Goal: Task Accomplishment & Management: Manage account settings

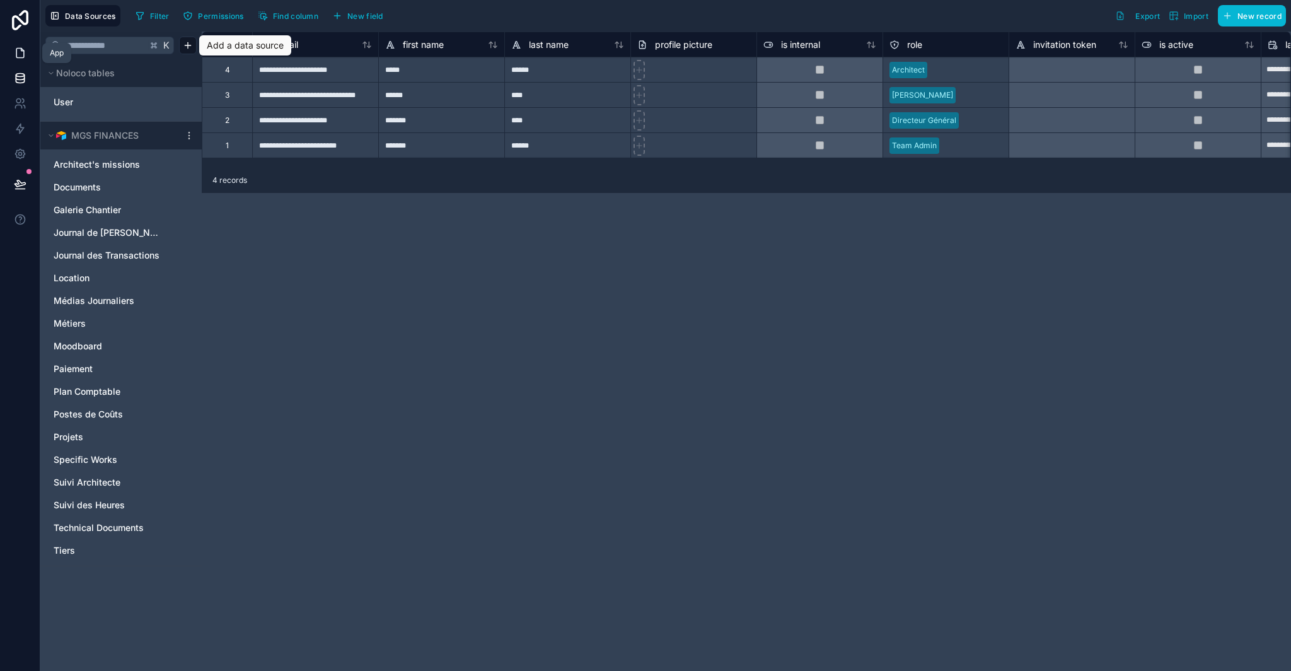
click at [20, 49] on icon at bounding box center [20, 53] width 13 height 13
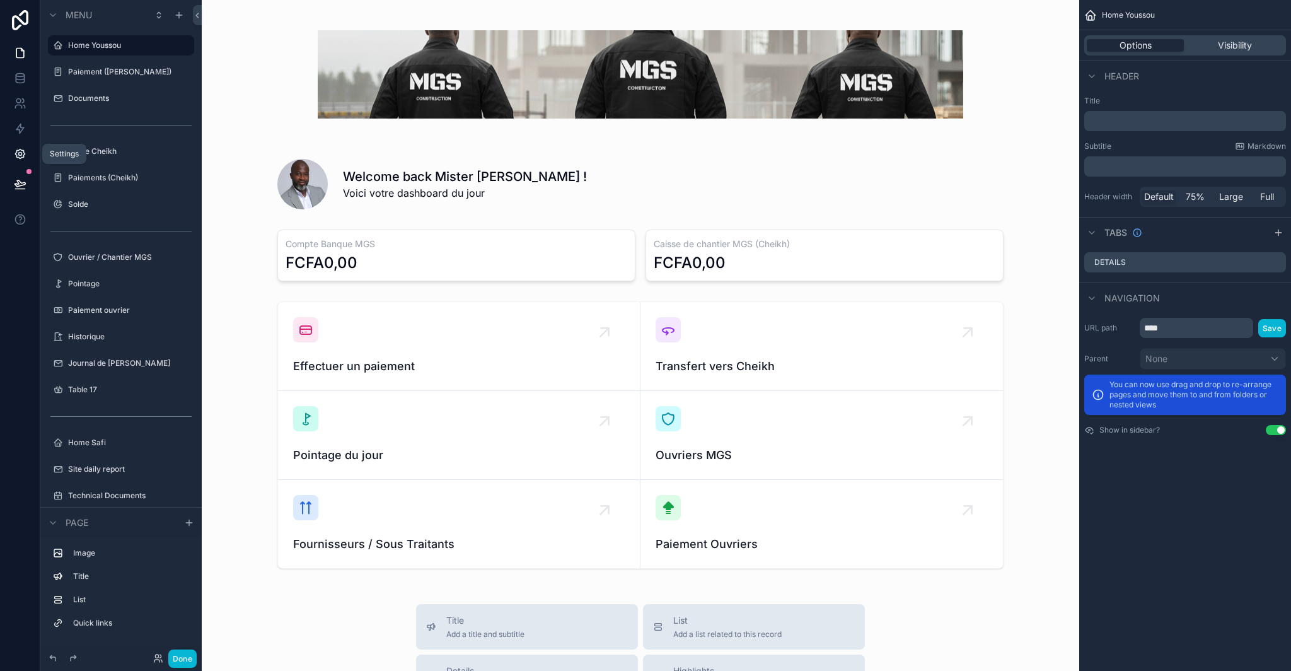
click at [11, 160] on link at bounding box center [20, 153] width 40 height 25
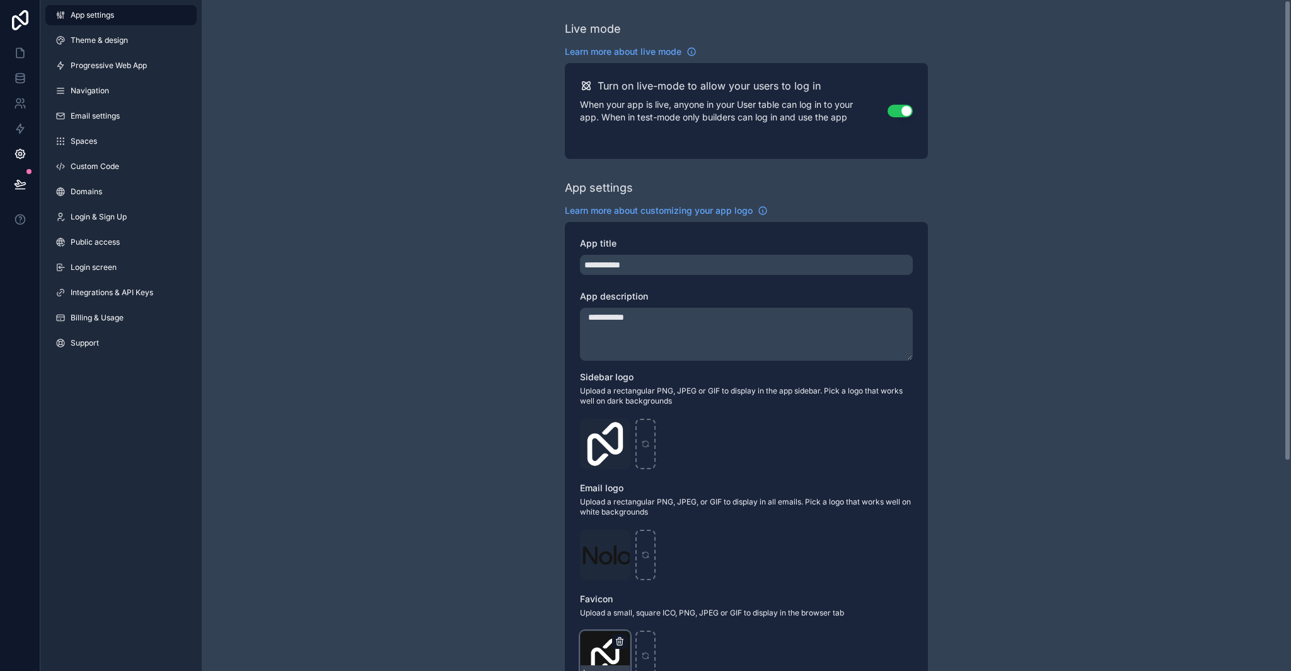
scroll to position [305, 0]
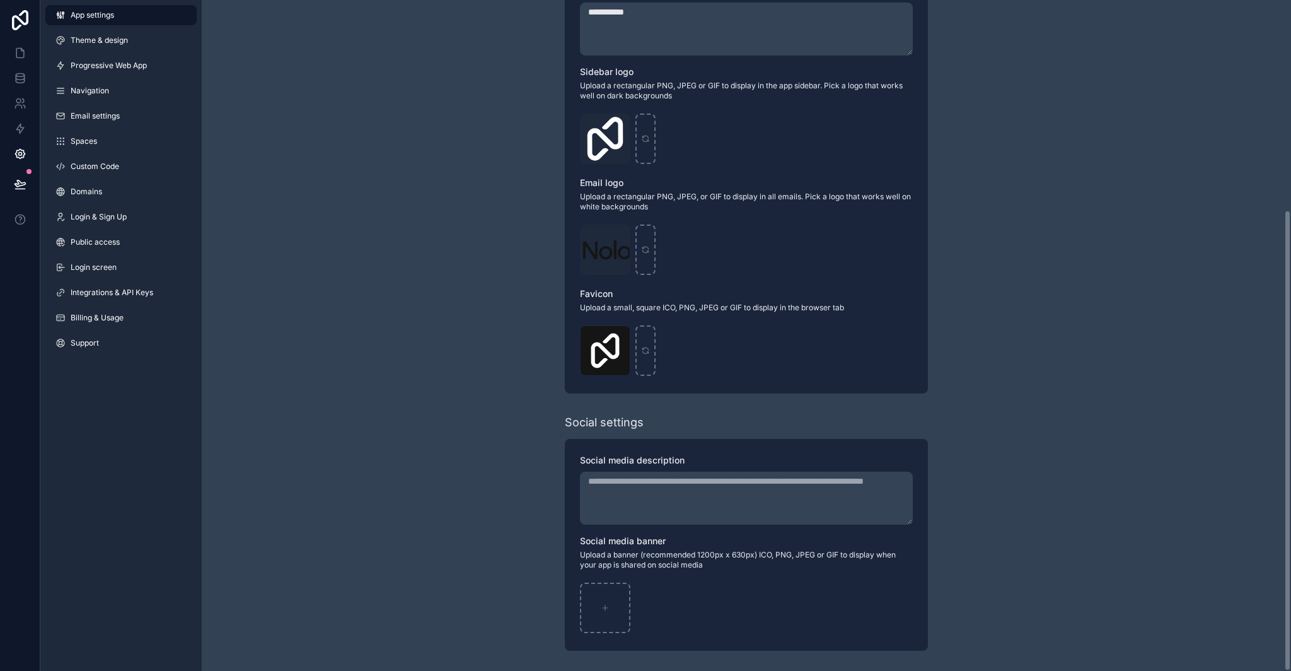
click at [89, 23] on link "App settings" at bounding box center [120, 15] width 151 height 20
click at [120, 286] on link "Integrations & API Keys" at bounding box center [120, 292] width 151 height 20
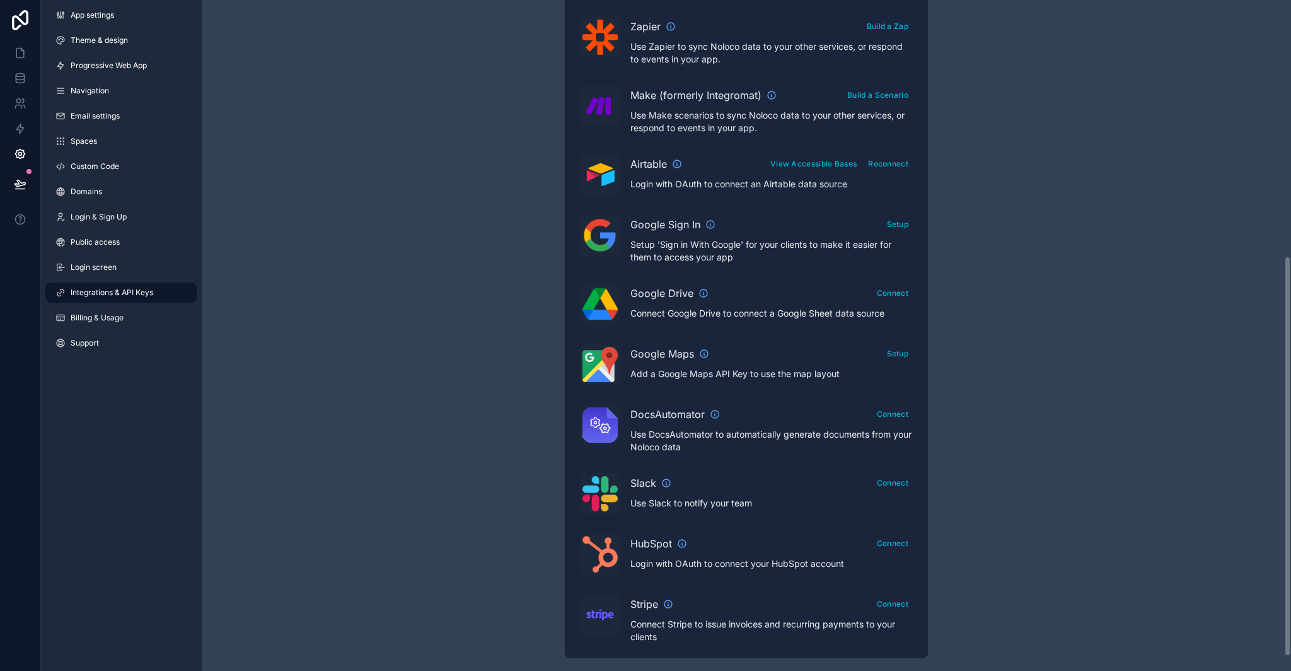
scroll to position [188, 0]
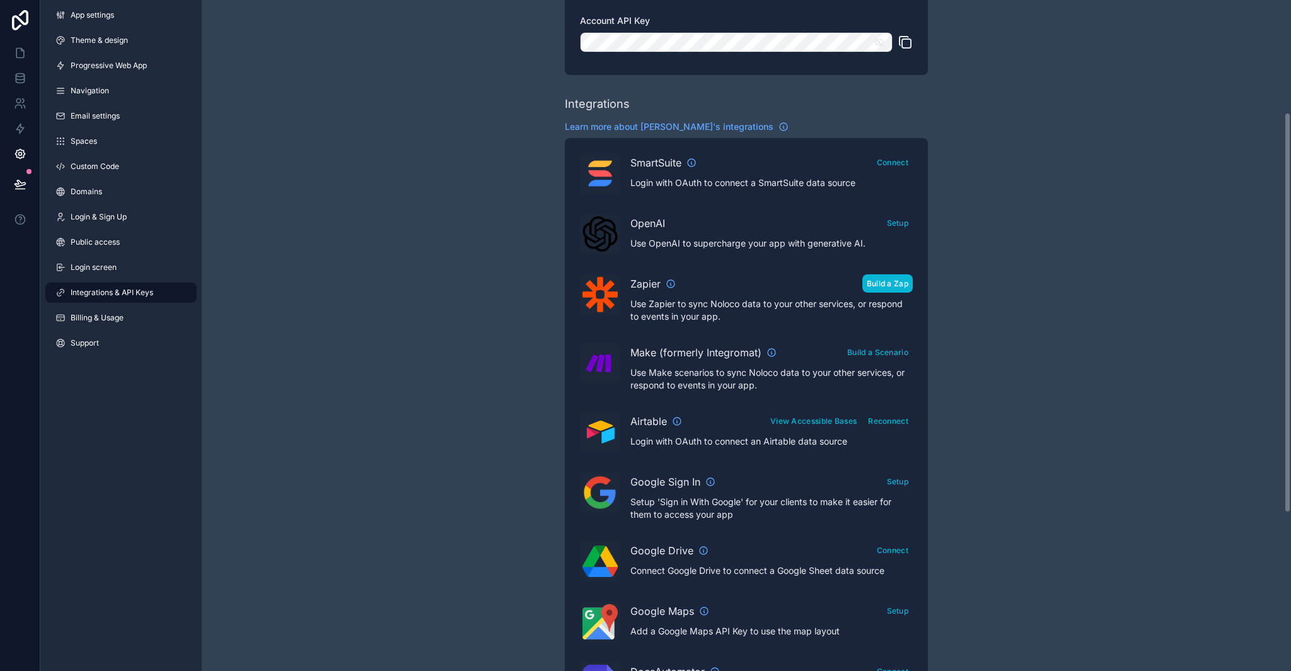
click at [883, 288] on button "Build a Zap" at bounding box center [888, 283] width 50 height 18
click at [21, 60] on link at bounding box center [20, 52] width 40 height 25
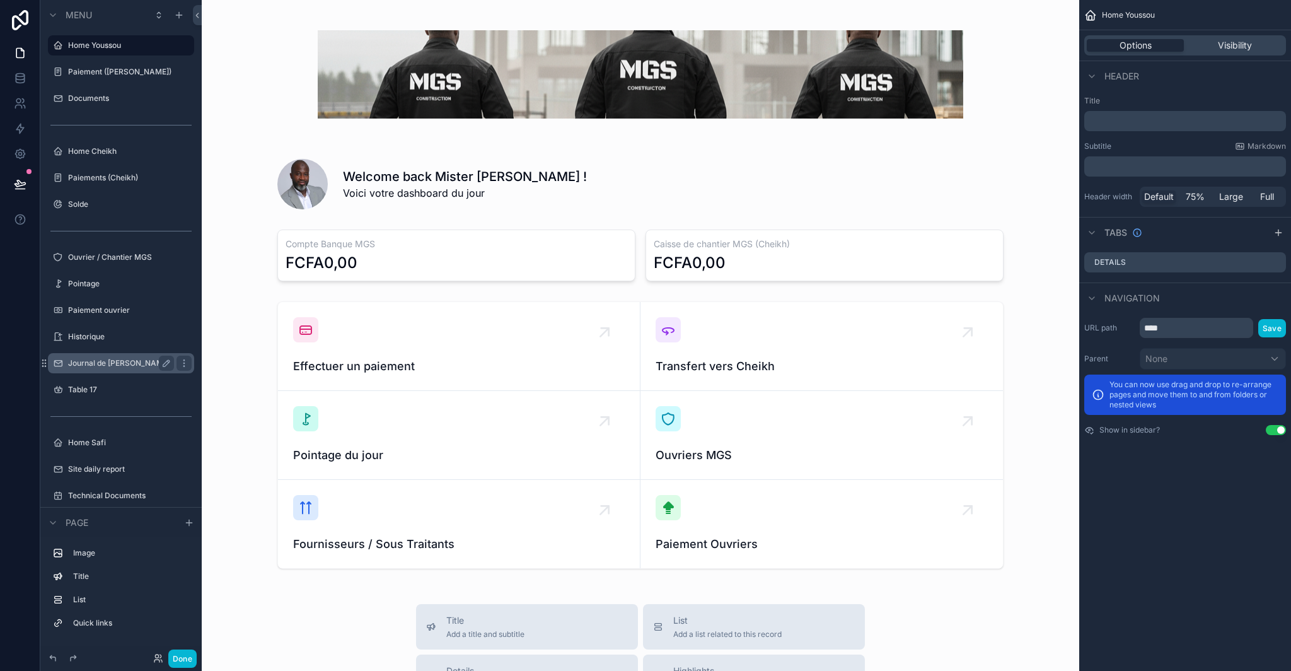
click at [114, 356] on div "Journal de [PERSON_NAME]" at bounding box center [121, 363] width 106 height 15
click at [111, 361] on label "Journal de [PERSON_NAME]" at bounding box center [119, 363] width 102 height 10
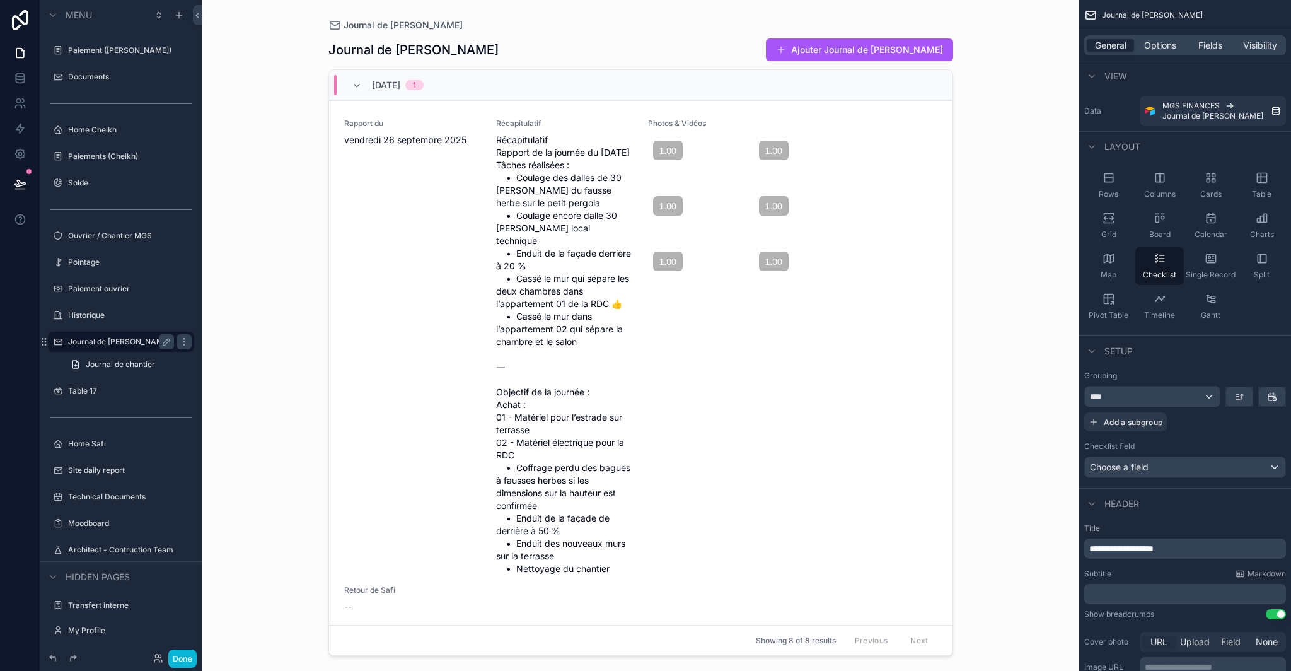
click at [834, 53] on div "scrollable content" at bounding box center [640, 328] width 645 height 656
click at [831, 54] on button "Ajouter Journal de Chantier" at bounding box center [859, 49] width 187 height 23
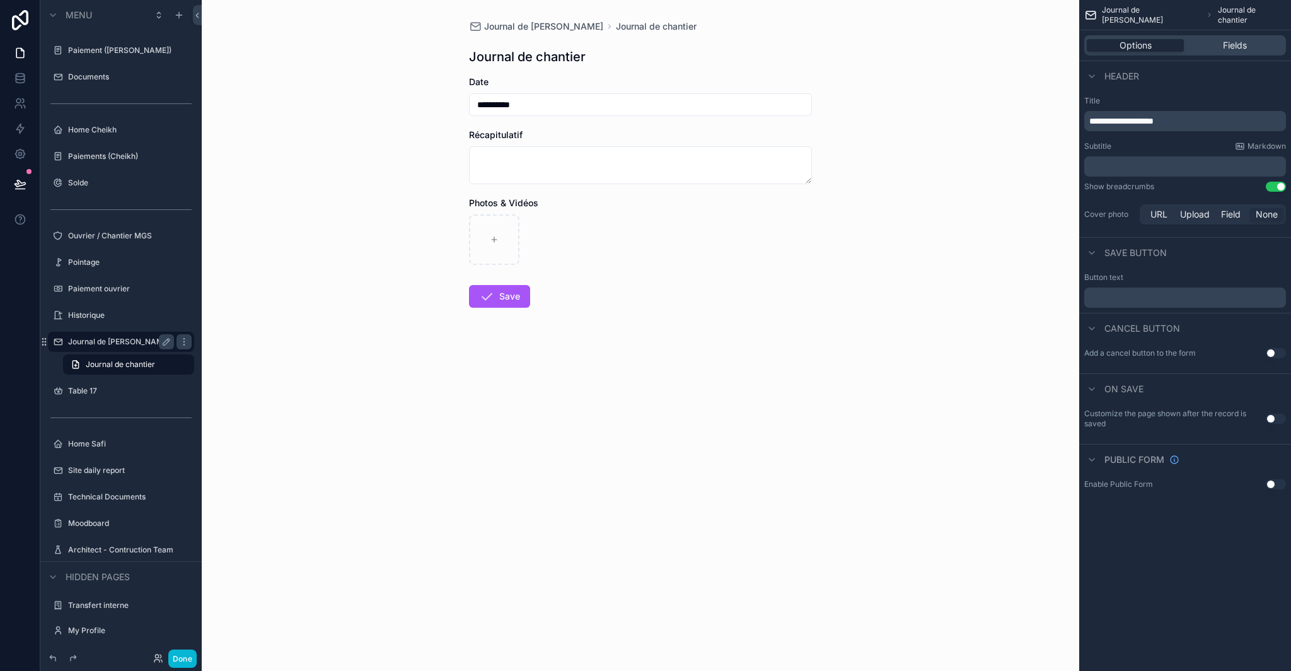
click at [524, 203] on span "Photos & Vidéos" at bounding box center [503, 202] width 69 height 11
click at [546, 248] on div "scrollable content" at bounding box center [640, 239] width 343 height 50
click at [1257, 50] on div "Fields" at bounding box center [1235, 45] width 97 height 13
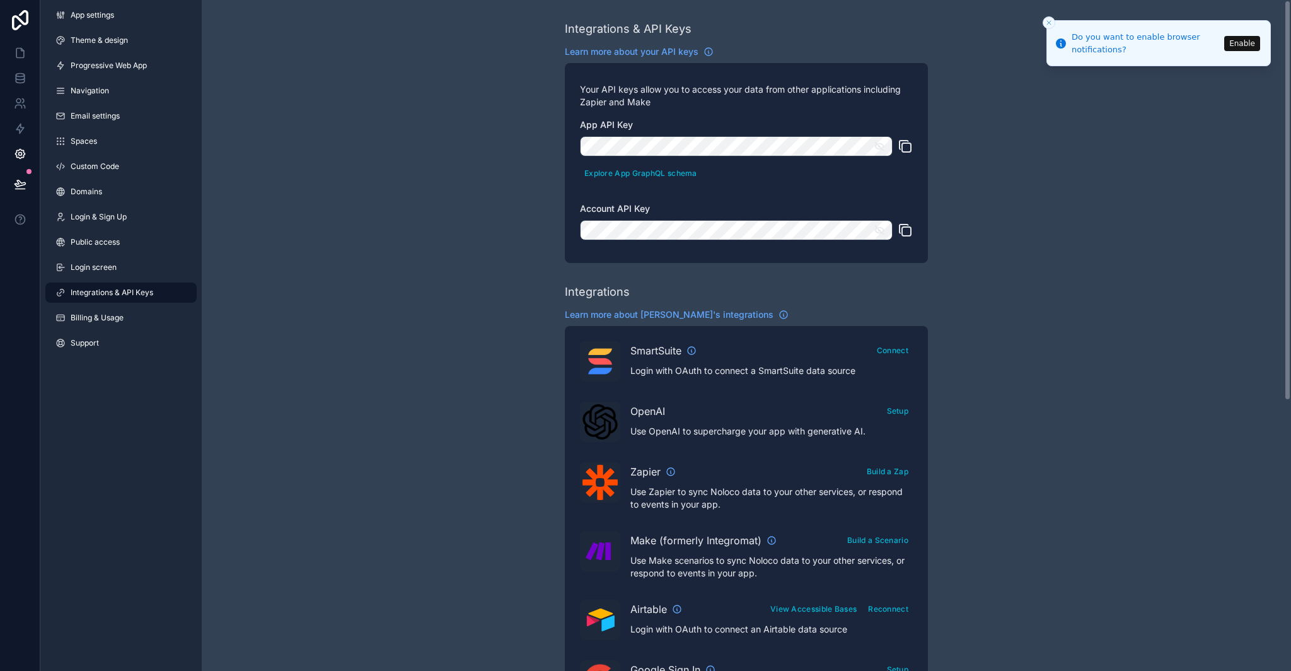
click at [904, 146] on icon "scrollable content" at bounding box center [905, 146] width 15 height 15
click at [904, 232] on icon "scrollable content" at bounding box center [905, 230] width 15 height 15
click at [1161, 202] on div "Integrations & API Keys Learn more about your API keys Your API keys allow you …" at bounding box center [747, 562] width 1090 height 1124
click at [12, 50] on link at bounding box center [20, 52] width 40 height 25
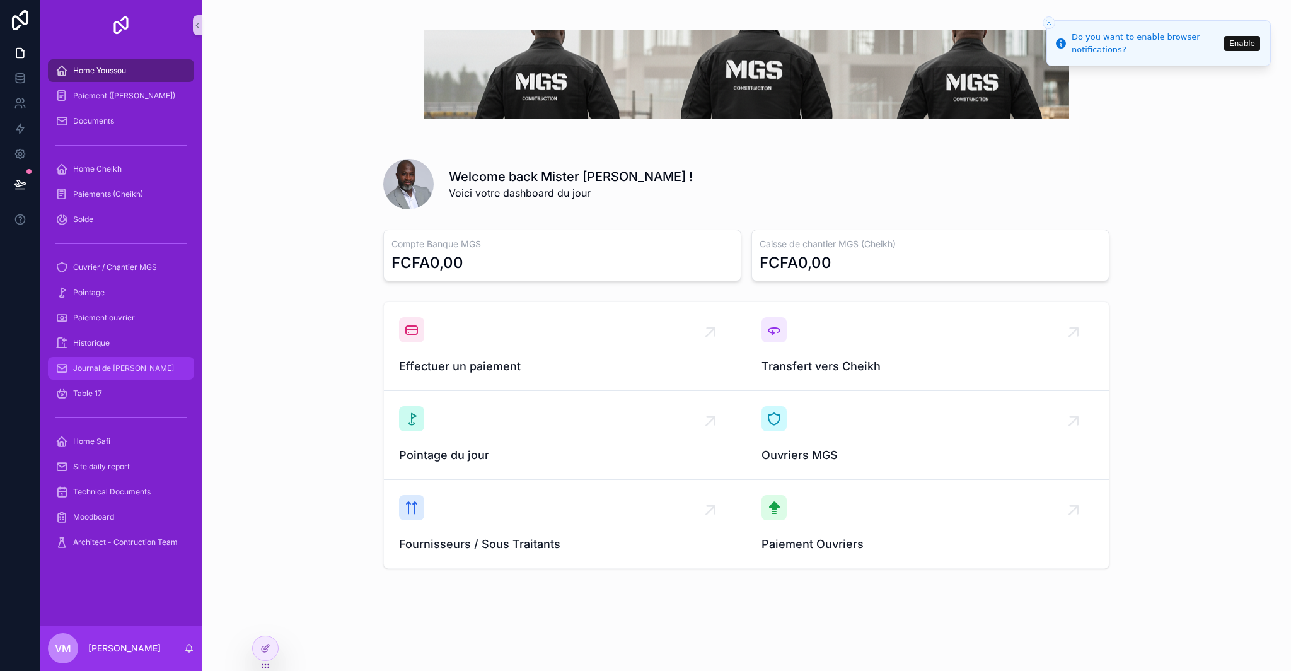
click at [112, 365] on span "Journal de [PERSON_NAME]" at bounding box center [123, 368] width 101 height 10
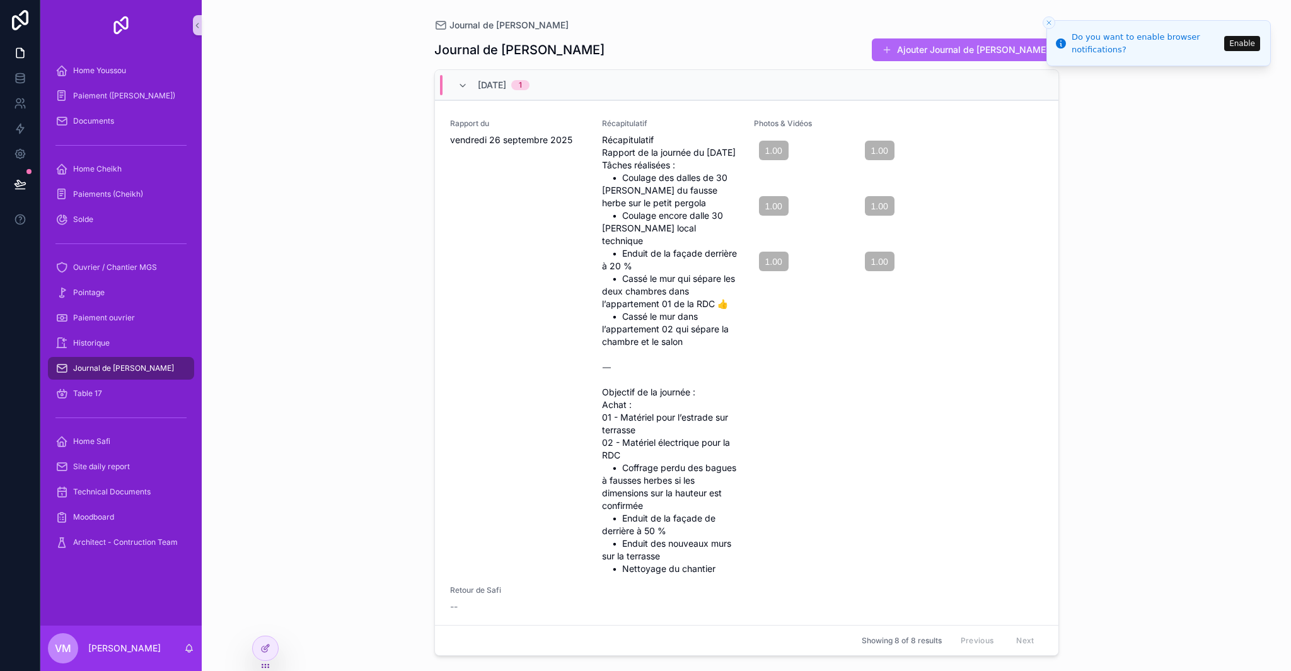
click at [941, 53] on button "Ajouter Journal de Chantier" at bounding box center [965, 49] width 187 height 23
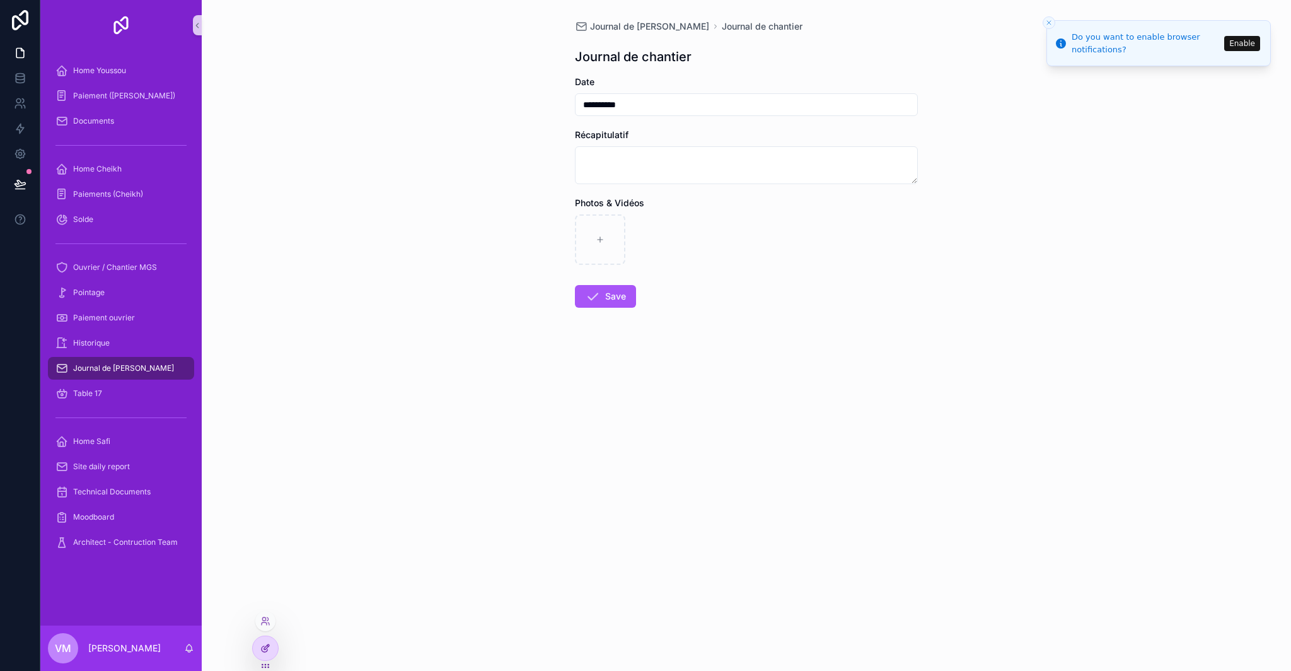
click at [267, 645] on icon at bounding box center [267, 645] width 1 height 1
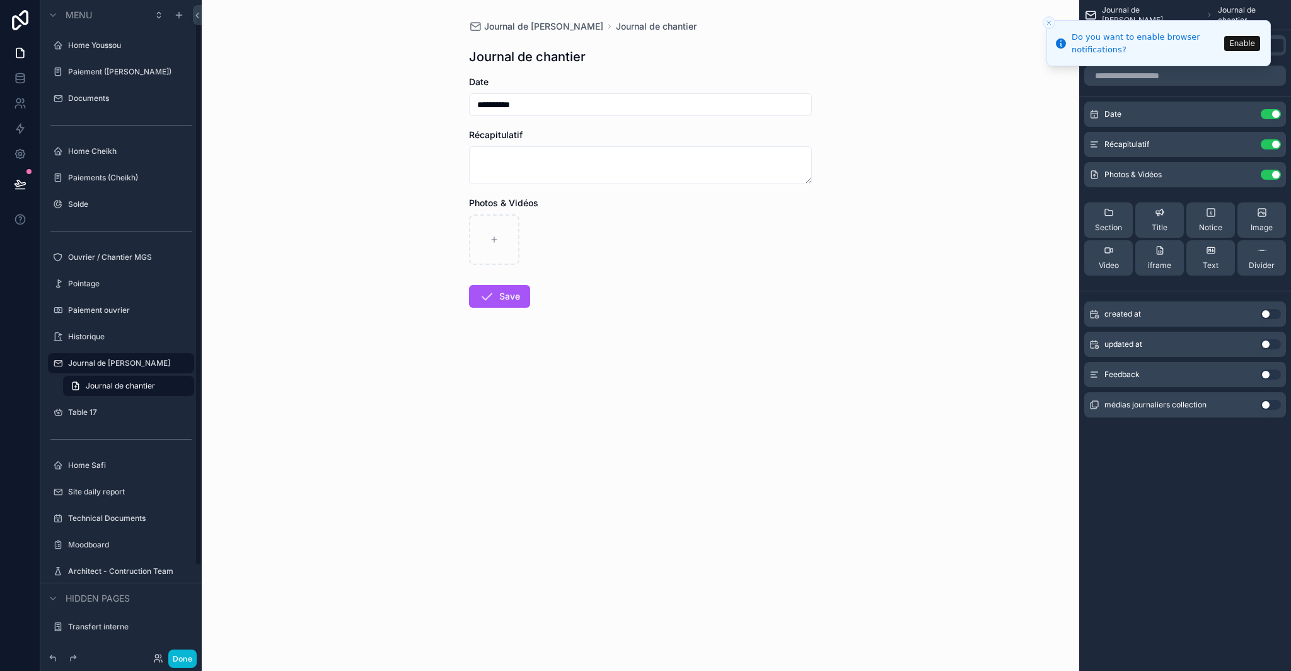
scroll to position [21, 0]
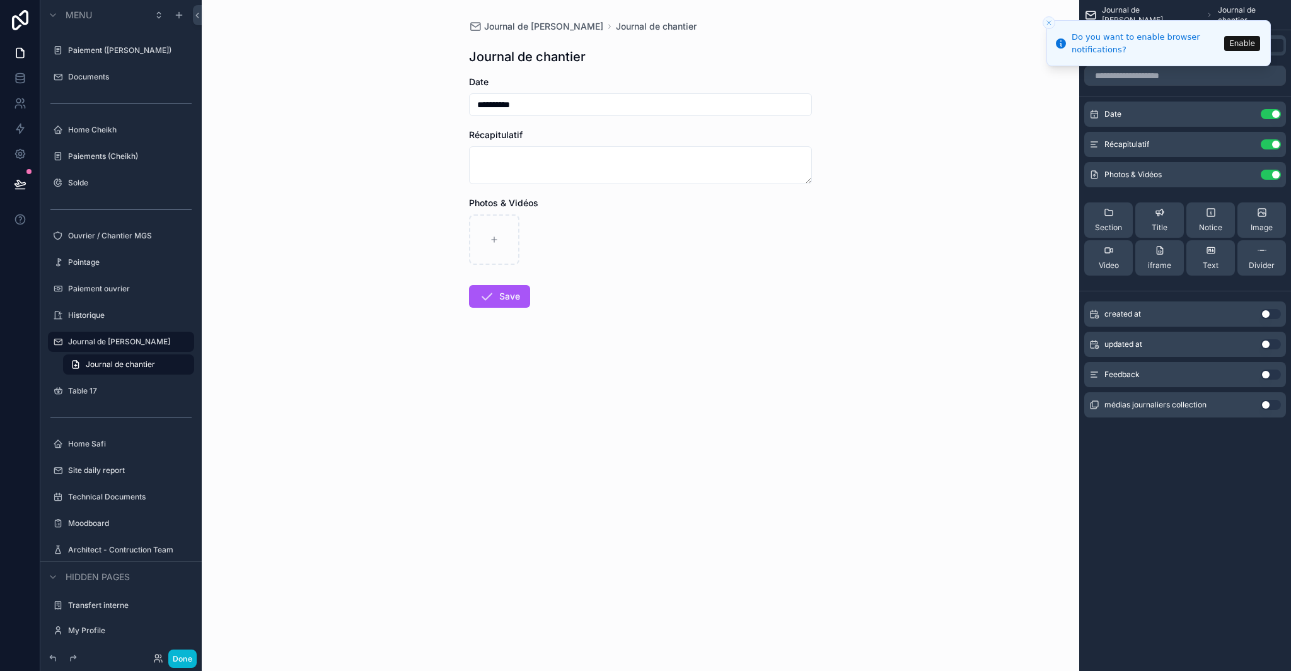
click at [1051, 23] on icon "Close toast" at bounding box center [1049, 23] width 8 height 8
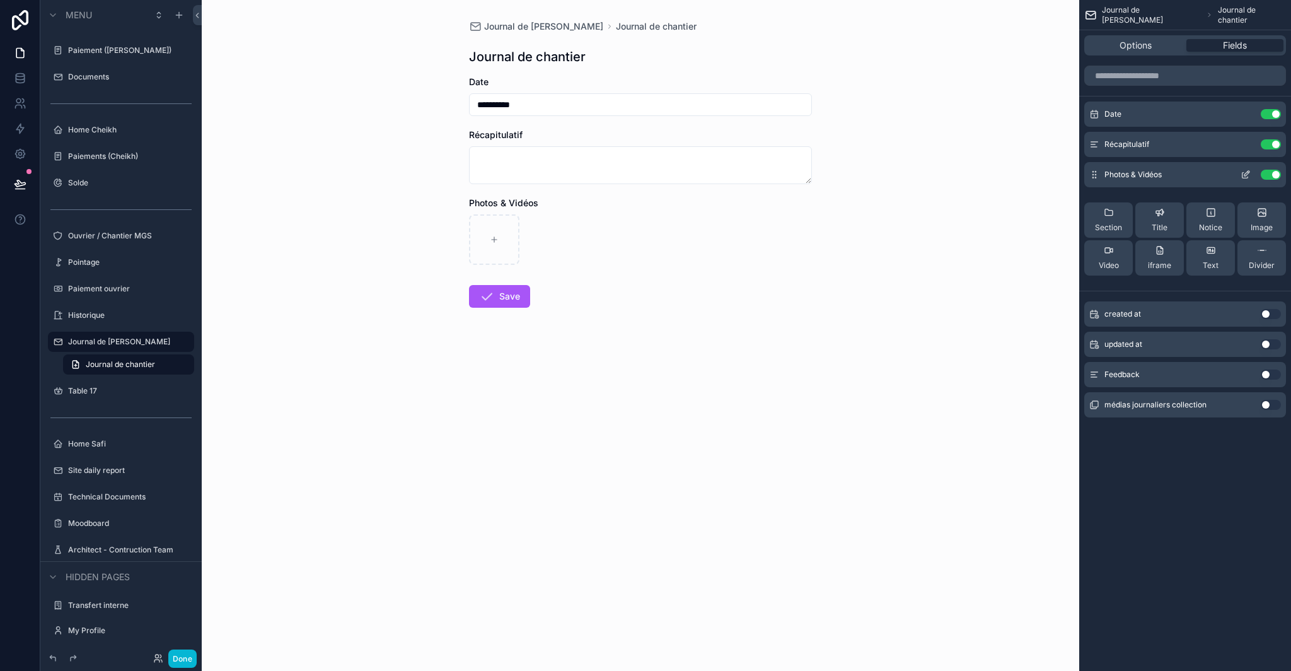
click at [1247, 175] on icon "scrollable content" at bounding box center [1247, 173] width 5 height 5
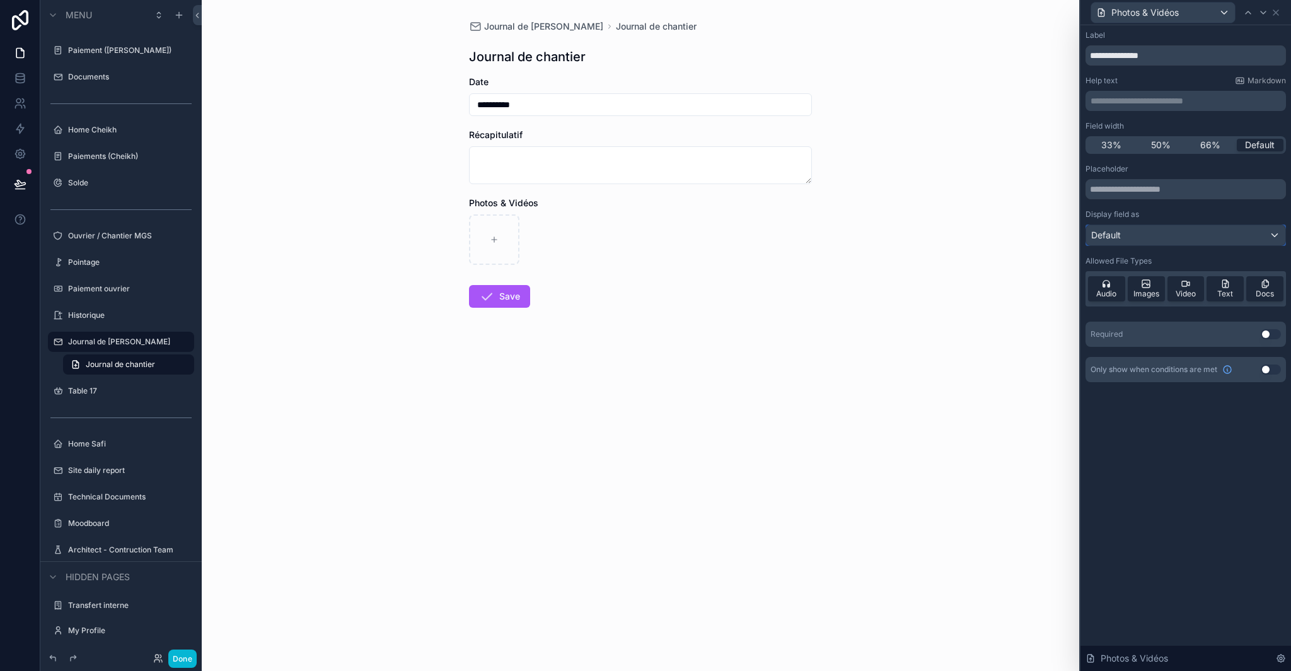
click at [1126, 240] on div "Default" at bounding box center [1185, 235] width 199 height 20
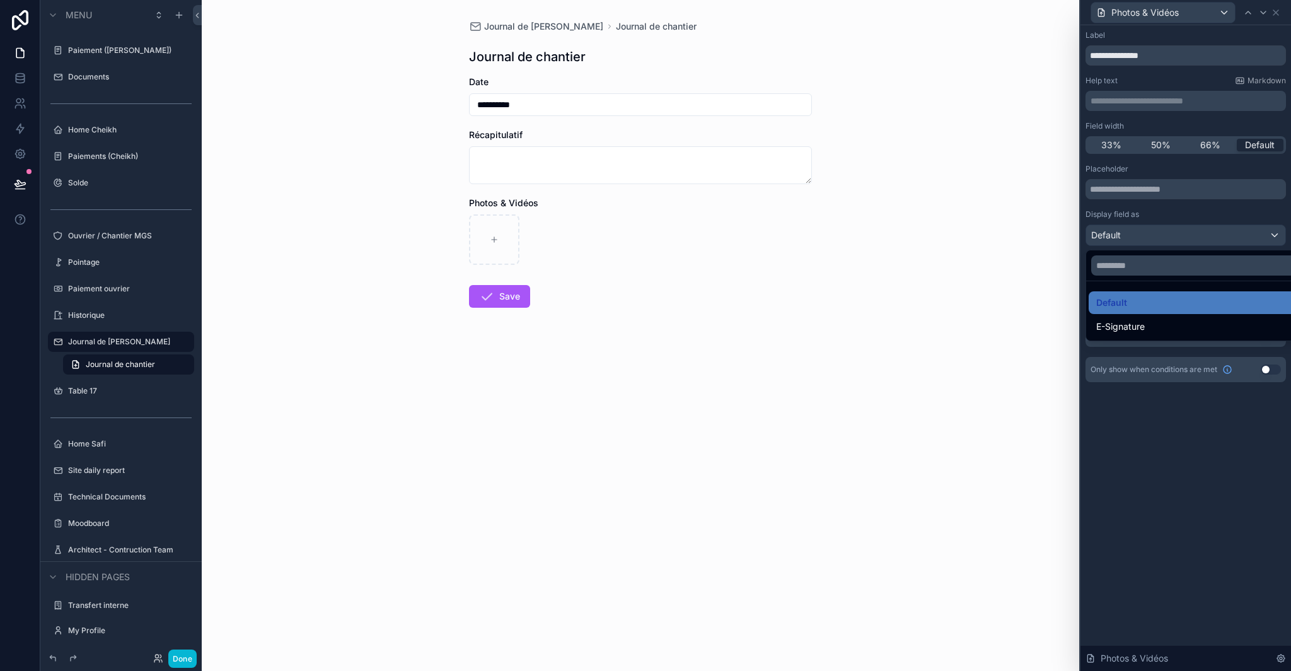
click at [1206, 217] on div at bounding box center [1186, 335] width 211 height 671
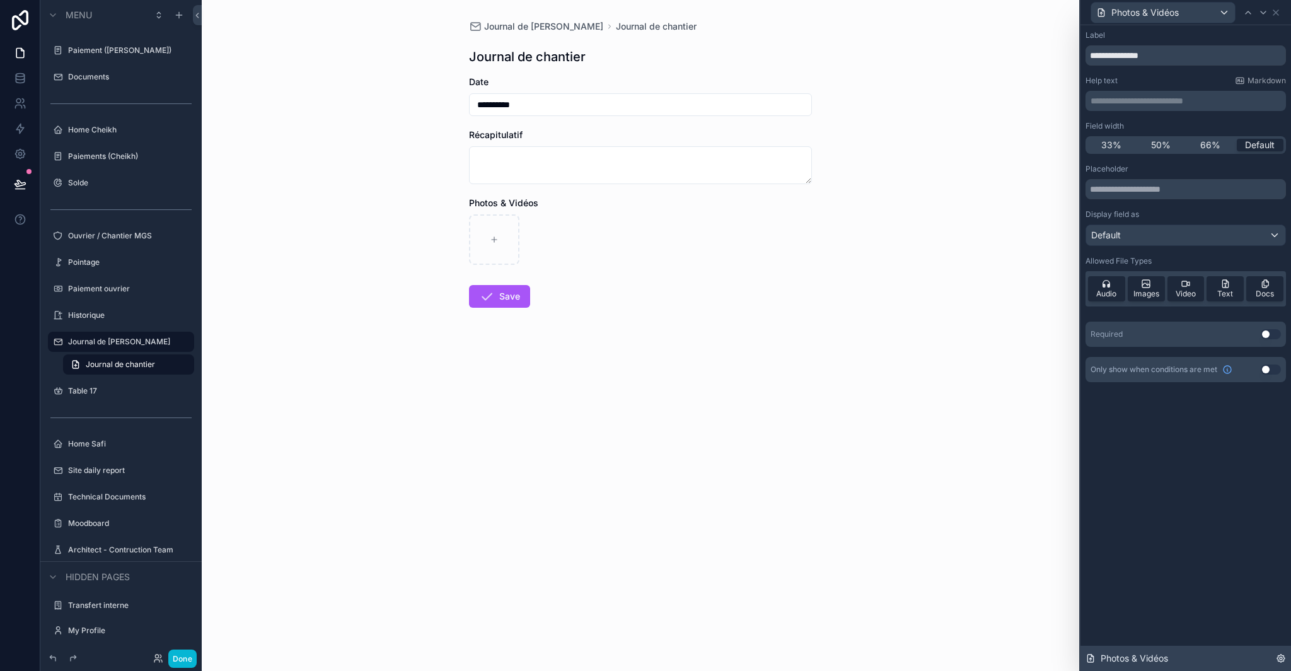
click at [1227, 661] on div "Photos & Vidéos" at bounding box center [1186, 658] width 211 height 25
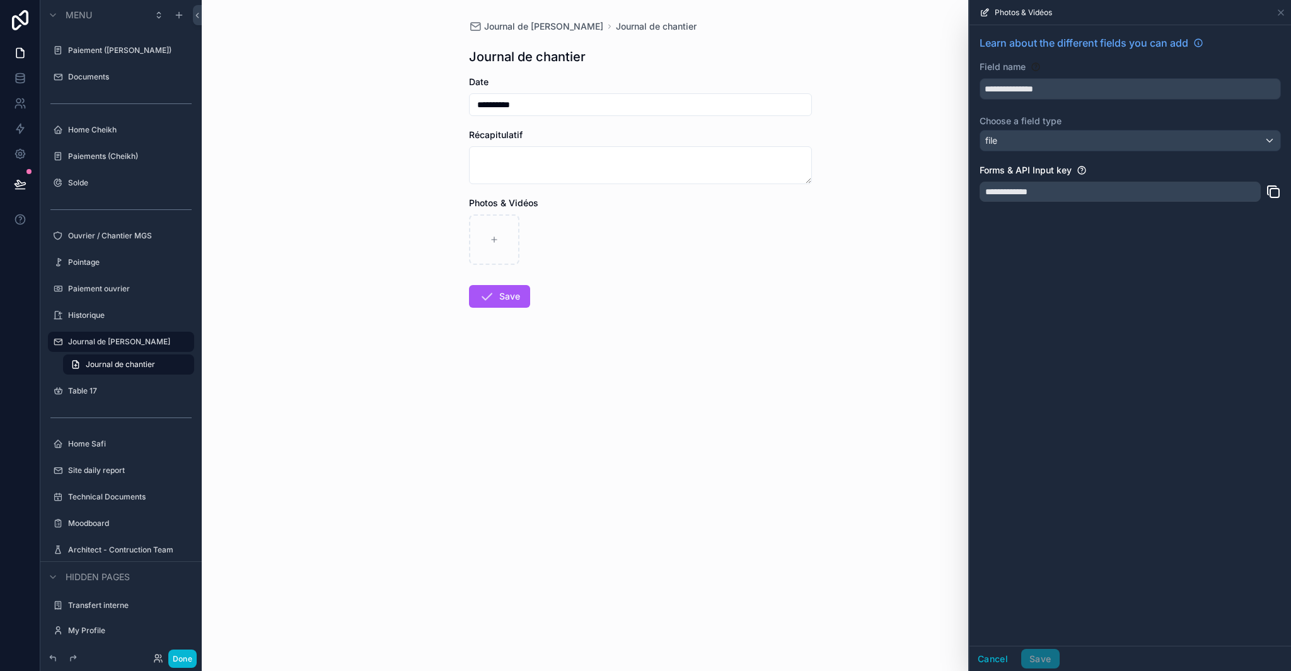
click at [1083, 382] on div "**********" at bounding box center [1131, 335] width 322 height 620
click at [1199, 42] on icon at bounding box center [1199, 43] width 10 height 10
click at [1281, 12] on icon at bounding box center [1281, 12] width 5 height 5
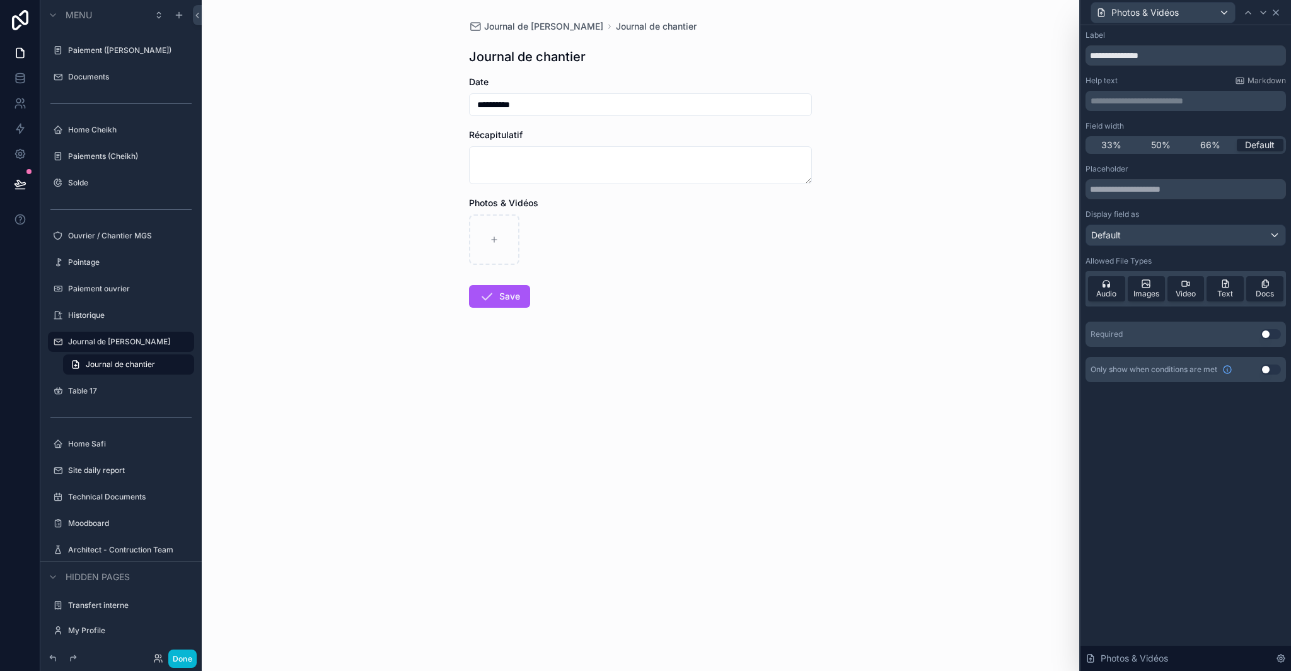
click at [1276, 12] on icon at bounding box center [1276, 13] width 10 height 10
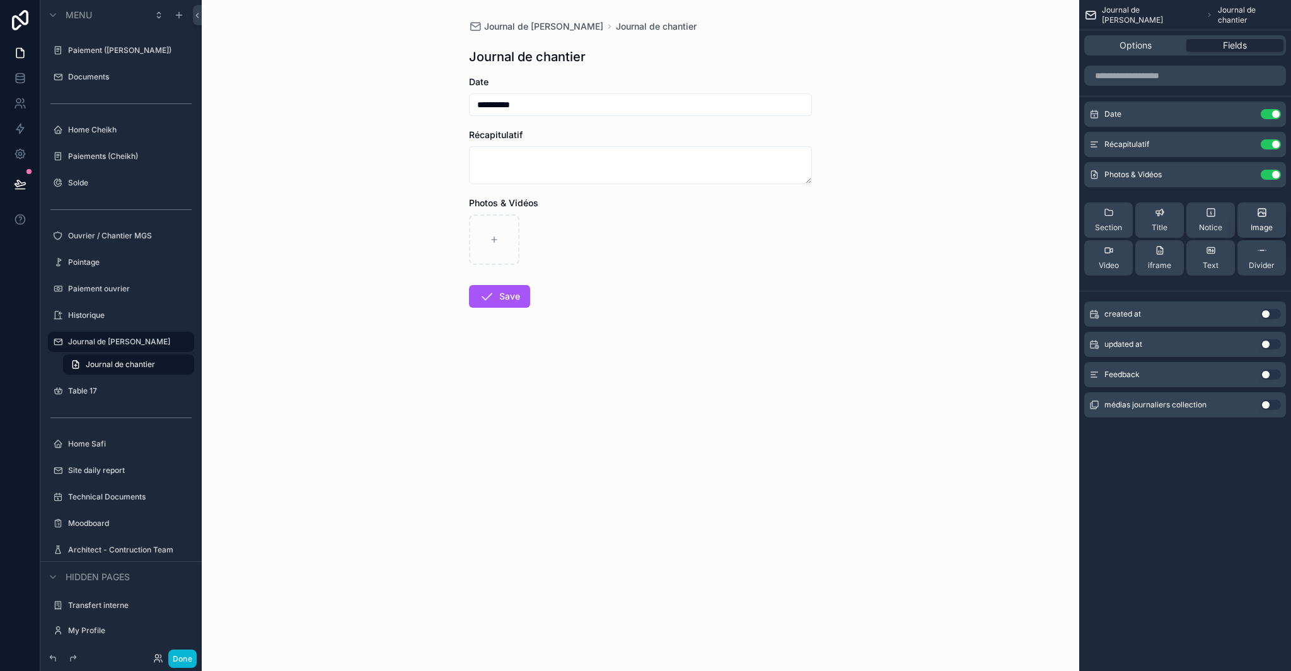
click at [1257, 219] on div "Image" at bounding box center [1262, 219] width 22 height 25
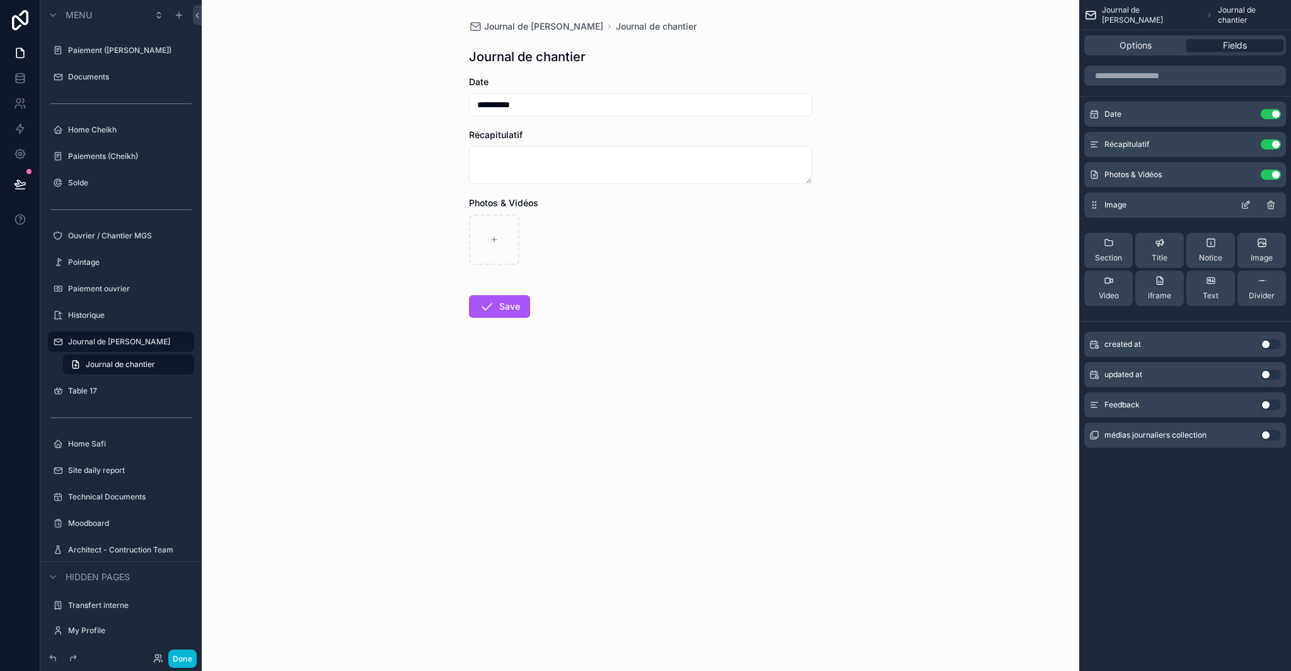
click at [1192, 213] on div "Image" at bounding box center [1186, 204] width 202 height 25
click at [1247, 207] on icon "scrollable content" at bounding box center [1246, 205] width 10 height 10
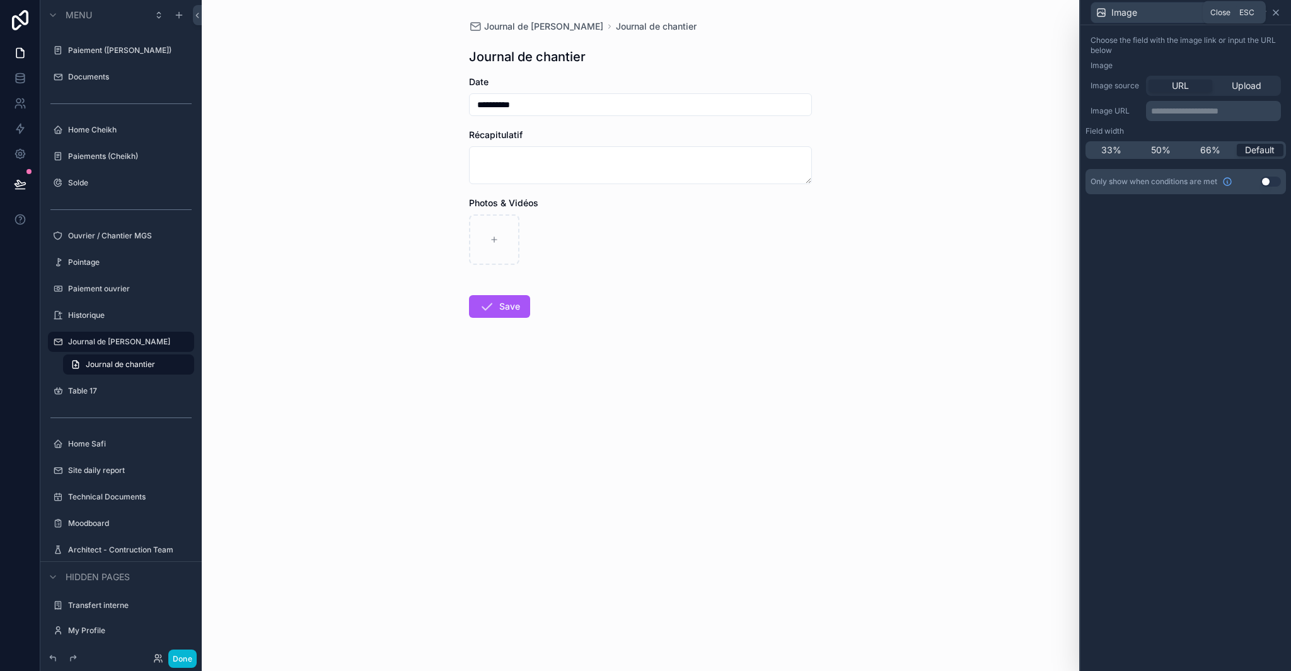
click at [1276, 12] on icon at bounding box center [1276, 12] width 5 height 5
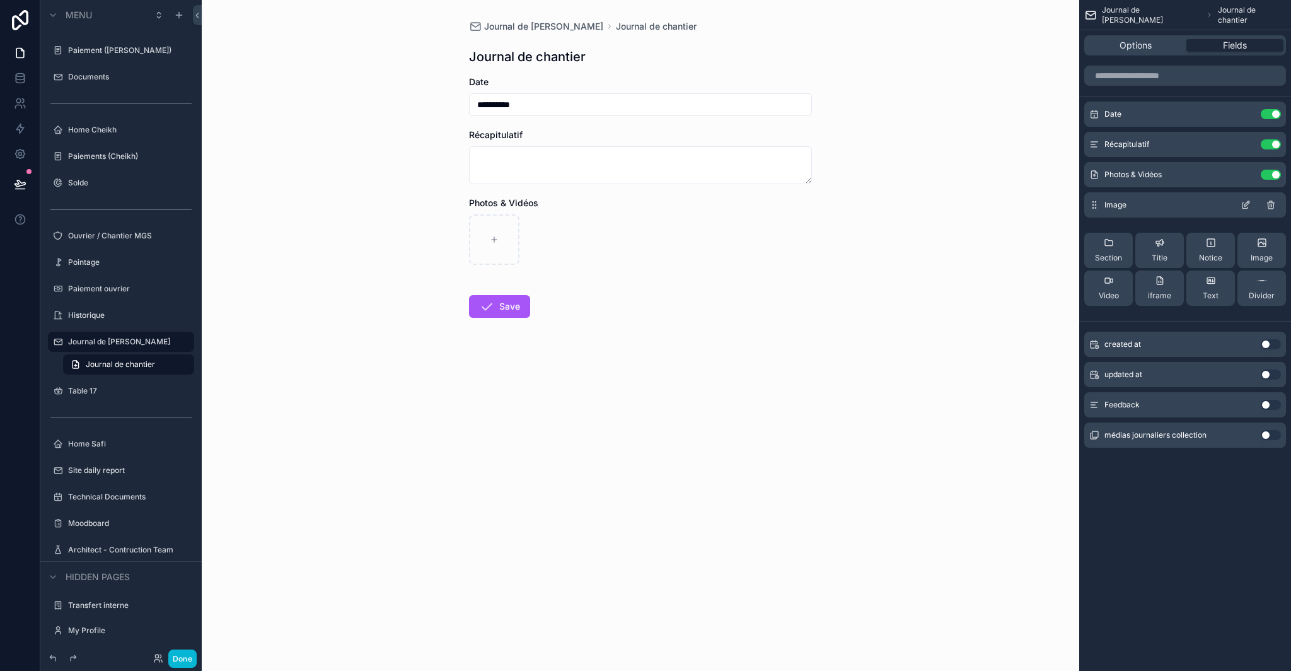
click at [1273, 203] on icon "scrollable content" at bounding box center [1271, 205] width 10 height 10
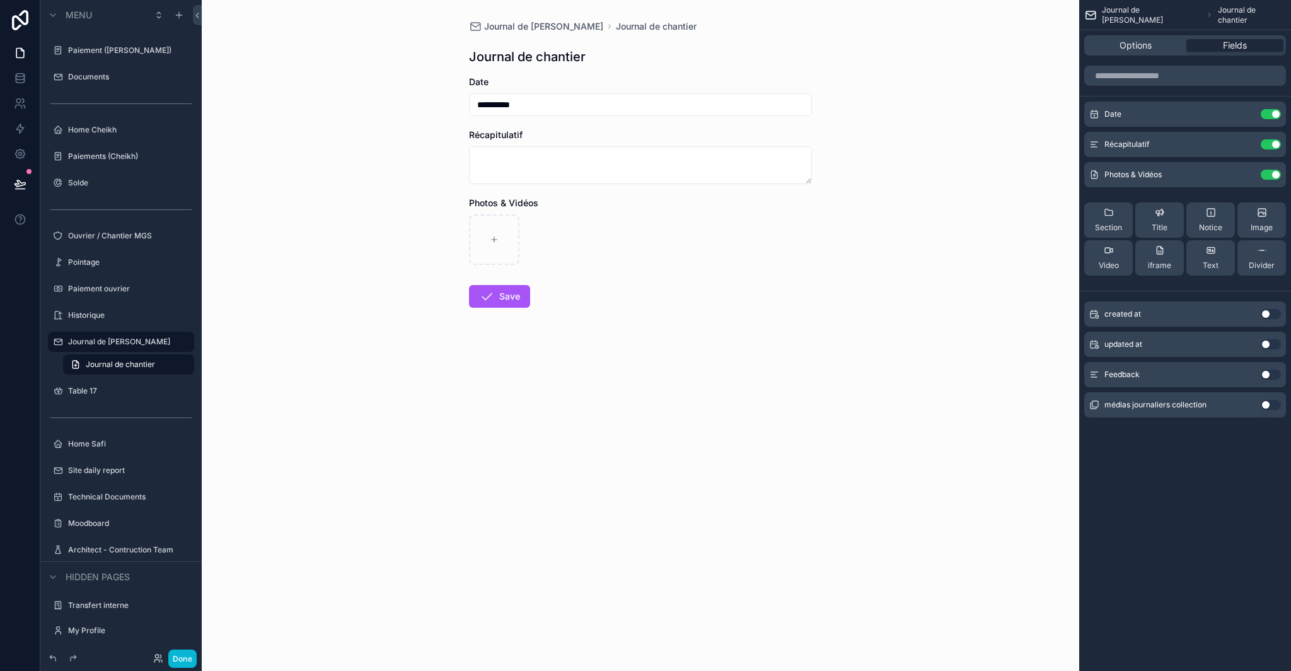
click at [1138, 53] on div "Options Fields" at bounding box center [1186, 45] width 202 height 20
click at [1140, 47] on span "Options" at bounding box center [1136, 45] width 32 height 13
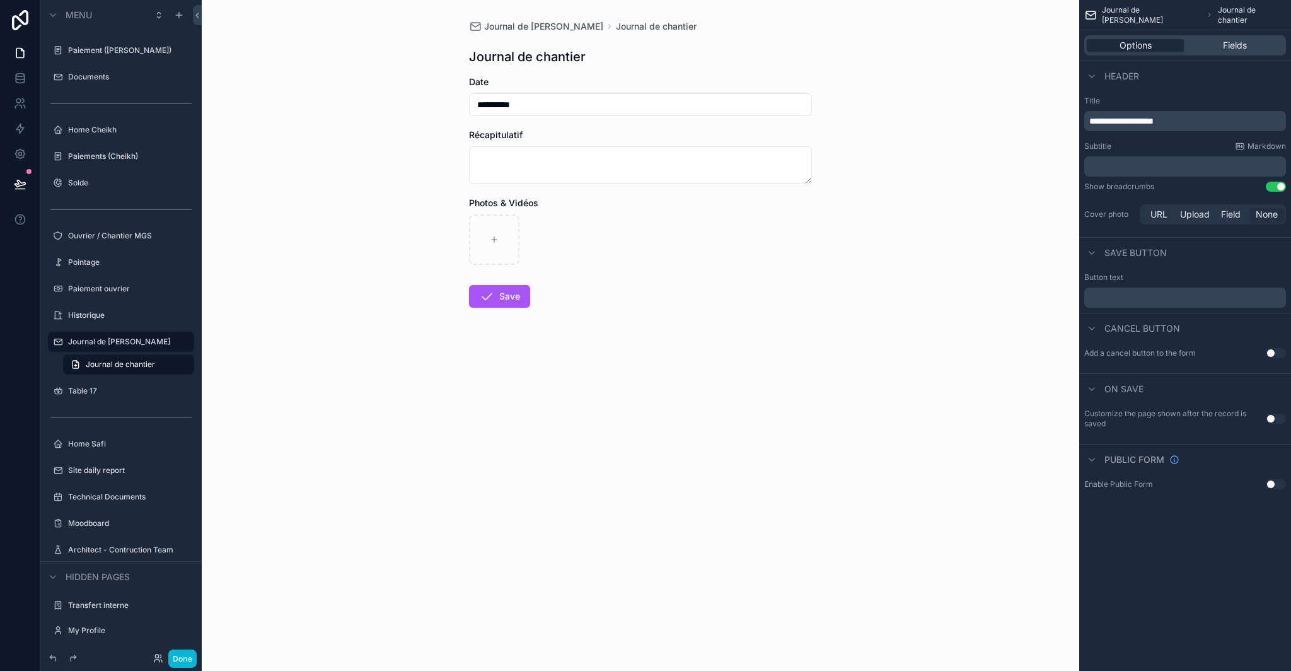
click at [518, 209] on div "Photos & Vidéos" at bounding box center [640, 231] width 343 height 68
click at [1243, 44] on span "Fields" at bounding box center [1235, 45] width 24 height 13
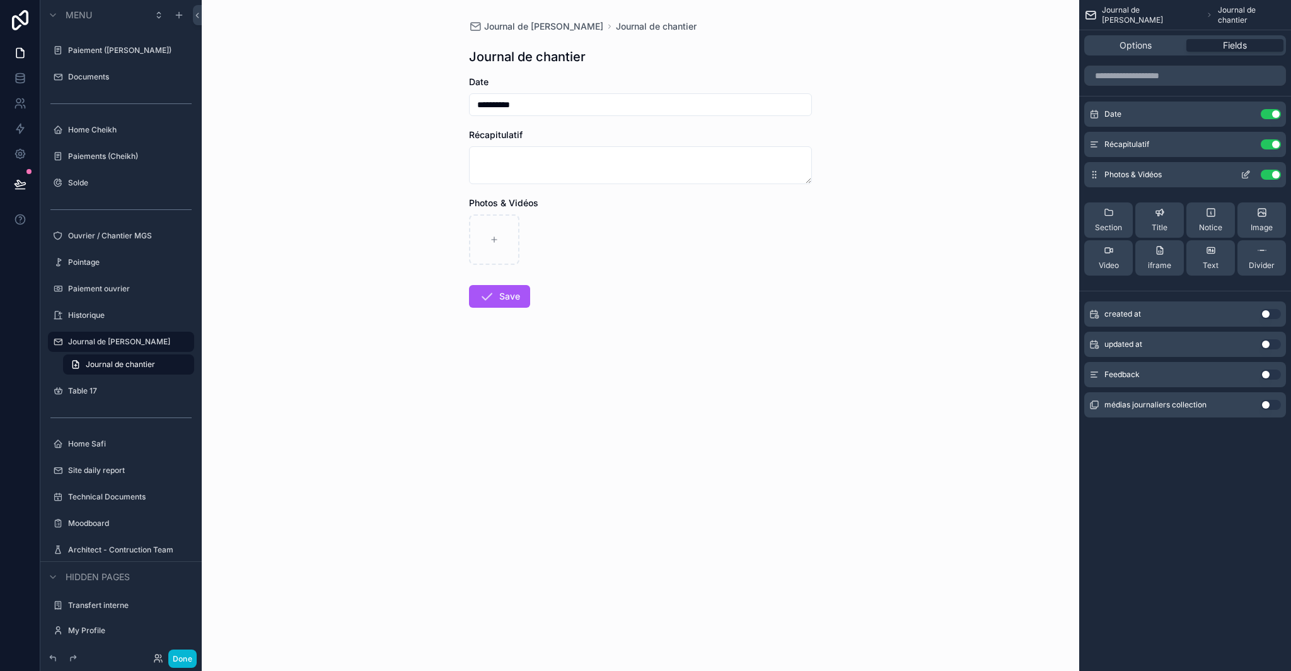
click at [1245, 173] on icon "scrollable content" at bounding box center [1246, 175] width 10 height 10
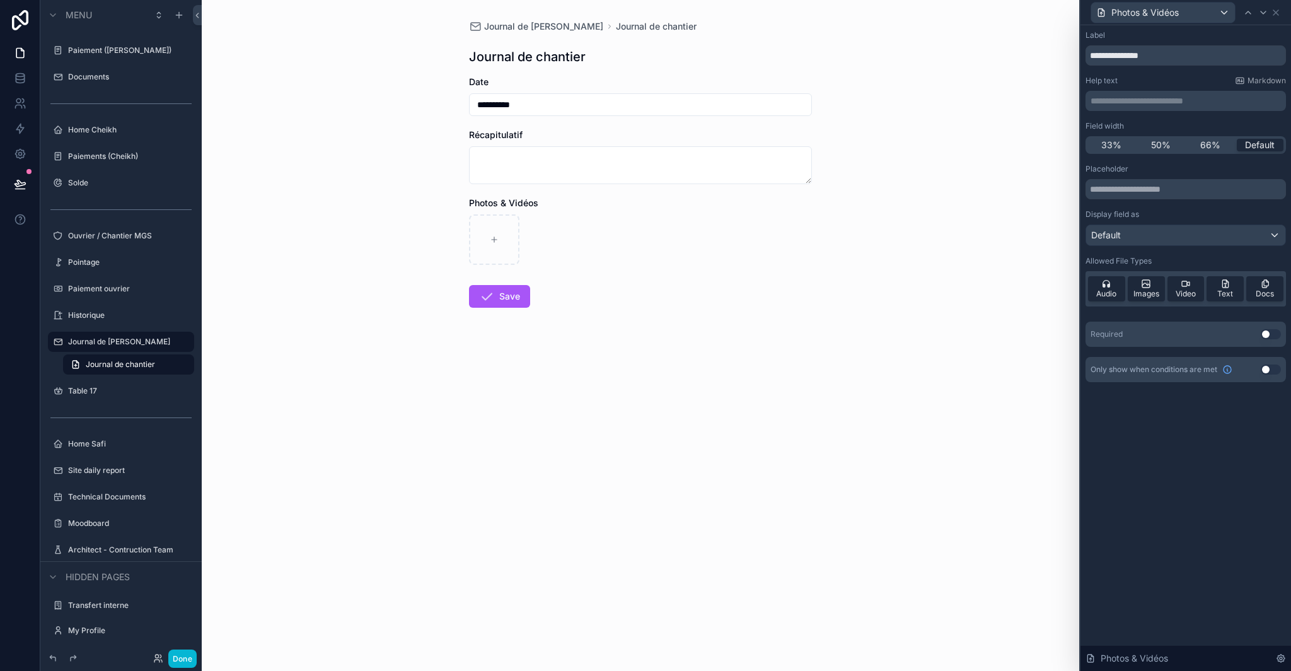
click at [1266, 341] on div "Required Use setting" at bounding box center [1186, 334] width 201 height 25
click at [1269, 337] on button "Use setting" at bounding box center [1271, 334] width 20 height 10
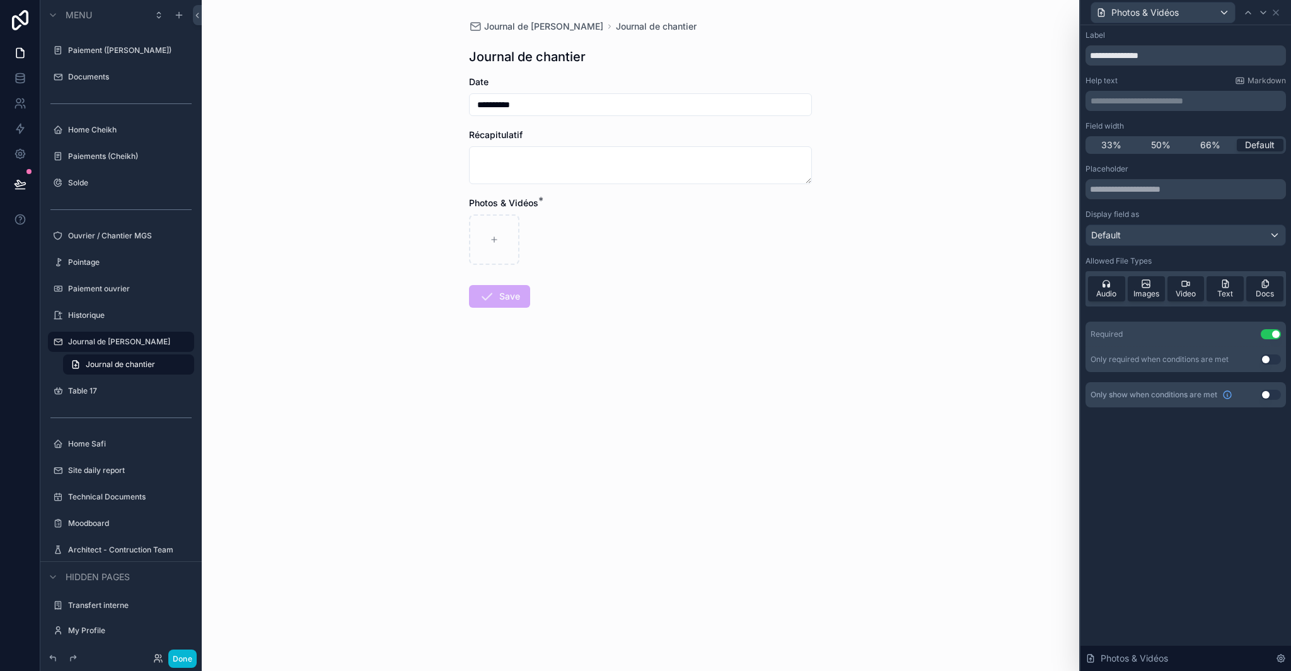
click at [1274, 335] on button "Use setting" at bounding box center [1271, 334] width 20 height 10
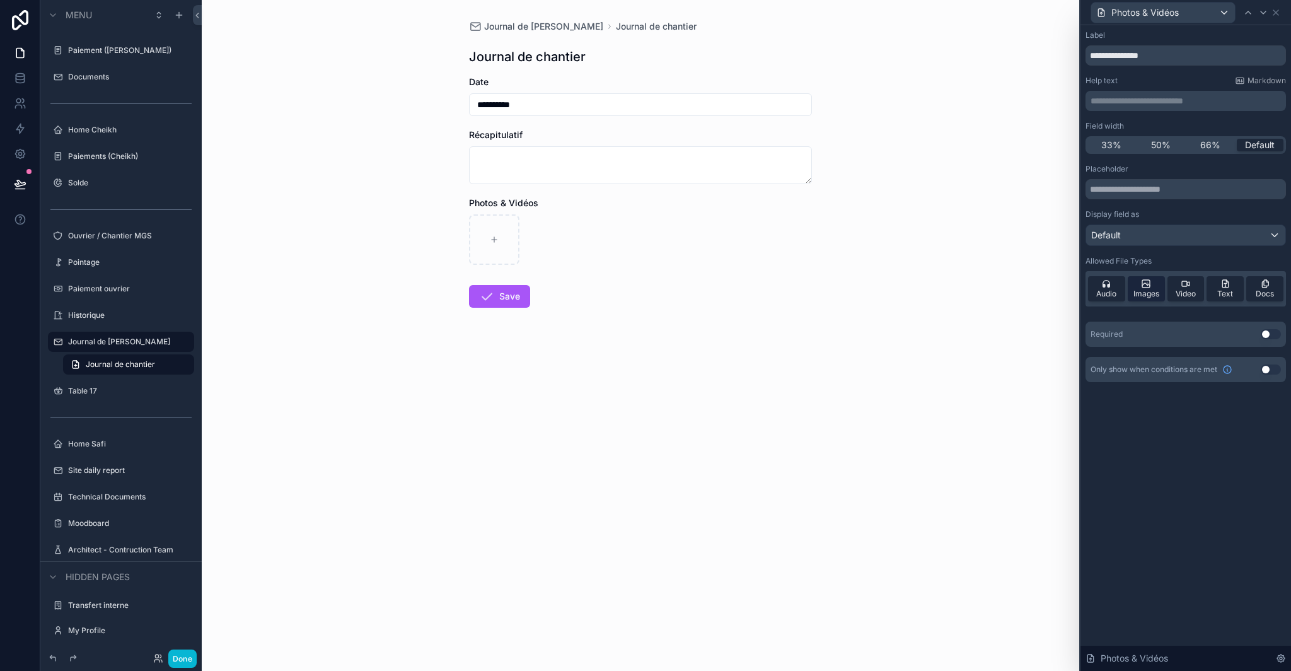
click at [1143, 296] on span "Images" at bounding box center [1147, 294] width 26 height 10
click at [1145, 291] on span "Images" at bounding box center [1147, 294] width 26 height 10
click at [1147, 285] on icon at bounding box center [1146, 284] width 10 height 10
click at [1178, 290] on span "Video" at bounding box center [1186, 294] width 20 height 10
click at [1150, 291] on span "Images" at bounding box center [1147, 294] width 26 height 10
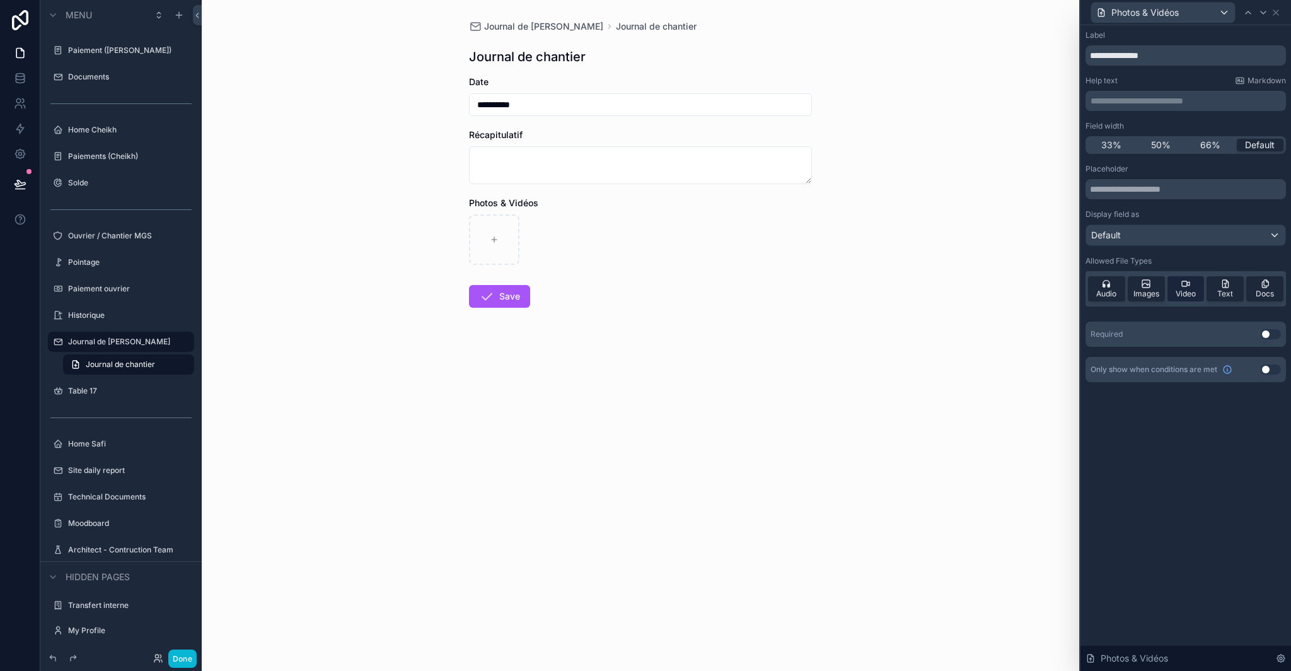
click at [1180, 291] on span "Video" at bounding box center [1186, 294] width 20 height 10
click at [1277, 11] on icon at bounding box center [1276, 12] width 5 height 5
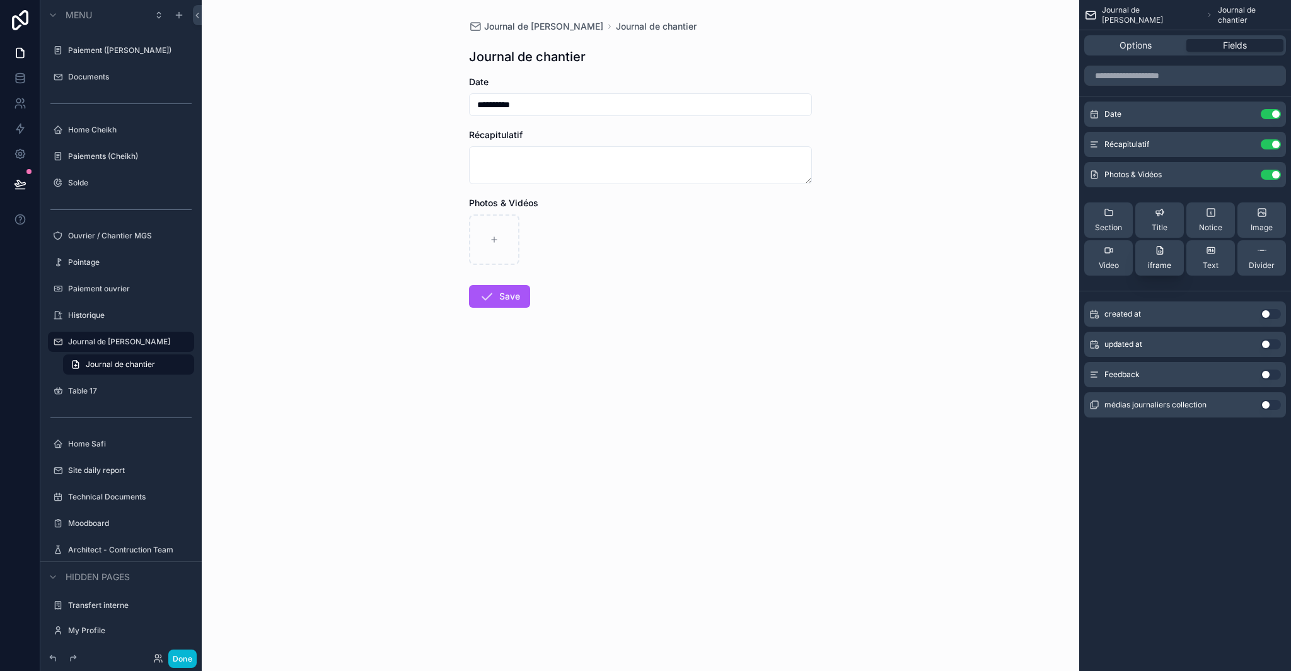
click at [1163, 253] on icon "scrollable content" at bounding box center [1160, 250] width 10 height 10
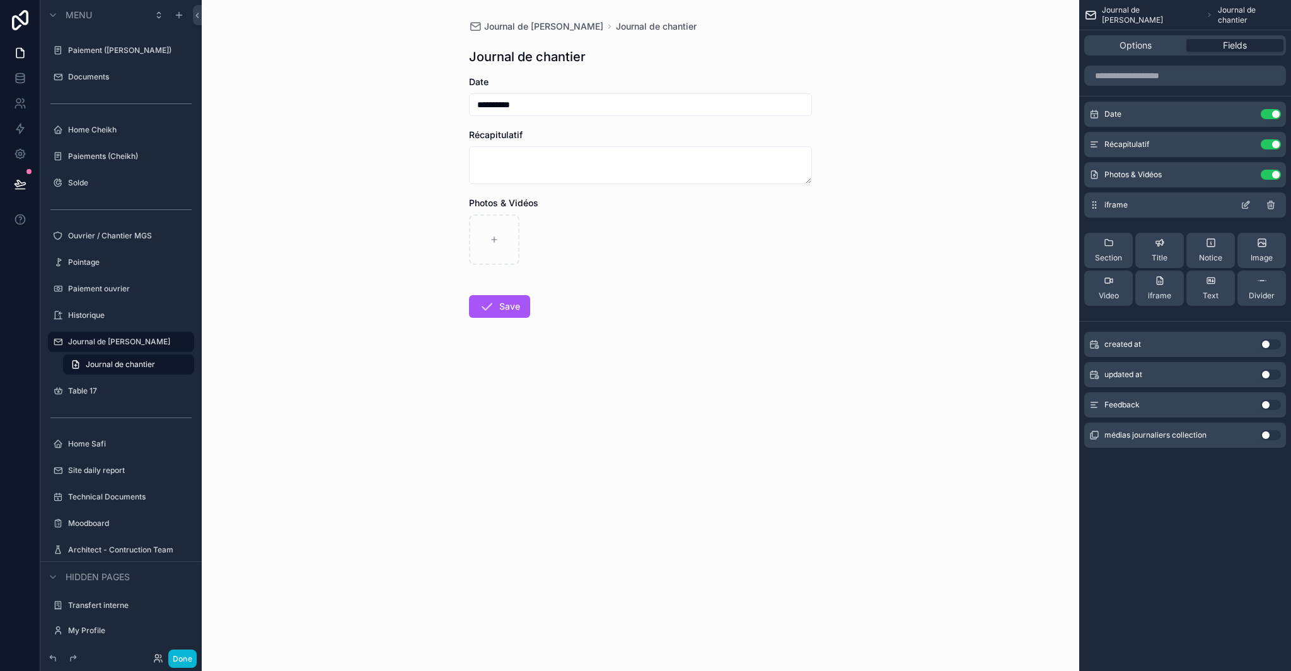
click at [1243, 208] on icon "scrollable content" at bounding box center [1246, 206] width 6 height 6
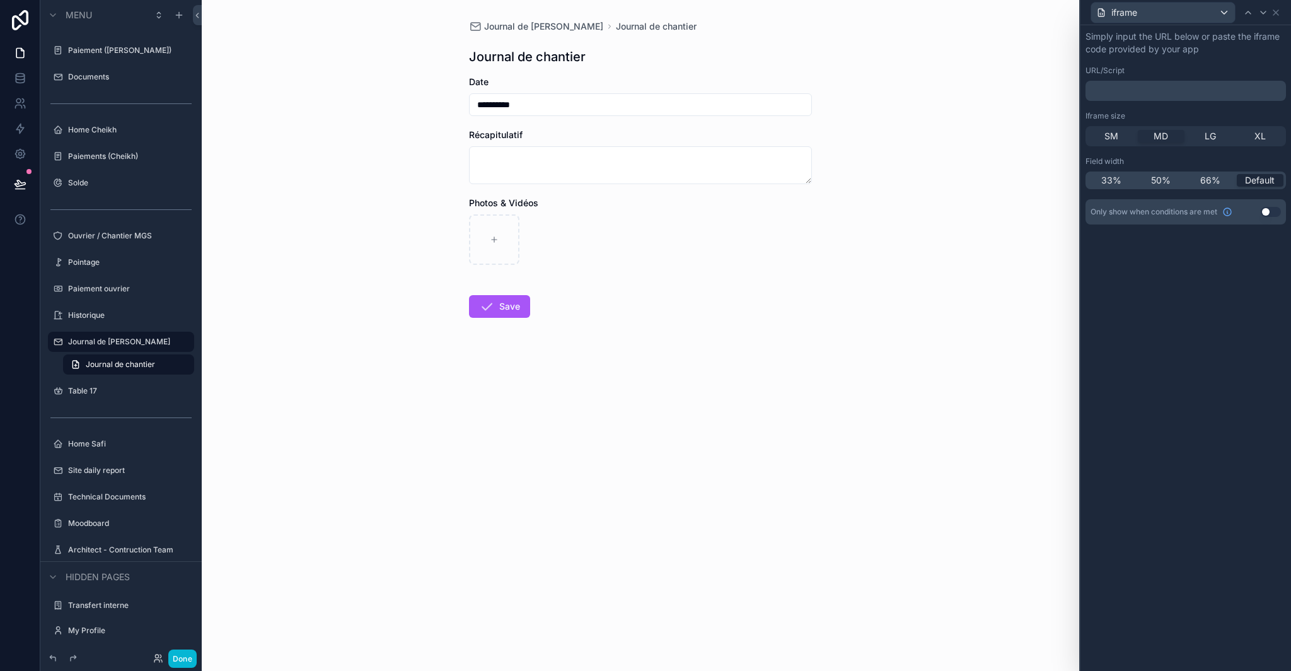
click at [1116, 88] on p "﻿" at bounding box center [1187, 90] width 193 height 13
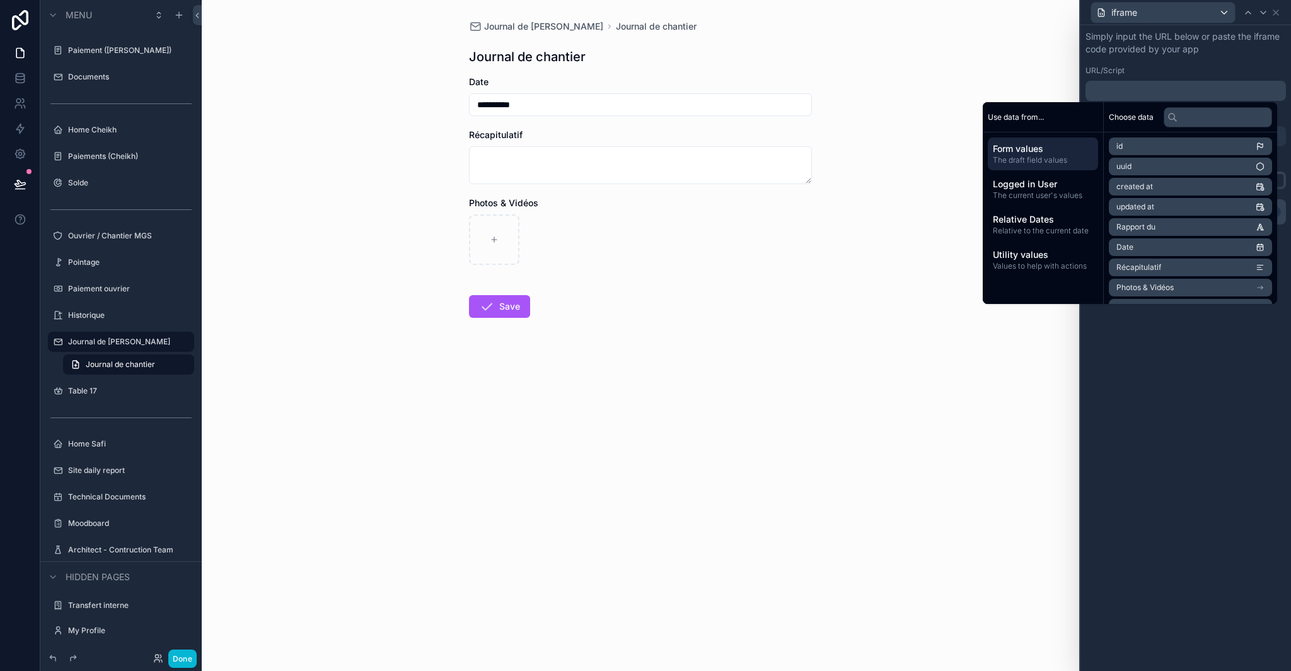
click at [1204, 57] on div "Simply input the URL below or paste the iframe code provided by your app URL/Sc…" at bounding box center [1186, 93] width 201 height 126
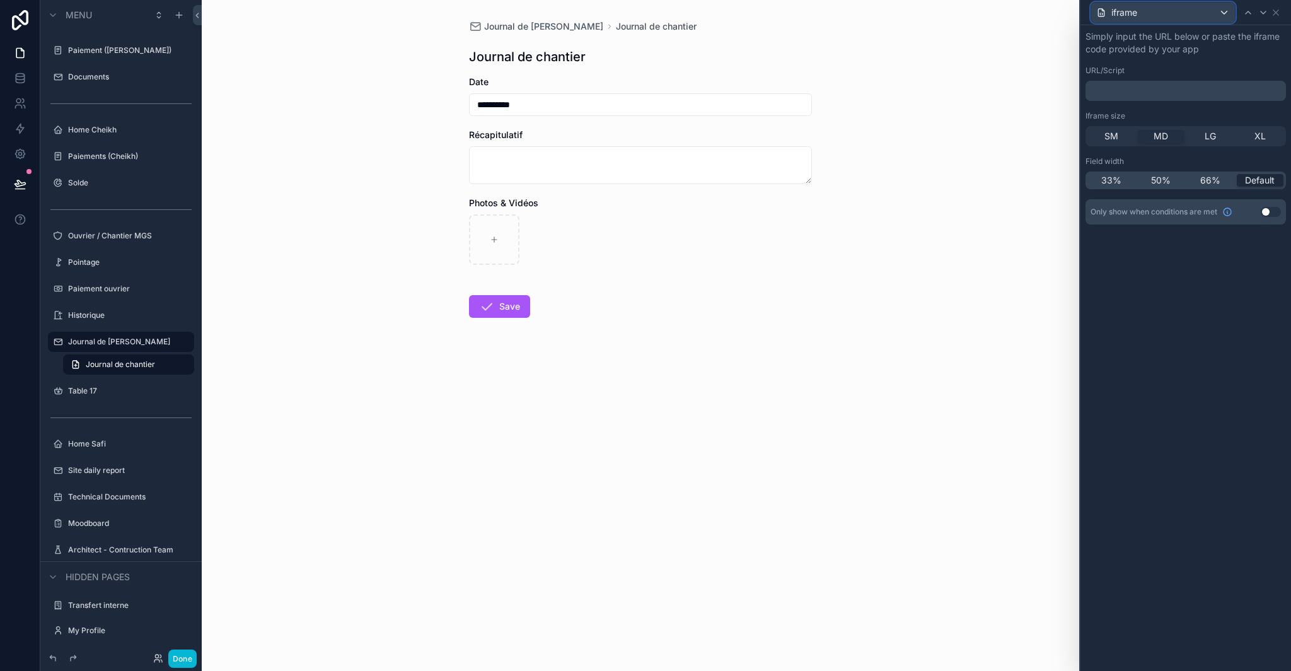
click at [1202, 15] on div "iframe" at bounding box center [1163, 13] width 144 height 20
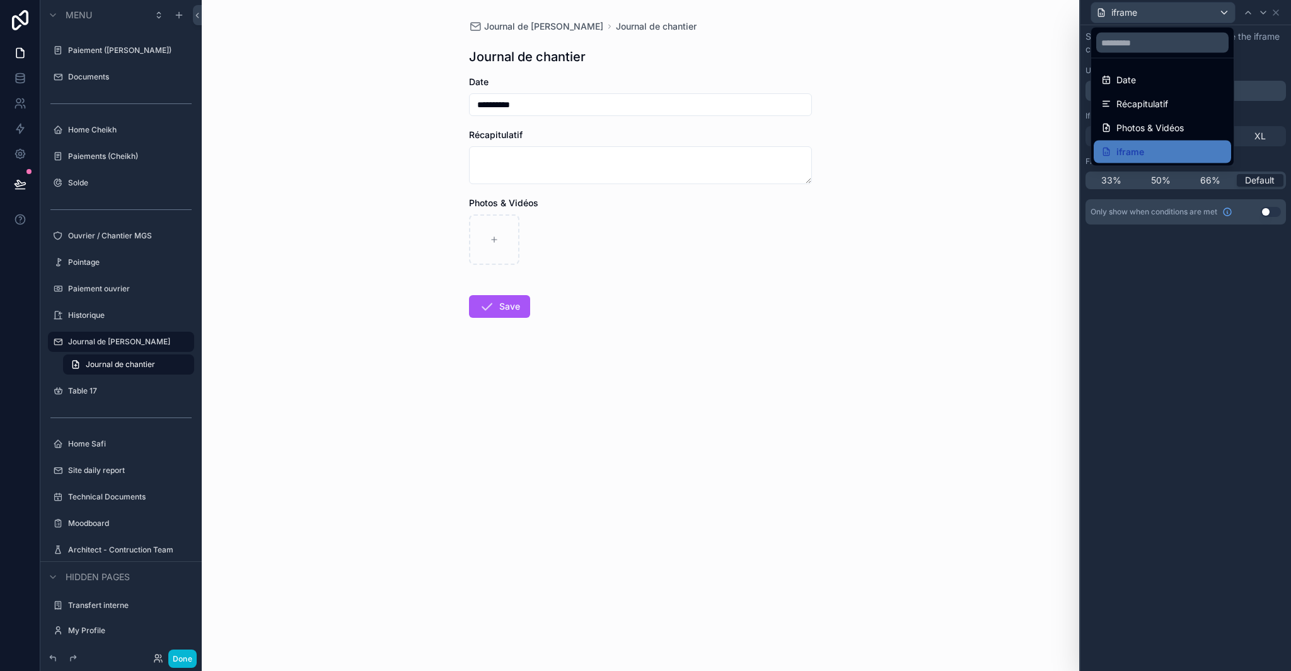
click at [1279, 13] on div at bounding box center [1186, 335] width 211 height 671
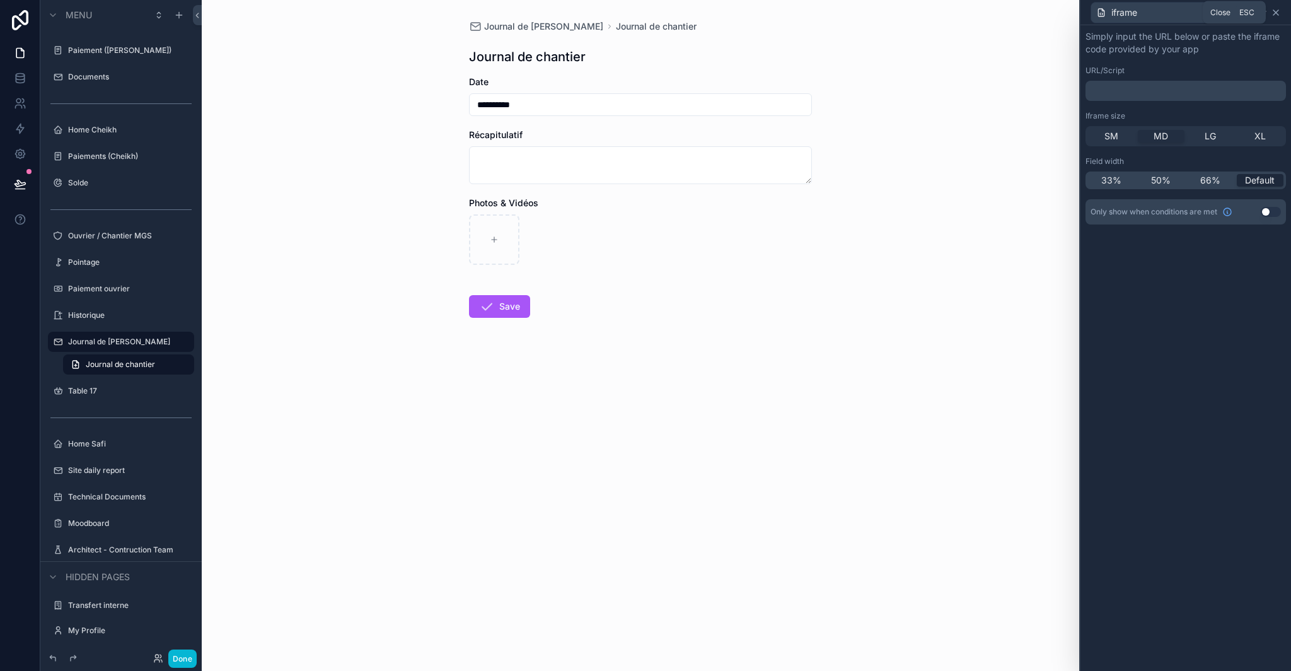
click at [1277, 13] on icon at bounding box center [1276, 12] width 5 height 5
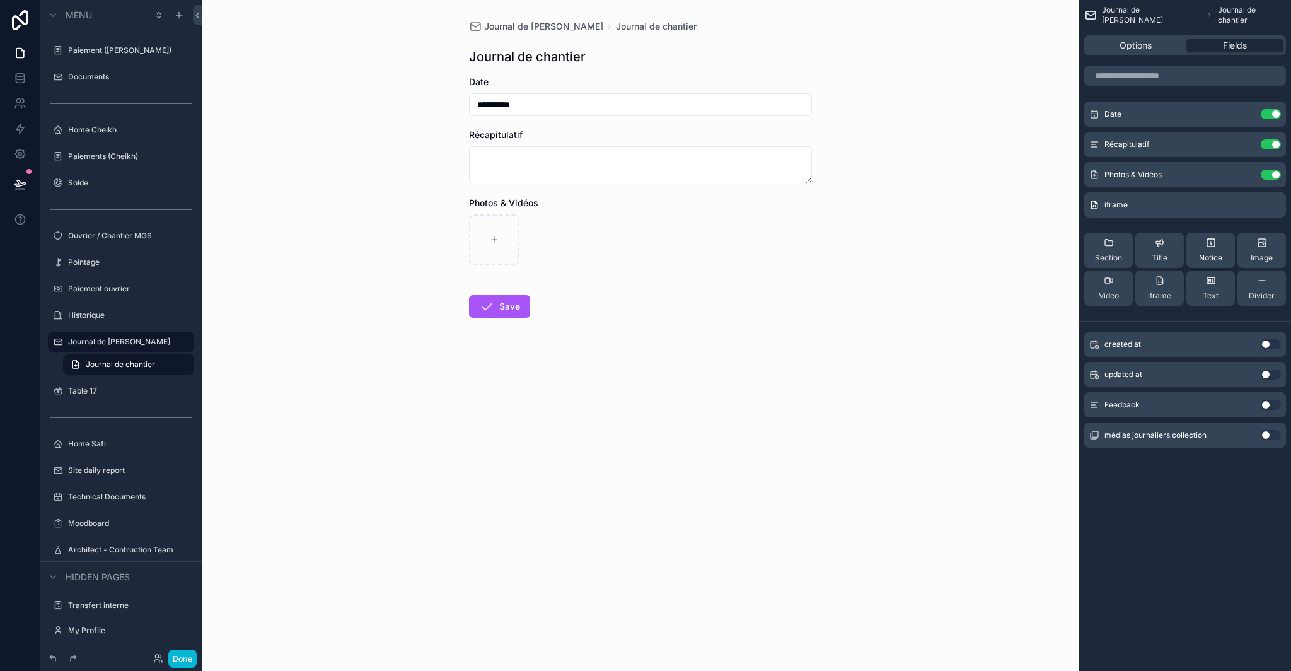
click at [1214, 292] on span "Text" at bounding box center [1211, 296] width 16 height 10
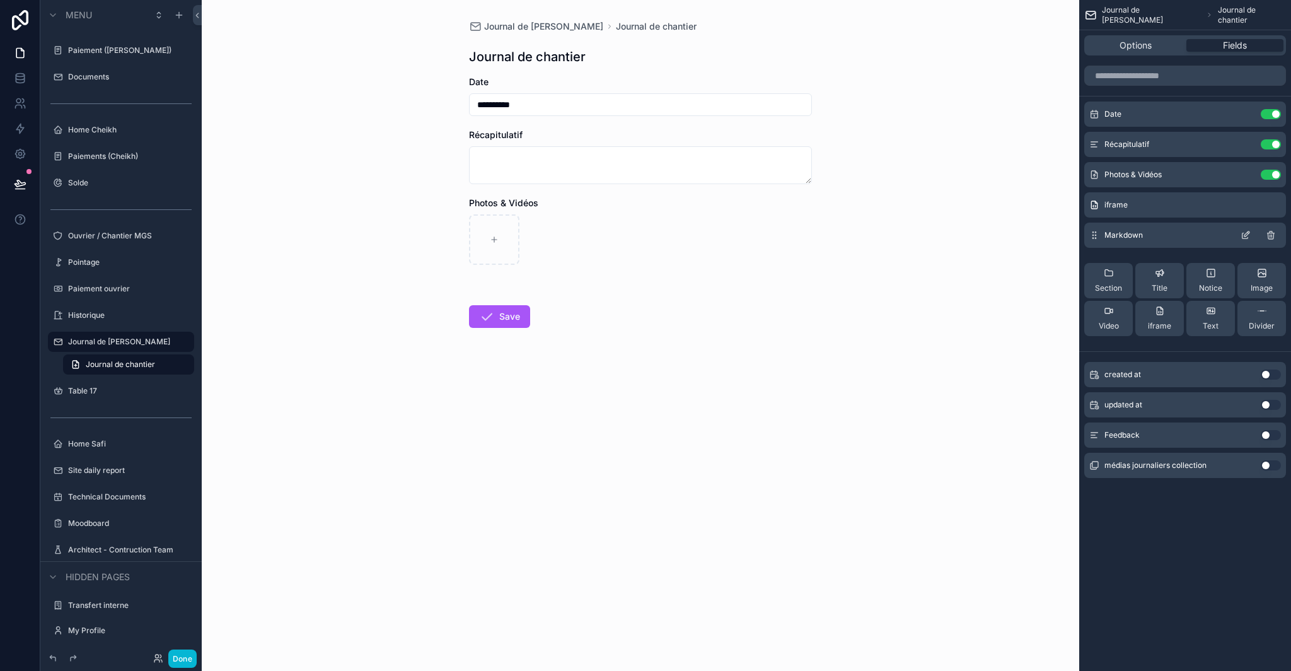
click at [1251, 235] on div "scrollable content" at bounding box center [1261, 235] width 40 height 10
click at [1248, 236] on icon "scrollable content" at bounding box center [1246, 235] width 10 height 10
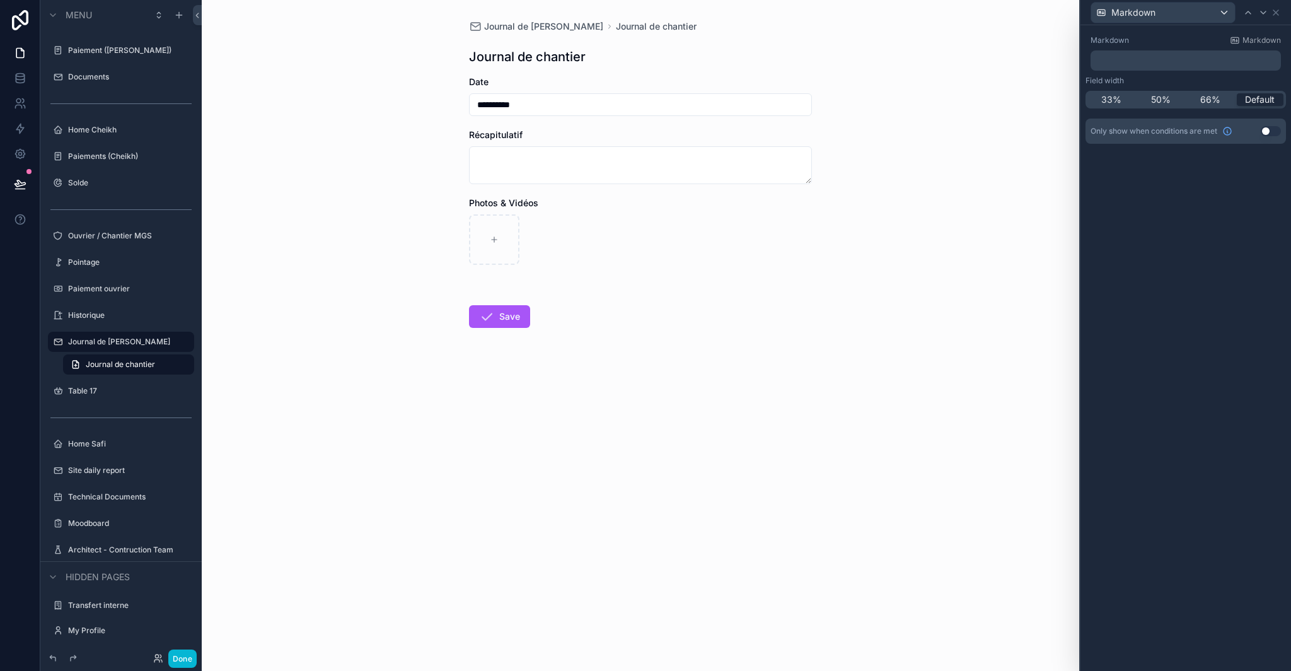
click at [1286, 3] on div "Markdown" at bounding box center [1186, 12] width 201 height 25
click at [1278, 13] on icon at bounding box center [1276, 13] width 10 height 10
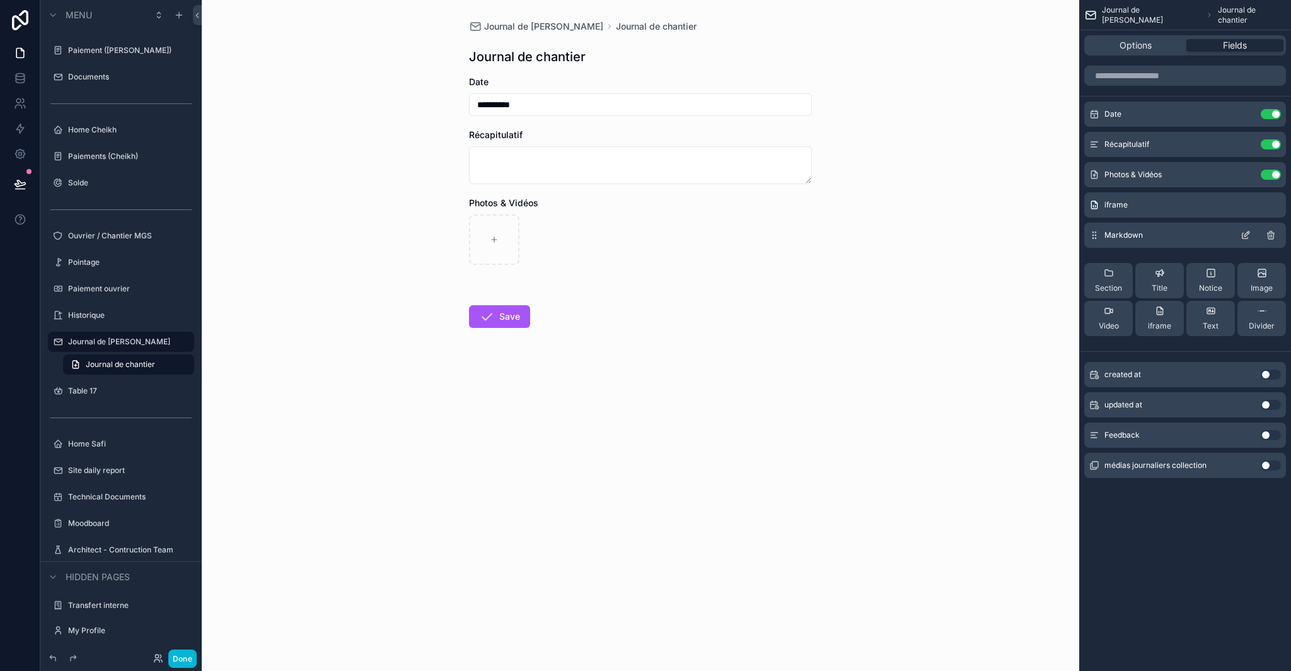
click at [1271, 238] on icon "scrollable content" at bounding box center [1271, 235] width 10 height 10
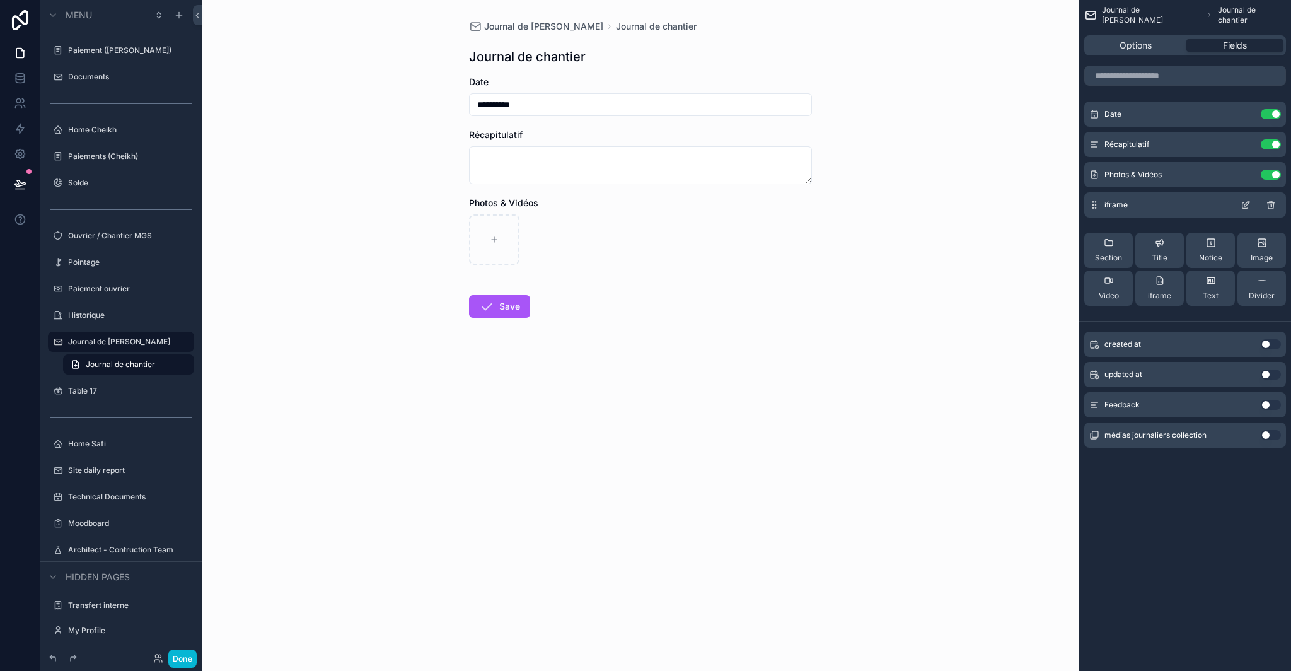
click at [1245, 206] on icon "scrollable content" at bounding box center [1247, 203] width 5 height 5
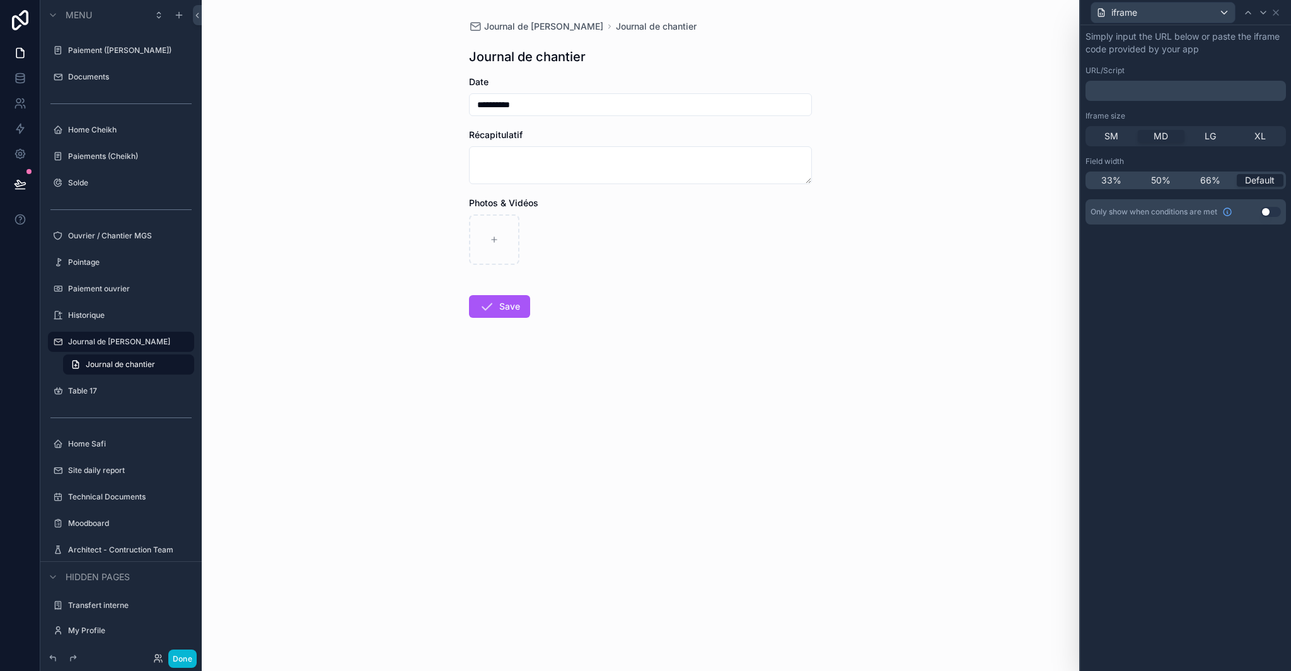
click at [546, 230] on div "scrollable content" at bounding box center [640, 239] width 343 height 50
click at [1121, 92] on p "﻿" at bounding box center [1187, 90] width 193 height 13
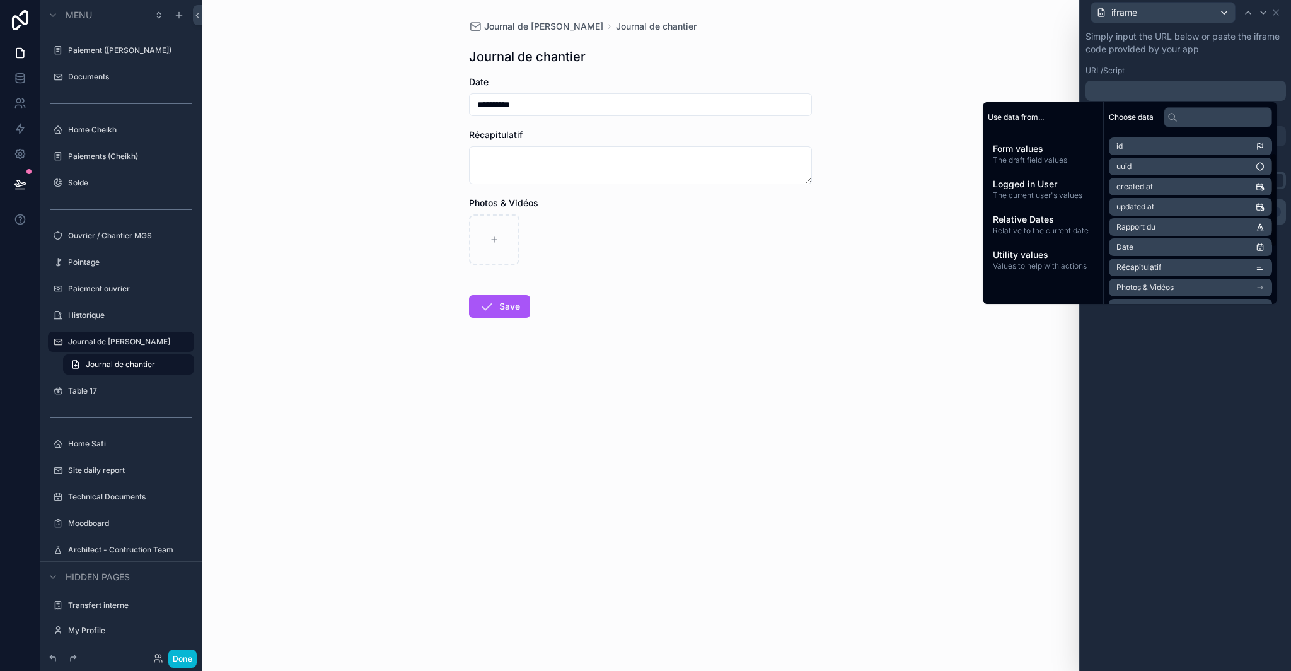
scroll to position [139, 0]
click at [1032, 259] on span "Utility values" at bounding box center [1043, 254] width 100 height 13
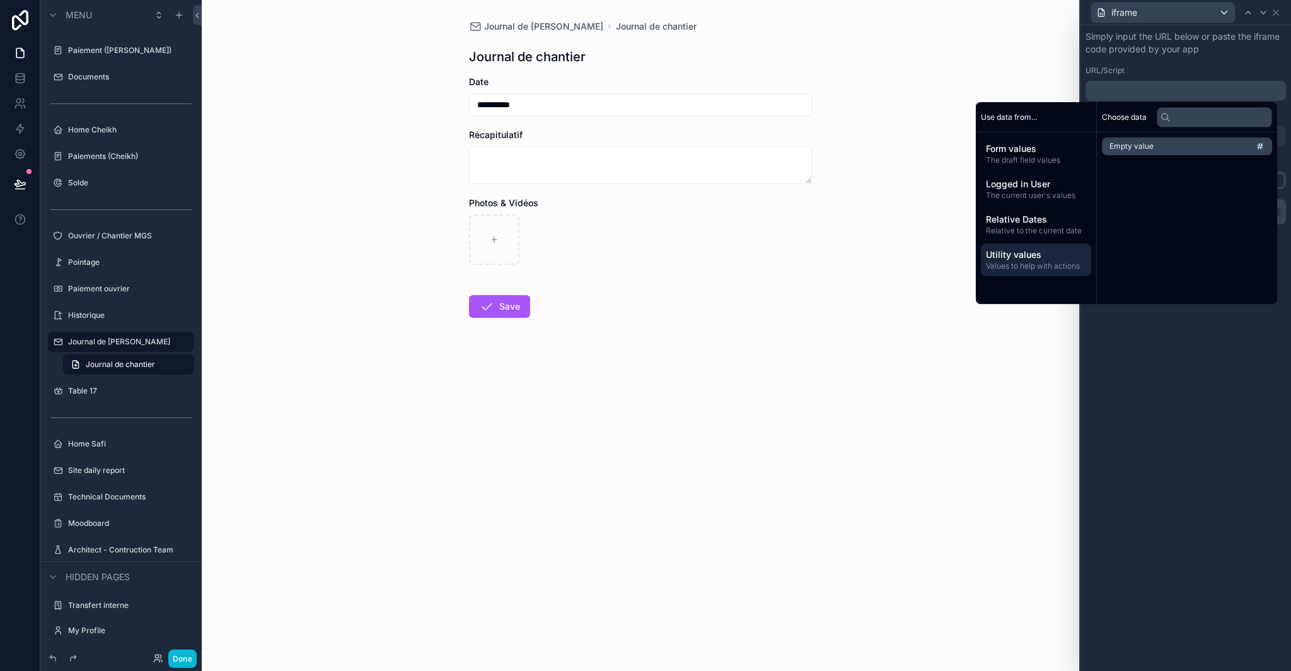
scroll to position [0, 0]
click at [1043, 229] on span "Relative to the current date" at bounding box center [1043, 231] width 100 height 10
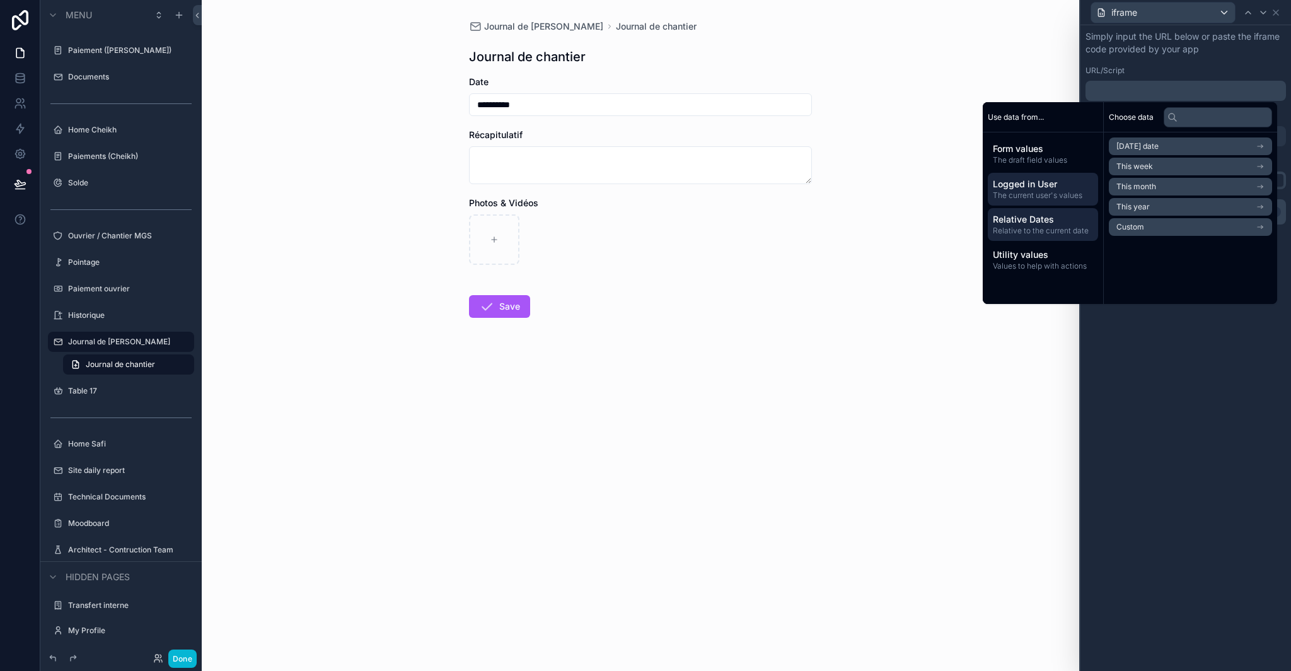
click at [1046, 185] on span "Logged in User" at bounding box center [1043, 184] width 100 height 13
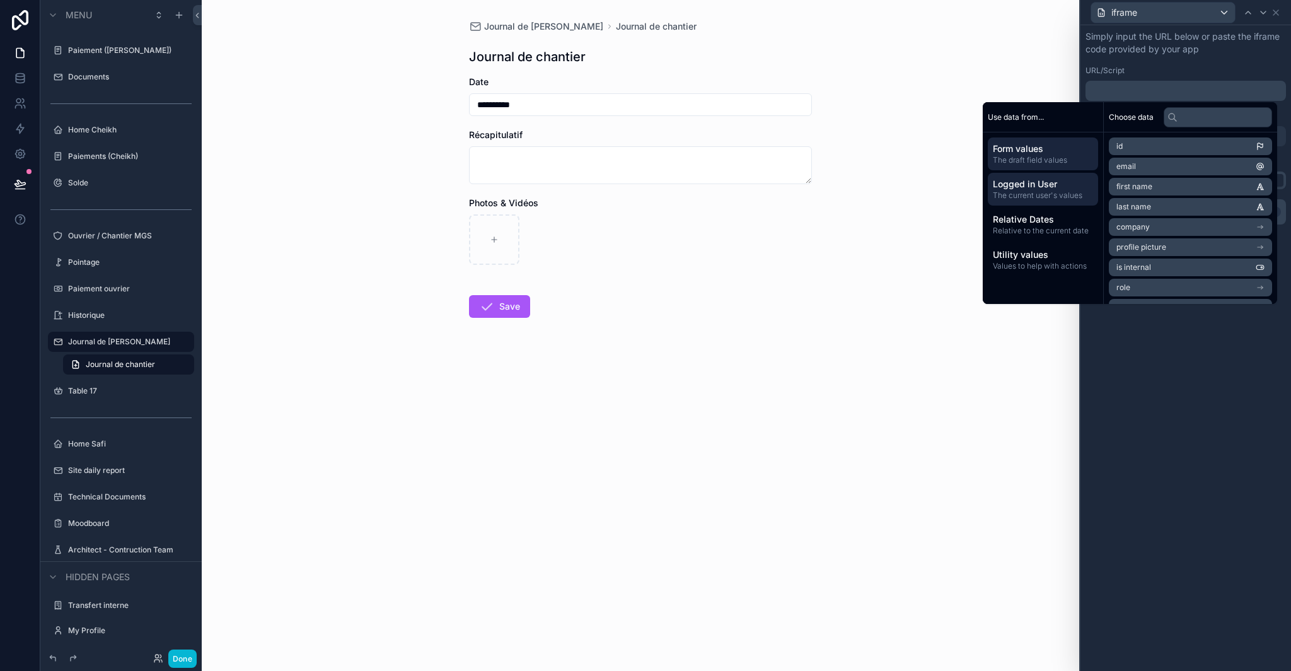
click at [1049, 154] on span "Form values" at bounding box center [1043, 149] width 100 height 13
click at [1049, 132] on div "Form values The draft field values Logged in User The current user's values Rel…" at bounding box center [1043, 206] width 120 height 149
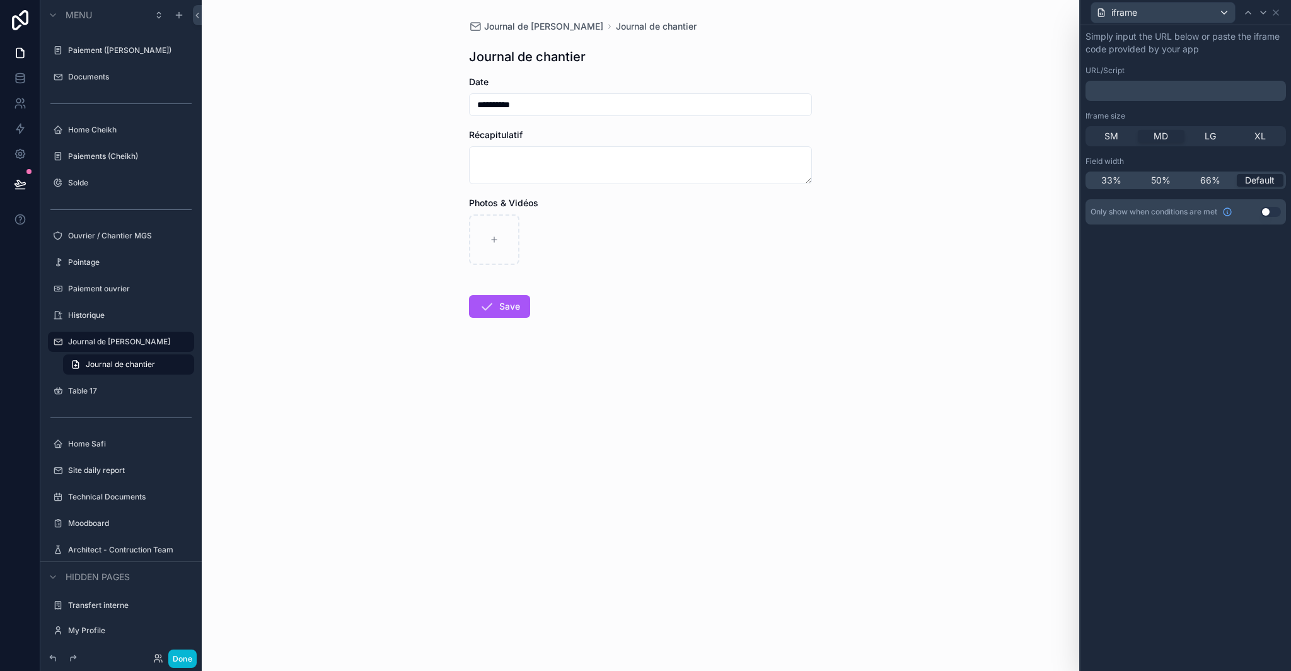
click at [1161, 55] on div "Simply input the URL below or paste the iframe code provided by your app URL/Sc…" at bounding box center [1186, 93] width 201 height 126
click at [15, 86] on link at bounding box center [20, 78] width 40 height 25
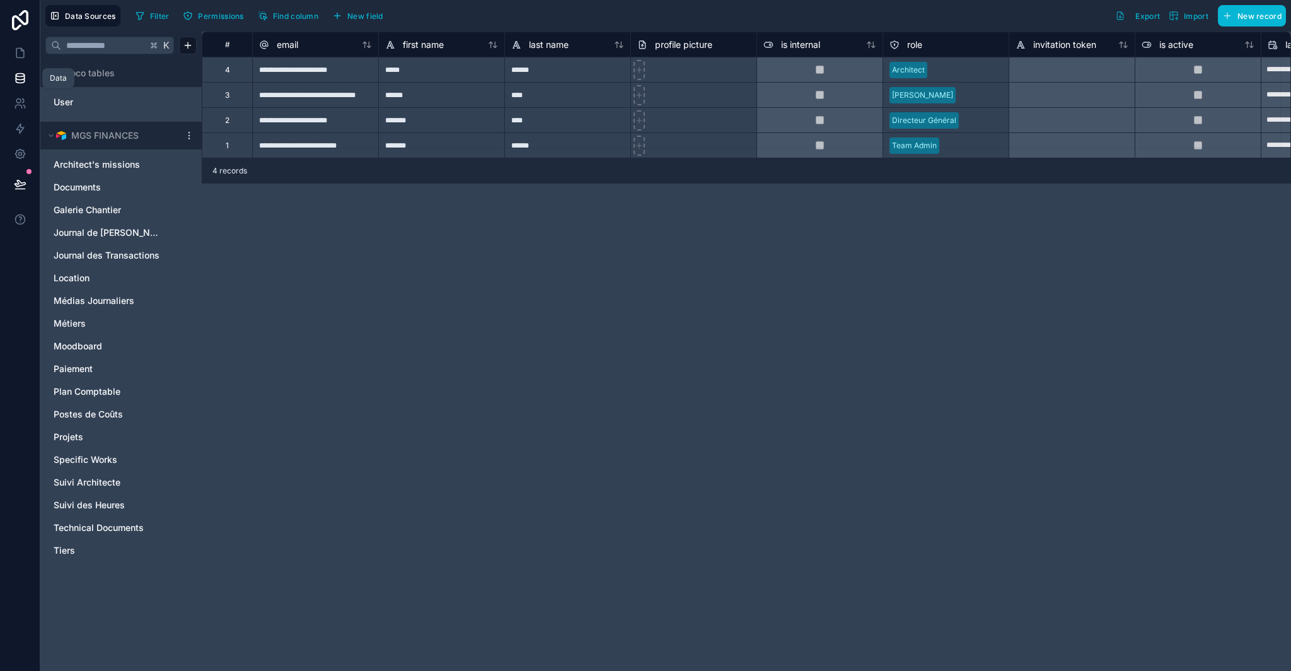
click at [18, 66] on link at bounding box center [20, 78] width 40 height 25
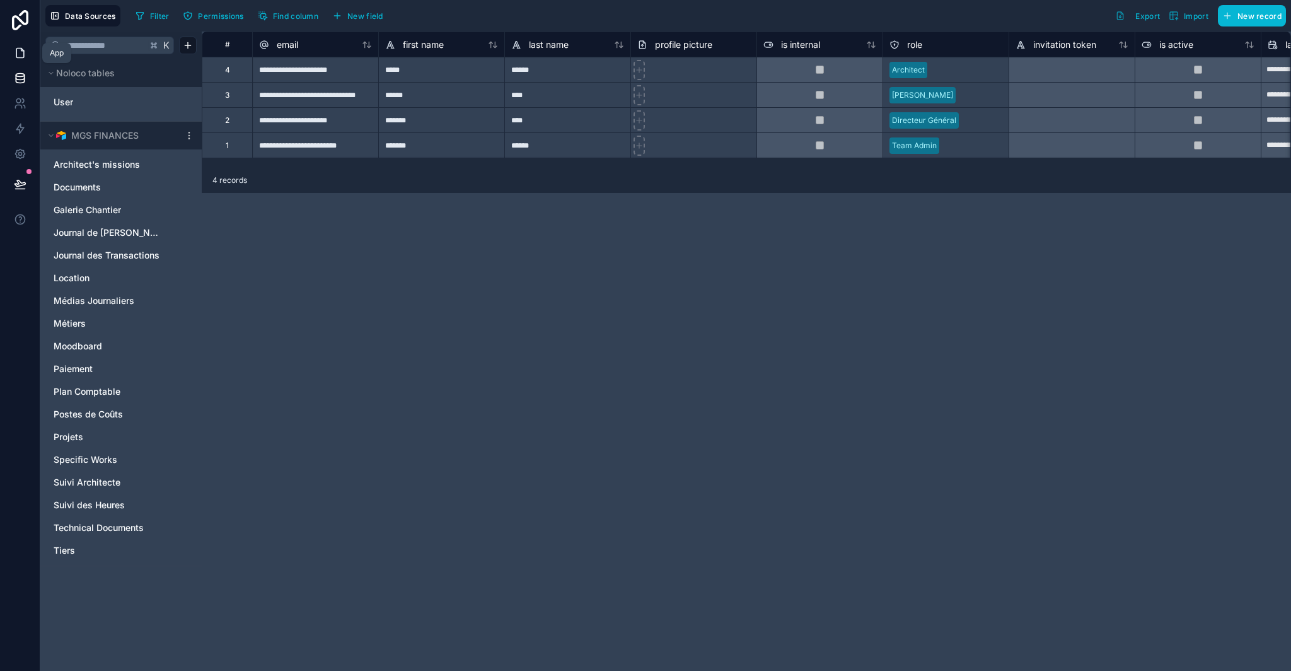
click at [18, 50] on icon at bounding box center [20, 53] width 13 height 13
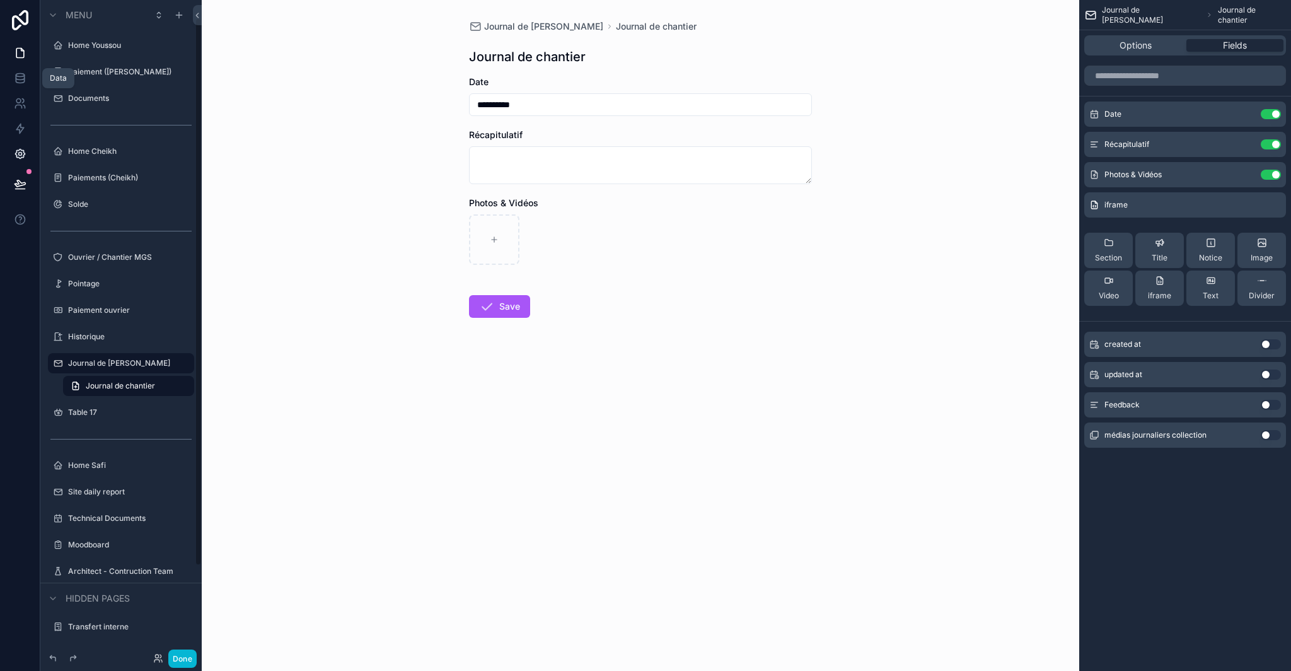
scroll to position [21, 0]
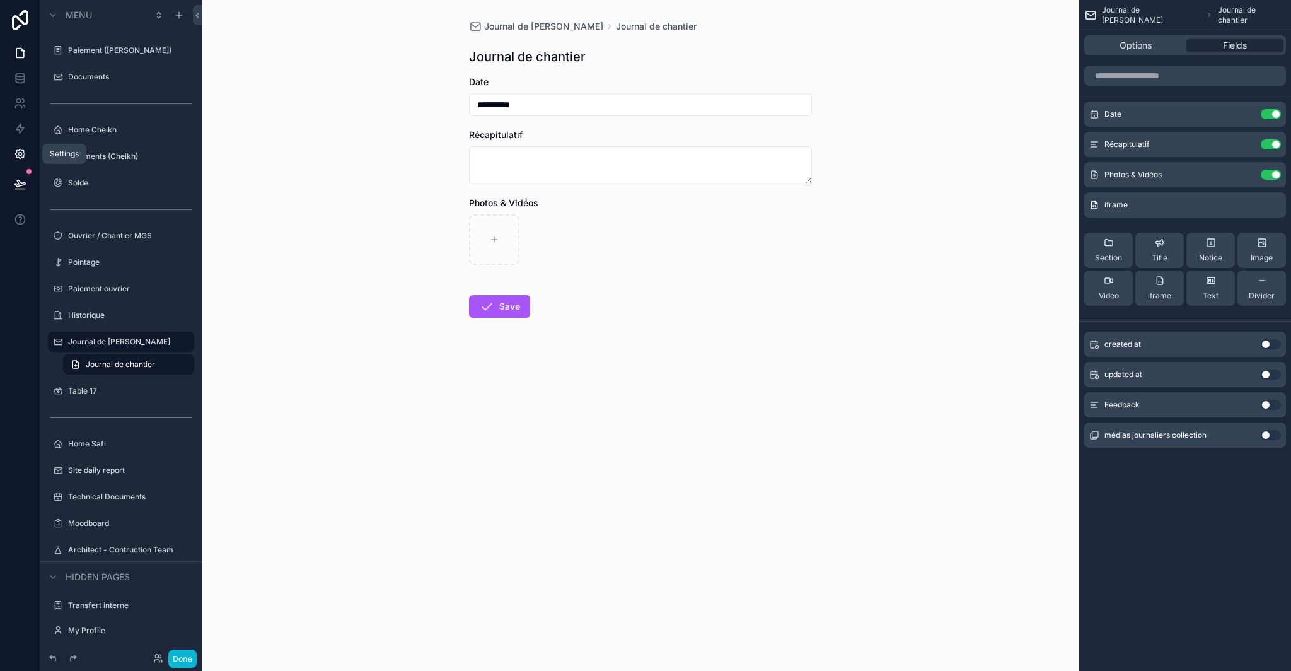
click at [18, 152] on icon at bounding box center [20, 154] width 13 height 13
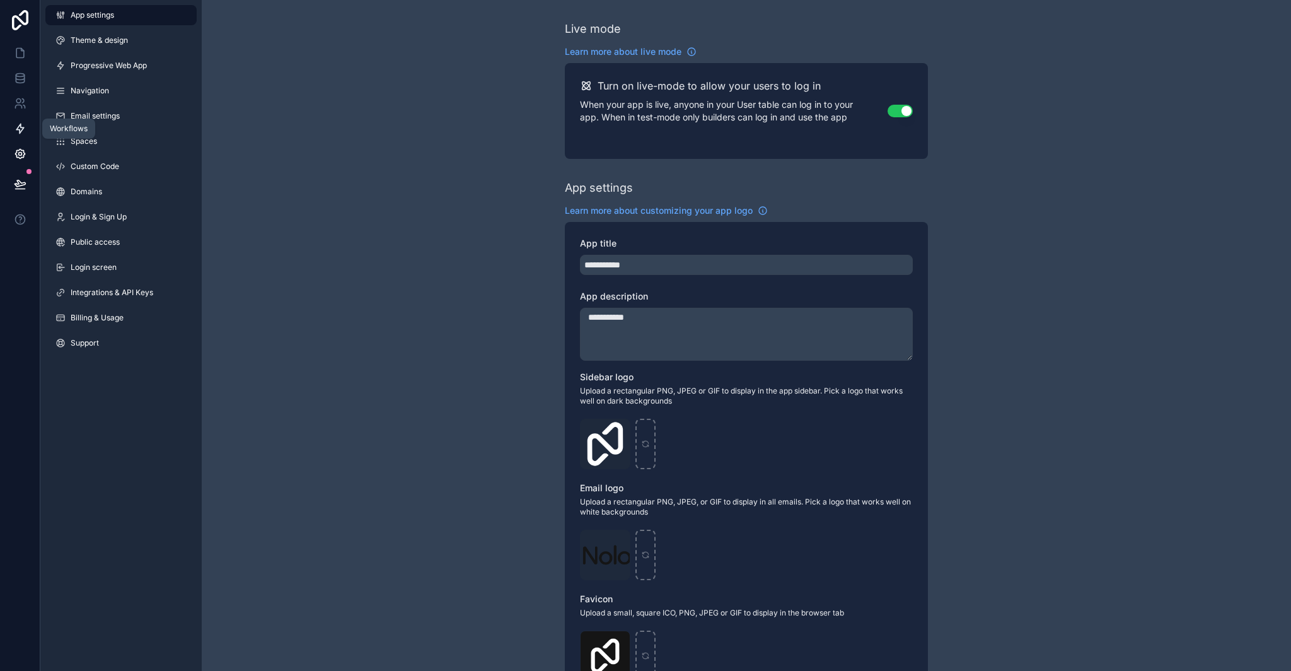
click at [20, 129] on icon at bounding box center [20, 128] width 13 height 13
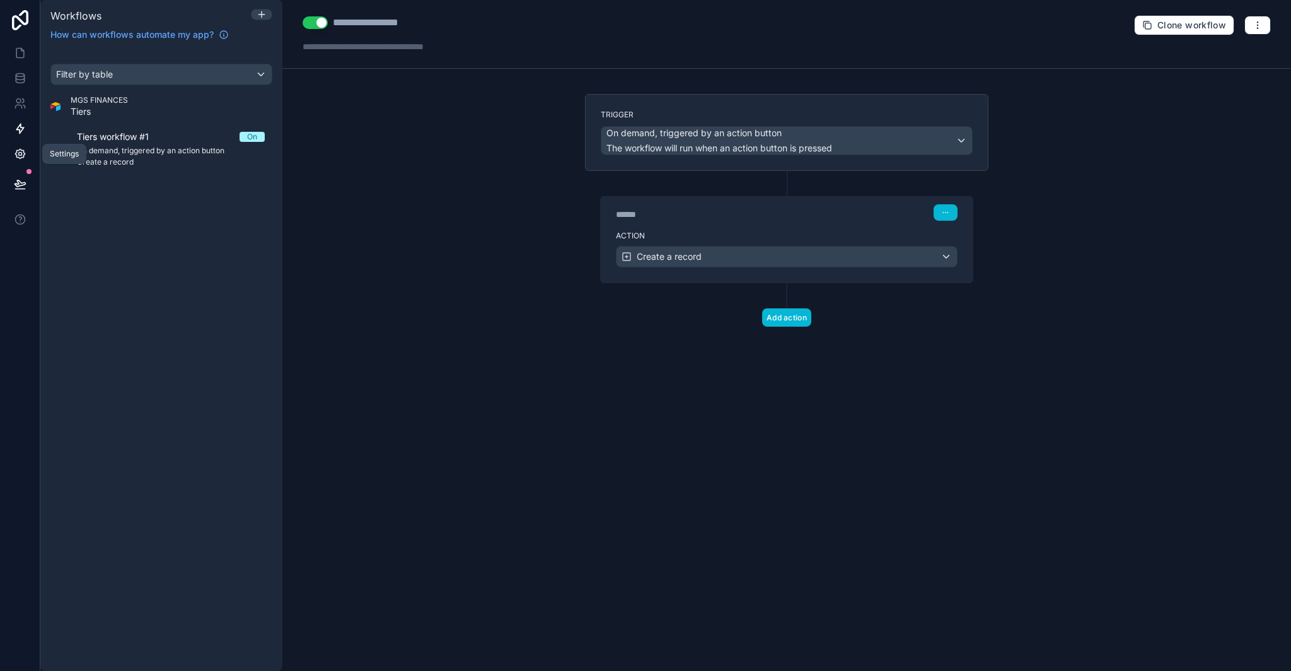
click at [17, 158] on icon at bounding box center [19, 153] width 9 height 9
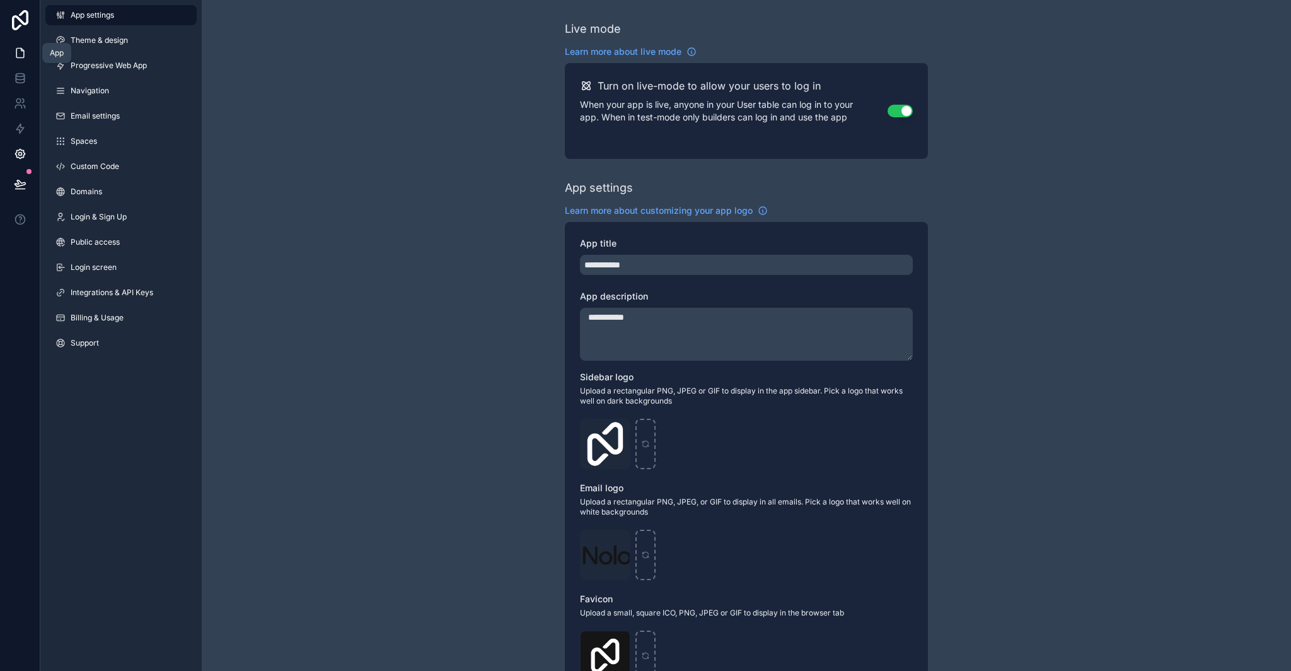
click at [24, 51] on icon at bounding box center [20, 53] width 13 height 13
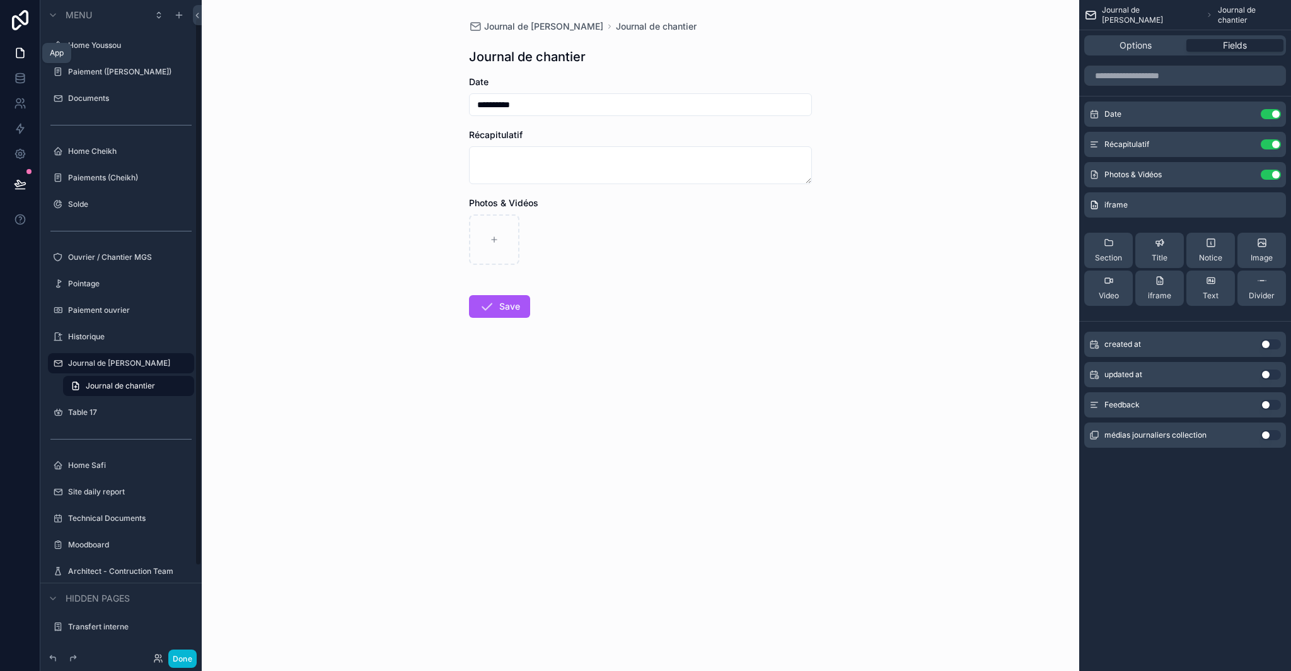
scroll to position [21, 0]
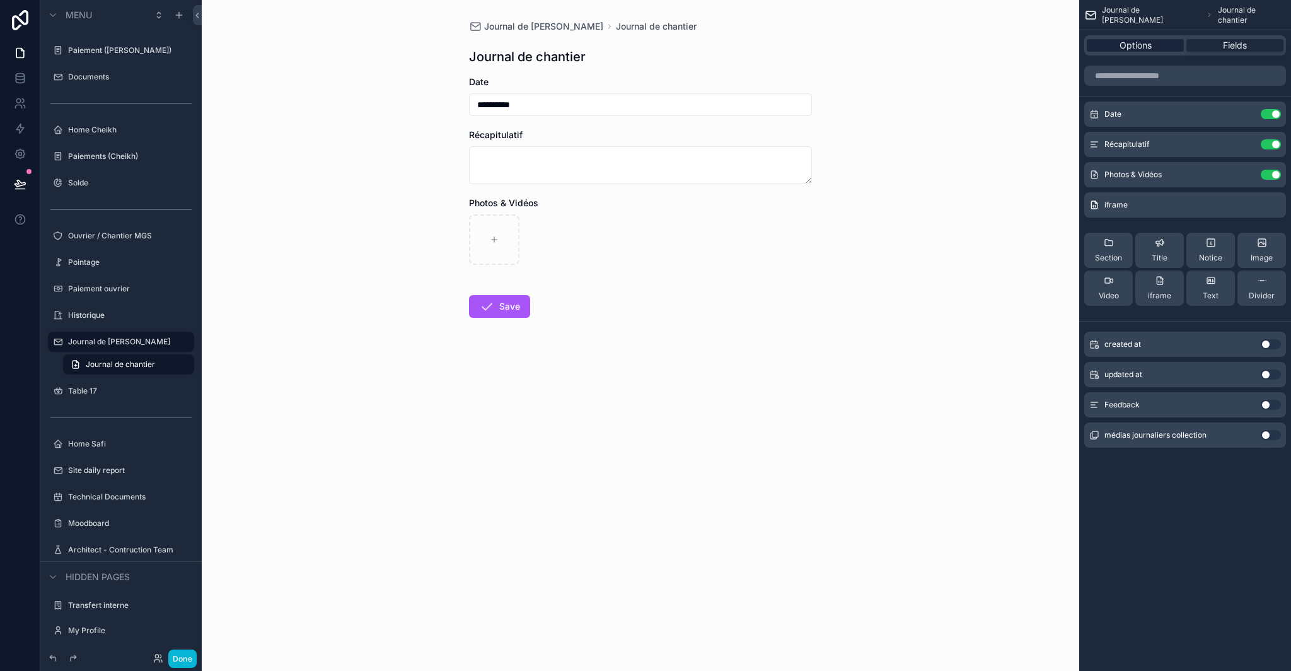
click at [1165, 42] on div "Options" at bounding box center [1135, 45] width 97 height 13
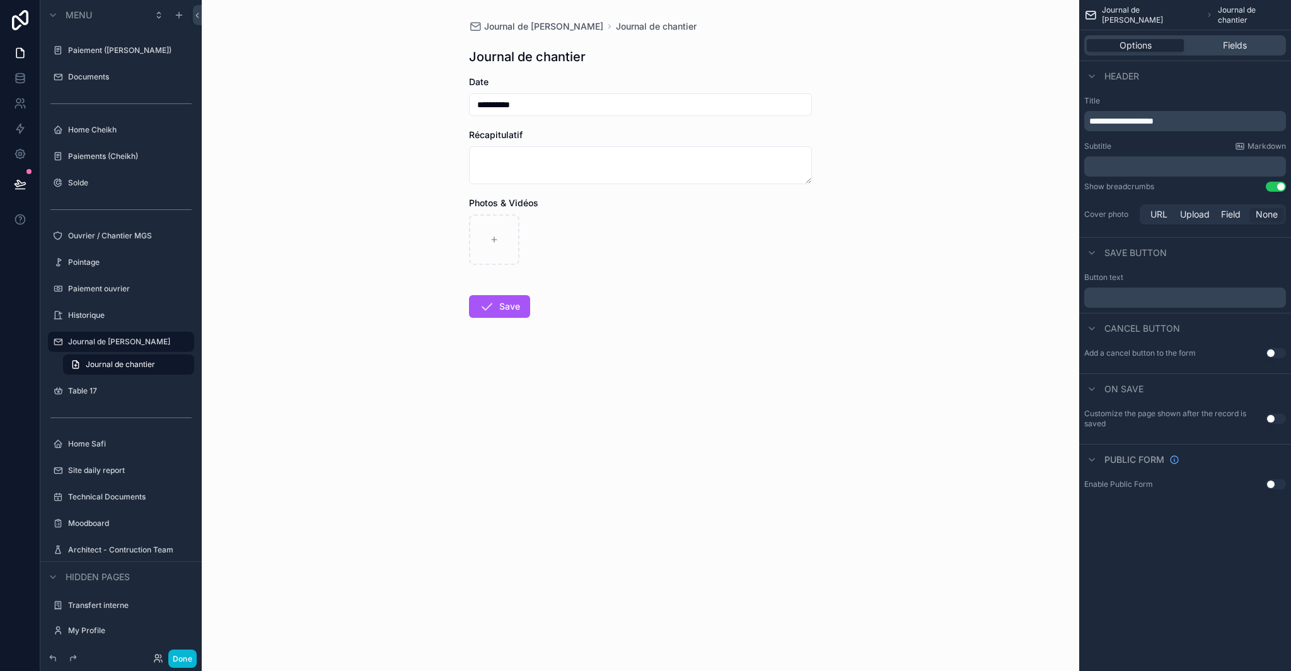
click at [1276, 485] on button "Use setting" at bounding box center [1276, 484] width 20 height 10
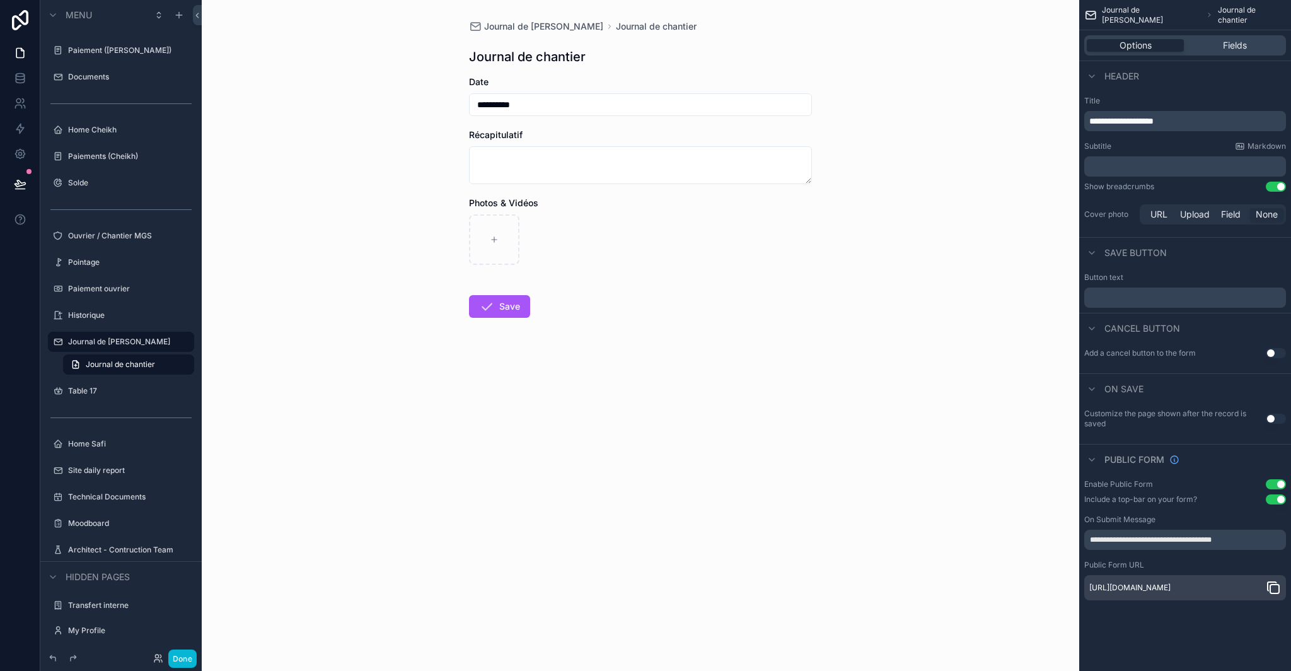
click at [1276, 482] on button "Use setting" at bounding box center [1276, 484] width 20 height 10
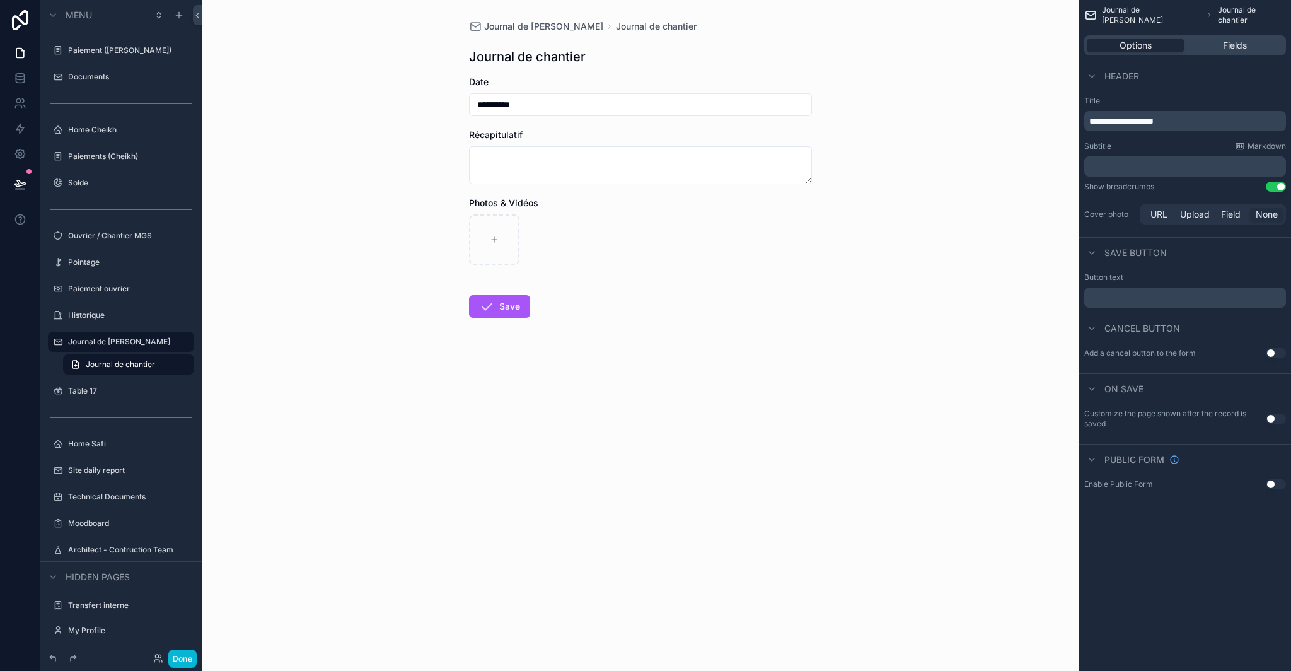
click at [1119, 310] on div "Button text ﻿" at bounding box center [1186, 289] width 212 height 45
click at [1123, 302] on p "﻿" at bounding box center [1187, 298] width 194 height 10
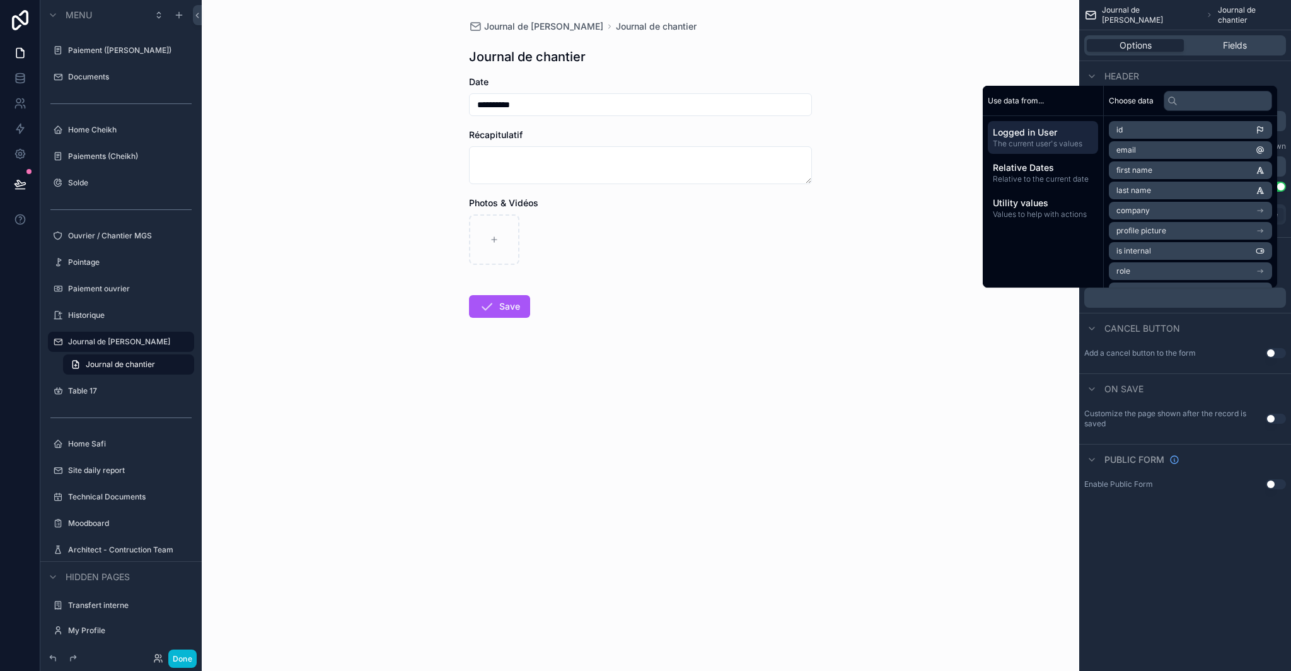
click at [1139, 323] on span "Cancel button" at bounding box center [1143, 328] width 76 height 13
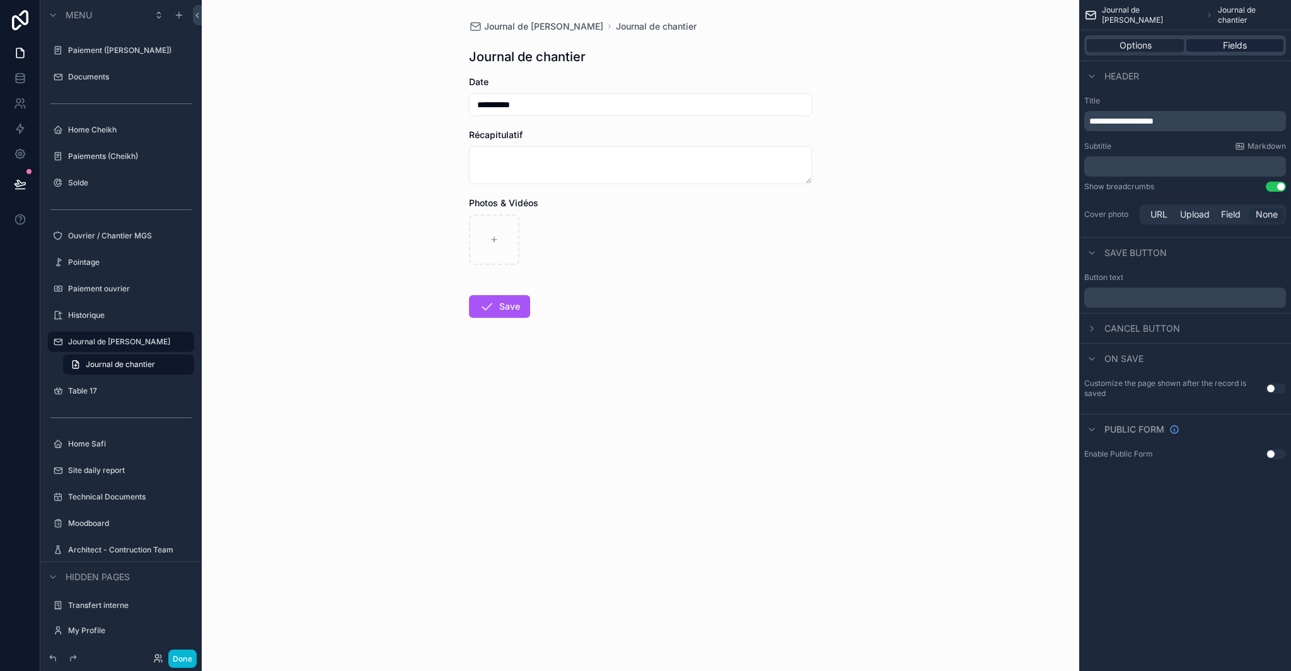
click at [1232, 48] on span "Fields" at bounding box center [1235, 45] width 24 height 13
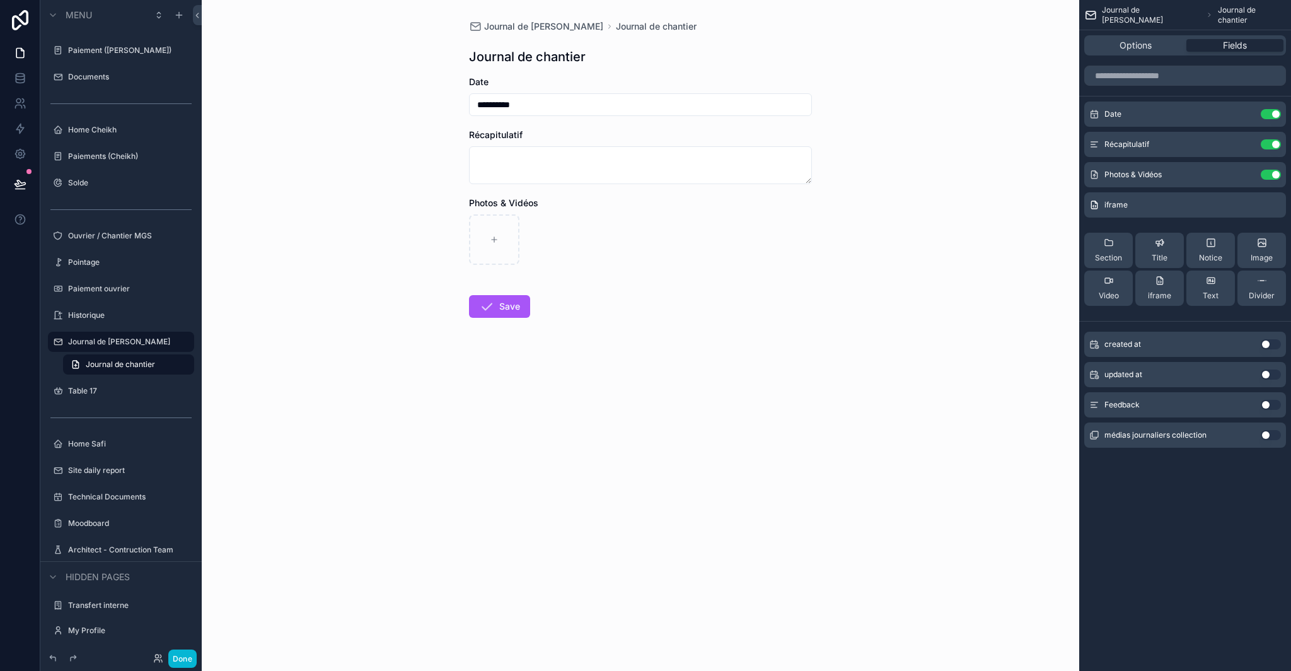
click at [728, 250] on div "scrollable content" at bounding box center [640, 239] width 343 height 50
click at [133, 339] on label "Journal de [PERSON_NAME]" at bounding box center [119, 342] width 102 height 10
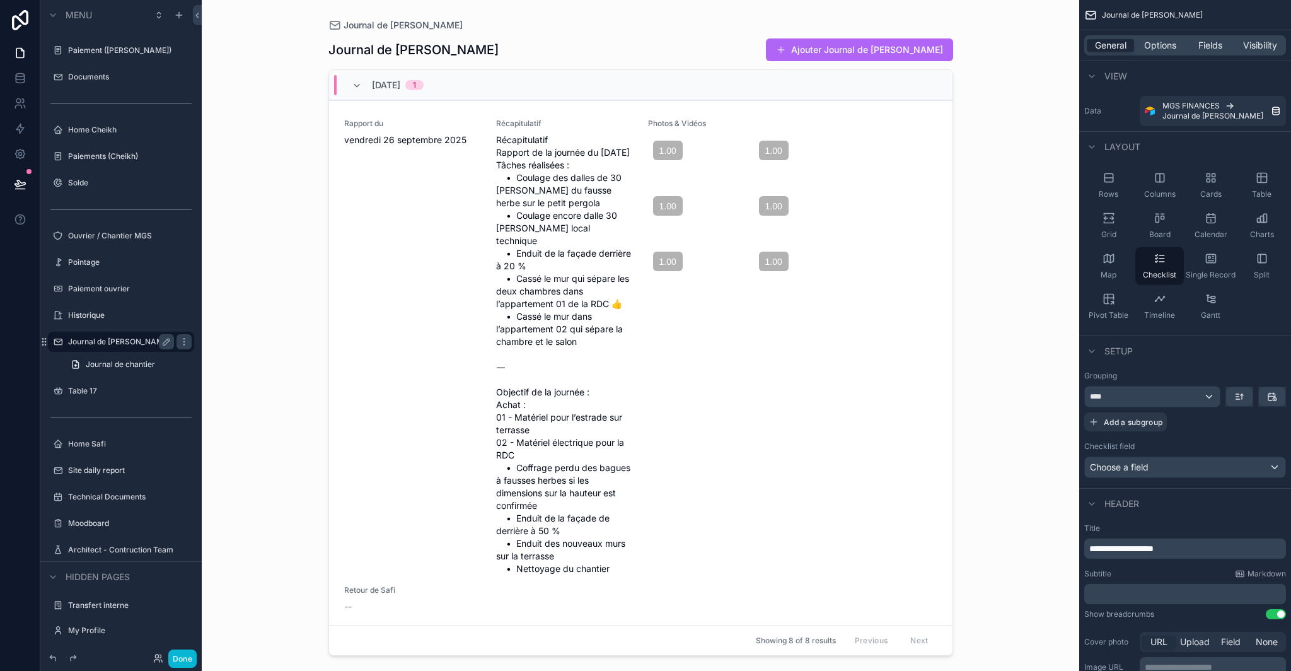
click at [890, 47] on button "Ajouter Journal de Chantier" at bounding box center [859, 49] width 187 height 23
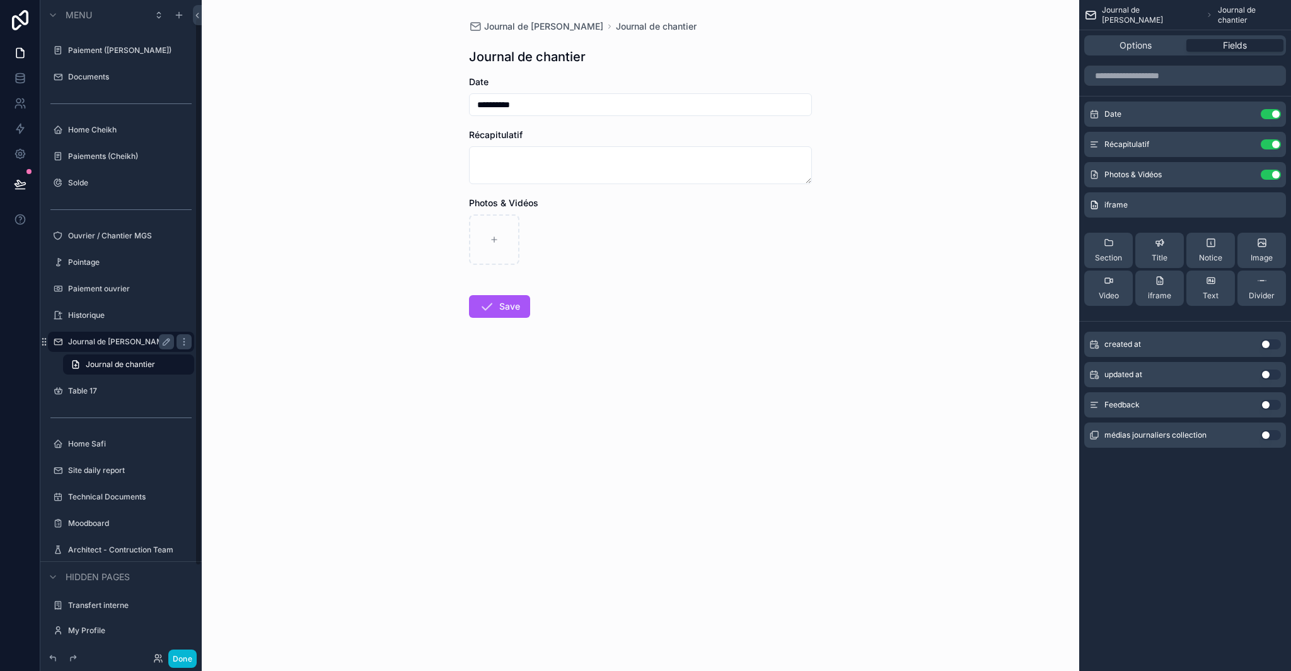
click at [113, 345] on label "Journal de [PERSON_NAME]" at bounding box center [119, 342] width 102 height 10
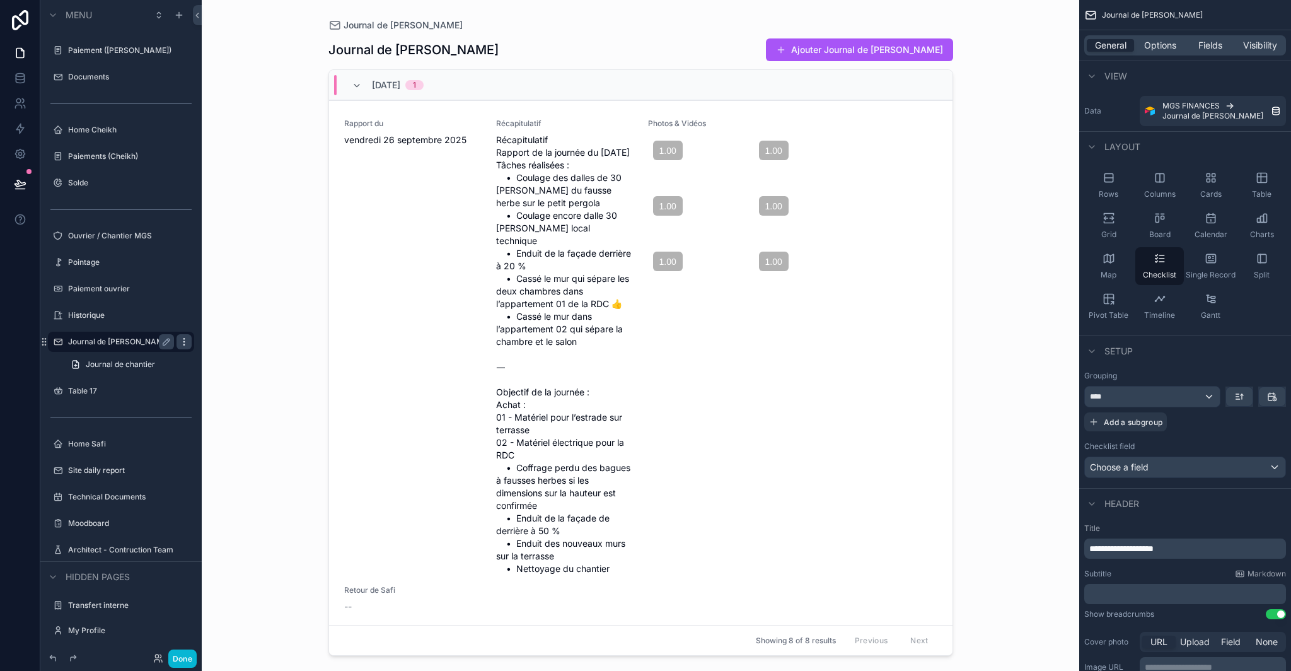
click at [180, 344] on icon "scrollable content" at bounding box center [184, 342] width 10 height 10
click at [178, 15] on icon "scrollable content" at bounding box center [179, 15] width 6 height 0
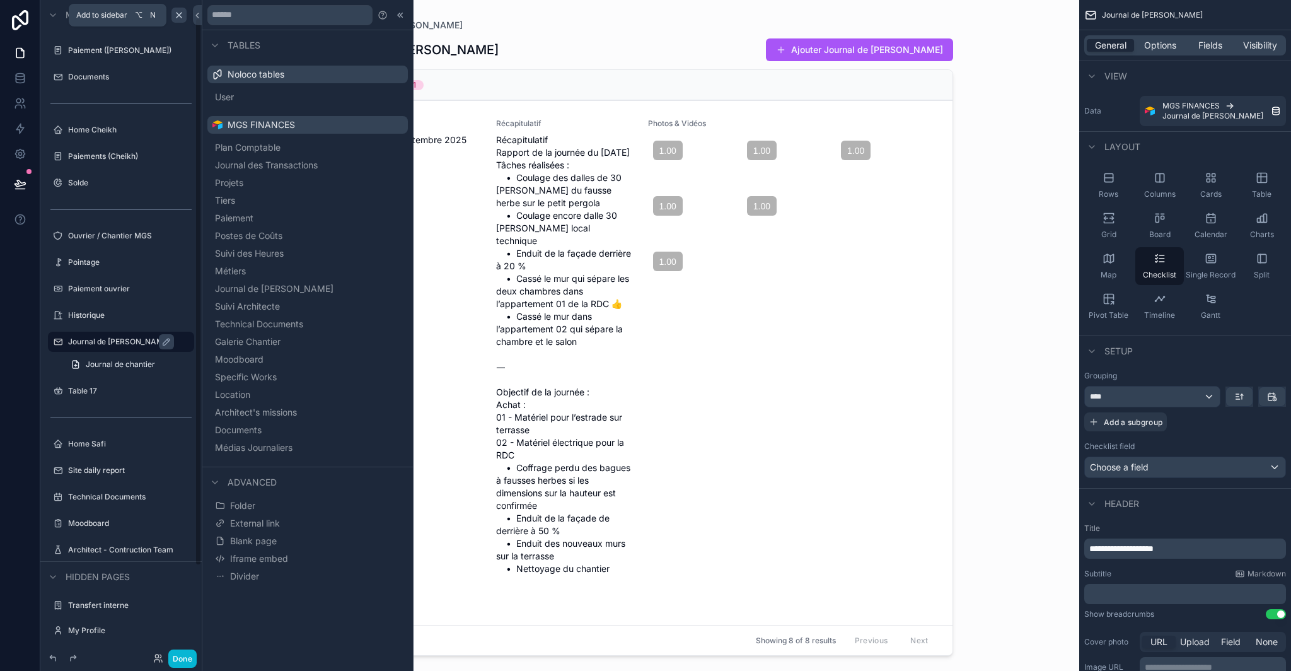
click at [182, 14] on icon "scrollable content" at bounding box center [179, 15] width 10 height 10
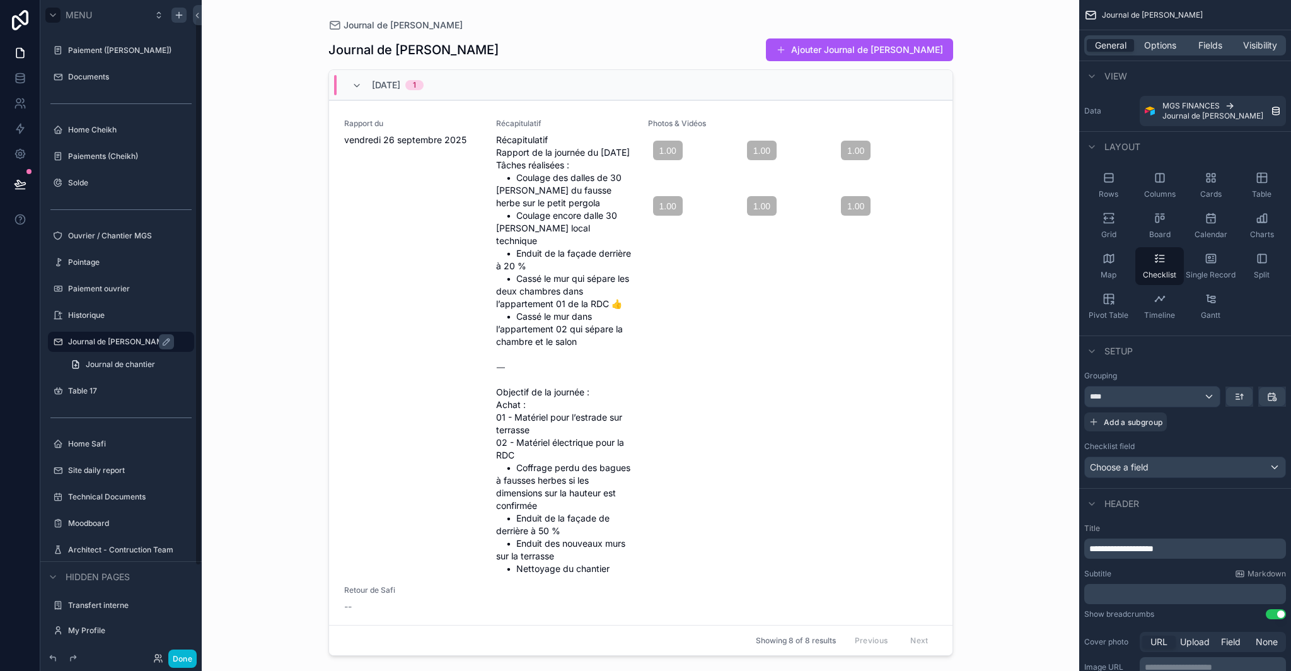
click at [54, 17] on icon "scrollable content" at bounding box center [53, 15] width 10 height 10
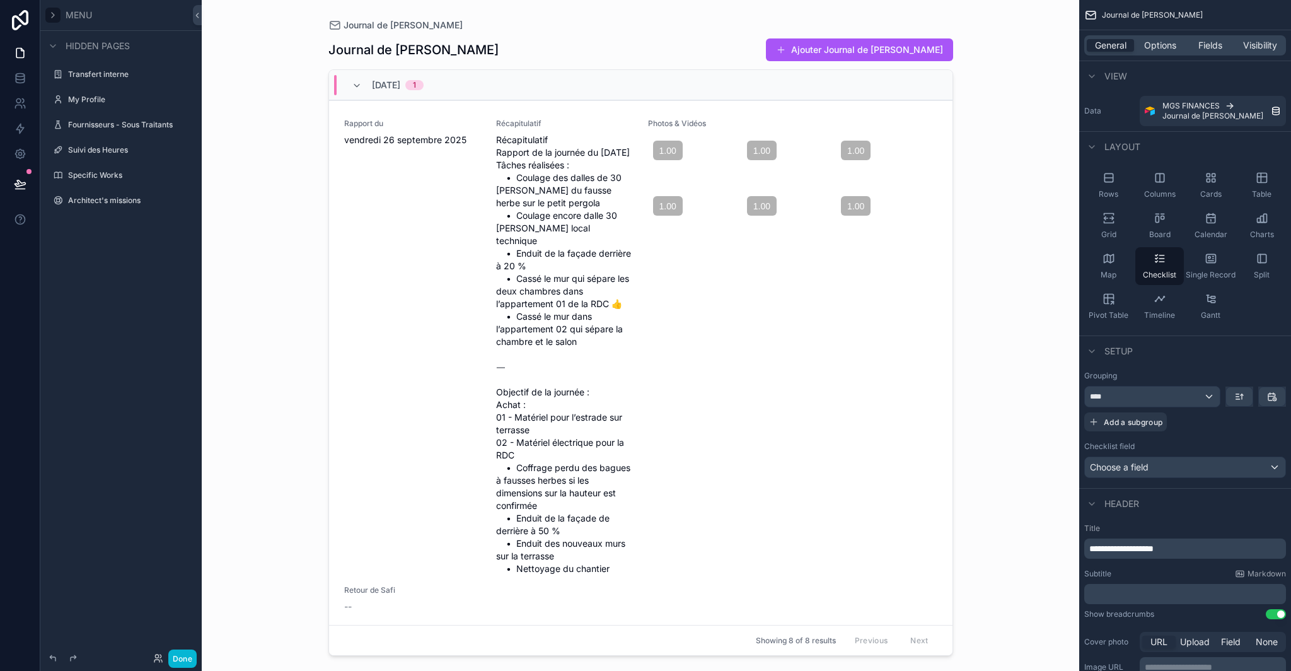
click at [54, 17] on icon "scrollable content" at bounding box center [53, 15] width 10 height 10
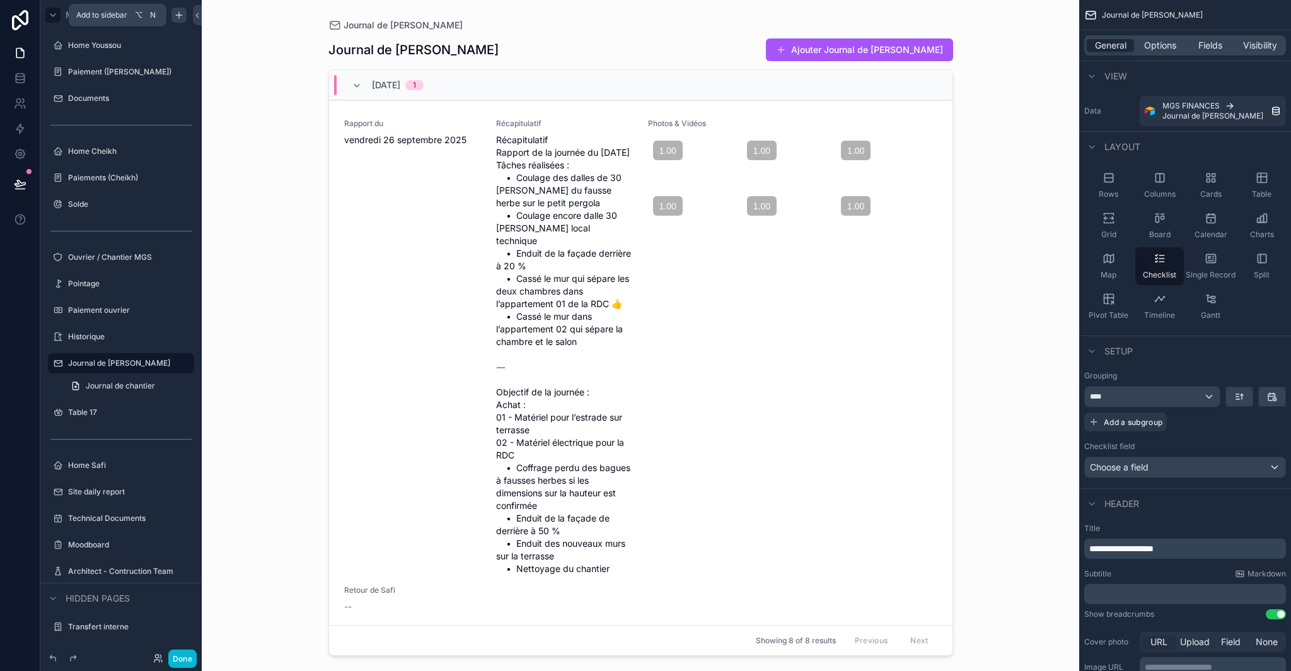
click at [177, 16] on icon "scrollable content" at bounding box center [179, 15] width 10 height 10
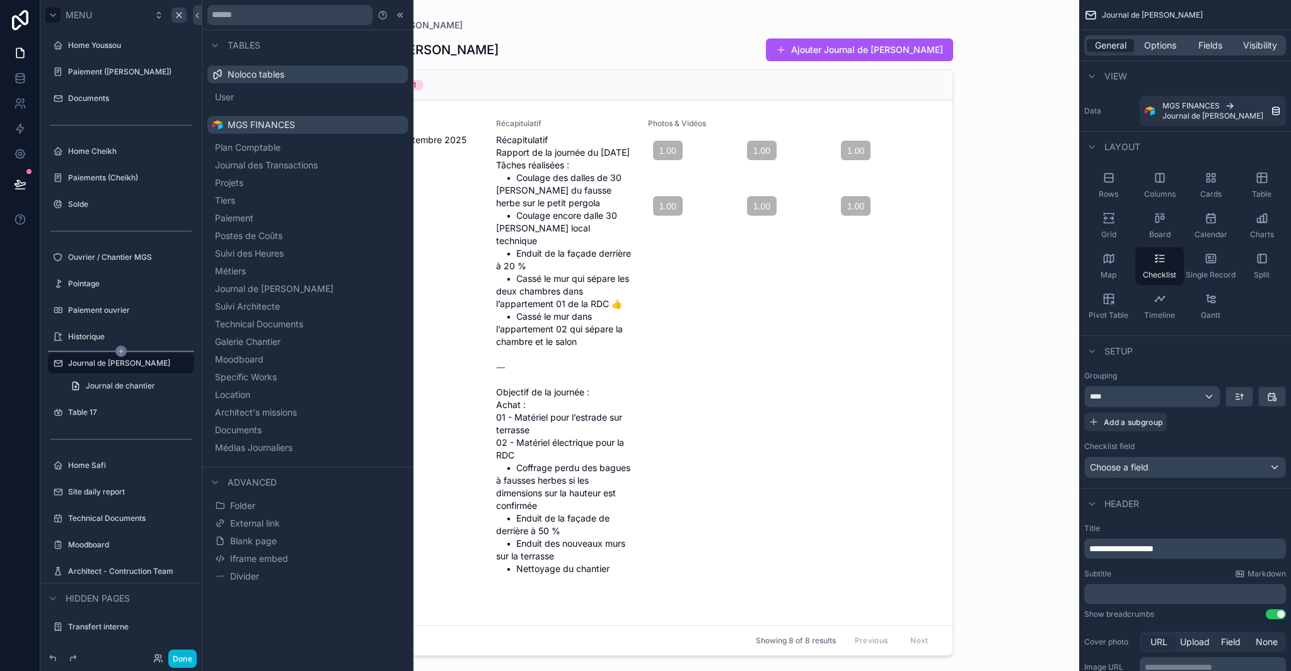
click at [119, 351] on icon "scrollable content" at bounding box center [120, 351] width 11 height 11
click at [120, 349] on icon "scrollable content" at bounding box center [120, 351] width 11 height 11
click at [119, 352] on icon "scrollable content" at bounding box center [120, 351] width 11 height 11
click at [121, 349] on icon "scrollable content" at bounding box center [121, 351] width 0 height 4
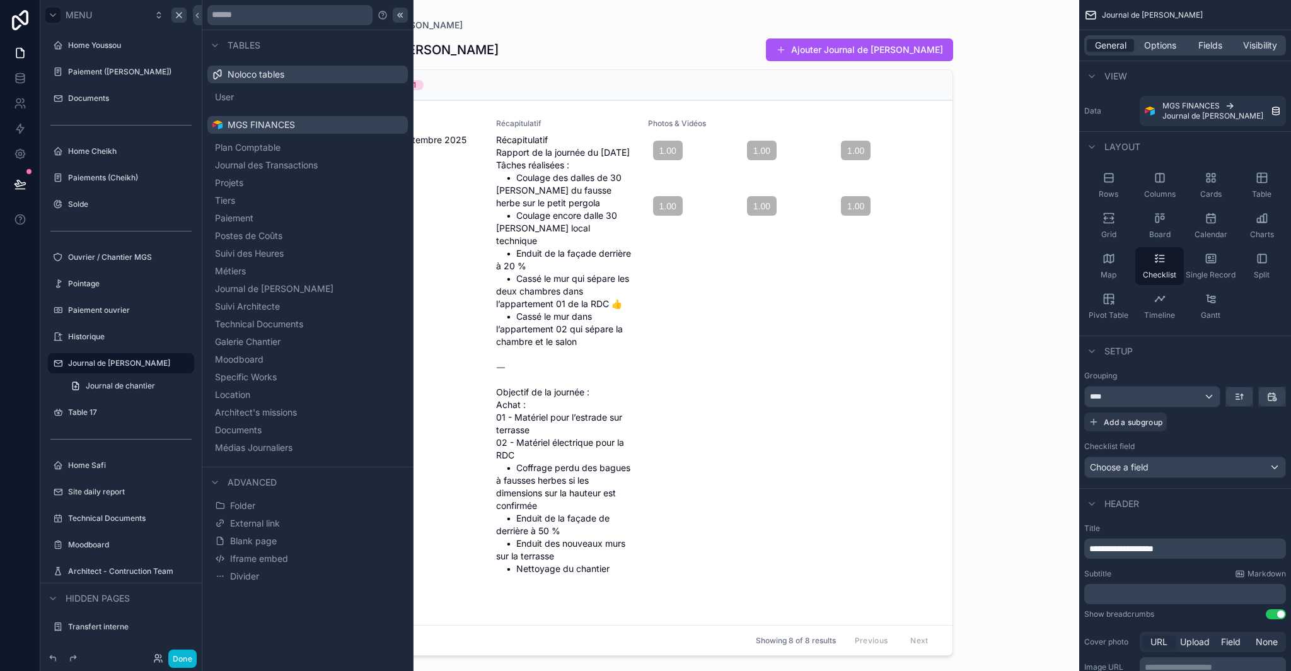
click at [404, 15] on icon at bounding box center [400, 15] width 10 height 10
click at [403, 14] on icon at bounding box center [400, 15] width 10 height 10
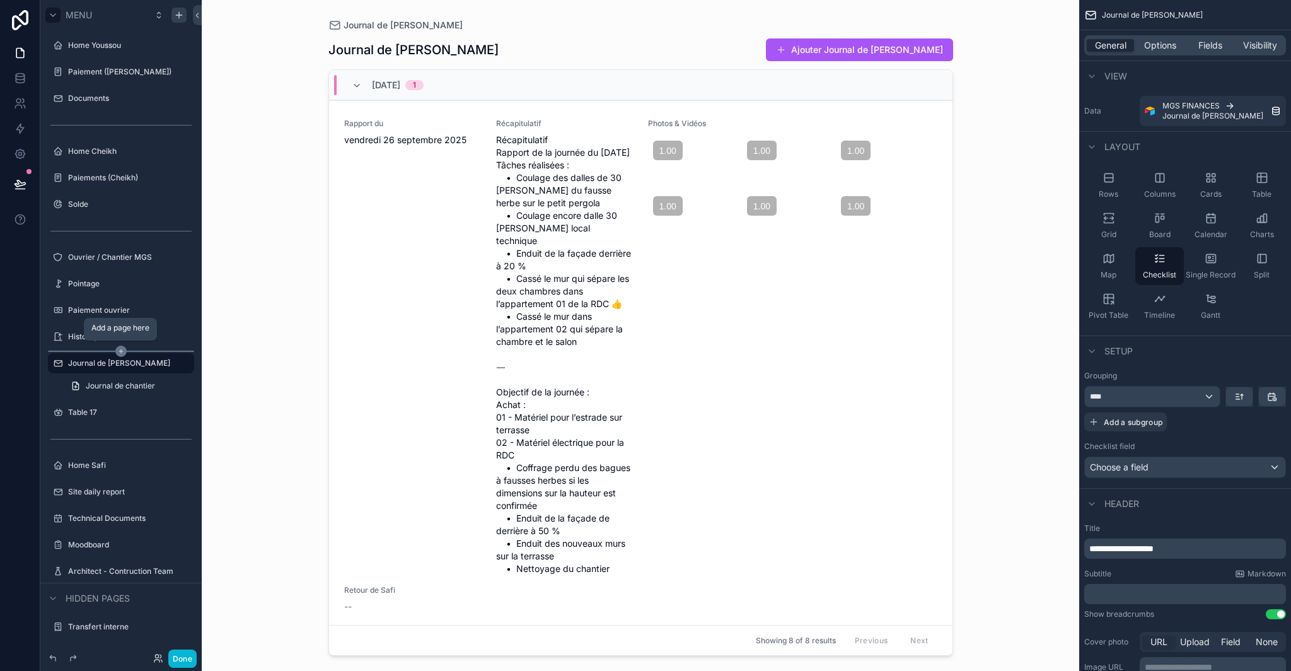
click at [124, 351] on icon "scrollable content" at bounding box center [120, 351] width 11 height 11
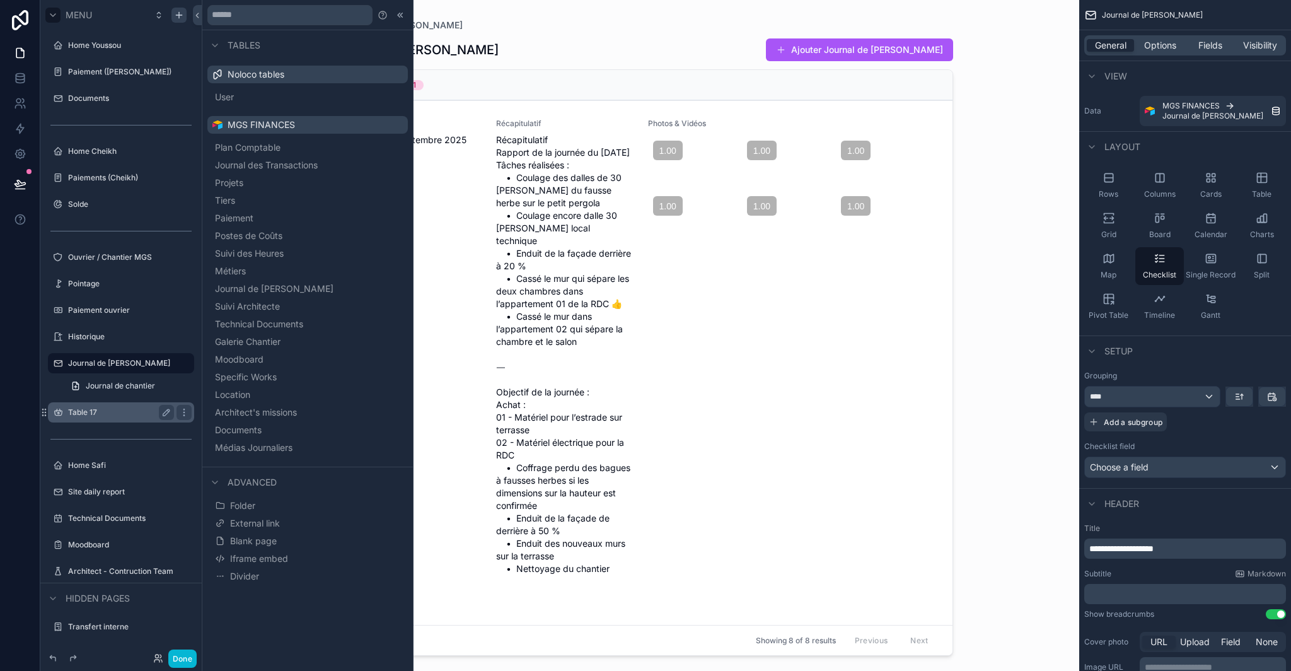
click at [98, 405] on div "Table 17" at bounding box center [121, 412] width 106 height 15
click at [98, 410] on label "Table 17" at bounding box center [130, 412] width 124 height 10
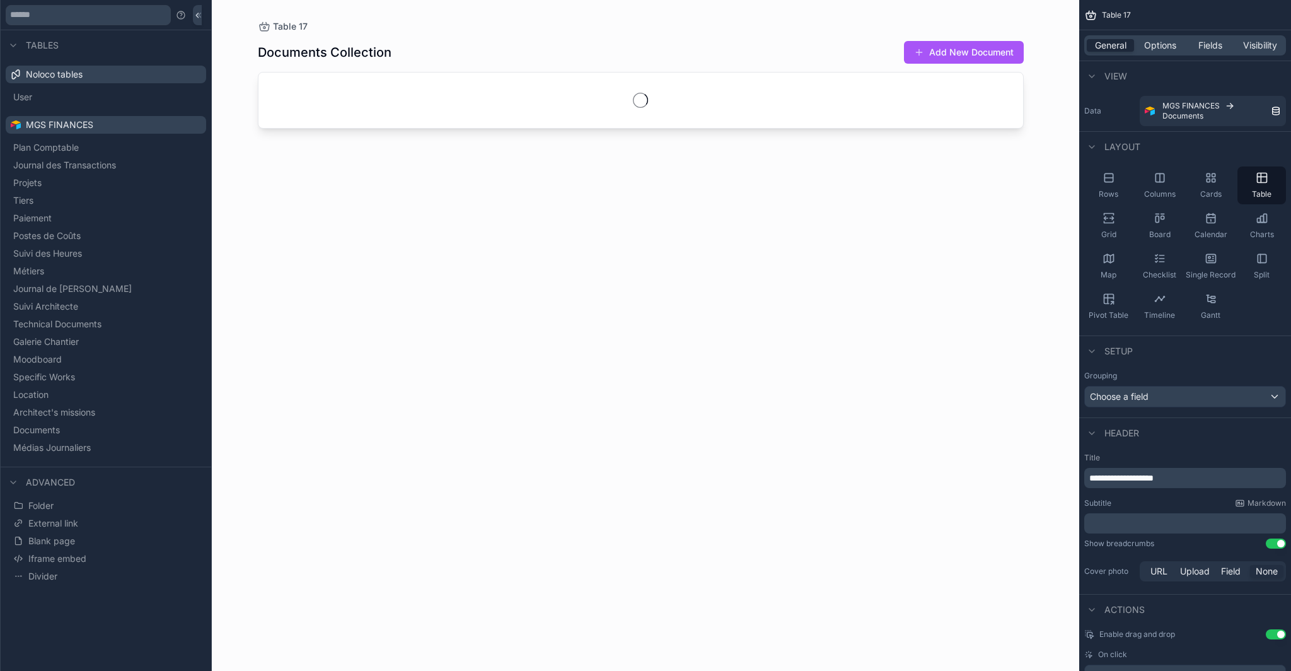
scroll to position [48, 0]
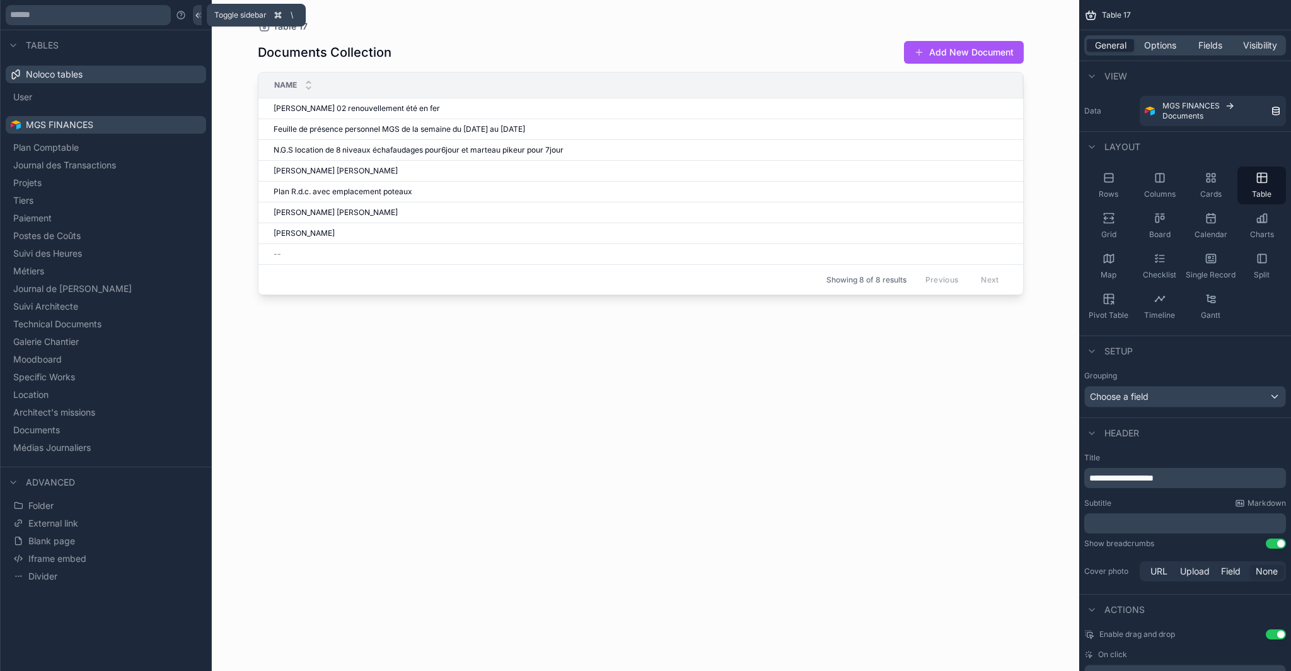
click at [199, 21] on button at bounding box center [197, 15] width 9 height 20
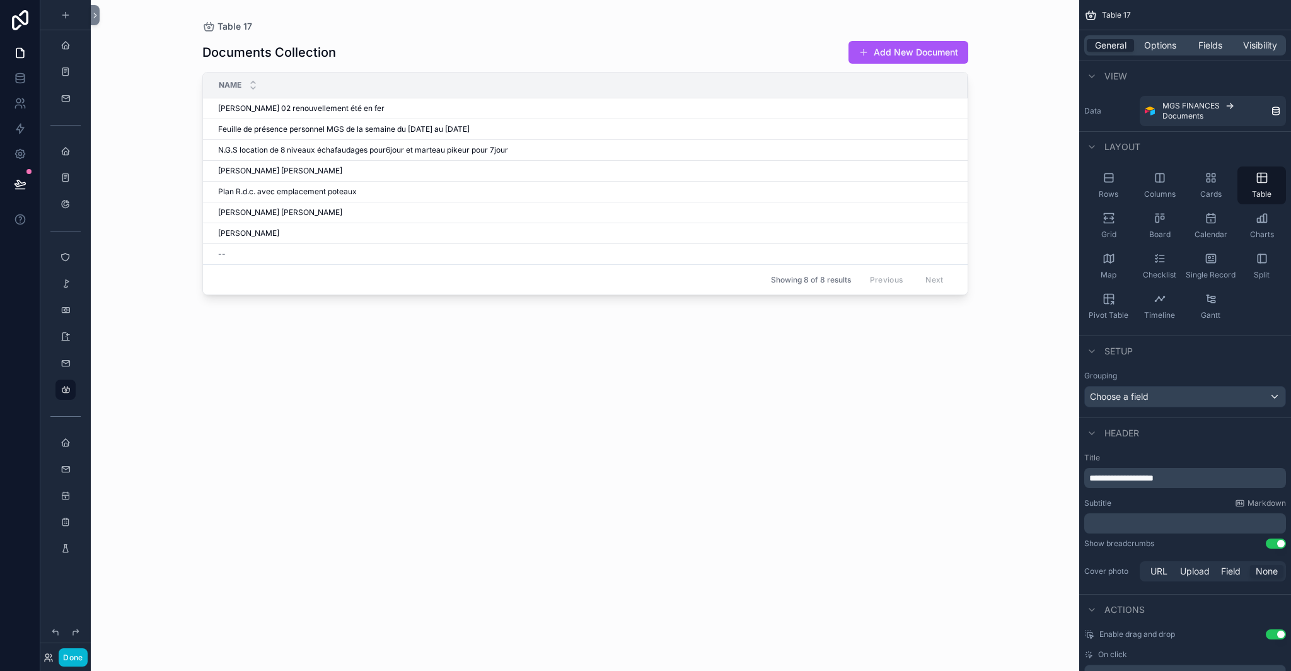
click at [21, 409] on div at bounding box center [20, 335] width 40 height 671
click at [27, 52] on link at bounding box center [20, 52] width 40 height 25
click at [65, 361] on icon "scrollable content" at bounding box center [66, 363] width 10 height 10
click at [64, 363] on icon "scrollable content" at bounding box center [66, 363] width 10 height 10
click at [74, 663] on button "Done" at bounding box center [73, 657] width 28 height 18
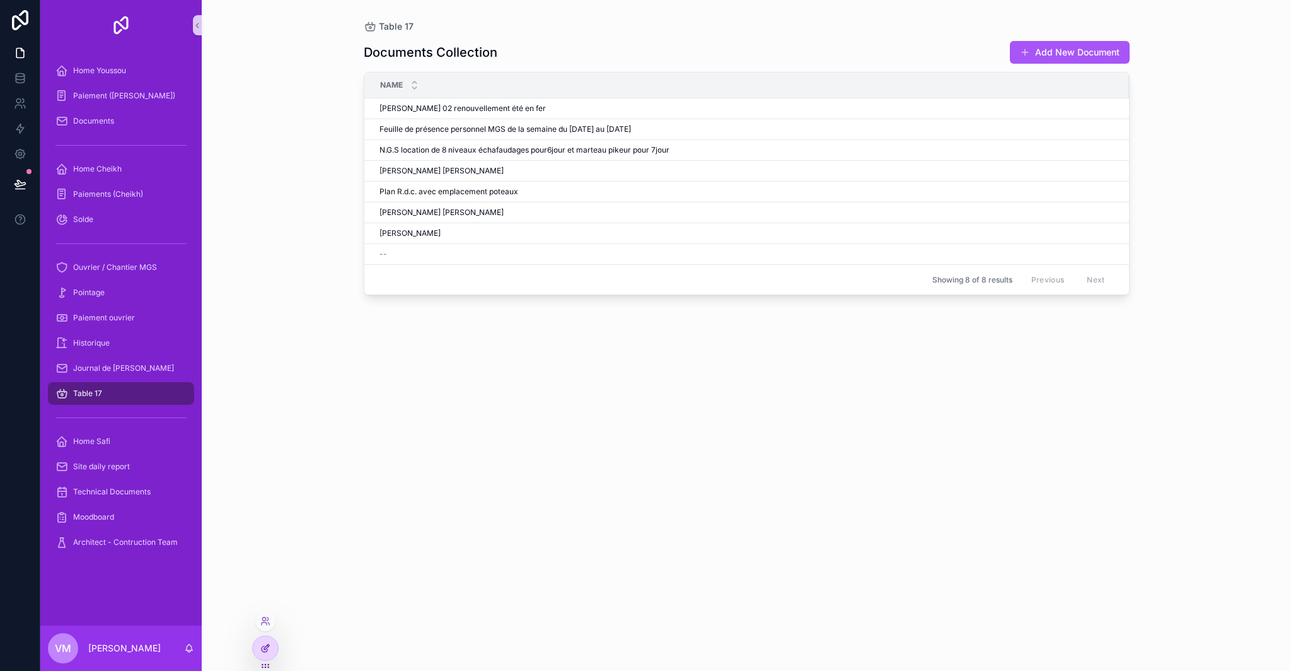
click at [268, 653] on div at bounding box center [265, 648] width 25 height 24
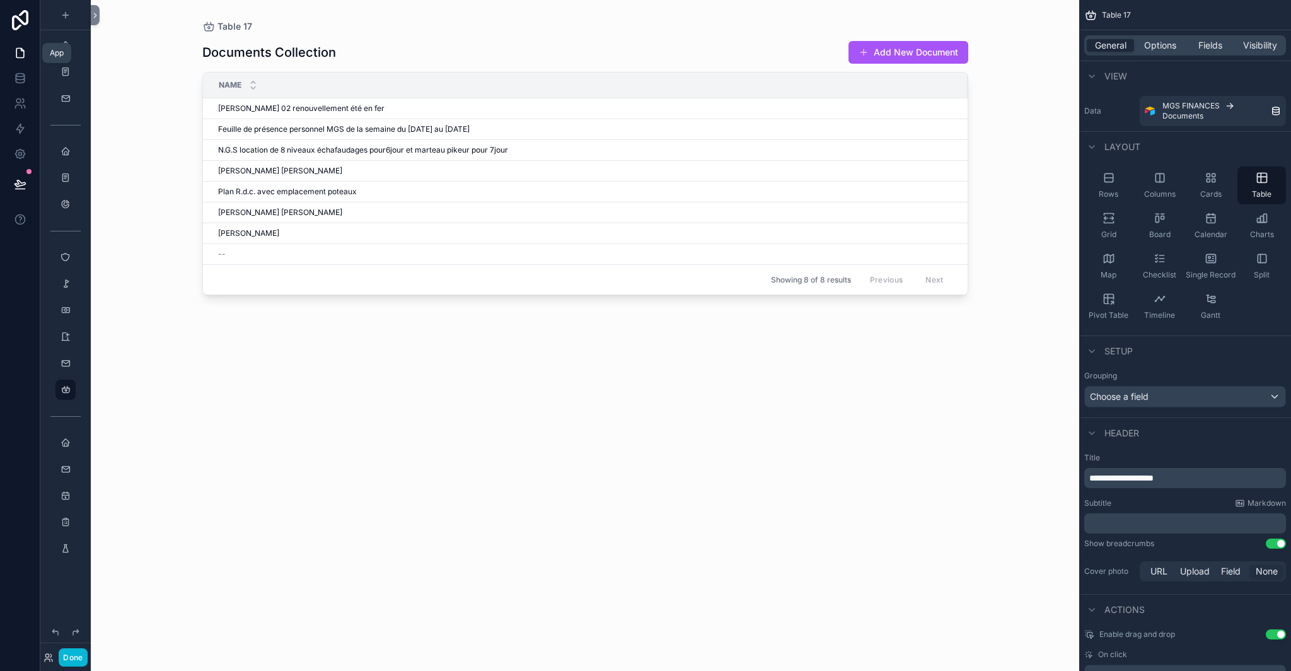
click at [25, 50] on icon at bounding box center [20, 53] width 13 height 13
click at [66, 15] on icon "scrollable content" at bounding box center [66, 15] width 10 height 10
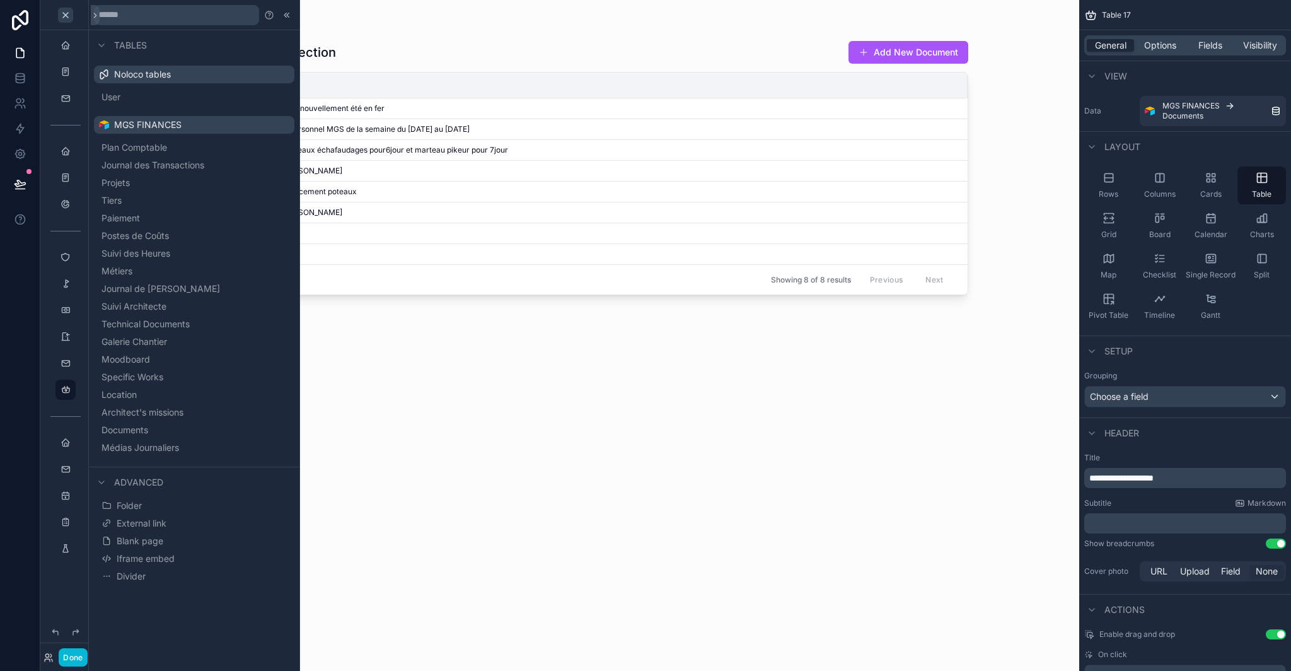
click at [170, 545] on button "Blank page" at bounding box center [194, 541] width 190 height 18
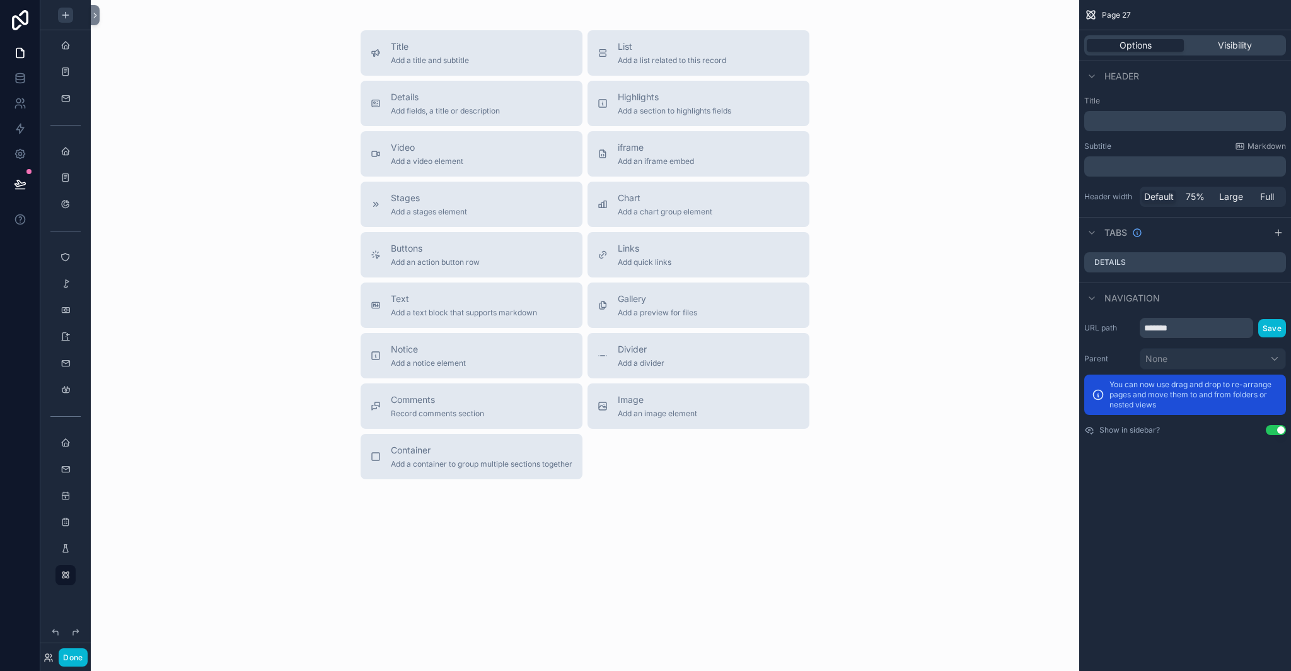
click at [80, 21] on div "scrollable content" at bounding box center [65, 15] width 50 height 30
click at [75, 19] on div "scrollable content" at bounding box center [65, 15] width 50 height 30
click at [68, 16] on icon "scrollable content" at bounding box center [66, 15] width 10 height 10
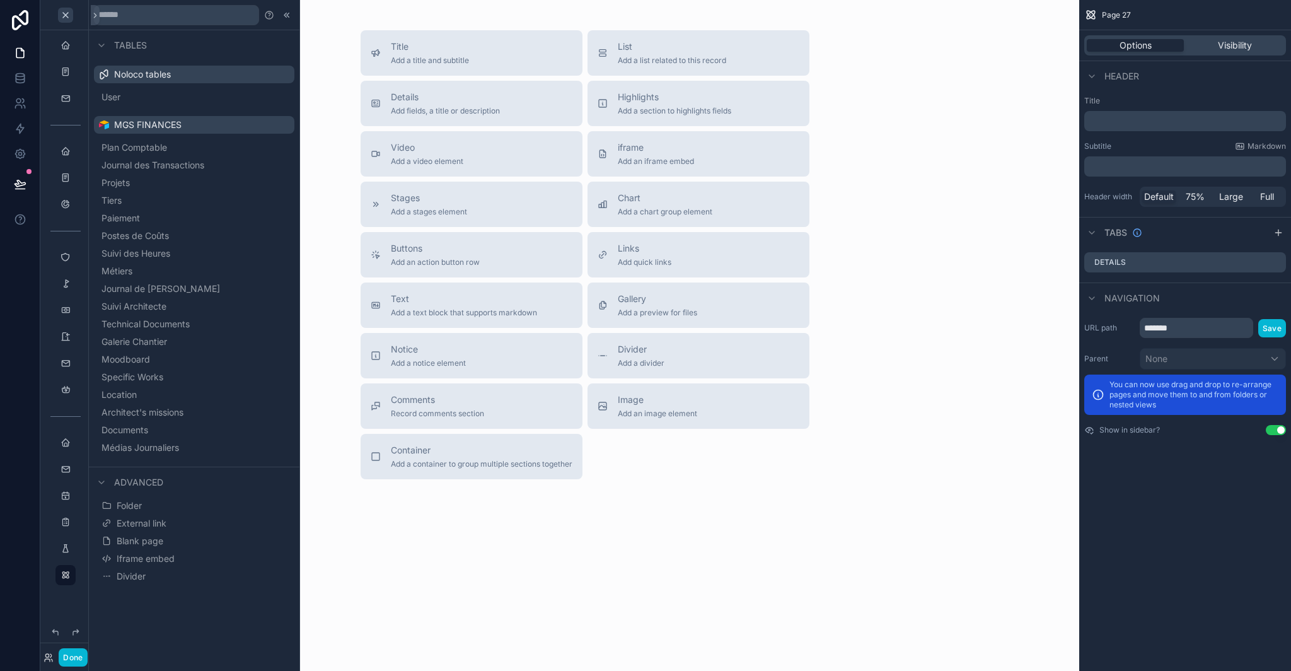
drag, startPoint x: 23, startPoint y: 363, endPoint x: 25, endPoint y: 353, distance: 9.5
click at [23, 364] on div at bounding box center [20, 335] width 40 height 671
click at [14, 52] on icon at bounding box center [20, 53] width 13 height 13
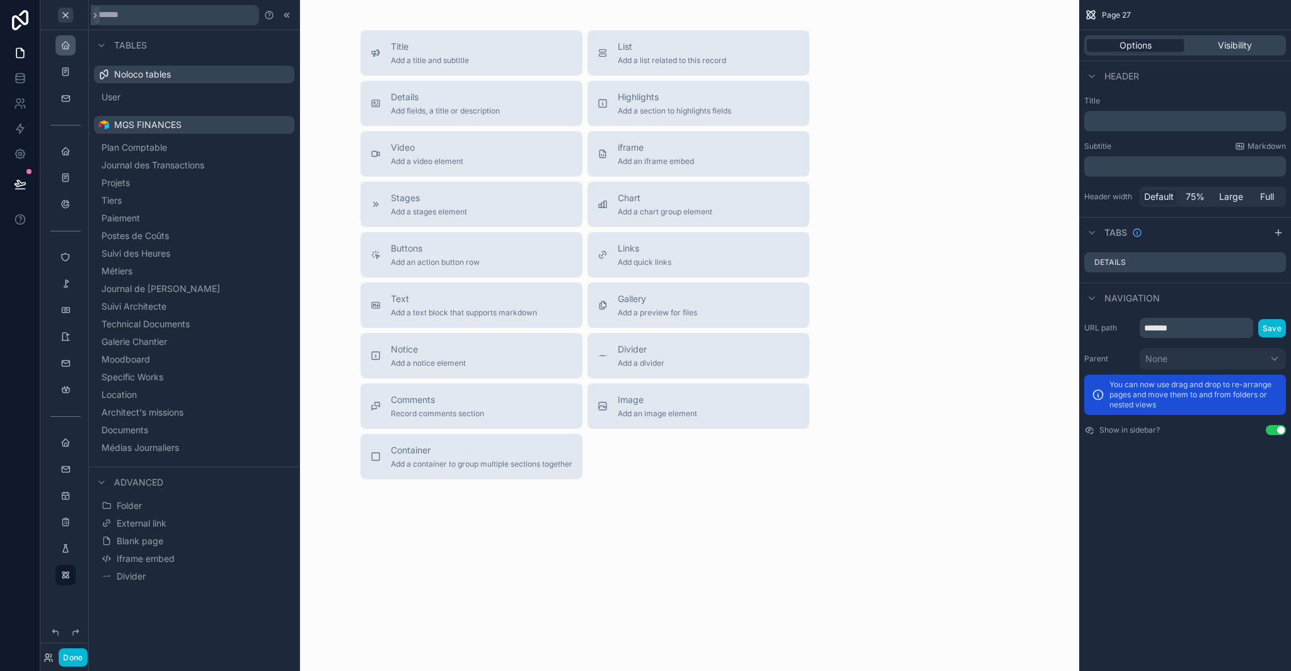
click at [73, 44] on div "scrollable content" at bounding box center [65, 45] width 15 height 20
click at [289, 17] on icon at bounding box center [287, 15] width 10 height 10
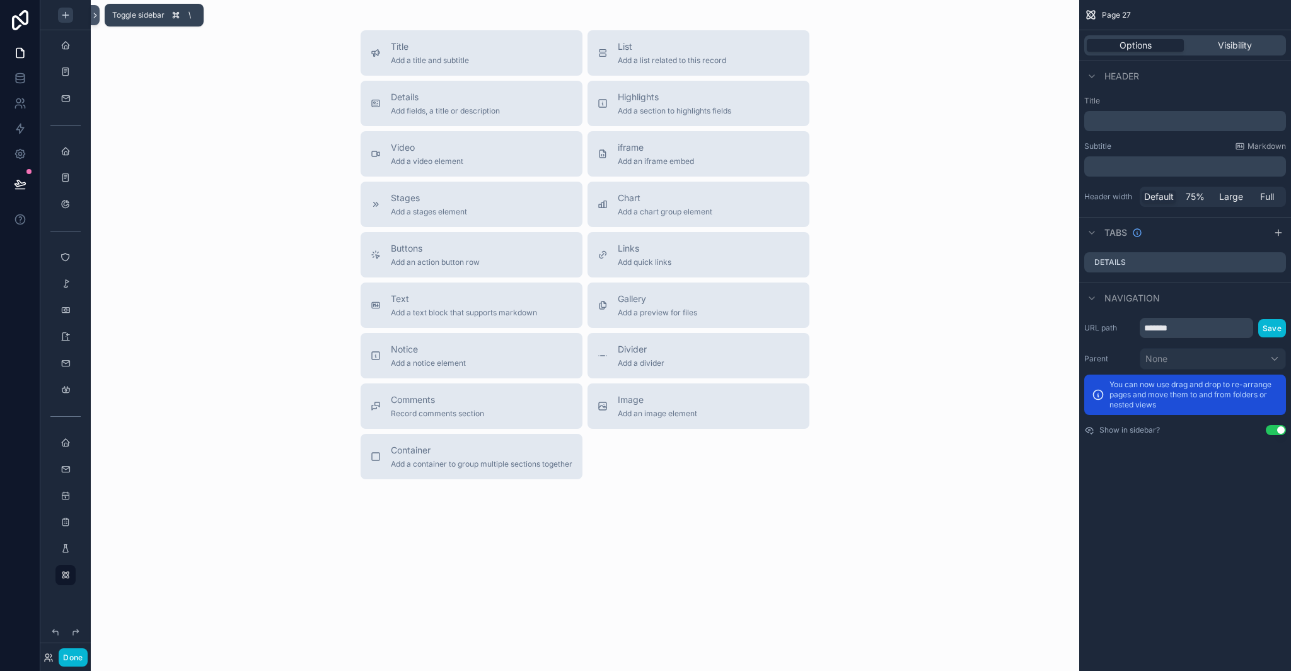
click at [95, 16] on icon at bounding box center [95, 15] width 9 height 9
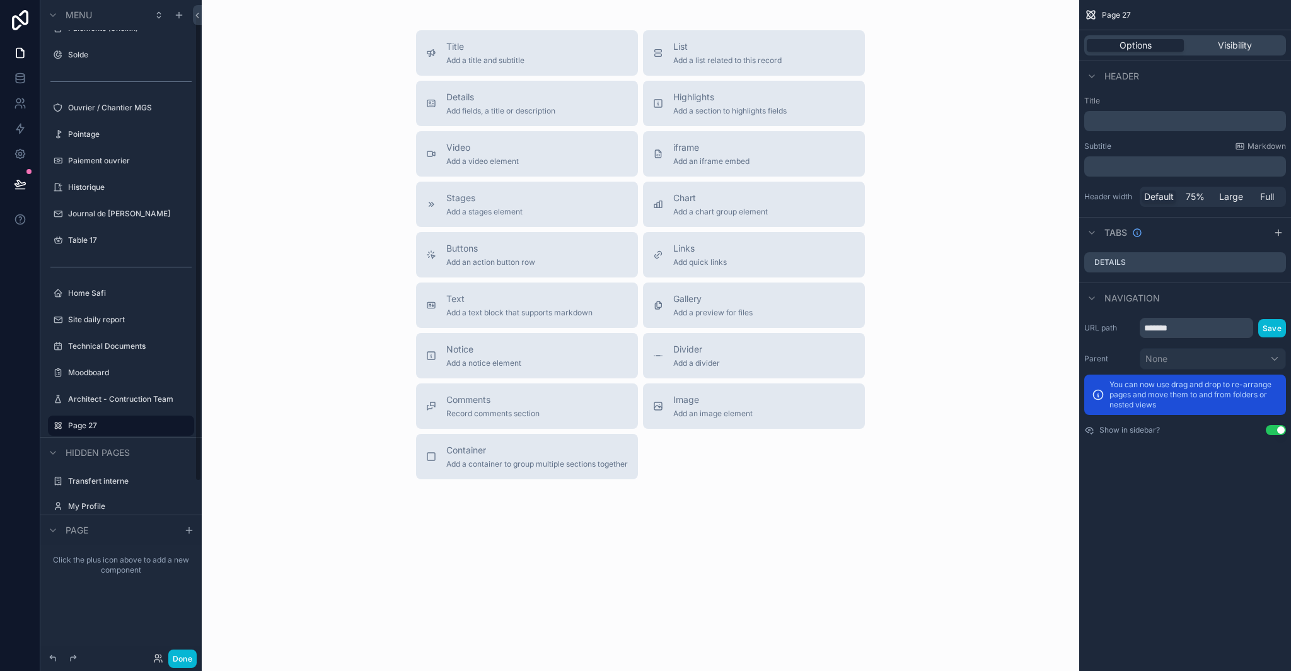
scroll to position [20, 0]
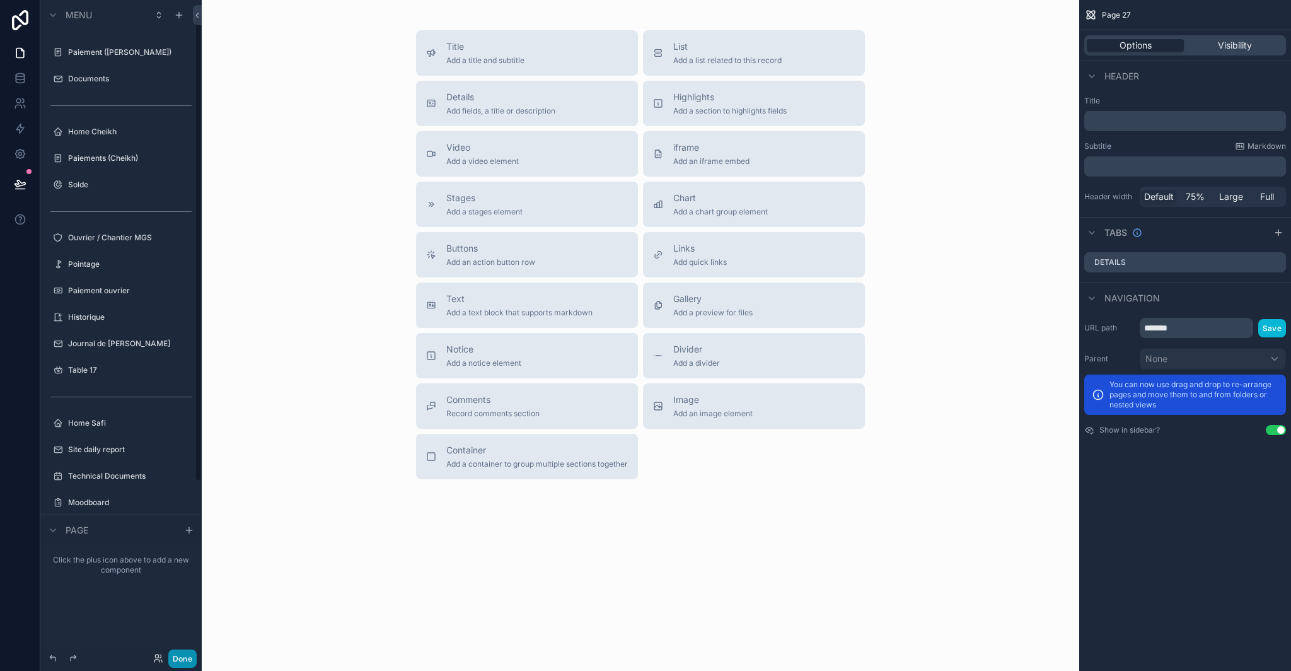
click at [183, 658] on button "Done" at bounding box center [182, 658] width 28 height 18
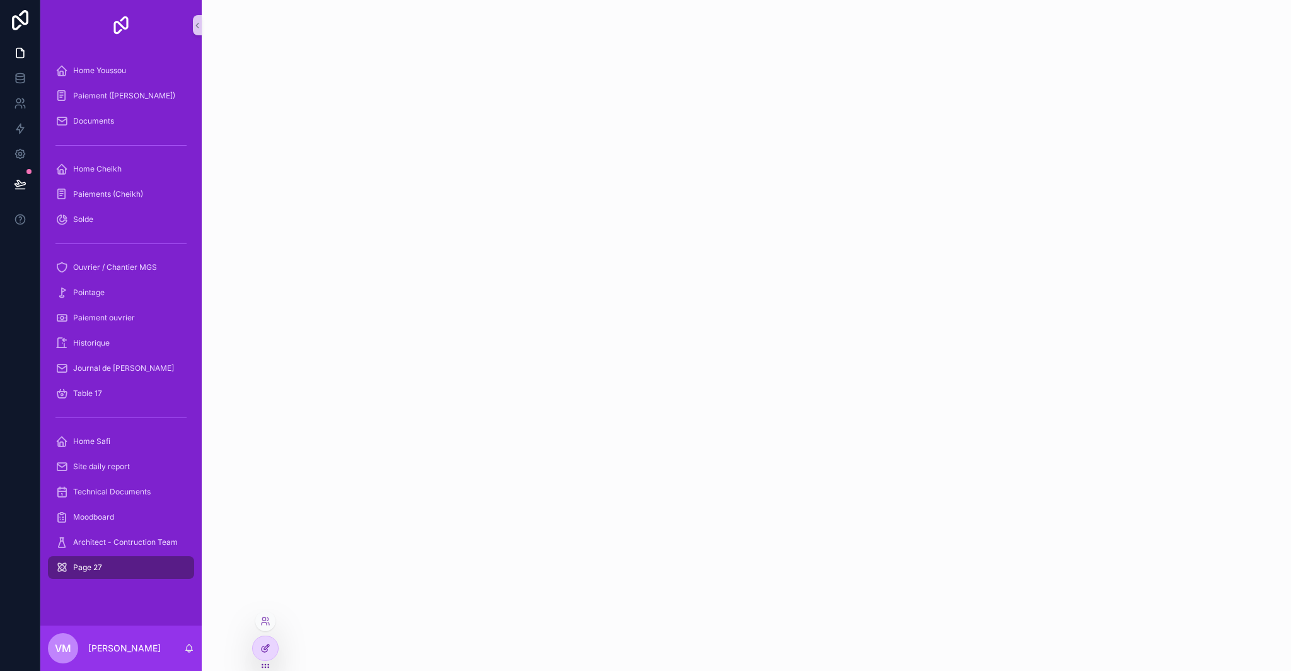
click at [260, 646] on icon at bounding box center [265, 648] width 10 height 10
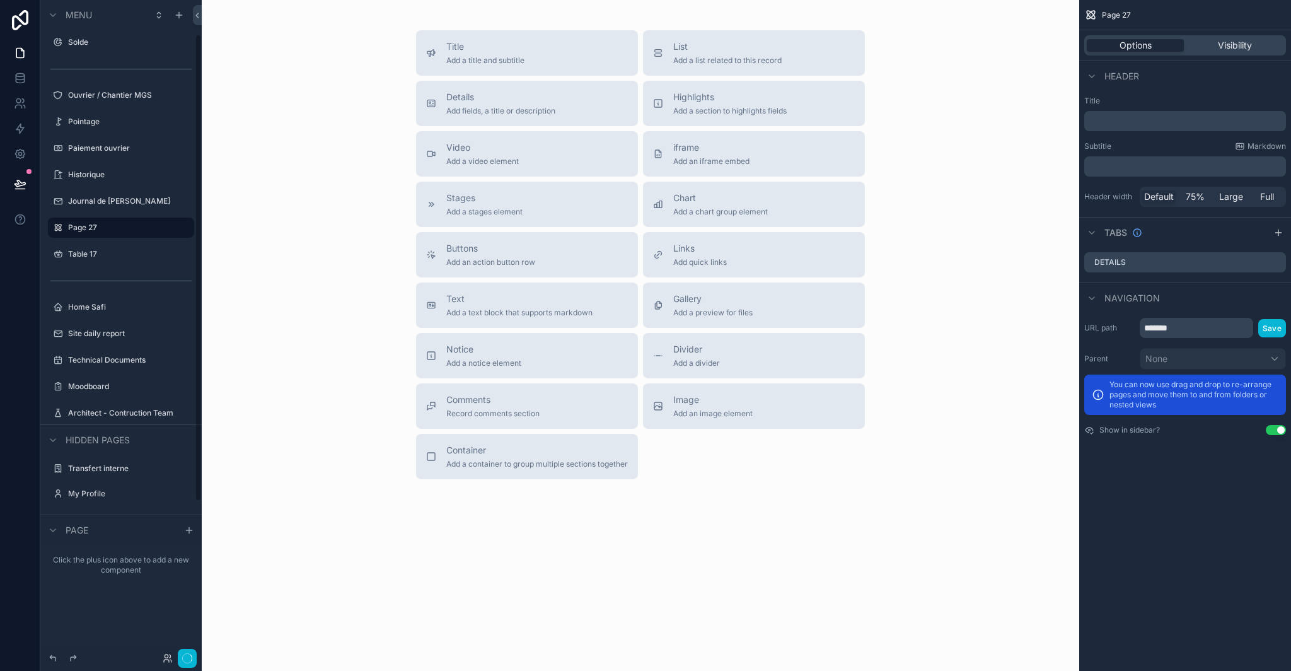
scroll to position [48, 0]
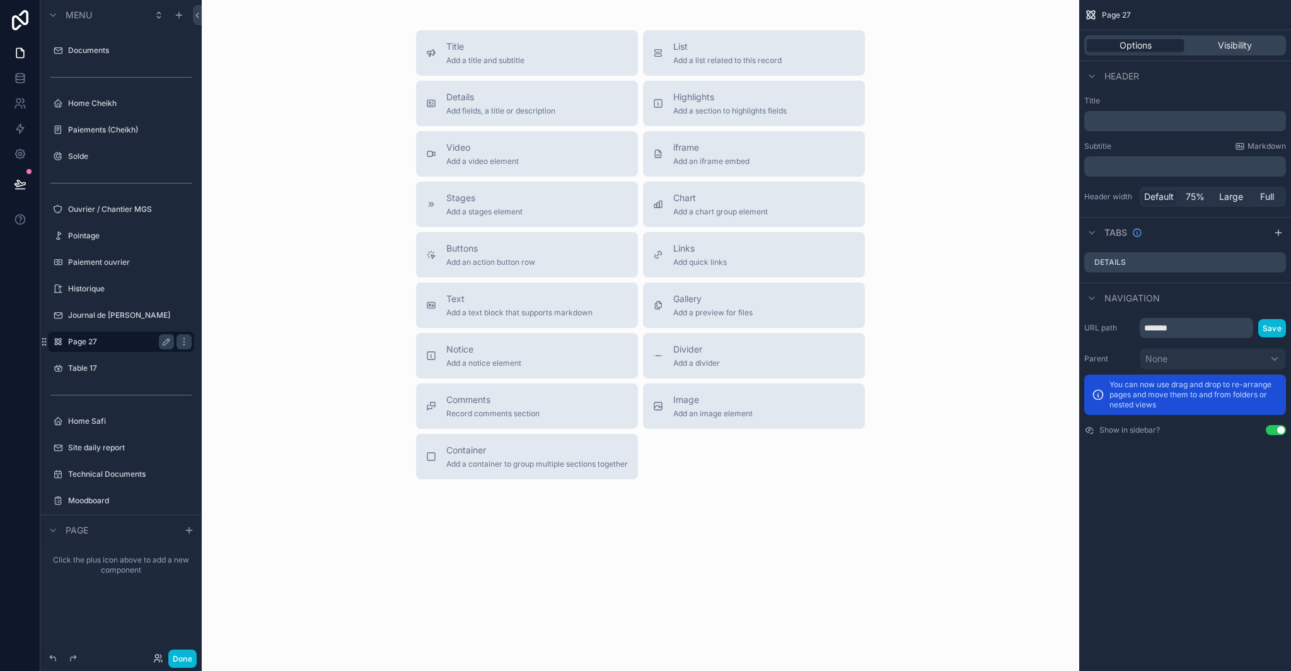
click at [91, 341] on label "Page 27" at bounding box center [118, 342] width 101 height 10
click at [114, 313] on label "Journal de [PERSON_NAME]" at bounding box center [119, 315] width 102 height 10
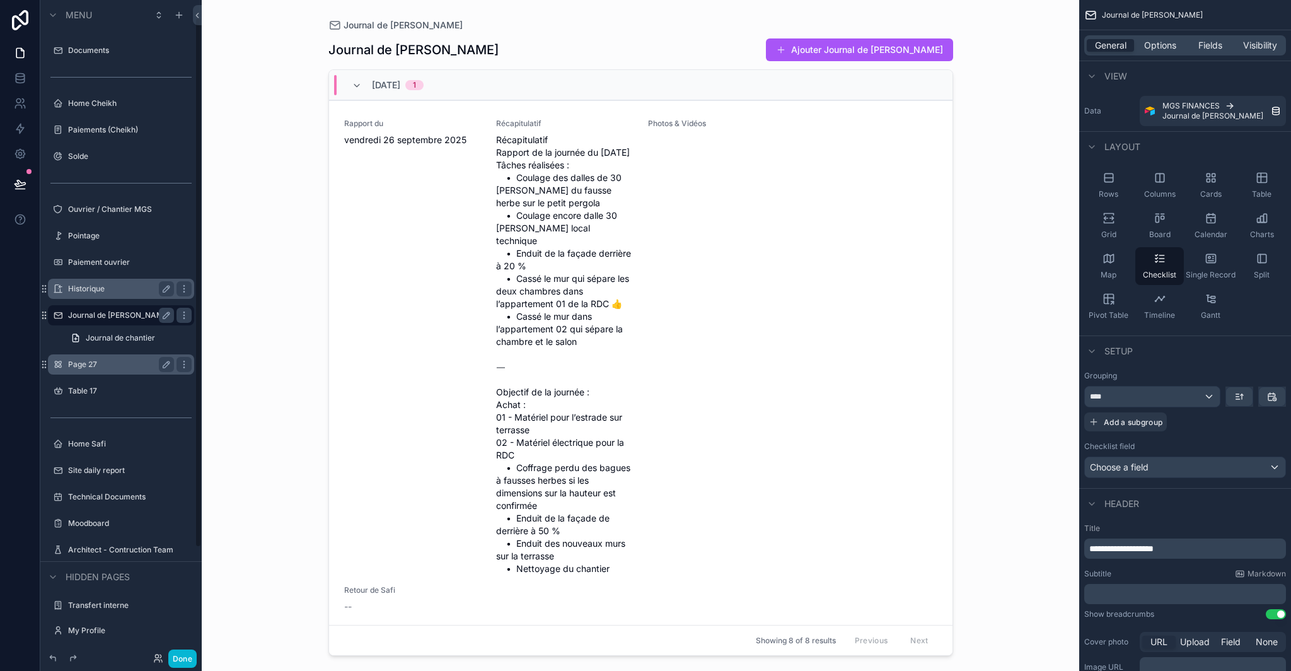
scroll to position [21, 0]
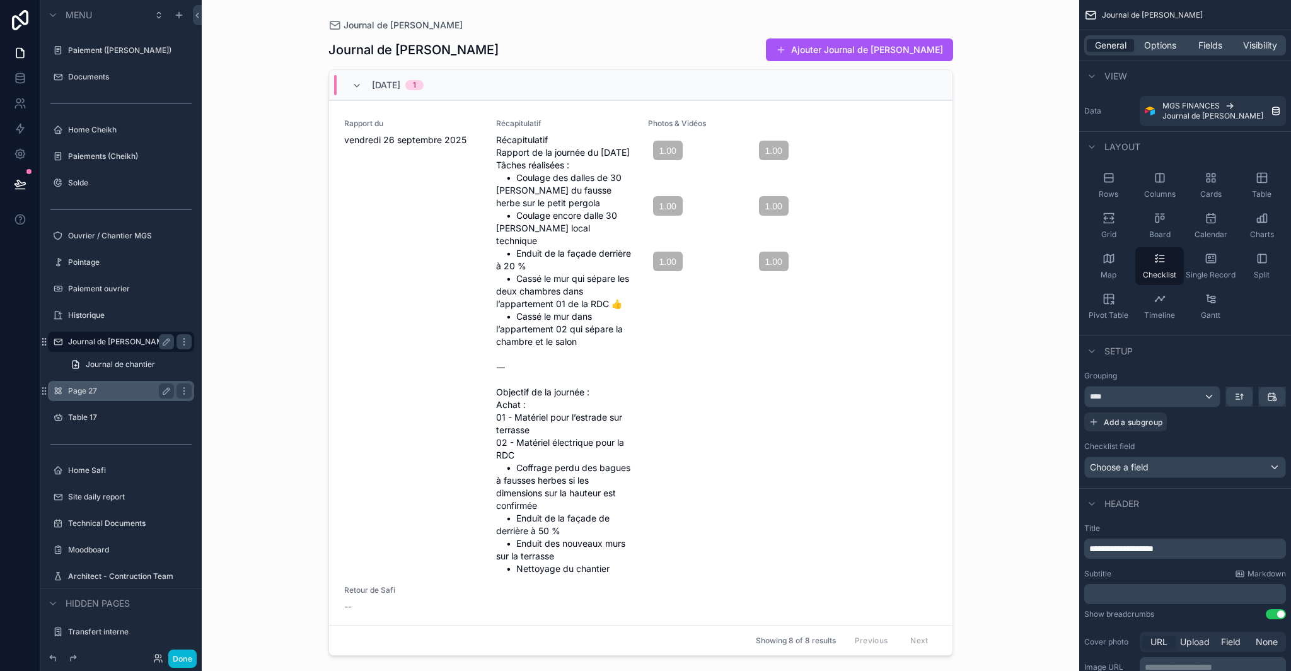
click at [99, 399] on div "Page 27" at bounding box center [120, 391] width 141 height 20
click at [90, 391] on label "Page 27" at bounding box center [127, 391] width 119 height 10
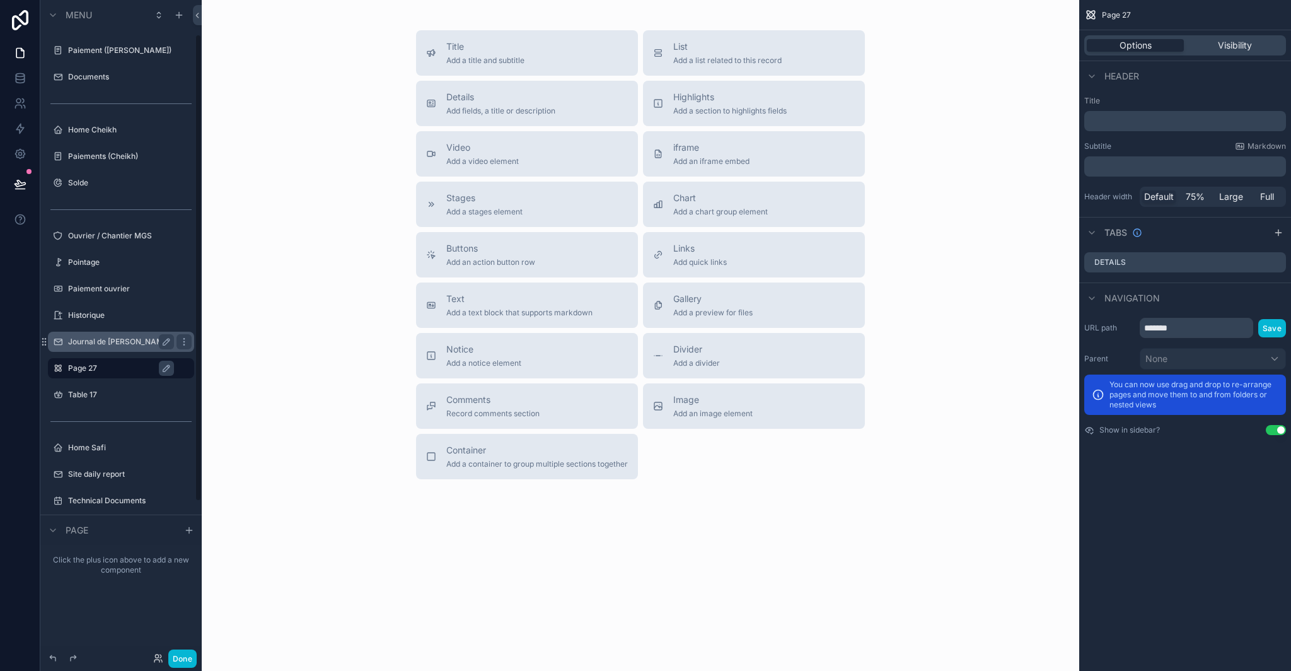
scroll to position [48, 0]
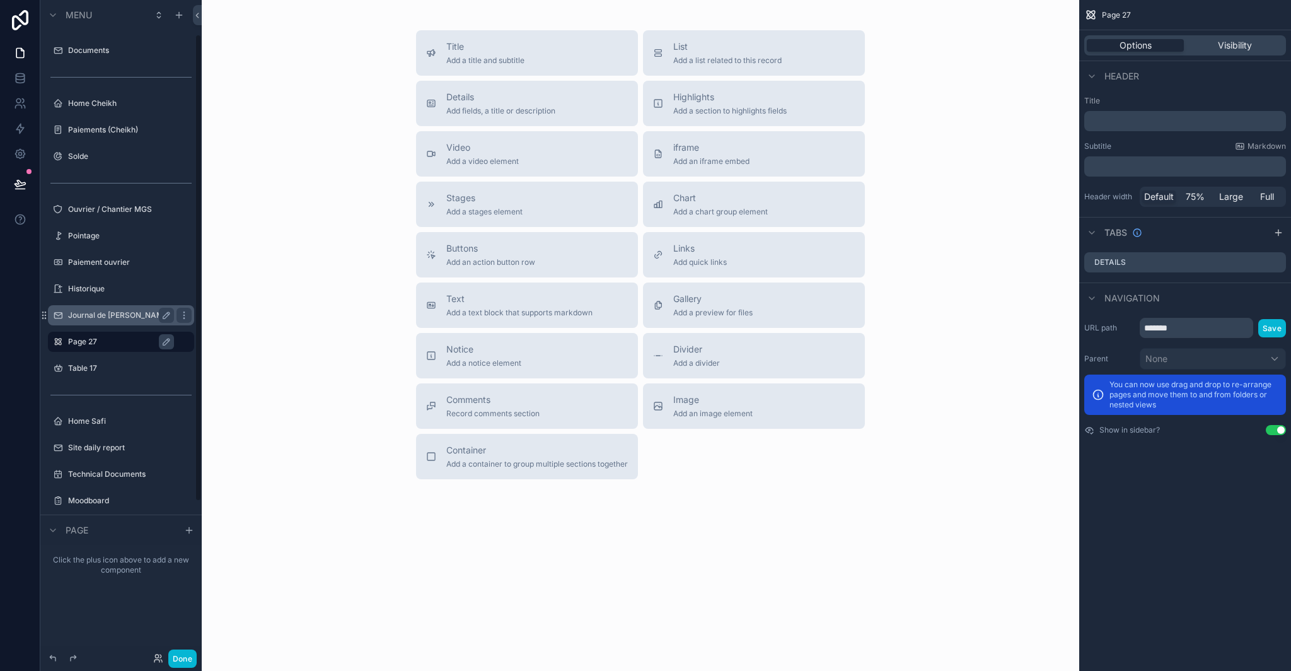
click at [96, 314] on label "Journal de [PERSON_NAME]" at bounding box center [119, 315] width 102 height 10
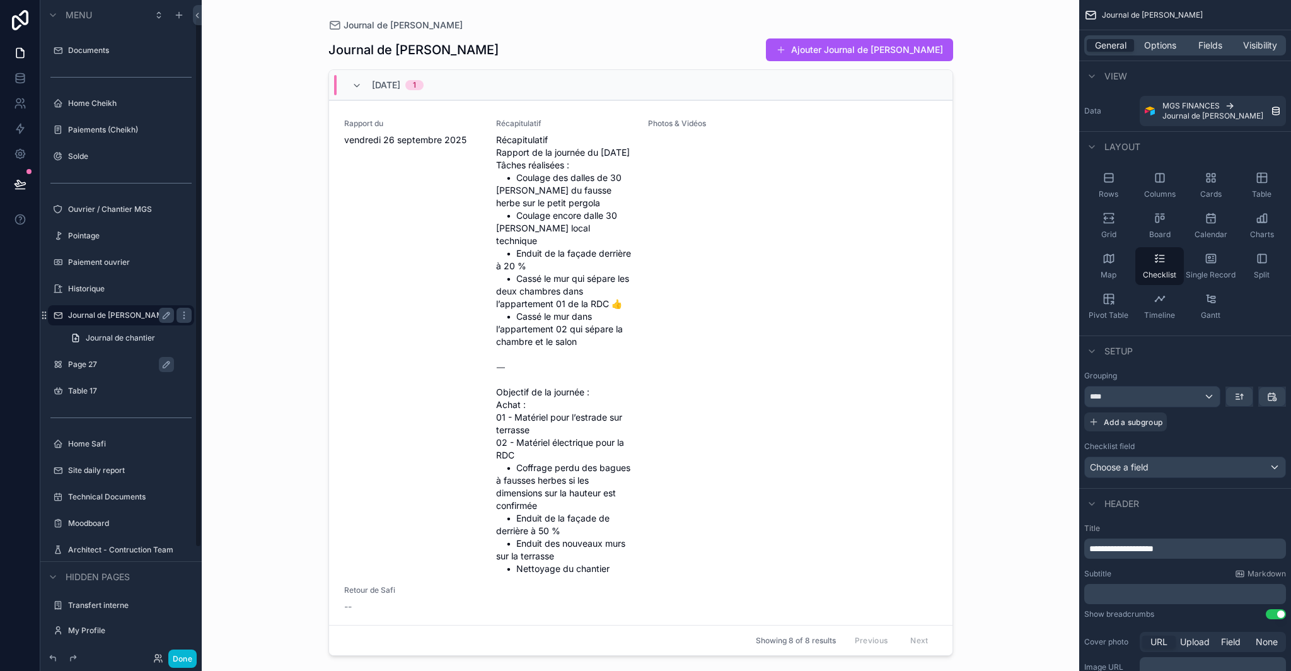
scroll to position [21, 0]
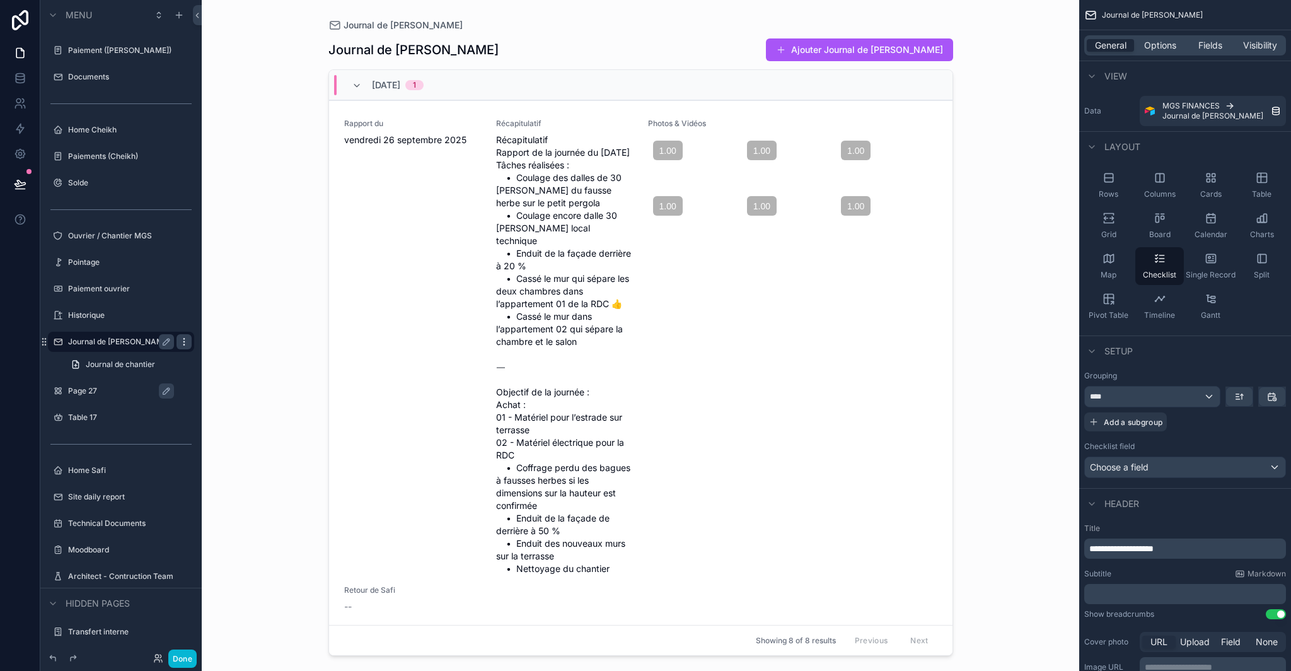
click at [181, 342] on icon "scrollable content" at bounding box center [184, 342] width 10 height 10
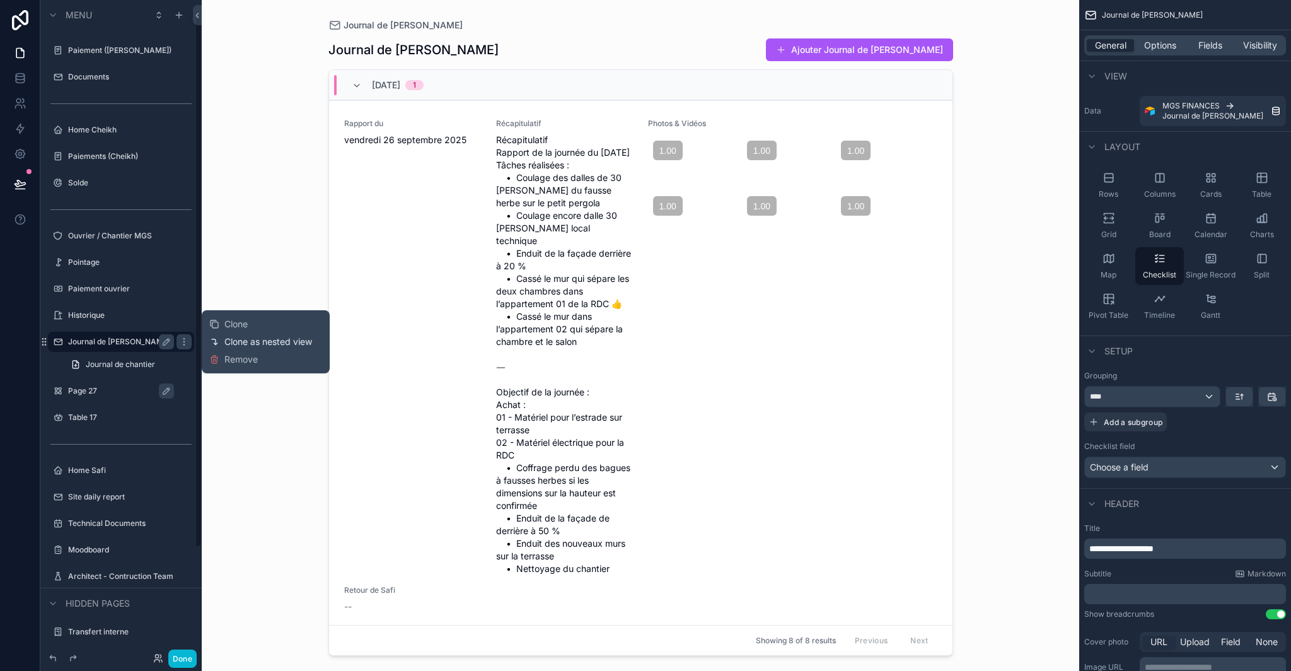
click at [280, 344] on span "Clone as nested view" at bounding box center [268, 341] width 88 height 13
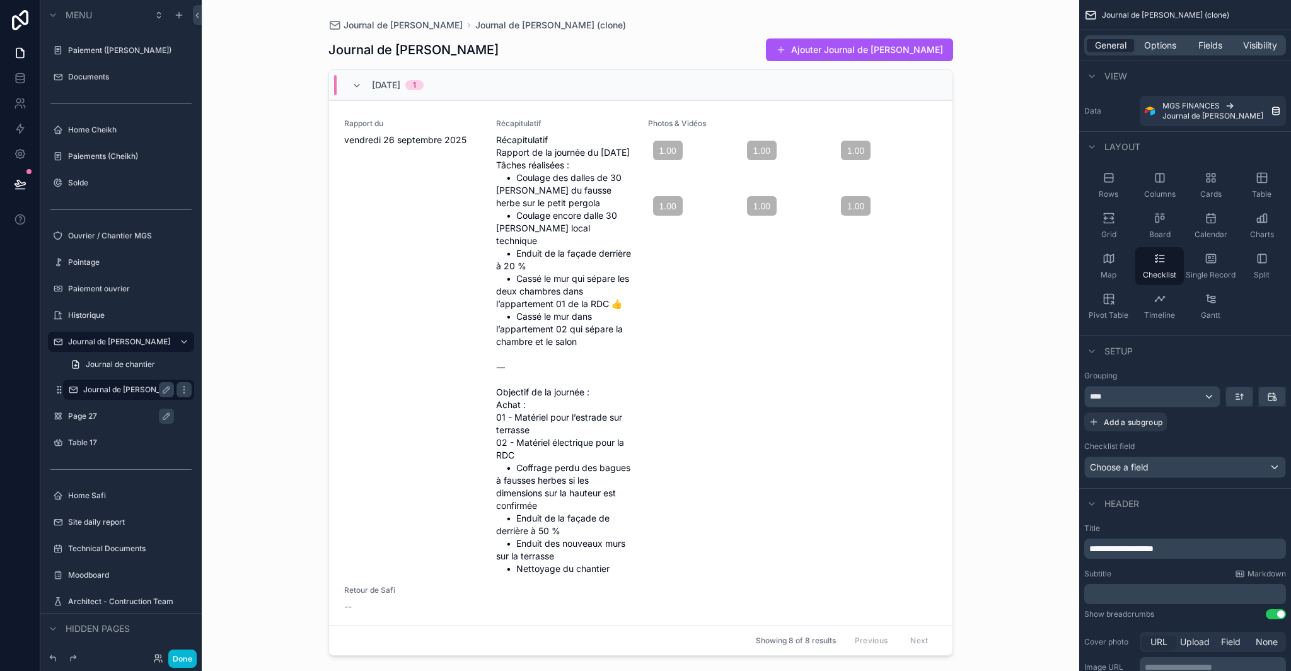
click at [96, 393] on label "Journal de Chantier (clone)" at bounding box center [128, 390] width 91 height 10
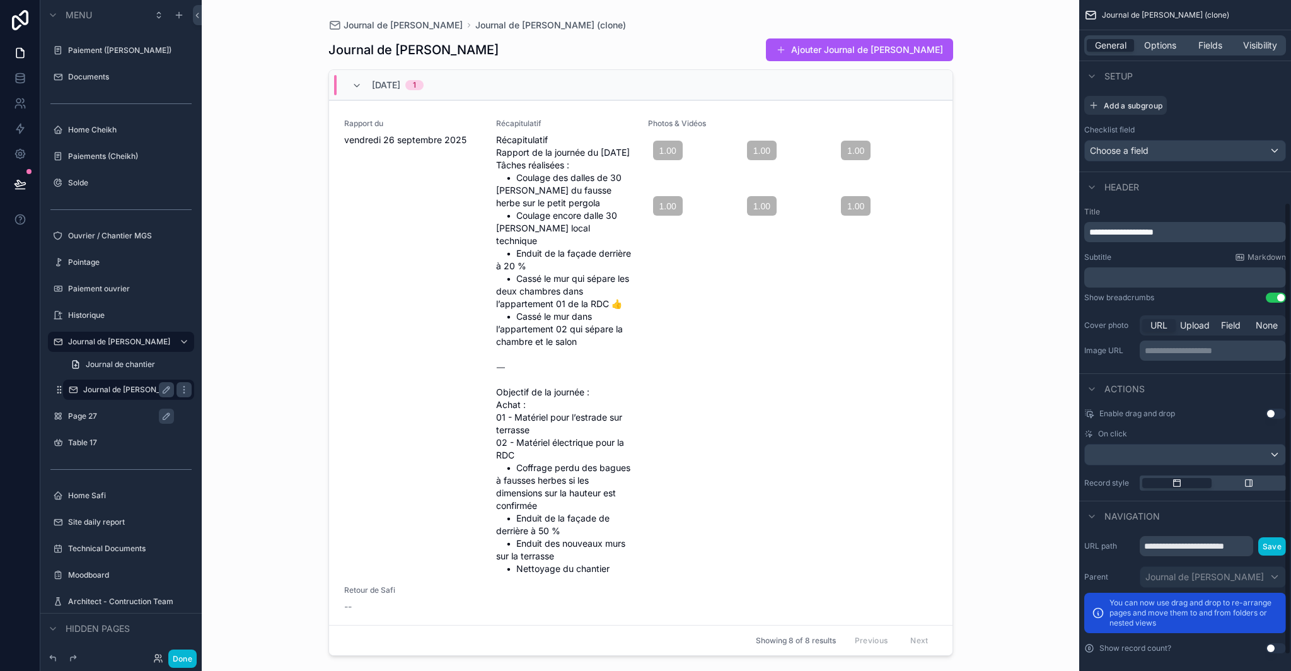
scroll to position [300, 0]
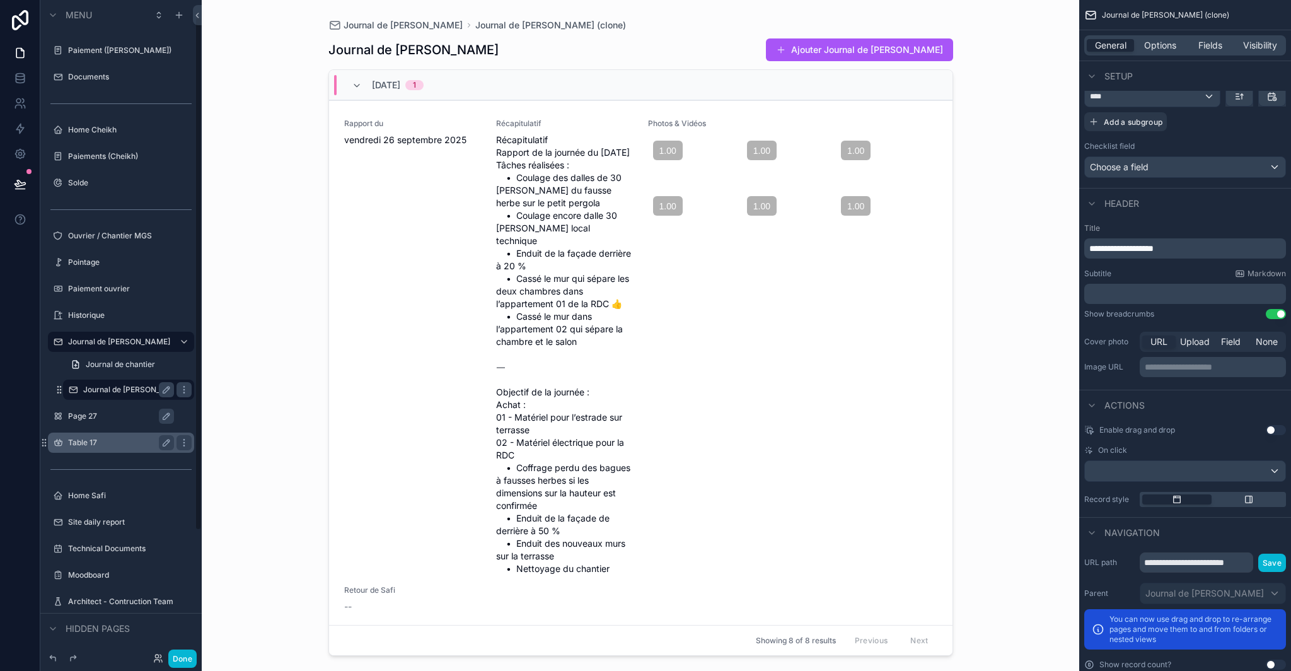
click at [100, 442] on label "Table 17" at bounding box center [118, 443] width 101 height 10
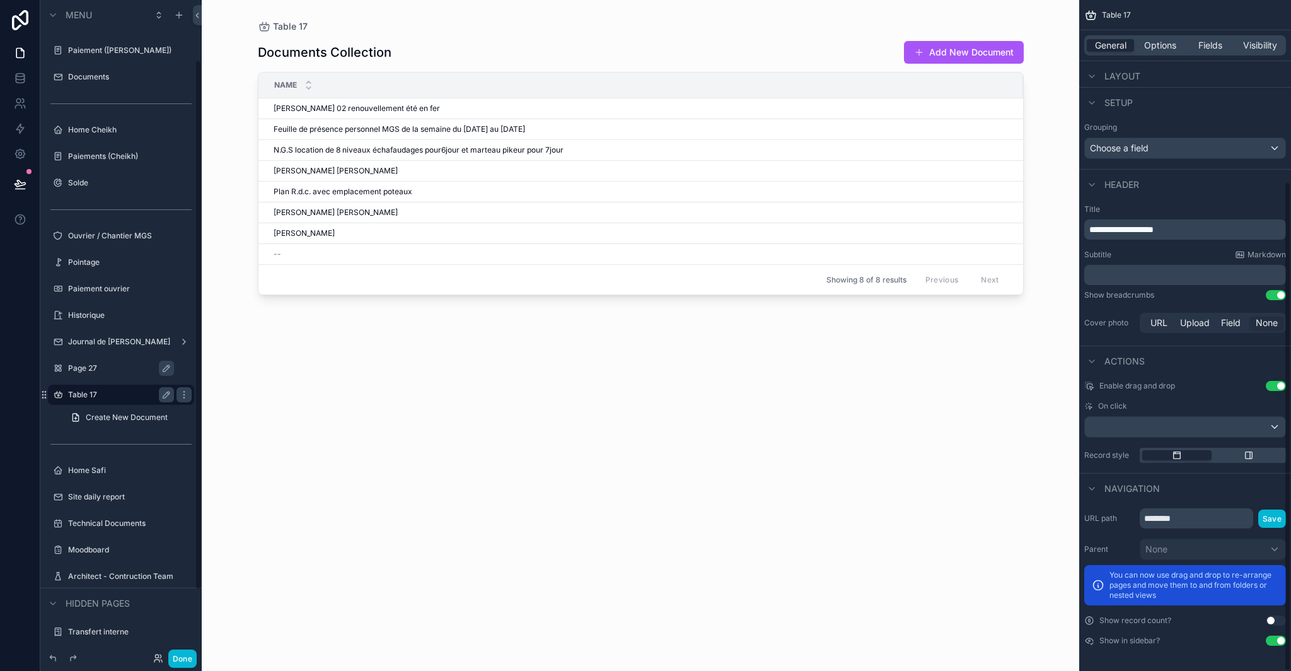
scroll to position [248, 0]
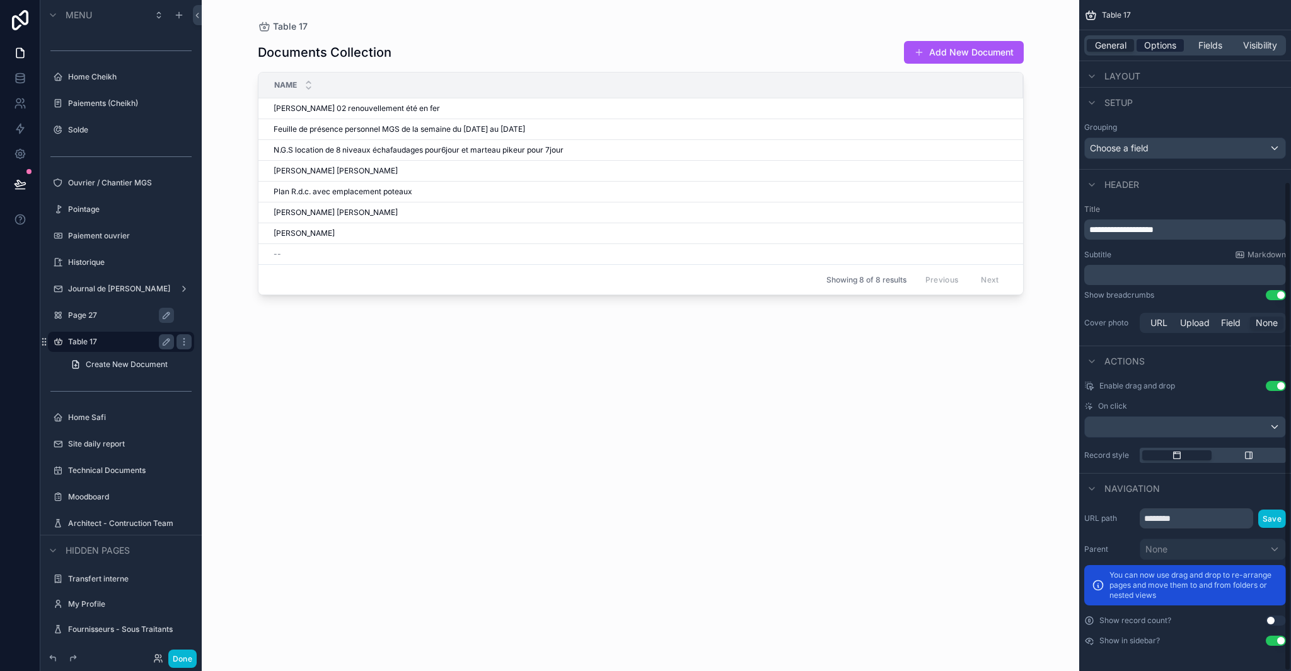
click at [1149, 49] on span "Options" at bounding box center [1160, 45] width 32 height 13
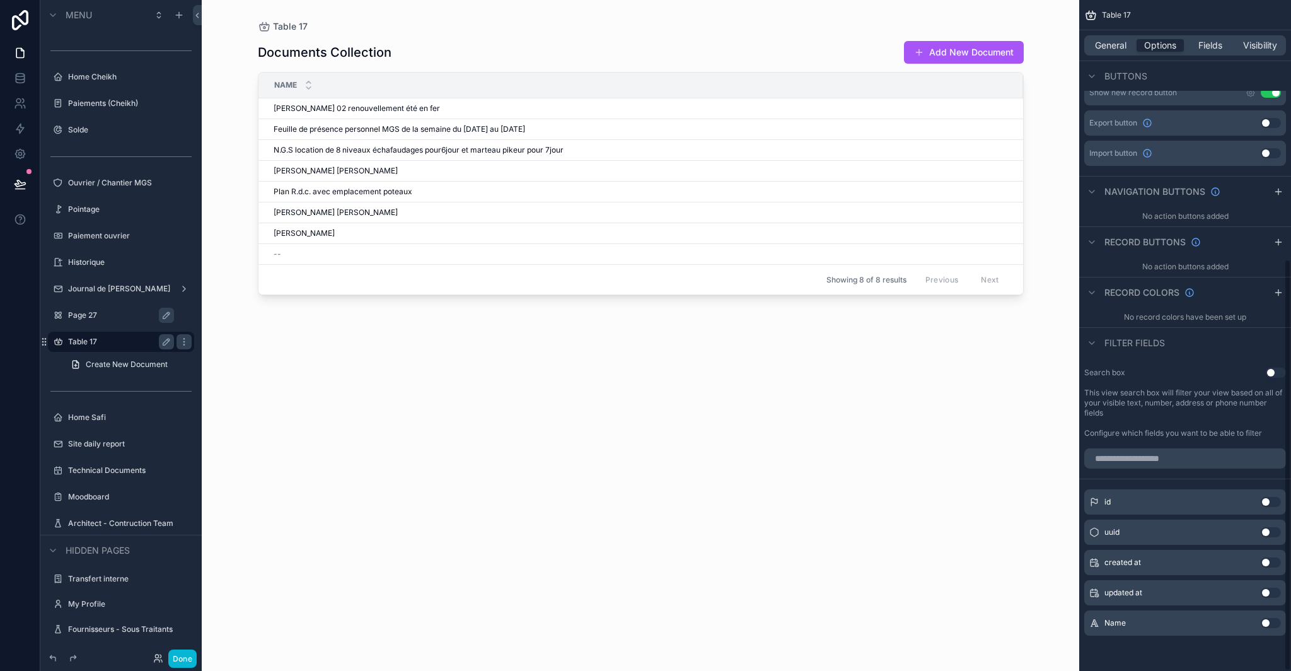
scroll to position [0, 0]
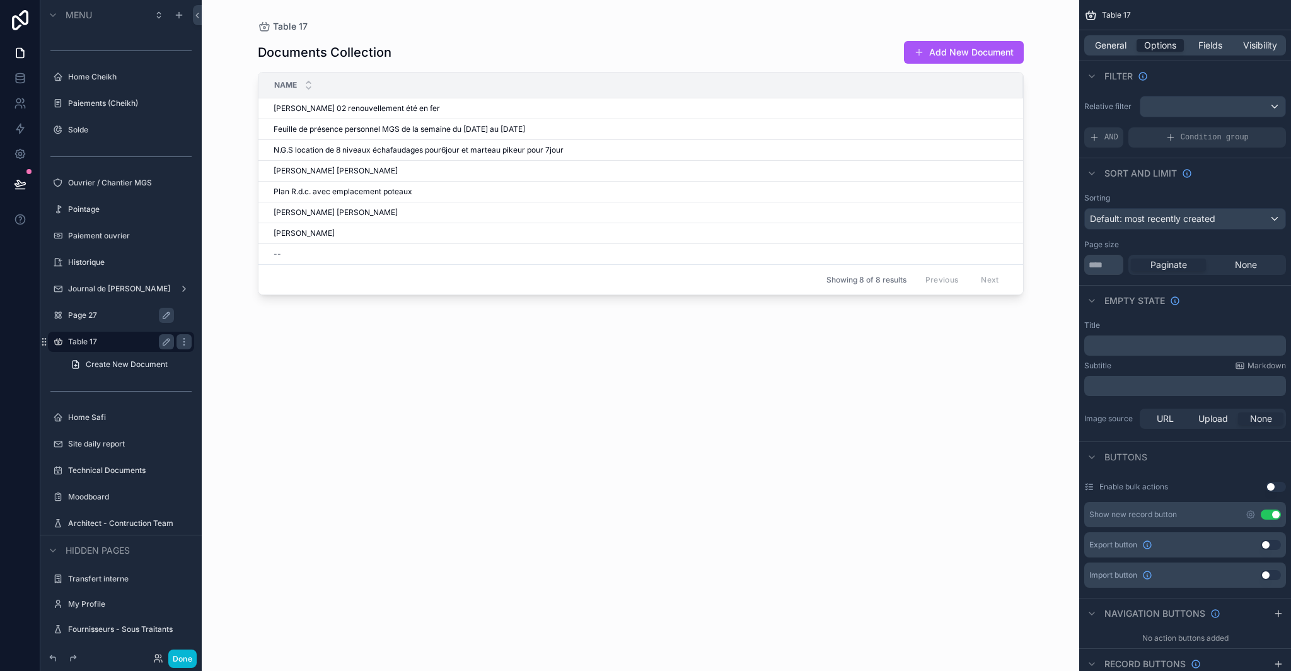
click at [94, 311] on label "Page 27" at bounding box center [127, 315] width 119 height 10
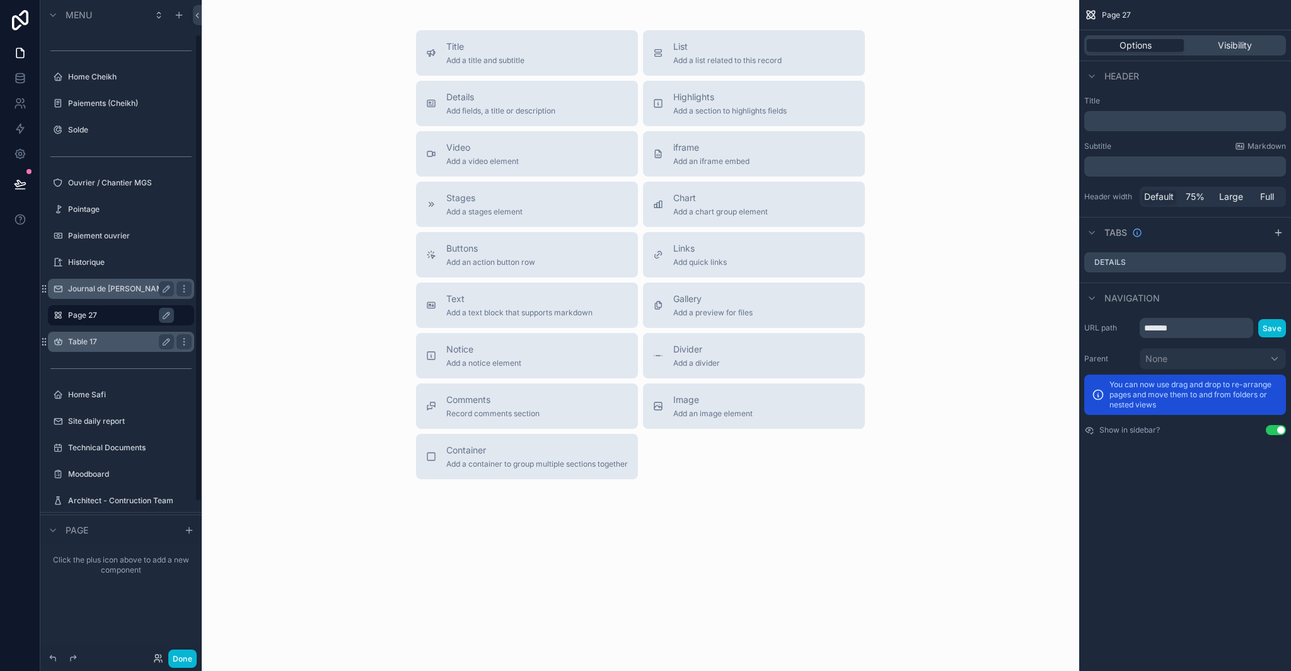
scroll to position [48, 0]
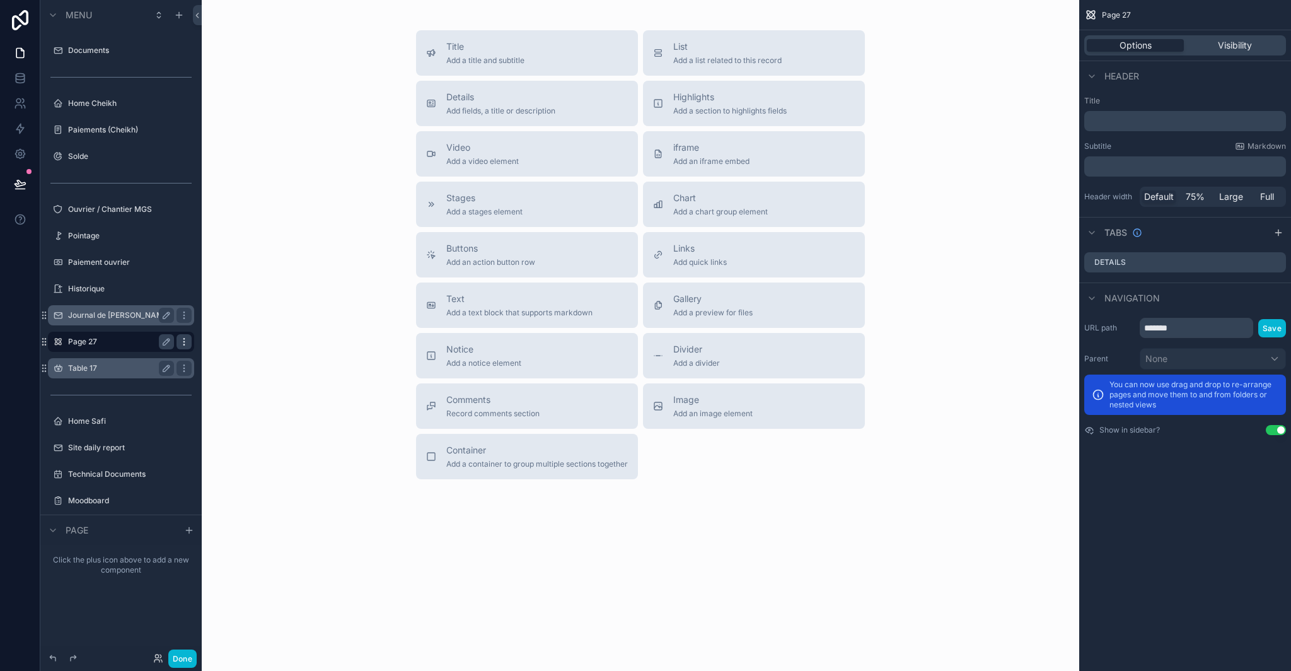
click at [185, 342] on icon "scrollable content" at bounding box center [184, 342] width 10 height 10
click at [236, 356] on span "Remove" at bounding box center [240, 350] width 33 height 13
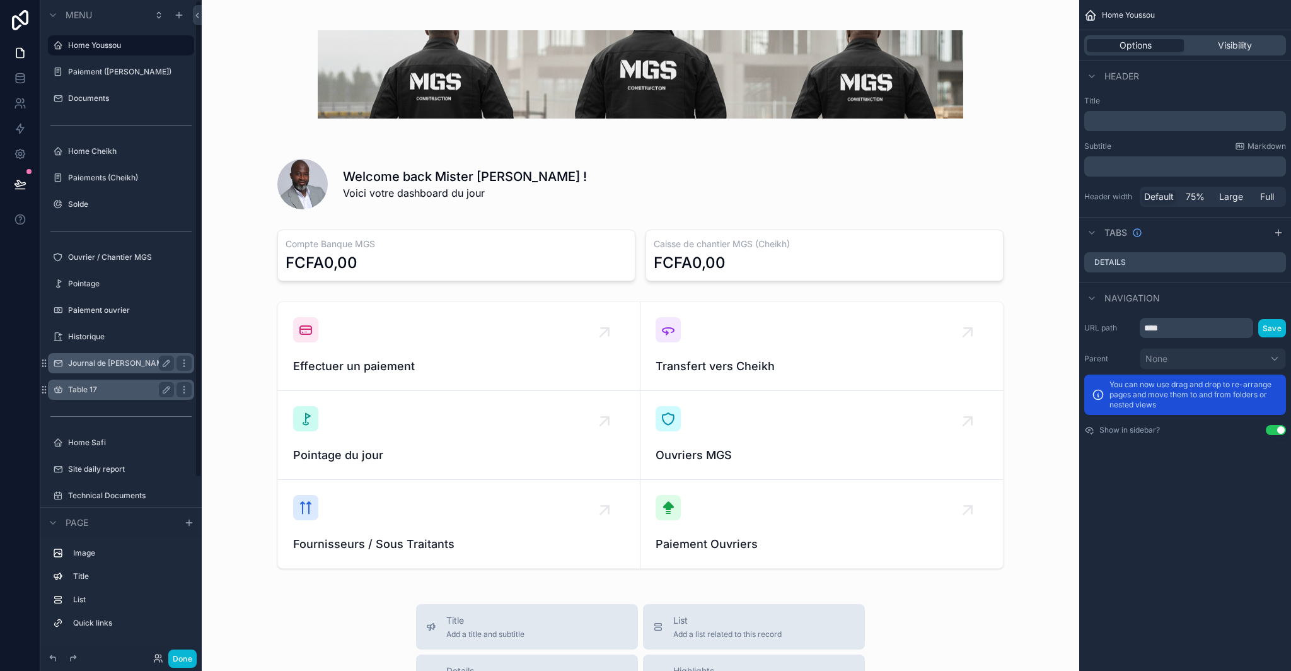
click at [116, 363] on label "Journal de [PERSON_NAME]" at bounding box center [119, 363] width 102 height 10
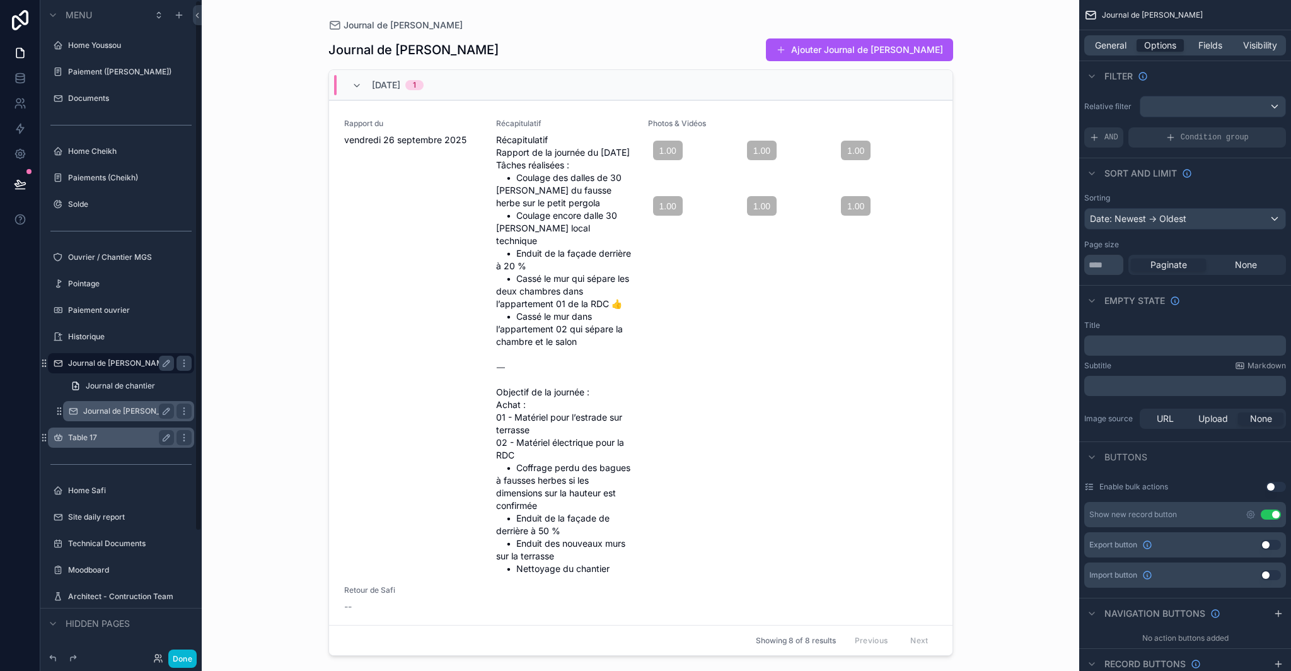
click at [112, 409] on label "Journal de Chantier (clone)" at bounding box center [128, 411] width 91 height 10
click at [1113, 47] on span "General" at bounding box center [1111, 45] width 32 height 13
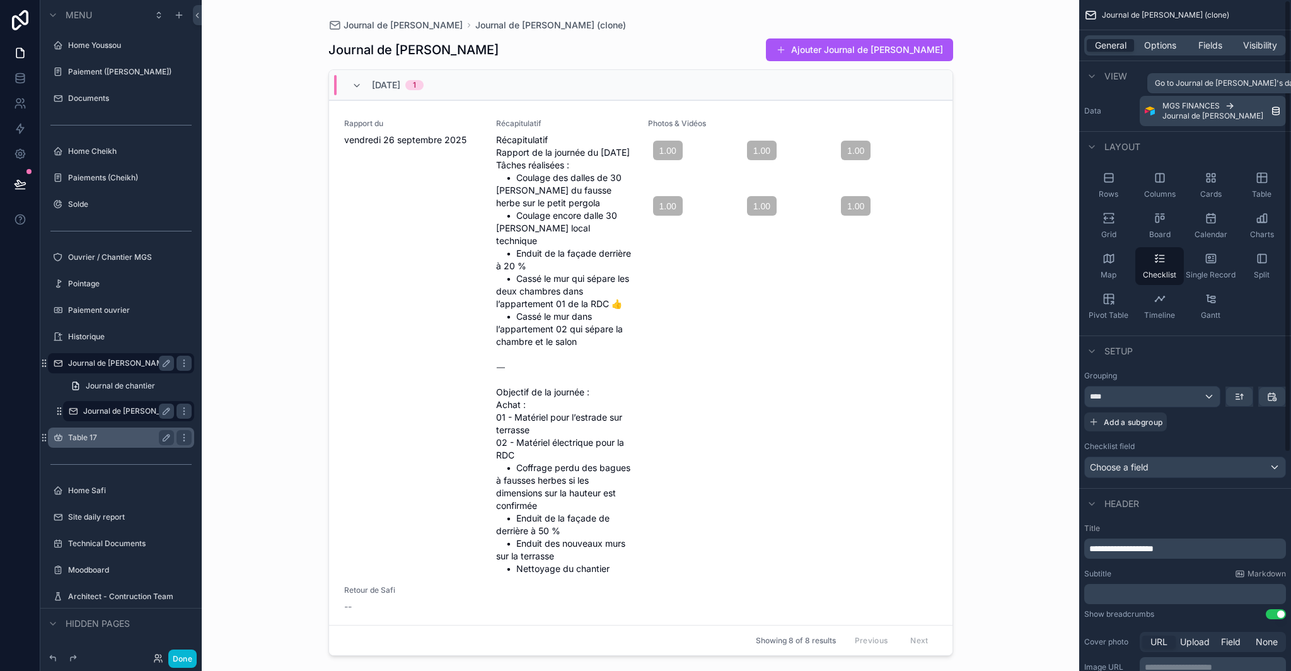
click at [1187, 113] on span "Journal de [PERSON_NAME]" at bounding box center [1213, 116] width 101 height 10
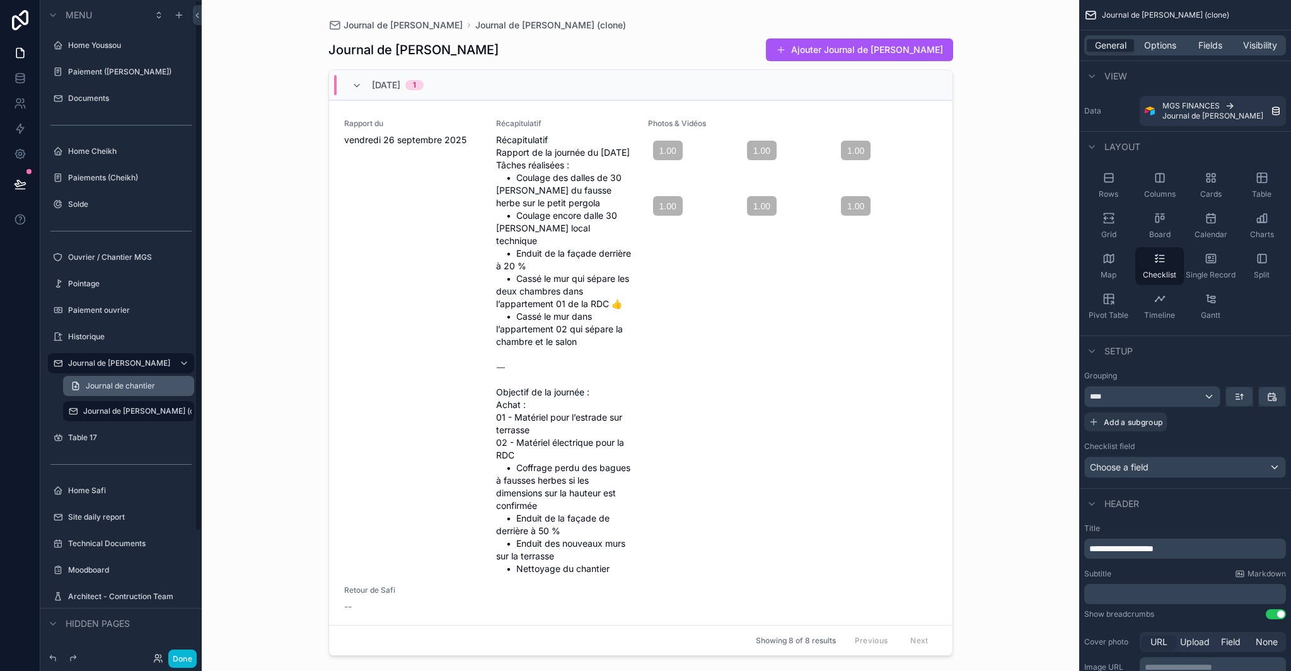
click at [140, 387] on span "Journal de chantier" at bounding box center [120, 386] width 69 height 10
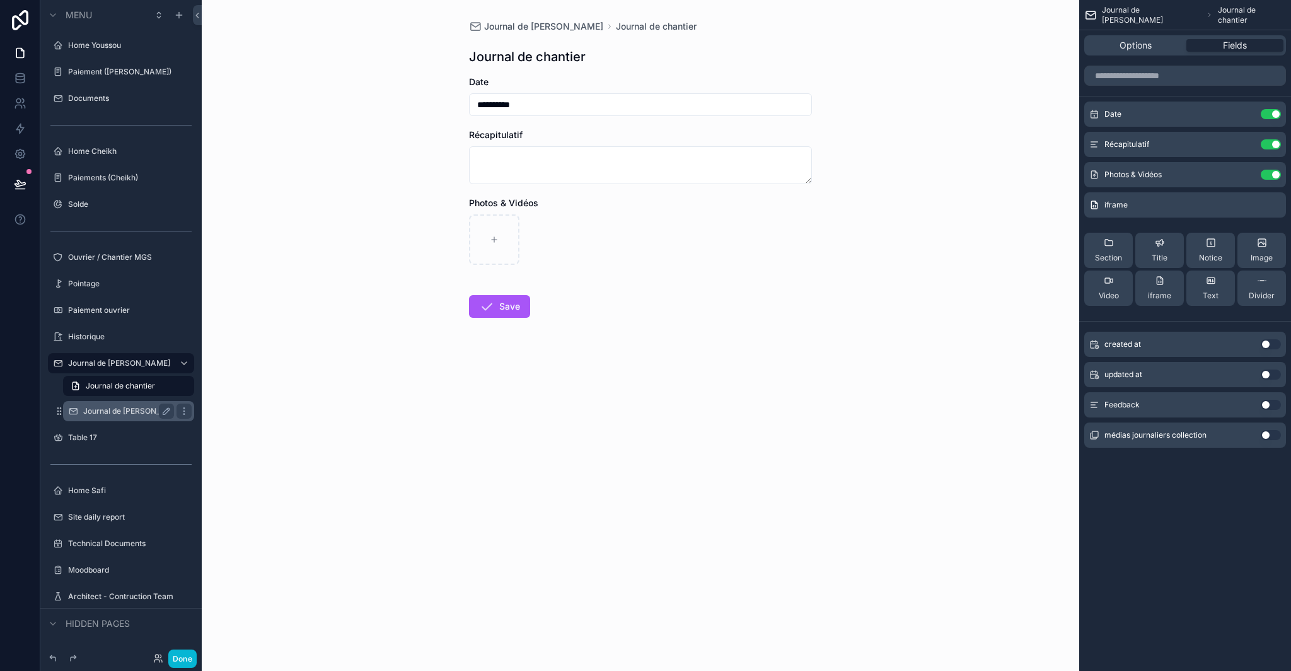
click at [134, 409] on label "Journal de Chantier (clone)" at bounding box center [128, 411] width 91 height 10
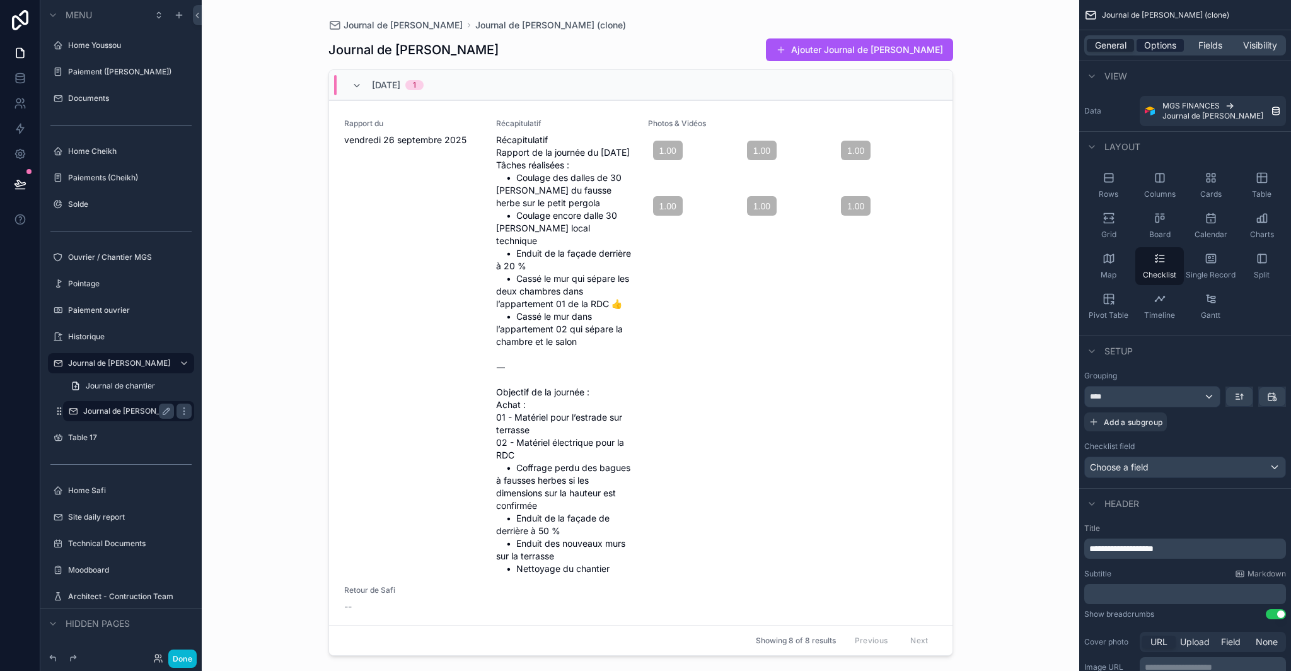
click at [1168, 48] on span "Options" at bounding box center [1160, 45] width 32 height 13
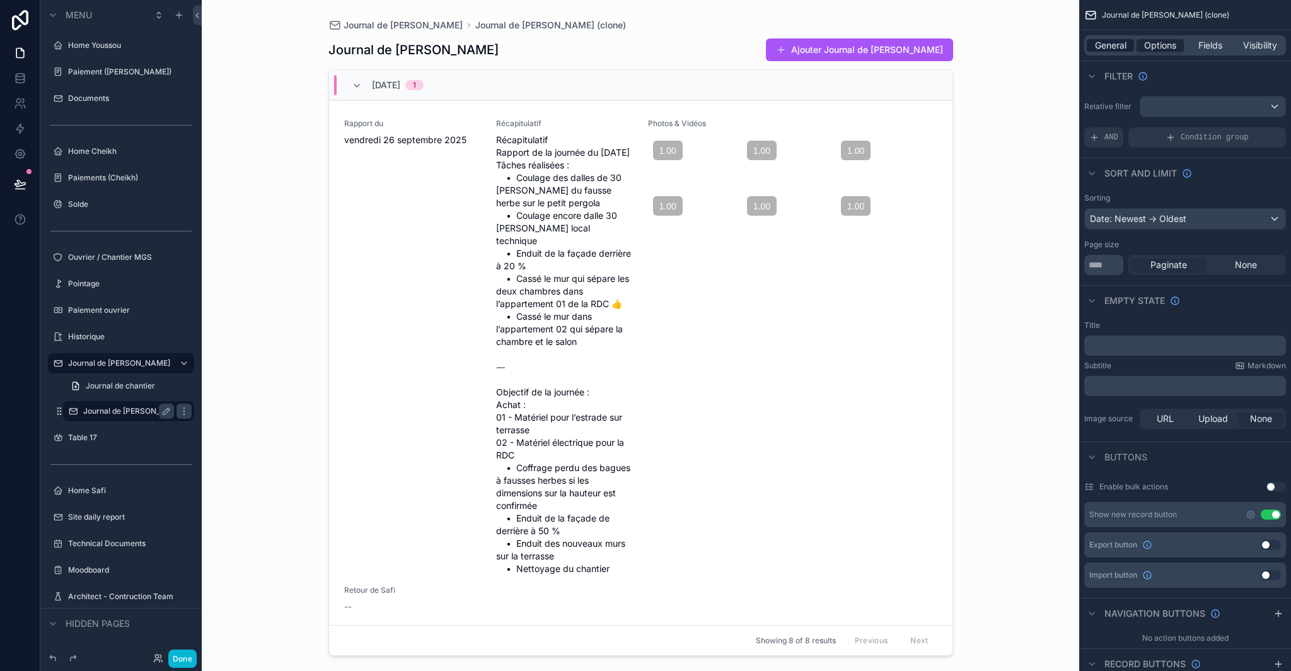
click at [1097, 46] on span "General" at bounding box center [1111, 45] width 32 height 13
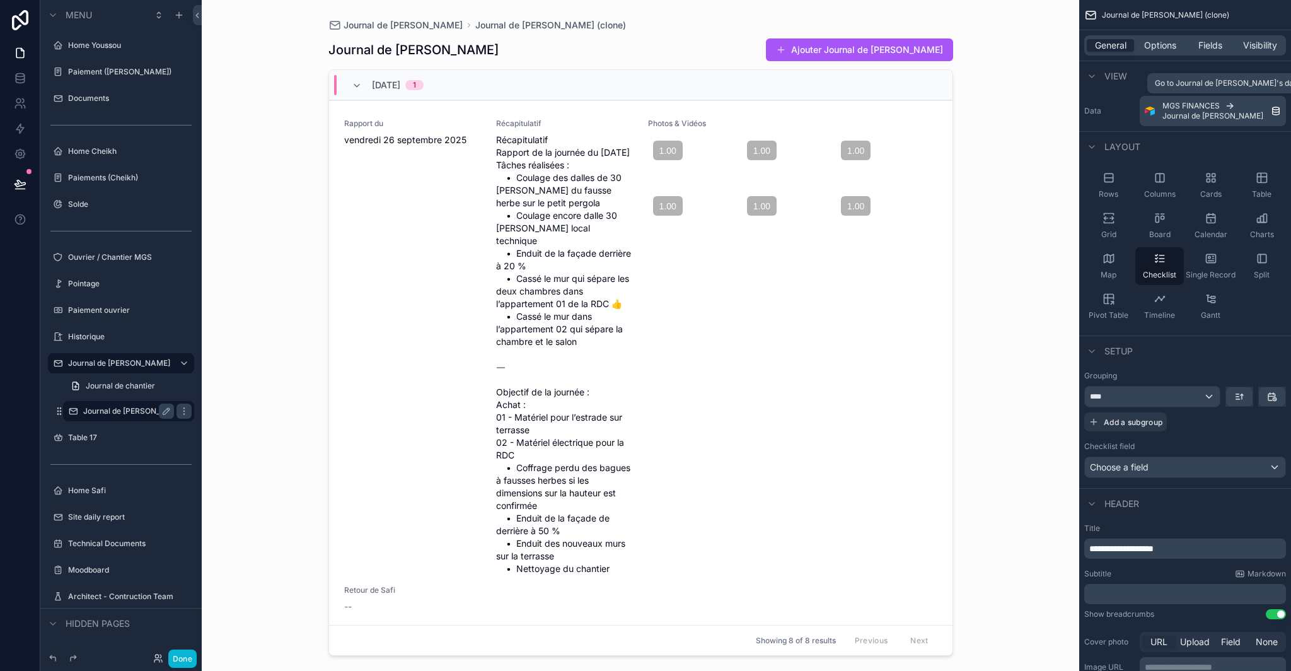
click at [1237, 110] on div "MGS FINANCES Journal de Chantier" at bounding box center [1217, 111] width 108 height 20
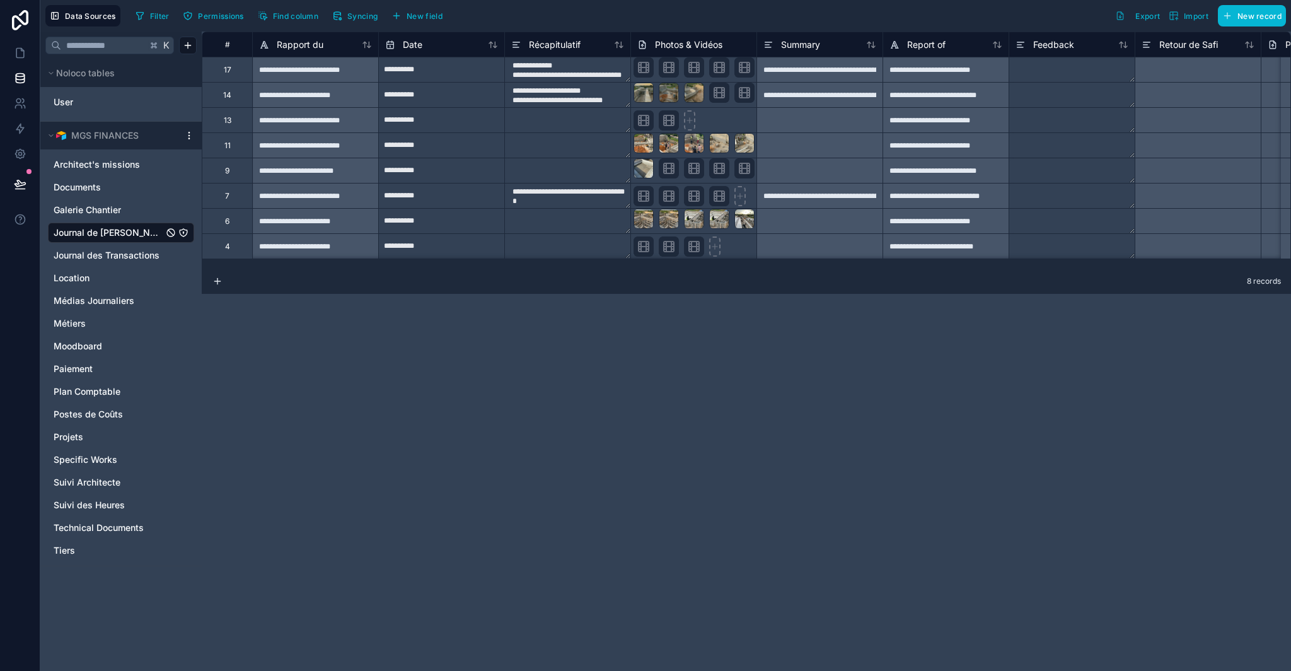
click at [189, 135] on icon at bounding box center [189, 135] width 1 height 1
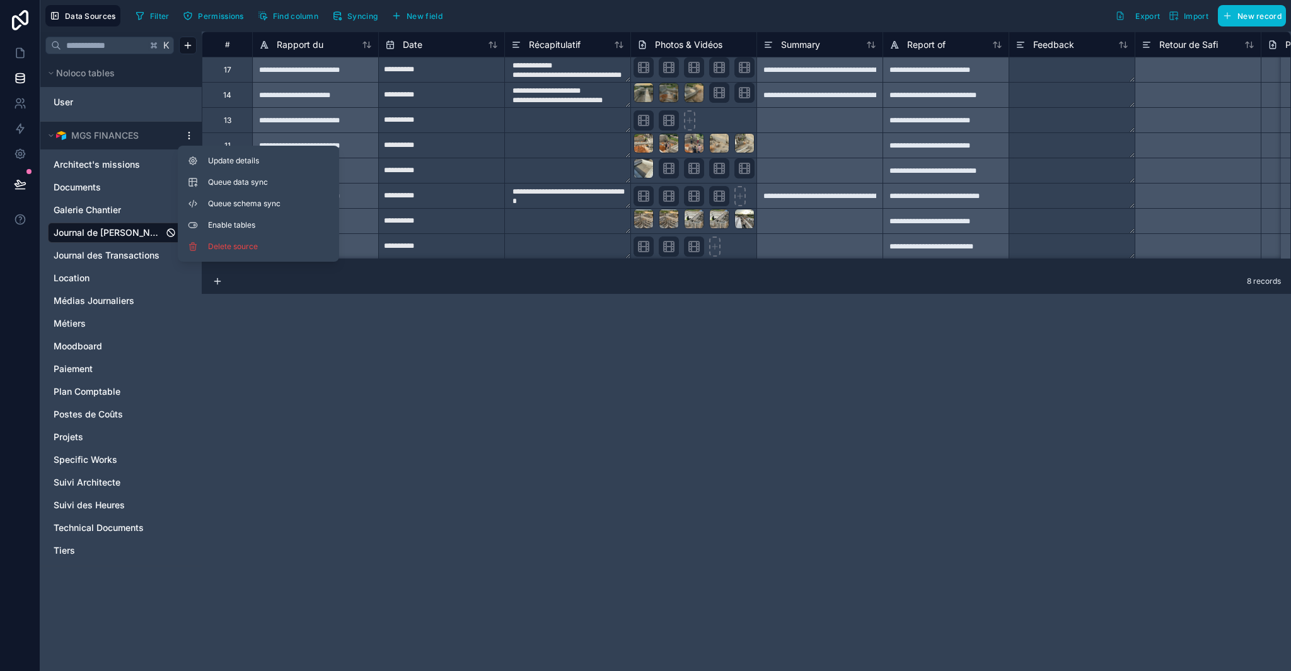
click at [186, 136] on icon at bounding box center [189, 136] width 10 height 10
click at [271, 424] on div "**********" at bounding box center [747, 351] width 1090 height 639
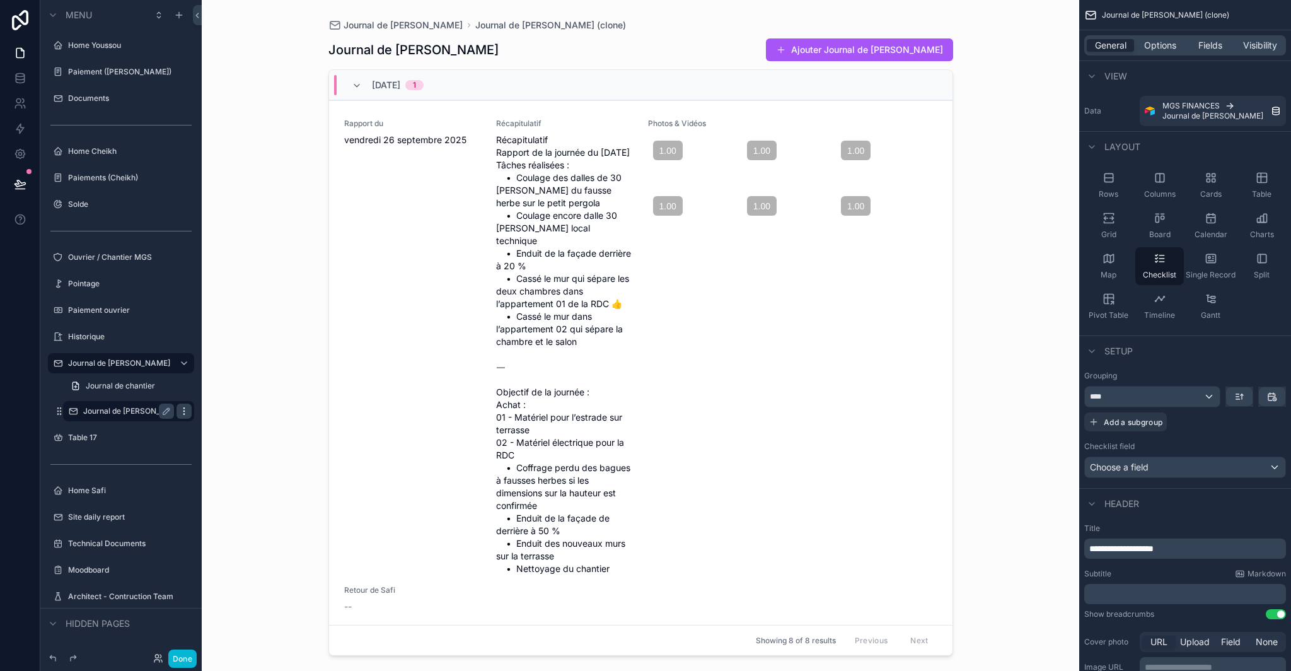
click at [187, 412] on icon "scrollable content" at bounding box center [184, 411] width 10 height 10
click at [241, 421] on span "Remove" at bounding box center [240, 420] width 33 height 13
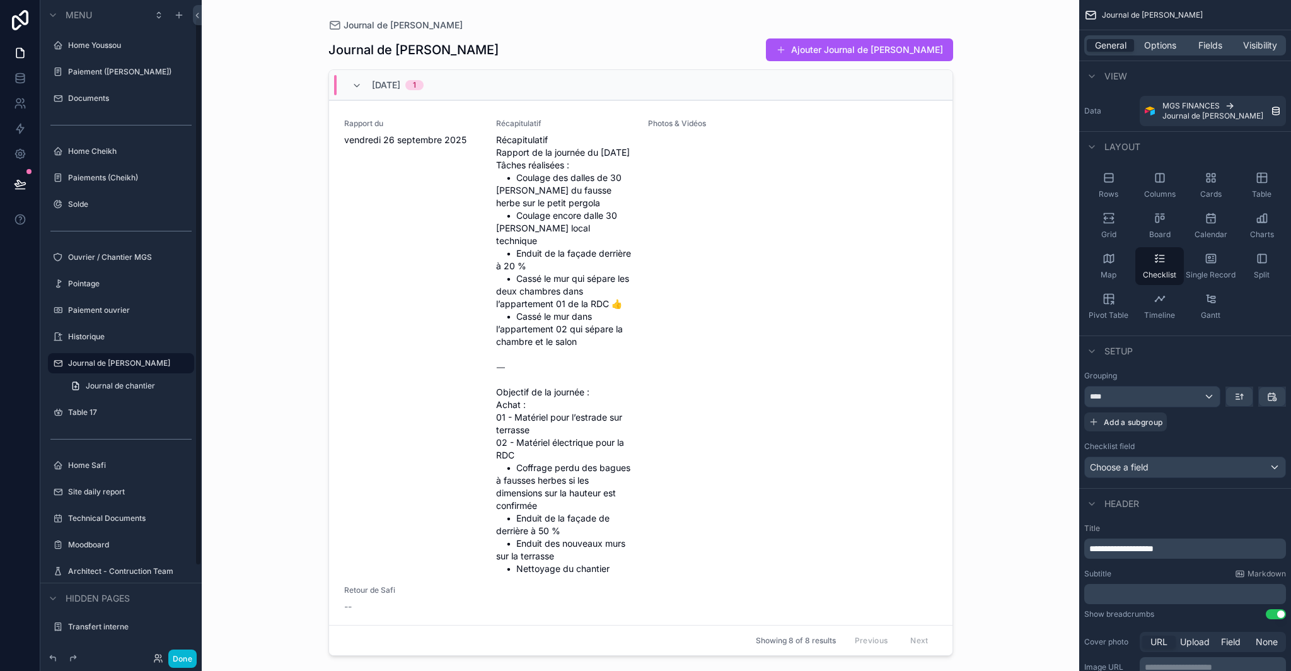
scroll to position [21, 0]
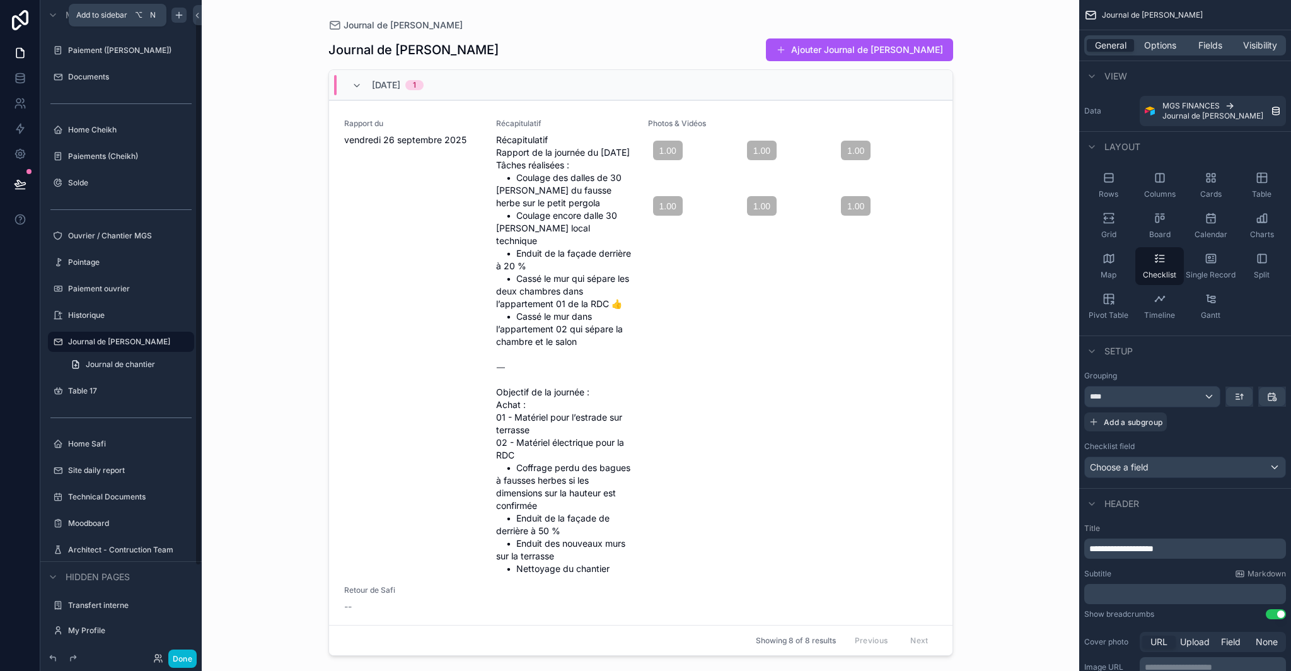
click at [177, 17] on icon "scrollable content" at bounding box center [179, 15] width 10 height 10
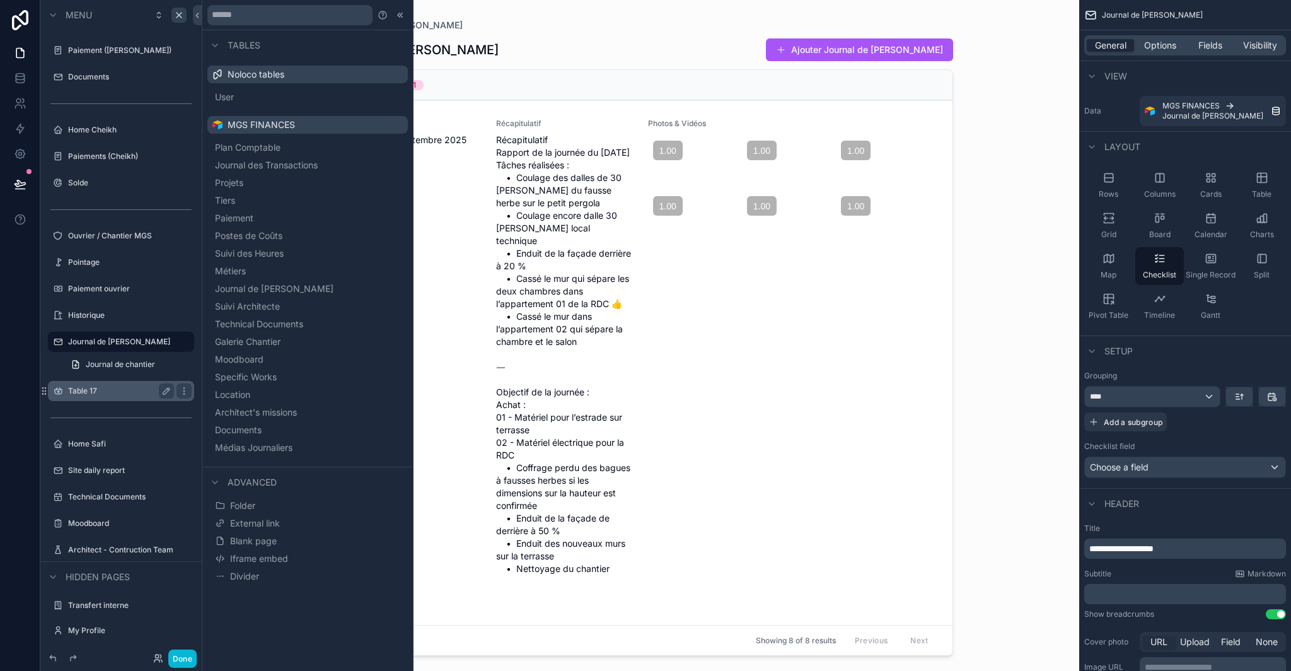
click at [91, 390] on label "Table 17" at bounding box center [118, 391] width 101 height 10
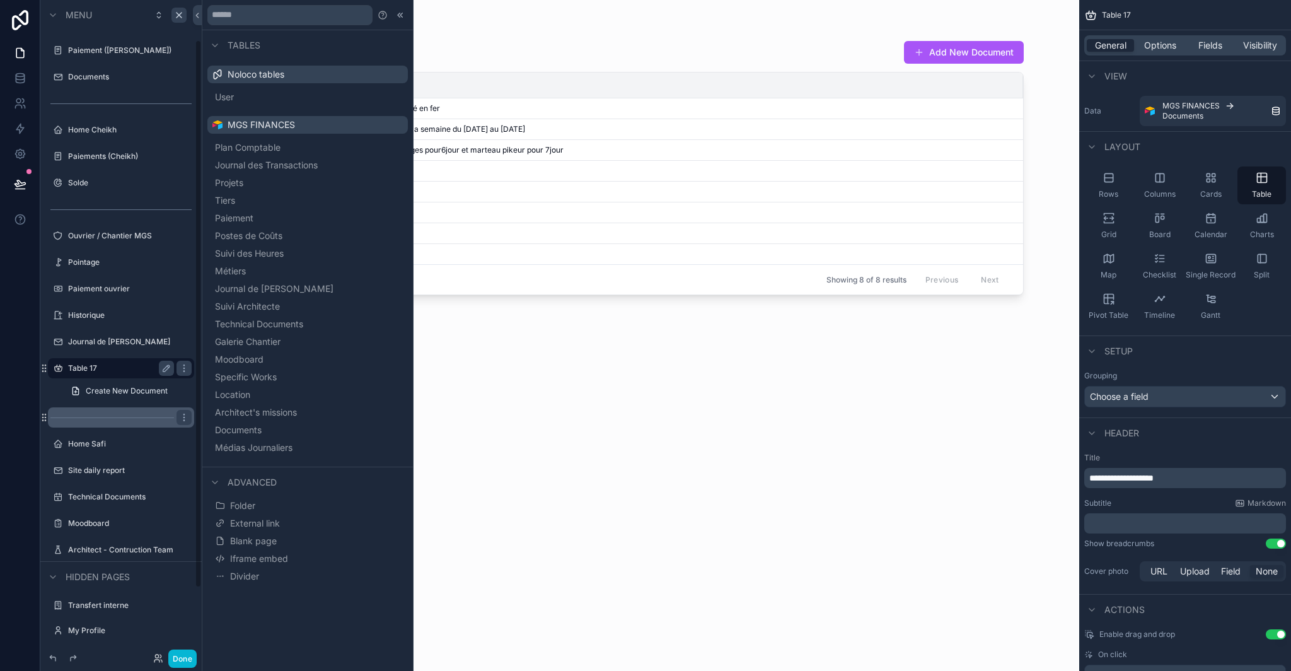
scroll to position [48, 0]
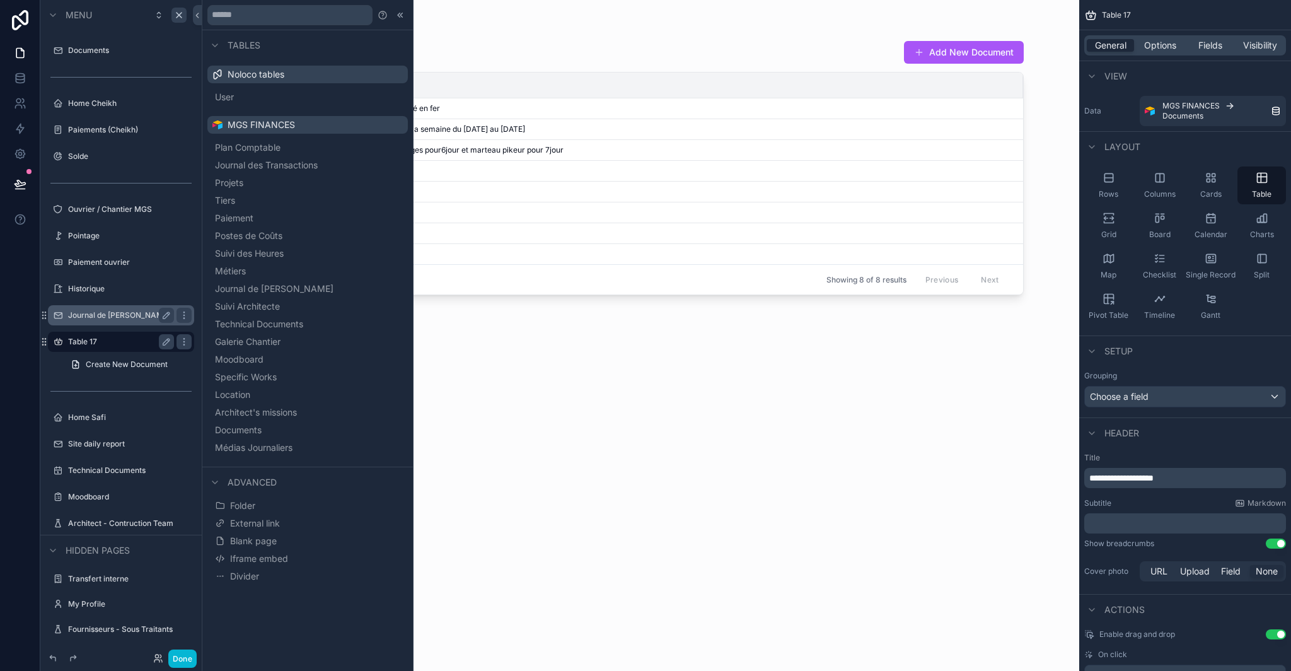
click at [93, 311] on label "Journal de [PERSON_NAME]" at bounding box center [119, 315] width 102 height 10
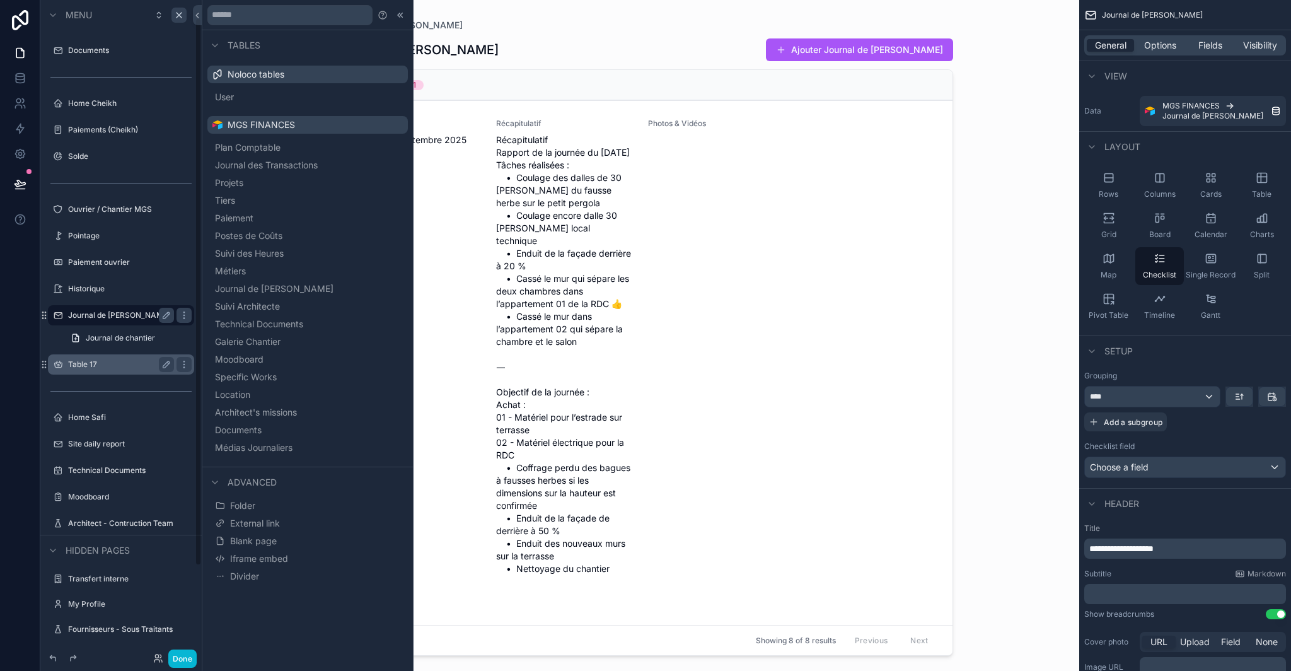
scroll to position [21, 0]
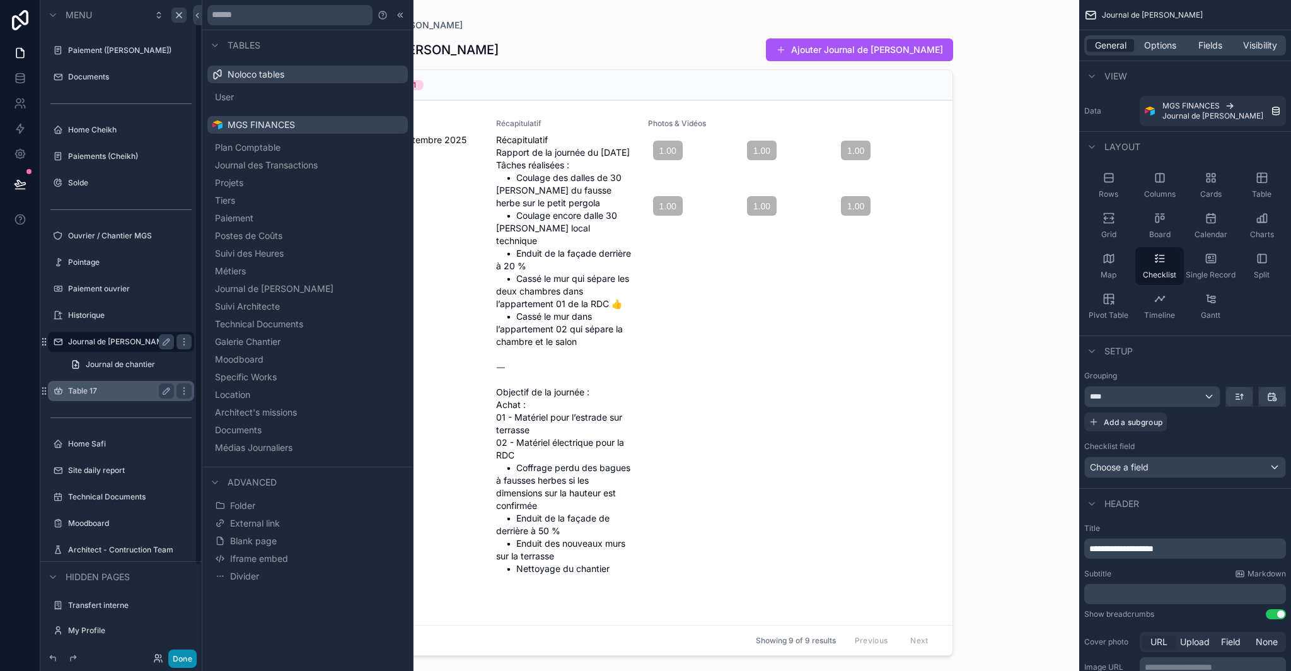
click at [187, 658] on button "Done" at bounding box center [182, 658] width 28 height 18
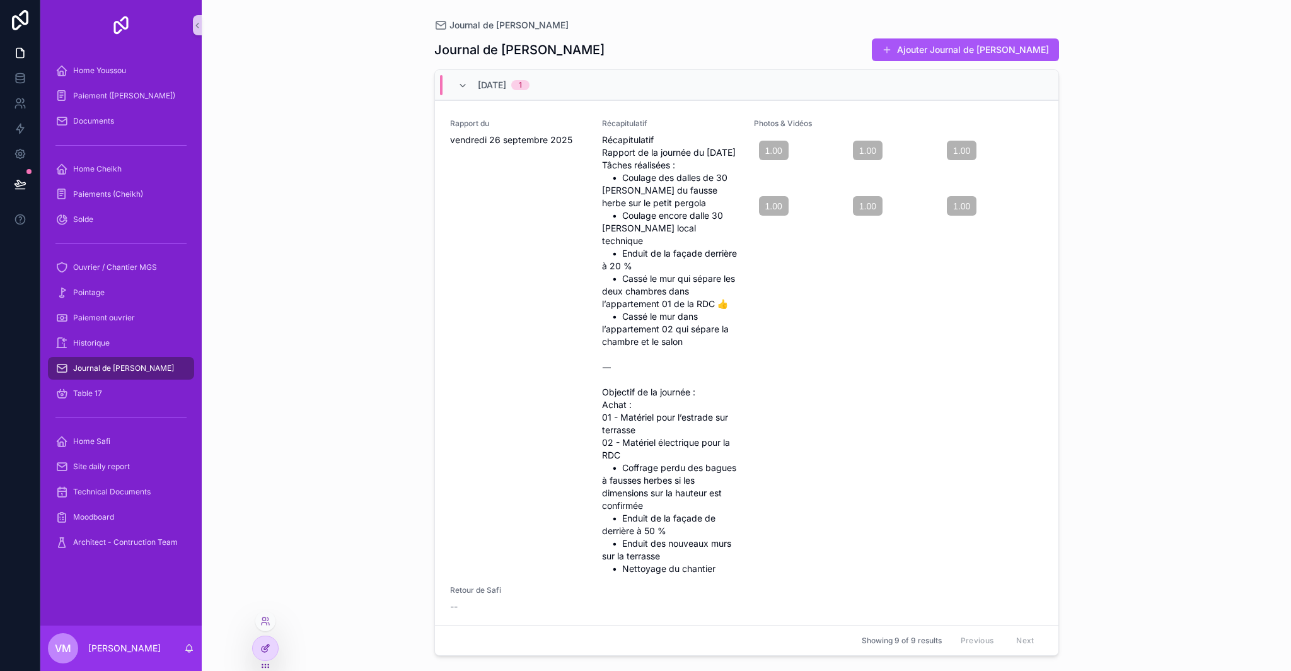
click at [265, 648] on icon at bounding box center [265, 648] width 10 height 10
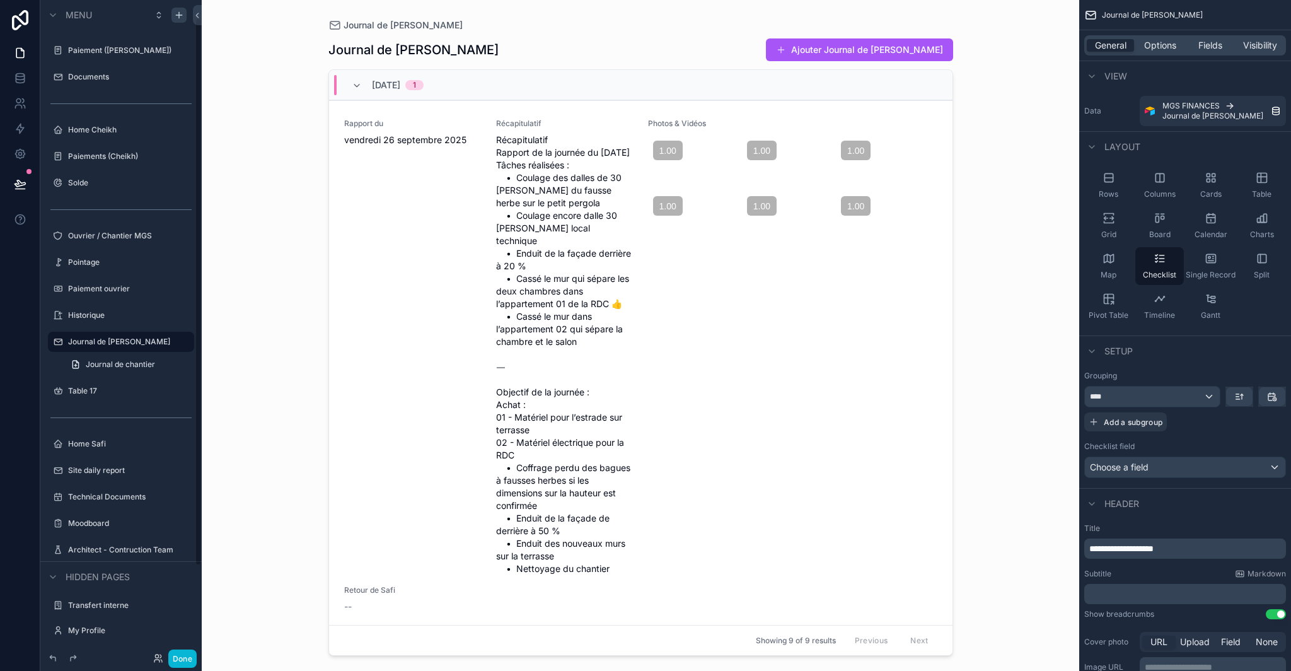
click at [183, 20] on div "scrollable content" at bounding box center [179, 15] width 15 height 15
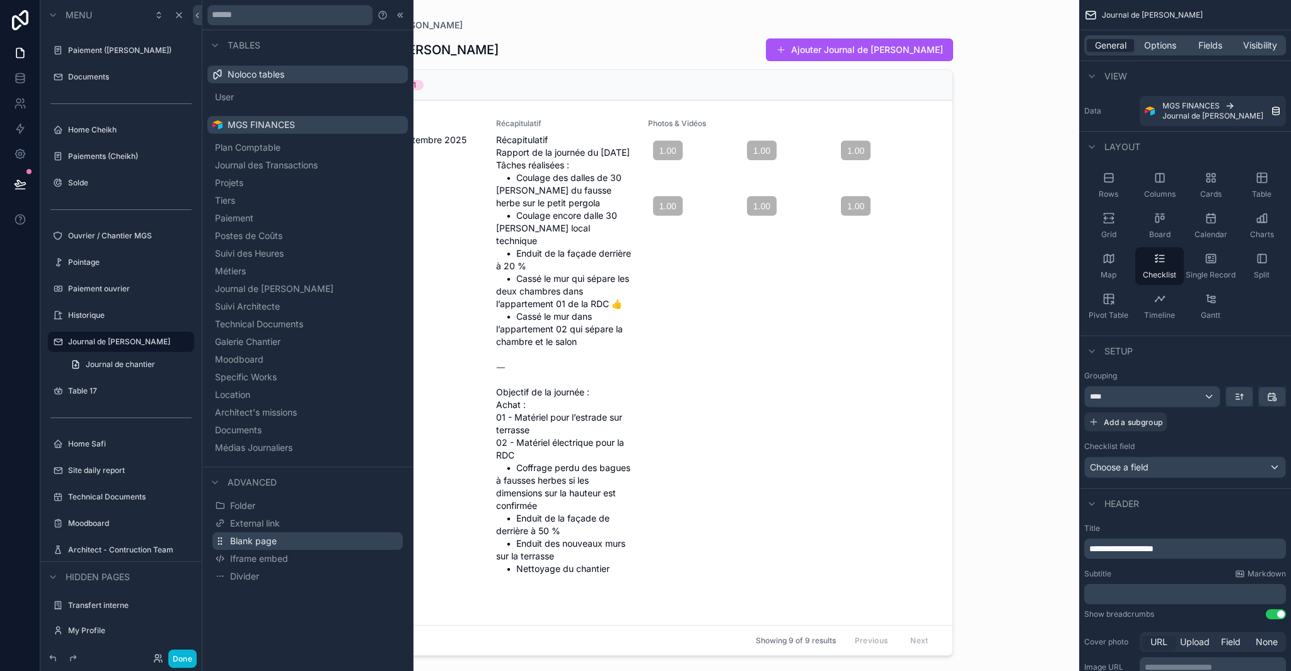
click at [275, 537] on span "Blank page" at bounding box center [253, 541] width 47 height 13
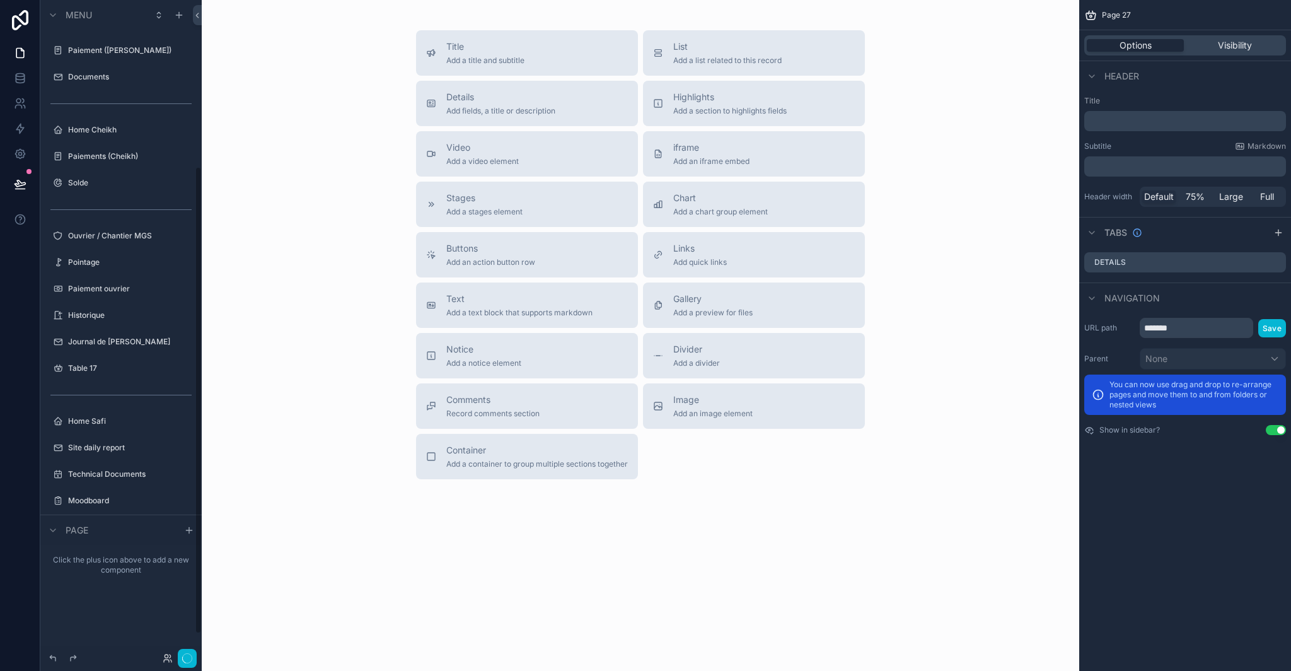
scroll to position [233, 0]
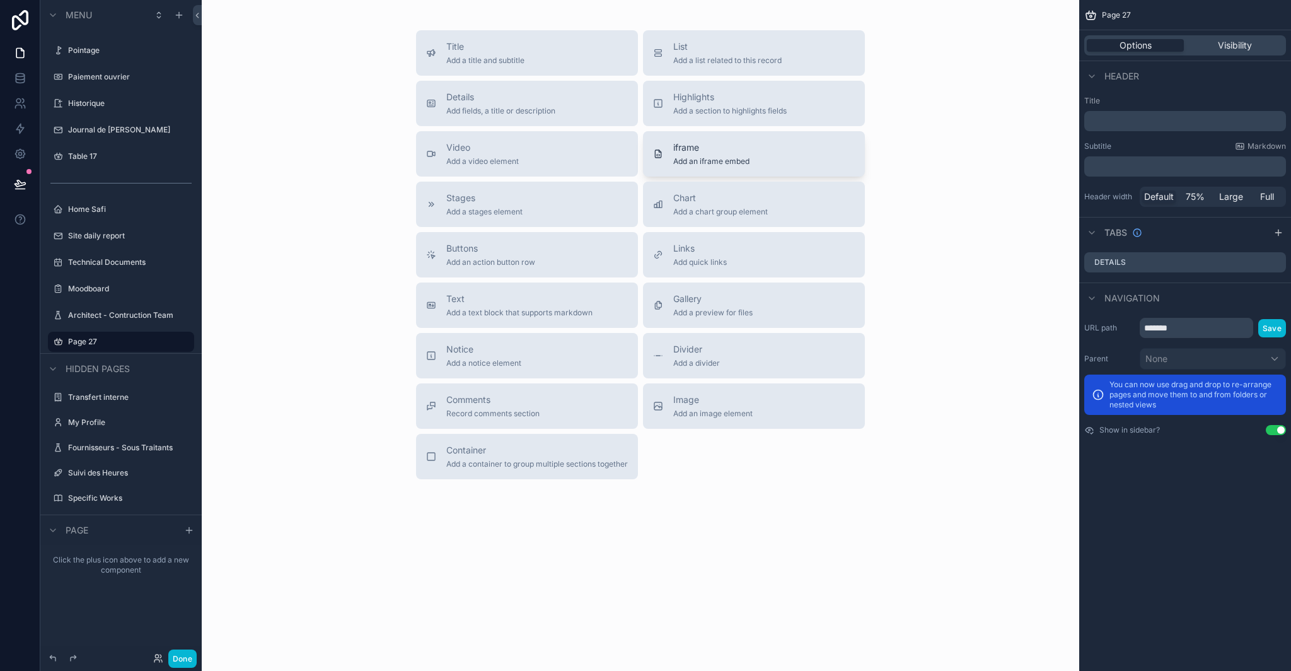
click at [728, 155] on div "iframe Add an iframe embed" at bounding box center [711, 153] width 76 height 25
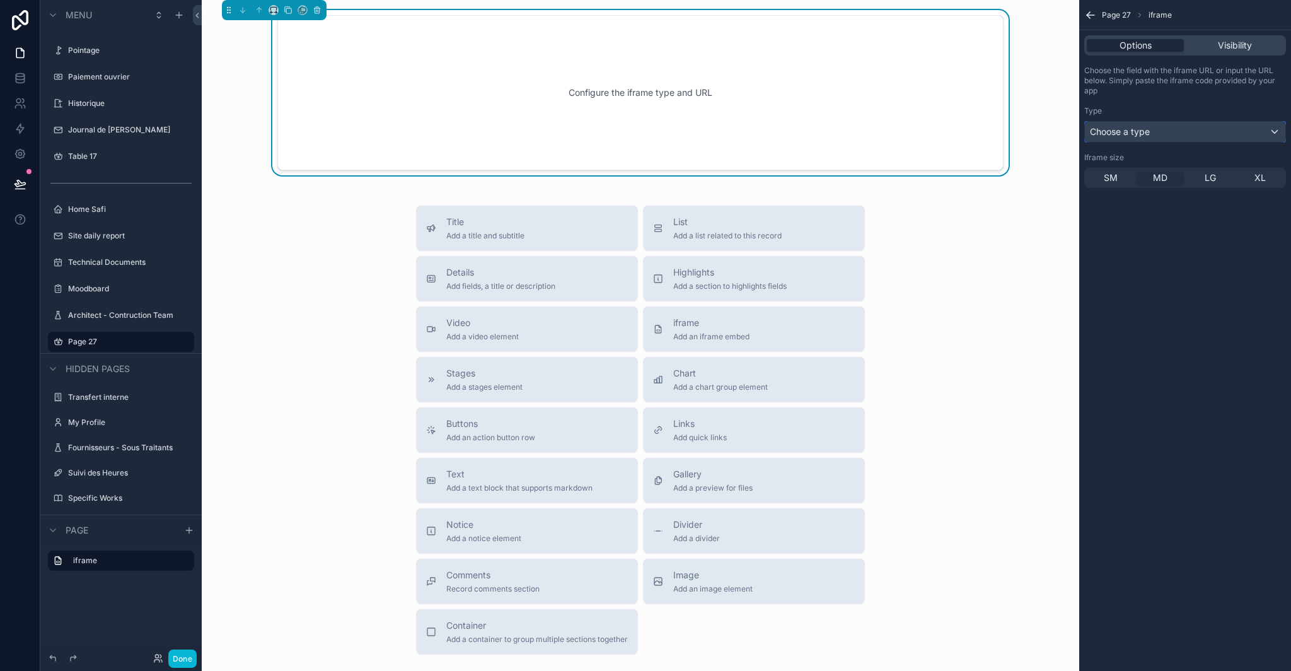
click at [1153, 137] on div "Choose a type" at bounding box center [1185, 132] width 201 height 20
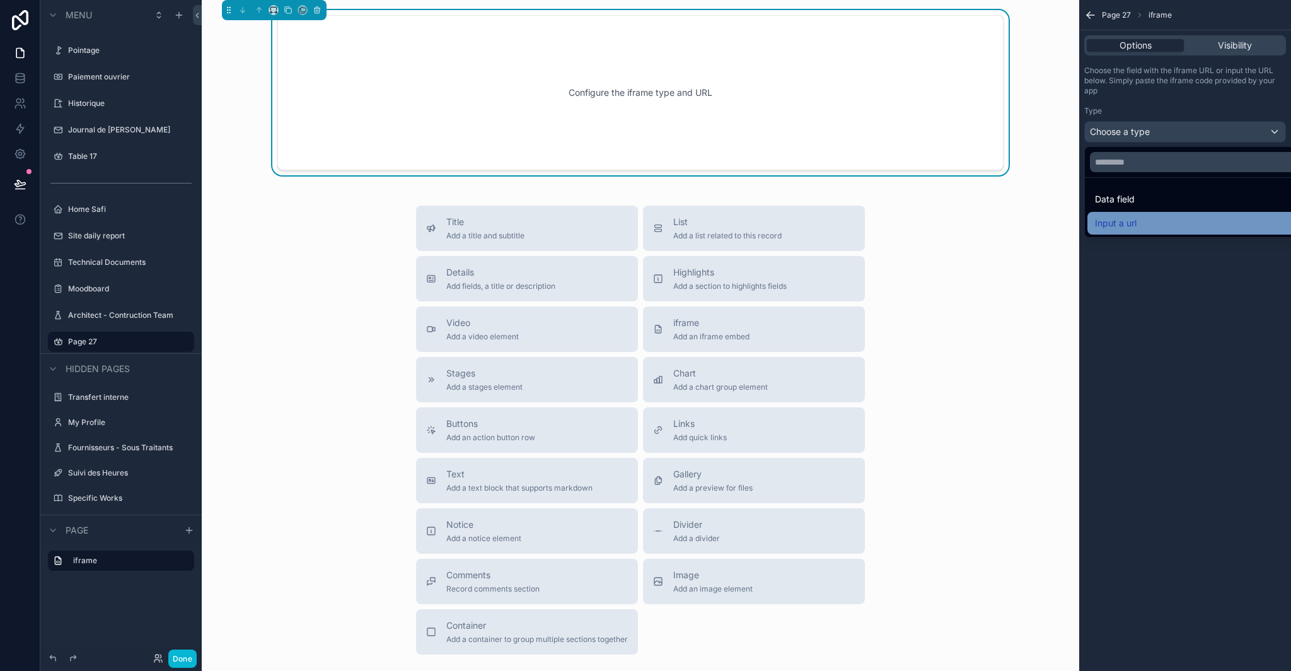
click at [1146, 226] on div "Input a url" at bounding box center [1199, 223] width 209 height 15
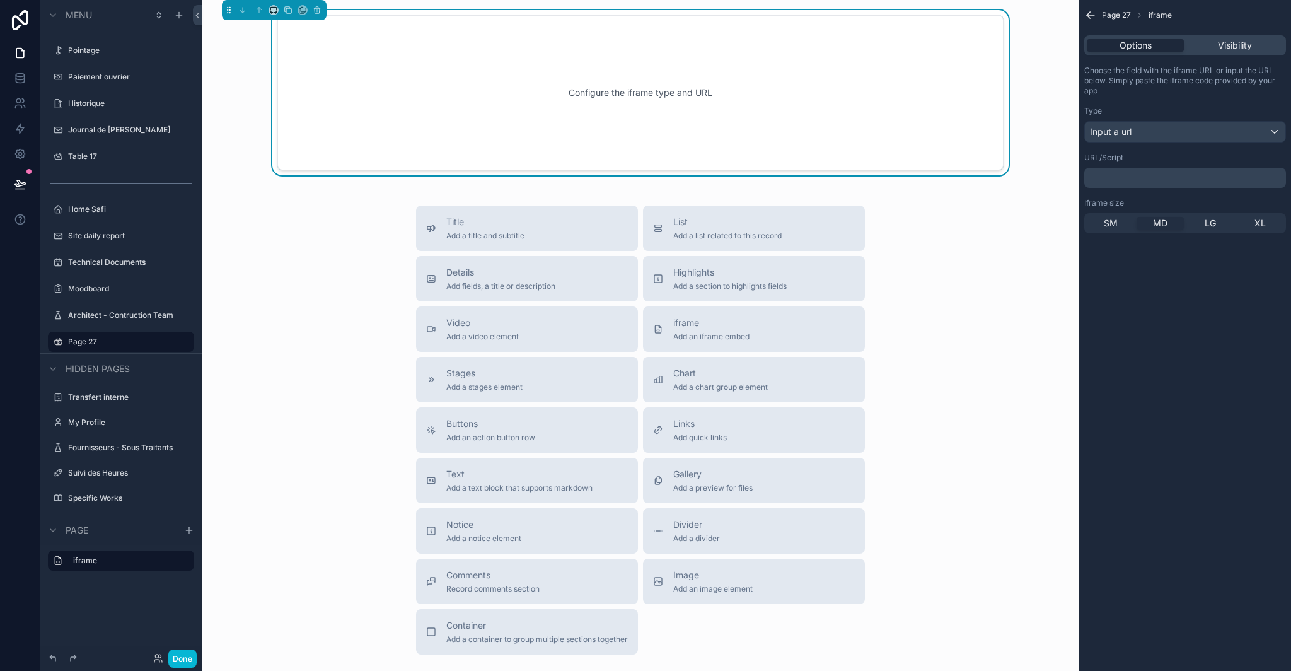
click at [1138, 182] on p "﻿" at bounding box center [1187, 178] width 194 height 10
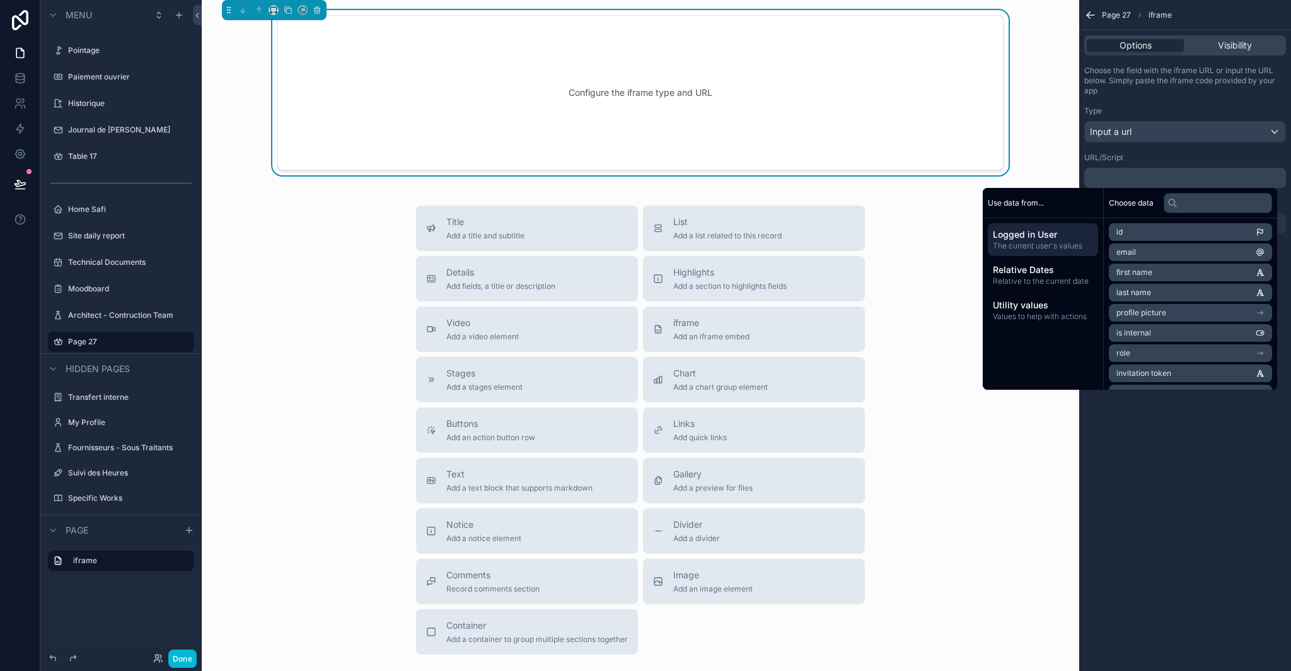
click at [1155, 117] on div "Type Input a url" at bounding box center [1186, 124] width 202 height 37
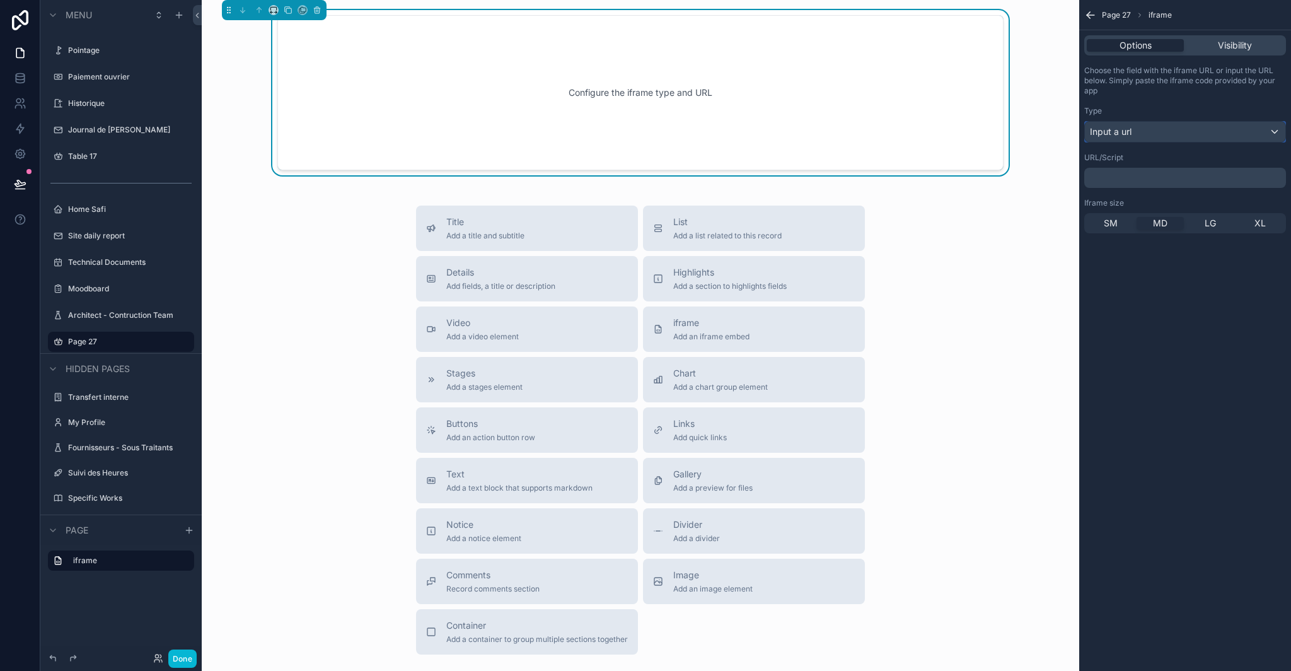
click at [1171, 132] on div "Input a url" at bounding box center [1185, 132] width 201 height 20
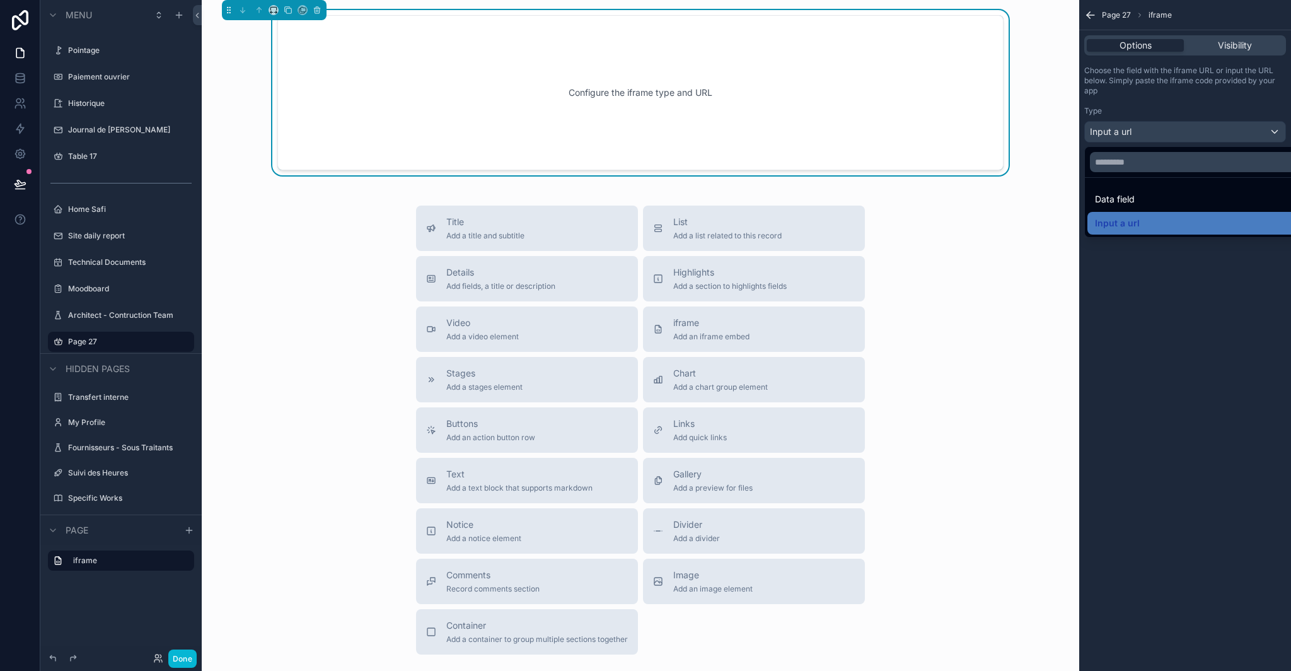
click at [1148, 194] on div "Data field" at bounding box center [1199, 199] width 209 height 15
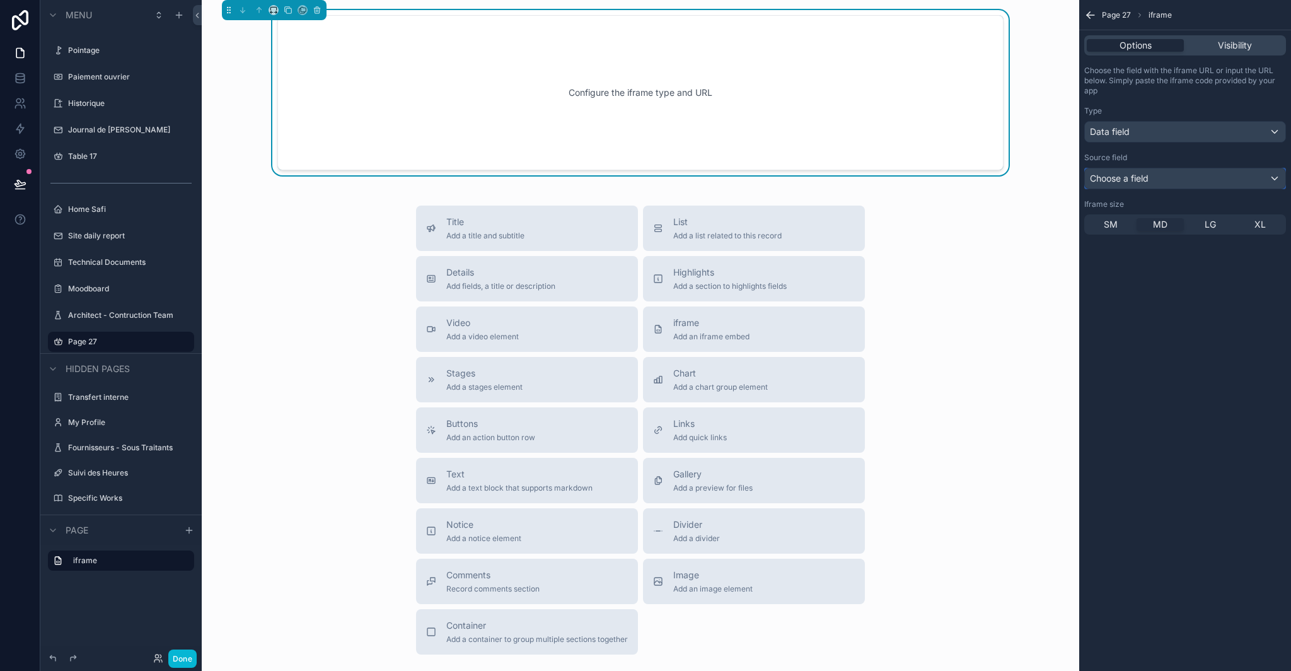
click at [1153, 173] on div "Choose a field" at bounding box center [1185, 178] width 201 height 20
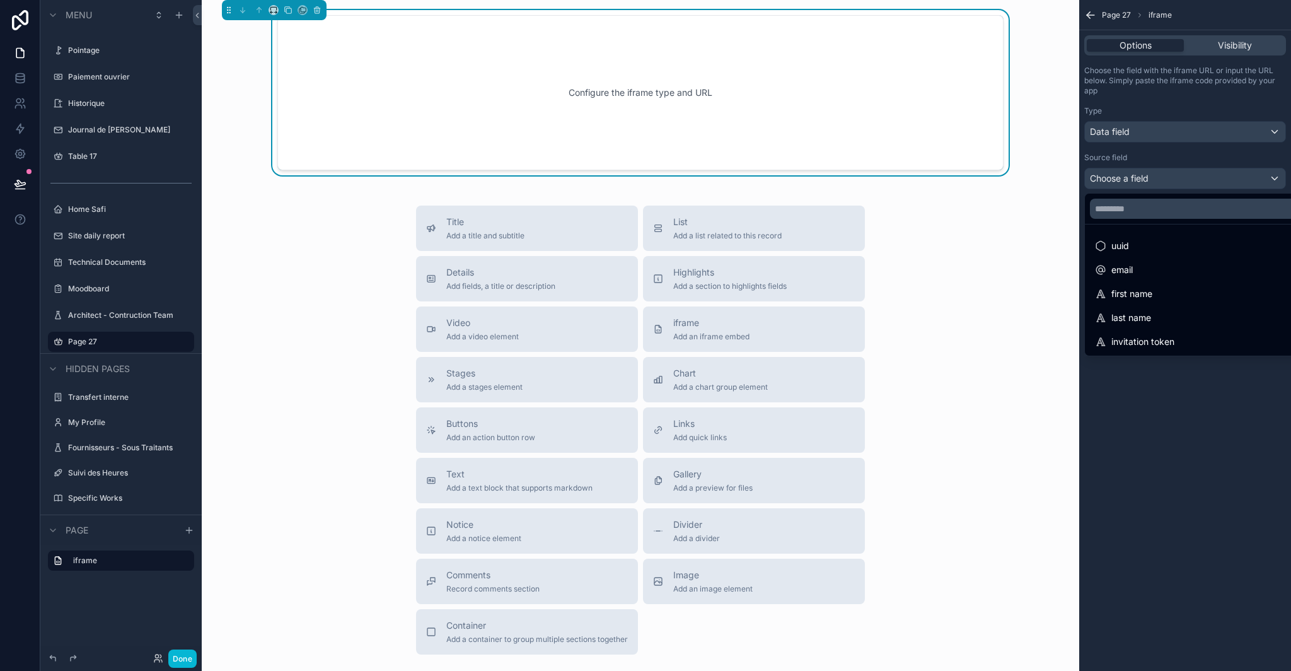
click at [871, 110] on div "Configure the iframe type and URL" at bounding box center [640, 92] width 685 height 113
click at [318, 9] on icon "scrollable content" at bounding box center [317, 10] width 9 height 9
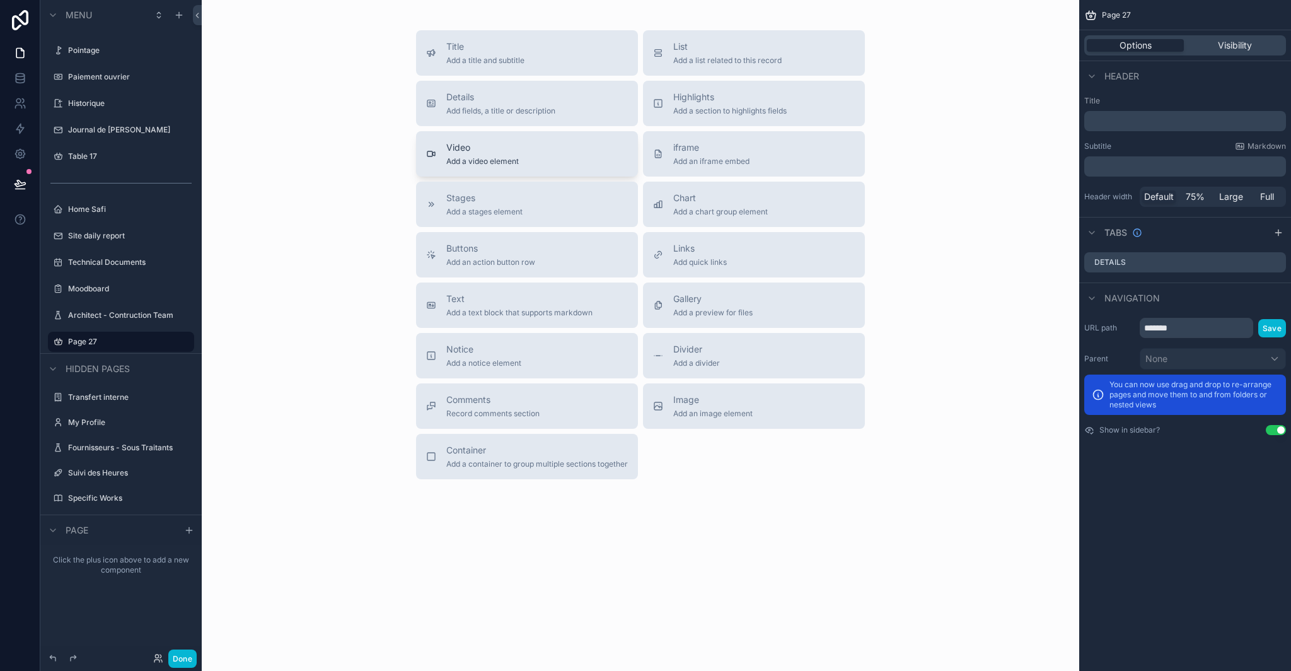
click at [458, 148] on span "Video" at bounding box center [482, 147] width 73 height 13
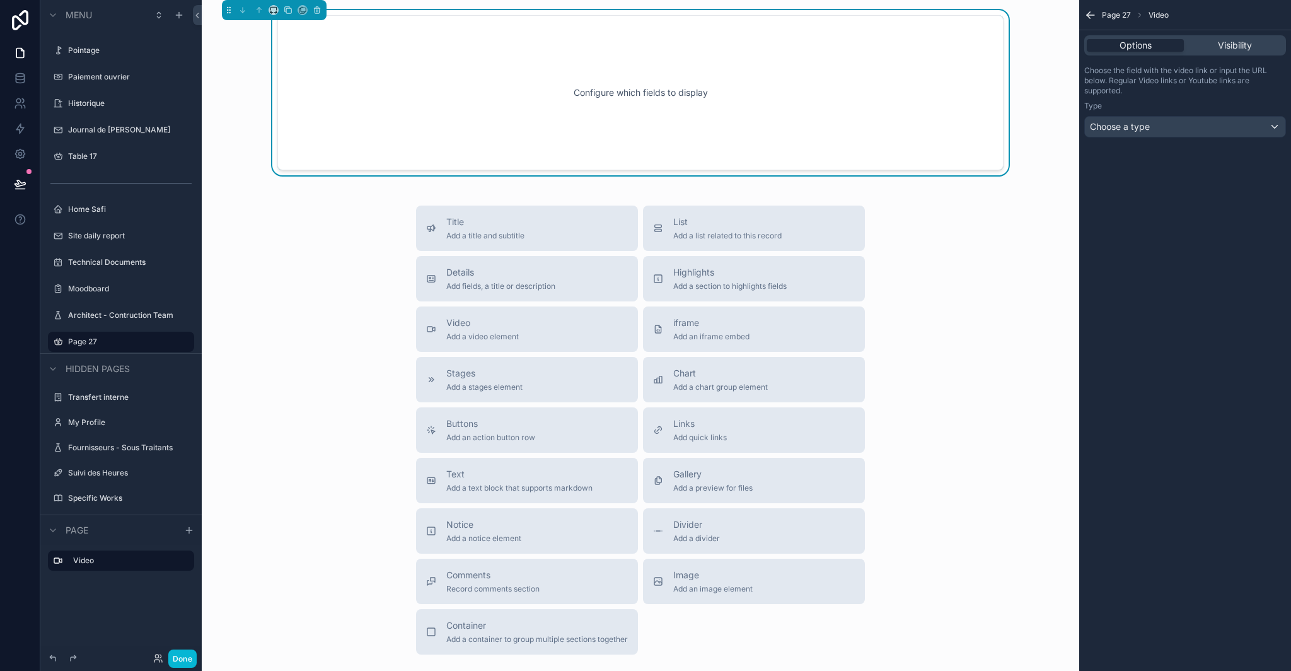
click at [578, 102] on div "Configure which fields to display" at bounding box center [640, 92] width 685 height 113
click at [1167, 127] on div "Choose a type" at bounding box center [1185, 127] width 201 height 20
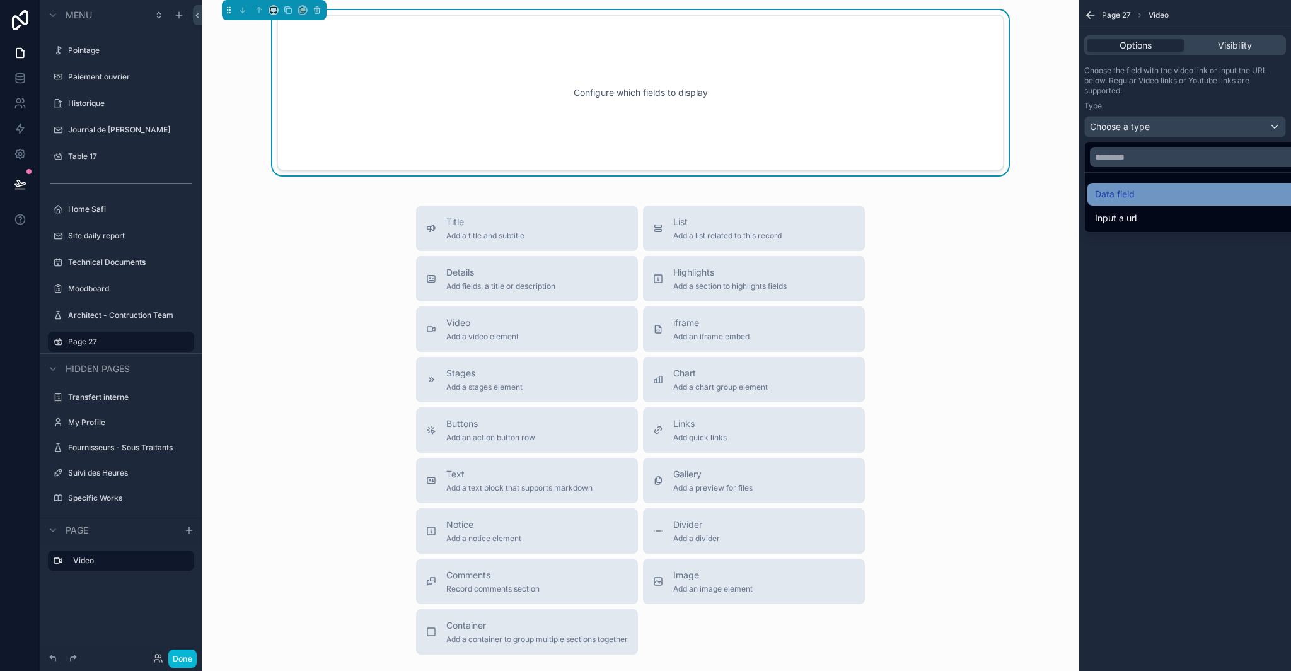
click at [1155, 195] on div "Data field" at bounding box center [1199, 194] width 209 height 15
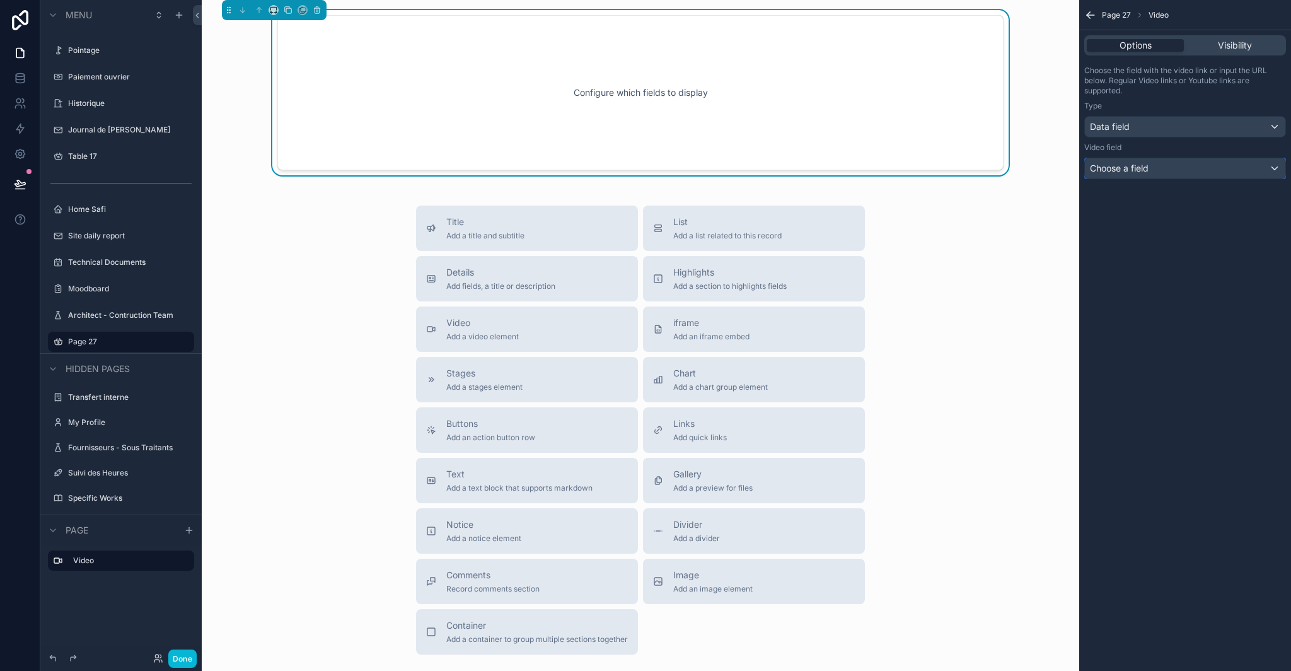
click at [1143, 174] on span "Choose a field" at bounding box center [1119, 168] width 59 height 13
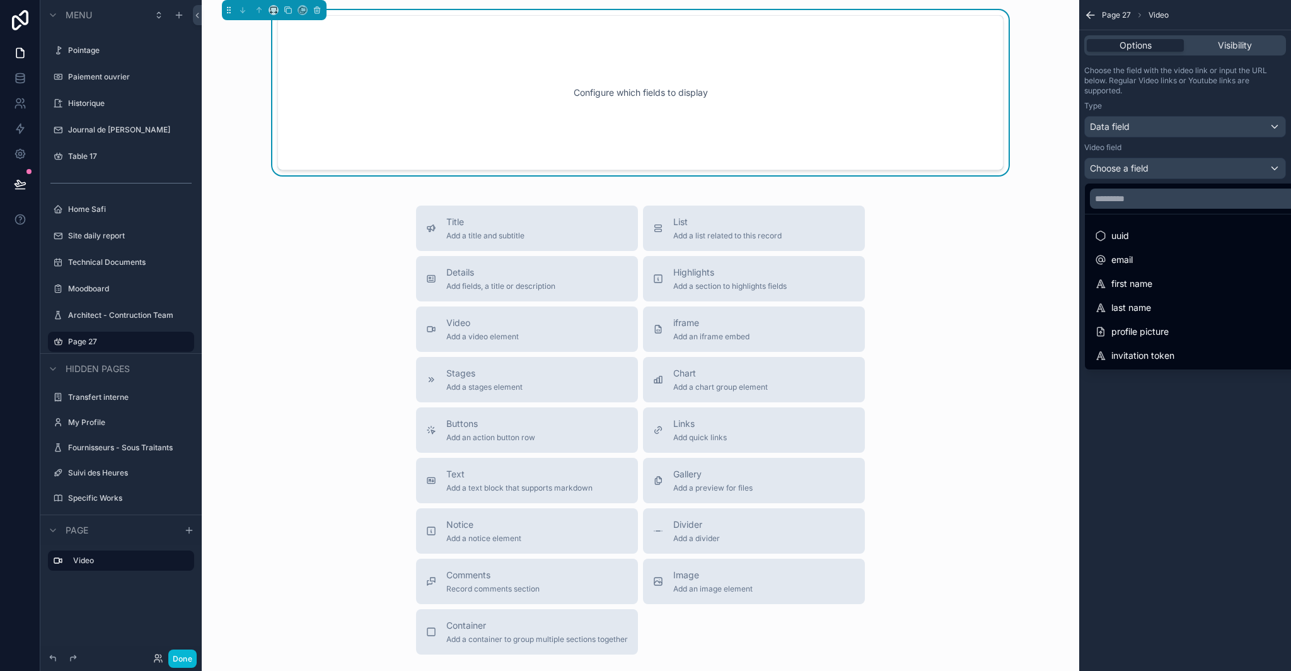
click at [1139, 151] on div "scrollable content" at bounding box center [645, 335] width 1291 height 671
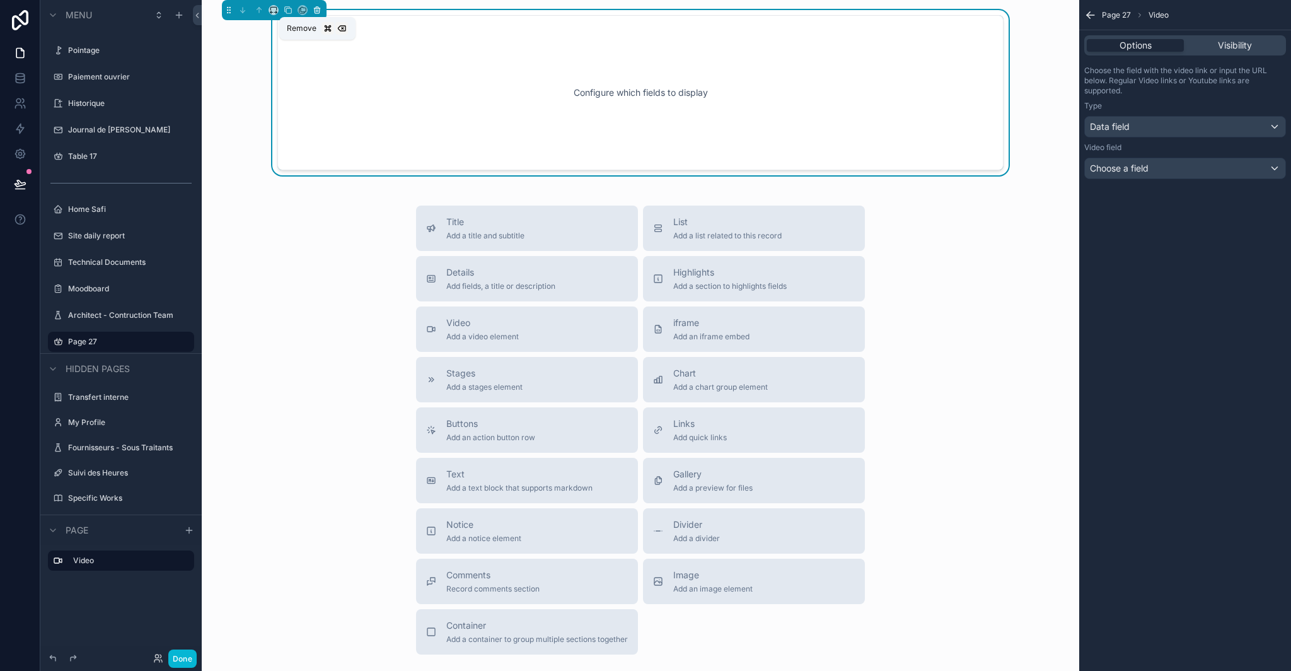
click at [319, 13] on icon "scrollable content" at bounding box center [317, 10] width 9 height 9
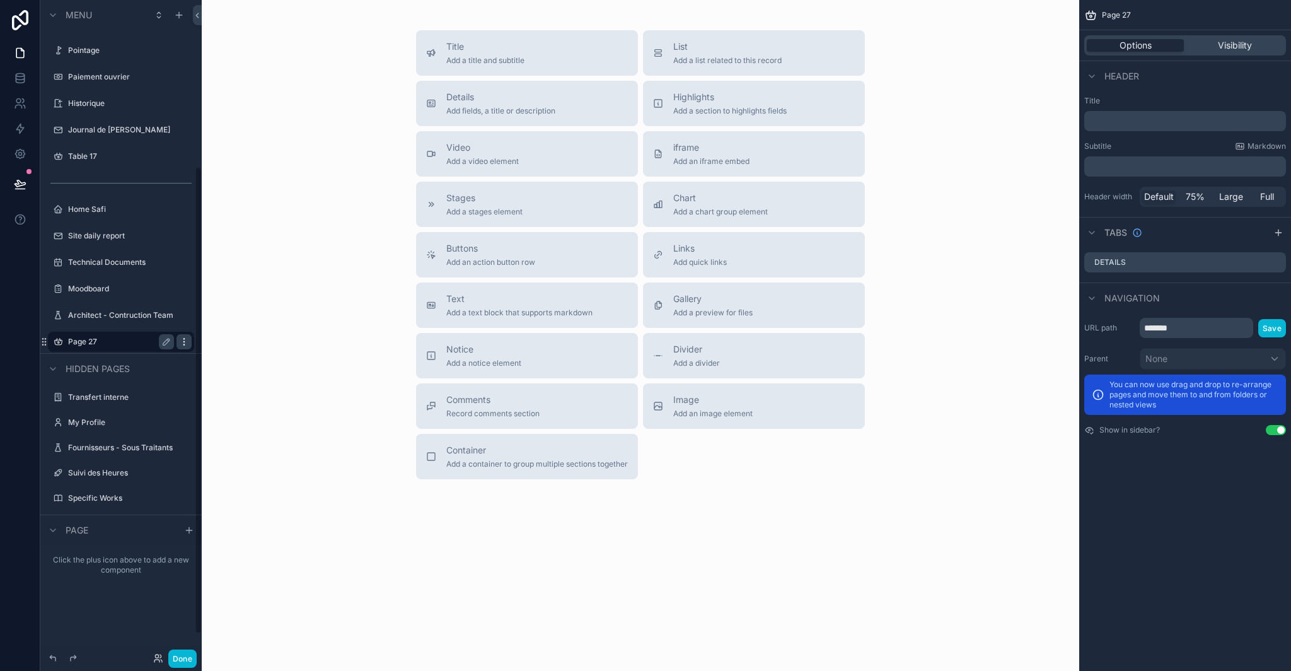
click at [180, 342] on icon "scrollable content" at bounding box center [184, 342] width 10 height 10
click at [231, 355] on span "Remove" at bounding box center [240, 350] width 33 height 13
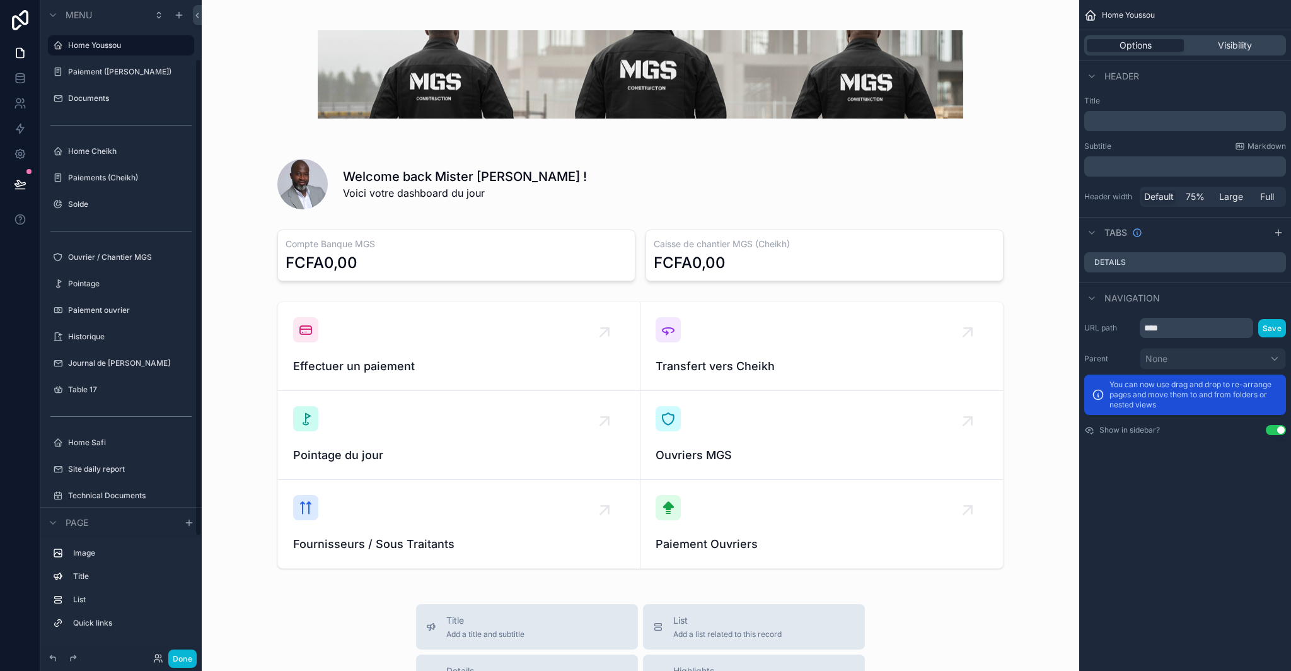
scroll to position [245, 0]
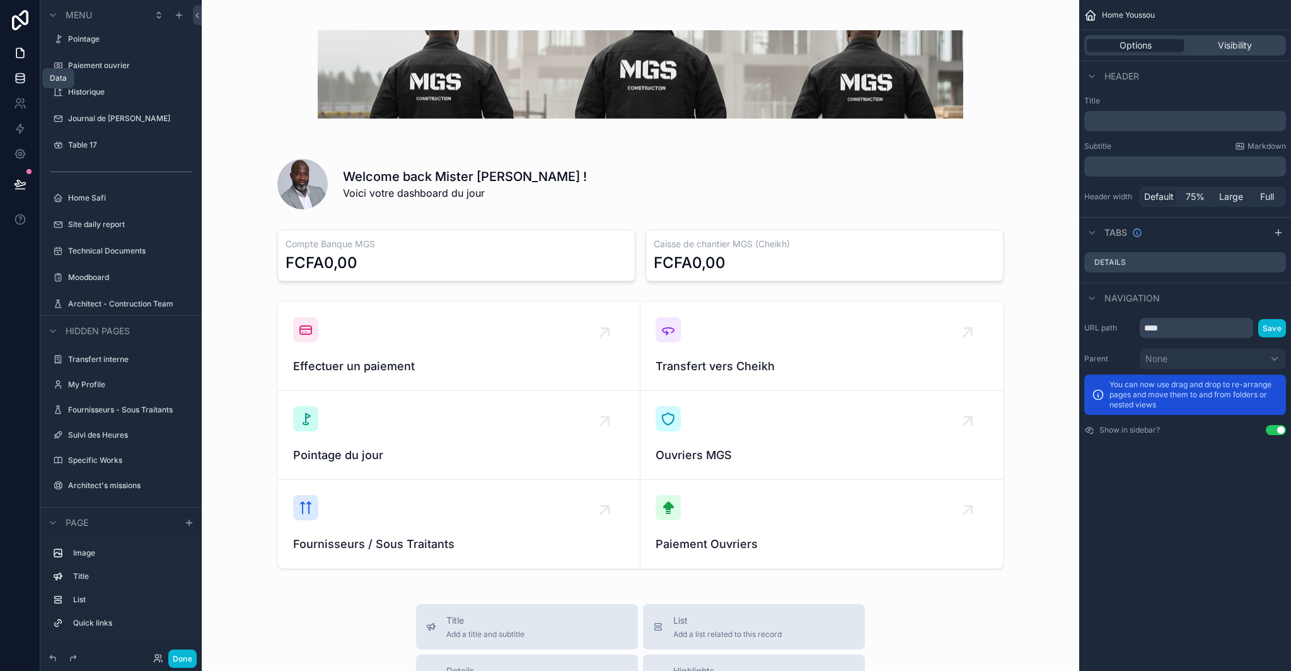
click at [11, 79] on link at bounding box center [20, 78] width 40 height 25
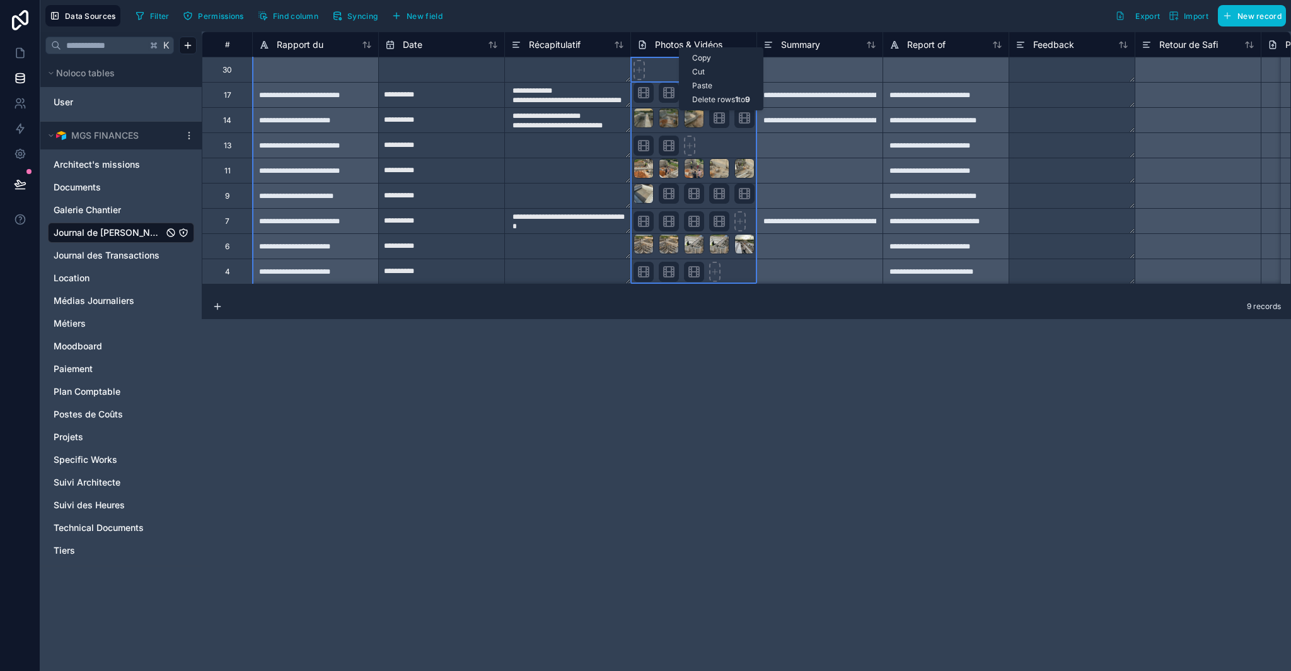
click at [649, 22] on div "Filter Permissions Find column Syncing New field Export Import New record" at bounding box center [709, 15] width 1156 height 21
click at [643, 68] on icon at bounding box center [639, 70] width 9 height 9
click at [337, 13] on icon "button" at bounding box center [337, 16] width 10 height 10
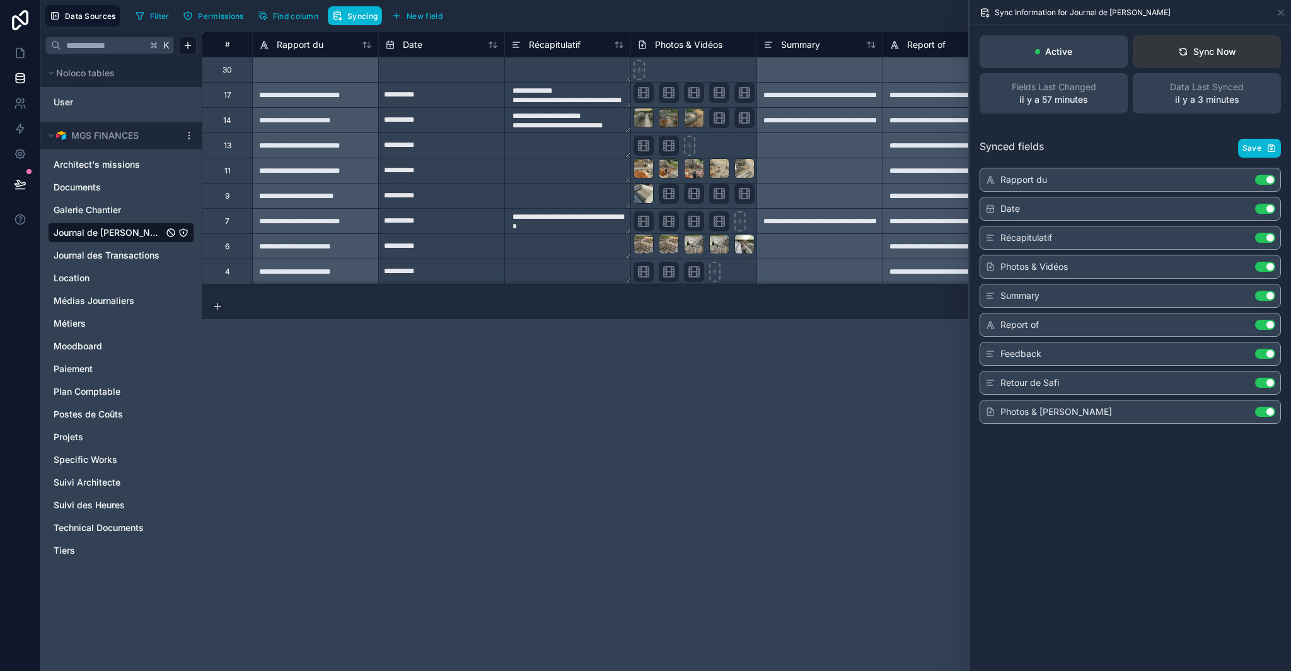
click at [1197, 45] on div "Sync Now" at bounding box center [1208, 51] width 58 height 13
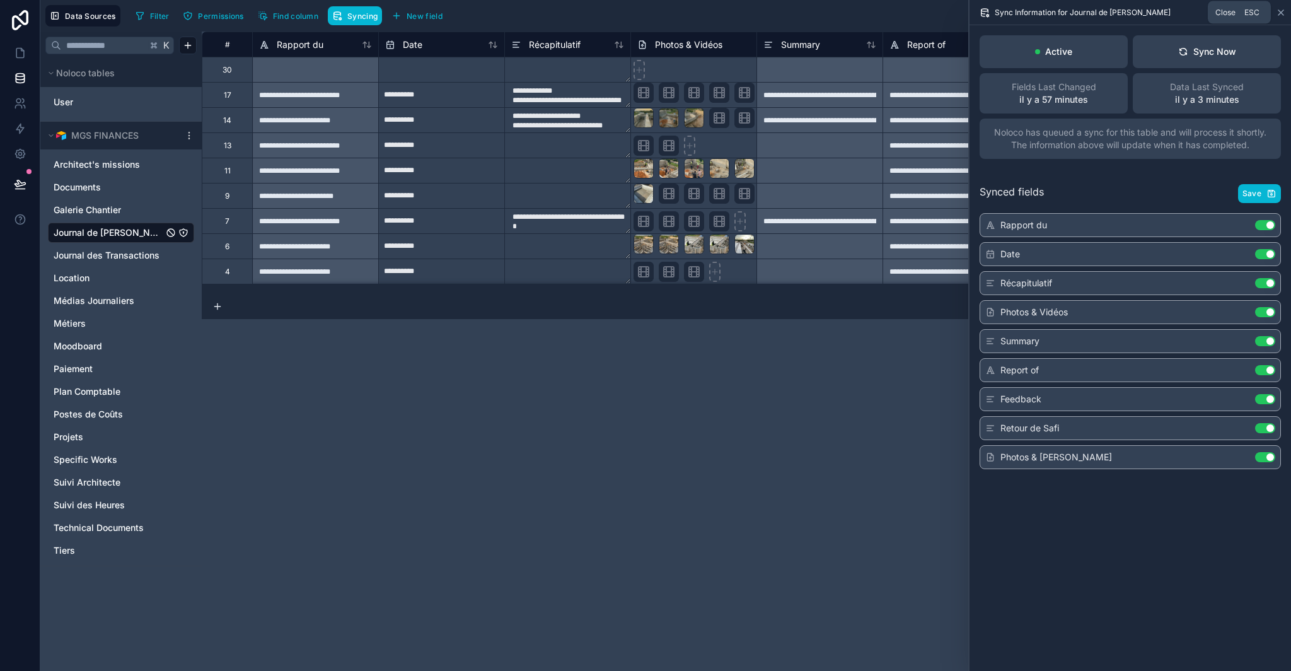
click at [1283, 11] on icon at bounding box center [1281, 13] width 10 height 10
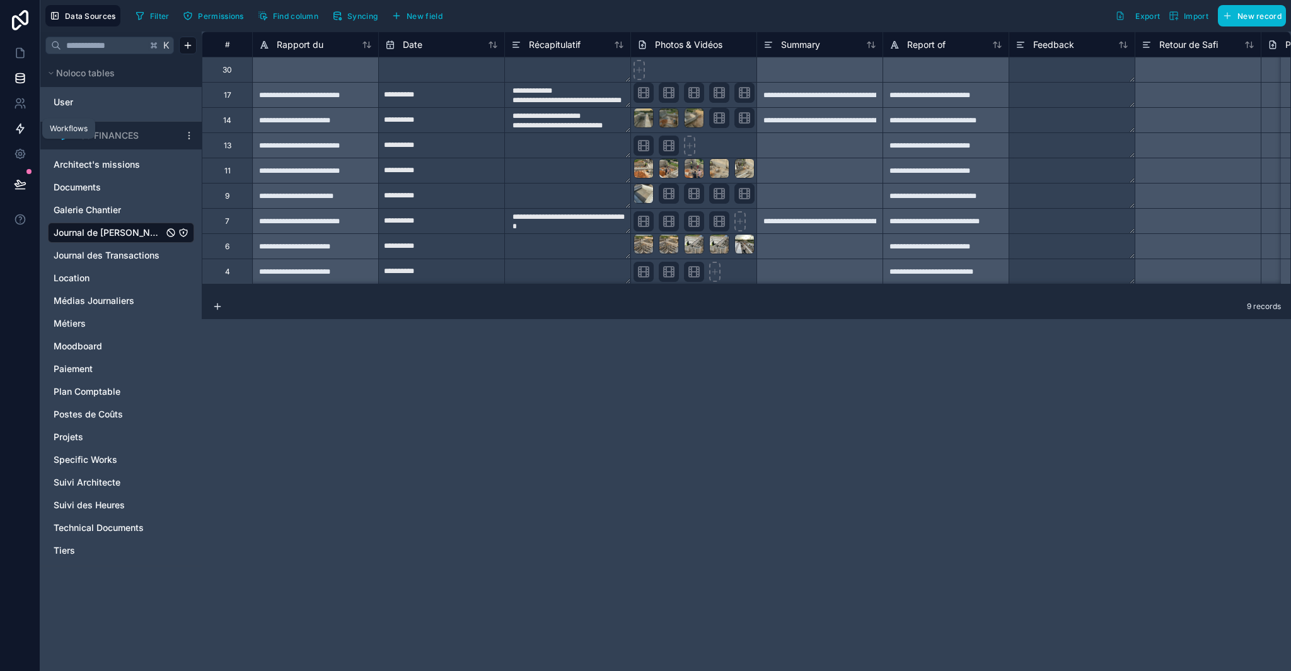
click at [17, 128] on icon at bounding box center [20, 128] width 8 height 9
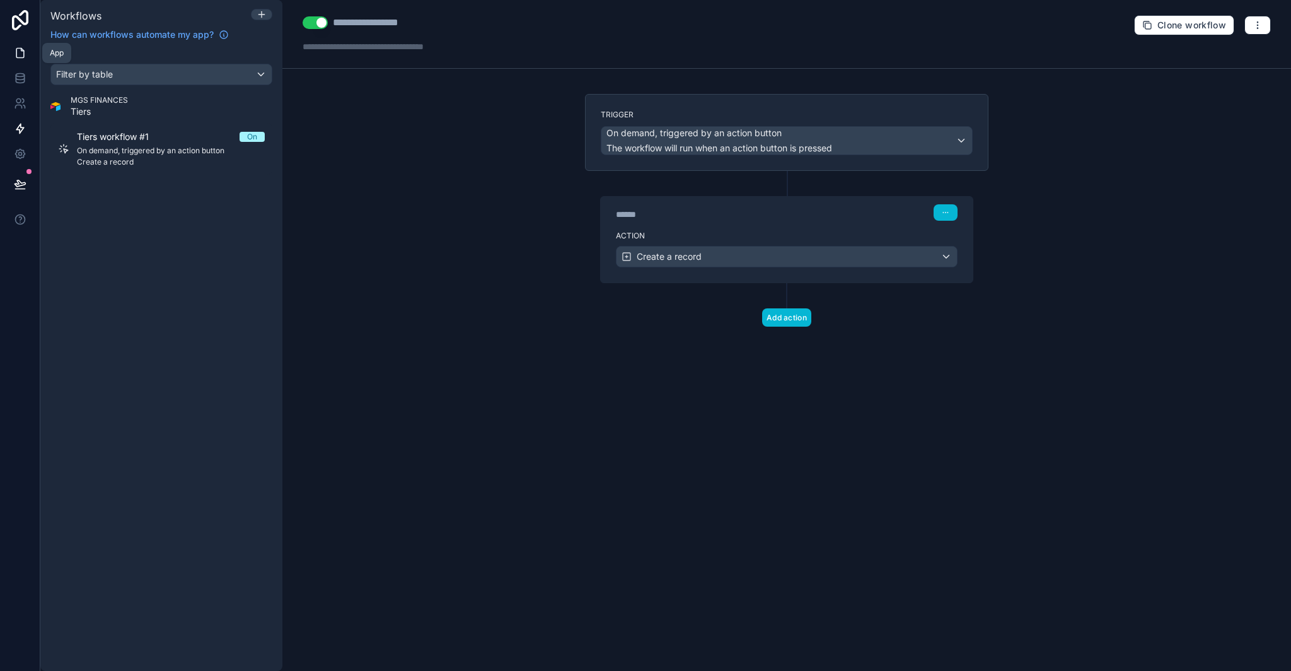
click at [16, 54] on icon at bounding box center [20, 53] width 13 height 13
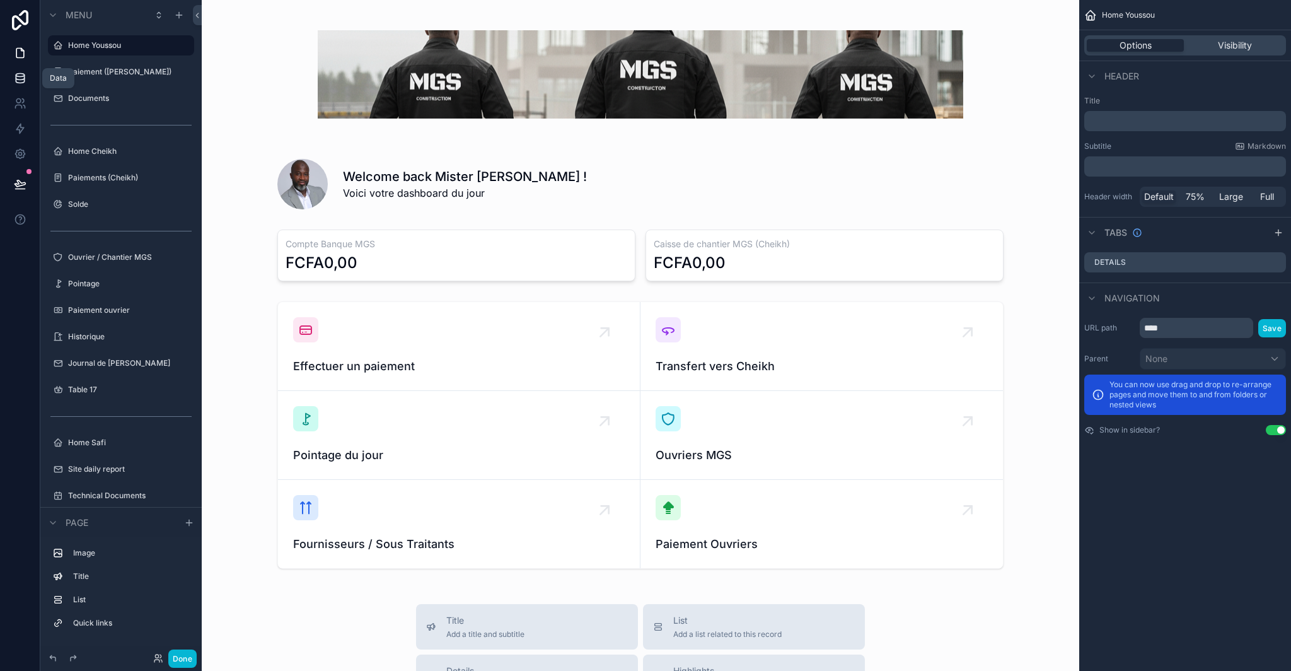
click at [10, 76] on link at bounding box center [20, 78] width 40 height 25
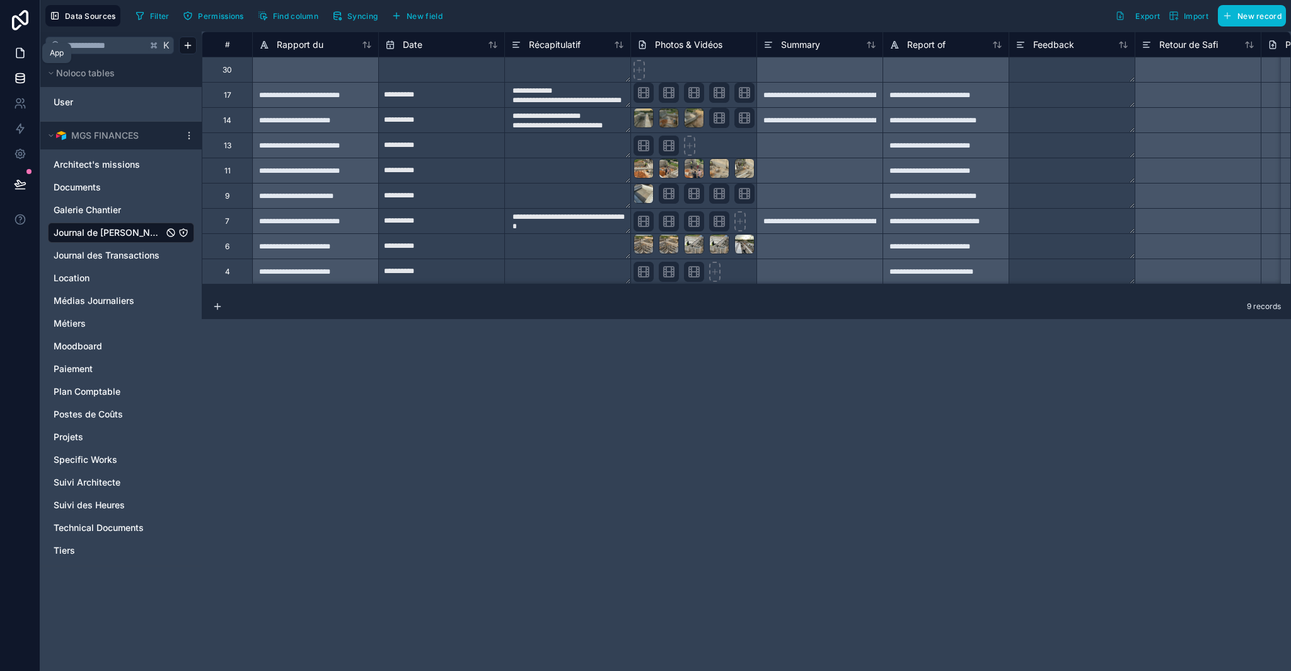
click at [13, 51] on link at bounding box center [20, 52] width 40 height 25
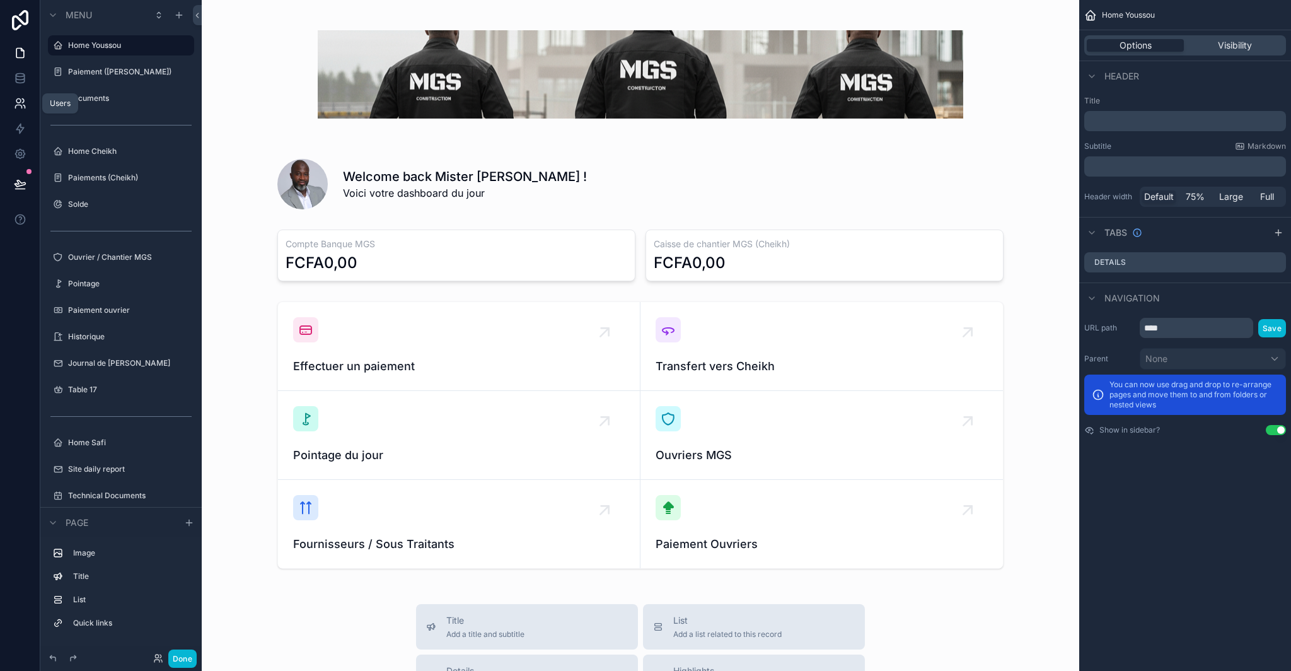
click at [7, 98] on link at bounding box center [20, 103] width 40 height 25
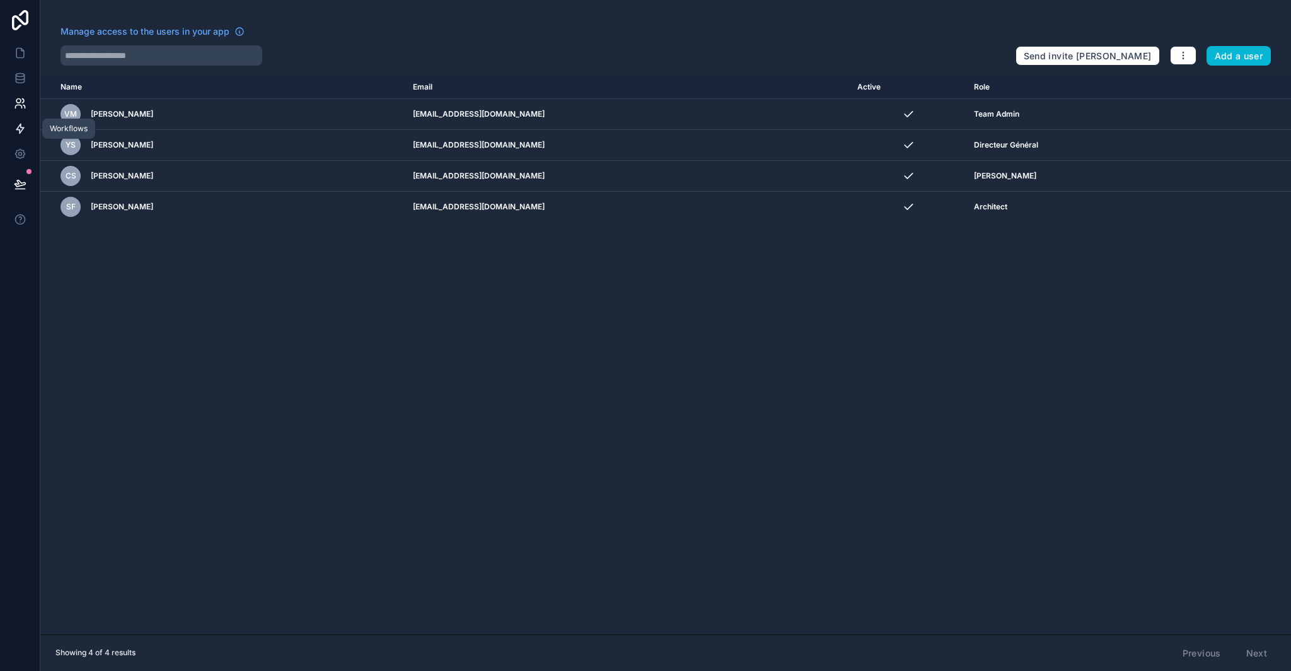
click at [16, 130] on icon at bounding box center [20, 128] width 8 height 9
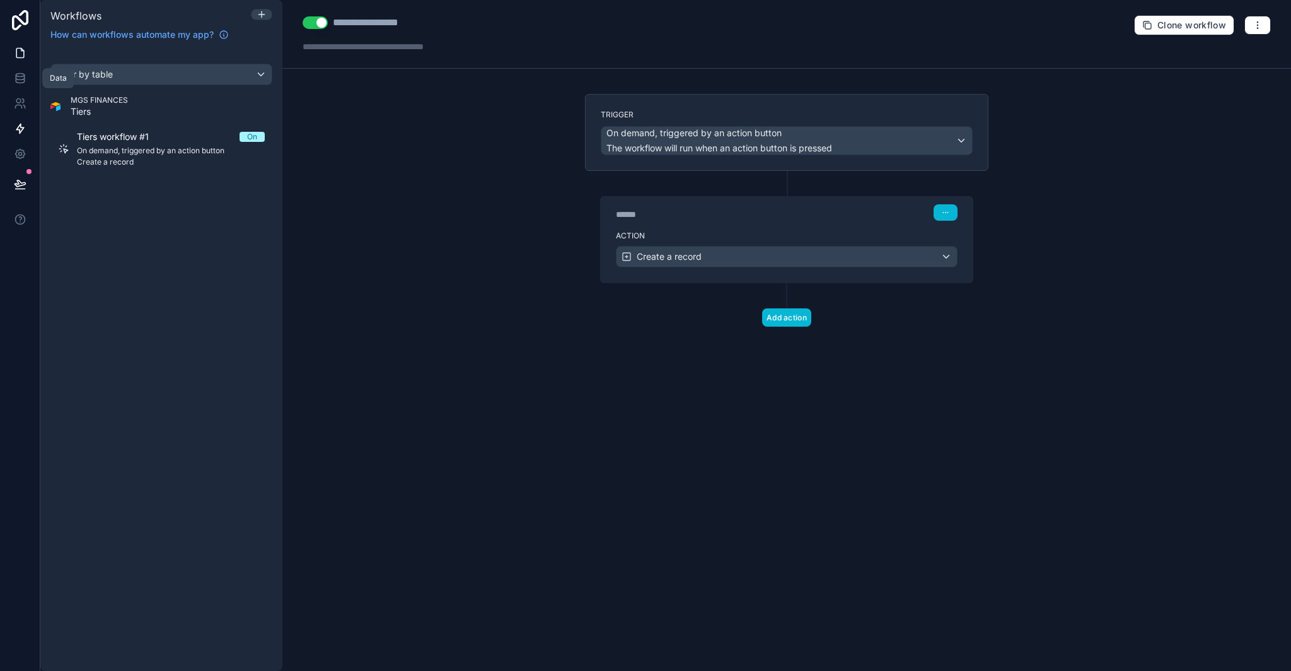
click at [16, 50] on icon at bounding box center [20, 53] width 8 height 9
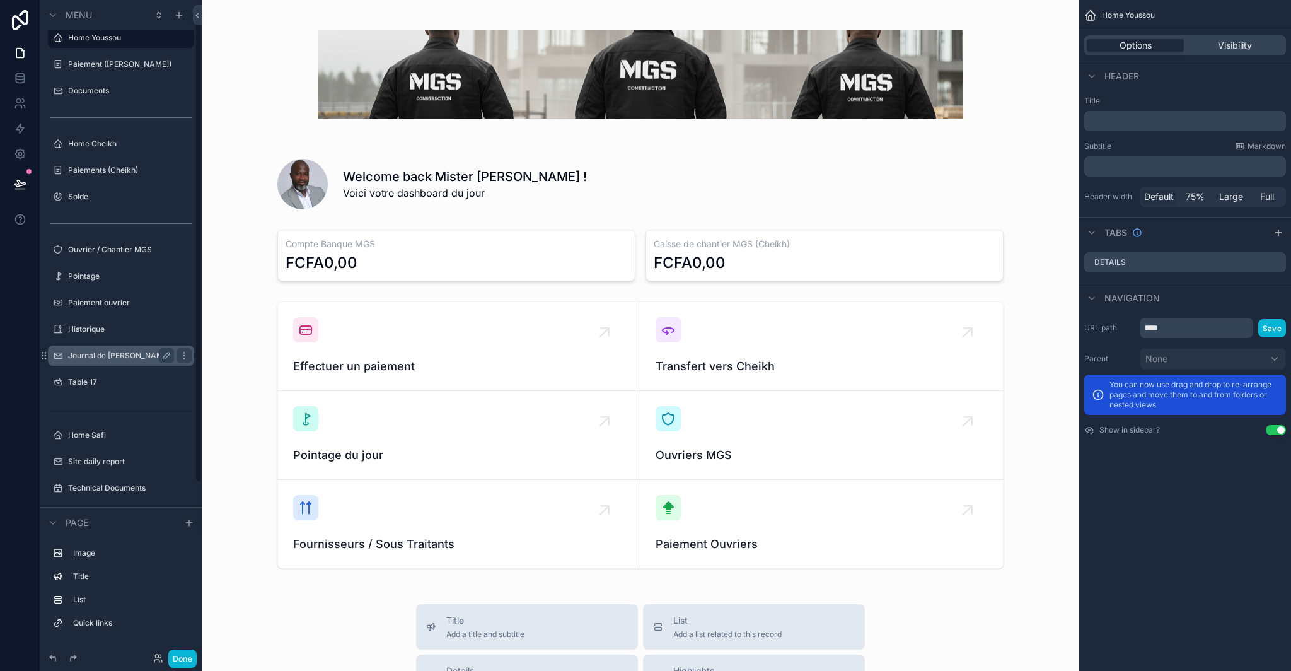
click at [108, 356] on label "Journal de [PERSON_NAME]" at bounding box center [119, 356] width 102 height 10
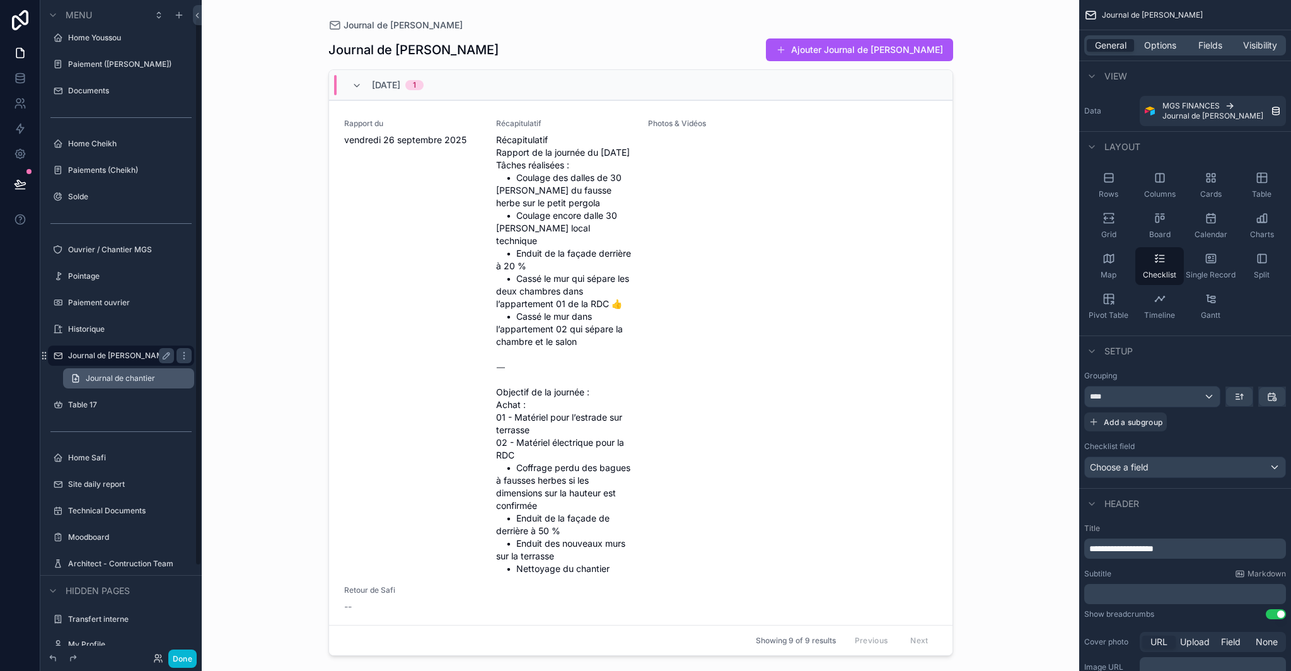
scroll to position [21, 0]
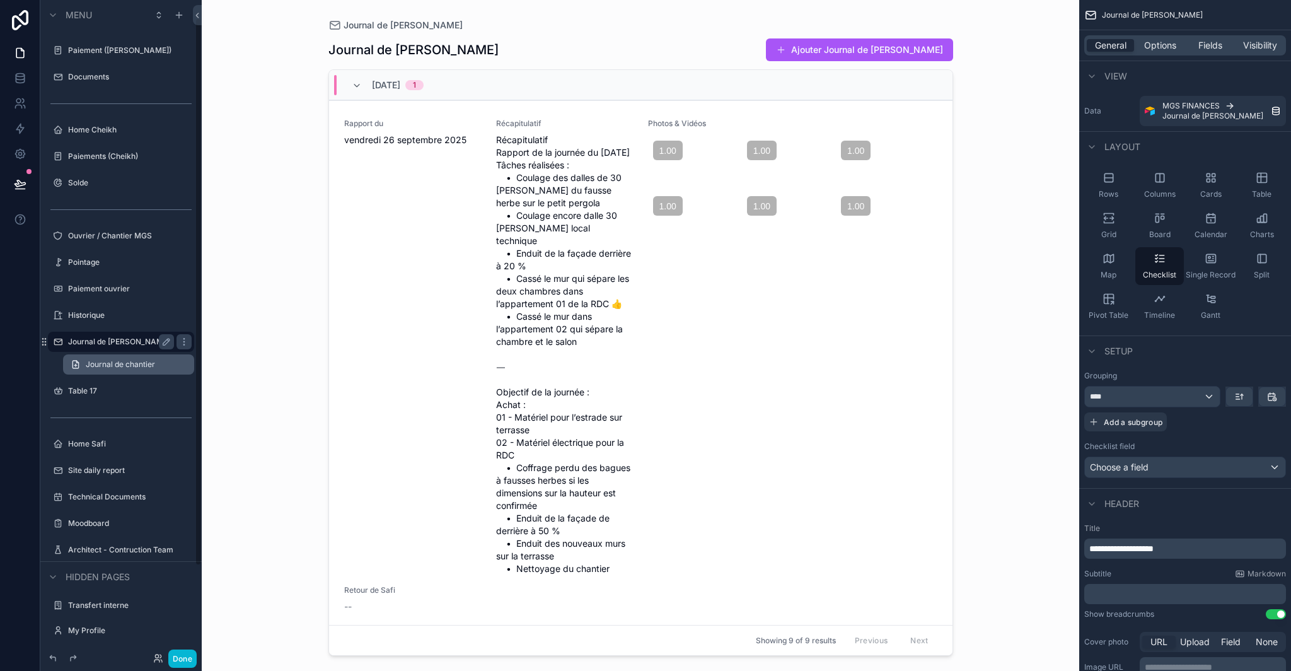
click at [118, 363] on span "Journal de chantier" at bounding box center [120, 364] width 69 height 10
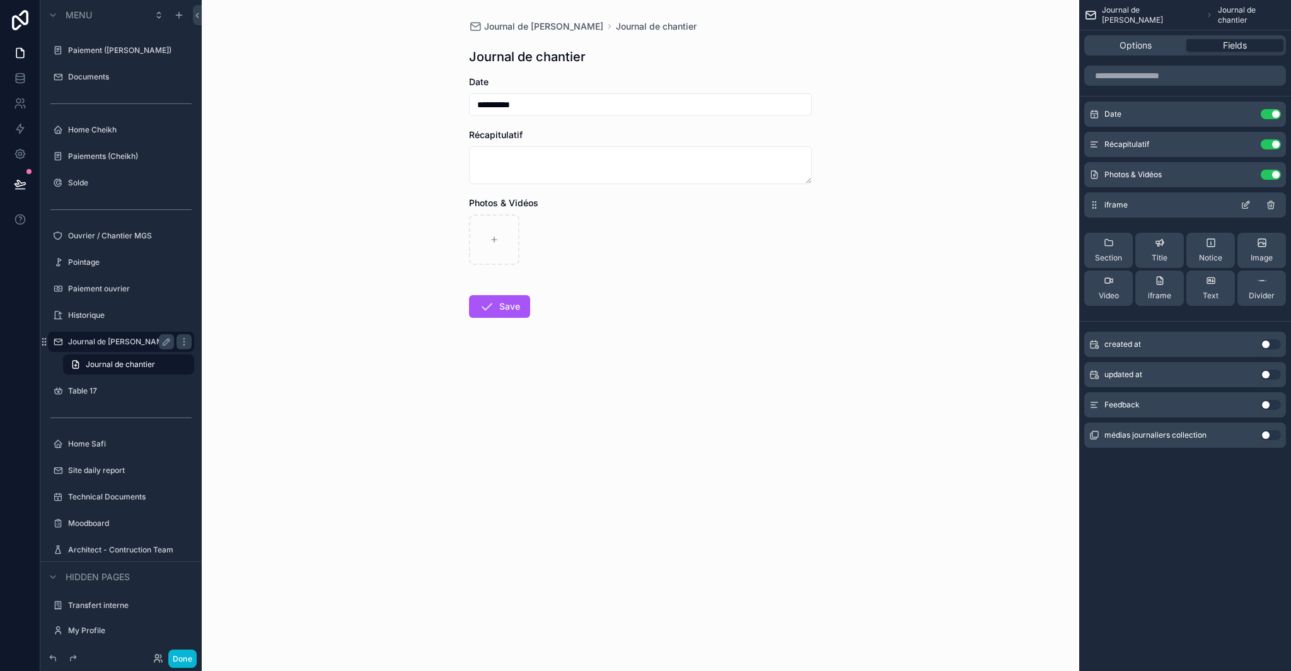
click at [1273, 203] on icon "scrollable content" at bounding box center [1271, 203] width 7 height 0
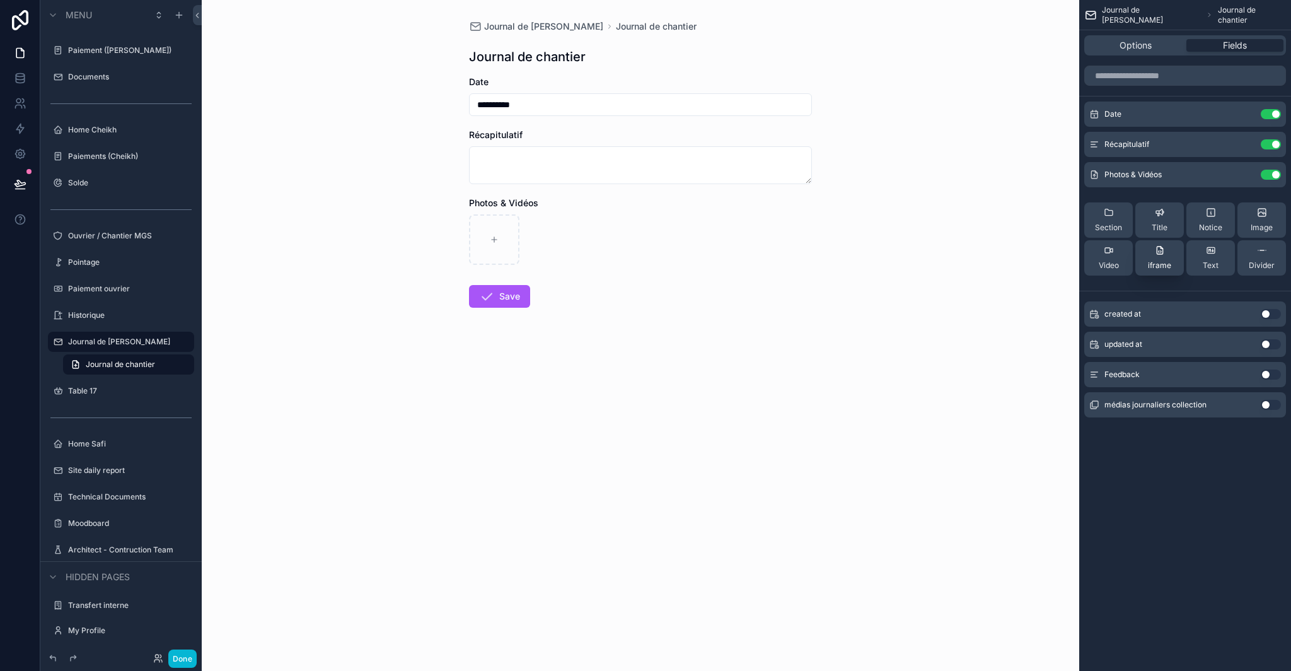
click at [1168, 260] on span "iframe" at bounding box center [1159, 265] width 23 height 10
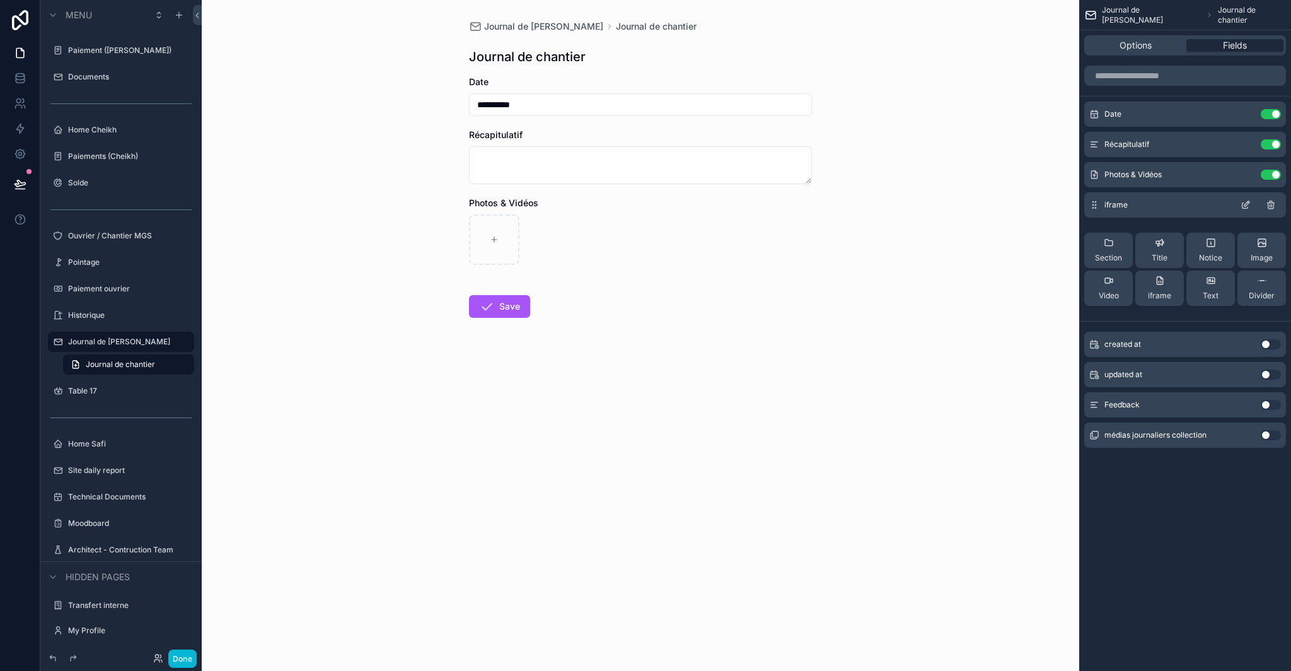
click at [1243, 207] on icon "scrollable content" at bounding box center [1246, 205] width 10 height 10
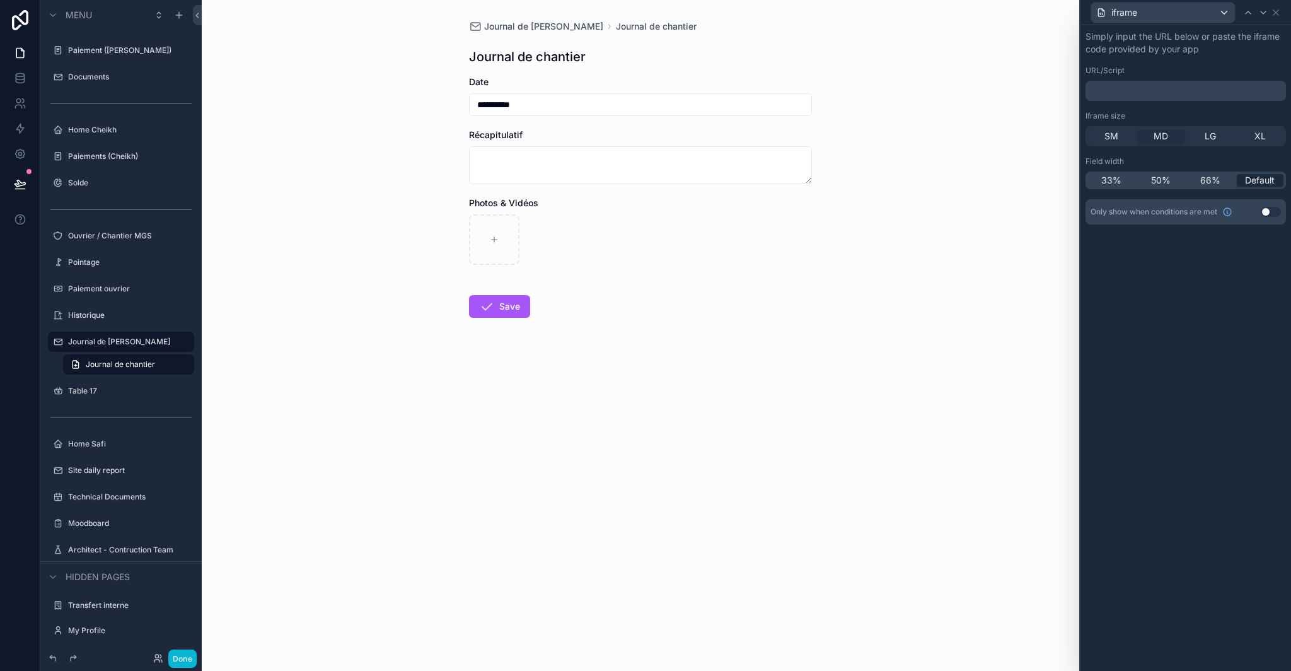
click at [1156, 95] on p "﻿" at bounding box center [1187, 90] width 193 height 13
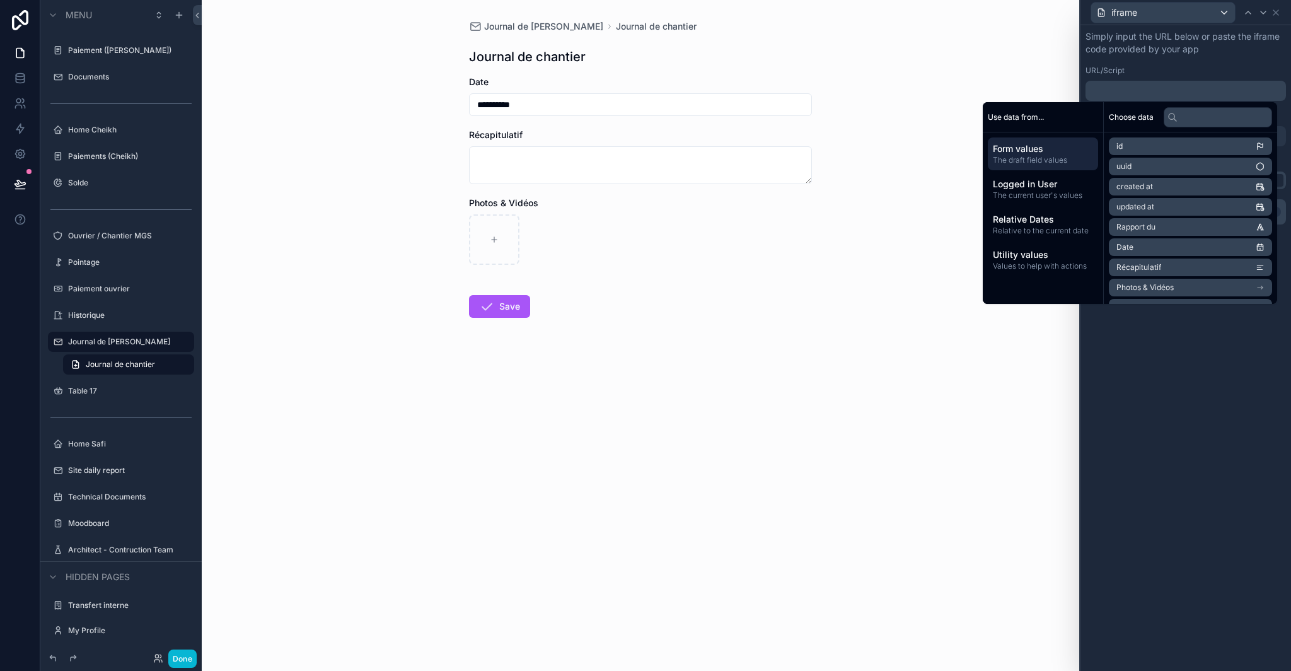
scroll to position [8, 0]
click at [1142, 282] on span "Photos & Vidéos" at bounding box center [1145, 280] width 57 height 10
click at [1030, 180] on span "Logged in User" at bounding box center [1043, 184] width 100 height 13
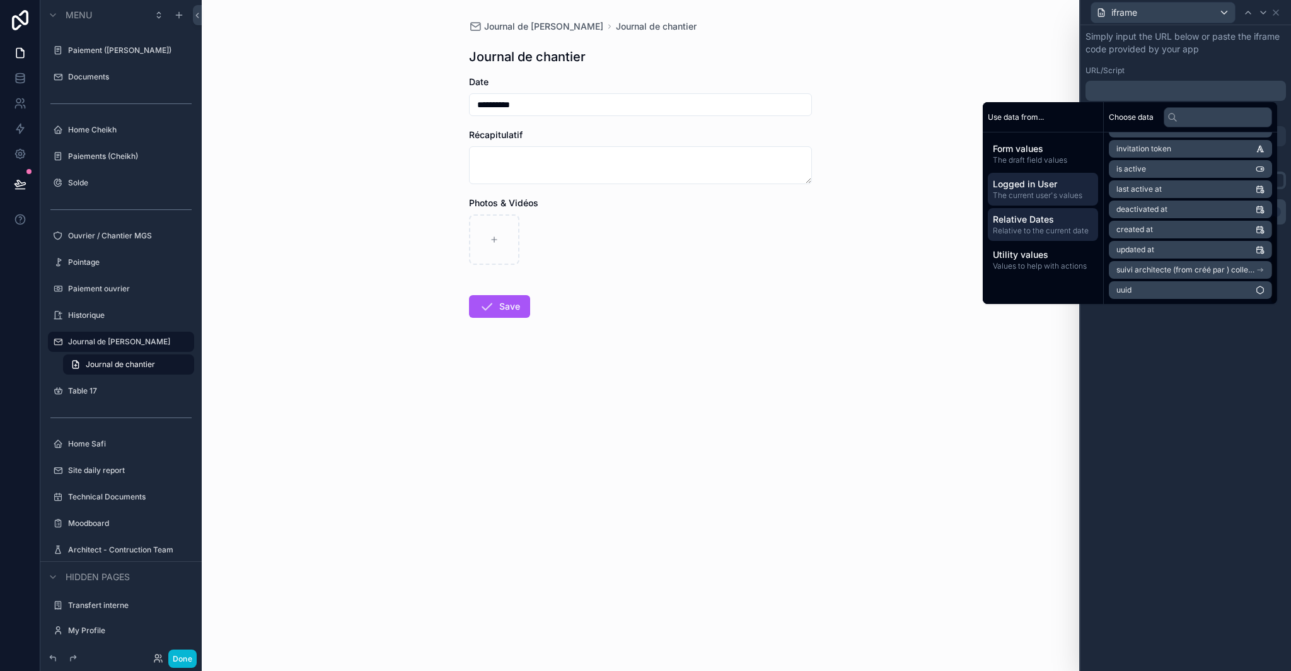
click at [1042, 226] on span "Relative to the current date" at bounding box center [1043, 231] width 100 height 10
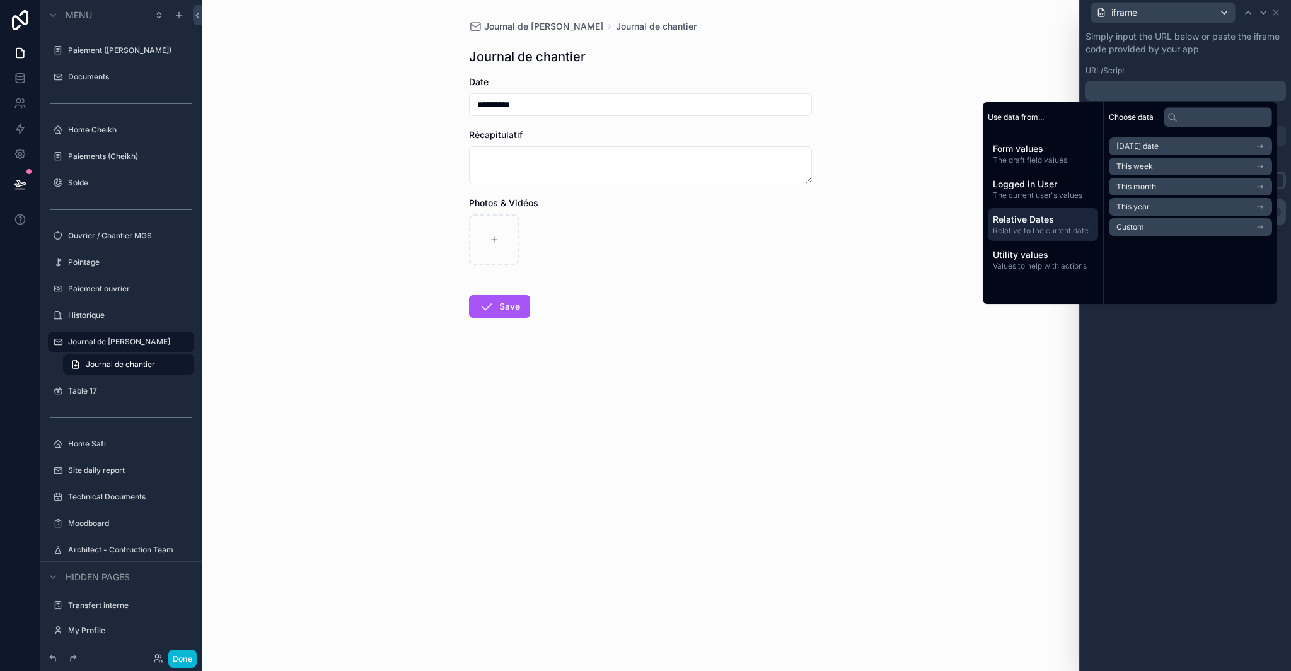
scroll to position [0, 0]
click at [1036, 261] on span "Values to help with actions" at bounding box center [1043, 266] width 100 height 10
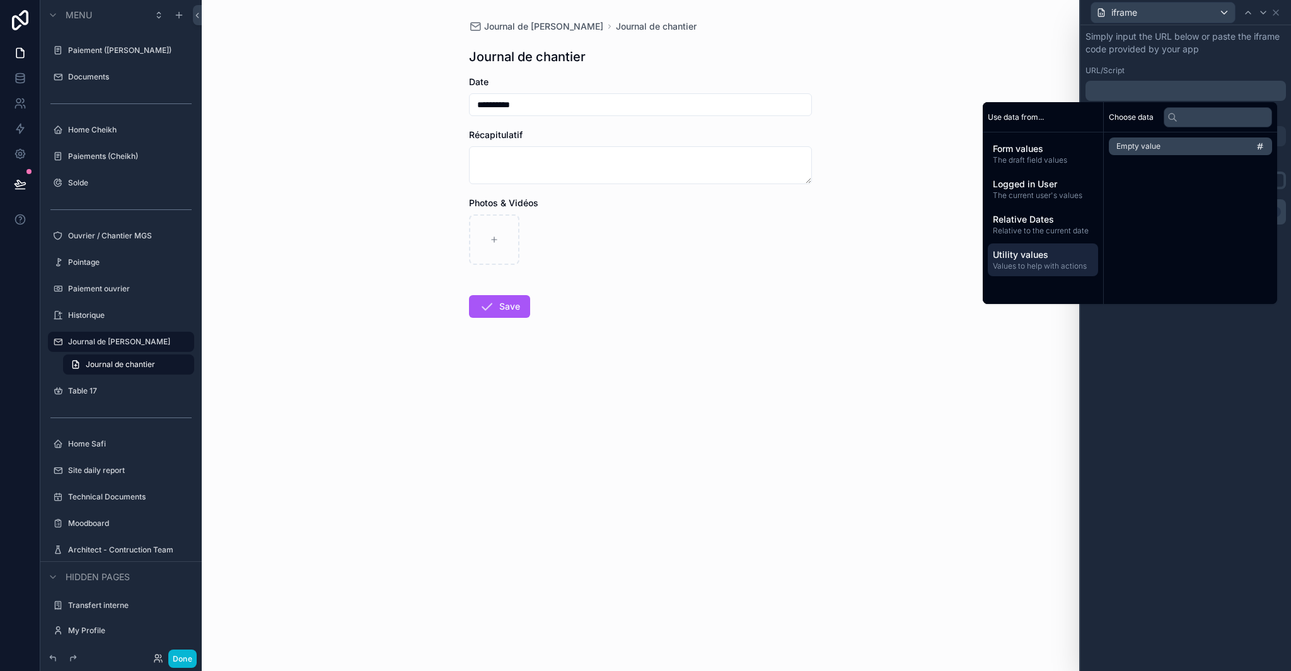
click at [1228, 389] on div "Simply input the URL below or paste the iframe code provided by your app URL/Sc…" at bounding box center [1186, 348] width 211 height 646
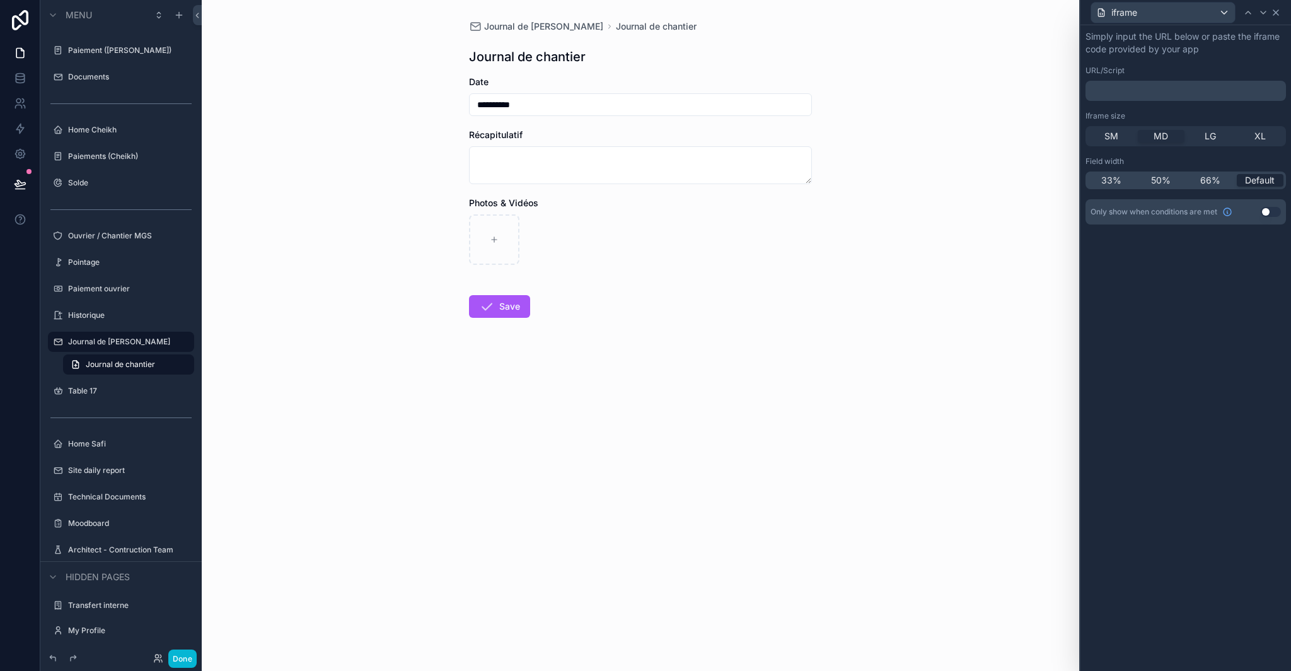
click at [1278, 15] on icon at bounding box center [1276, 12] width 5 height 5
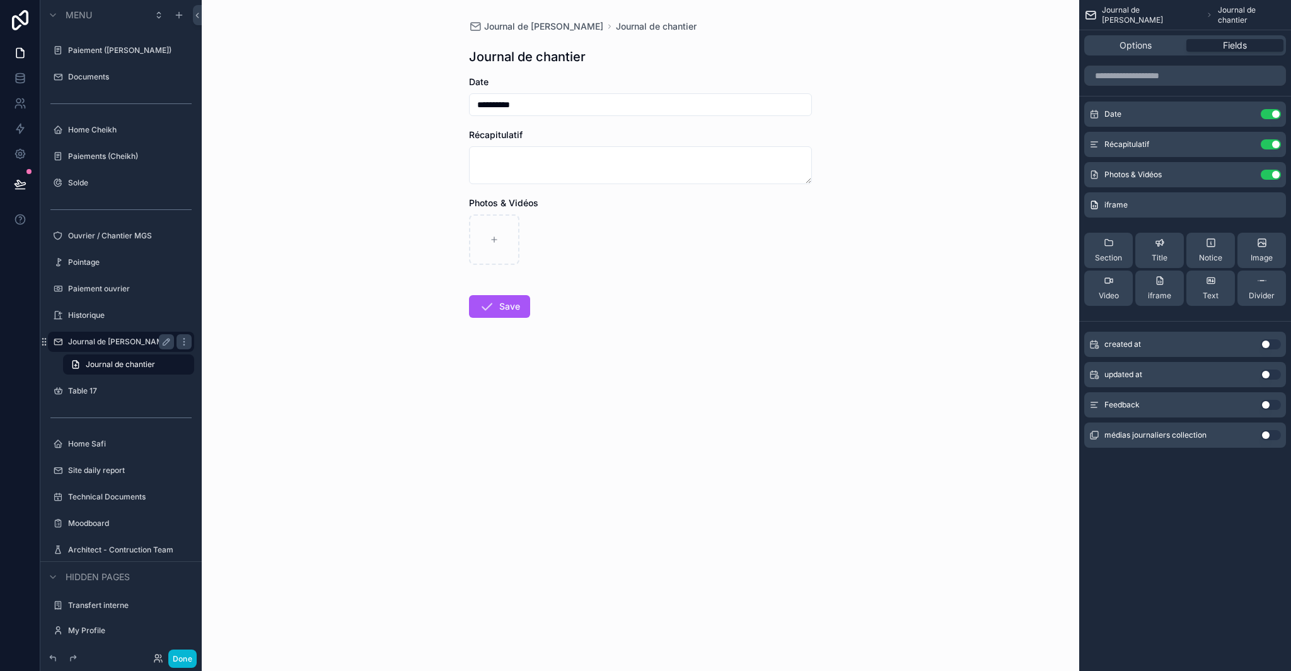
click at [130, 339] on label "Journal de [PERSON_NAME]" at bounding box center [119, 342] width 102 height 10
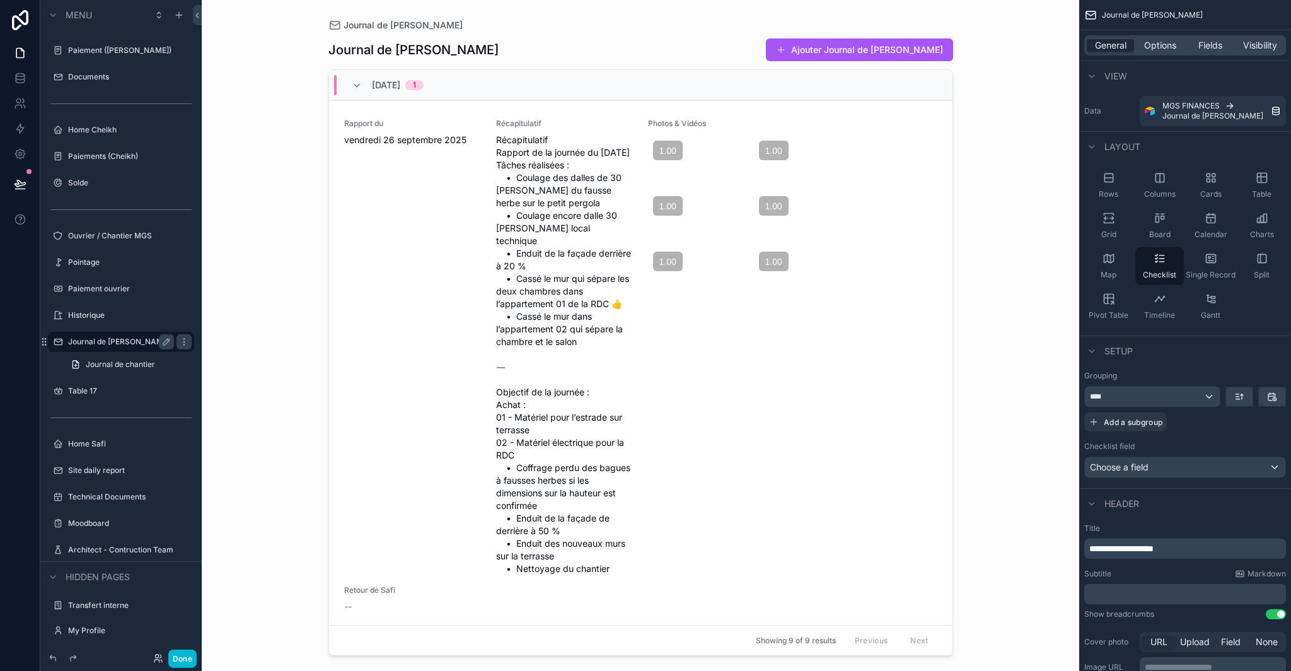
click at [967, 278] on div "Journal de Chantier Journal de Chantier Ajouter Journal de Chantier 26/09/2025 …" at bounding box center [641, 335] width 878 height 671
click at [949, 180] on div "scrollable content" at bounding box center [640, 328] width 645 height 656
click at [1023, 209] on div "Journal de Chantier Journal de Chantier Ajouter Journal de Chantier 26/09/2025 …" at bounding box center [641, 335] width 878 height 671
click at [119, 347] on div "Journal de [PERSON_NAME]" at bounding box center [121, 341] width 106 height 15
click at [119, 346] on label "Journal de [PERSON_NAME]" at bounding box center [119, 342] width 102 height 10
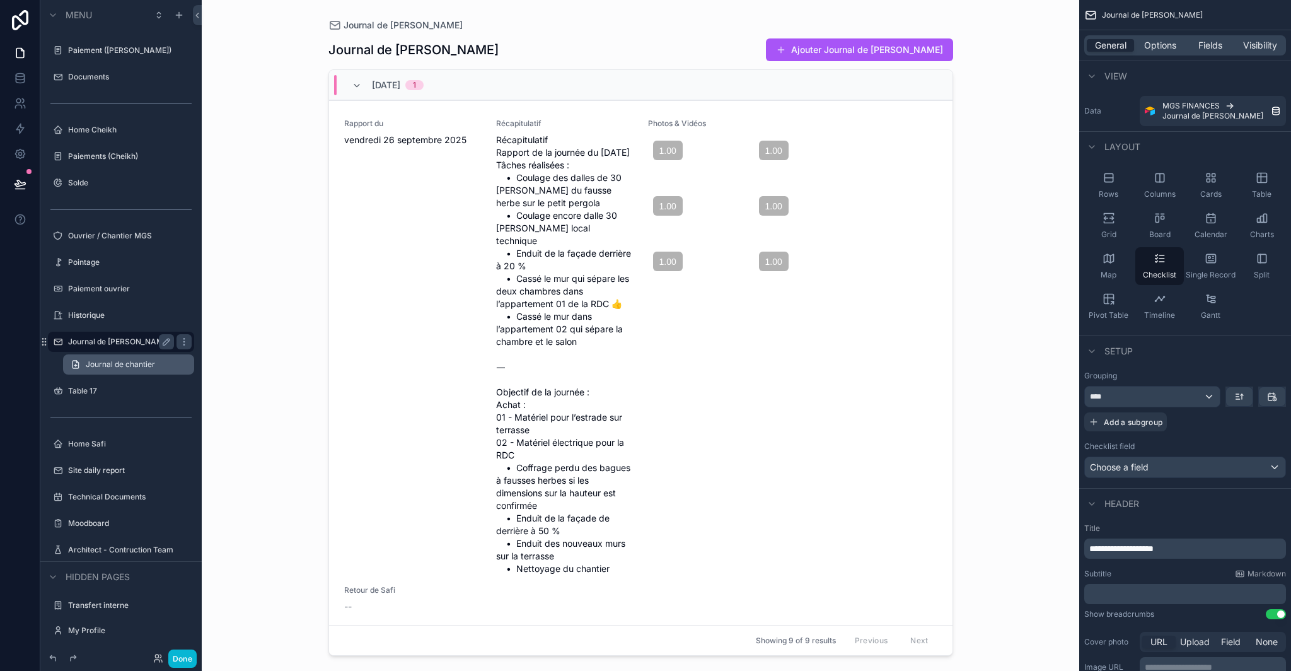
click at [120, 367] on span "Journal de chantier" at bounding box center [120, 364] width 69 height 10
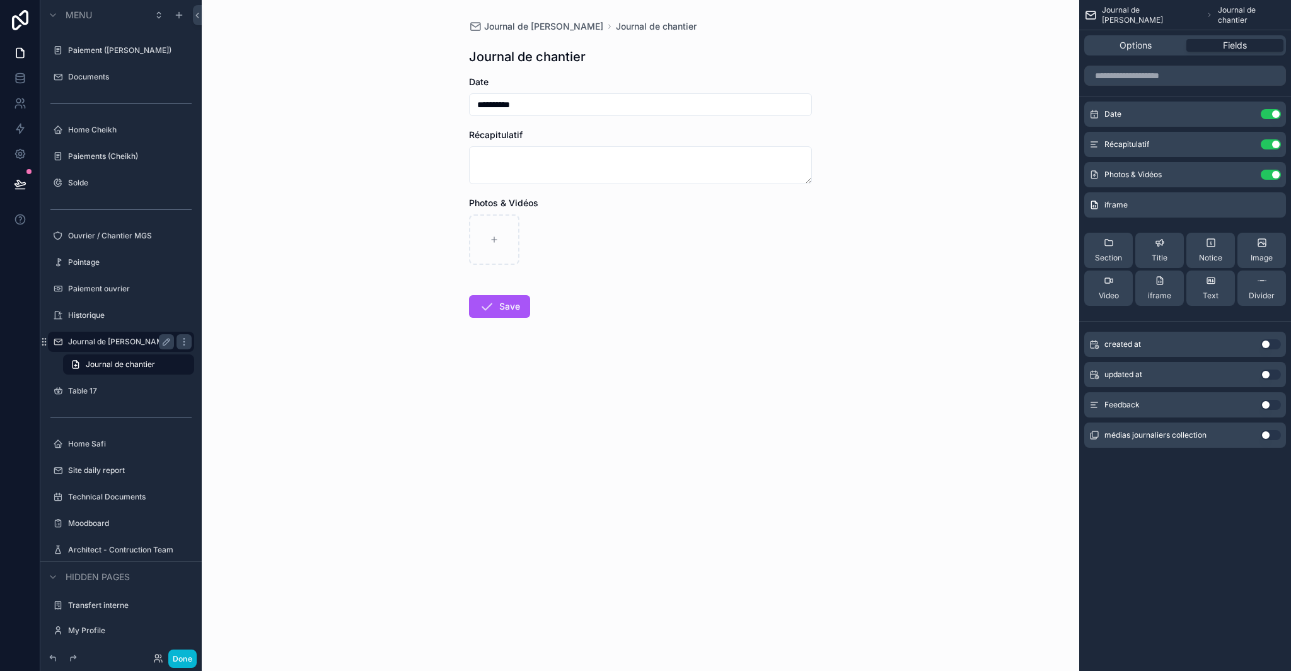
click at [126, 348] on div "Journal de [PERSON_NAME]" at bounding box center [121, 341] width 106 height 15
click at [127, 342] on label "Journal de [PERSON_NAME]" at bounding box center [119, 342] width 102 height 10
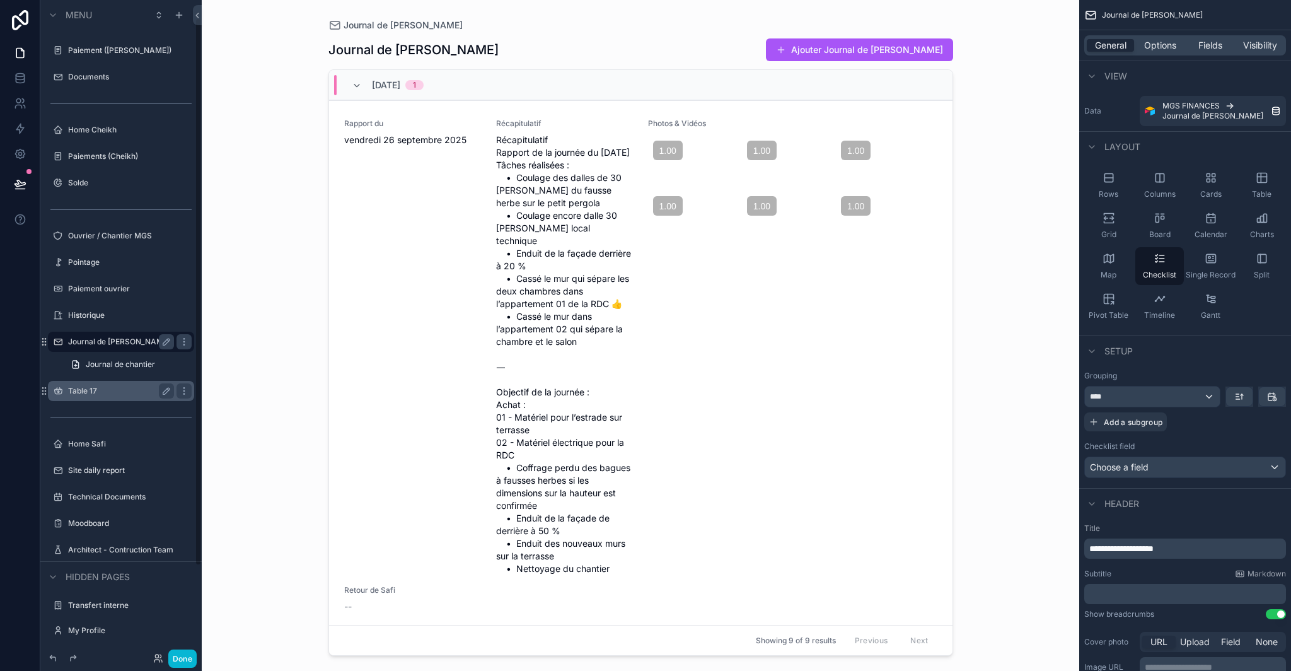
click at [104, 388] on label "Table 17" at bounding box center [118, 391] width 101 height 10
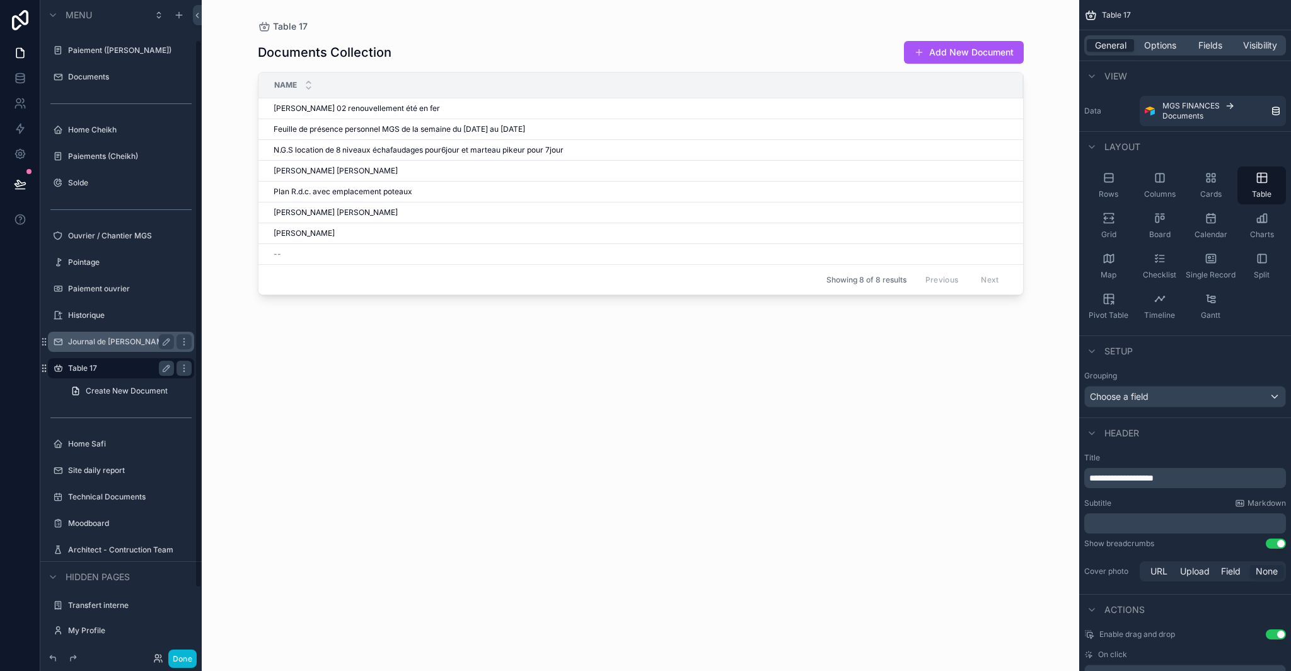
scroll to position [48, 0]
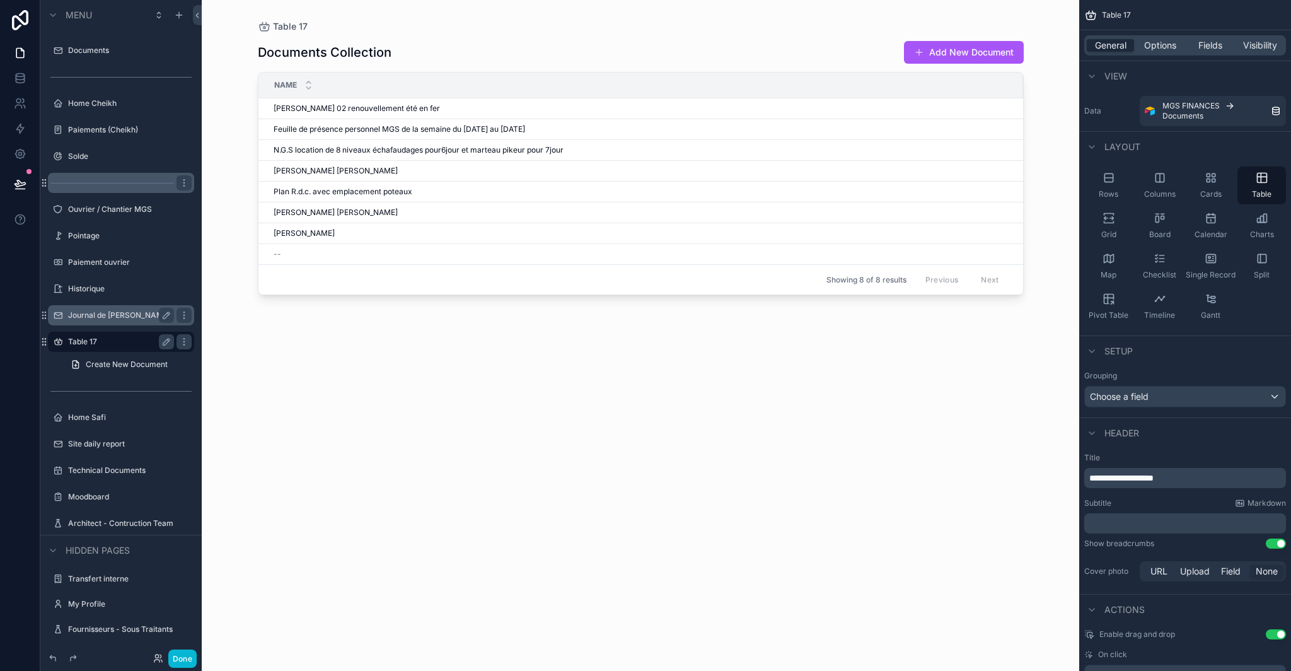
click at [113, 238] on label "Pointage" at bounding box center [130, 236] width 124 height 10
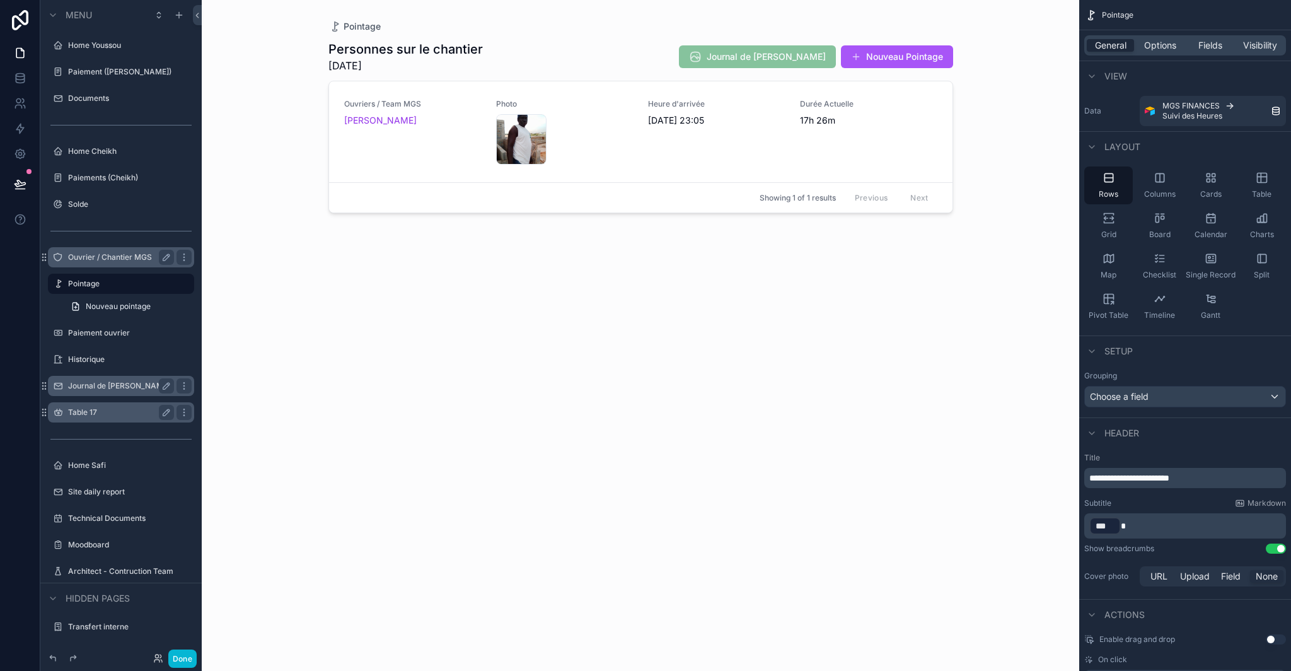
click at [106, 262] on div "Ouvrier / Chantier MGS" at bounding box center [121, 257] width 106 height 15
click at [108, 258] on label "Ouvrier / Chantier MGS" at bounding box center [118, 257] width 101 height 10
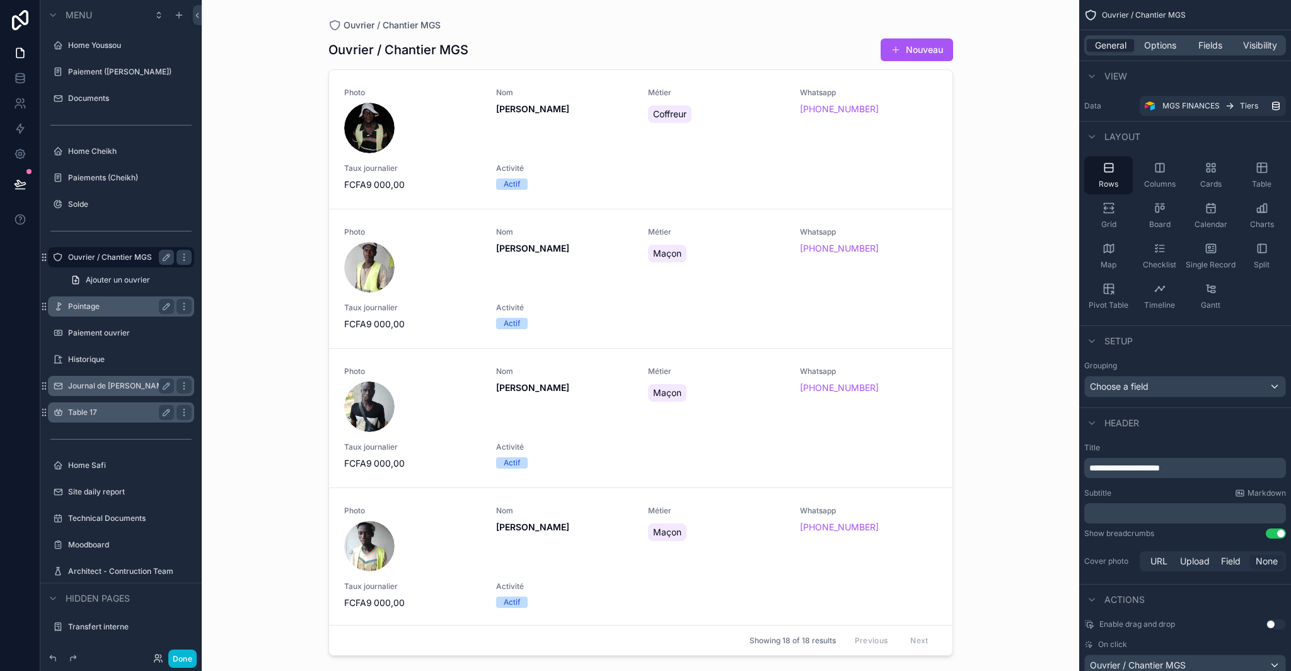
click at [112, 306] on label "Pointage" at bounding box center [118, 306] width 101 height 10
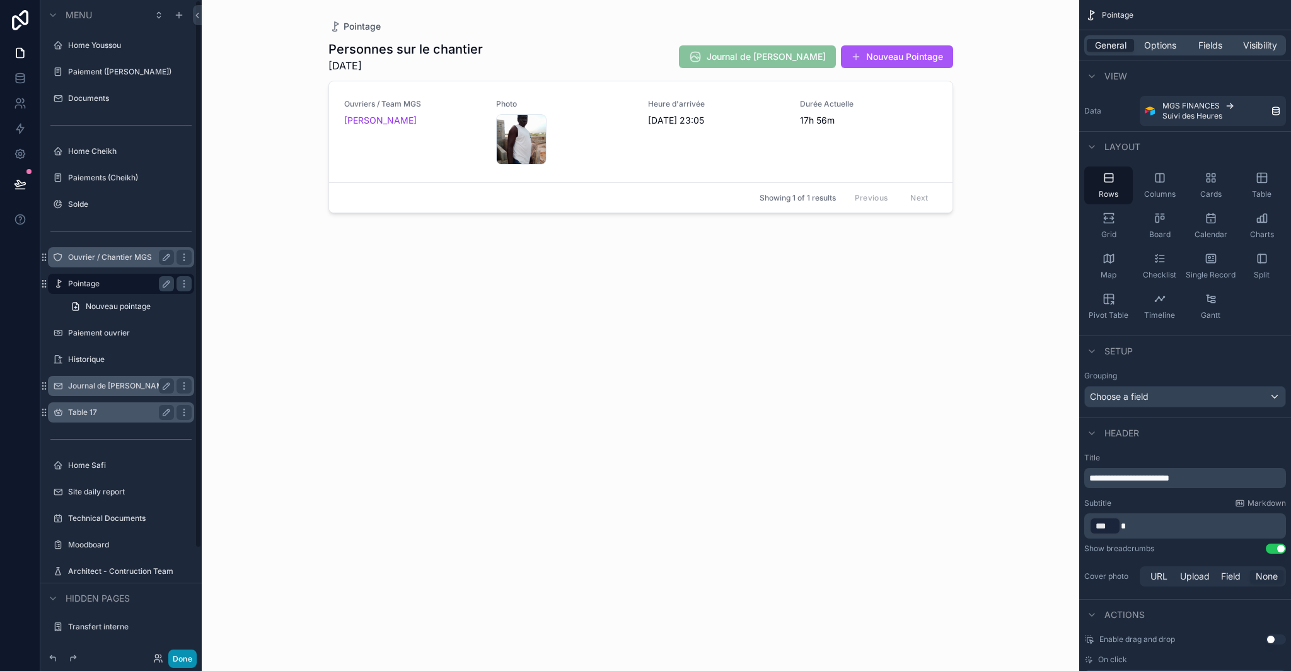
click at [183, 653] on button "Done" at bounding box center [182, 658] width 28 height 18
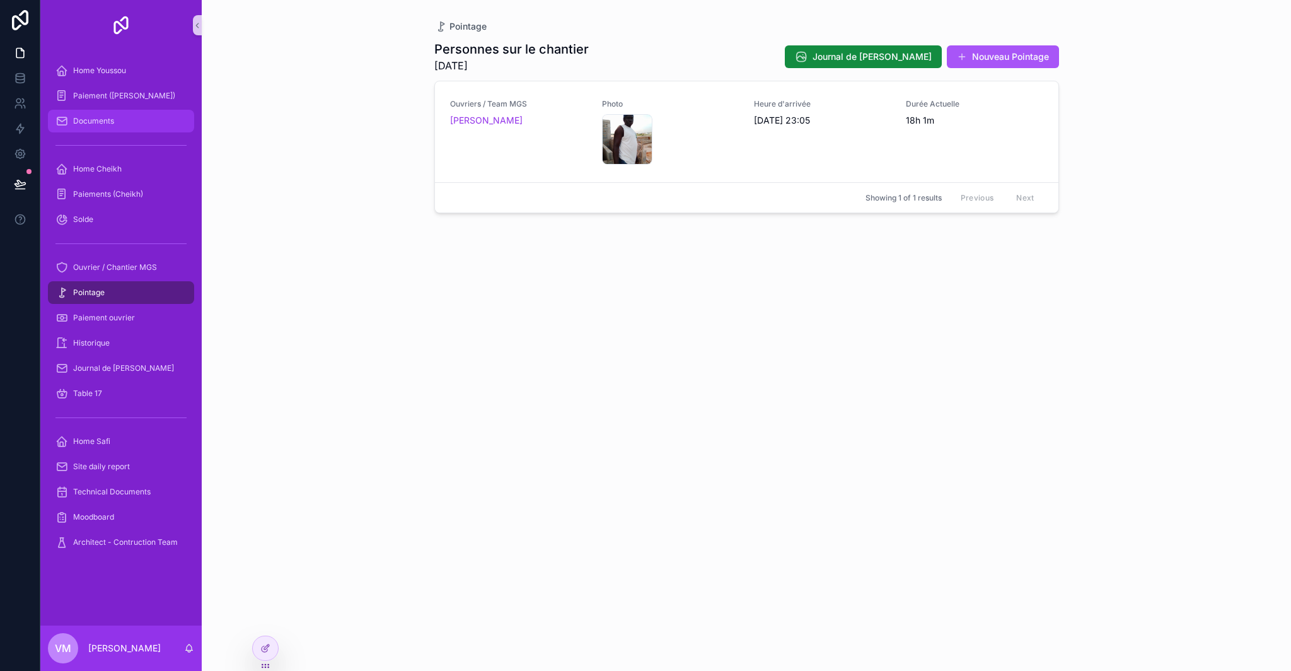
click at [95, 112] on div "Documents" at bounding box center [120, 121] width 131 height 20
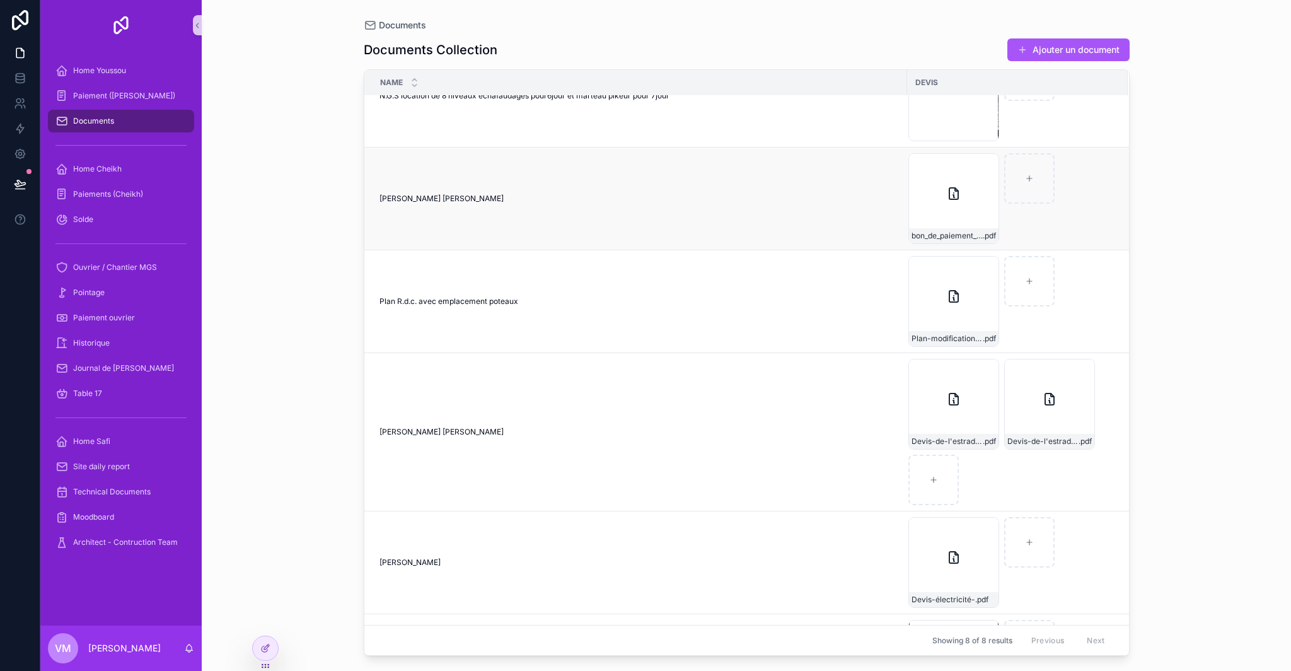
scroll to position [497, 0]
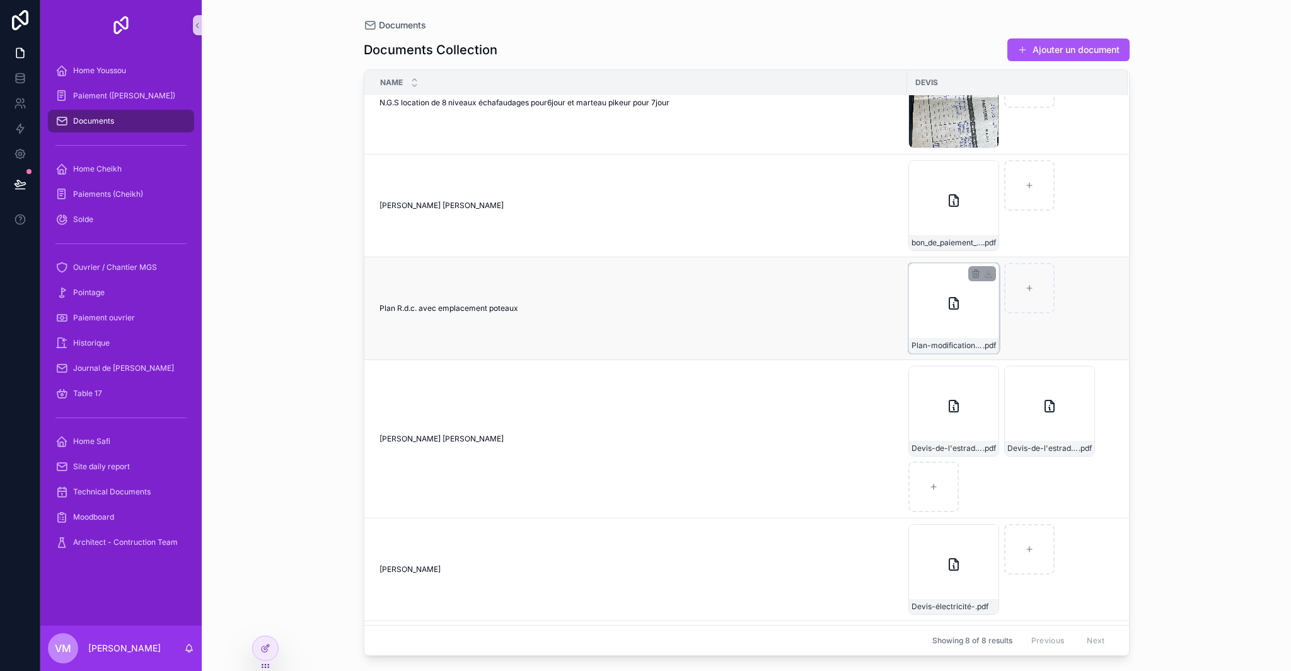
click at [940, 315] on div "Plan-modification-avec-poteaux-apparents .pdf" at bounding box center [954, 308] width 91 height 91
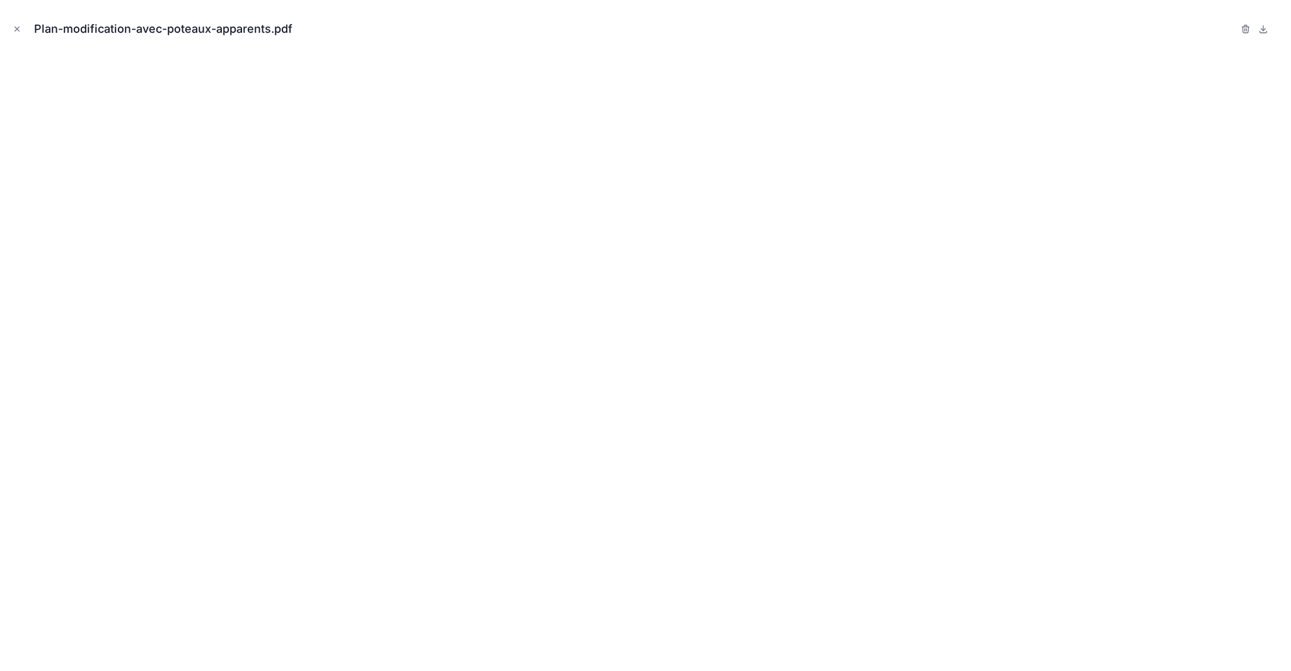
drag, startPoint x: 1152, startPoint y: 21, endPoint x: 1131, endPoint y: 16, distance: 21.4
click at [1152, 21] on div "Plan-modification-avec-poteaux-apparents.pdf" at bounding box center [645, 29] width 1271 height 38
click at [1151, 28] on div "Plan-modification-avec-poteaux-apparents.pdf" at bounding box center [645, 29] width 1271 height 38
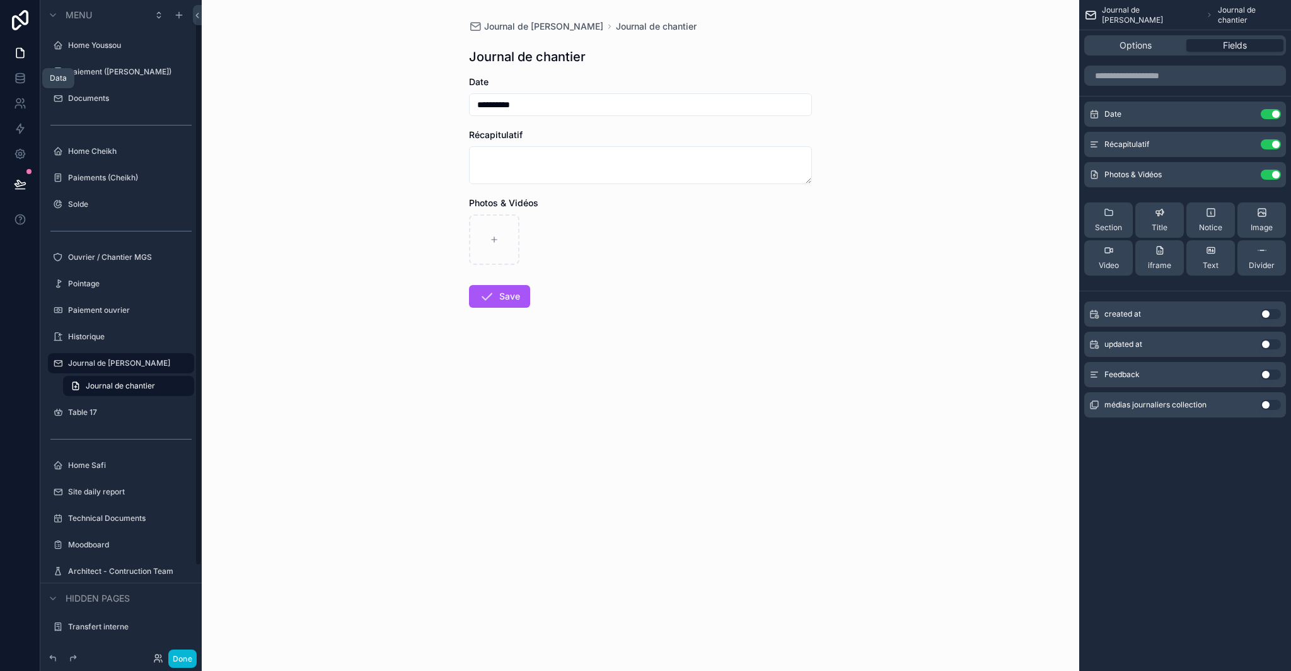
scroll to position [21, 0]
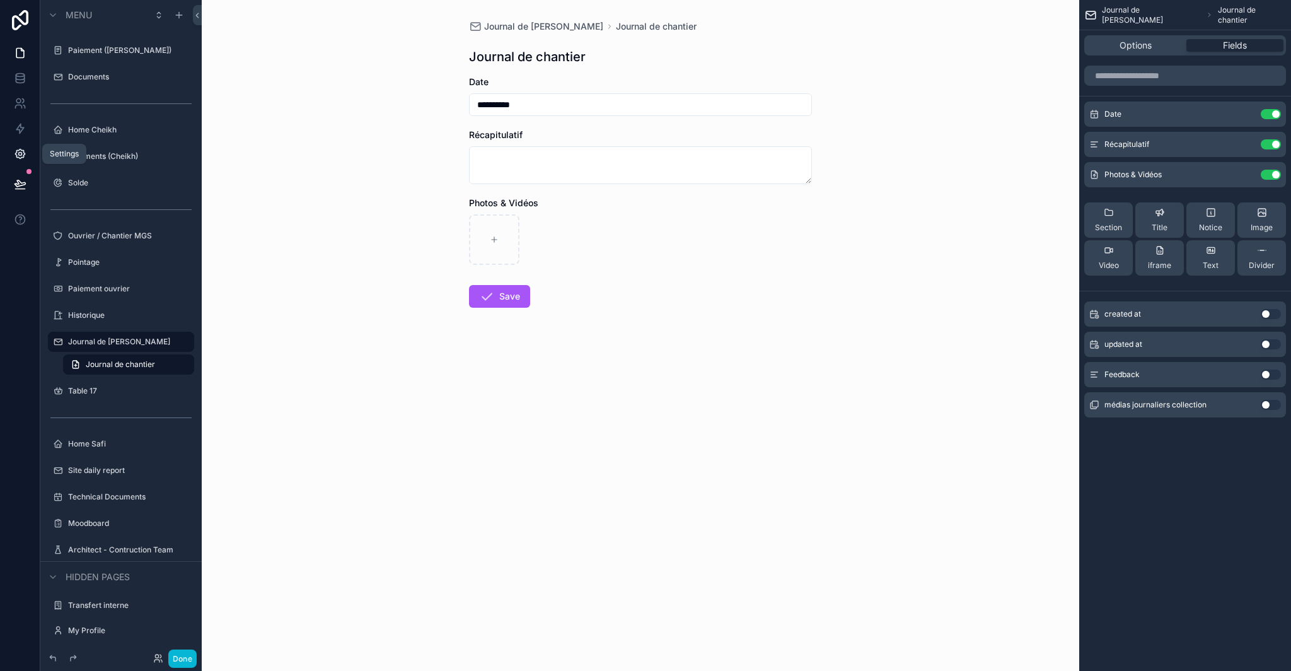
click at [16, 154] on icon at bounding box center [20, 154] width 13 height 13
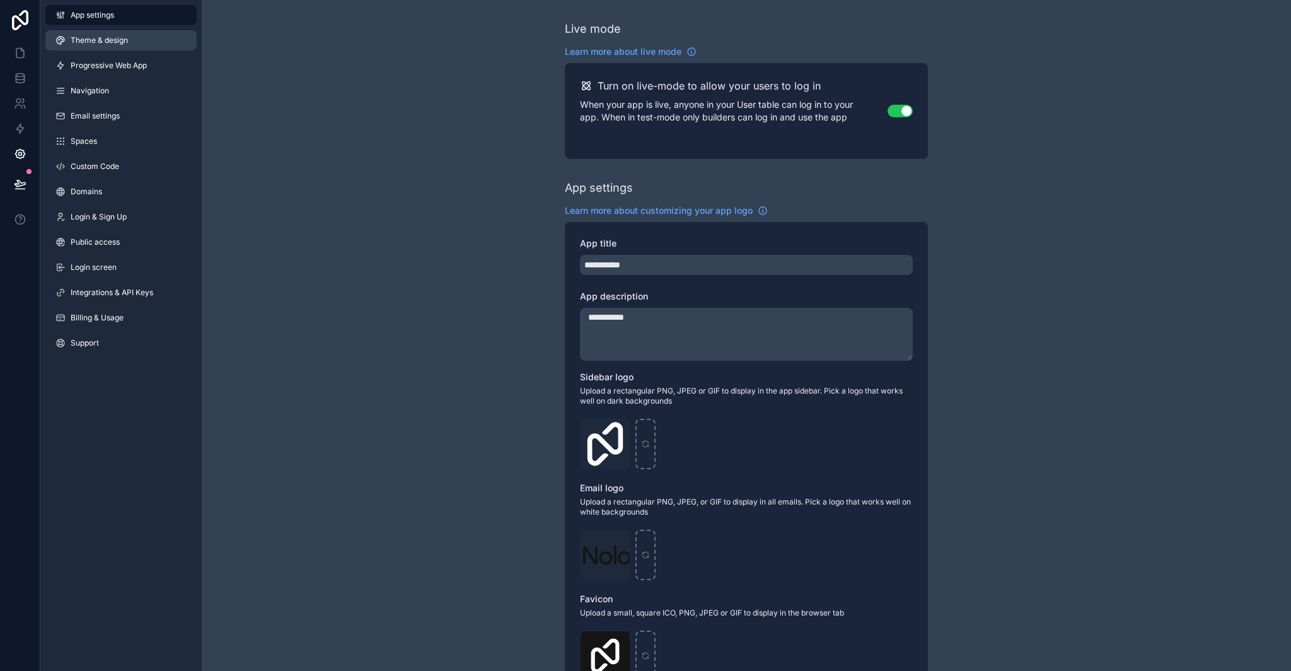
click at [135, 42] on link "Theme & design" at bounding box center [120, 40] width 151 height 20
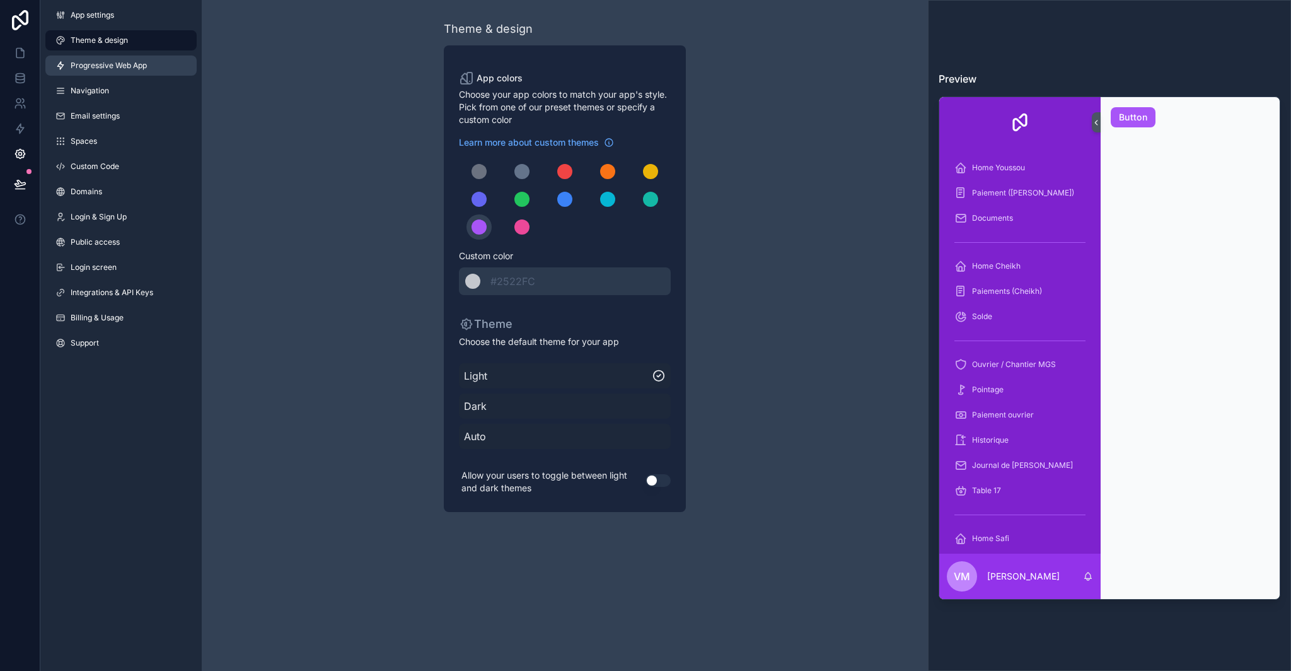
click at [138, 58] on link "Progressive Web App" at bounding box center [120, 65] width 151 height 20
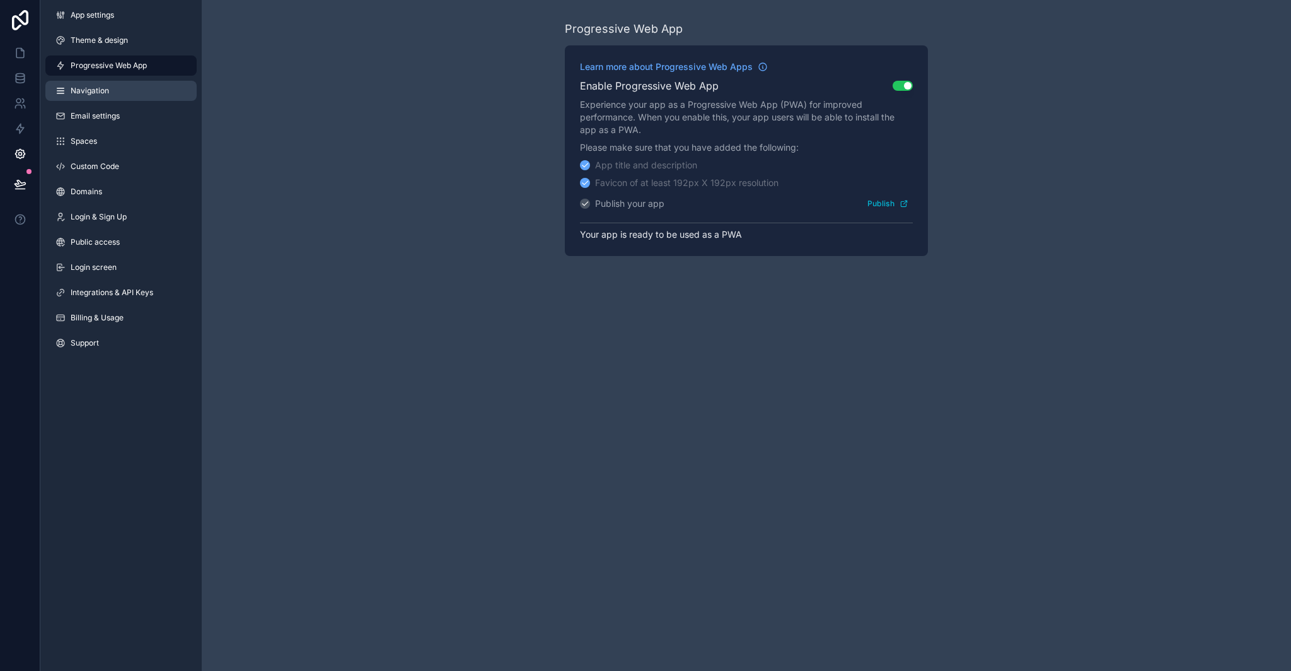
click at [134, 88] on link "Navigation" at bounding box center [120, 91] width 151 height 20
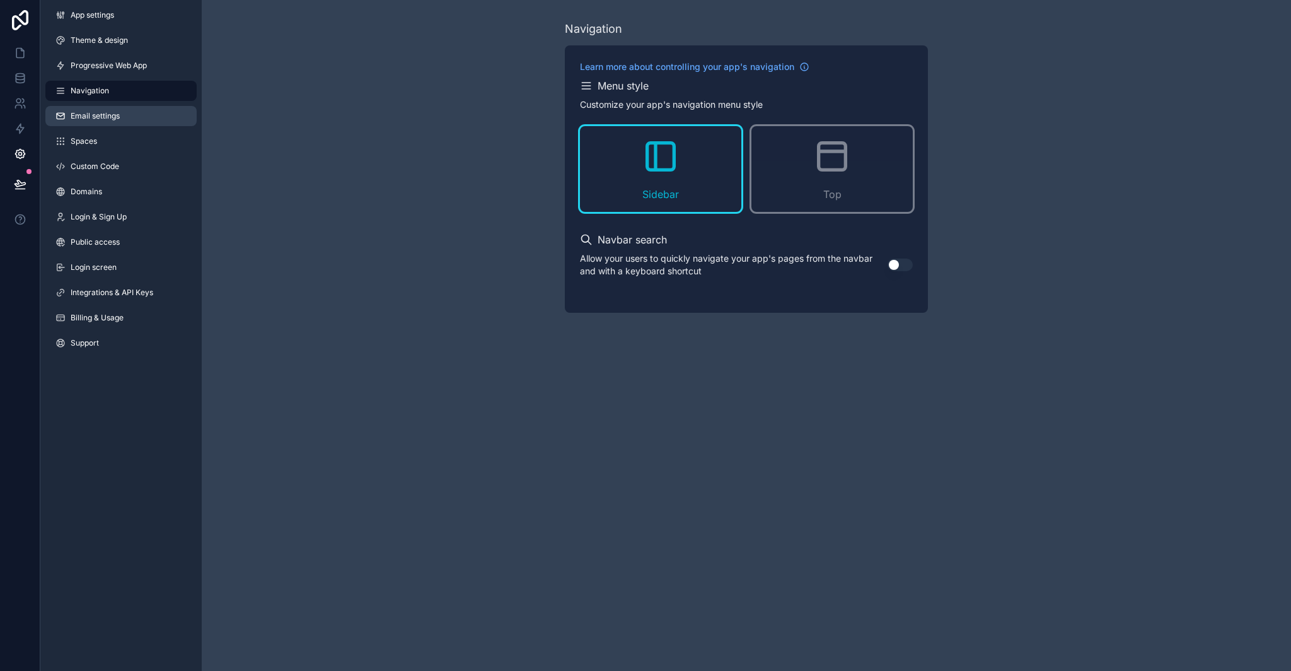
click at [132, 123] on link "Email settings" at bounding box center [120, 116] width 151 height 20
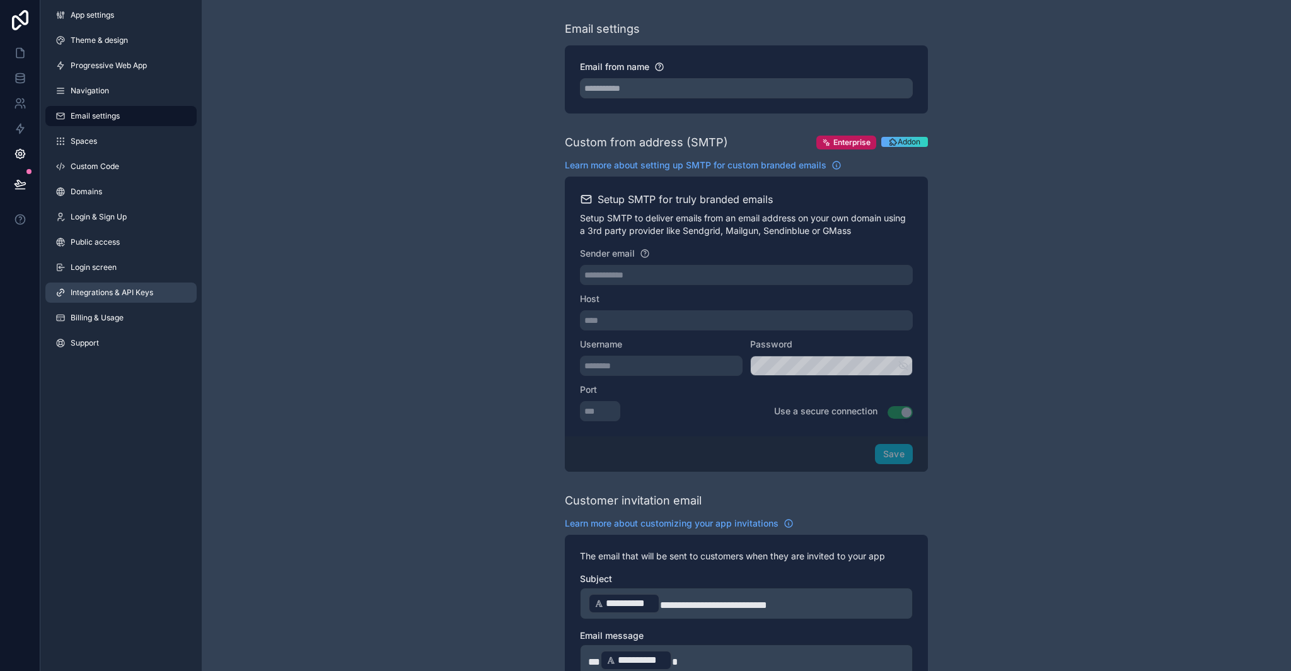
click at [130, 290] on span "Integrations & API Keys" at bounding box center [112, 293] width 83 height 10
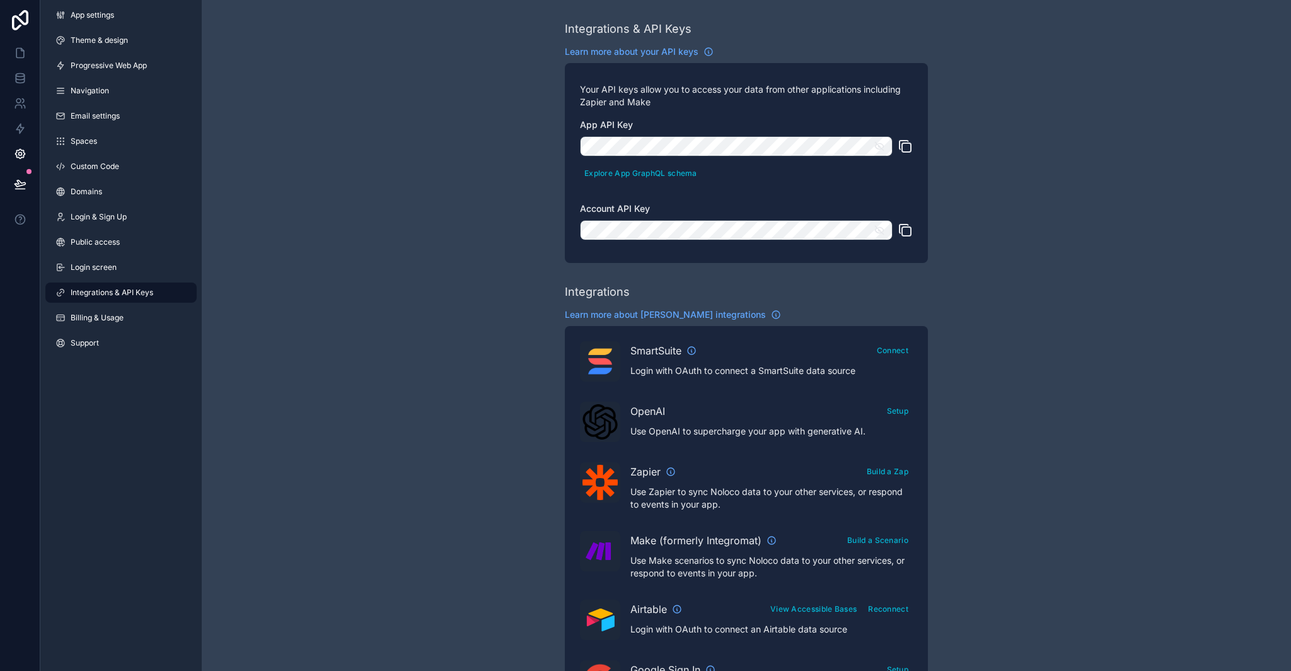
click at [903, 148] on icon "scrollable content" at bounding box center [905, 146] width 15 height 15
click at [910, 227] on icon "scrollable content" at bounding box center [906, 231] width 9 height 9
click at [21, 55] on icon at bounding box center [20, 53] width 13 height 13
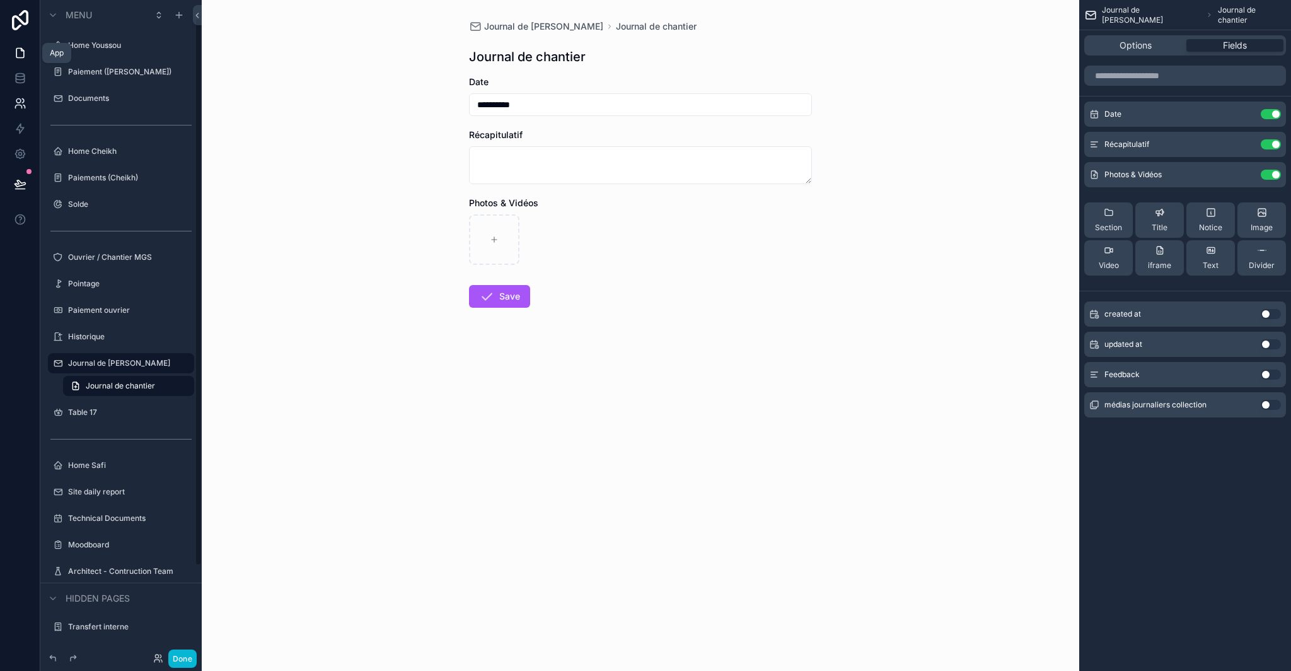
scroll to position [21, 0]
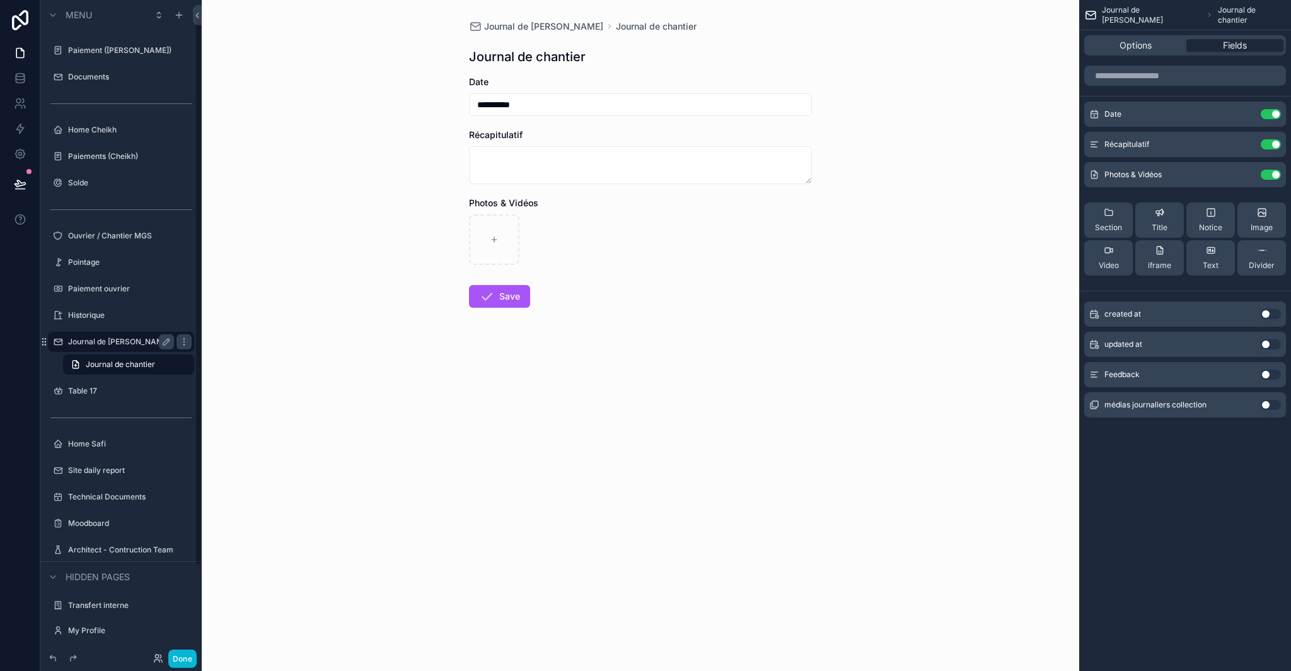
click at [107, 340] on label "Journal de [PERSON_NAME]" at bounding box center [119, 342] width 102 height 10
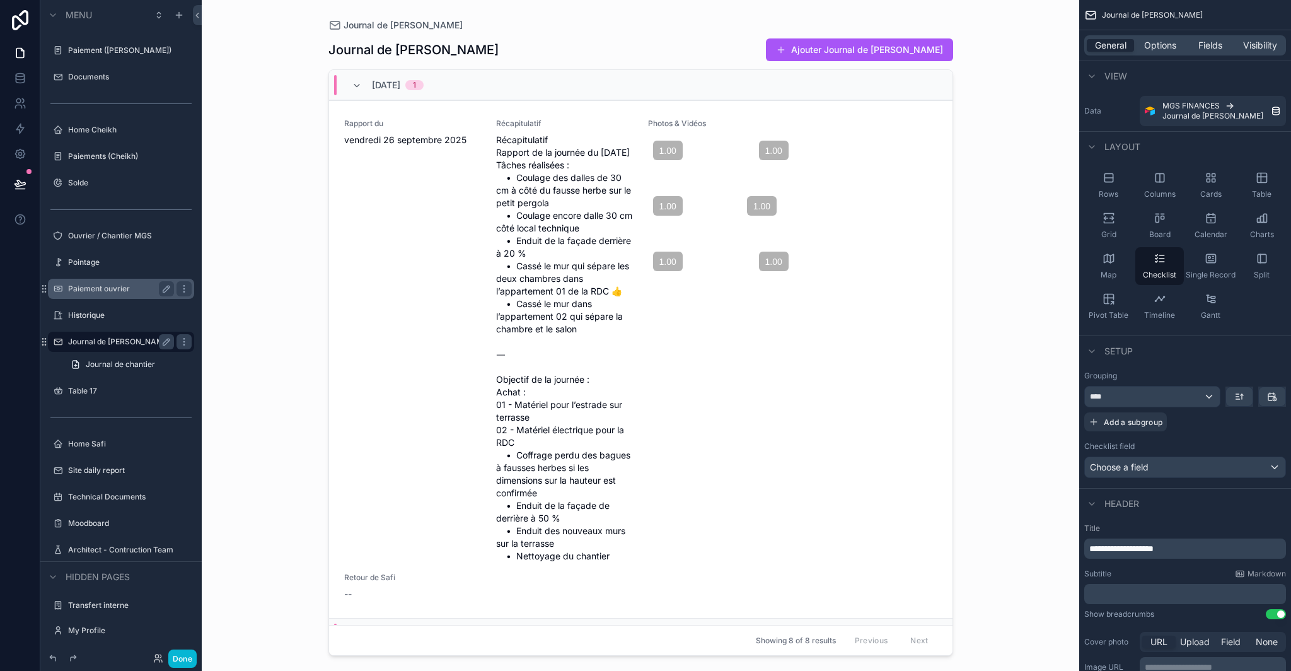
click at [98, 286] on label "Paiement ouvrier" at bounding box center [118, 289] width 101 height 10
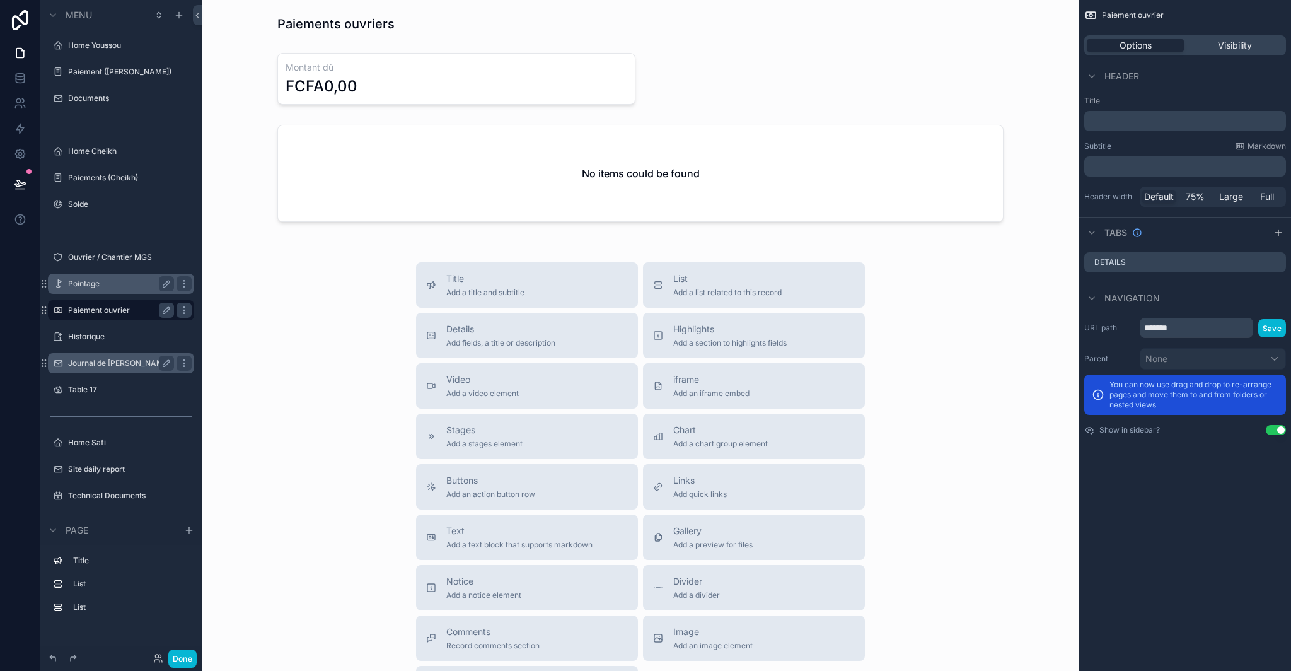
click at [95, 283] on label "Pointage" at bounding box center [118, 284] width 101 height 10
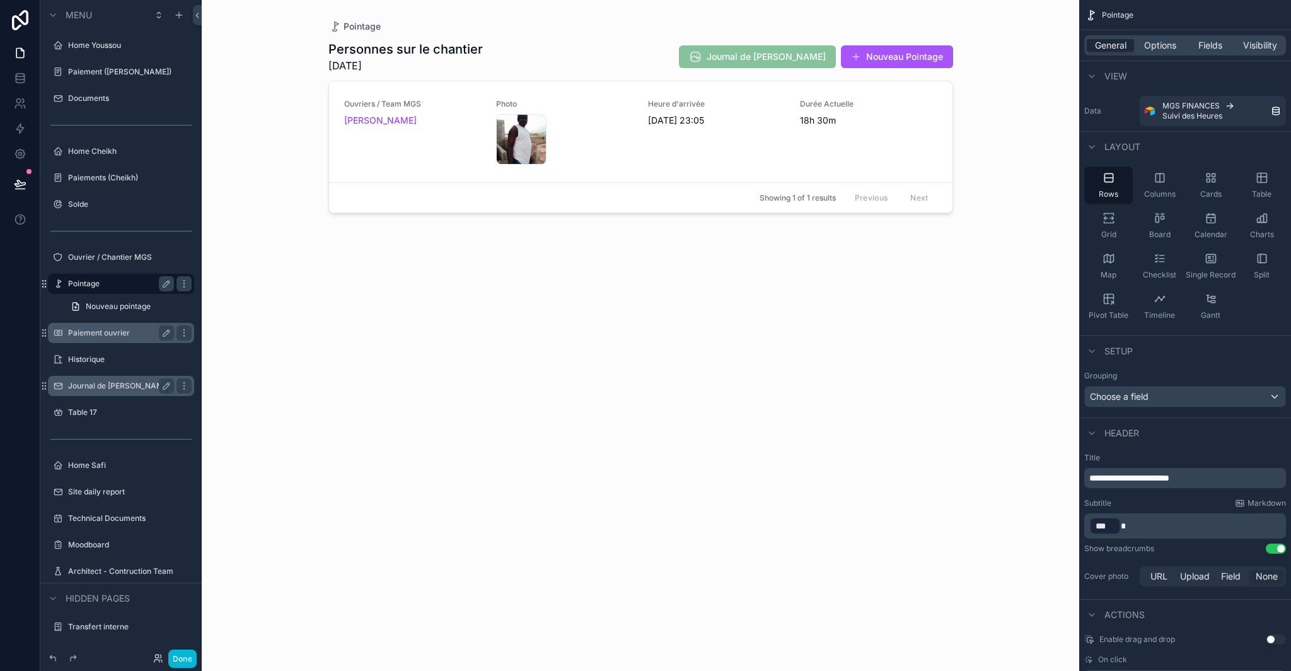
click at [106, 335] on label "Paiement ouvrier" at bounding box center [118, 333] width 101 height 10
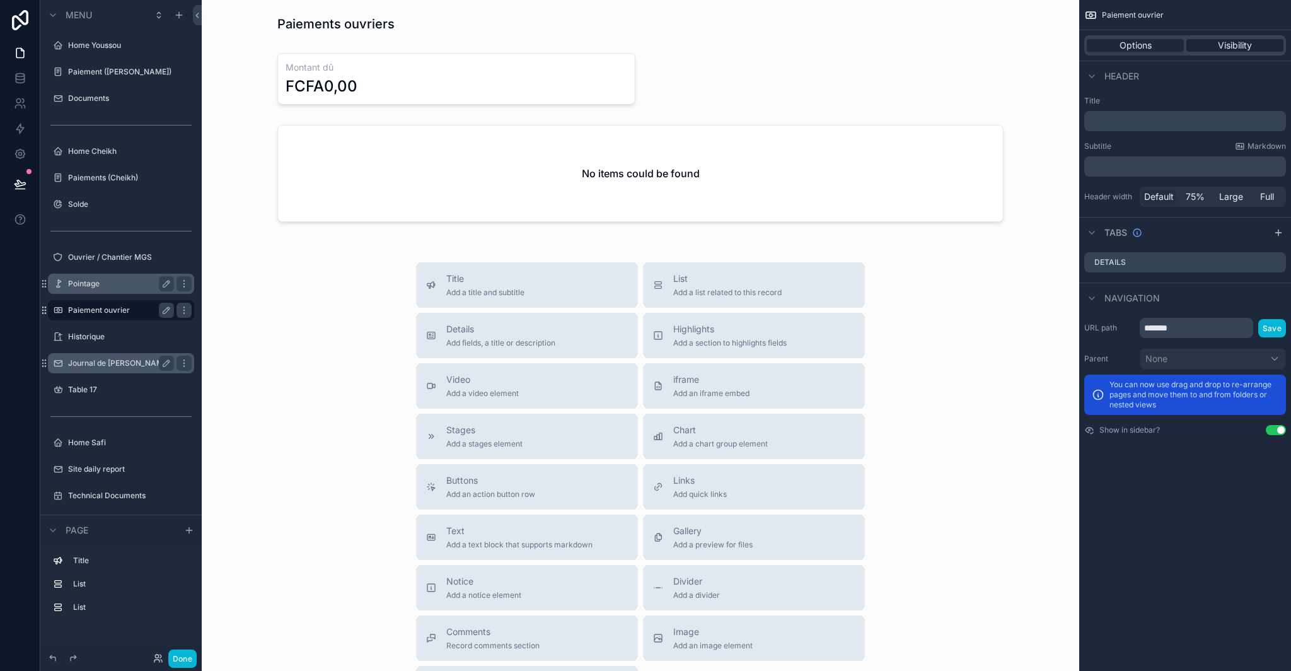
click at [1222, 47] on span "Visibility" at bounding box center [1235, 45] width 34 height 13
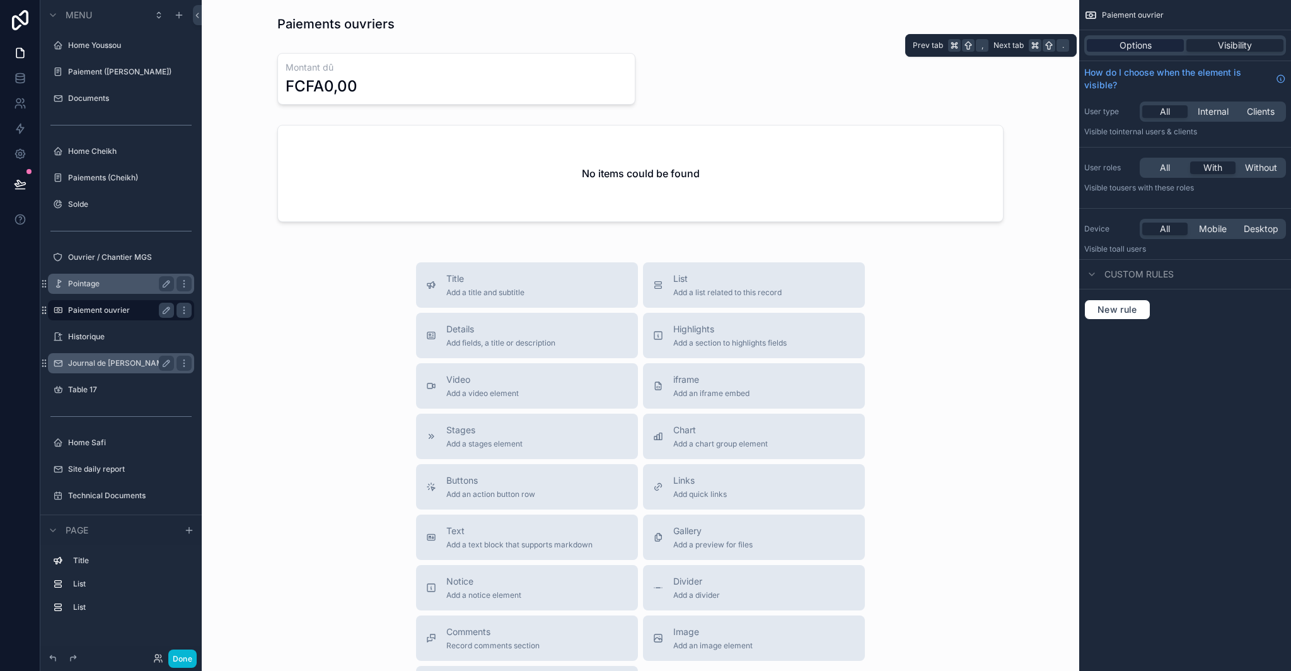
click at [1161, 50] on div "Options" at bounding box center [1135, 45] width 97 height 13
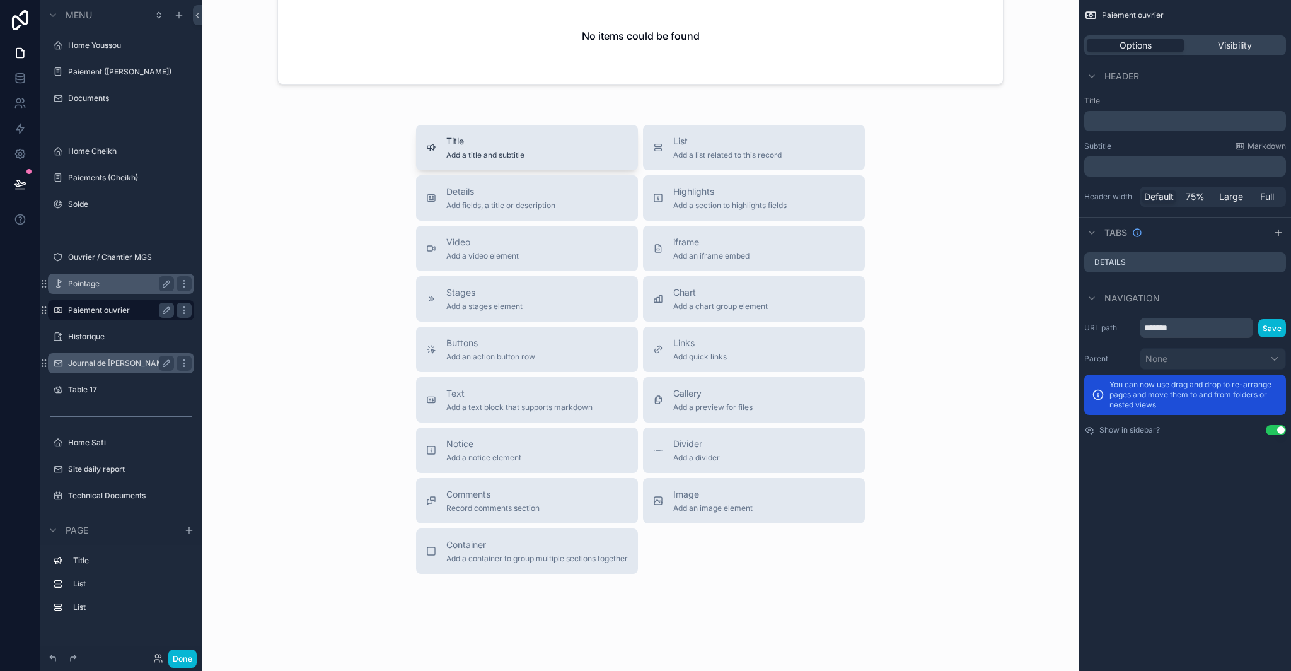
scroll to position [130, 0]
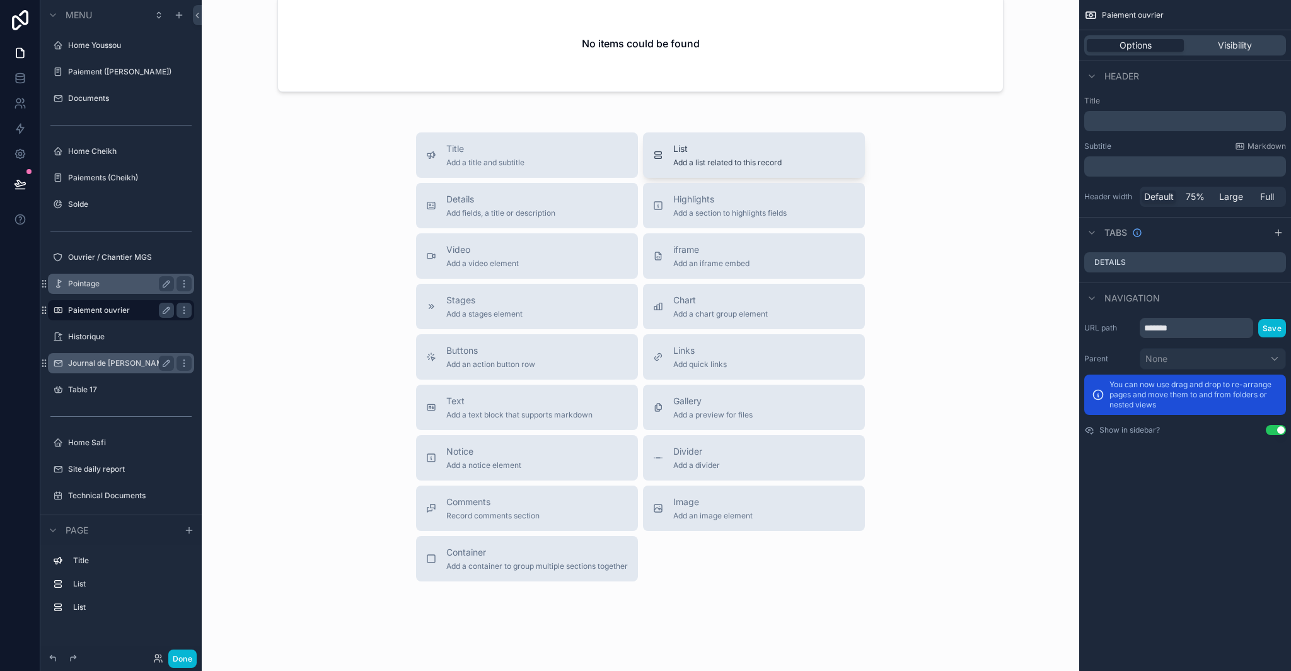
click at [694, 168] on button "List Add a list related to this record" at bounding box center [754, 154] width 222 height 45
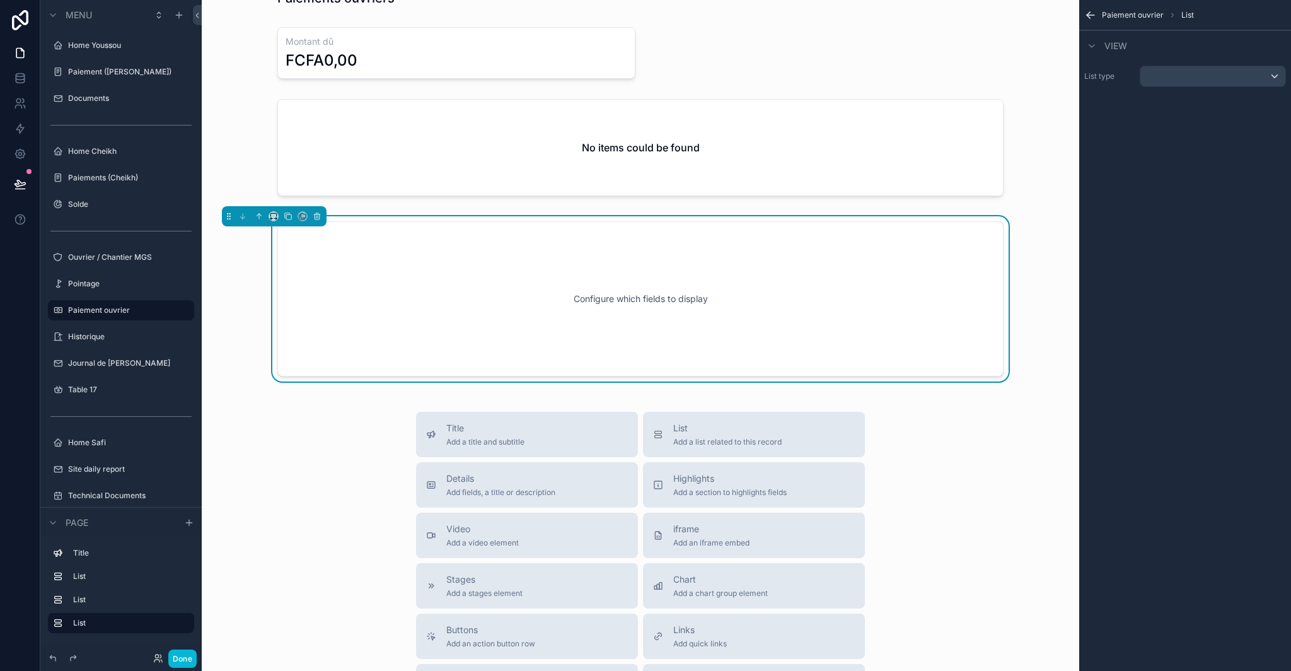
scroll to position [0, 0]
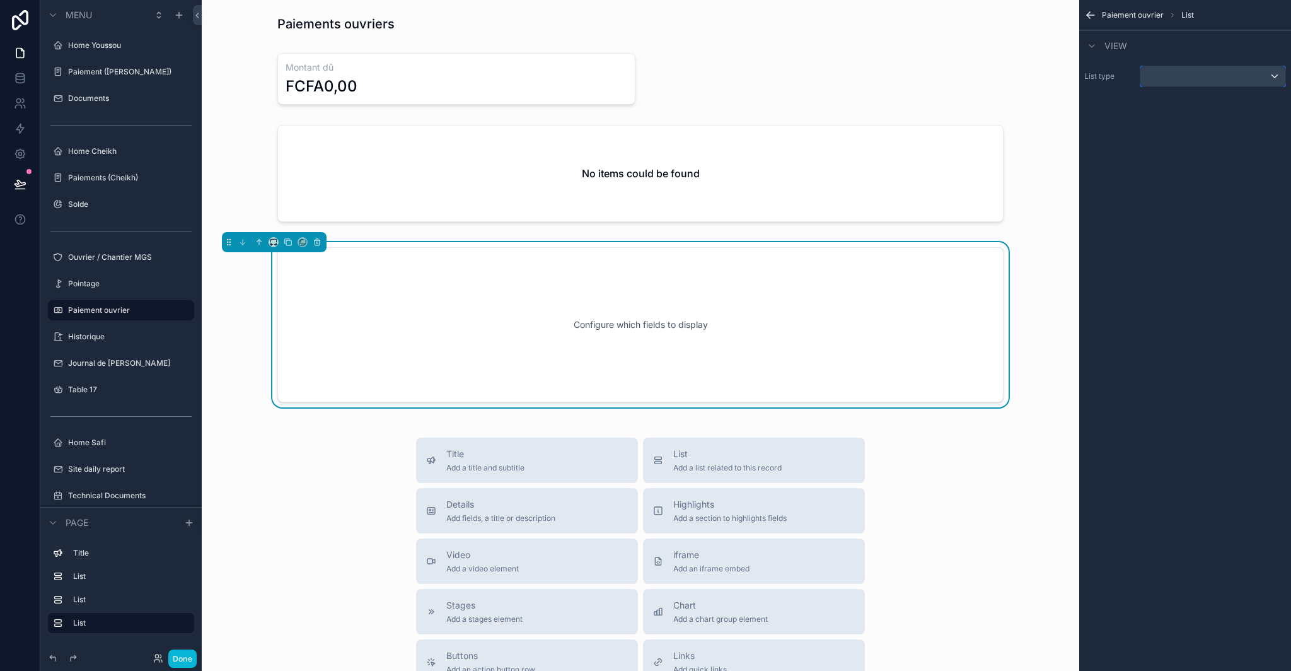
click at [1186, 82] on div "scrollable content" at bounding box center [1213, 76] width 145 height 20
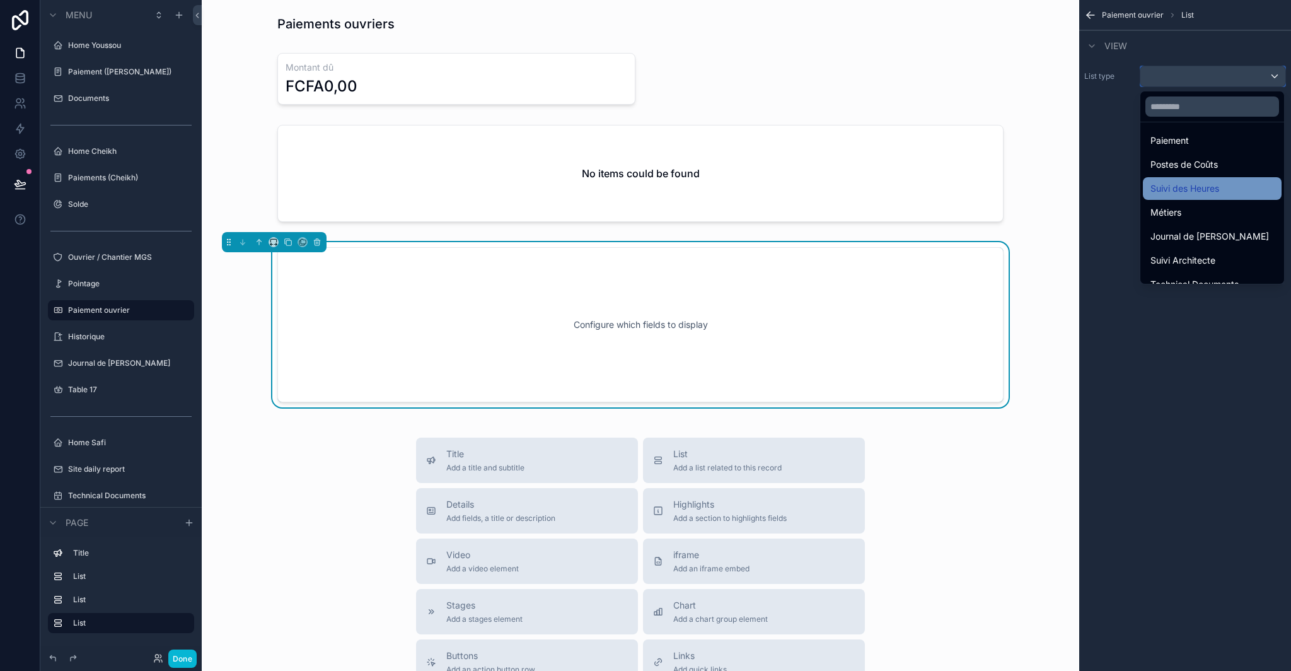
scroll to position [176, 0]
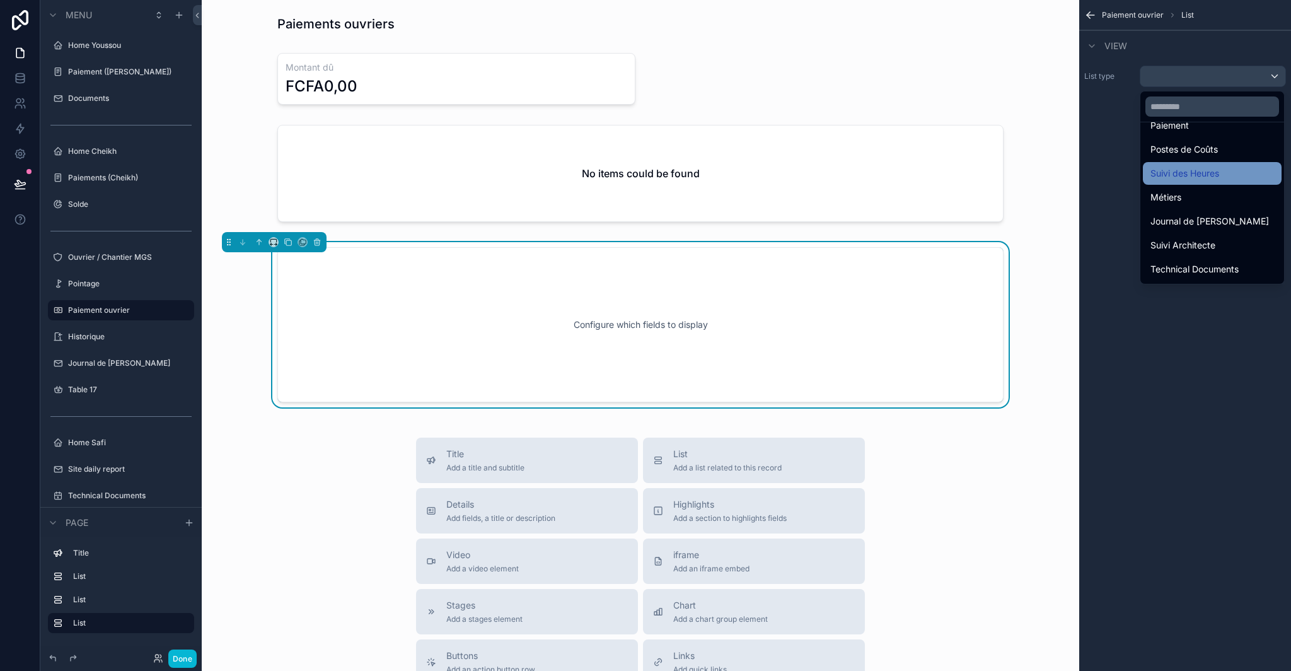
click at [1223, 183] on div "Suivi des Heures" at bounding box center [1212, 173] width 139 height 23
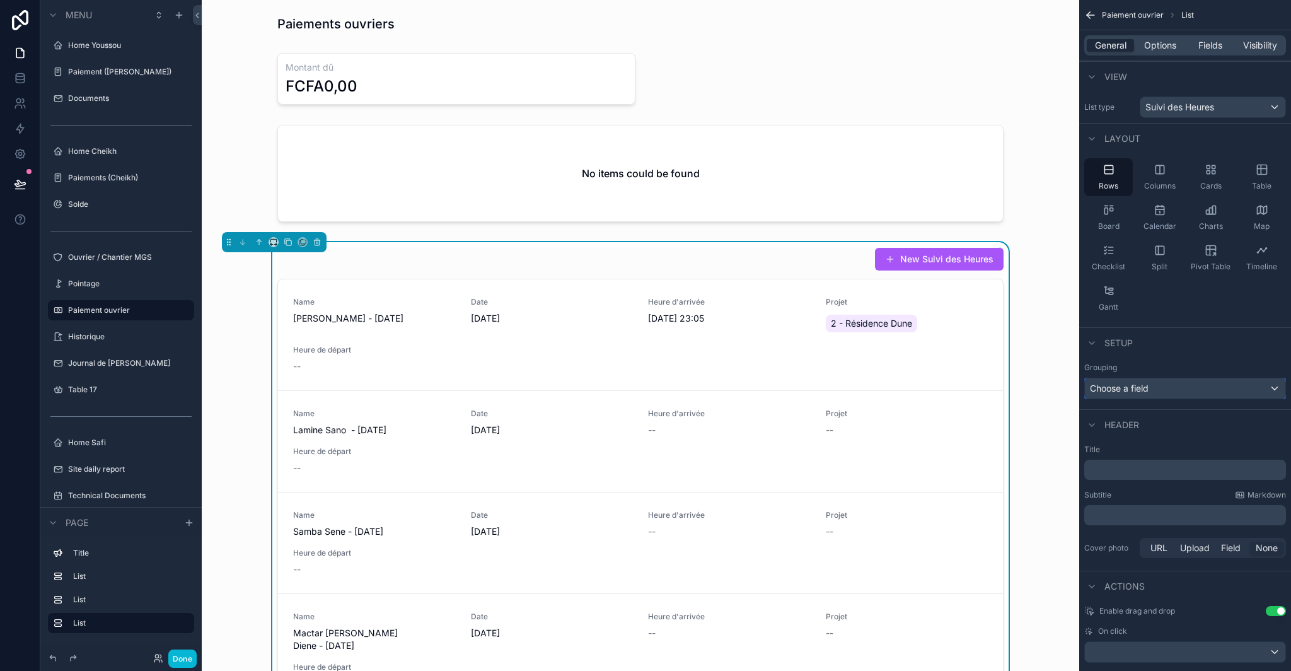
click at [1200, 382] on div "Choose a field" at bounding box center [1185, 388] width 201 height 20
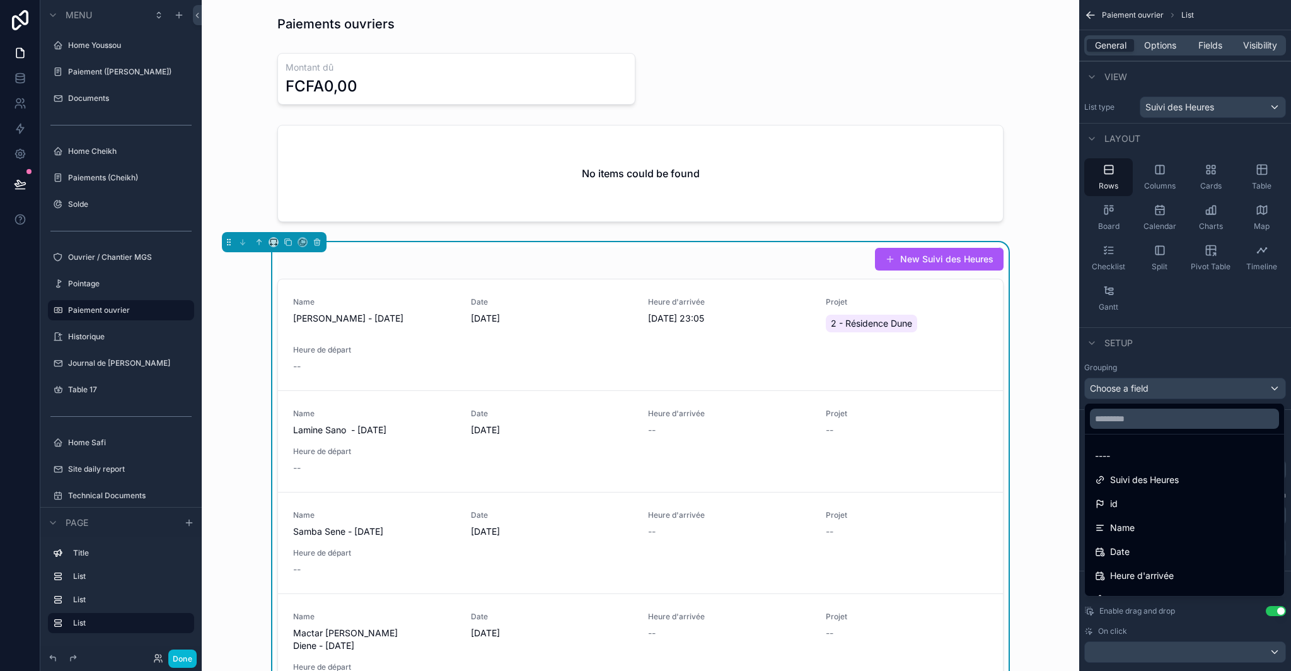
click at [1199, 385] on div "scrollable content" at bounding box center [645, 335] width 1291 height 671
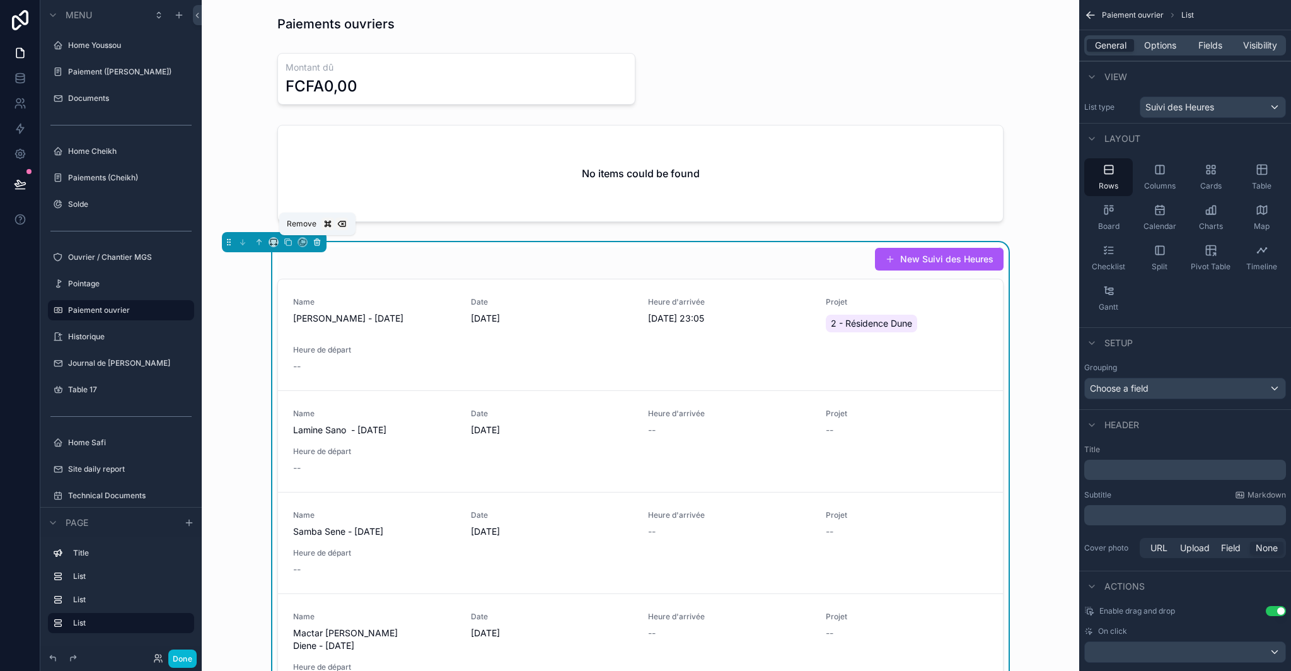
click at [317, 245] on icon "scrollable content" at bounding box center [317, 242] width 5 height 5
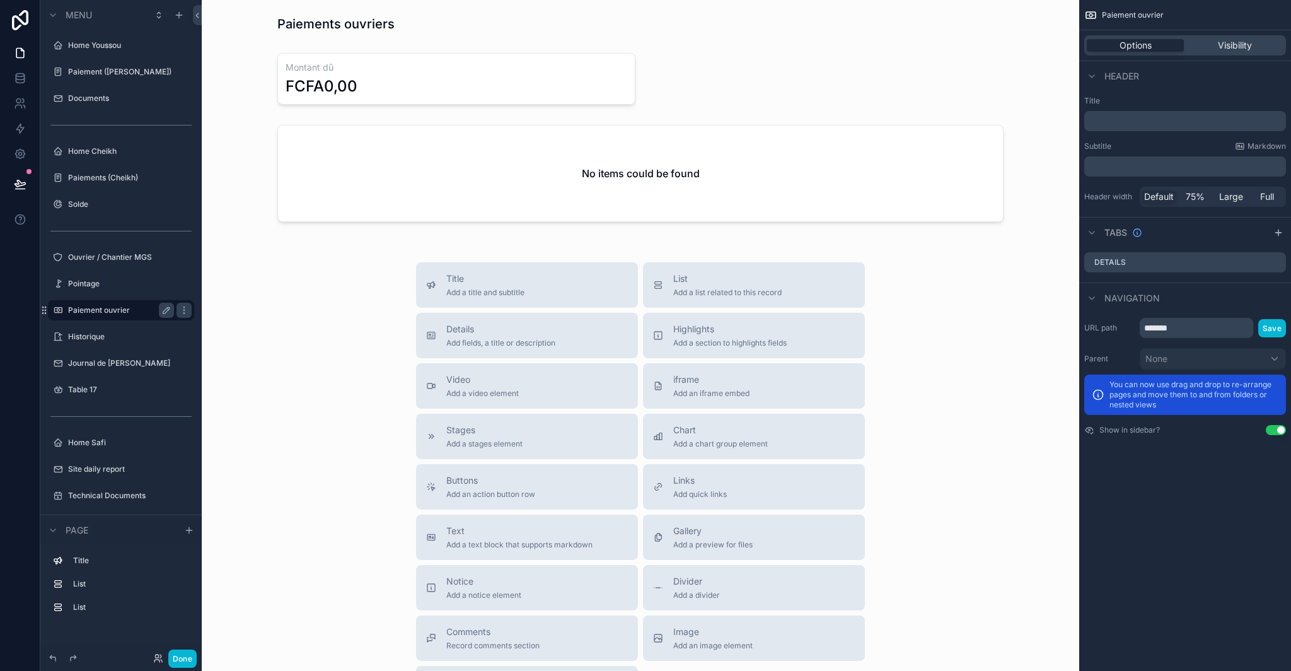
click at [115, 315] on div "Paiement ouvrier" at bounding box center [121, 310] width 106 height 15
click at [102, 334] on label "Historique" at bounding box center [118, 337] width 101 height 10
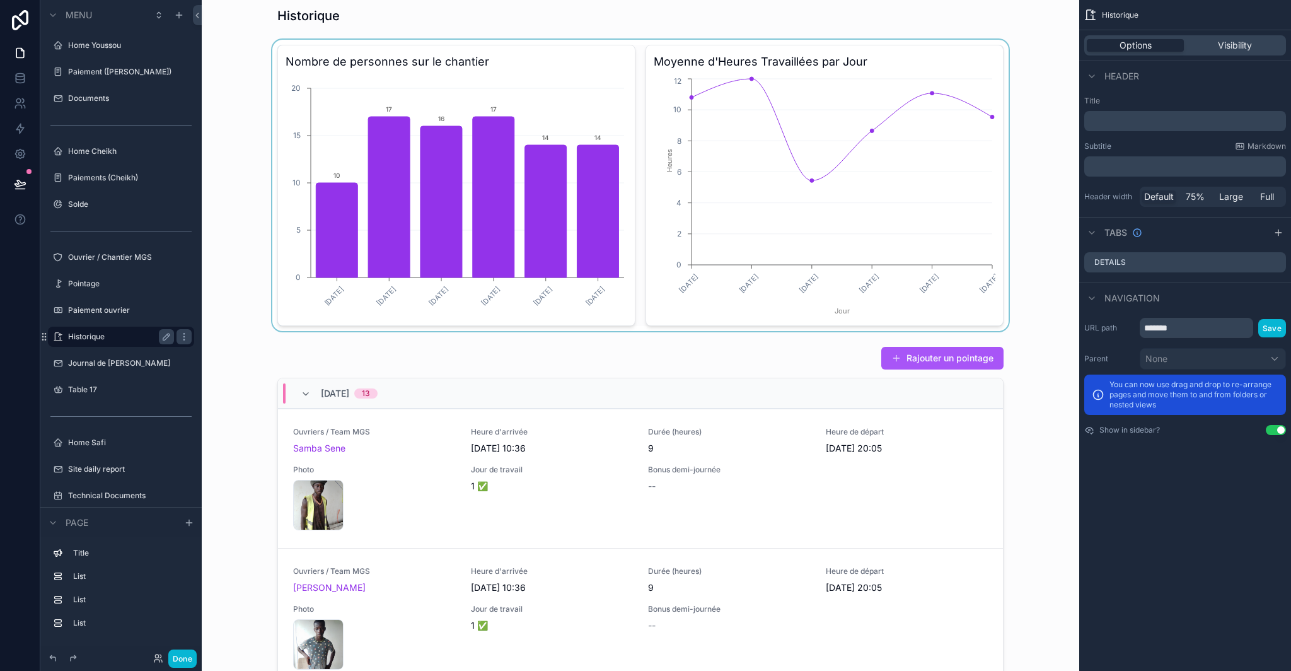
scroll to position [124, 0]
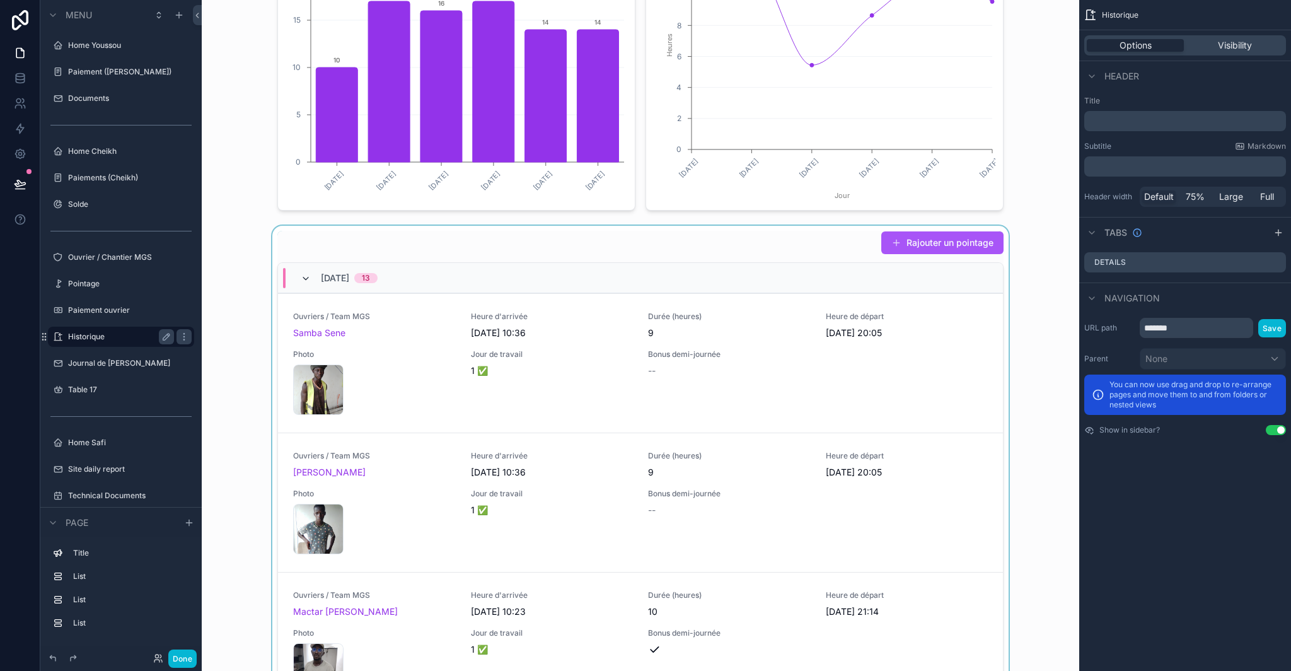
click at [305, 277] on icon "scrollable content" at bounding box center [306, 279] width 10 height 10
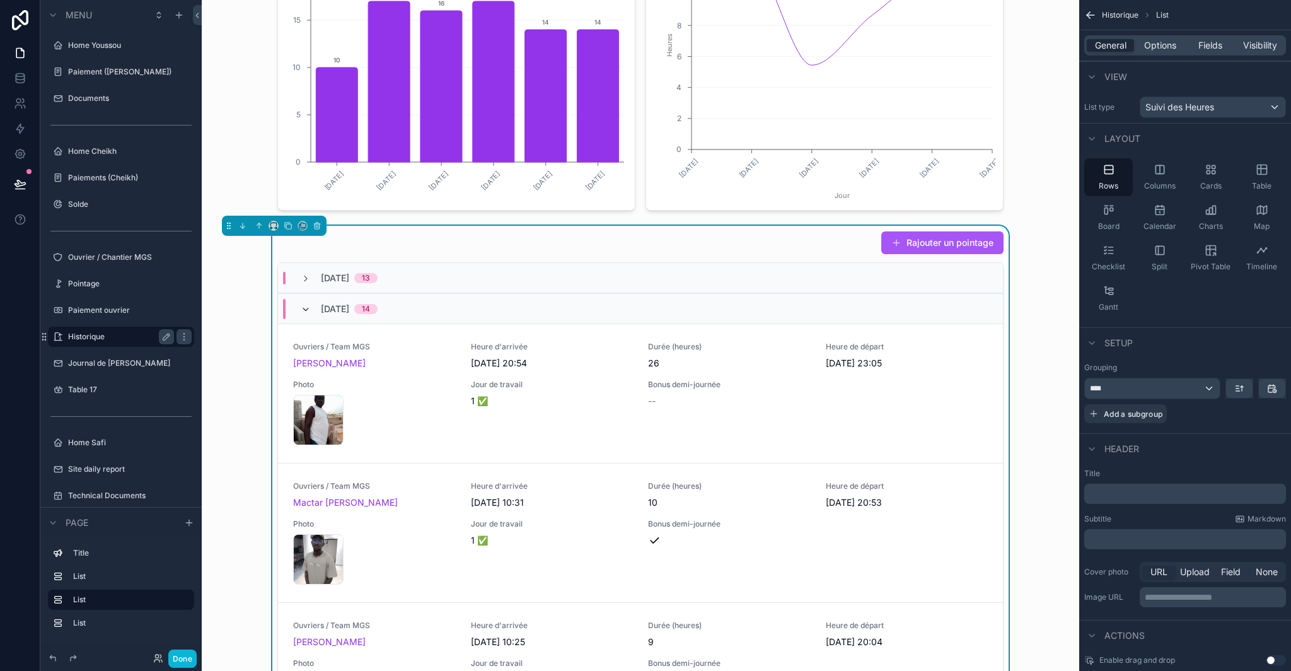
click at [301, 311] on icon "scrollable content" at bounding box center [306, 310] width 10 height 10
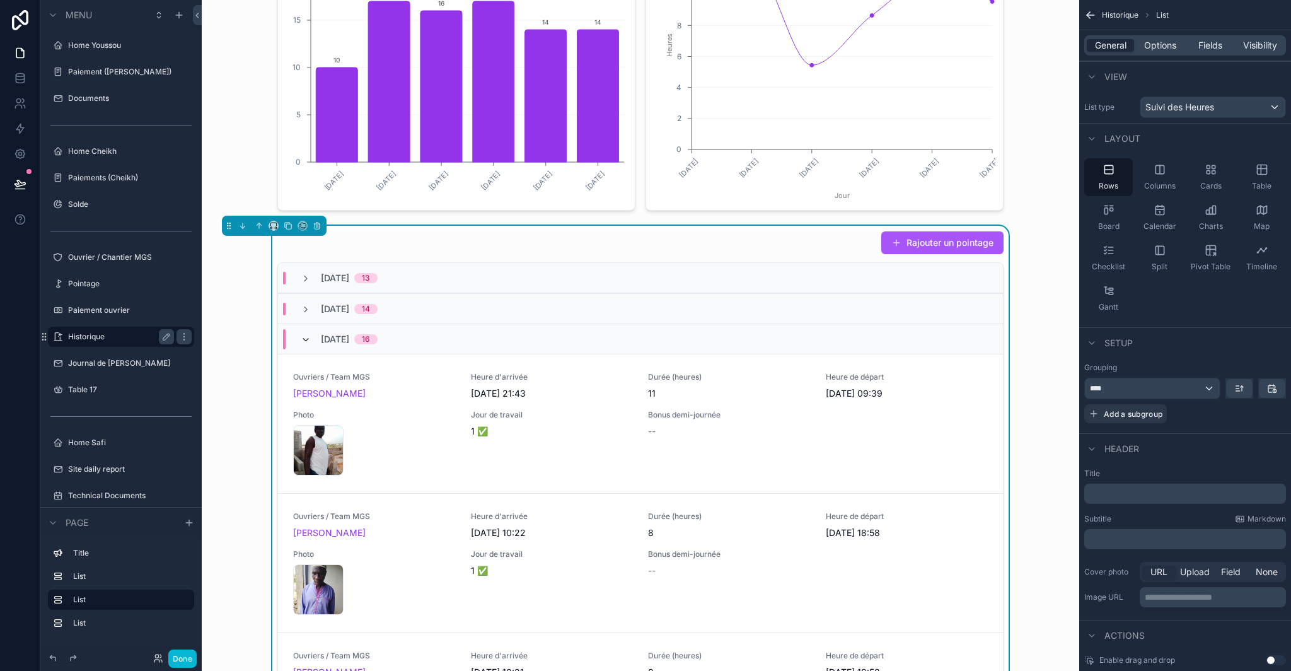
click at [301, 335] on icon "scrollable content" at bounding box center [306, 340] width 10 height 10
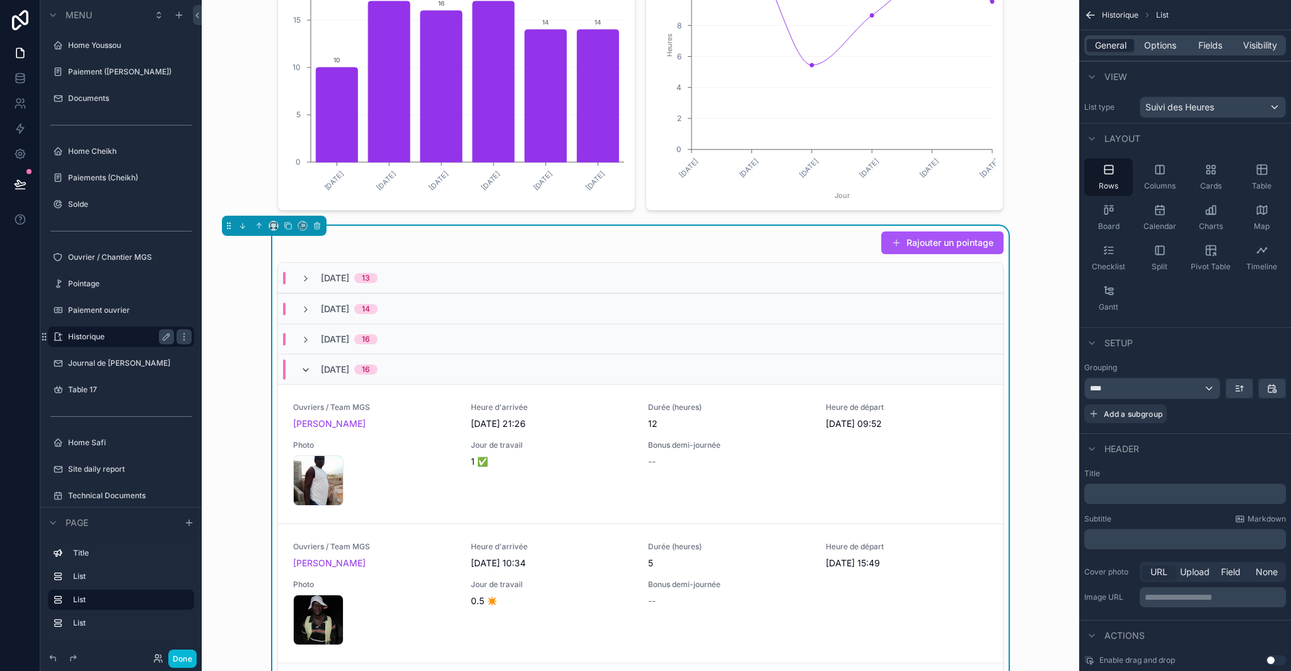
click at [301, 368] on icon "scrollable content" at bounding box center [306, 370] width 10 height 10
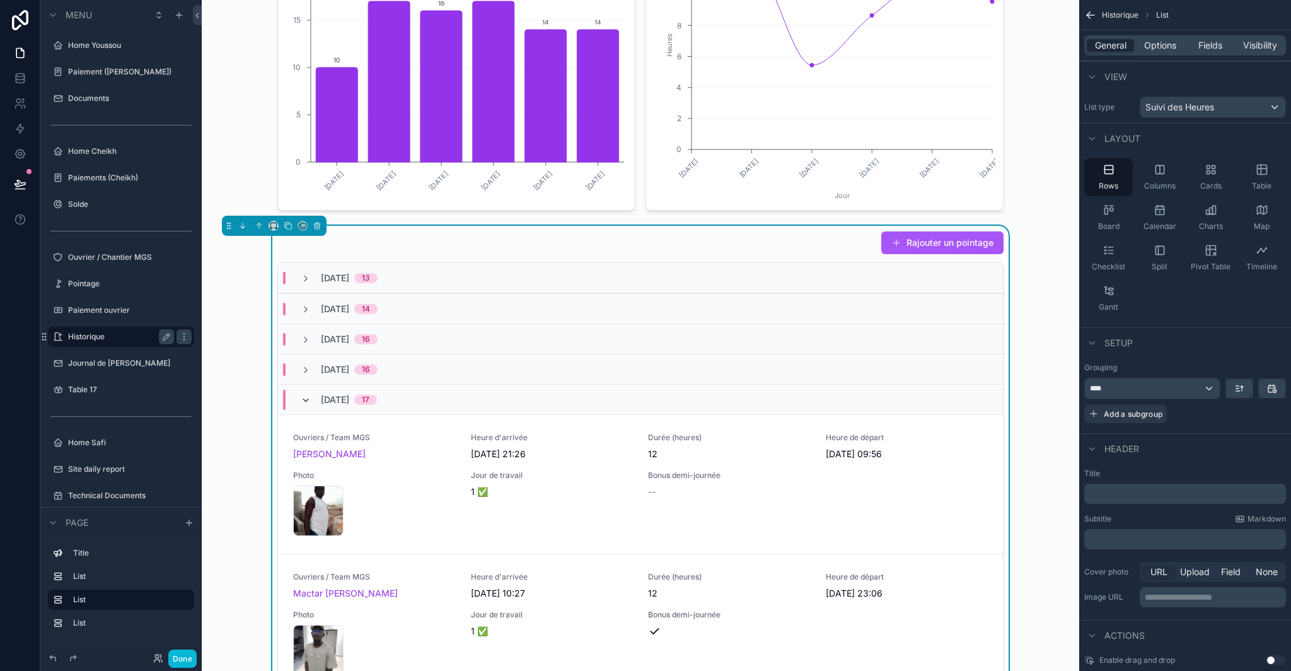
click at [302, 397] on icon "scrollable content" at bounding box center [306, 400] width 10 height 10
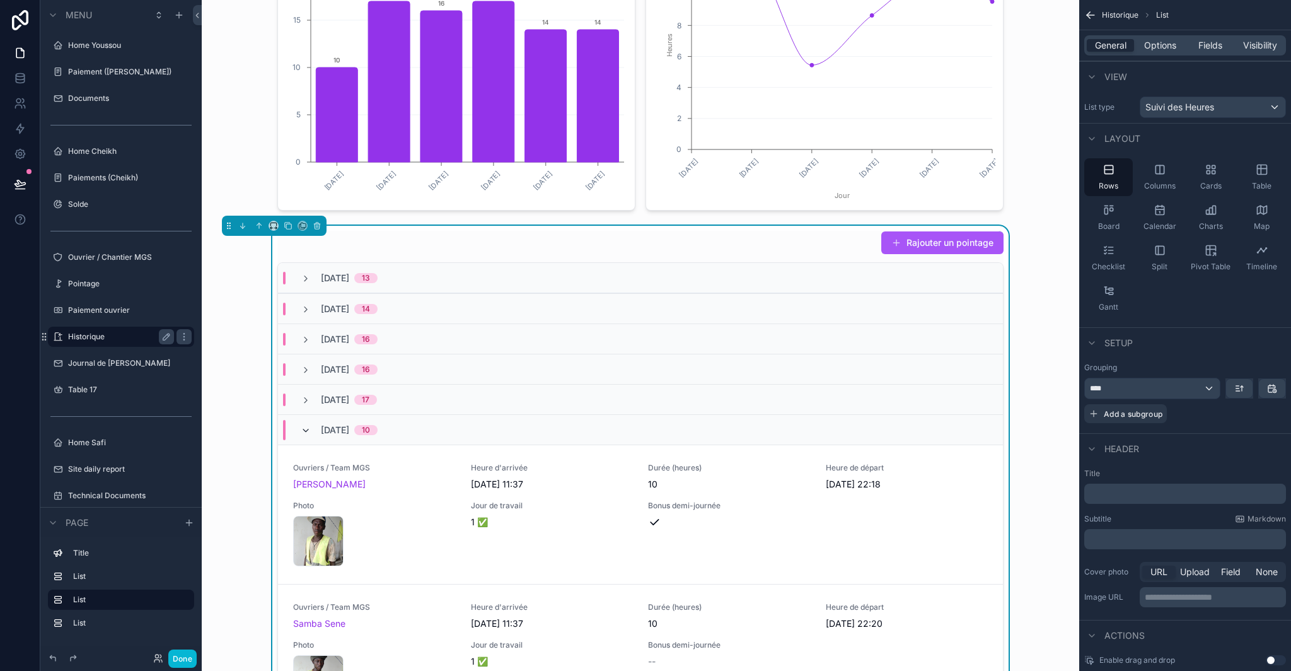
click at [301, 427] on icon "scrollable content" at bounding box center [306, 431] width 10 height 10
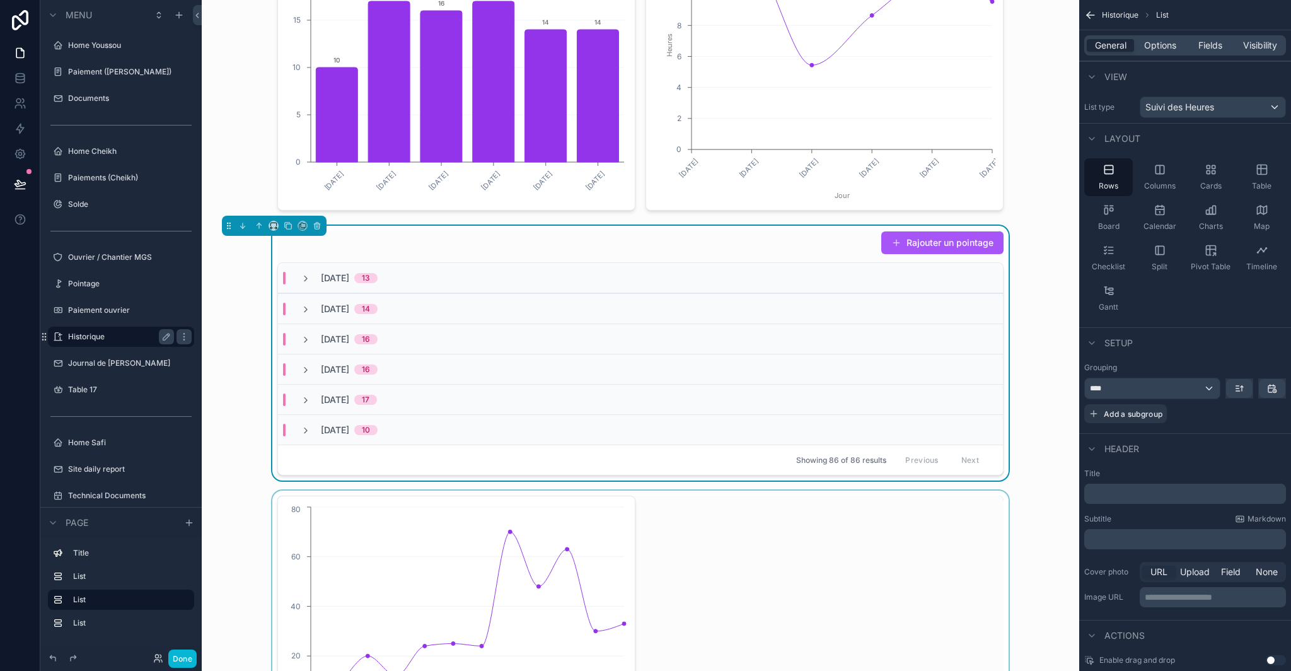
scroll to position [445, 0]
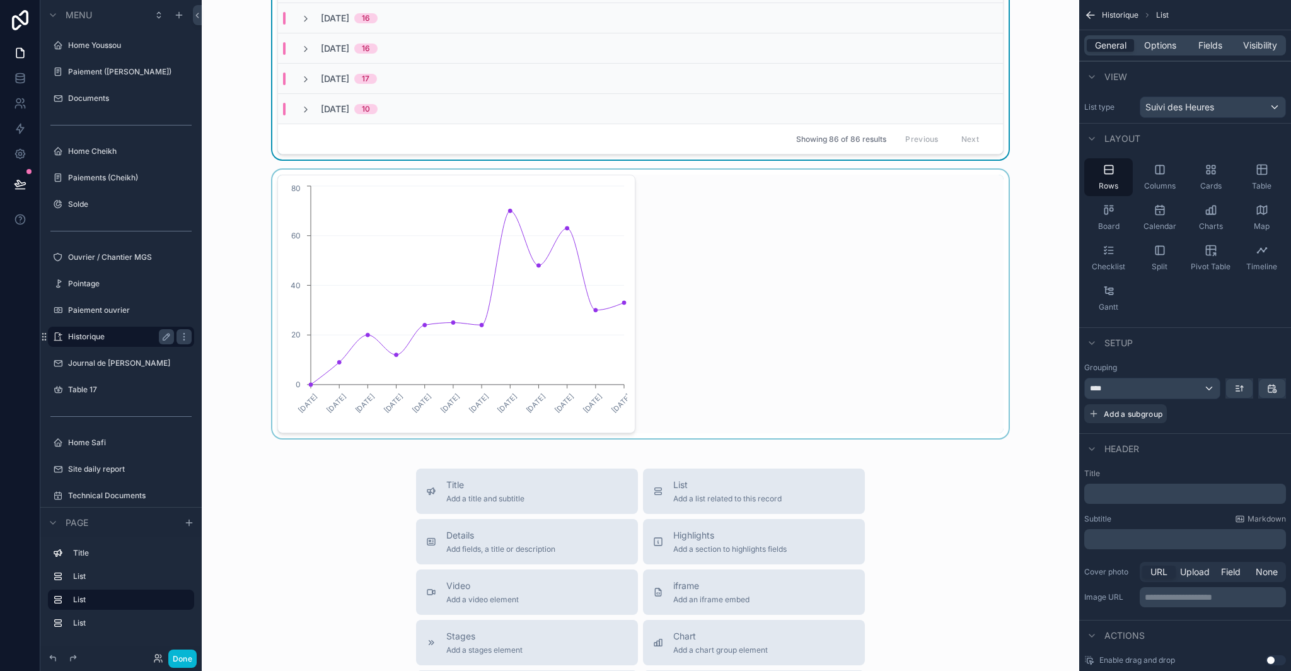
click at [685, 310] on div "scrollable content" at bounding box center [641, 304] width 858 height 269
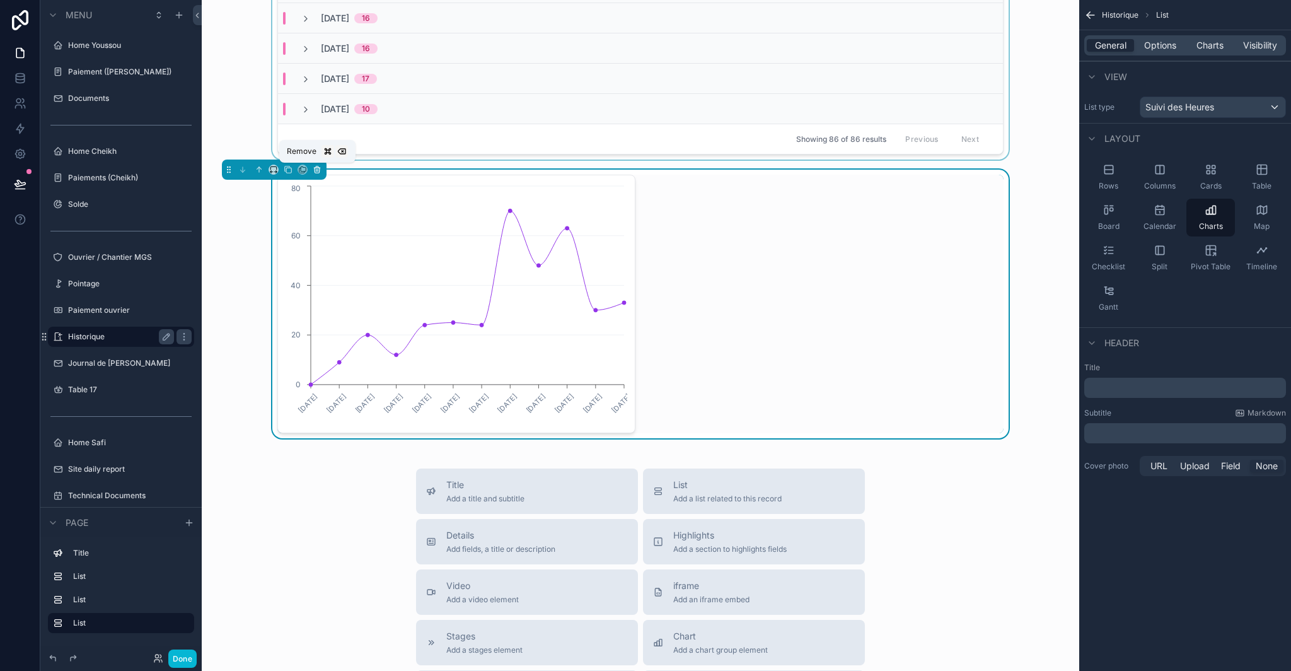
click at [317, 168] on icon "scrollable content" at bounding box center [317, 169] width 9 height 9
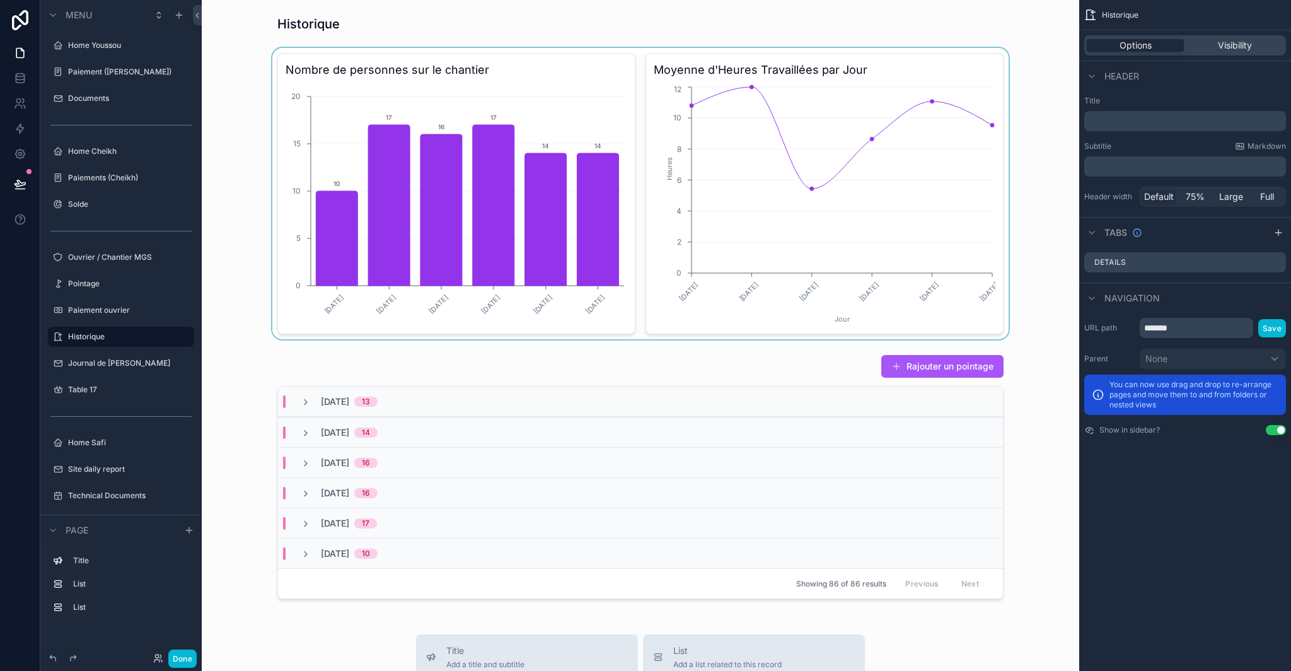
scroll to position [16, 0]
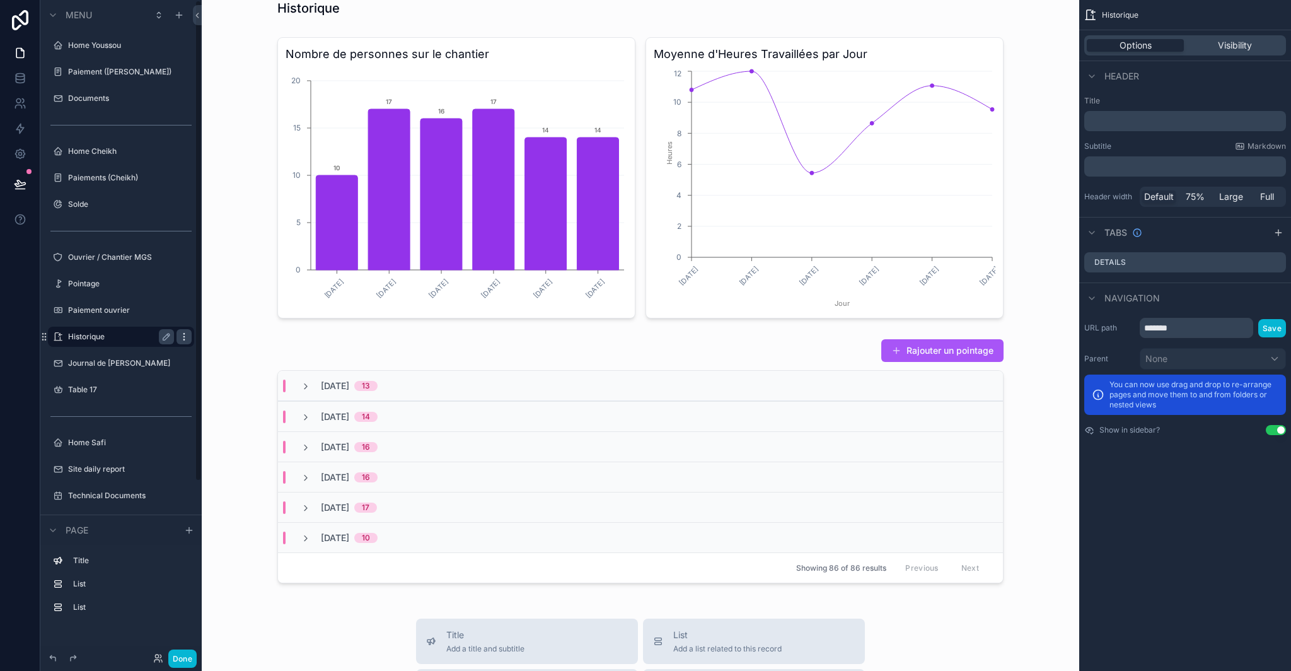
click at [182, 337] on icon "scrollable content" at bounding box center [184, 337] width 10 height 10
click at [232, 325] on span "Clone" at bounding box center [235, 328] width 23 height 13
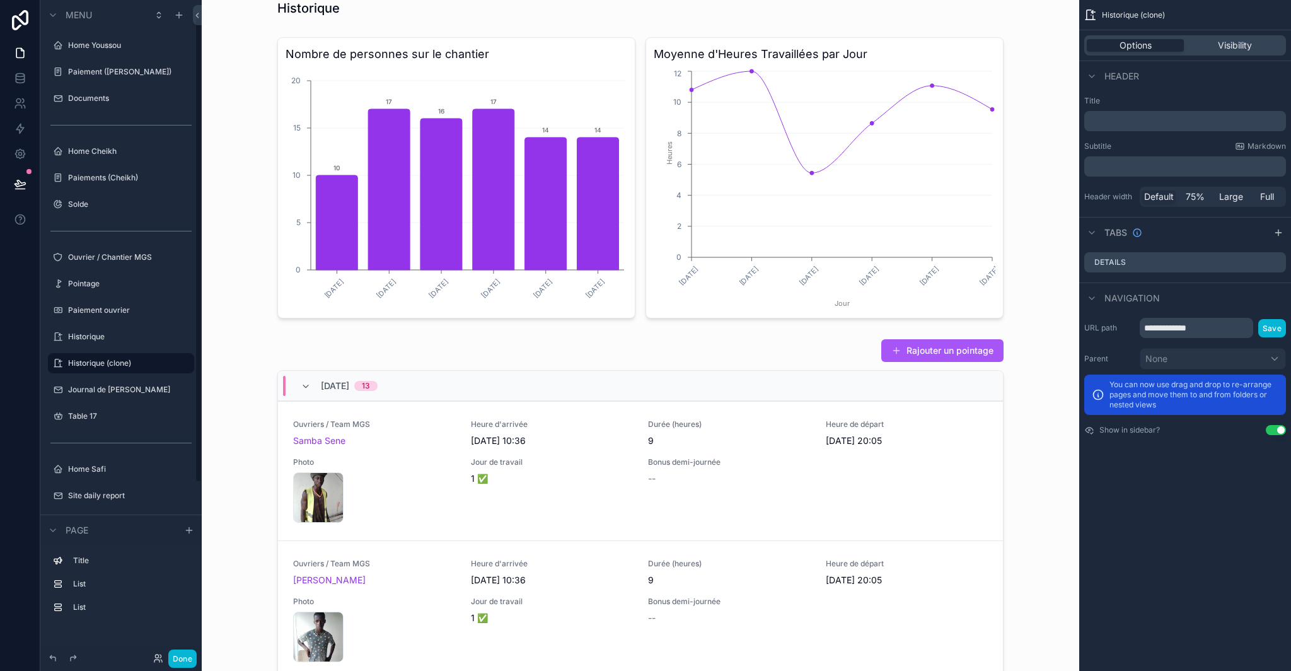
scroll to position [21, 0]
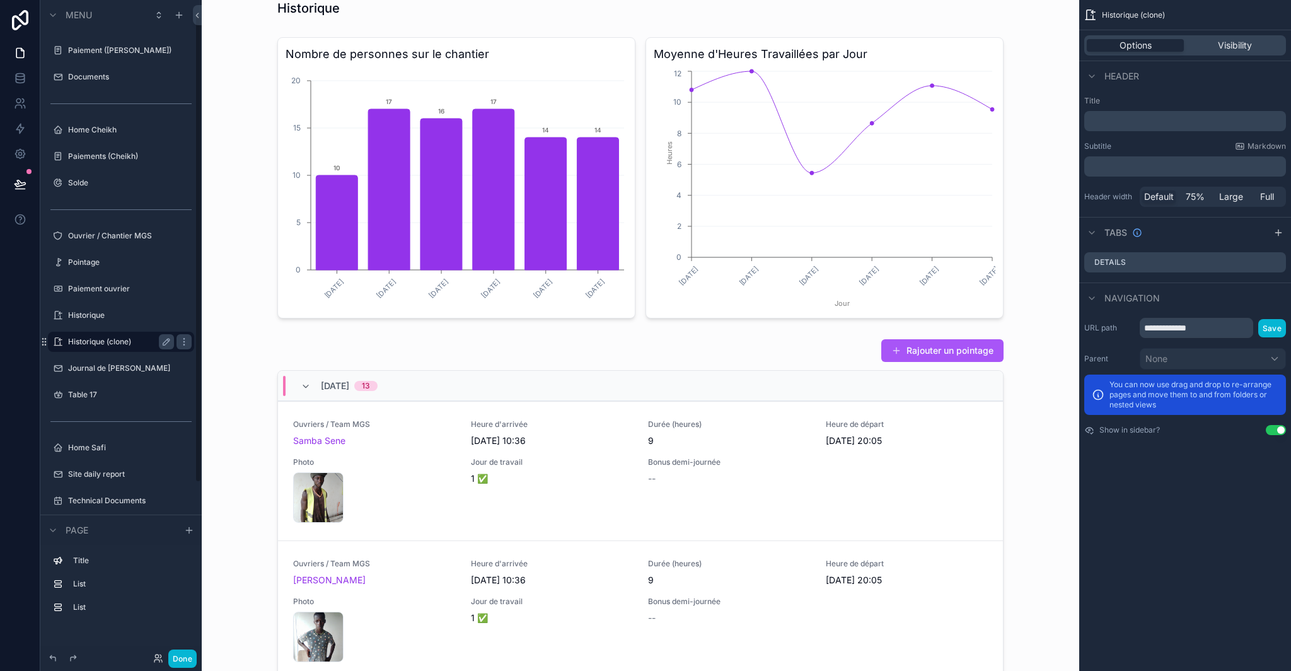
click at [108, 340] on label "Historique (clone)" at bounding box center [118, 342] width 101 height 10
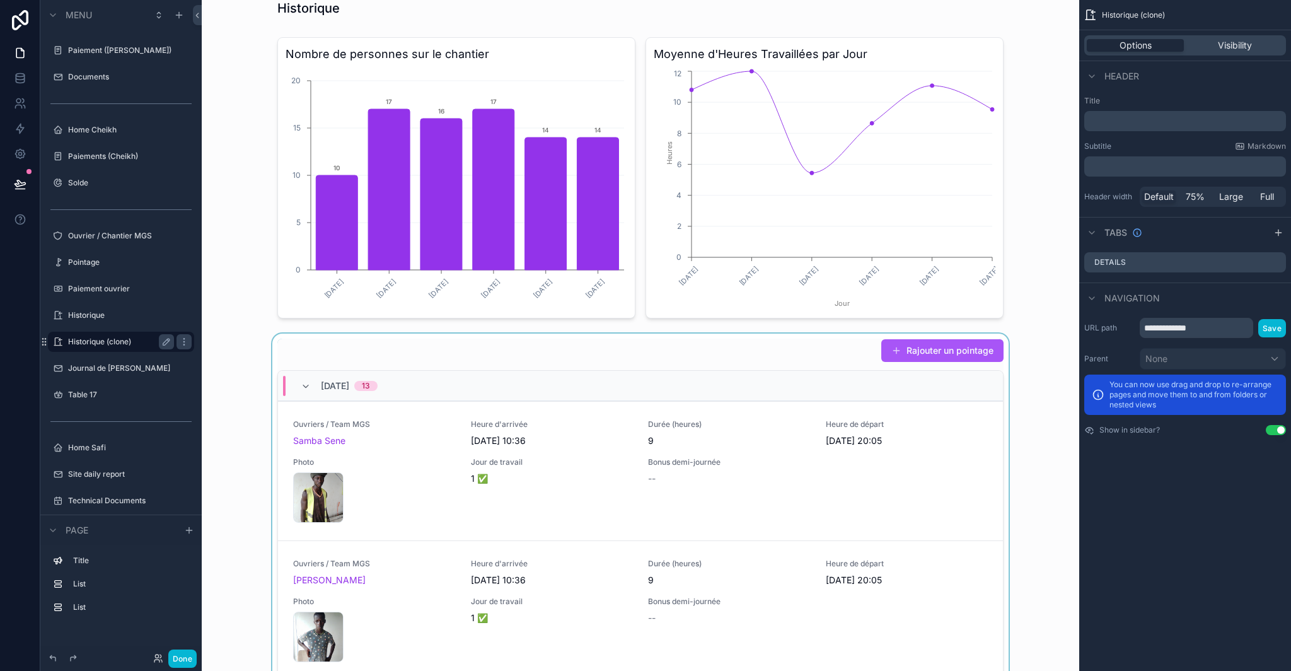
click at [835, 344] on div "scrollable content" at bounding box center [641, 606] width 858 height 545
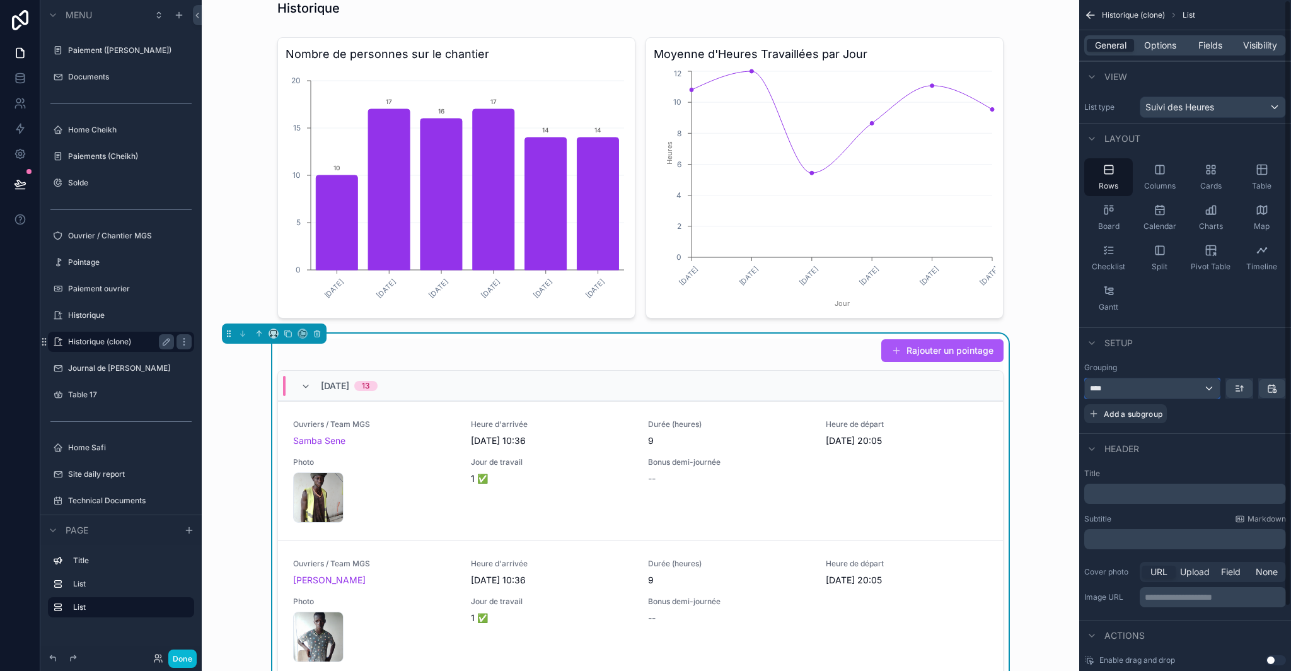
click at [1164, 393] on div "****" at bounding box center [1152, 388] width 135 height 20
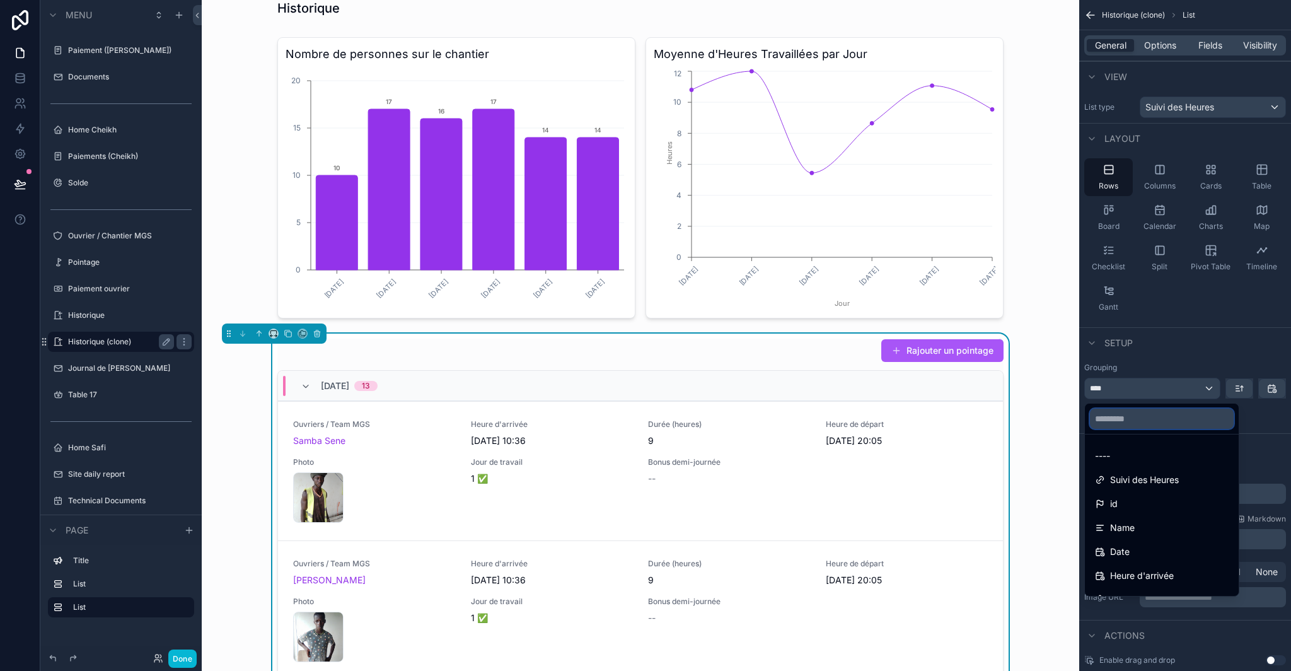
click at [1153, 419] on input "text" at bounding box center [1162, 419] width 144 height 20
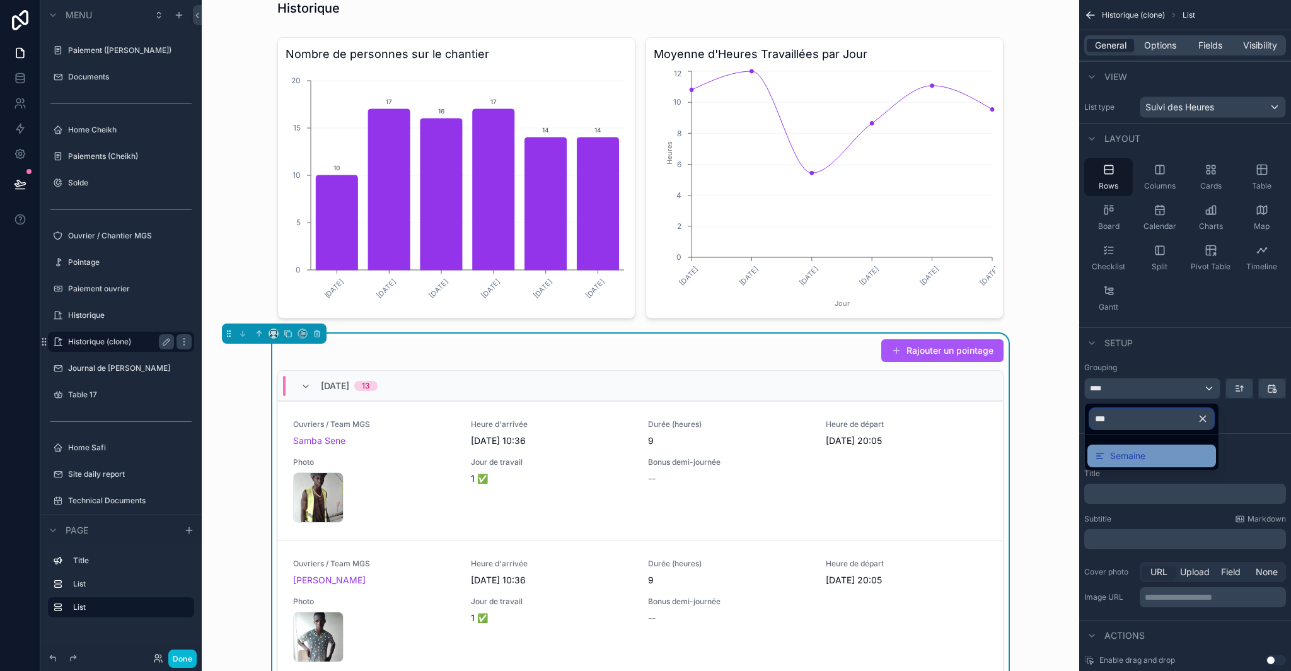
type input "***"
click at [1158, 450] on div "Semaine" at bounding box center [1151, 455] width 113 height 15
click at [1137, 410] on span "Add a subgroup" at bounding box center [1133, 413] width 59 height 9
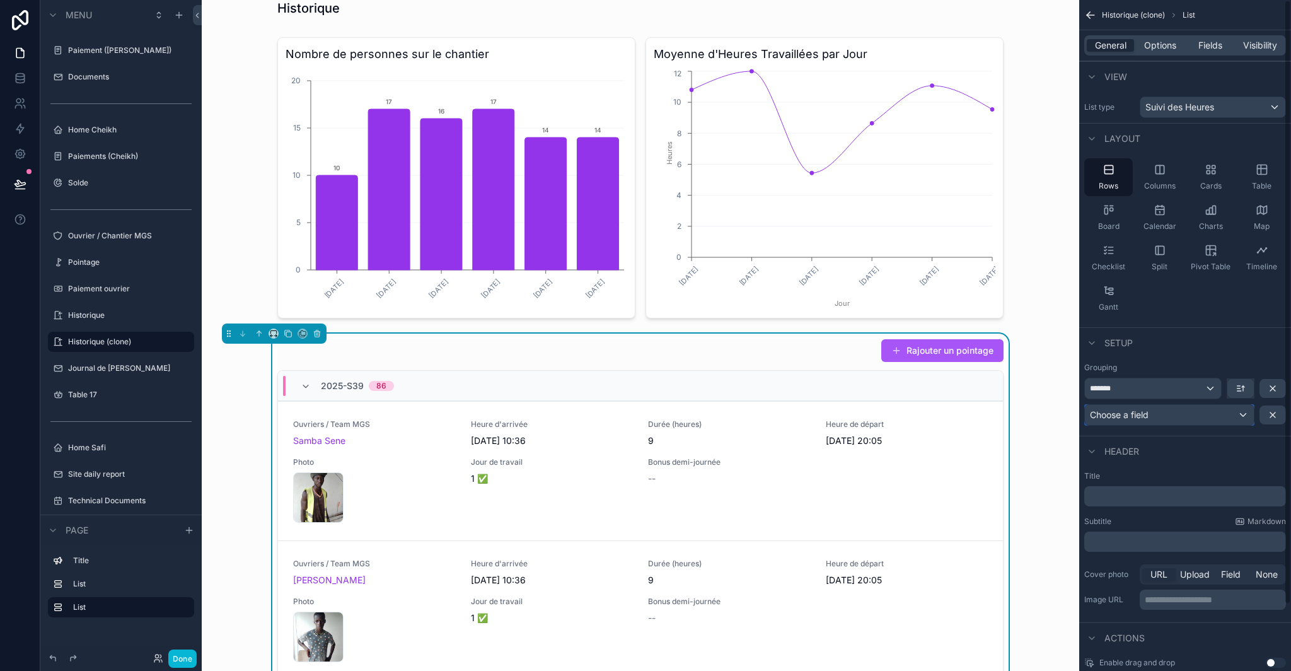
click at [1149, 416] on span "Choose a field" at bounding box center [1119, 414] width 59 height 11
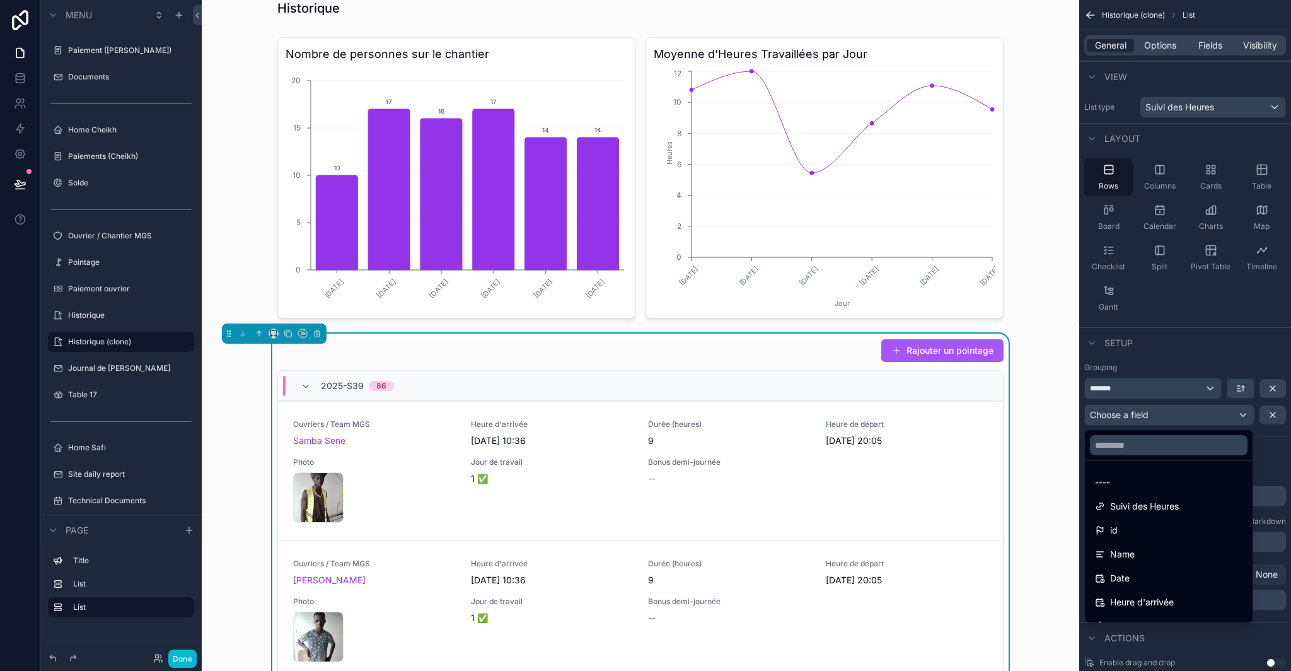
click at [1147, 455] on div at bounding box center [1169, 445] width 168 height 30
click at [1148, 446] on input "text" at bounding box center [1169, 445] width 158 height 20
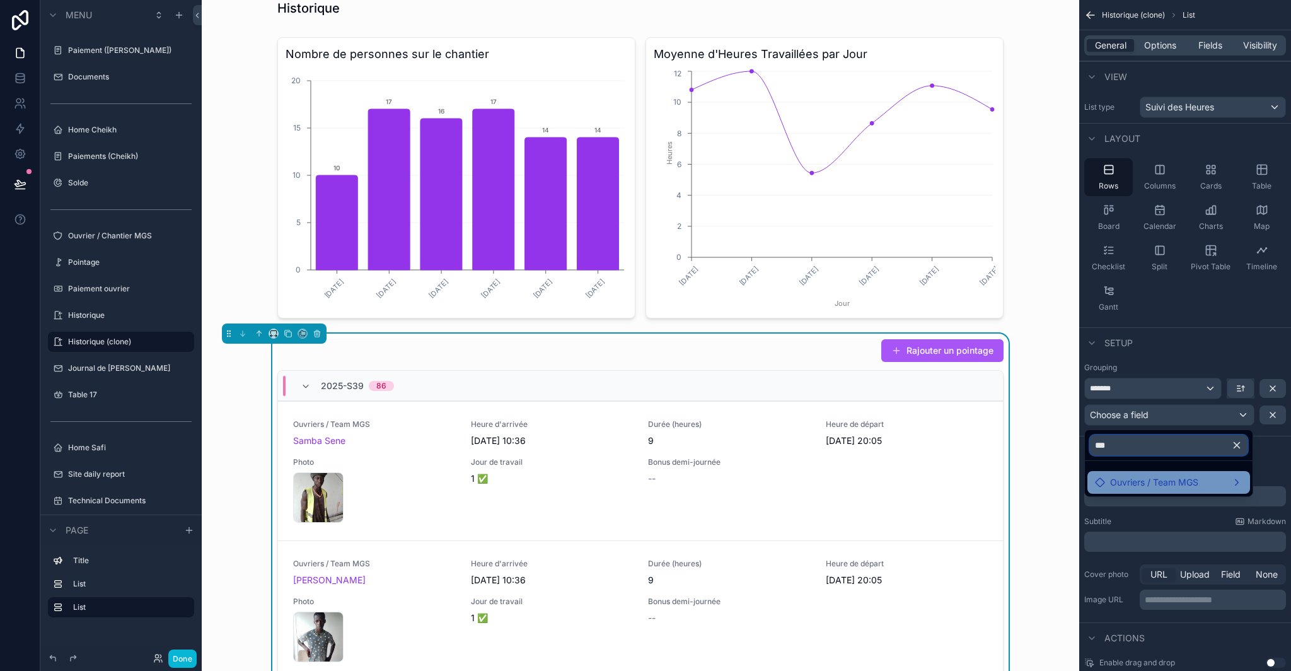
type input "***"
click at [1193, 474] on div "Ouvriers / Team MGS" at bounding box center [1169, 482] width 163 height 23
click at [1056, 480] on span "Ouvriers / Team MGS" at bounding box center [1031, 483] width 88 height 15
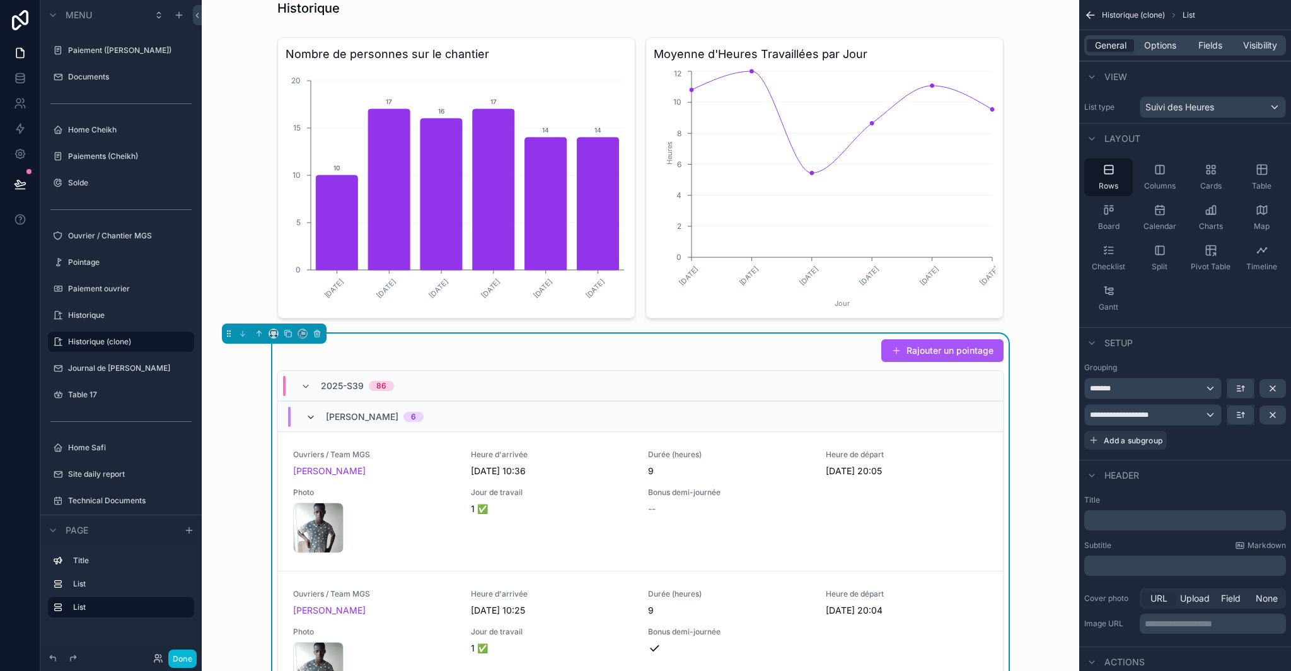
click at [308, 416] on icon "scrollable content" at bounding box center [311, 417] width 10 height 10
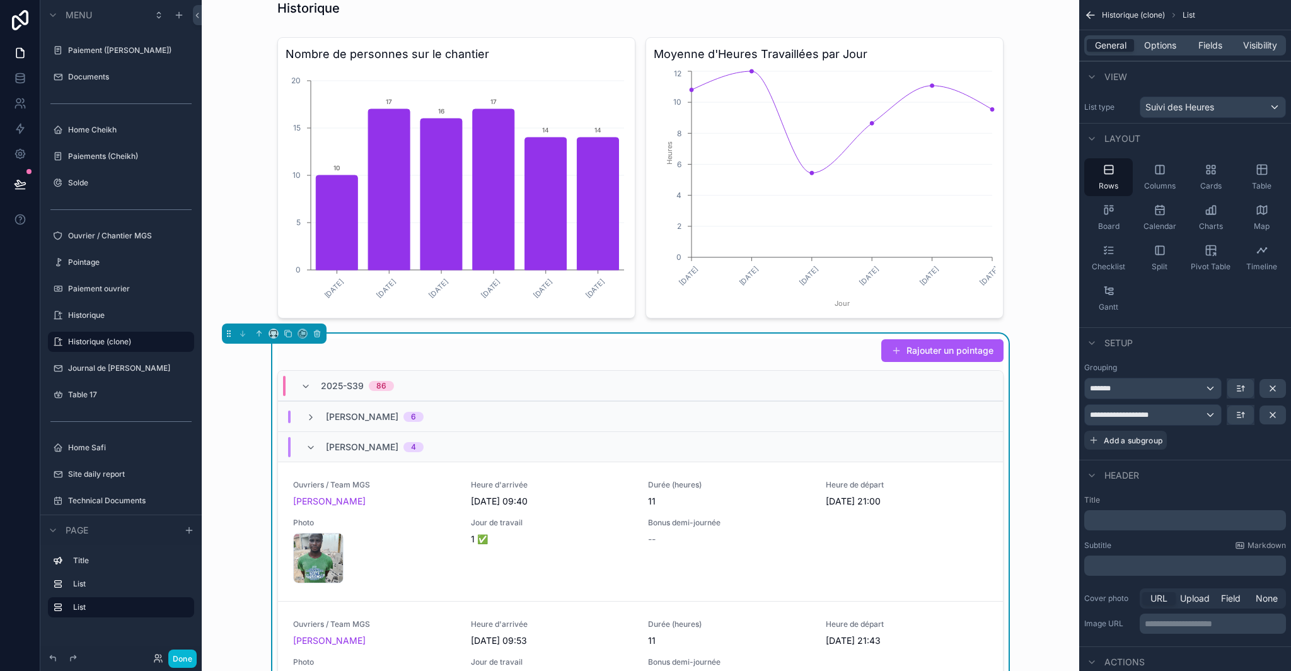
click at [306, 428] on div "Tine Aliou 6" at bounding box center [640, 416] width 725 height 30
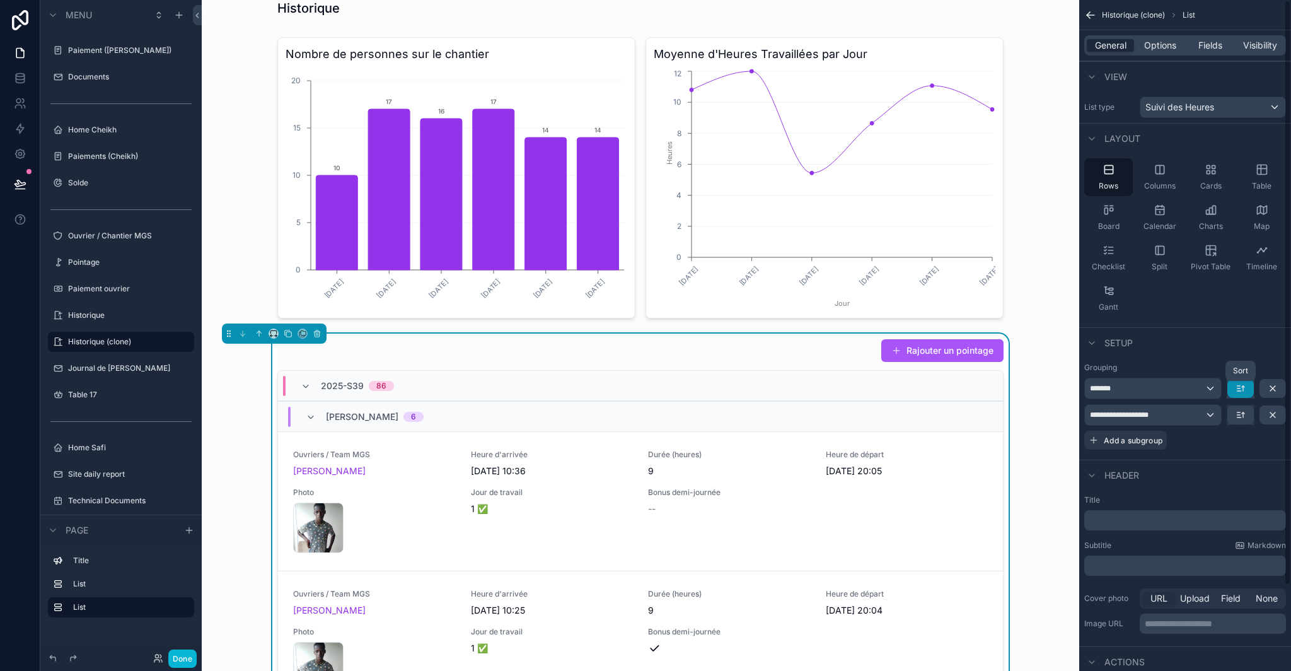
click at [1245, 389] on icon "scrollable content" at bounding box center [1241, 388] width 10 height 10
click at [1238, 376] on div "scrollable content" at bounding box center [645, 335] width 1291 height 671
click at [1245, 418] on icon "scrollable content" at bounding box center [1241, 415] width 10 height 10
click at [1238, 368] on div "scrollable content" at bounding box center [645, 335] width 1291 height 671
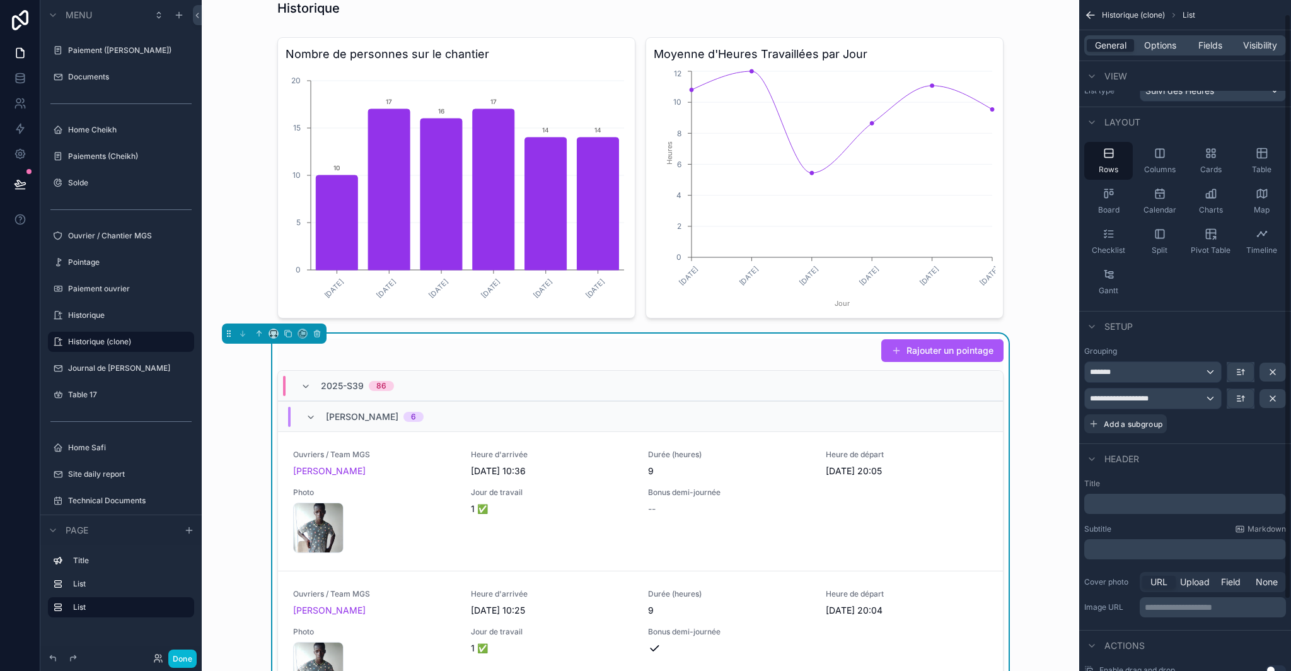
scroll to position [9, 0]
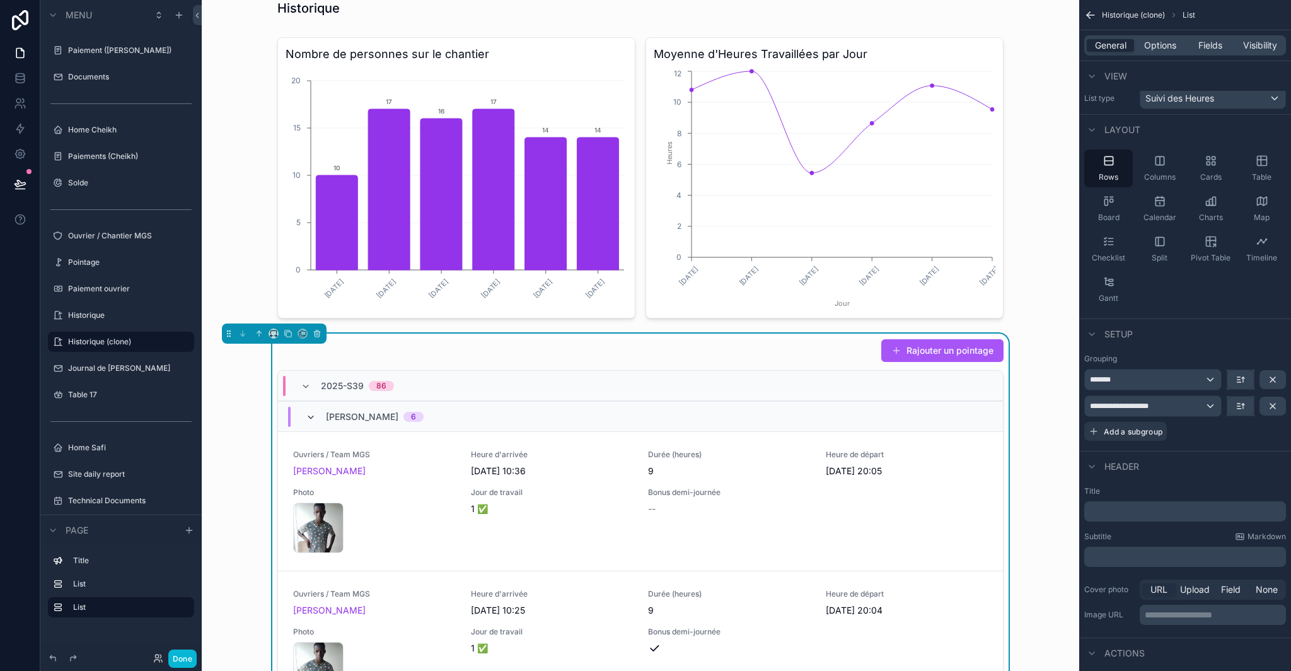
click at [306, 412] on icon "scrollable content" at bounding box center [311, 417] width 10 height 10
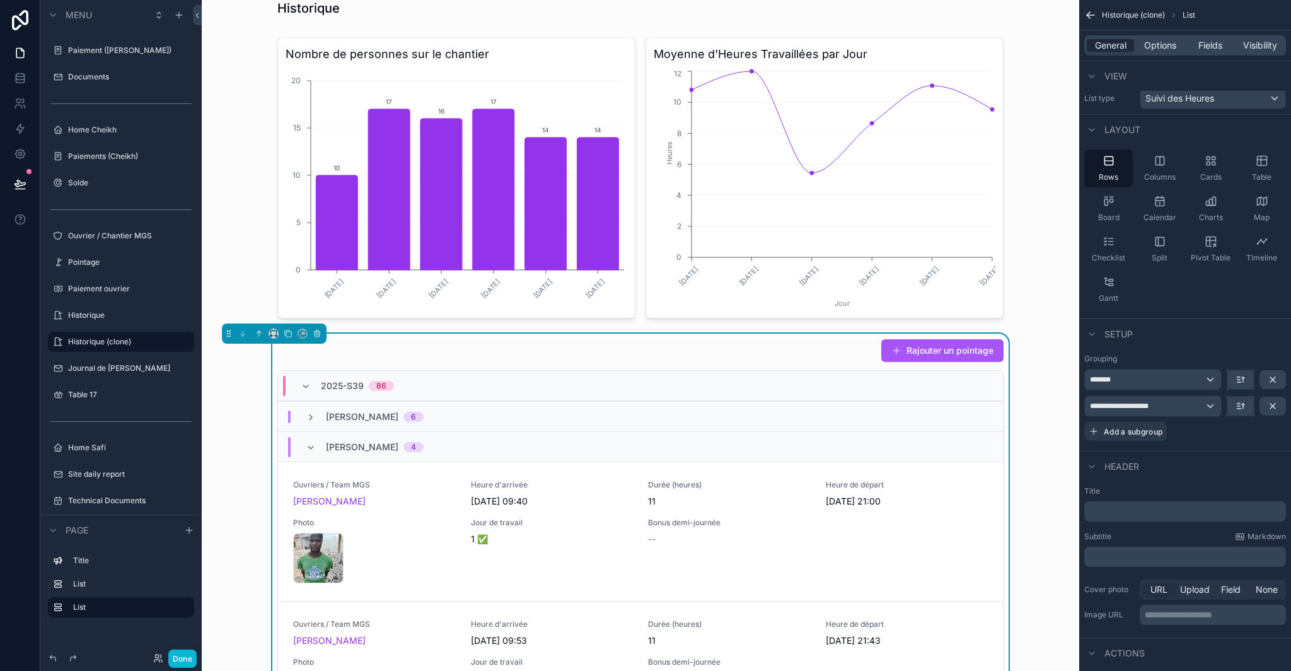
click at [306, 440] on div "Thierno Sada Balde 4" at bounding box center [365, 447] width 118 height 20
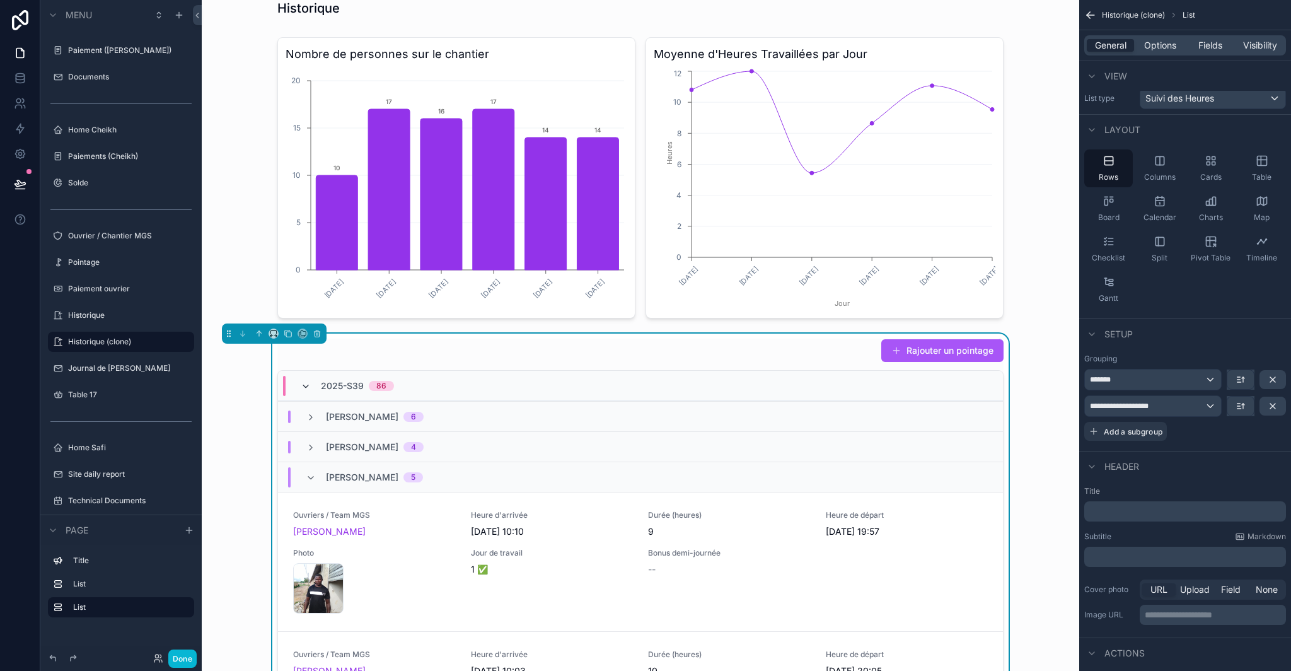
click at [302, 386] on icon "scrollable content" at bounding box center [306, 386] width 10 height 10
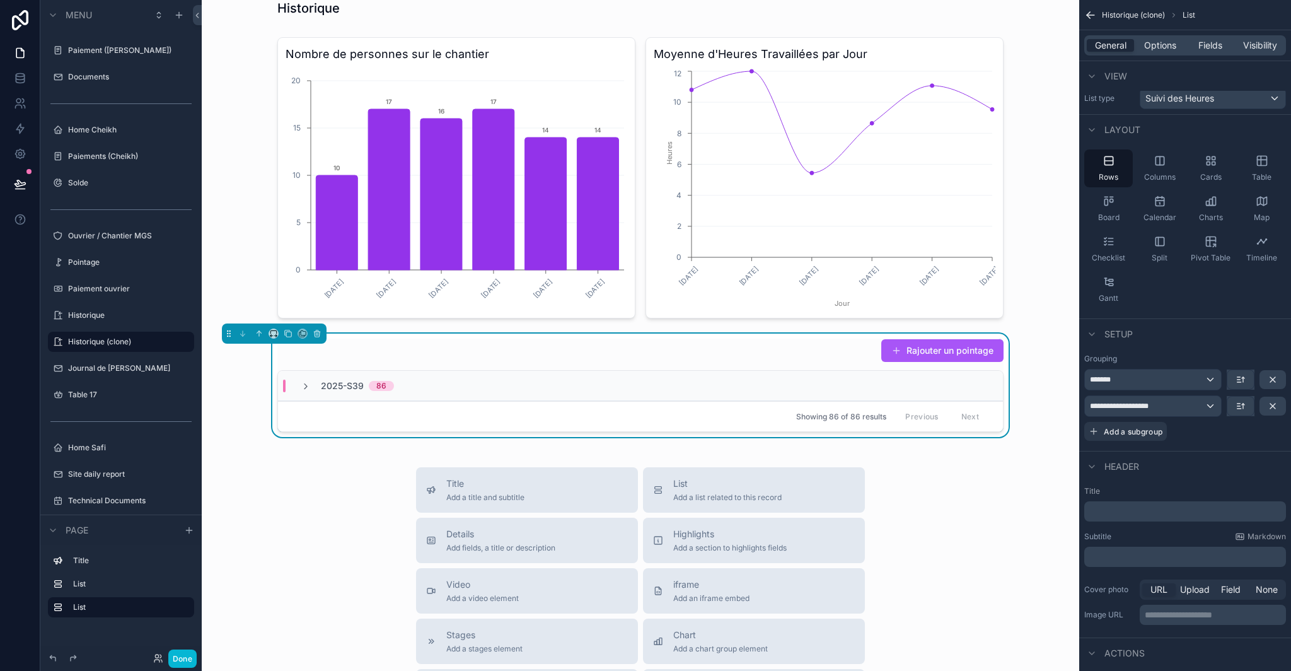
click at [301, 385] on icon "scrollable content" at bounding box center [306, 386] width 10 height 10
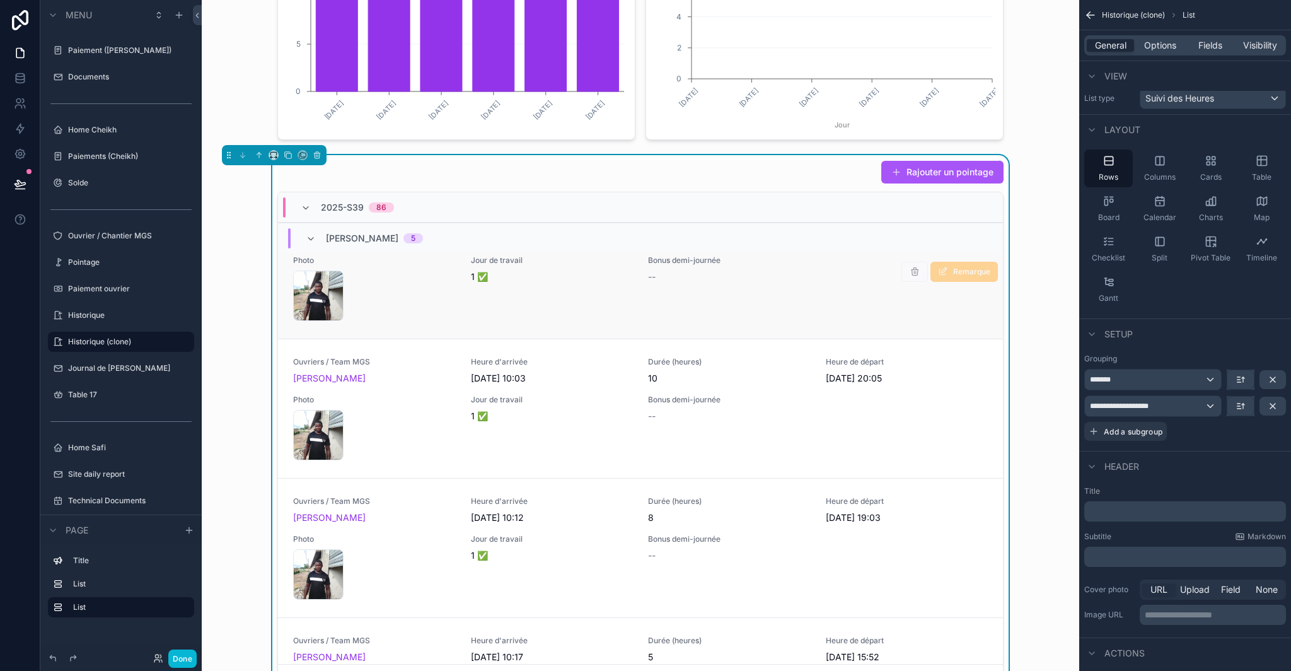
scroll to position [0, 0]
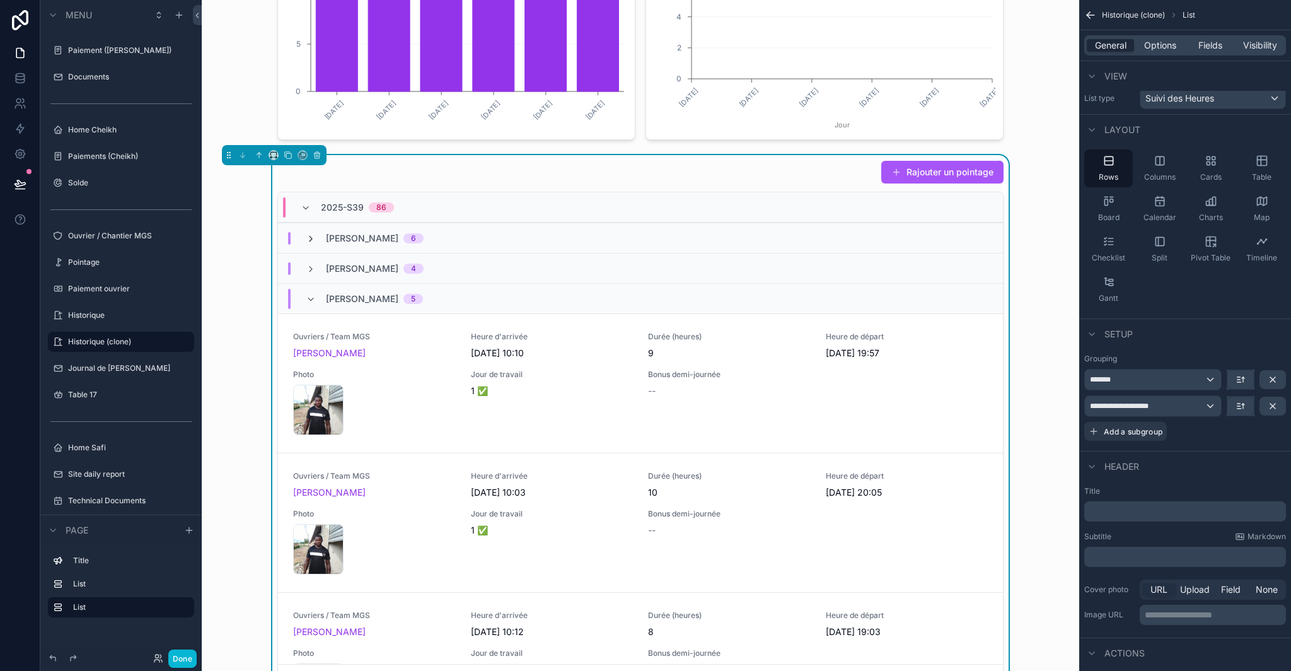
click at [310, 238] on icon "scrollable content" at bounding box center [311, 239] width 10 height 10
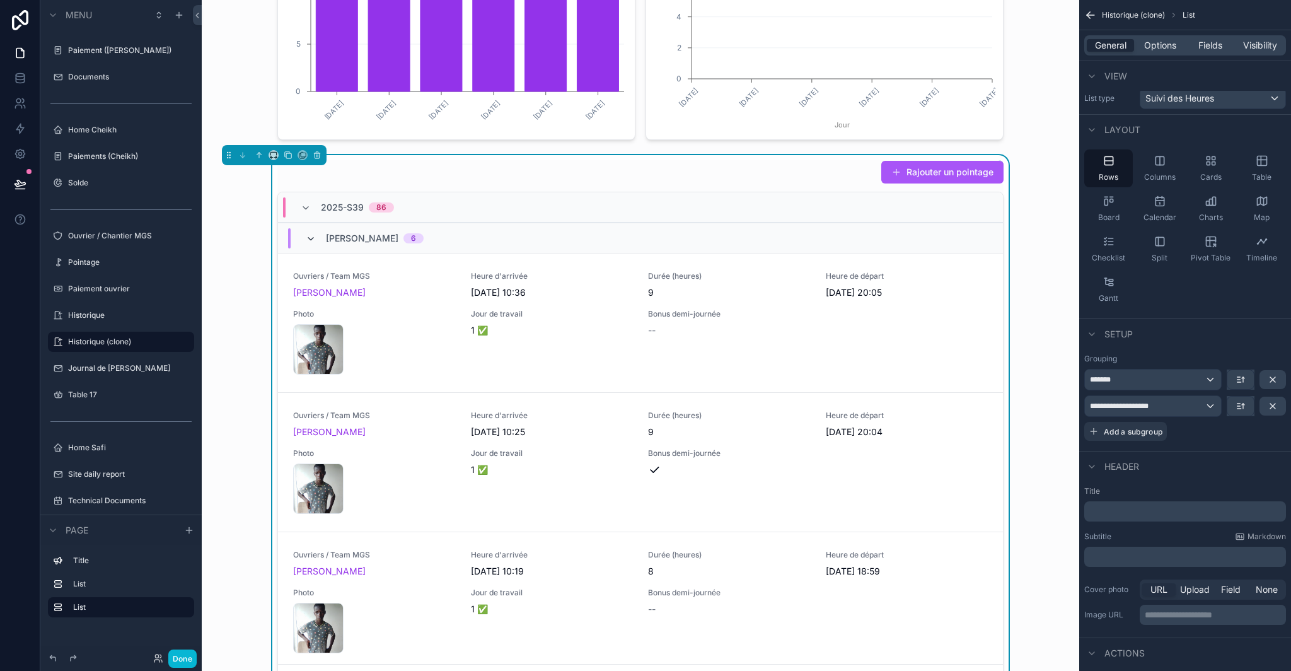
click at [310, 238] on icon "scrollable content" at bounding box center [311, 239] width 10 height 10
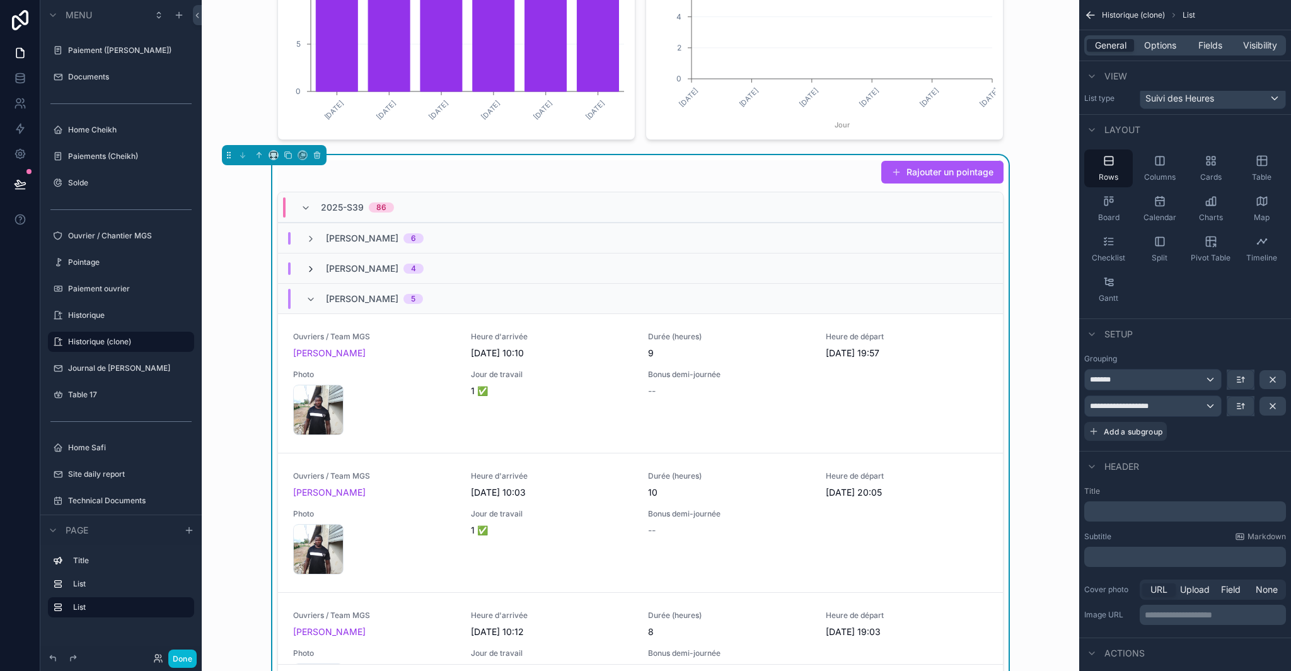
click at [306, 267] on icon "scrollable content" at bounding box center [311, 269] width 10 height 10
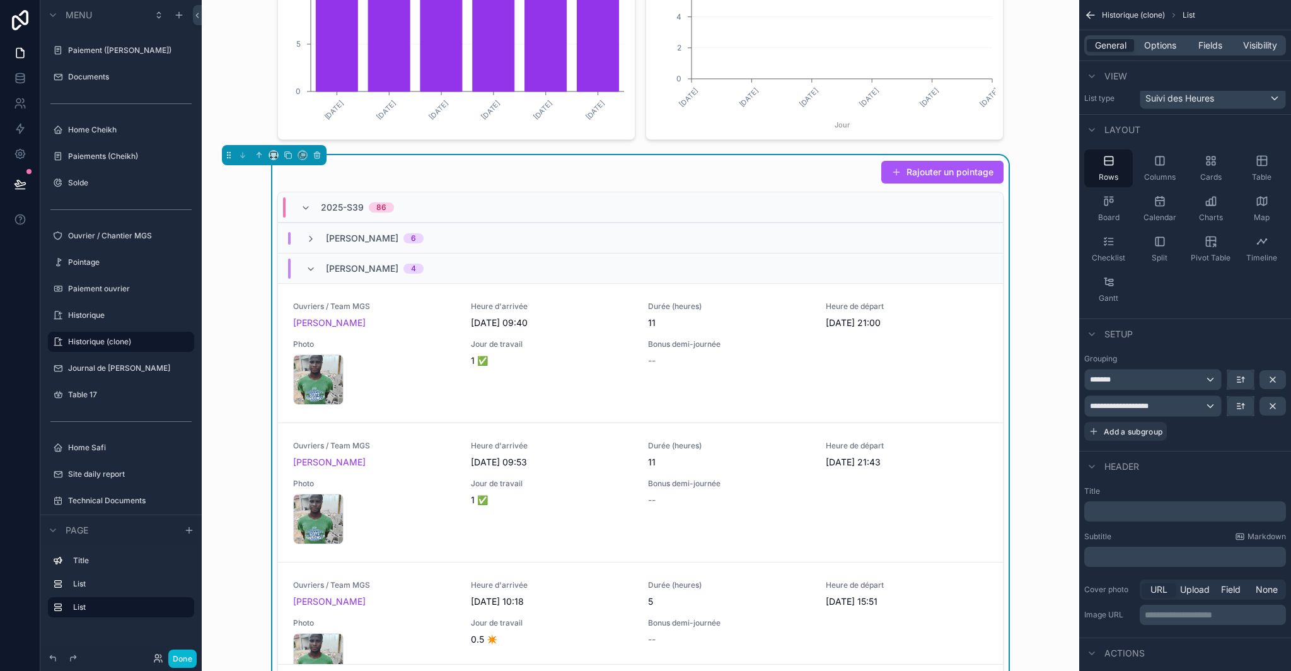
click at [306, 267] on icon "scrollable content" at bounding box center [311, 269] width 10 height 10
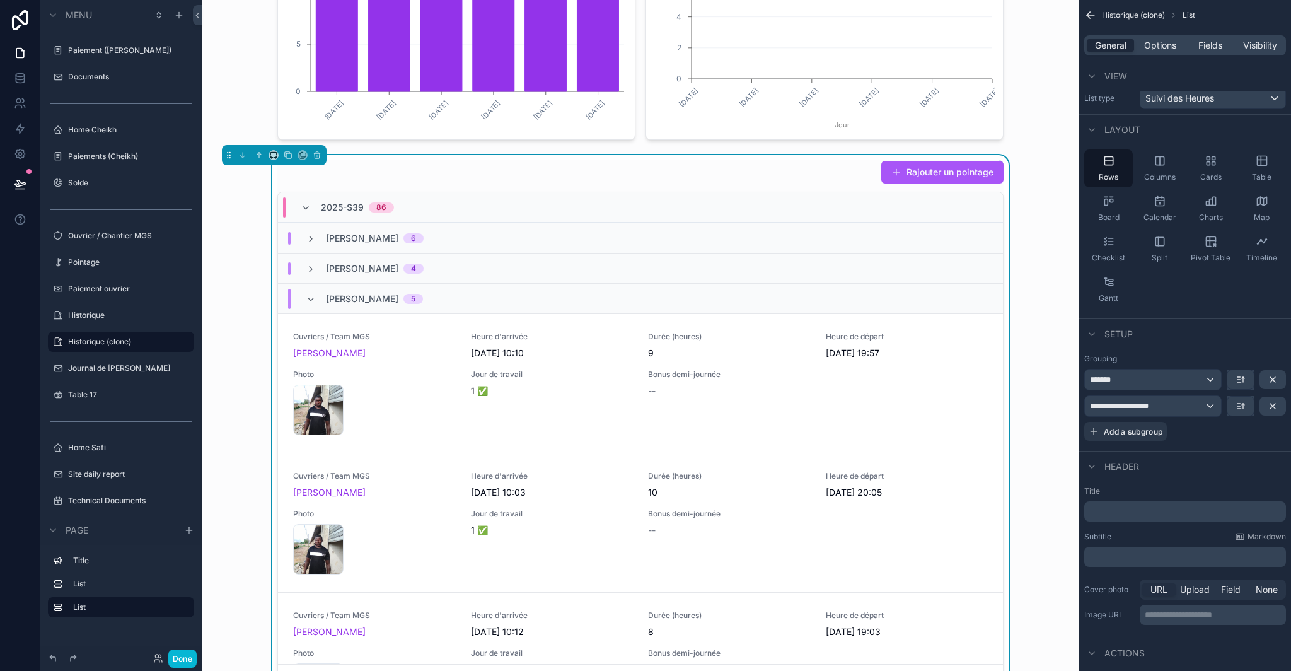
click at [306, 267] on icon "scrollable content" at bounding box center [311, 269] width 10 height 10
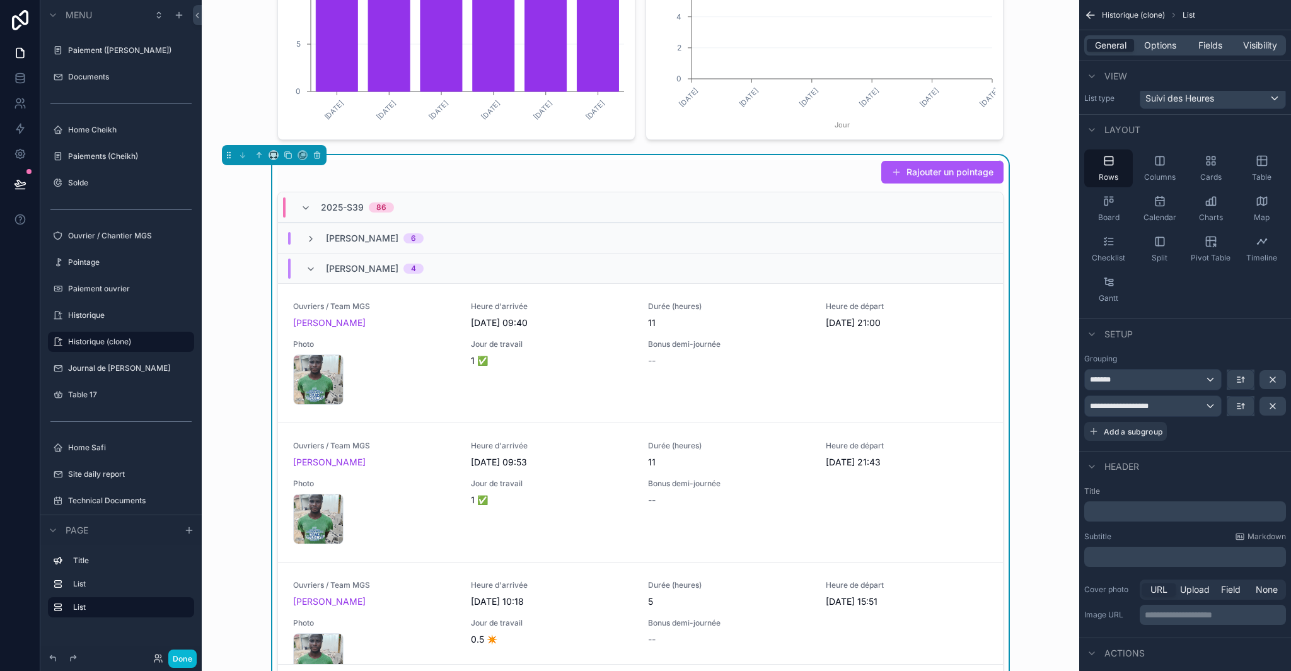
click at [306, 267] on icon "scrollable content" at bounding box center [311, 269] width 10 height 10
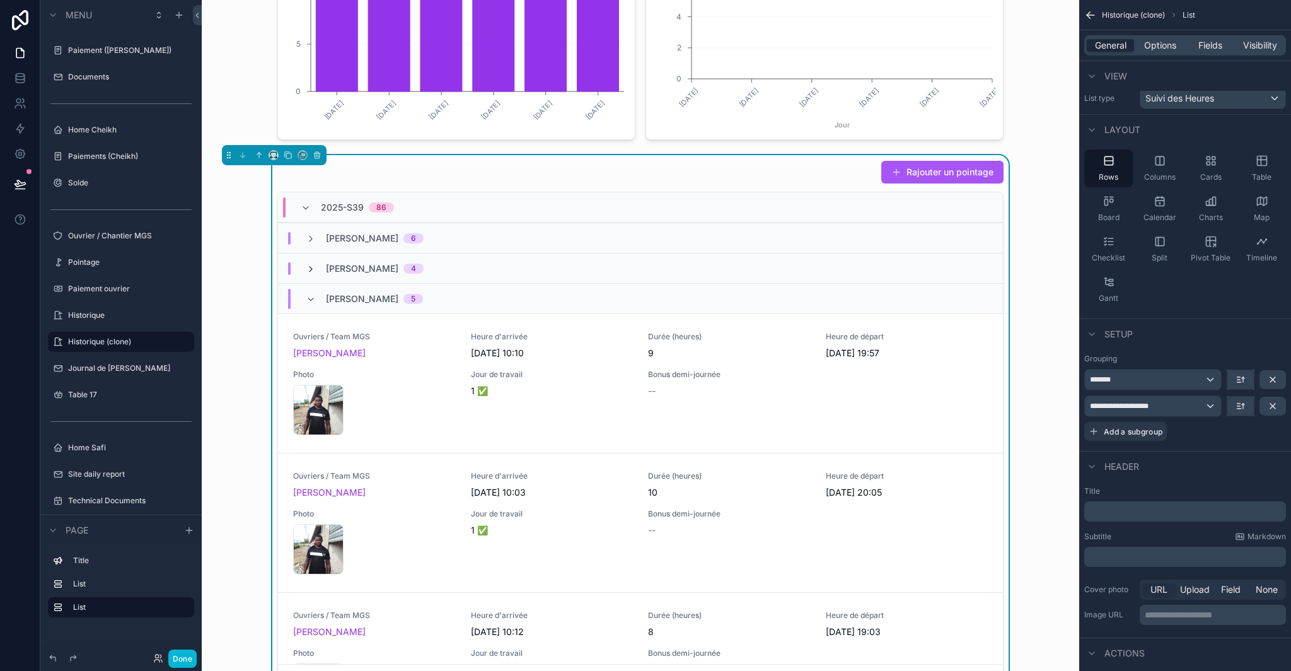
click at [306, 264] on icon "scrollable content" at bounding box center [311, 269] width 10 height 10
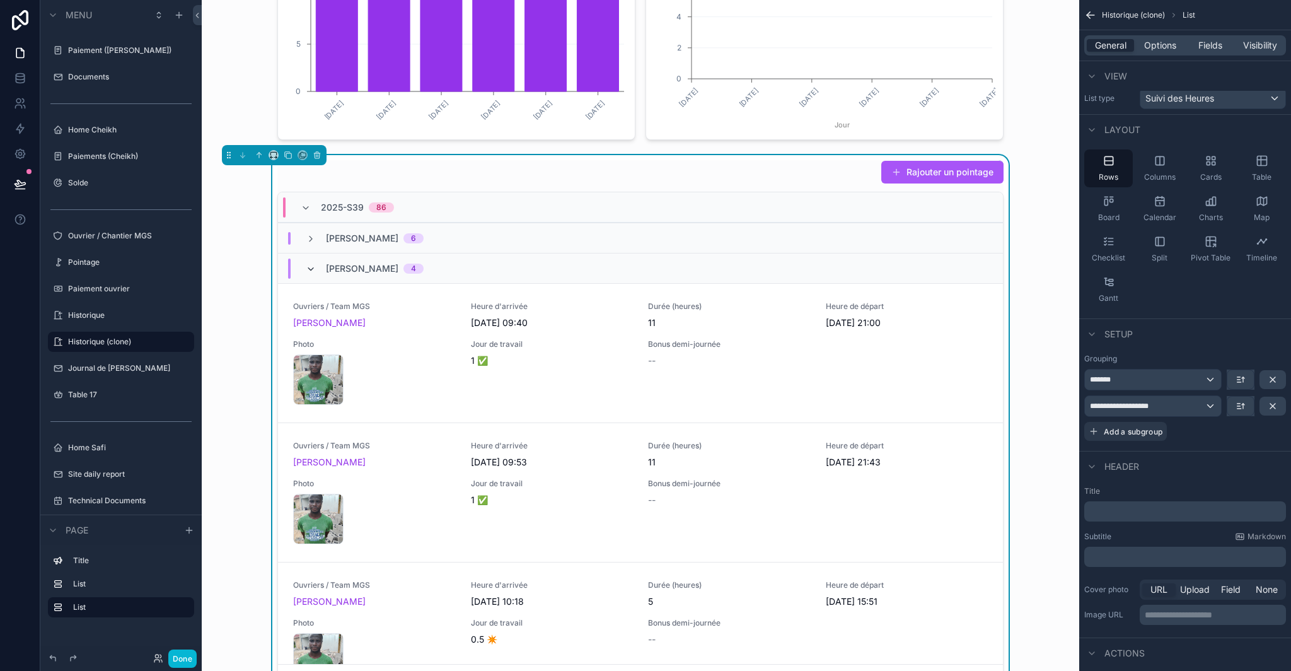
click at [306, 265] on icon "scrollable content" at bounding box center [311, 269] width 10 height 10
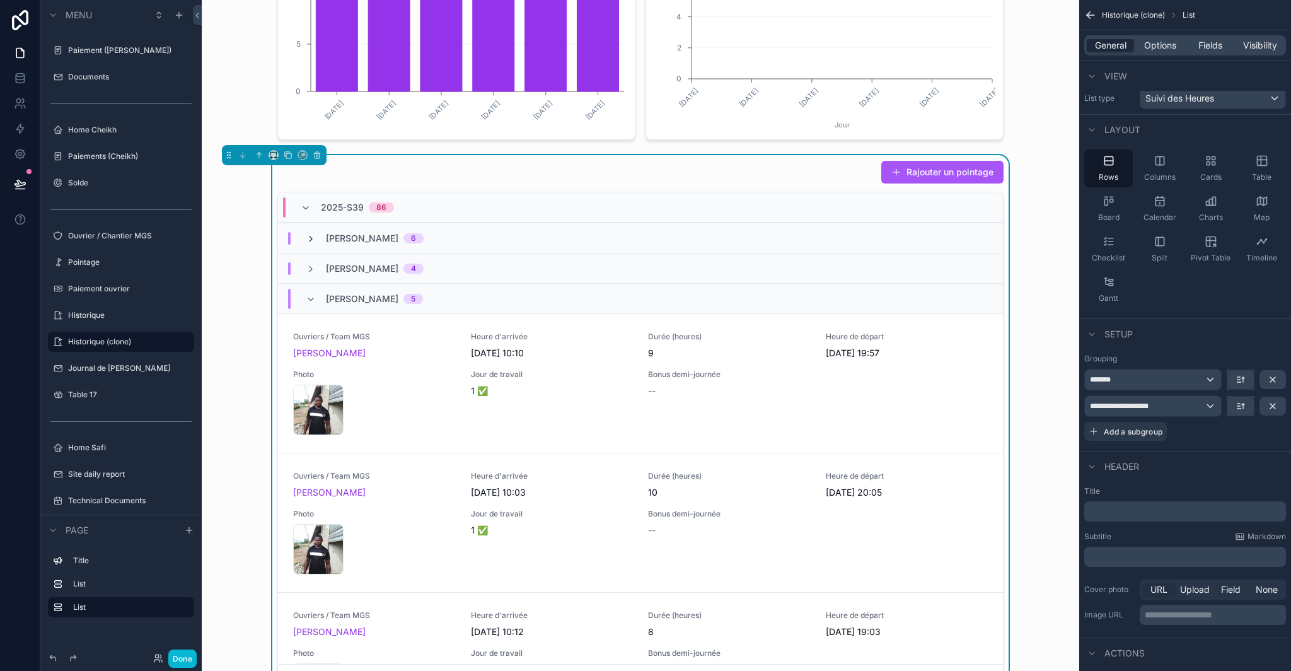
click at [308, 241] on icon "scrollable content" at bounding box center [311, 239] width 10 height 10
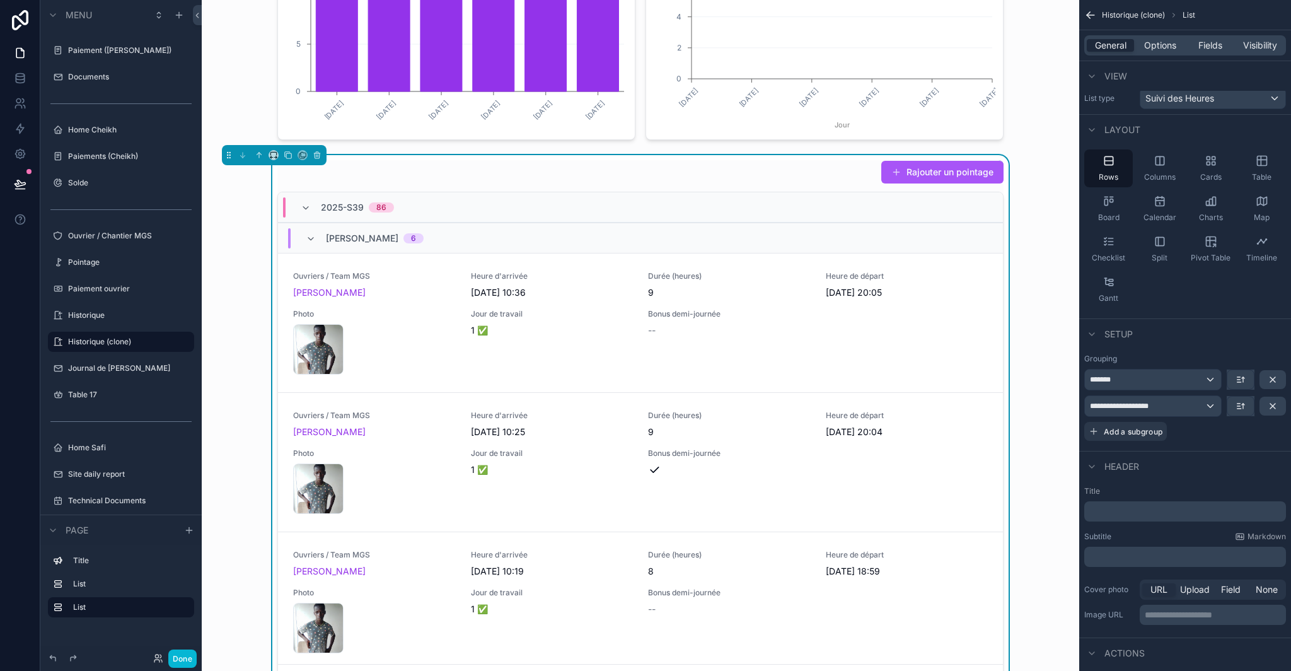
click at [308, 241] on icon "scrollable content" at bounding box center [311, 239] width 10 height 10
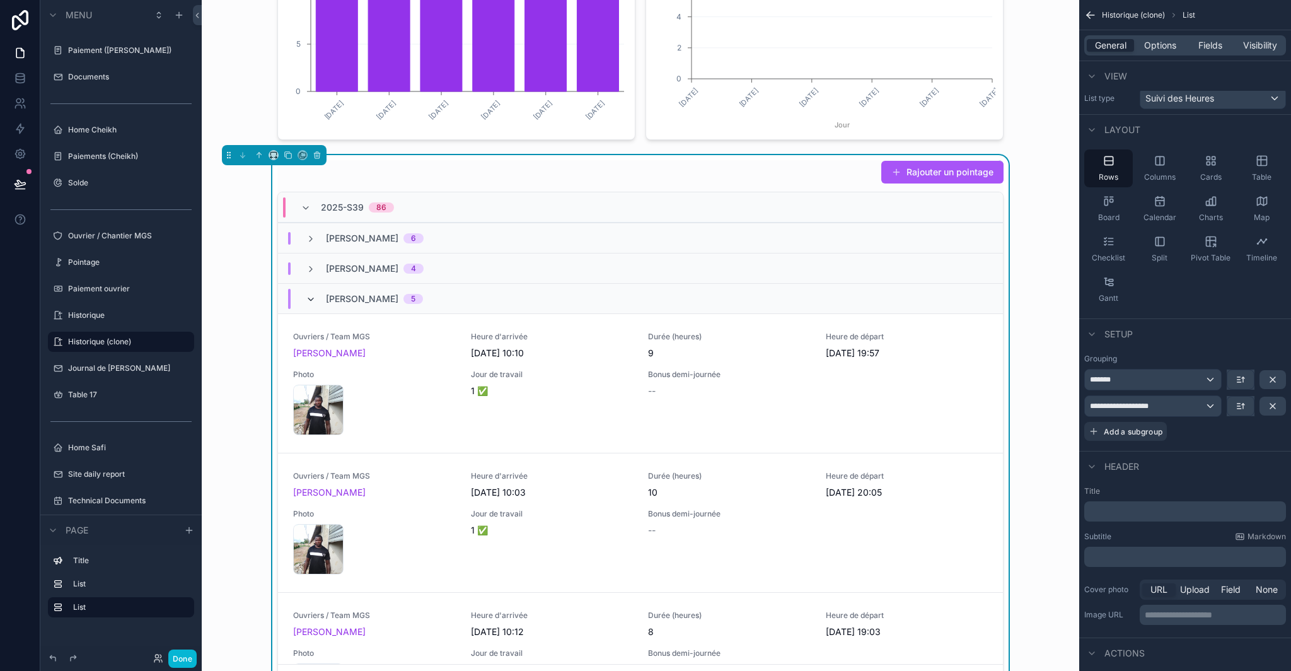
click at [310, 294] on icon "scrollable content" at bounding box center [311, 299] width 10 height 10
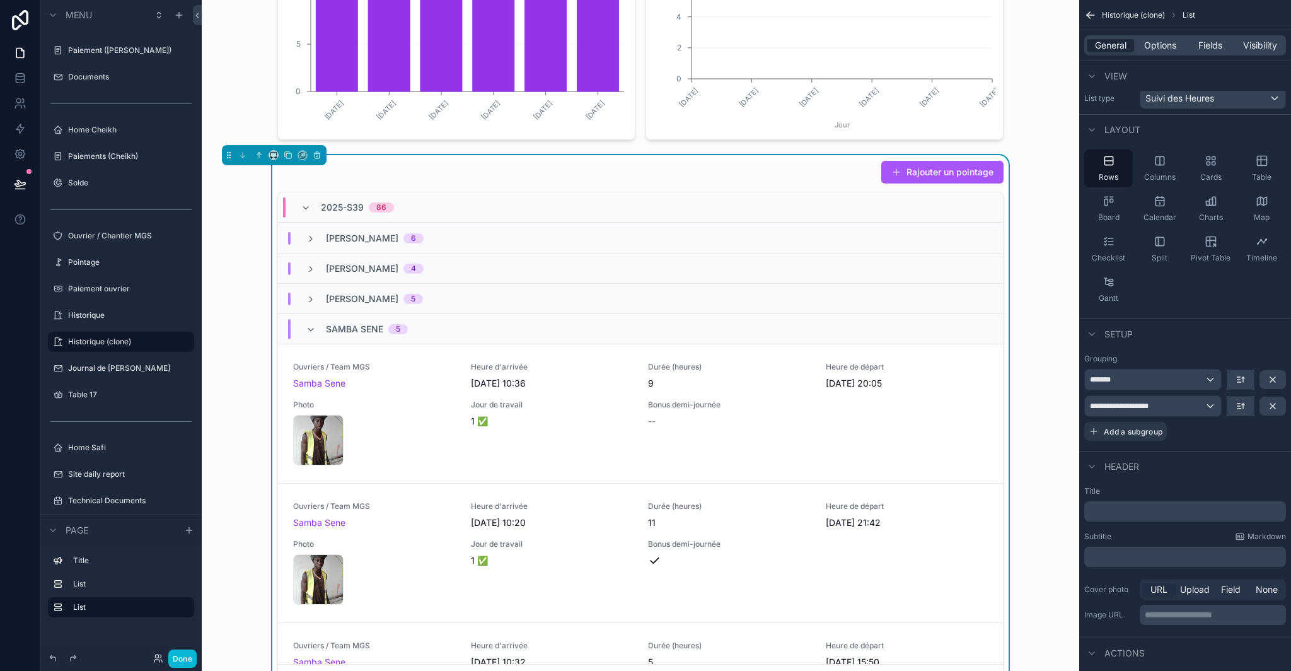
click at [311, 330] on div "Samba Sene 5" at bounding box center [357, 329] width 102 height 20
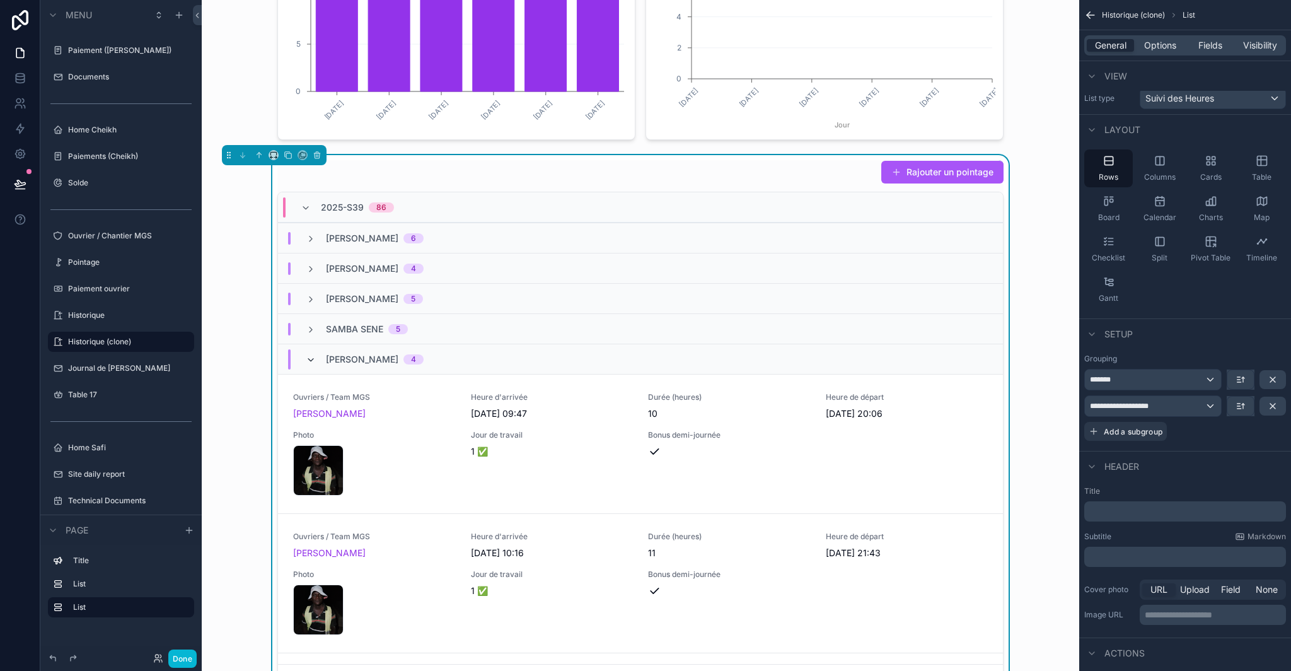
click at [306, 361] on icon "scrollable content" at bounding box center [311, 360] width 10 height 10
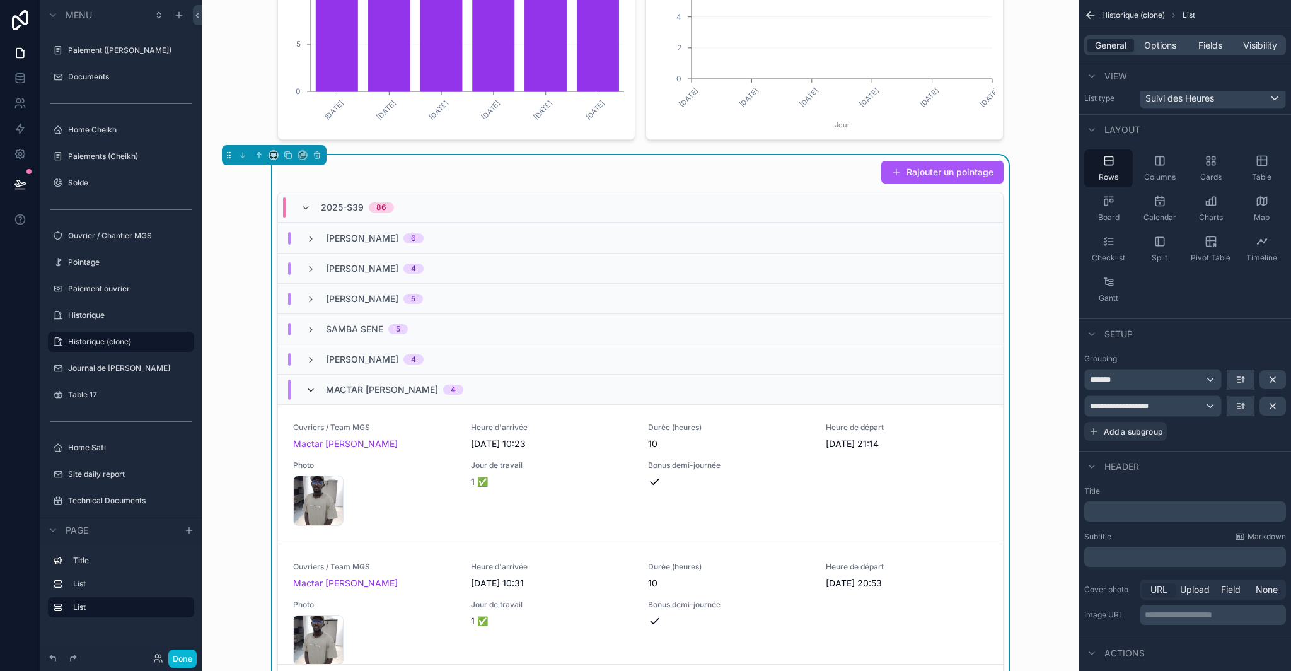
click at [306, 386] on icon "scrollable content" at bounding box center [311, 390] width 10 height 10
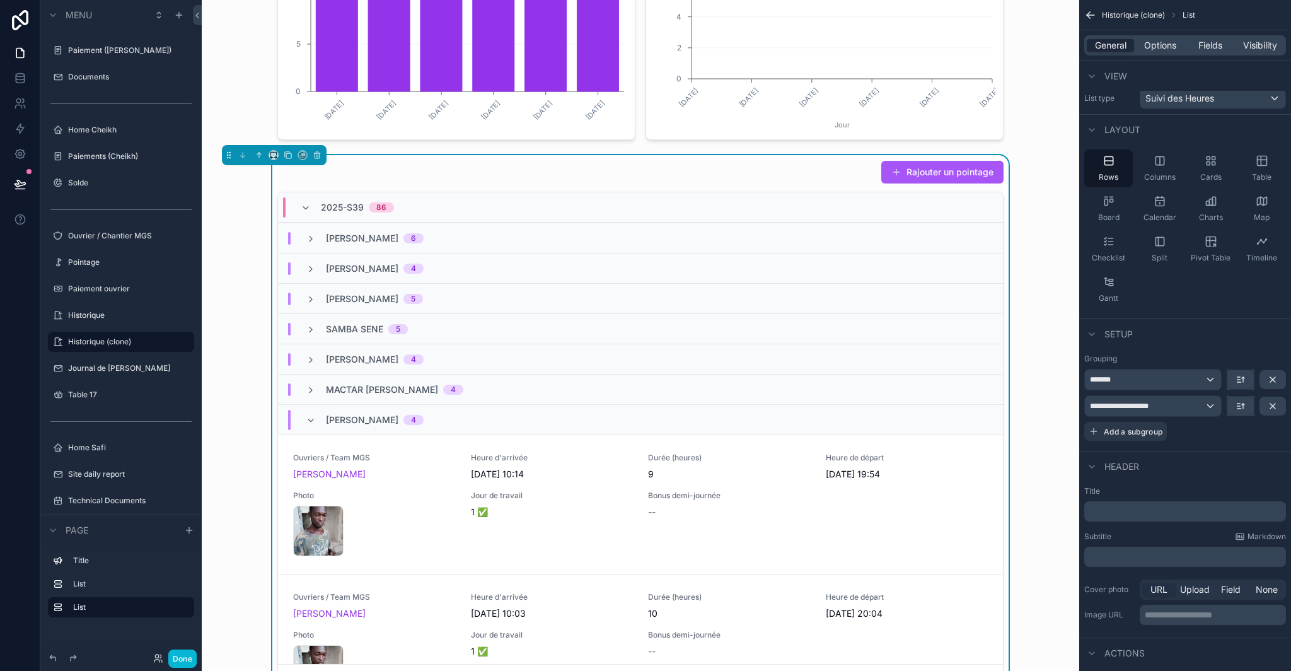
click at [300, 419] on div "Lamine Sano 4" at bounding box center [365, 420] width 148 height 20
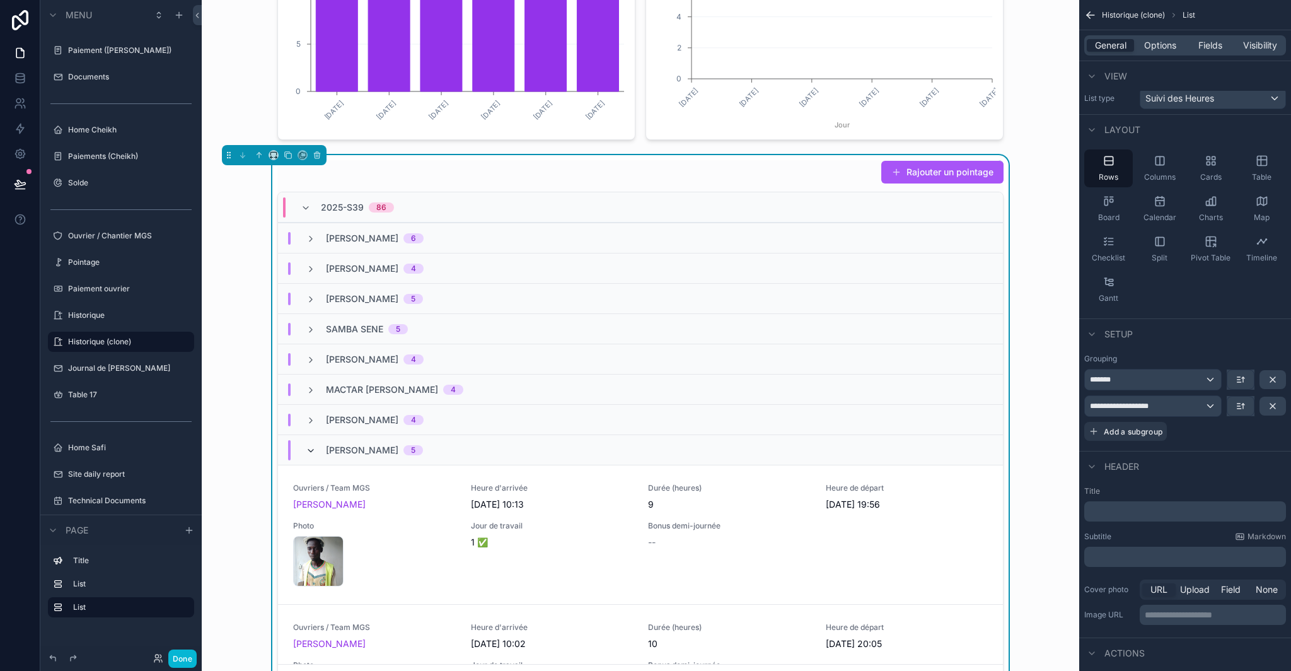
click at [307, 450] on icon "scrollable content" at bounding box center [311, 451] width 10 height 10
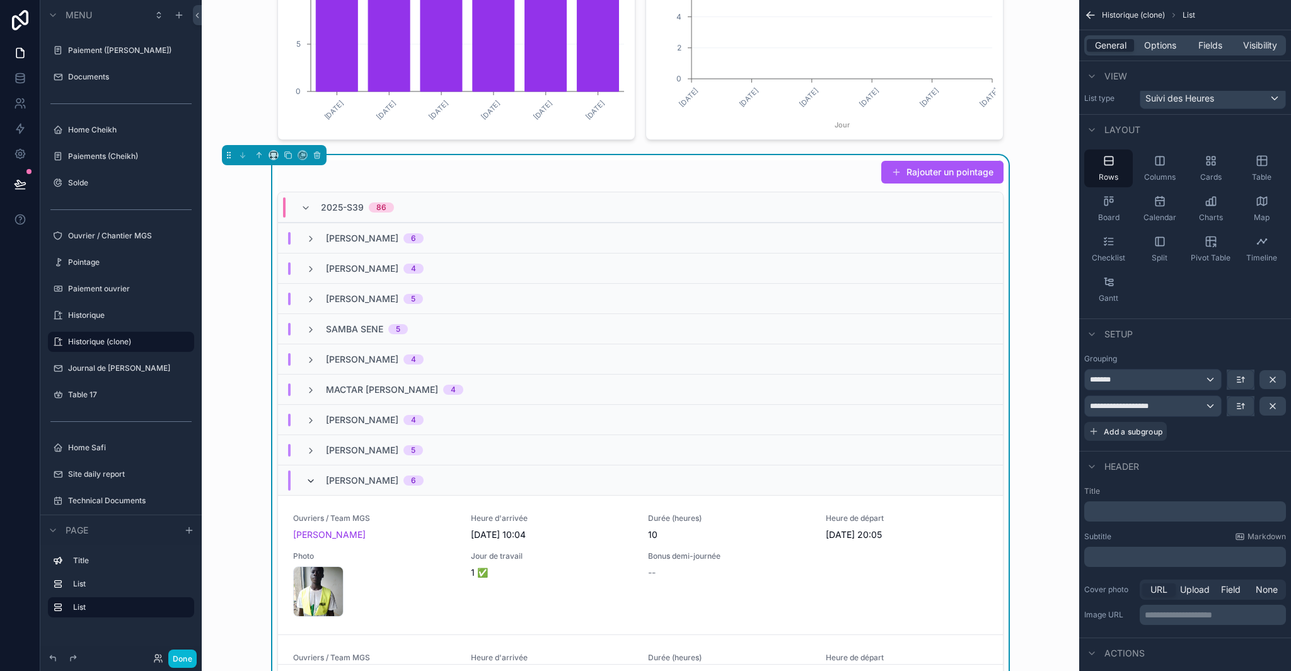
click at [309, 480] on icon "scrollable content" at bounding box center [311, 481] width 10 height 10
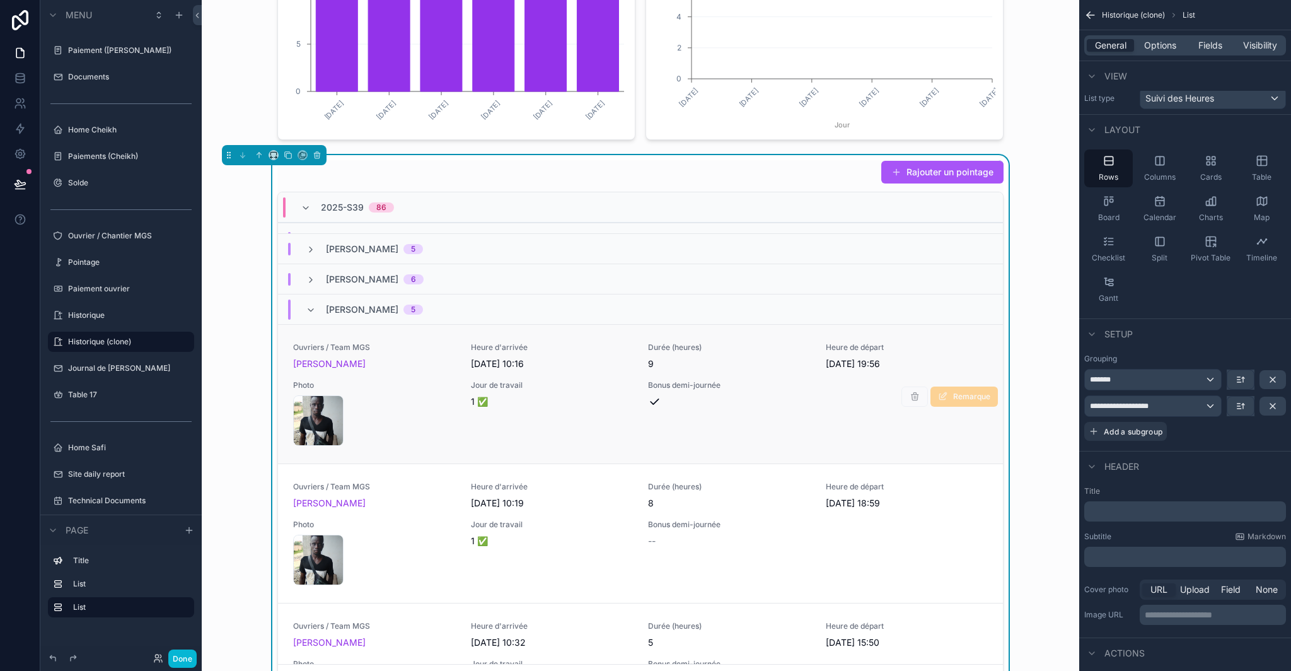
scroll to position [193, 0]
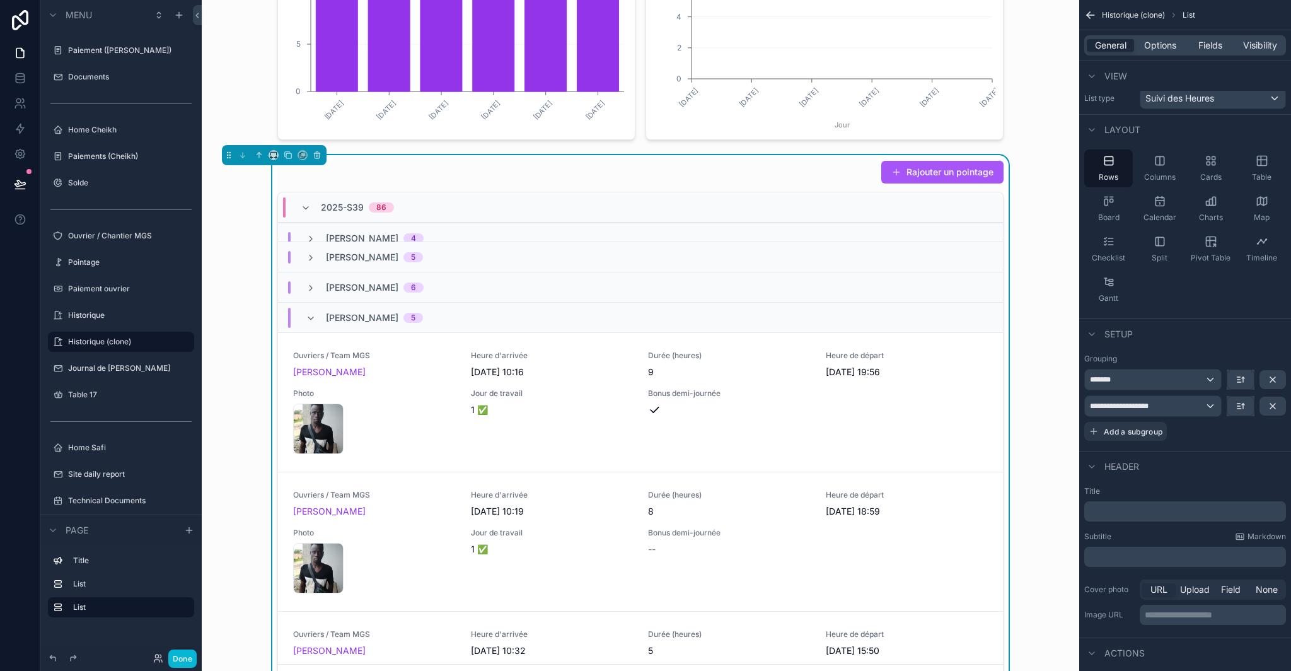
click at [311, 318] on div "Faye Elhadji 5" at bounding box center [364, 318] width 117 height 20
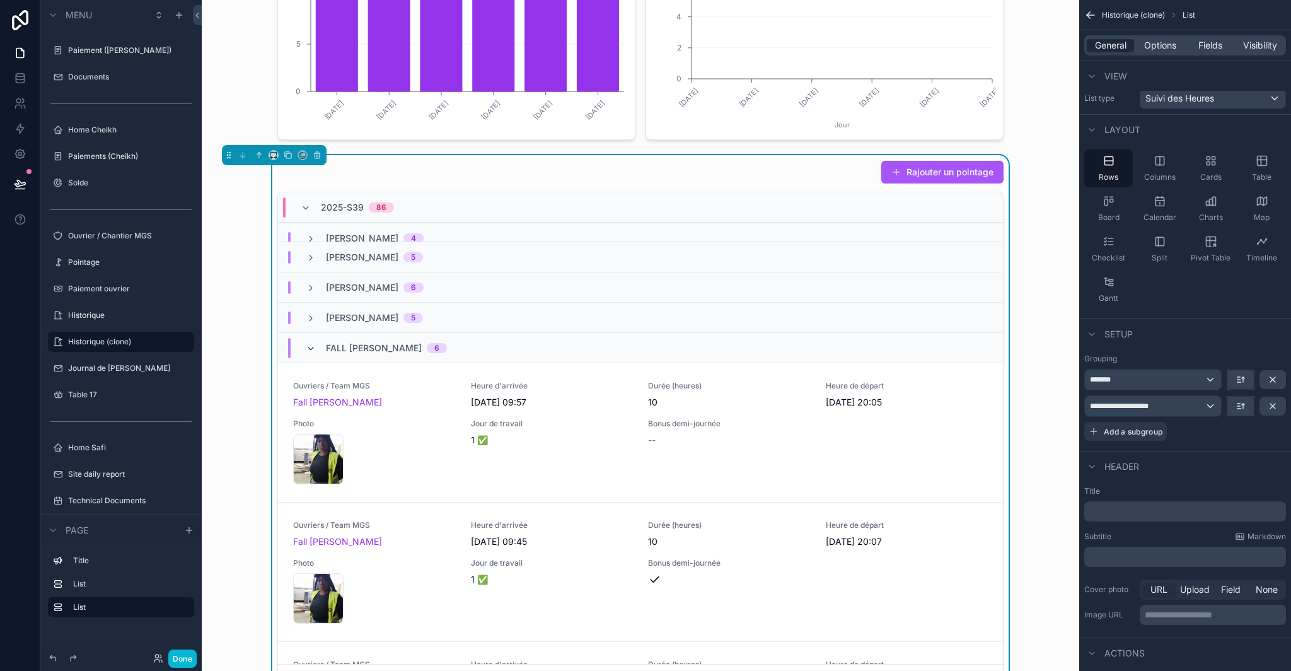
click at [306, 344] on icon "scrollable content" at bounding box center [311, 349] width 10 height 10
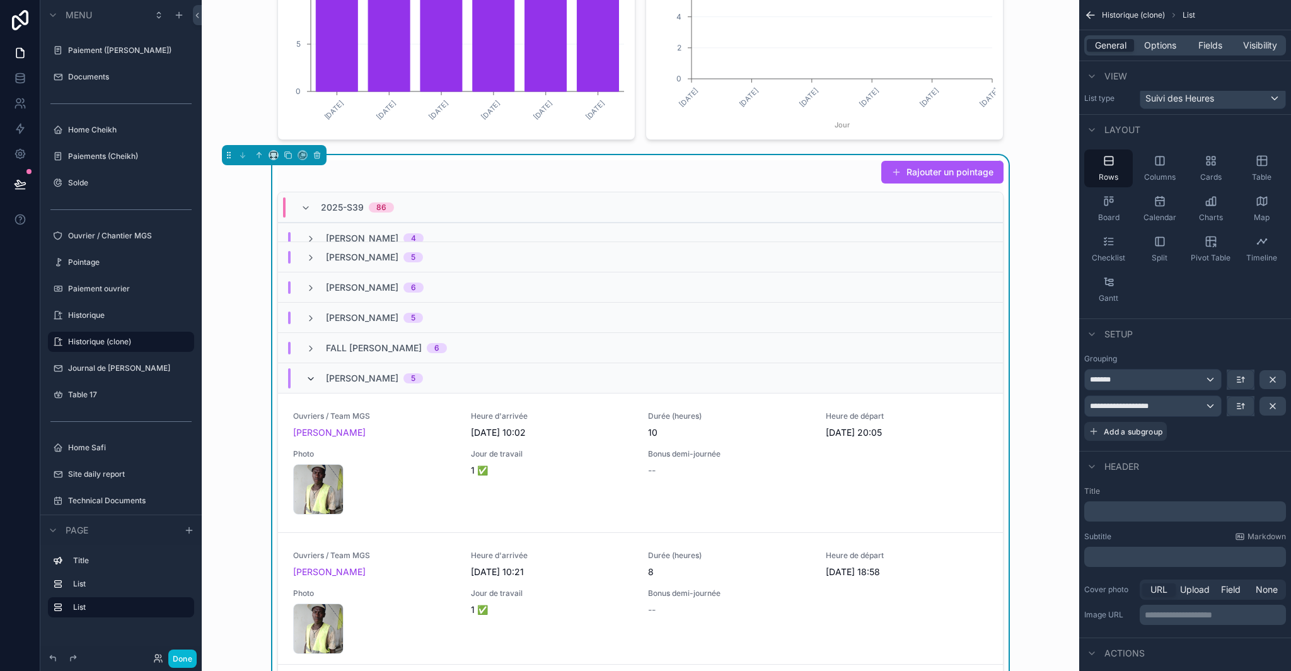
click at [306, 379] on icon "scrollable content" at bounding box center [311, 379] width 10 height 10
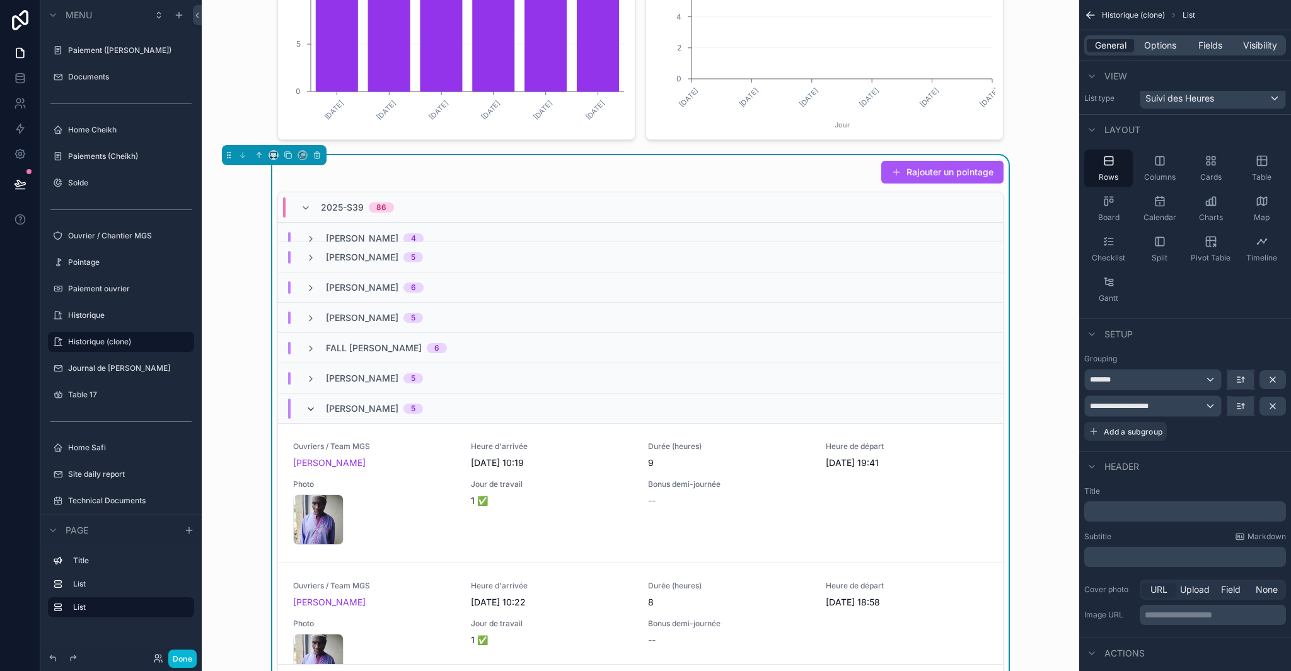
click at [306, 403] on div "Diouf Moustapha 5" at bounding box center [364, 409] width 117 height 20
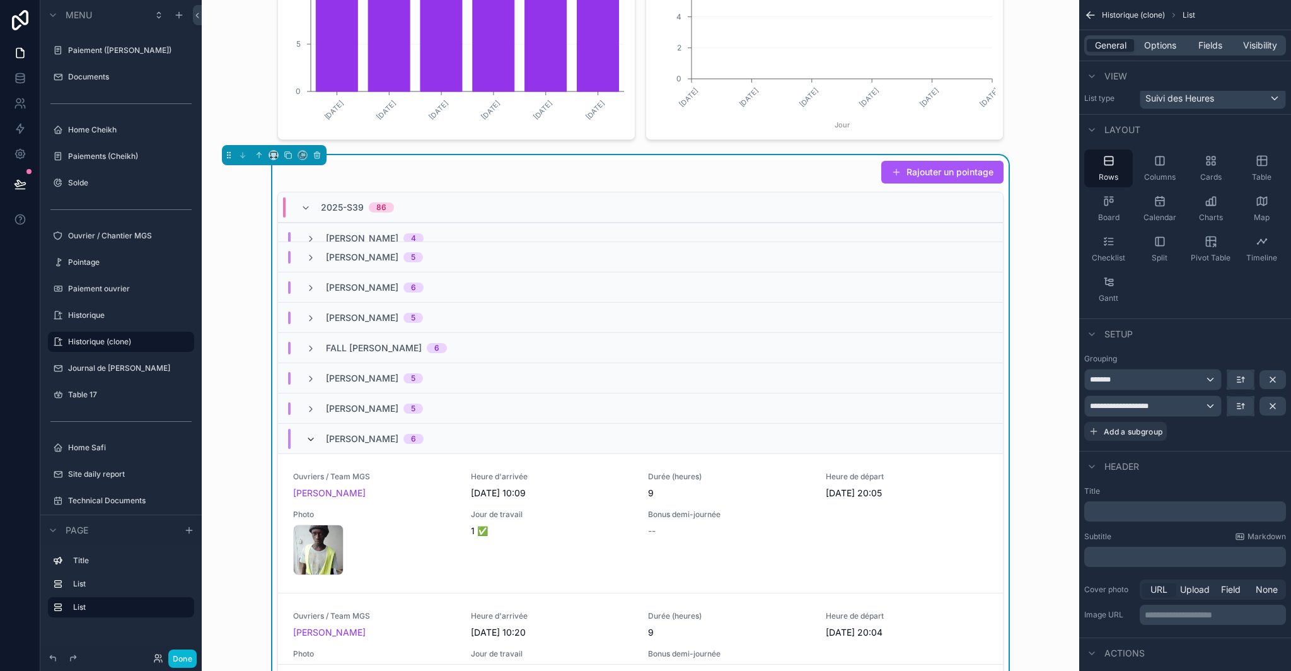
click at [306, 438] on icon "scrollable content" at bounding box center [311, 439] width 10 height 10
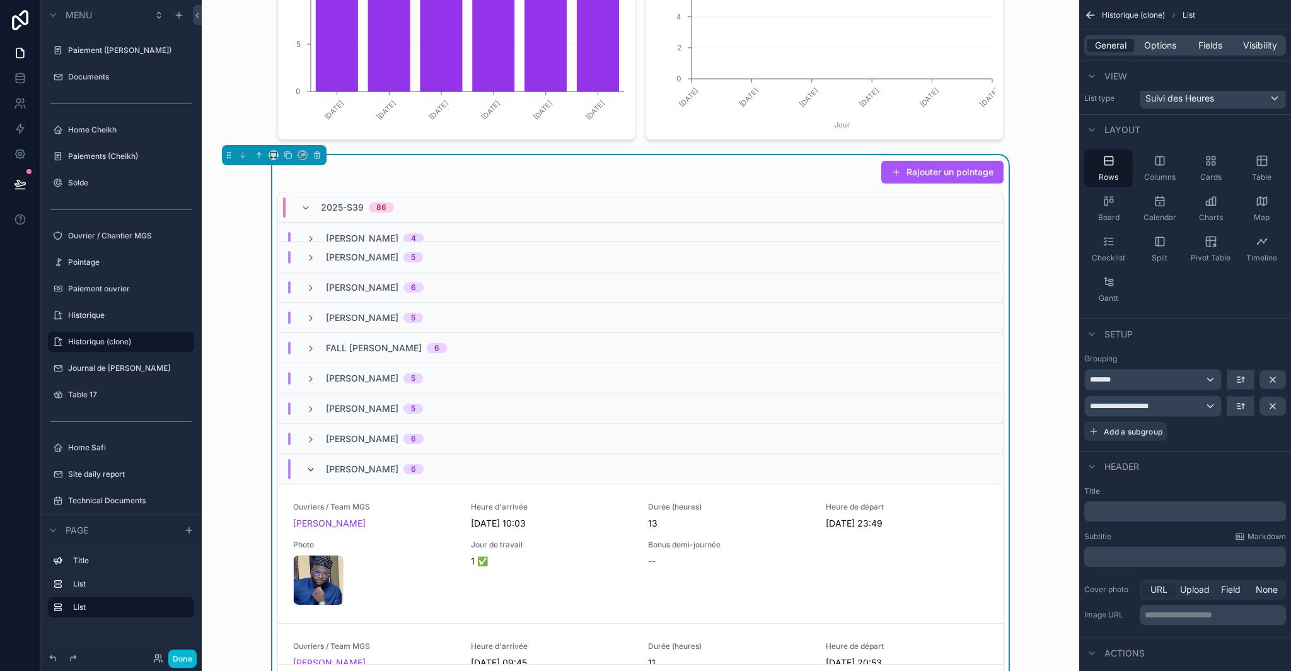
click at [308, 469] on icon "scrollable content" at bounding box center [311, 470] width 10 height 10
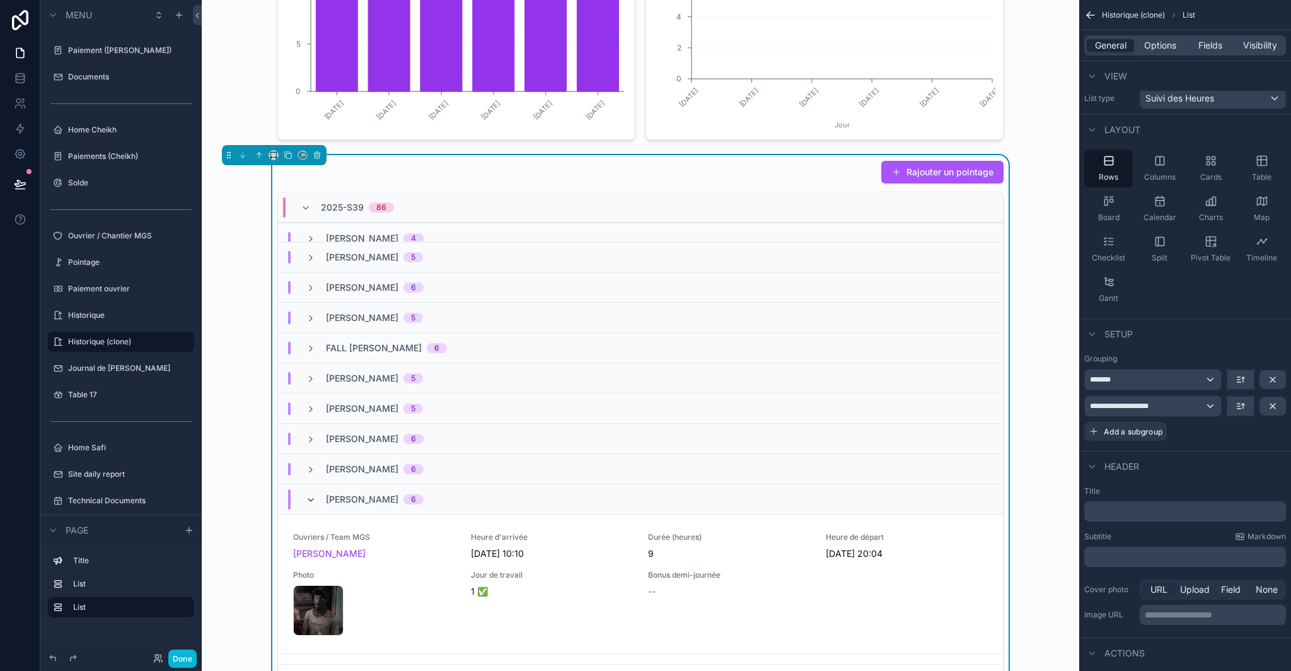
click at [306, 503] on icon "scrollable content" at bounding box center [311, 500] width 10 height 10
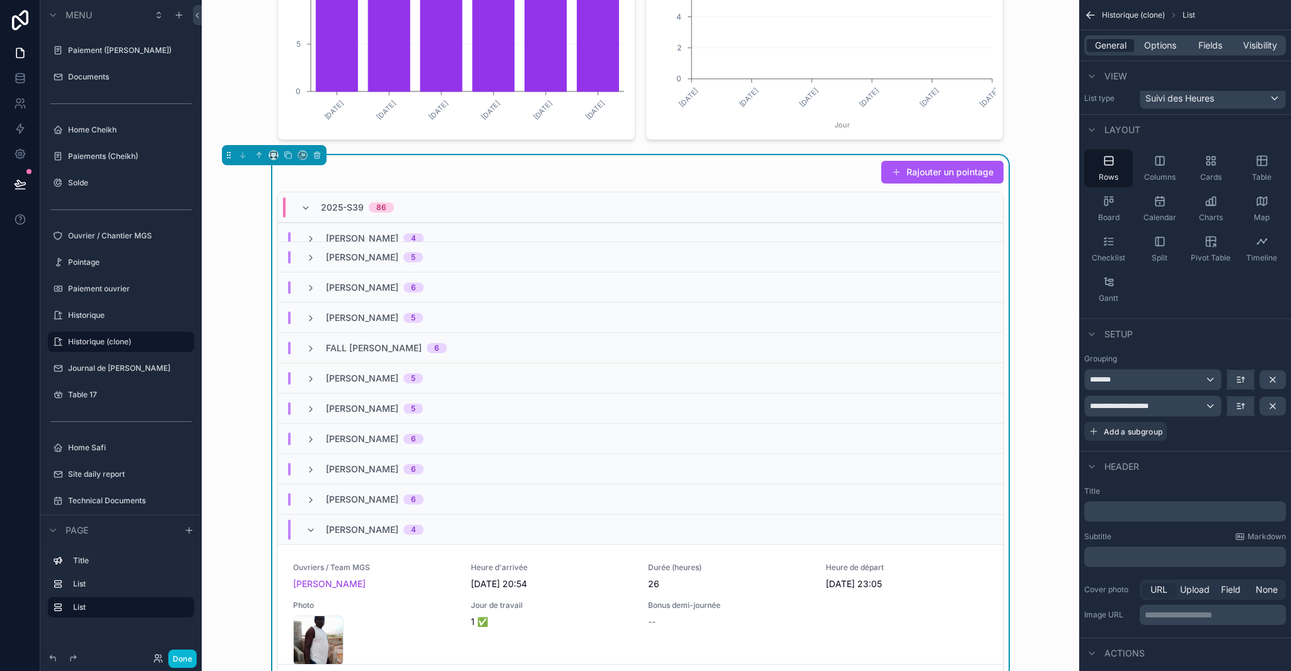
click at [306, 535] on div "Abdou Diouf 4" at bounding box center [365, 530] width 118 height 20
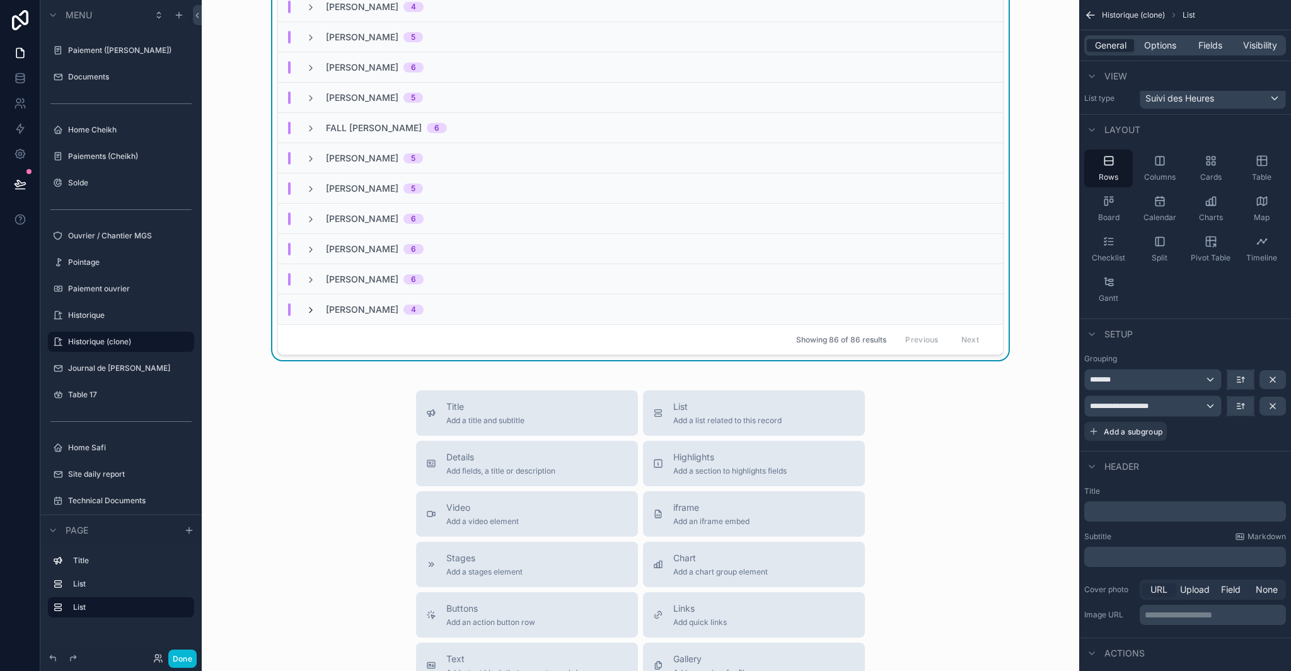
scroll to position [318, 0]
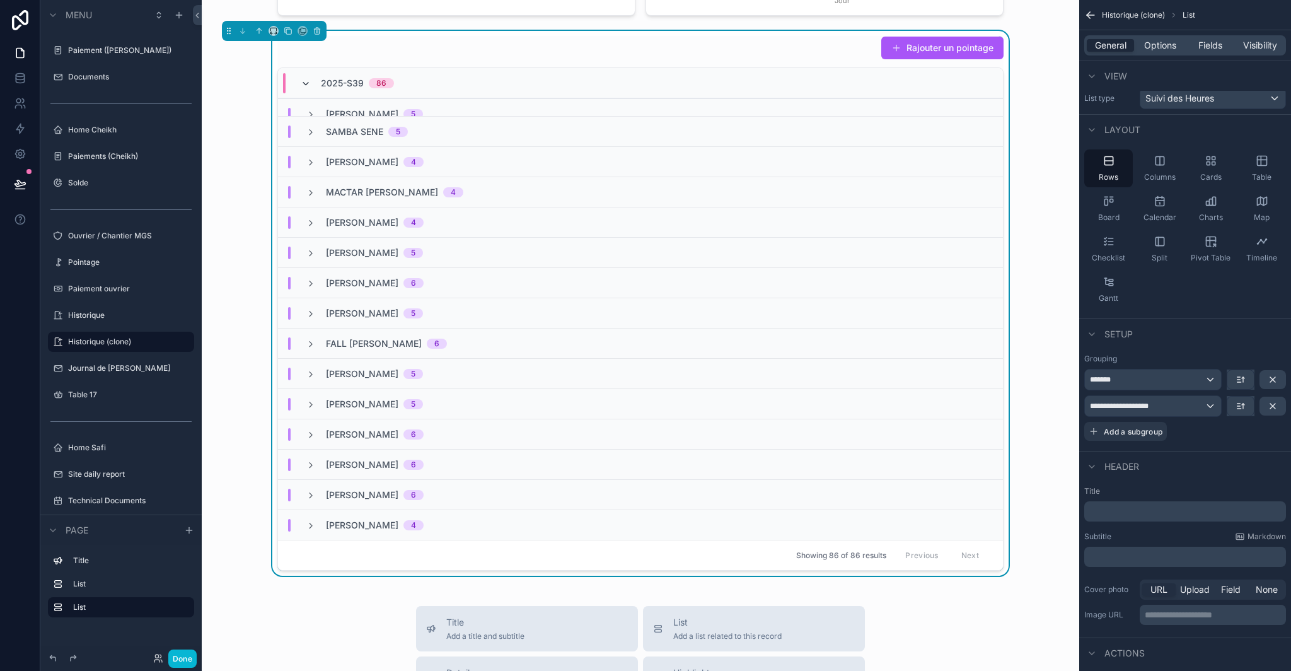
click at [301, 83] on icon "scrollable content" at bounding box center [306, 84] width 10 height 10
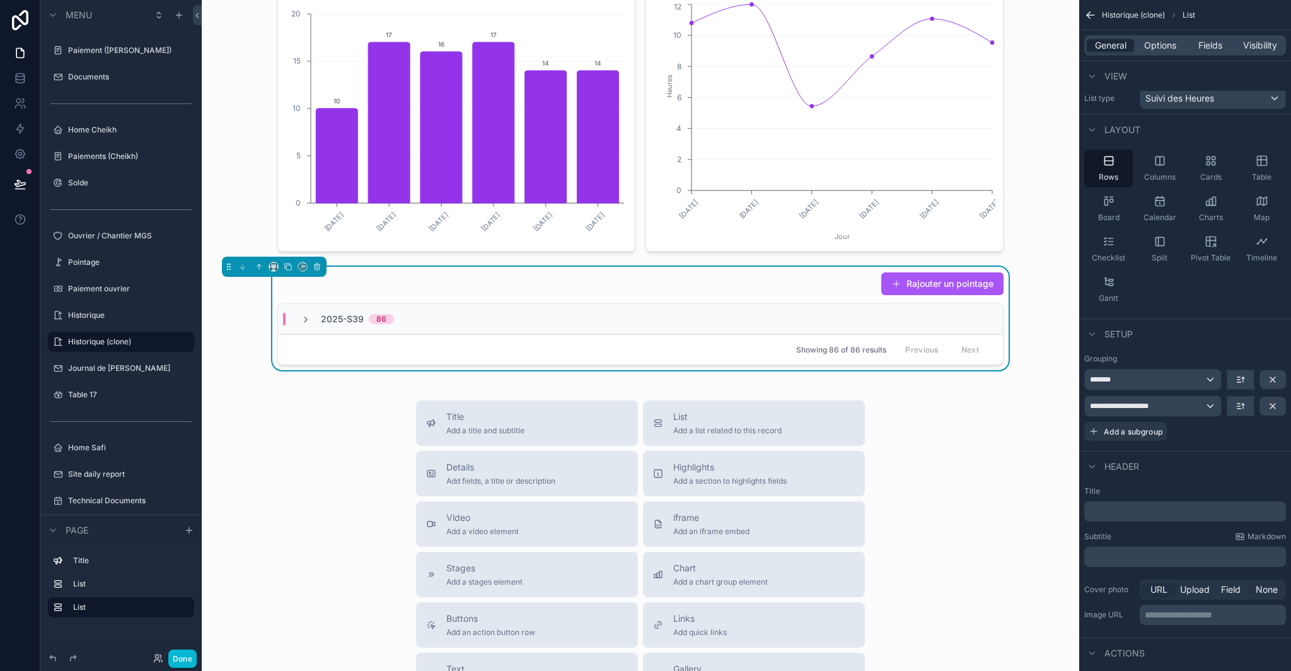
scroll to position [74, 0]
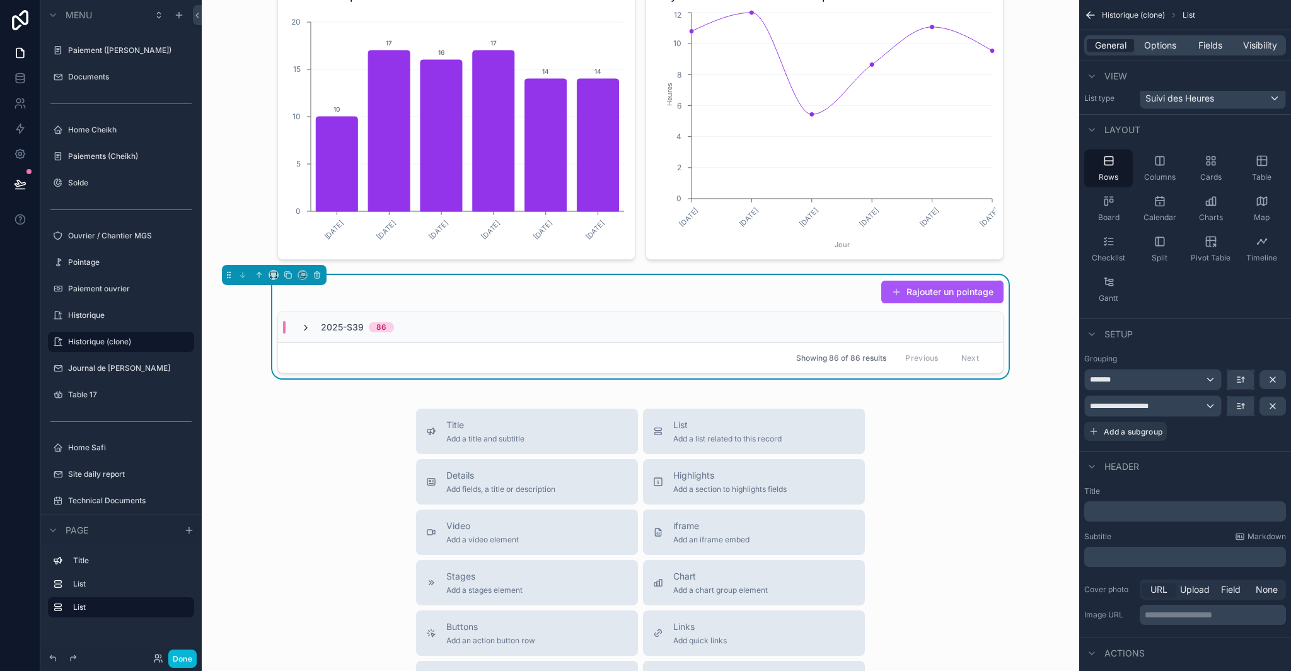
click at [301, 328] on icon "scrollable content" at bounding box center [306, 328] width 10 height 10
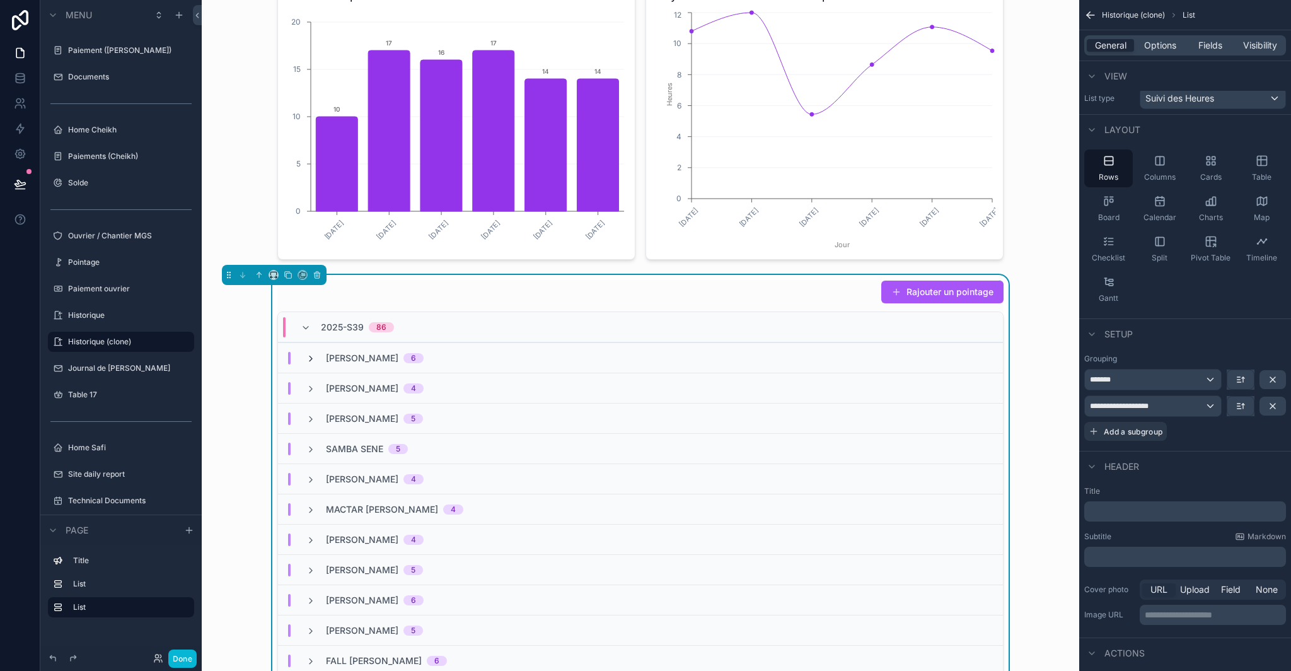
click at [307, 357] on icon "scrollable content" at bounding box center [311, 359] width 10 height 10
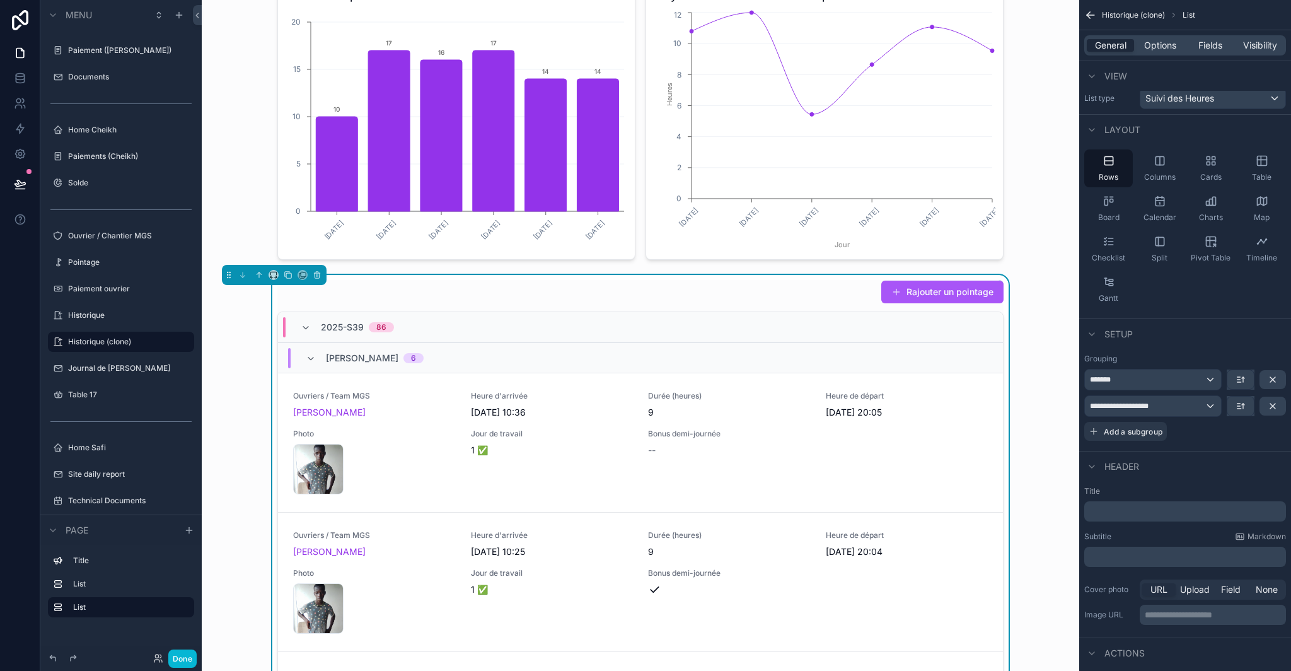
click at [307, 357] on icon "scrollable content" at bounding box center [311, 359] width 10 height 10
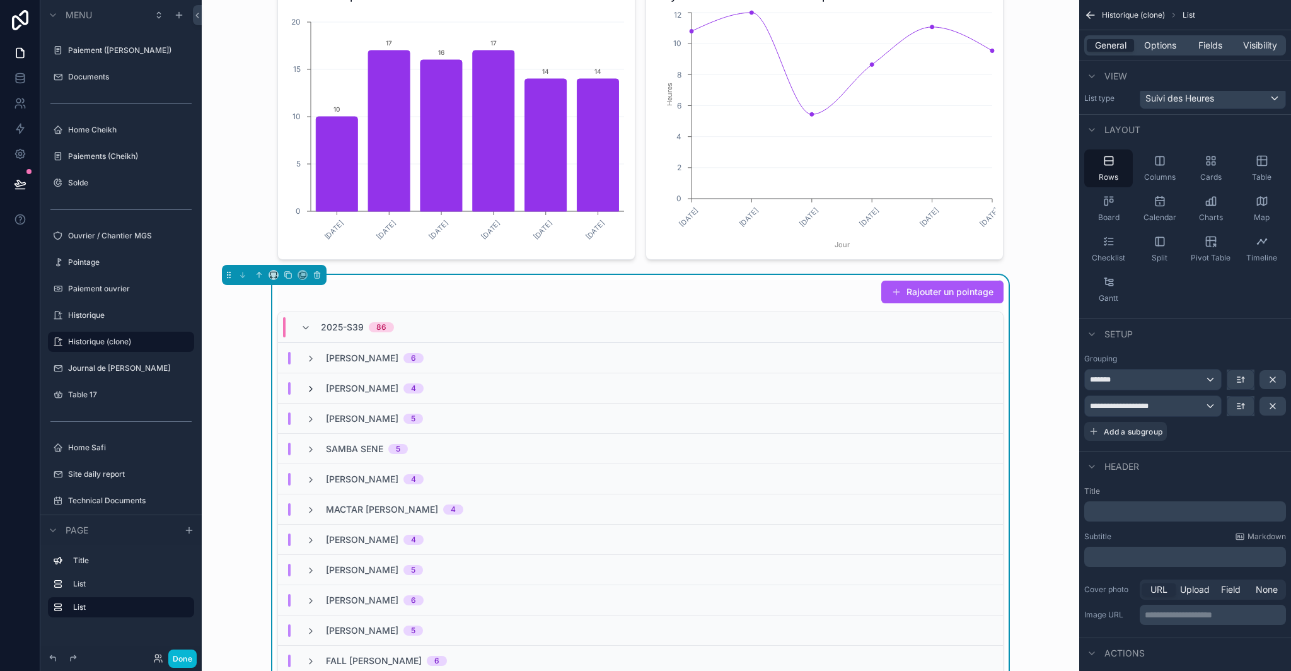
click at [306, 388] on icon "scrollable content" at bounding box center [311, 389] width 10 height 10
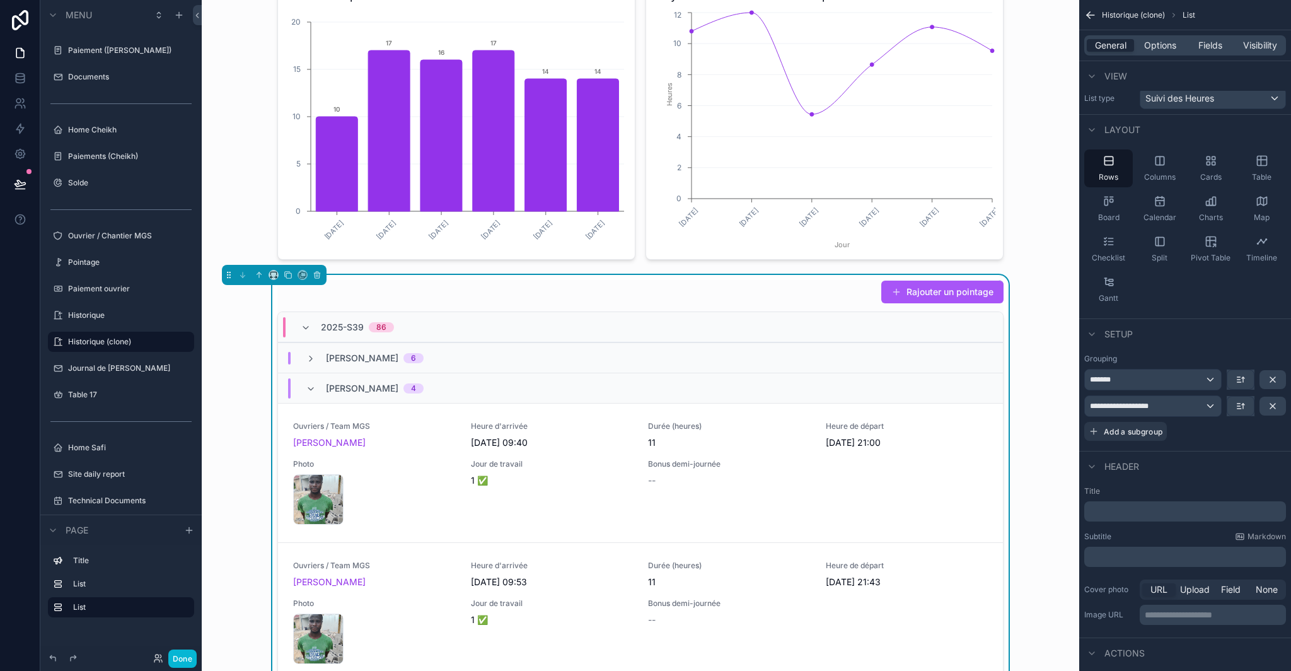
click at [306, 388] on icon "scrollable content" at bounding box center [311, 389] width 10 height 10
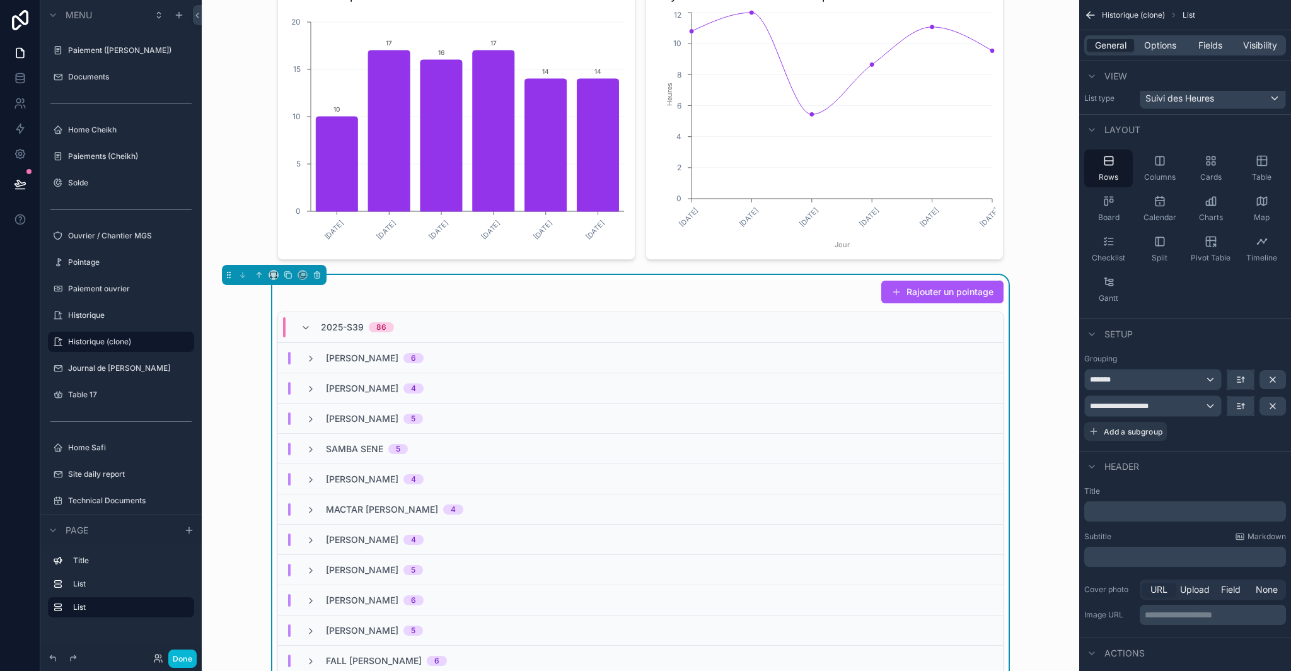
scroll to position [0, 0]
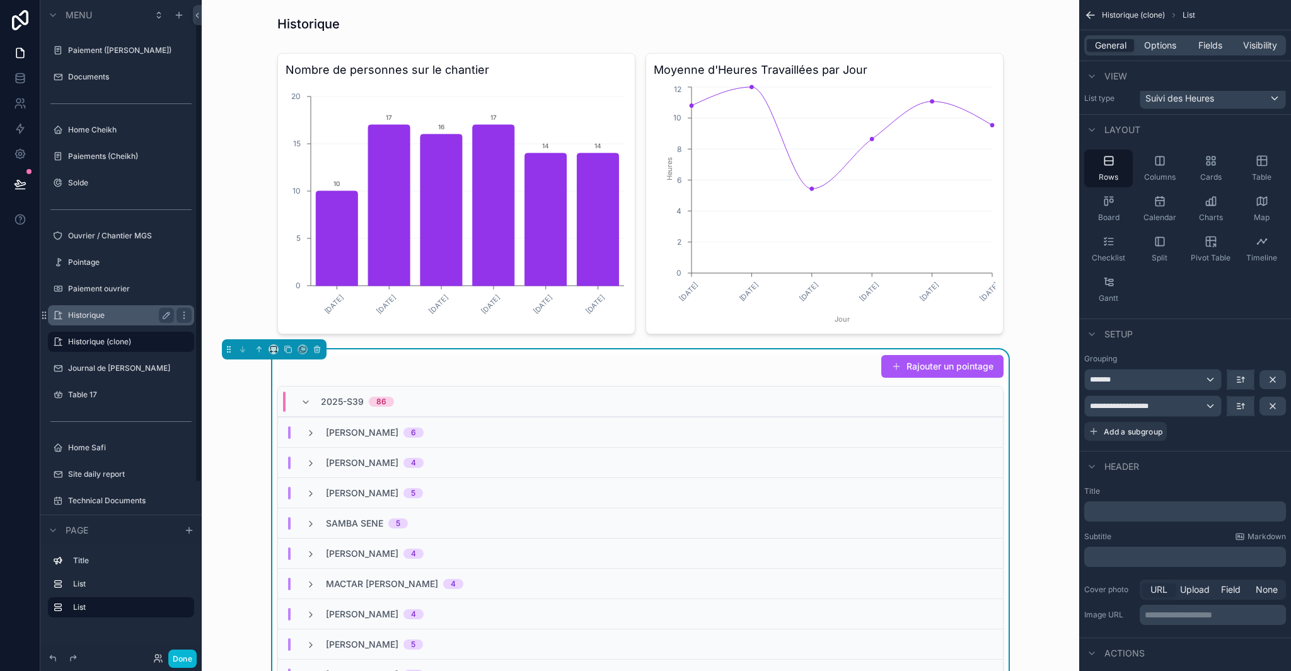
click at [103, 312] on label "Historique" at bounding box center [118, 315] width 101 height 10
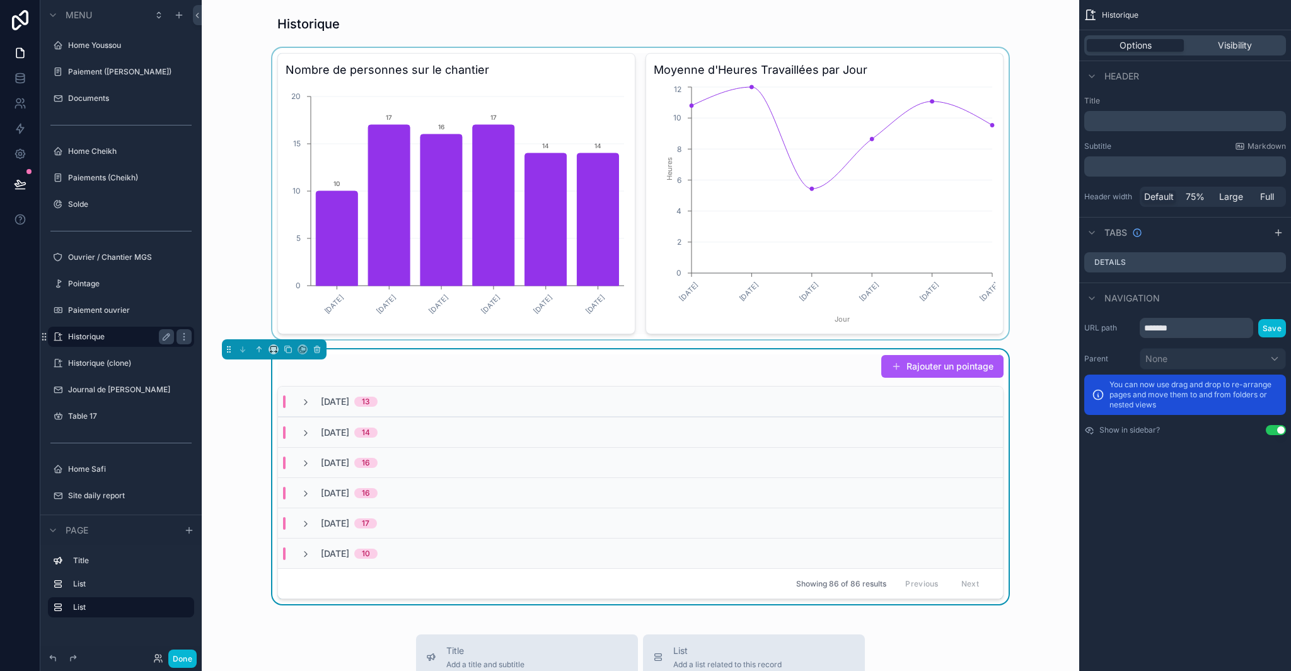
click at [525, 84] on div "scrollable content" at bounding box center [641, 193] width 858 height 291
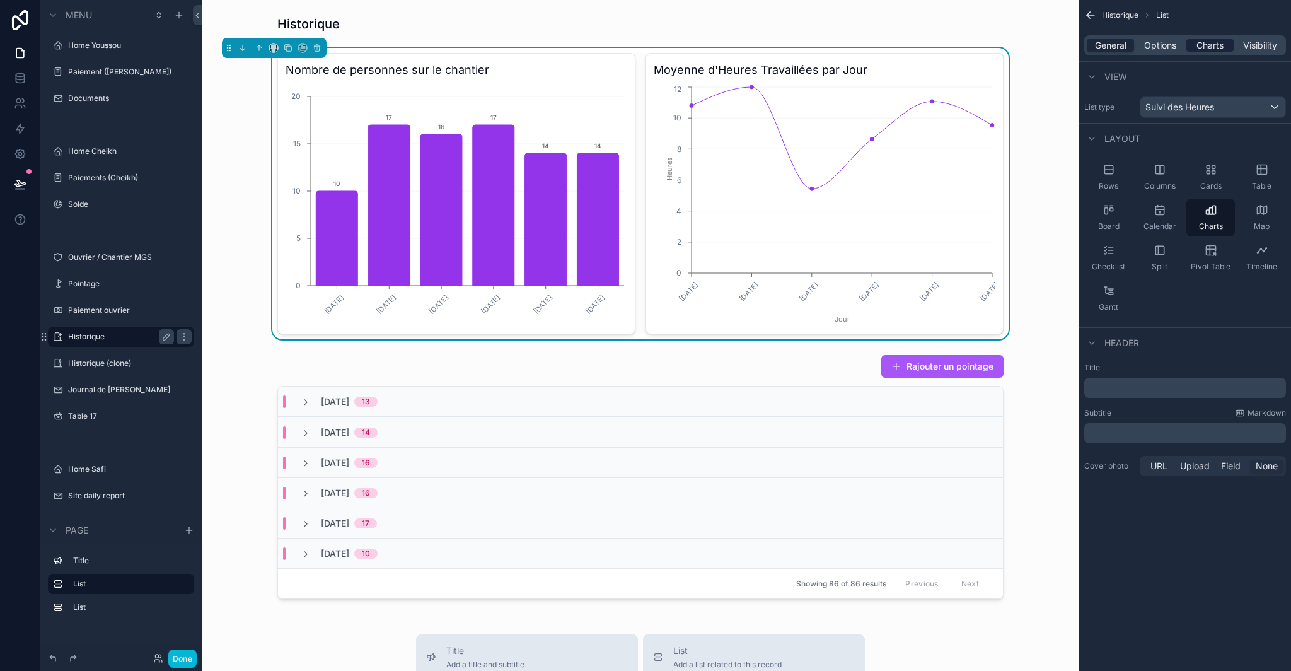
click at [1205, 45] on span "Charts" at bounding box center [1210, 45] width 27 height 13
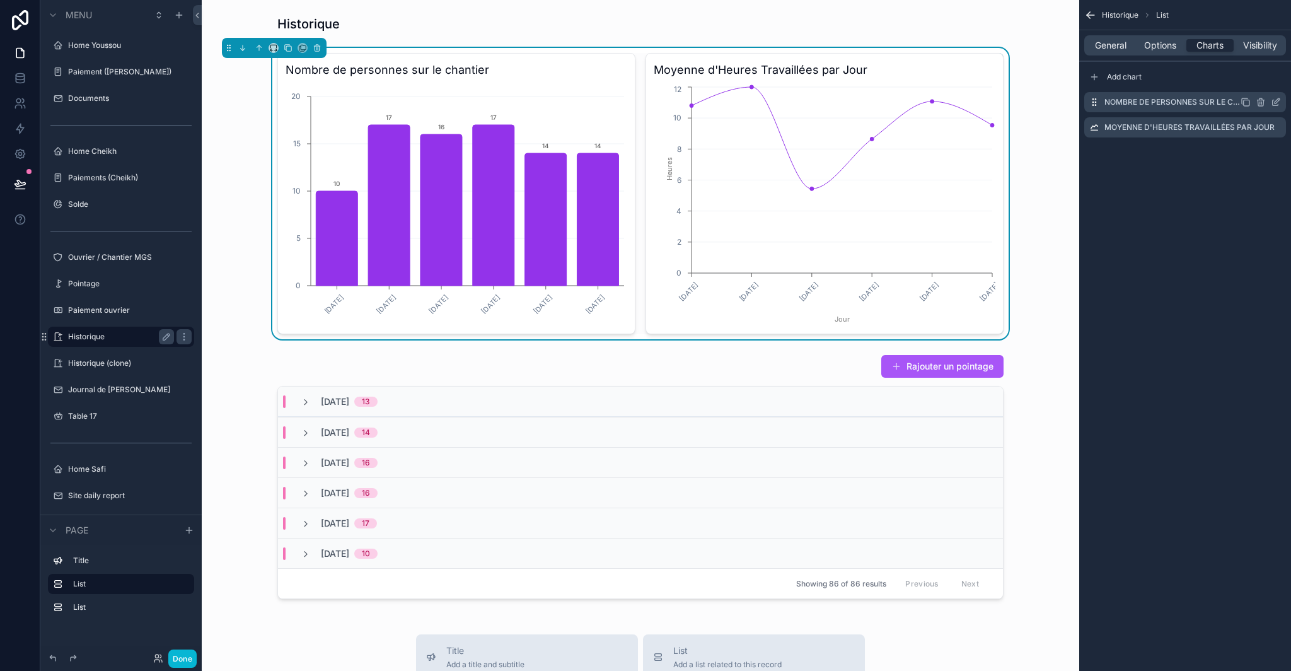
click at [1276, 103] on icon "scrollable content" at bounding box center [1276, 102] width 10 height 10
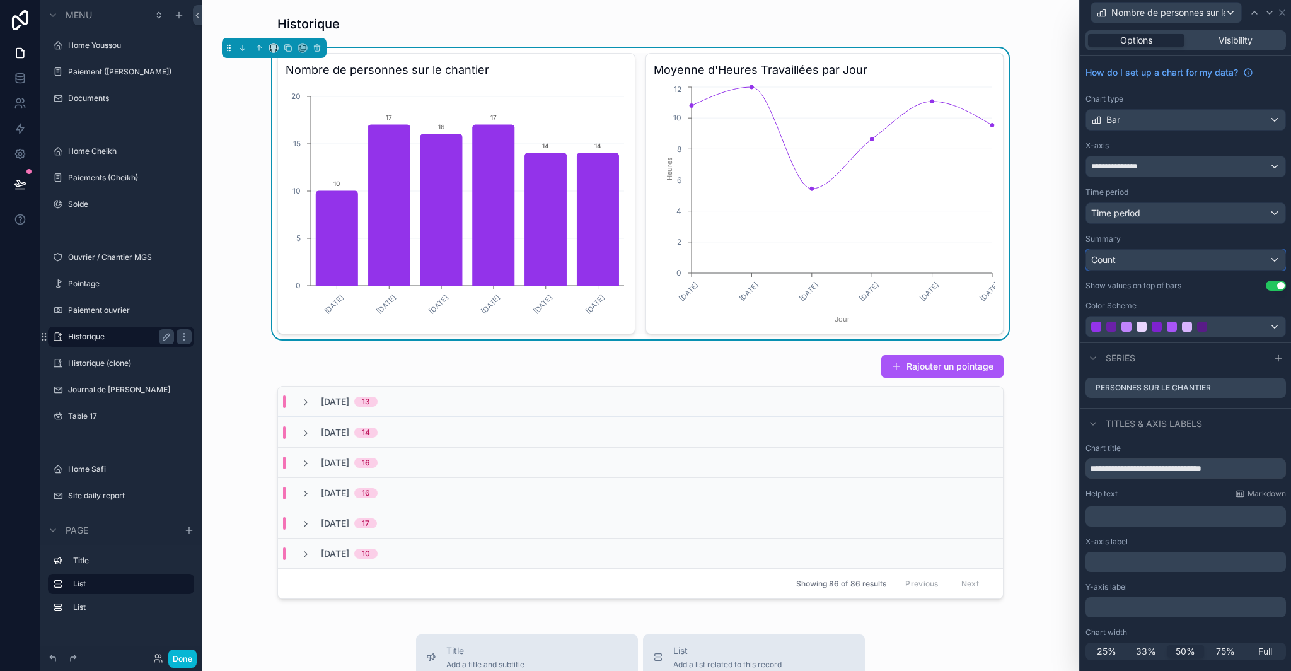
click at [1136, 260] on div "Count" at bounding box center [1185, 260] width 199 height 20
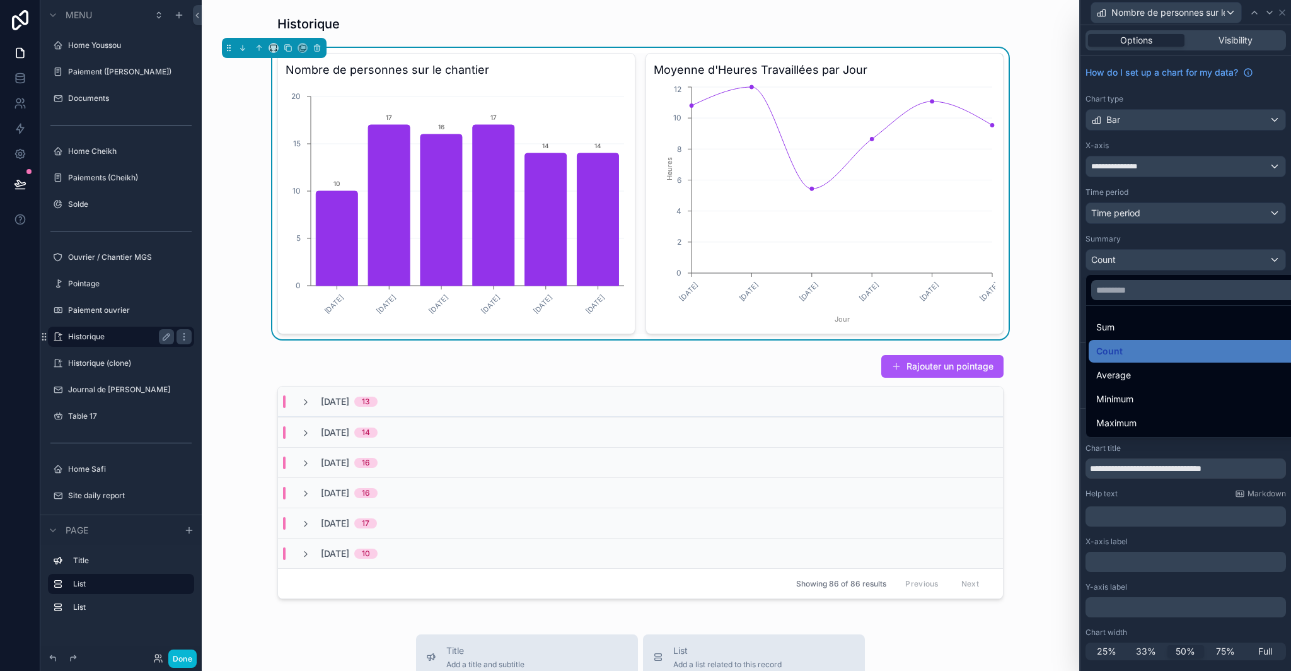
click at [1155, 241] on div at bounding box center [1186, 335] width 211 height 671
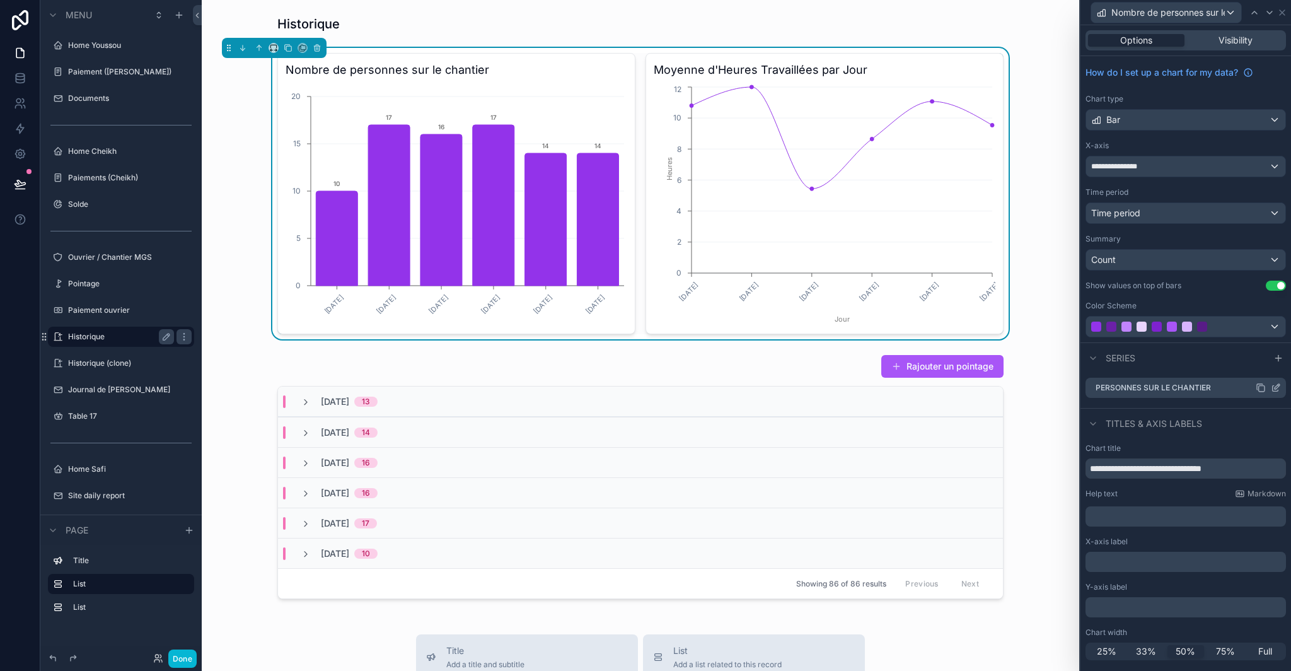
click at [1275, 388] on icon at bounding box center [1277, 386] width 5 height 5
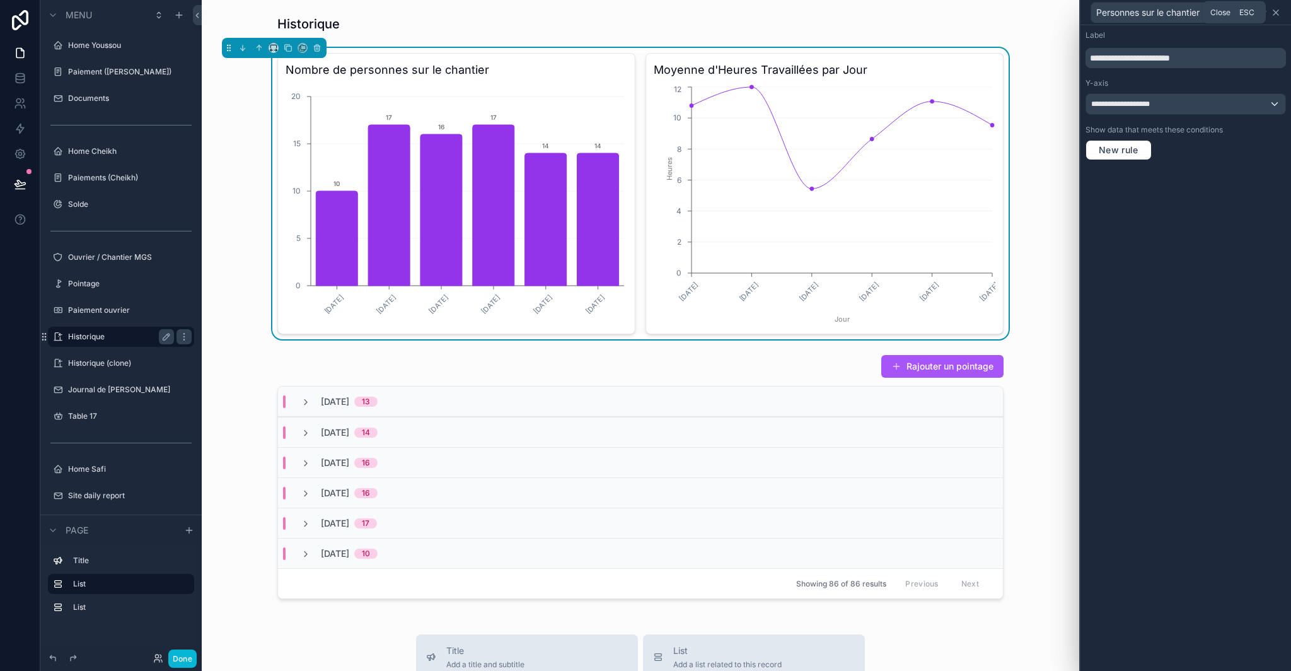
click at [1279, 11] on icon at bounding box center [1276, 13] width 10 height 10
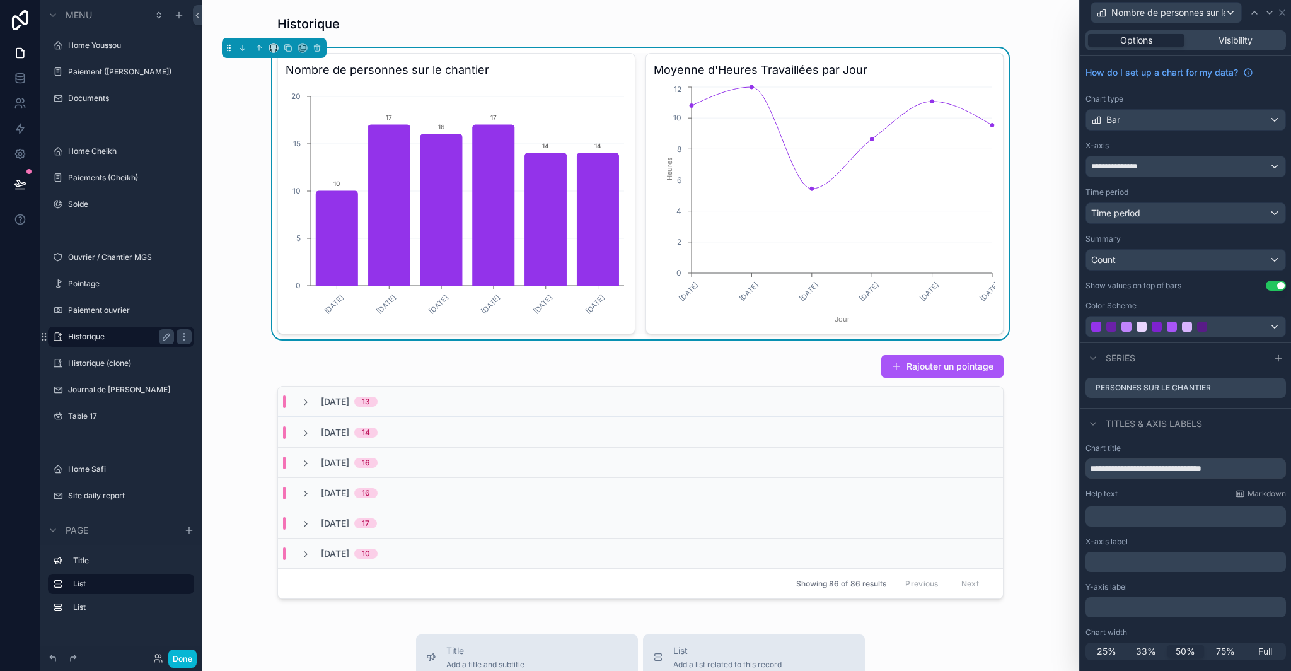
click at [690, 310] on icon "22/09/2025 23/09/2025 24/09/2025 25/09/2025 26/09/2025 27/09/2025 Jour 0 2 4 6 …" at bounding box center [825, 205] width 342 height 242
click at [1283, 14] on icon at bounding box center [1282, 13] width 10 height 10
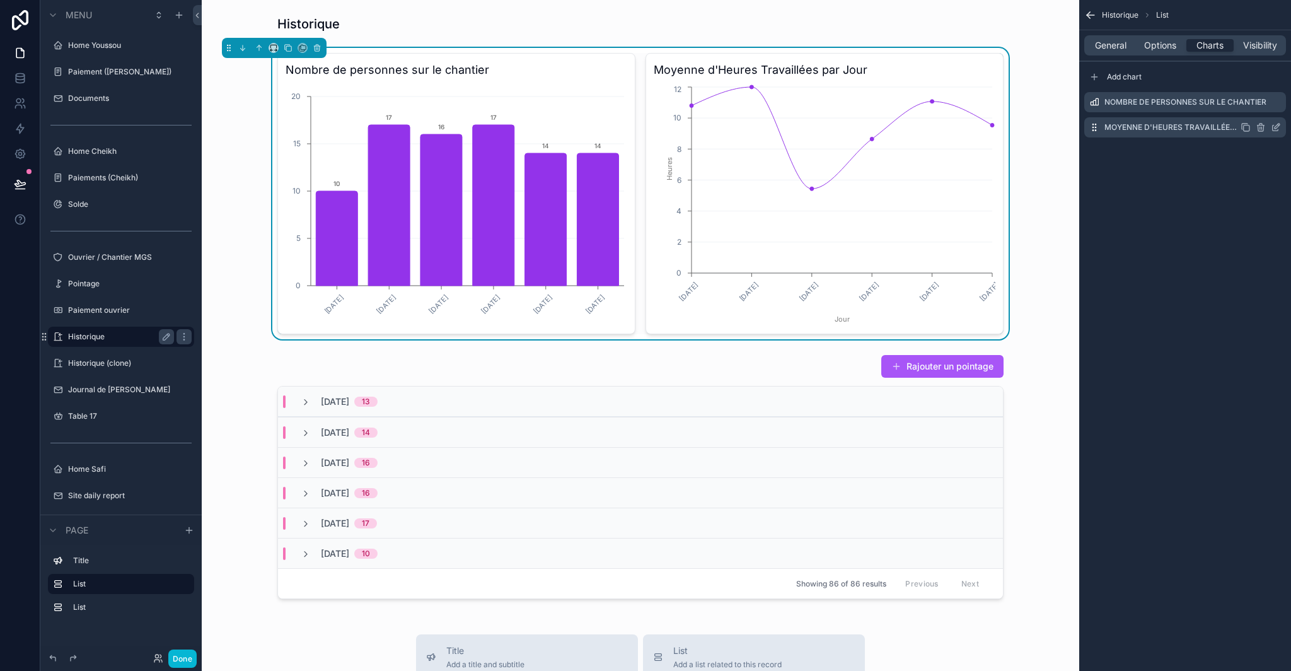
click at [1274, 126] on icon "scrollable content" at bounding box center [1276, 127] width 10 height 10
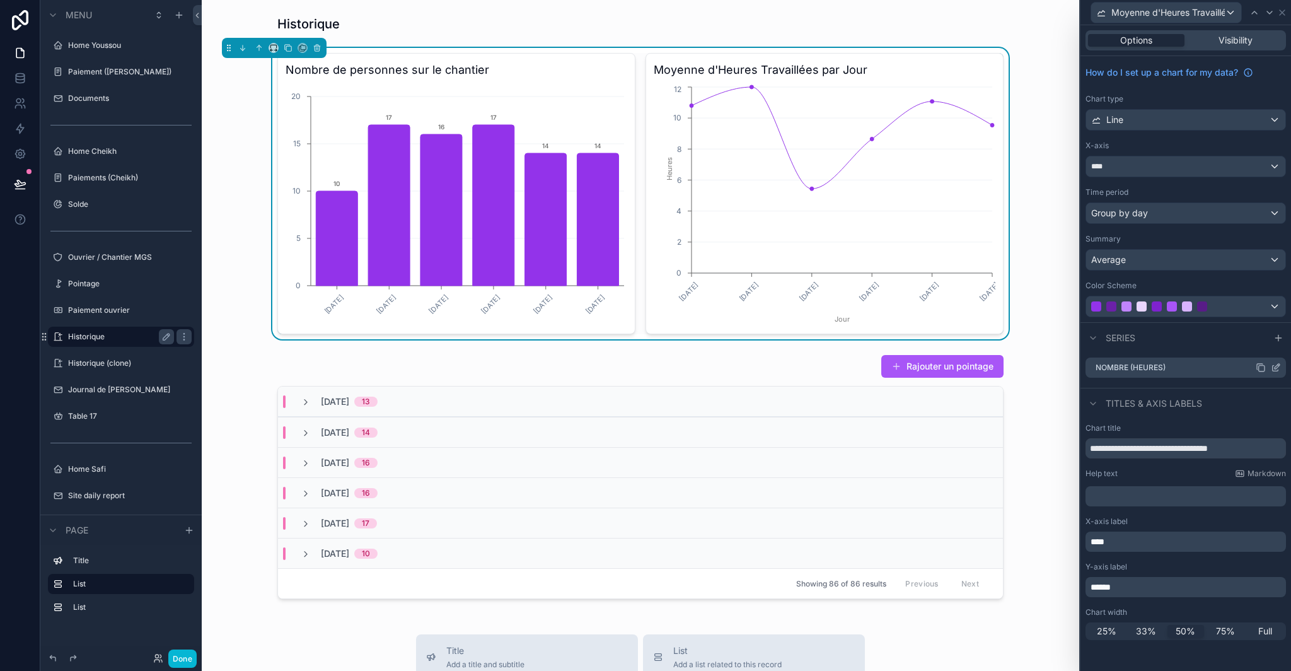
click at [1277, 368] on icon at bounding box center [1277, 366] width 5 height 5
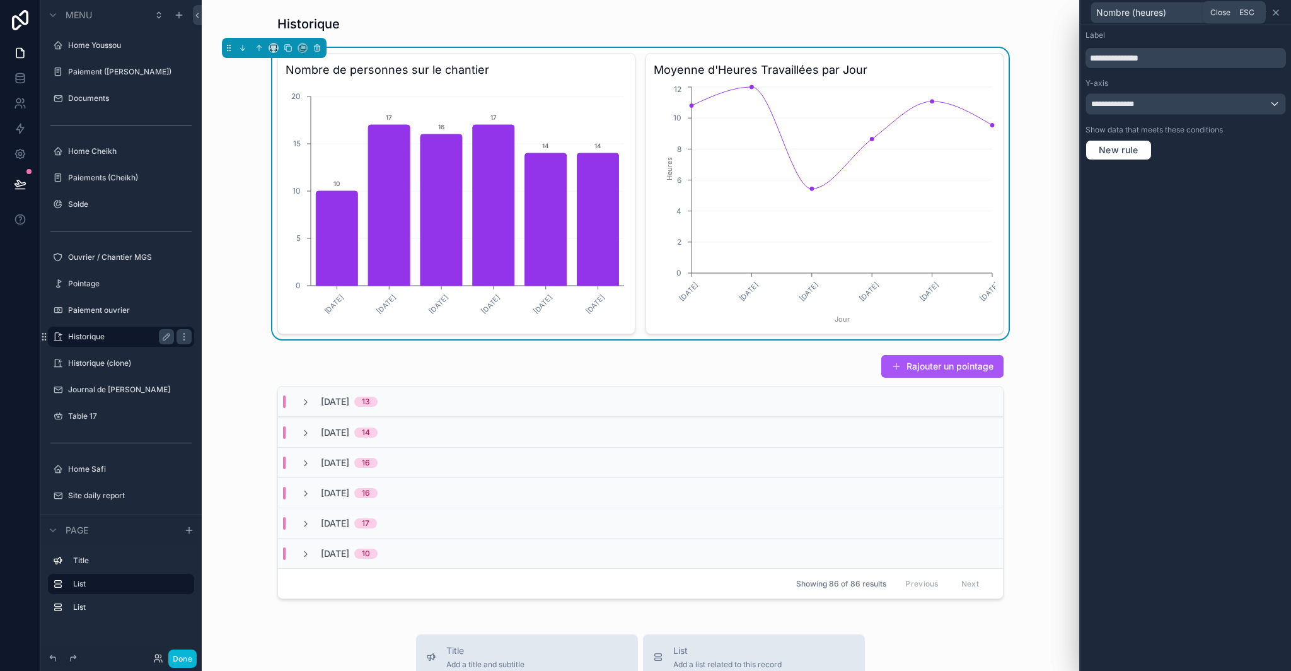
click at [1276, 10] on icon at bounding box center [1276, 13] width 10 height 10
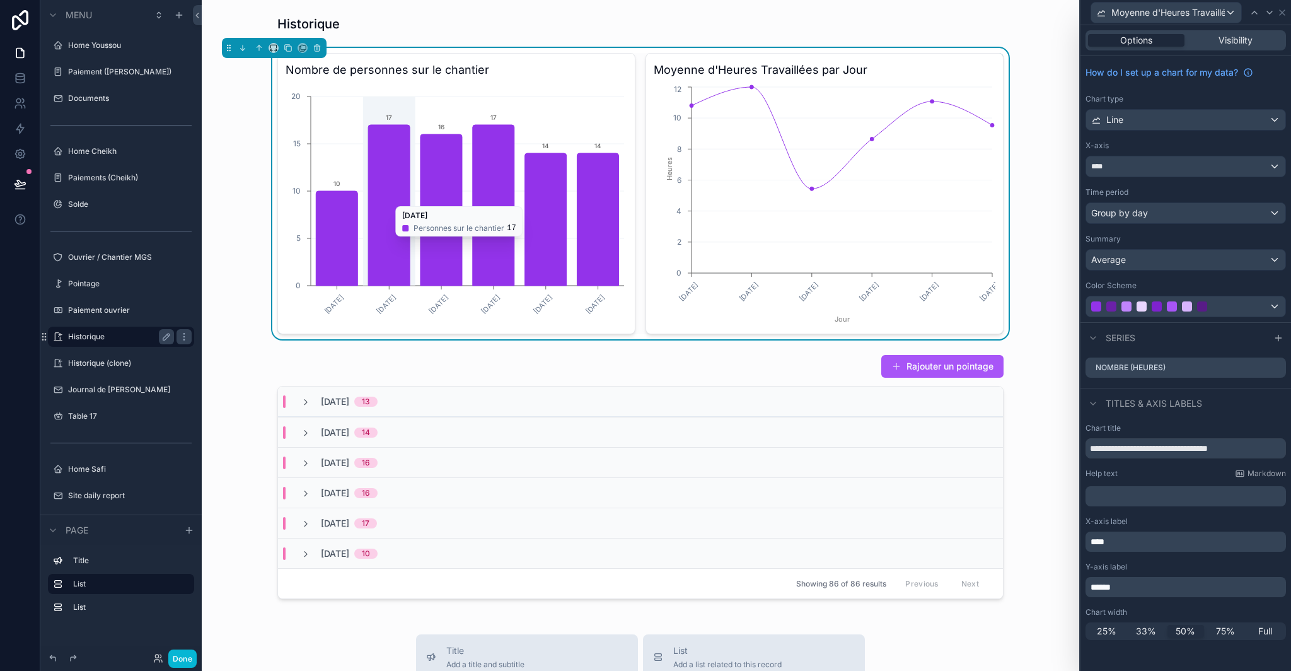
click at [368, 200] on icon "chart" at bounding box center [389, 205] width 42 height 161
click at [1283, 6] on div "Moyenne d'Heures Travaillées par Jour" at bounding box center [1186, 12] width 201 height 25
click at [1284, 8] on icon at bounding box center [1282, 13] width 10 height 10
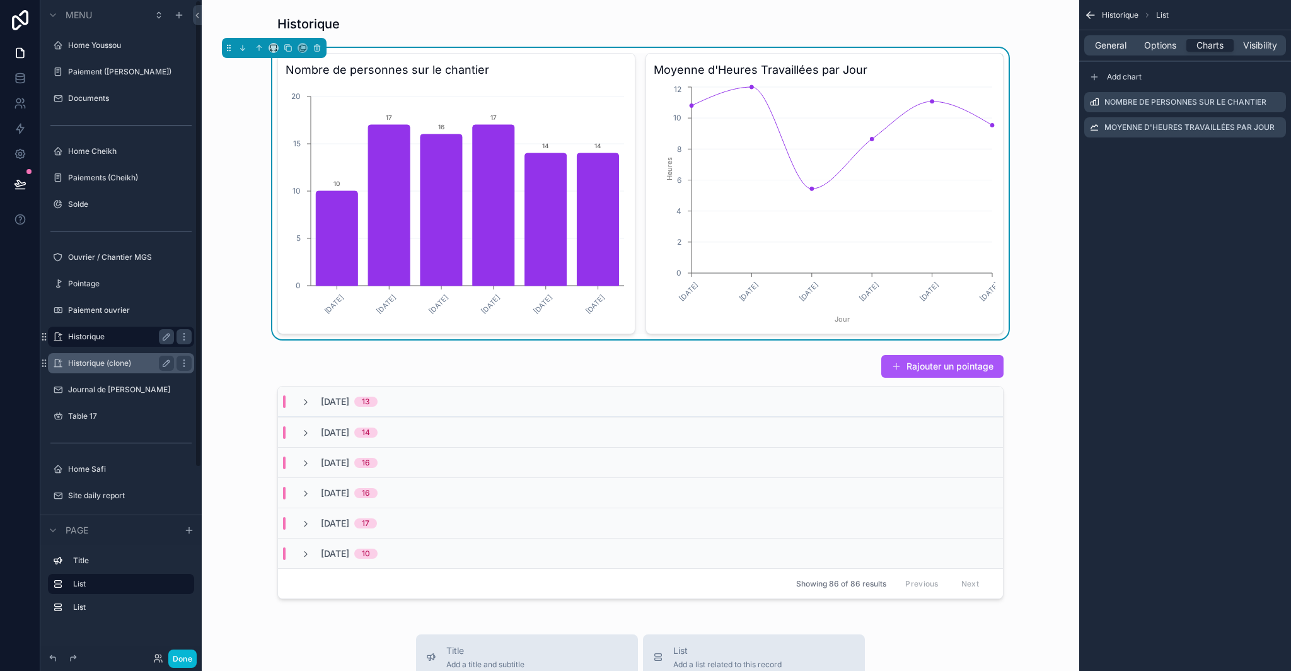
click at [122, 365] on label "Historique (clone)" at bounding box center [118, 363] width 101 height 10
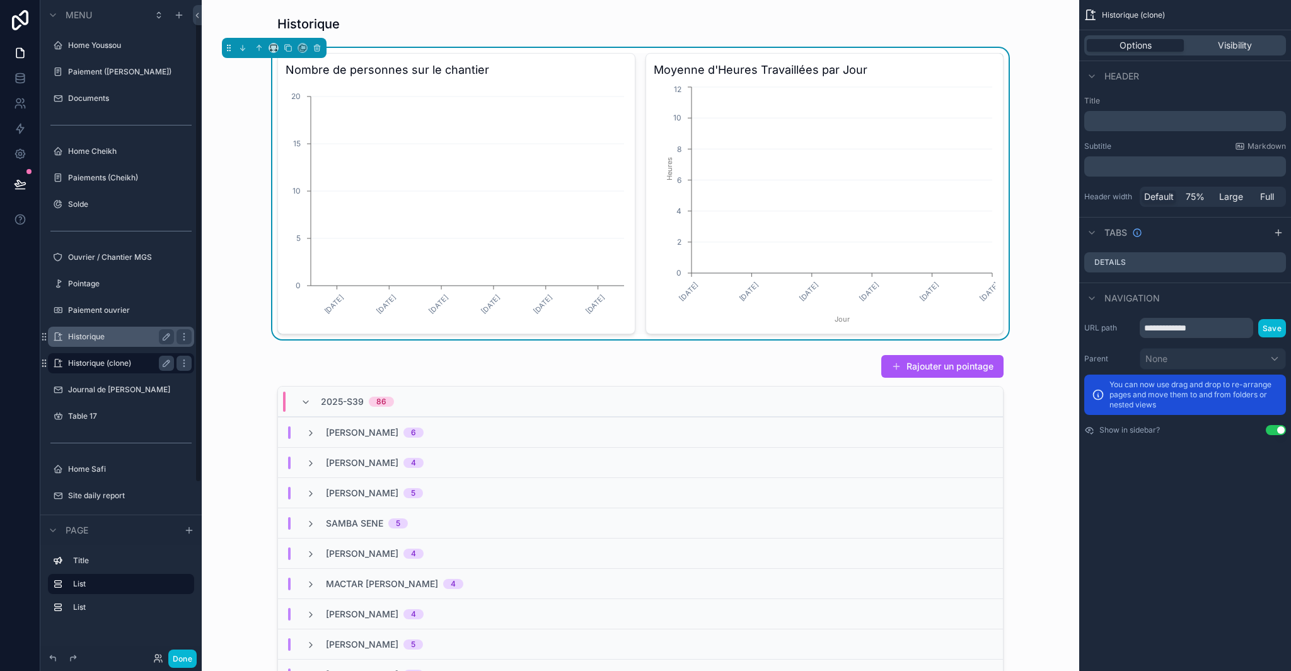
scroll to position [21, 0]
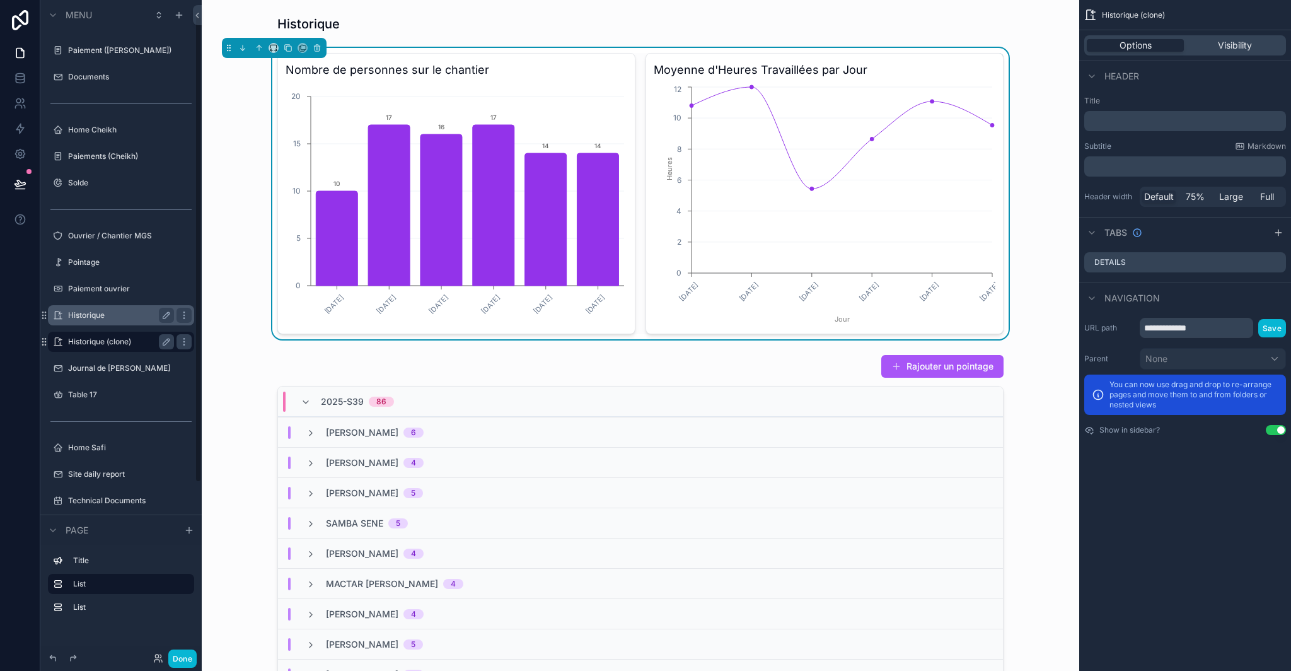
click at [109, 340] on label "Historique (clone)" at bounding box center [118, 342] width 101 height 10
click at [112, 317] on label "Historique" at bounding box center [130, 315] width 124 height 10
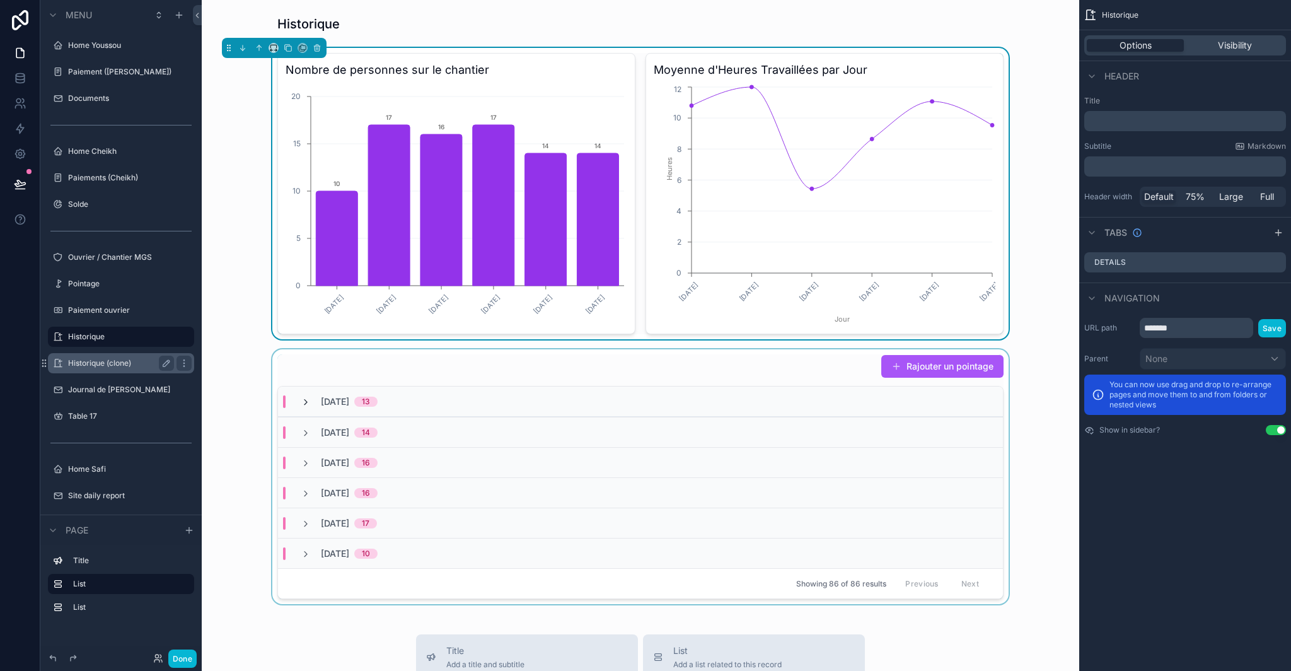
click at [301, 402] on icon "scrollable content" at bounding box center [306, 402] width 10 height 10
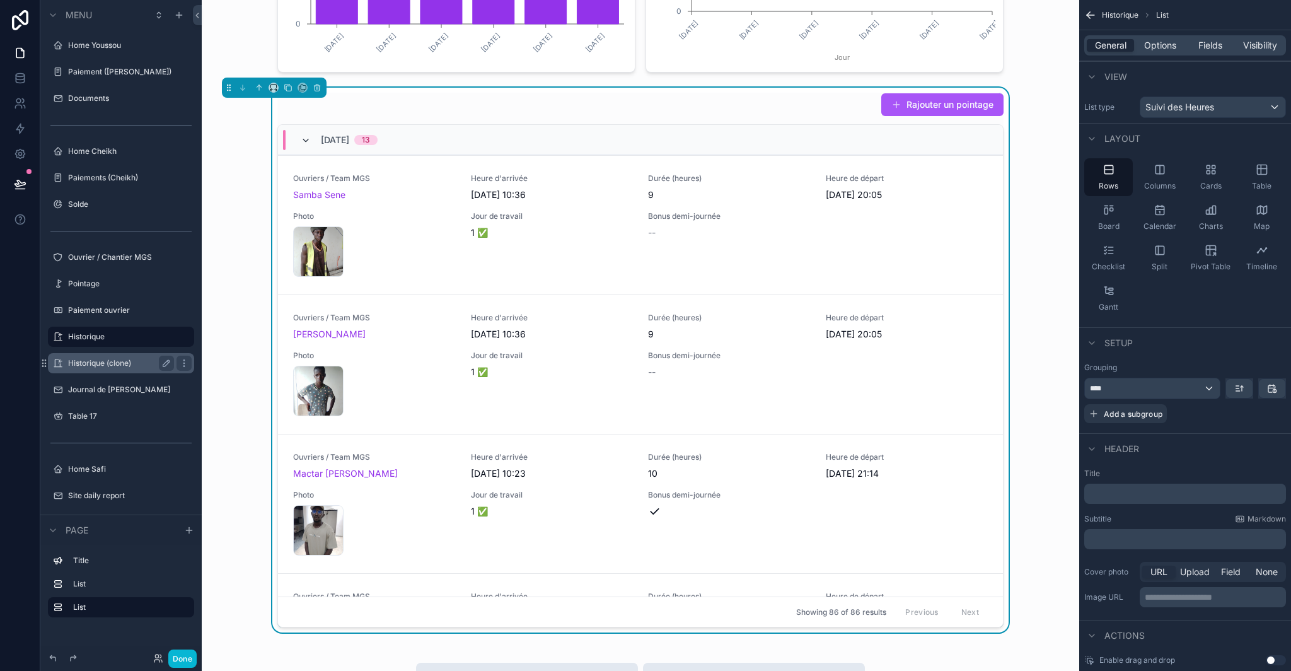
click at [303, 143] on icon "scrollable content" at bounding box center [306, 141] width 10 height 10
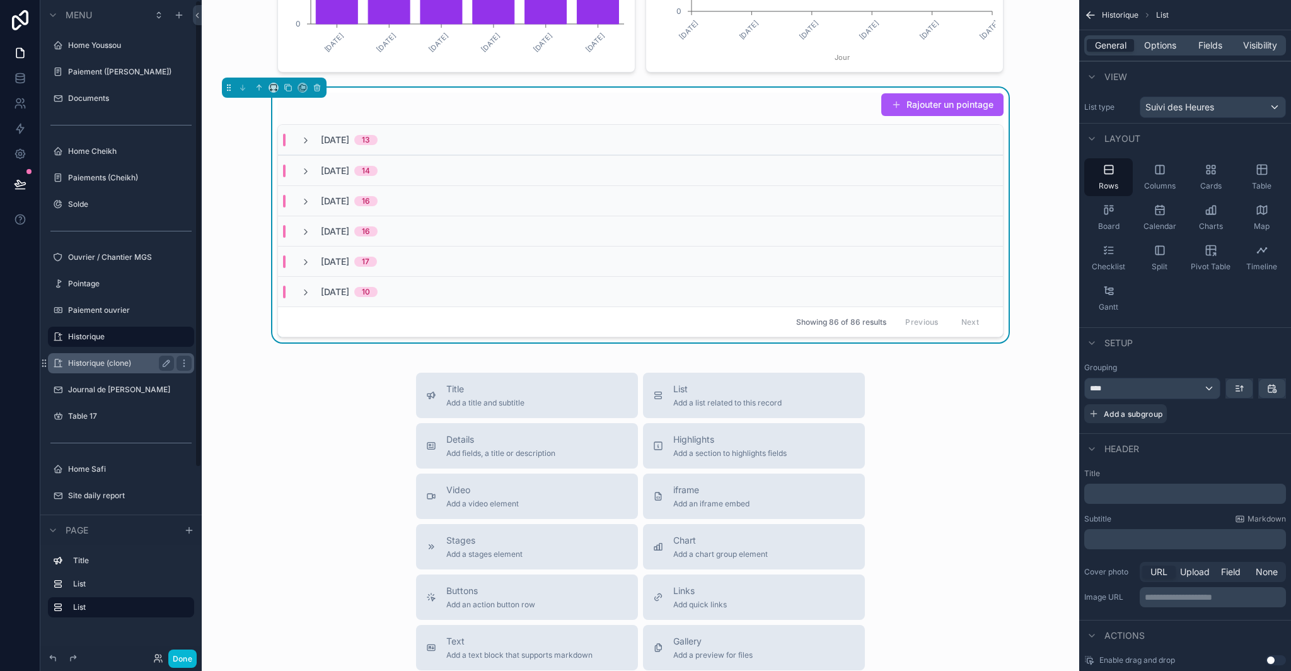
click at [122, 363] on label "Historique (clone)" at bounding box center [118, 363] width 101 height 10
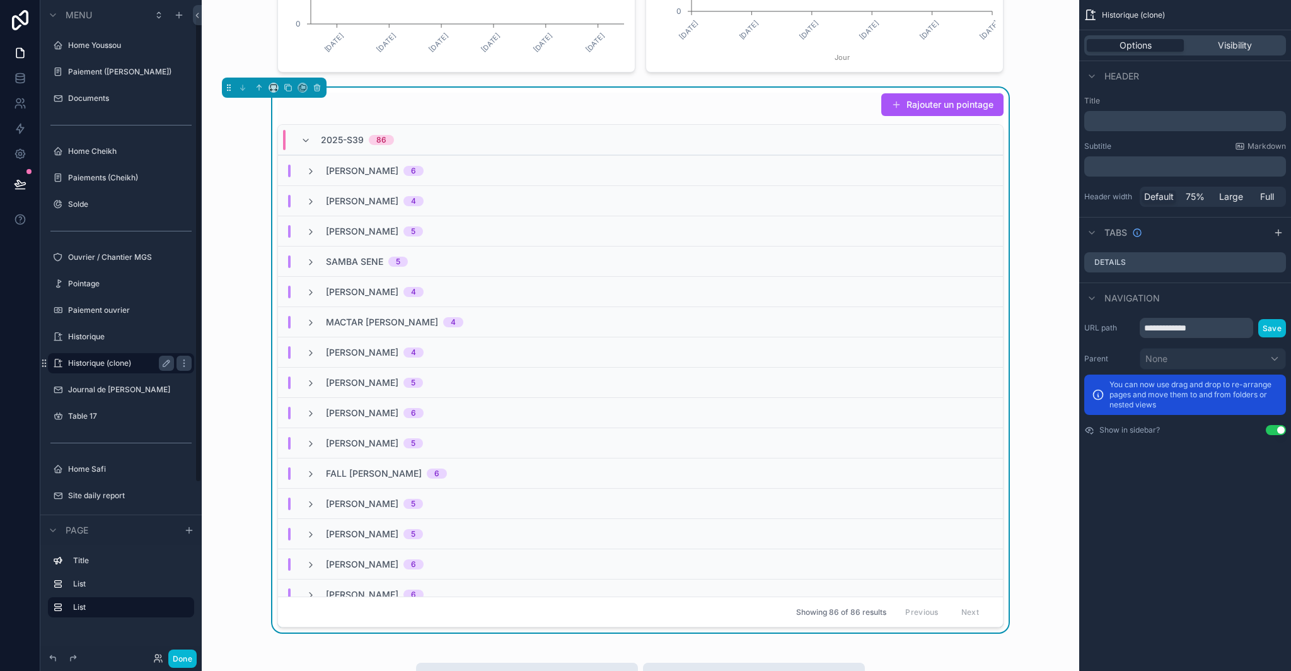
scroll to position [21, 0]
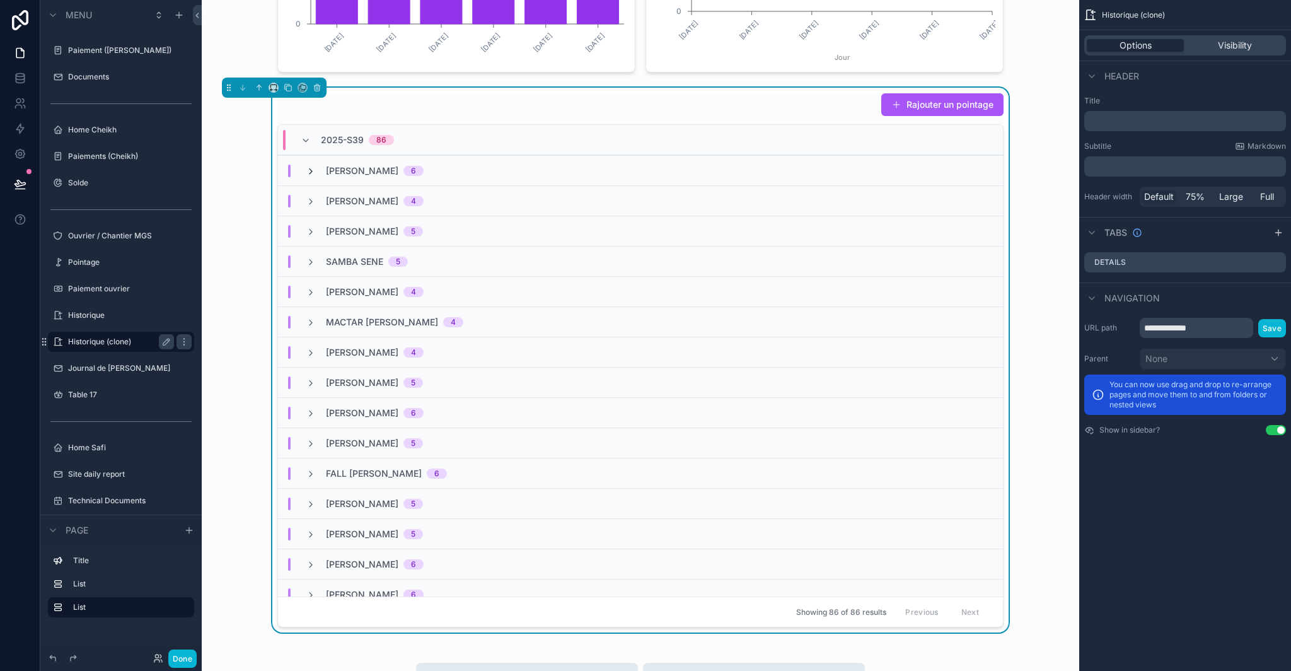
click at [306, 170] on icon "scrollable content" at bounding box center [311, 171] width 10 height 10
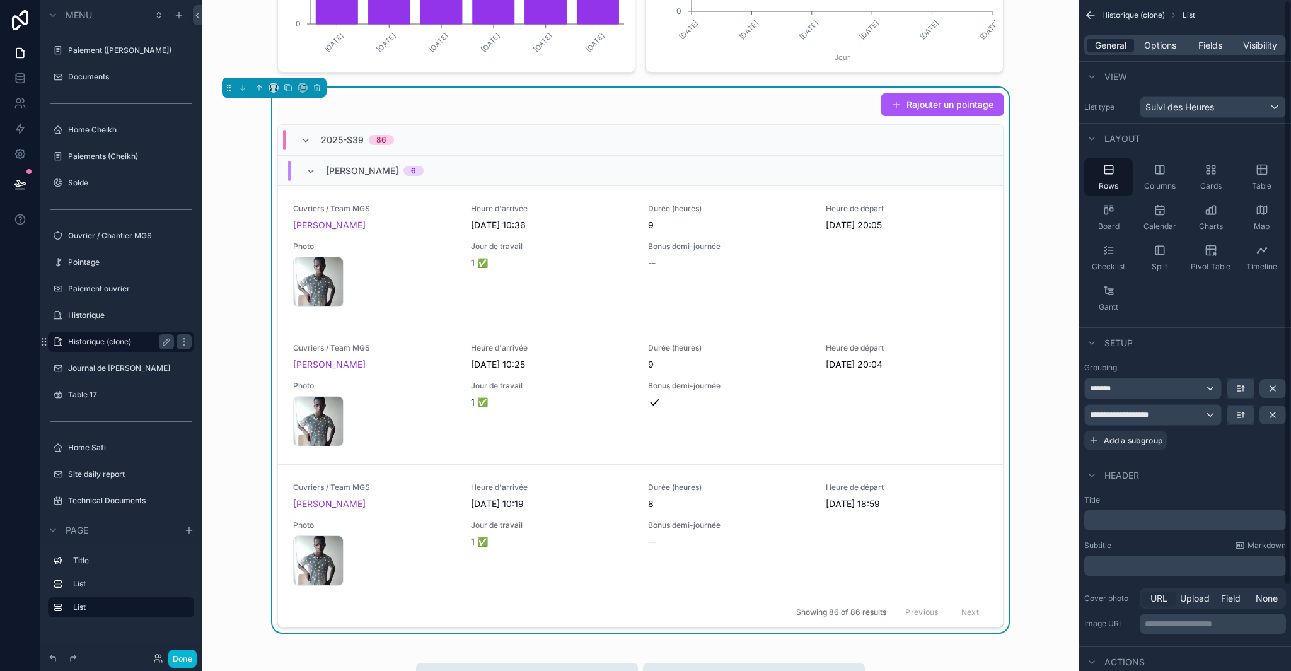
scroll to position [8, 0]
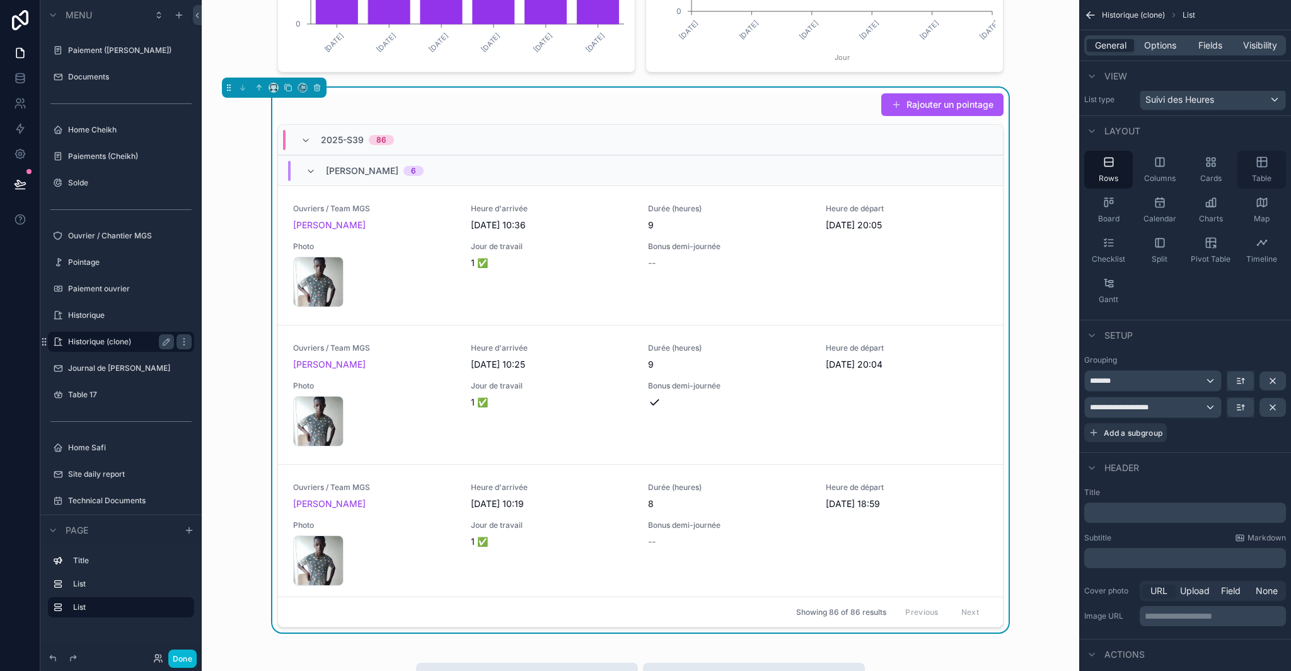
click at [1259, 163] on icon "scrollable content" at bounding box center [1262, 162] width 13 height 13
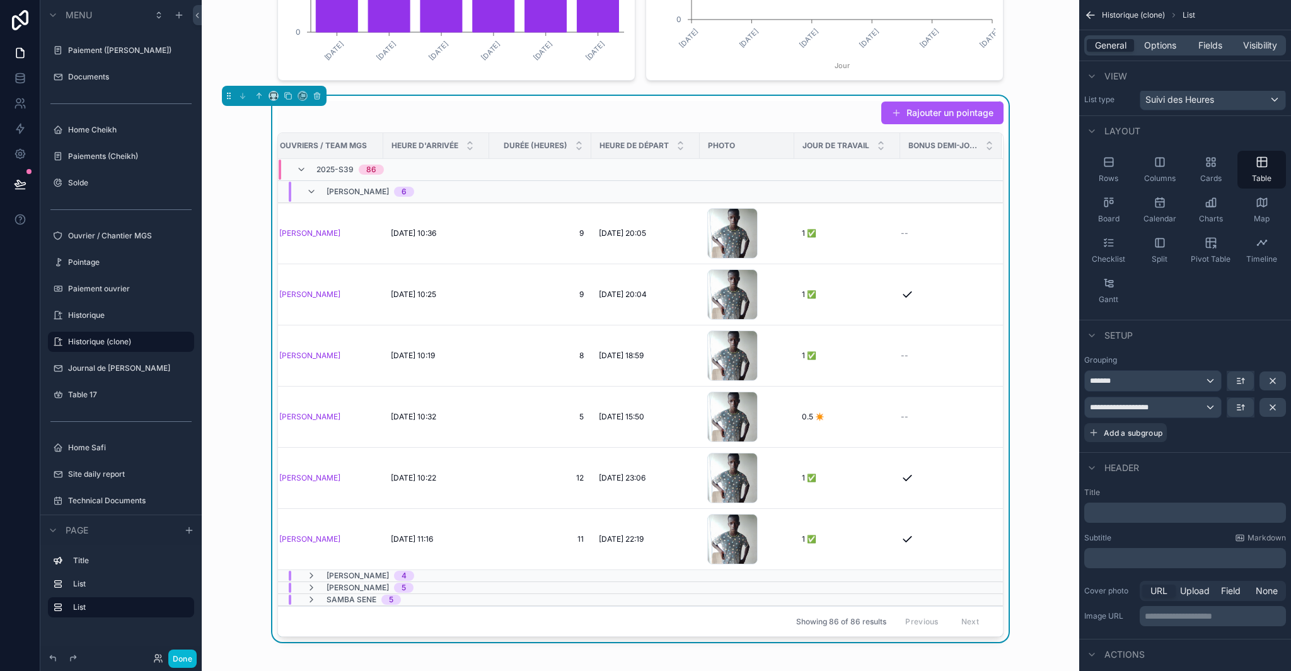
scroll to position [0, 0]
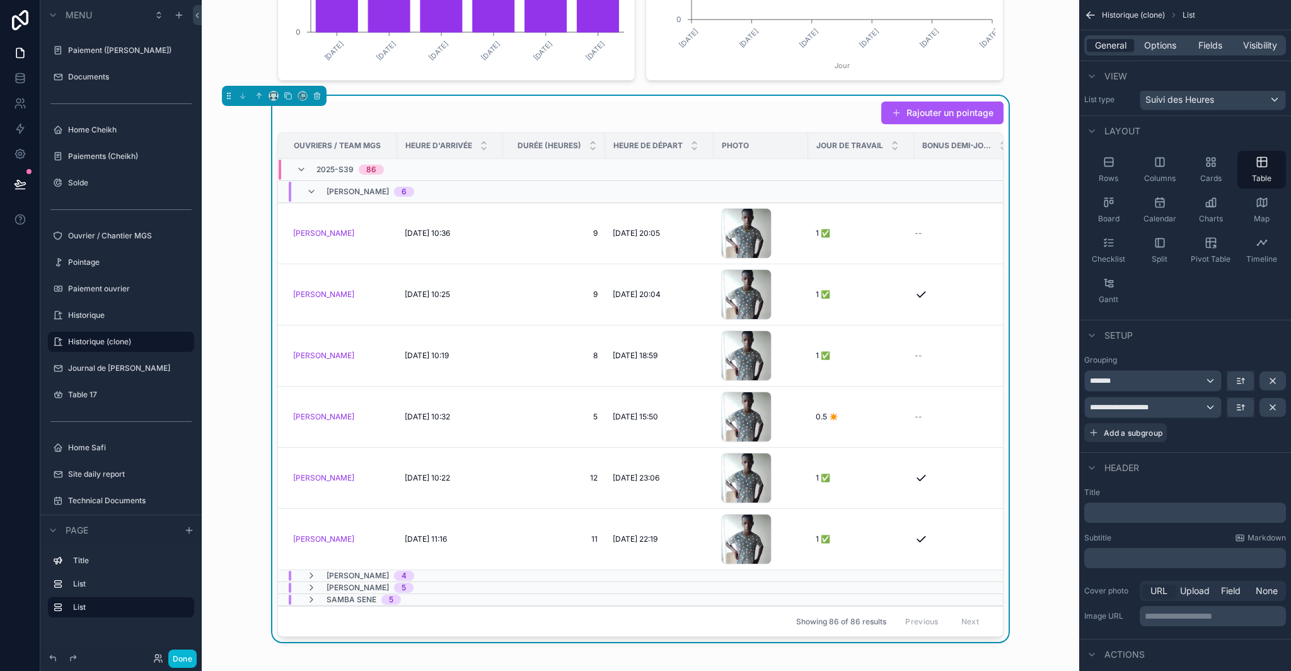
click at [851, 142] on span "Jour de travail" at bounding box center [850, 146] width 67 height 10
click at [885, 146] on div "Jour de travail" at bounding box center [861, 146] width 105 height 24
click at [891, 148] on icon "scrollable content" at bounding box center [895, 148] width 8 height 8
click at [893, 142] on icon "scrollable content" at bounding box center [895, 143] width 4 height 2
click at [891, 148] on icon "scrollable content" at bounding box center [895, 148] width 8 height 8
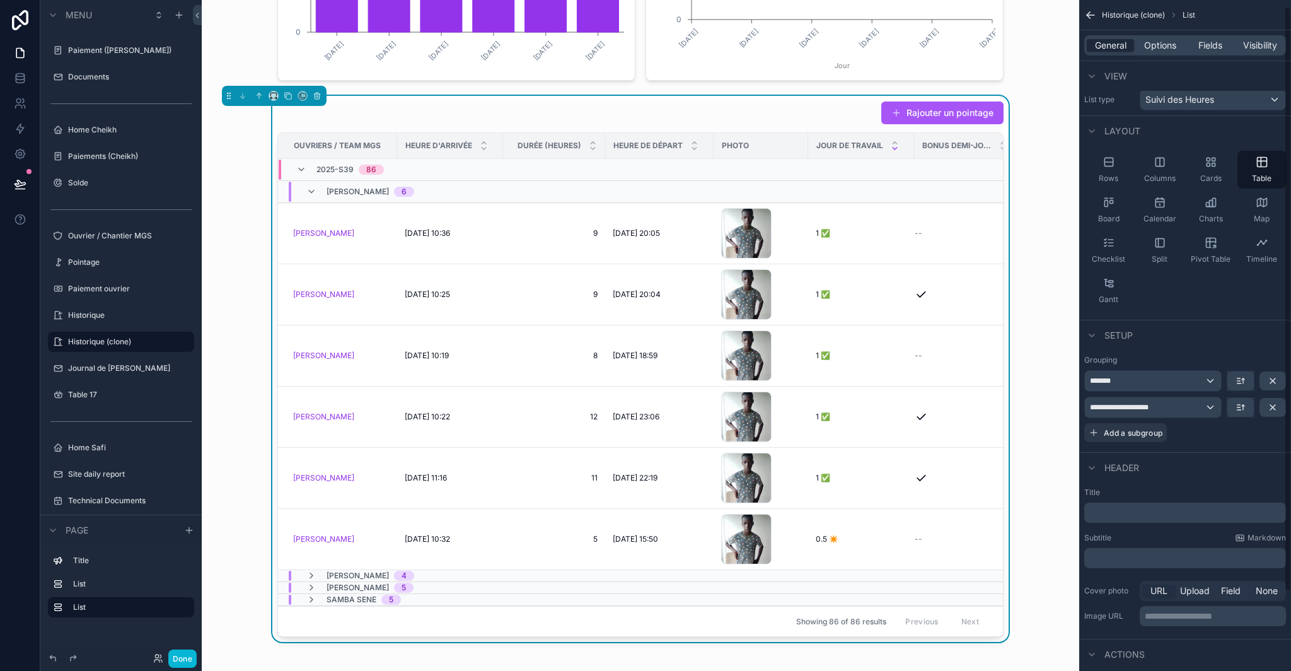
scroll to position [98, 0]
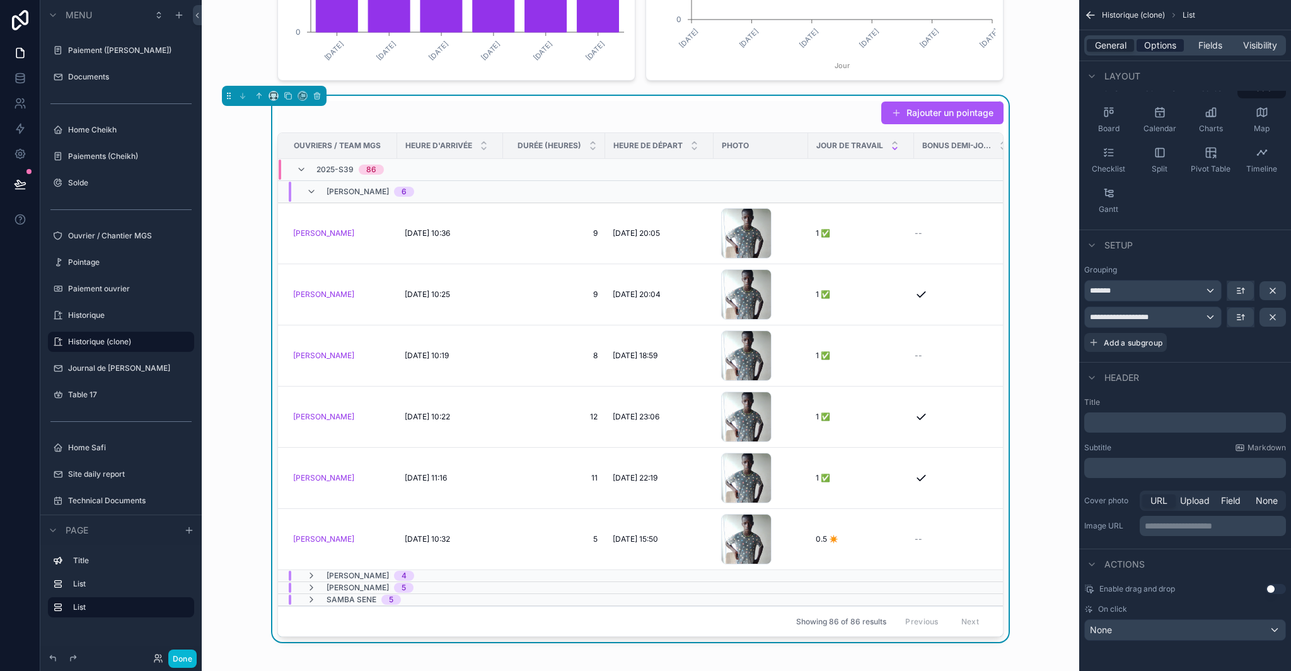
click at [1172, 47] on span "Options" at bounding box center [1160, 45] width 32 height 13
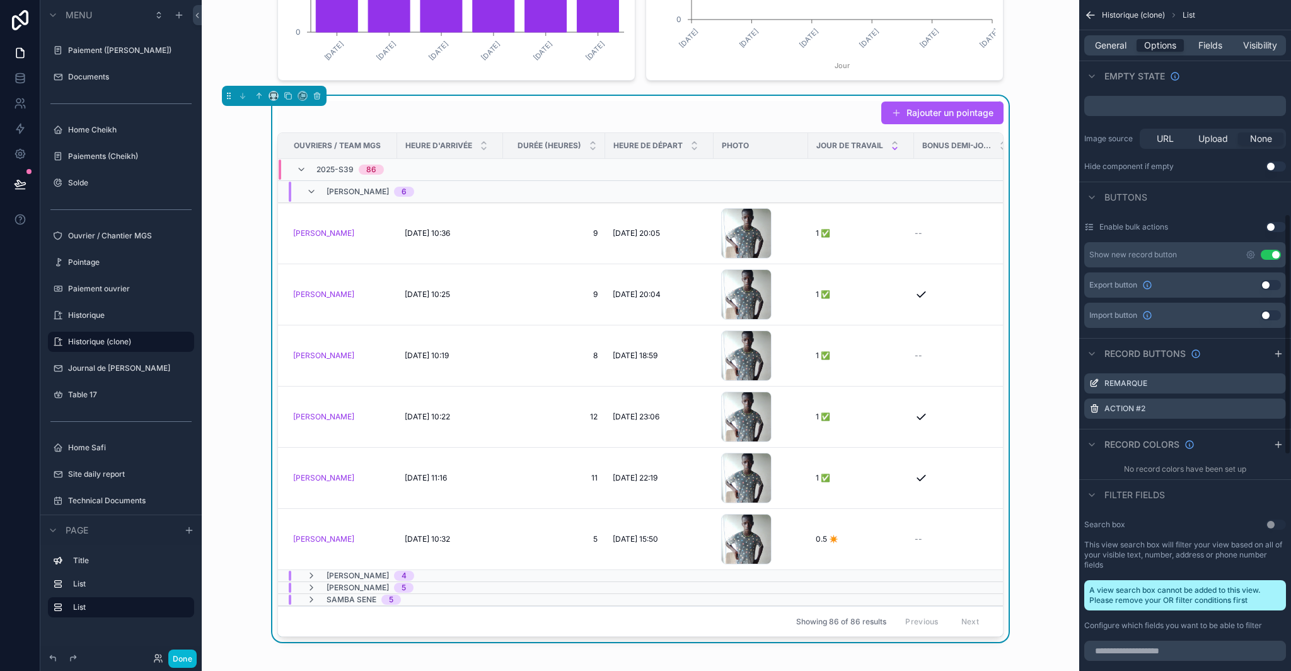
scroll to position [0, 0]
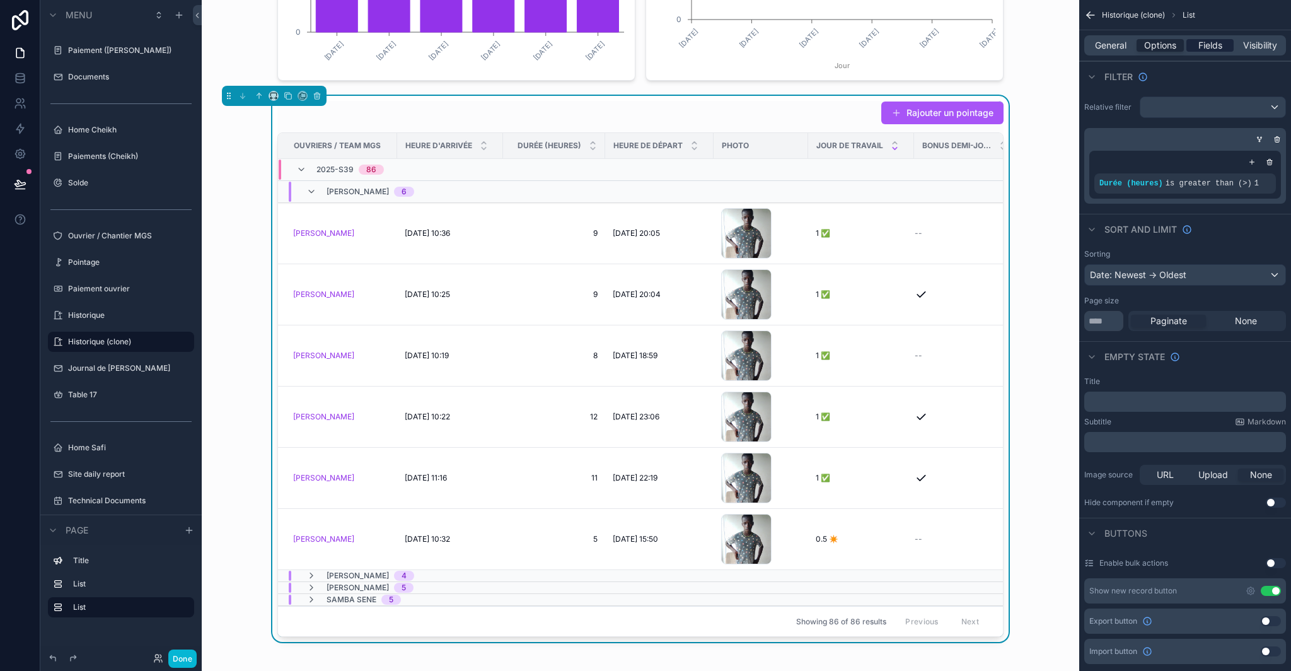
click at [1206, 47] on span "Fields" at bounding box center [1211, 45] width 24 height 13
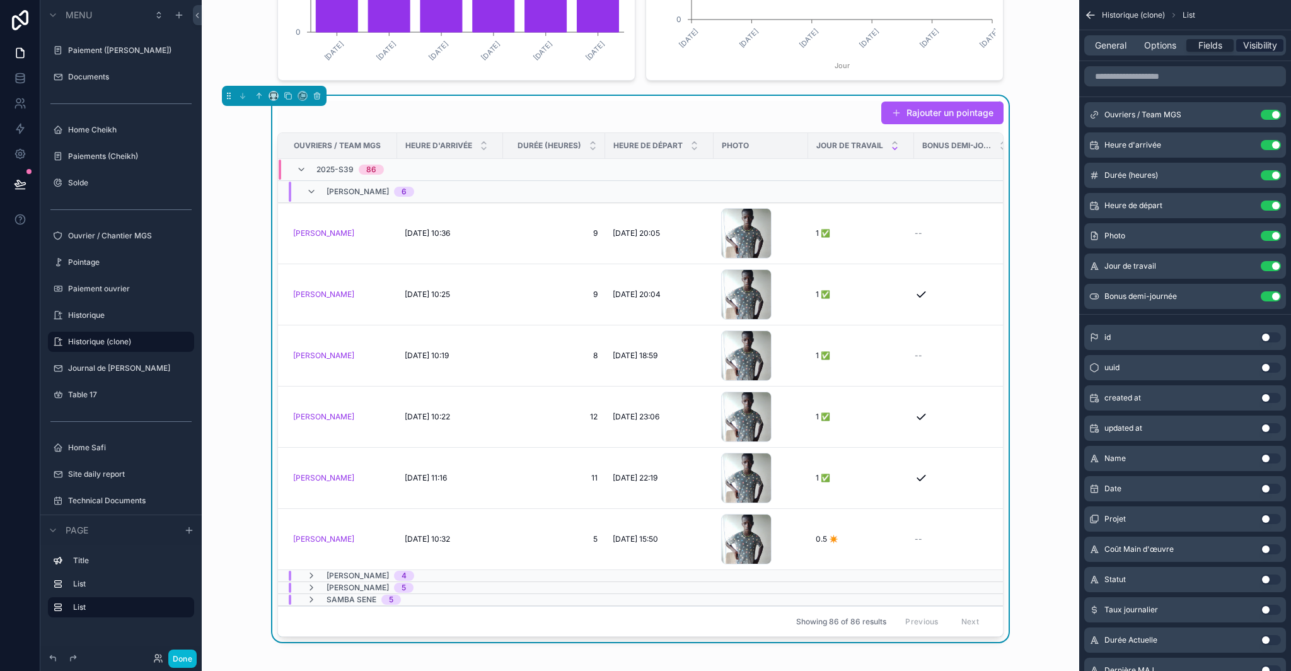
click at [1256, 47] on span "Visibility" at bounding box center [1260, 45] width 34 height 13
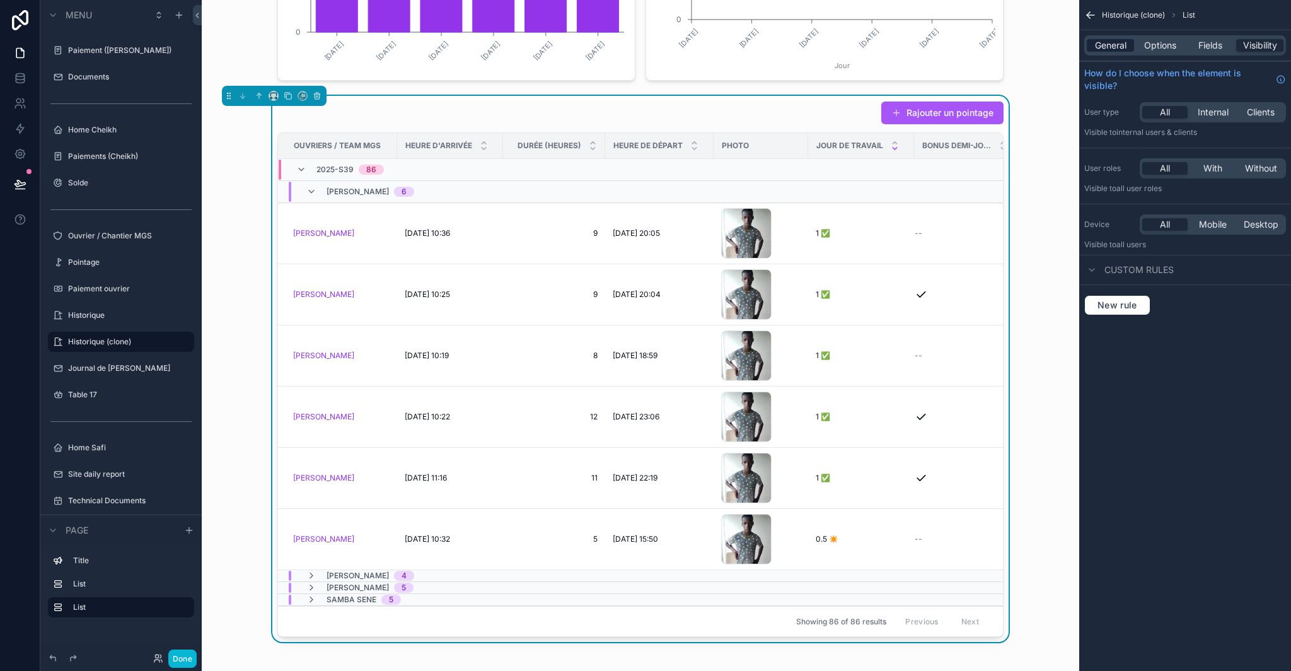
click at [1100, 50] on span "General" at bounding box center [1111, 45] width 32 height 13
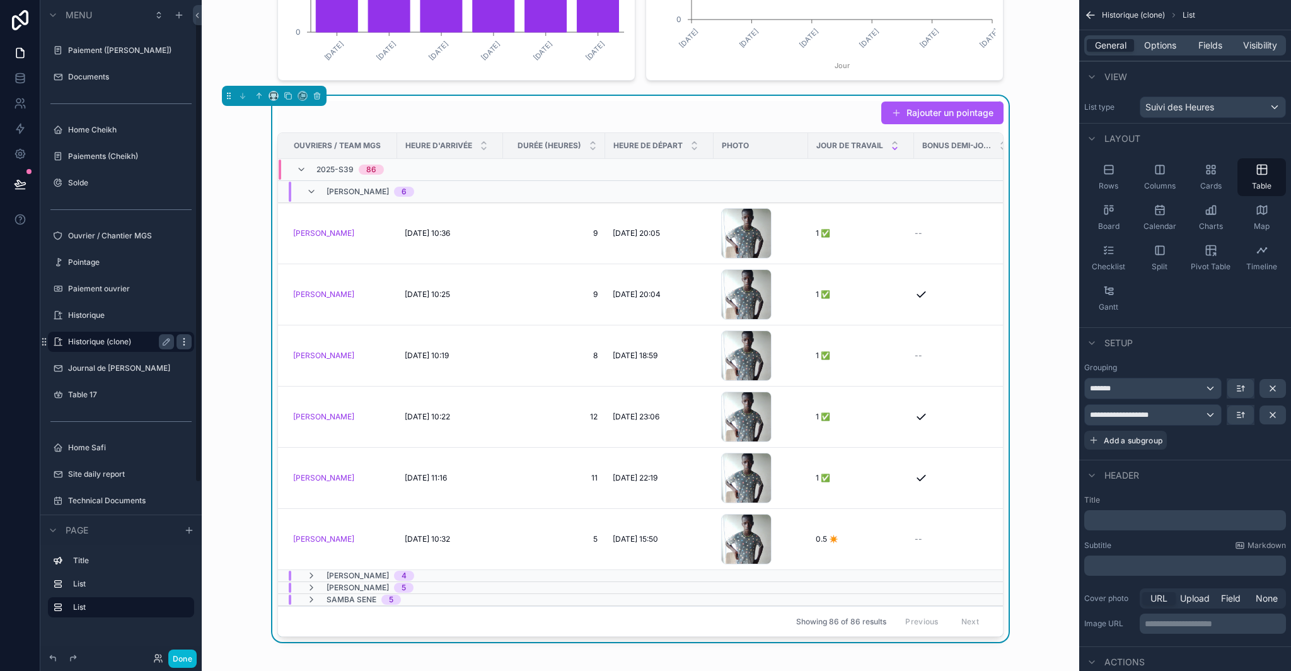
click at [185, 342] on icon "scrollable content" at bounding box center [184, 342] width 10 height 10
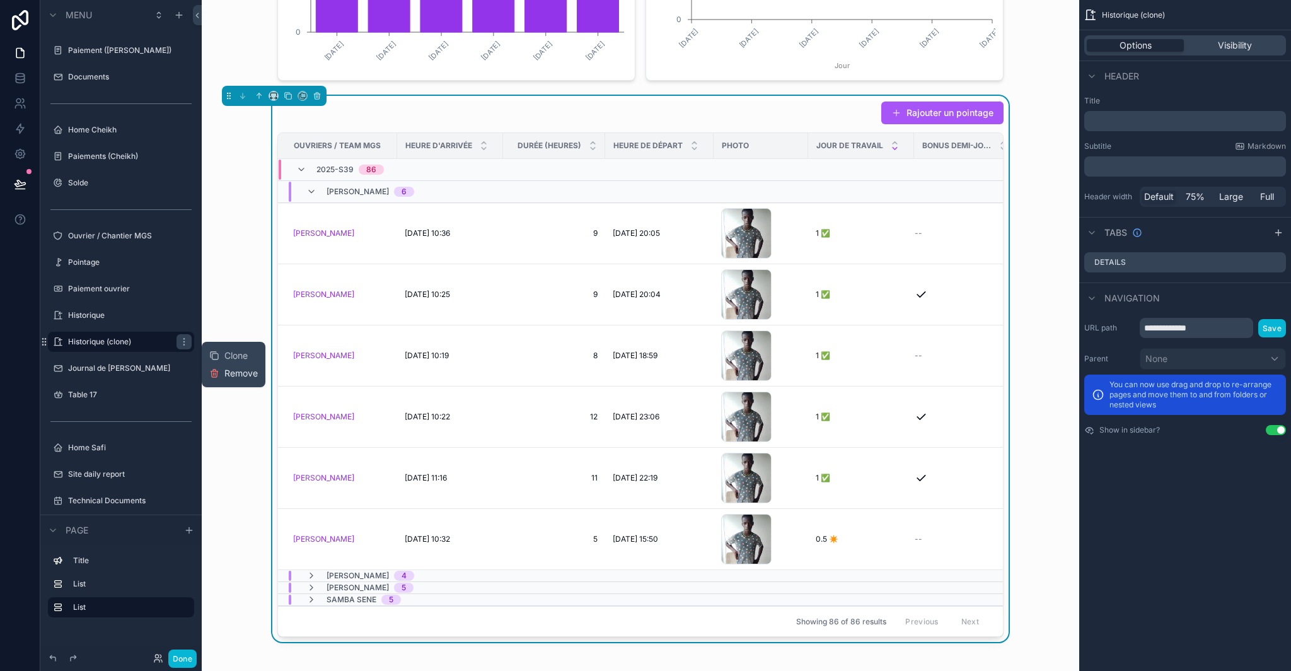
click at [226, 375] on span "Remove" at bounding box center [240, 373] width 33 height 13
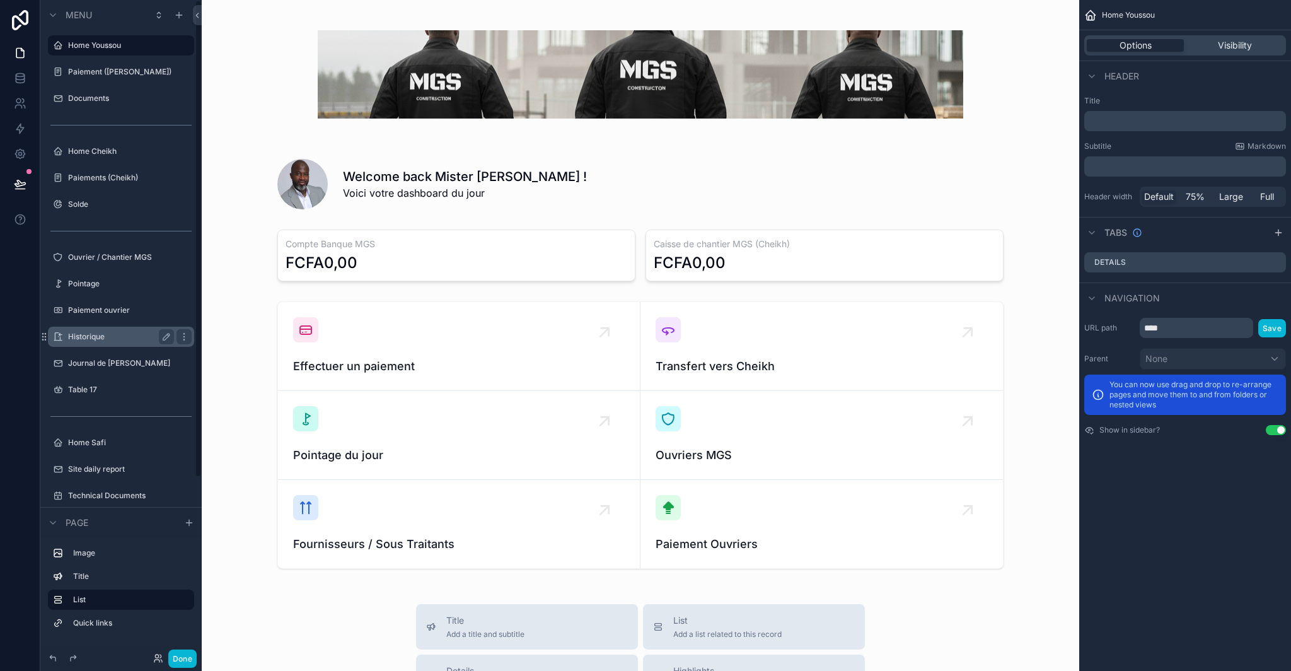
click at [127, 335] on label "Historique" at bounding box center [118, 337] width 101 height 10
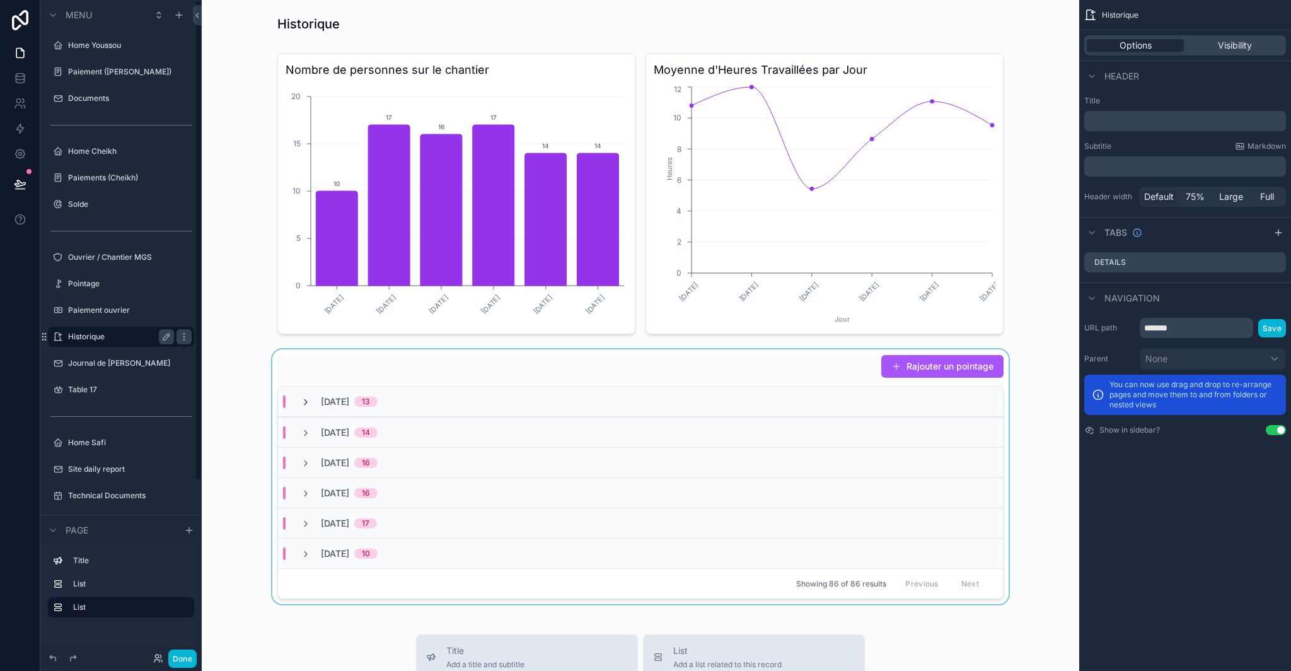
click at [301, 403] on icon "scrollable content" at bounding box center [306, 402] width 10 height 10
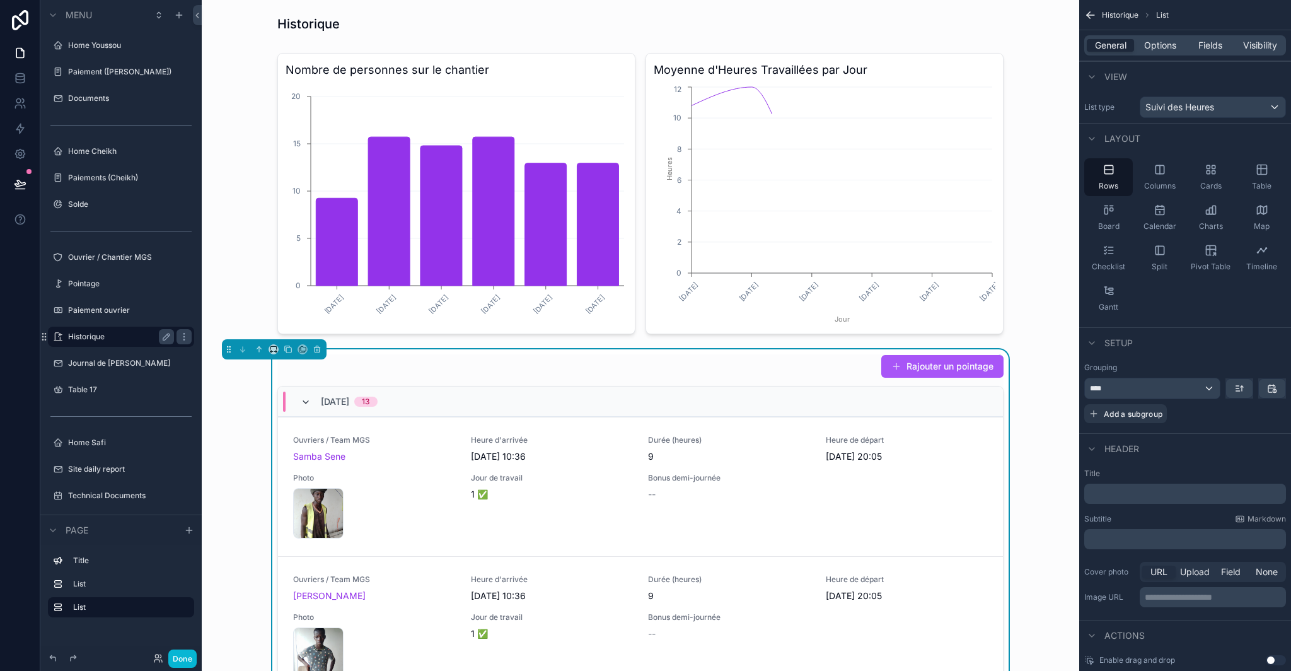
click at [301, 403] on icon "scrollable content" at bounding box center [306, 402] width 10 height 10
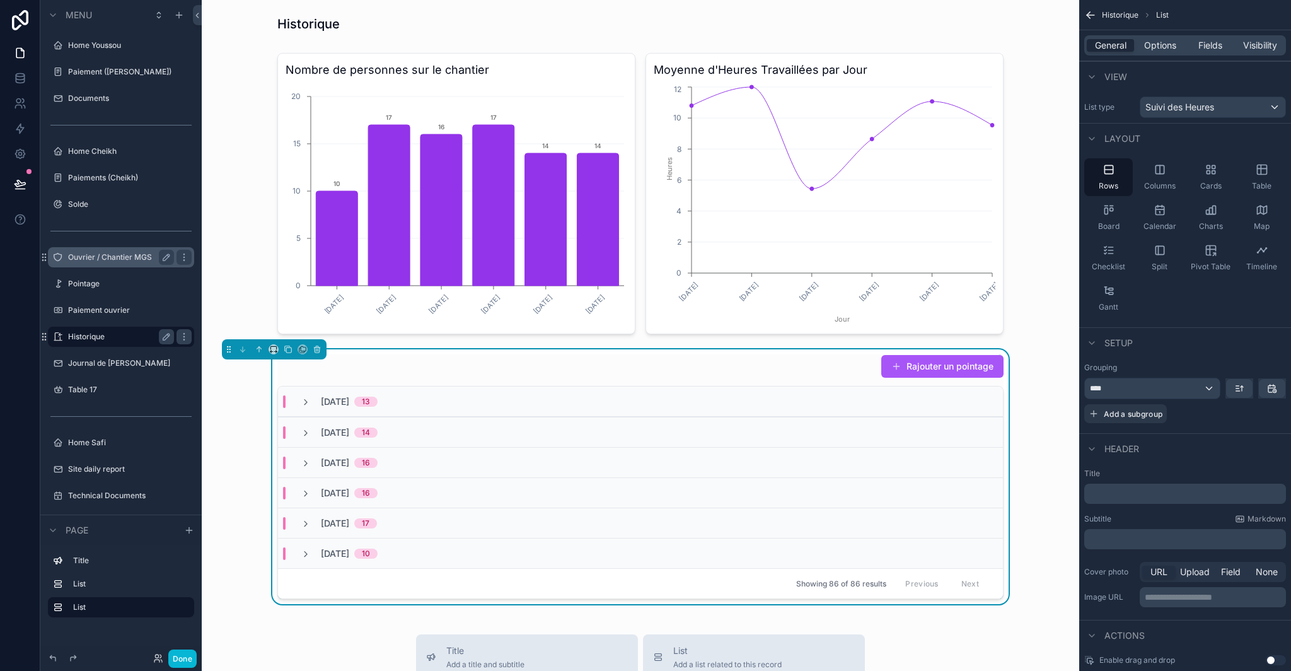
click at [103, 256] on label "Ouvrier / Chantier MGS" at bounding box center [118, 257] width 101 height 10
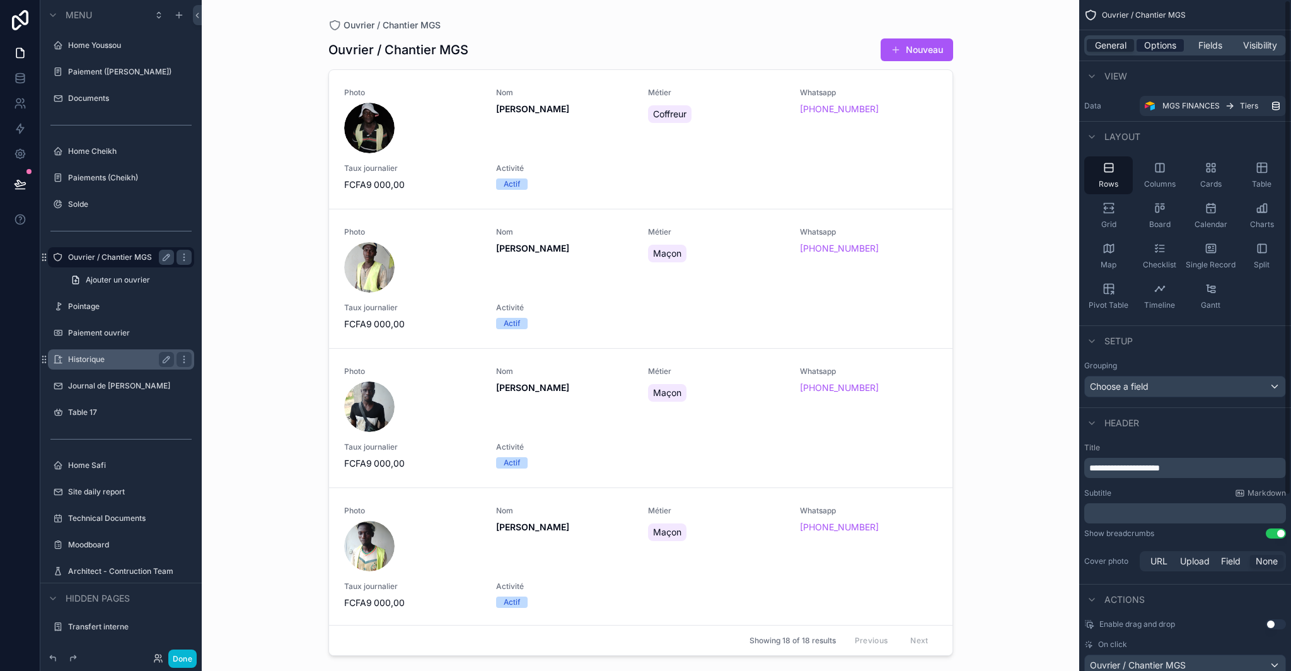
click at [1177, 50] on div "Options" at bounding box center [1160, 45] width 47 height 13
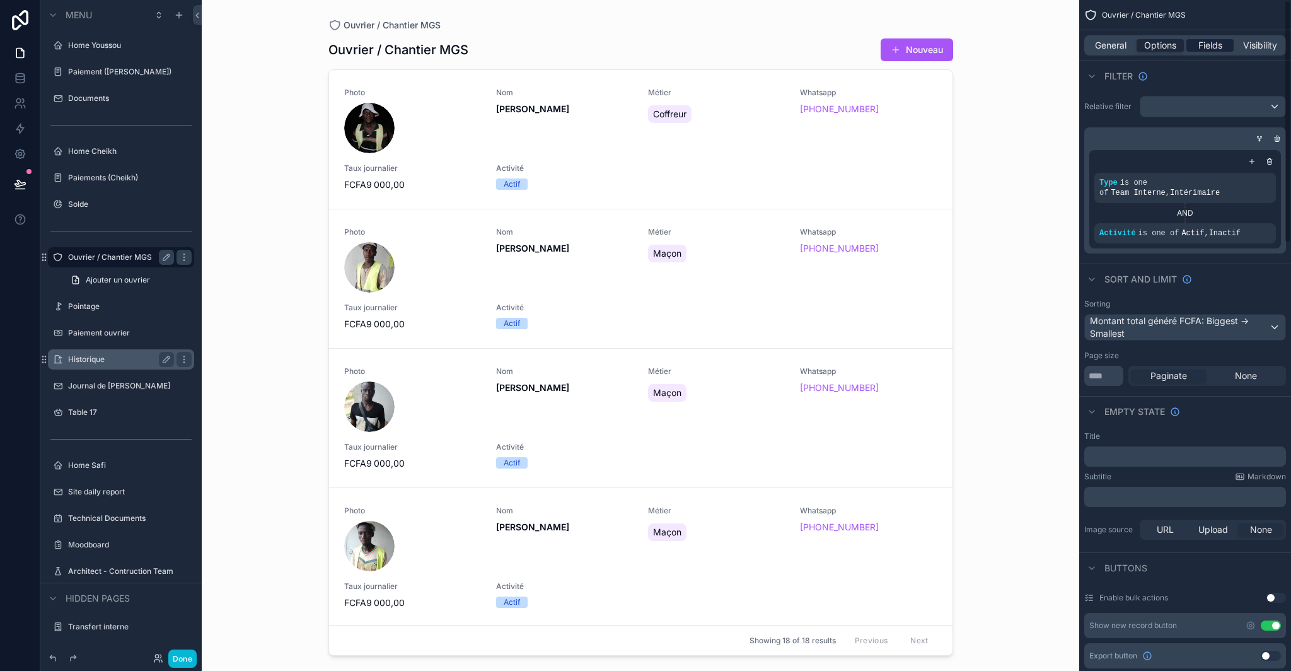
click at [1219, 44] on span "Fields" at bounding box center [1211, 45] width 24 height 13
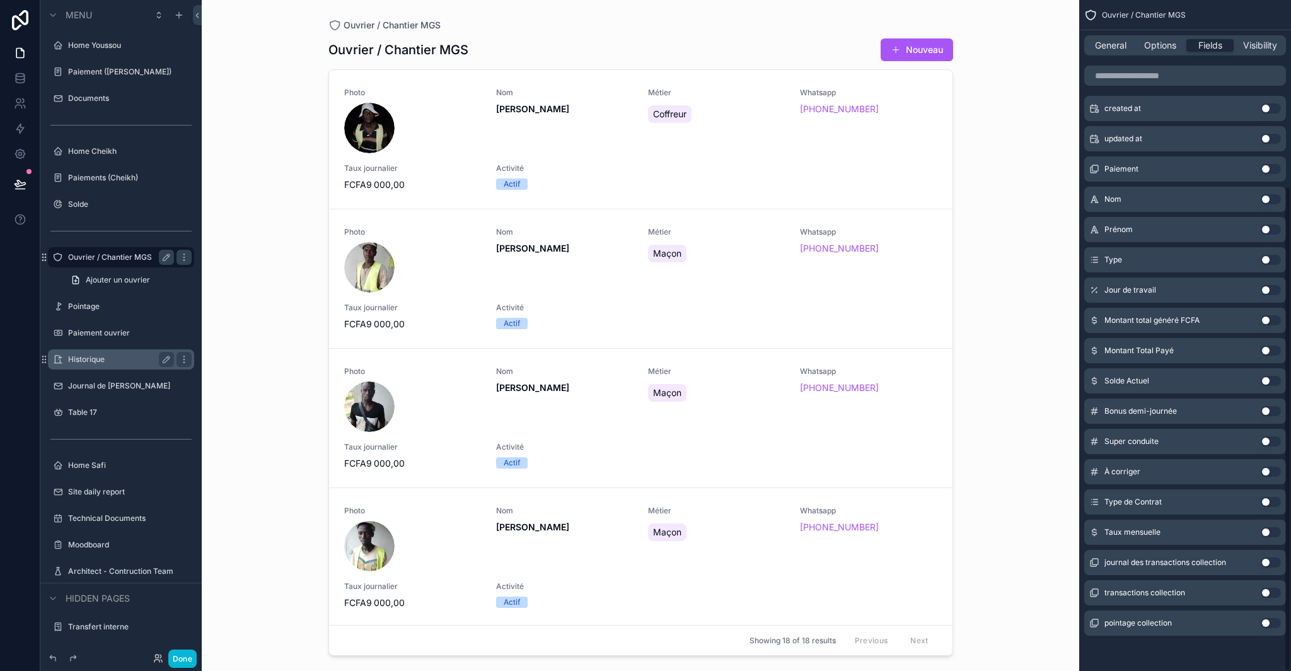
scroll to position [49, 0]
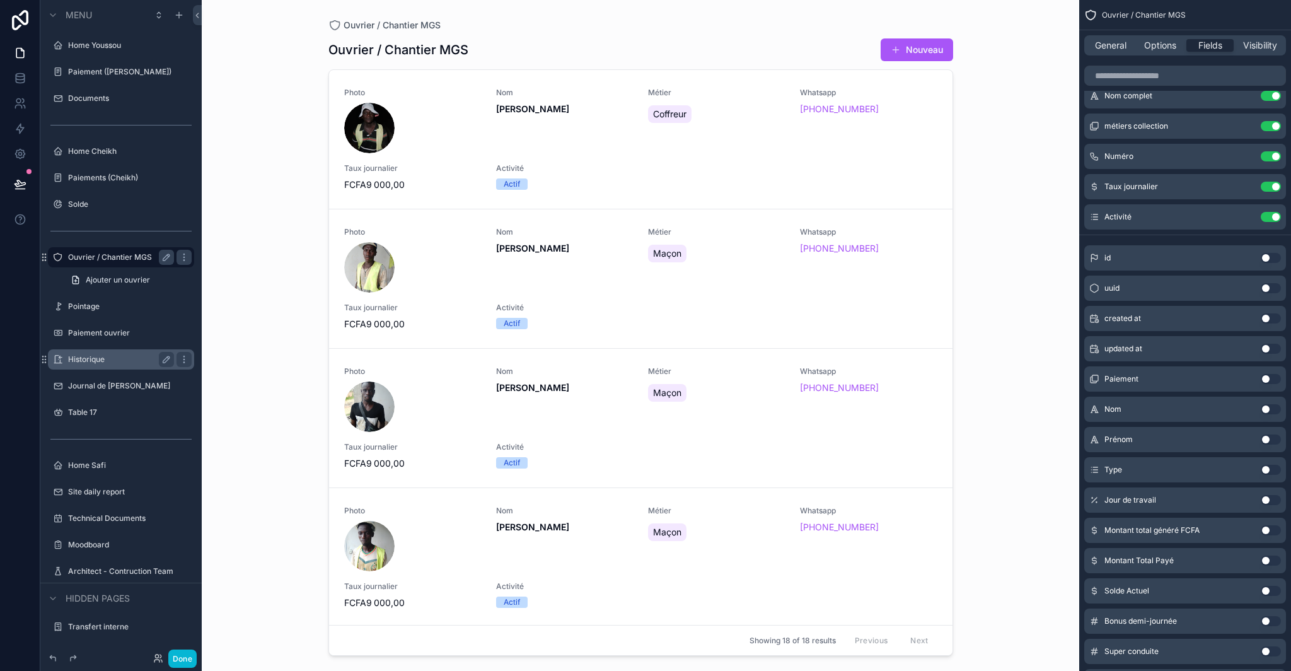
click at [1271, 377] on button "Use setting" at bounding box center [1271, 379] width 20 height 10
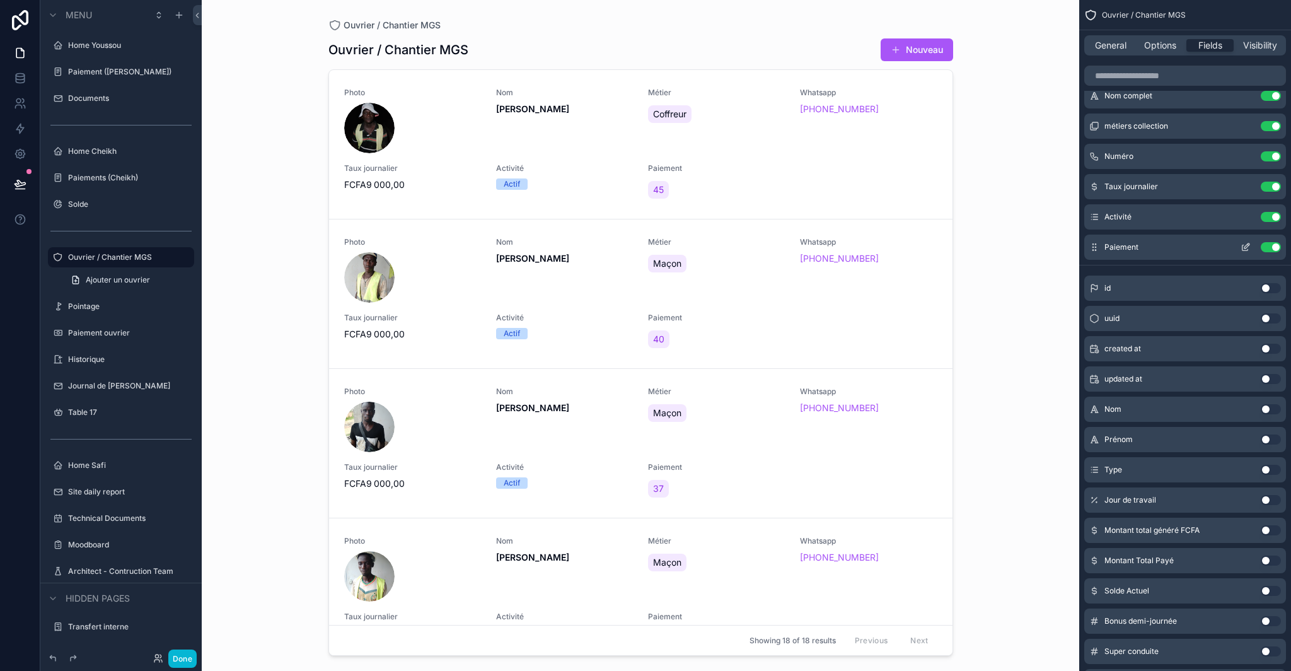
scroll to position [40, 0]
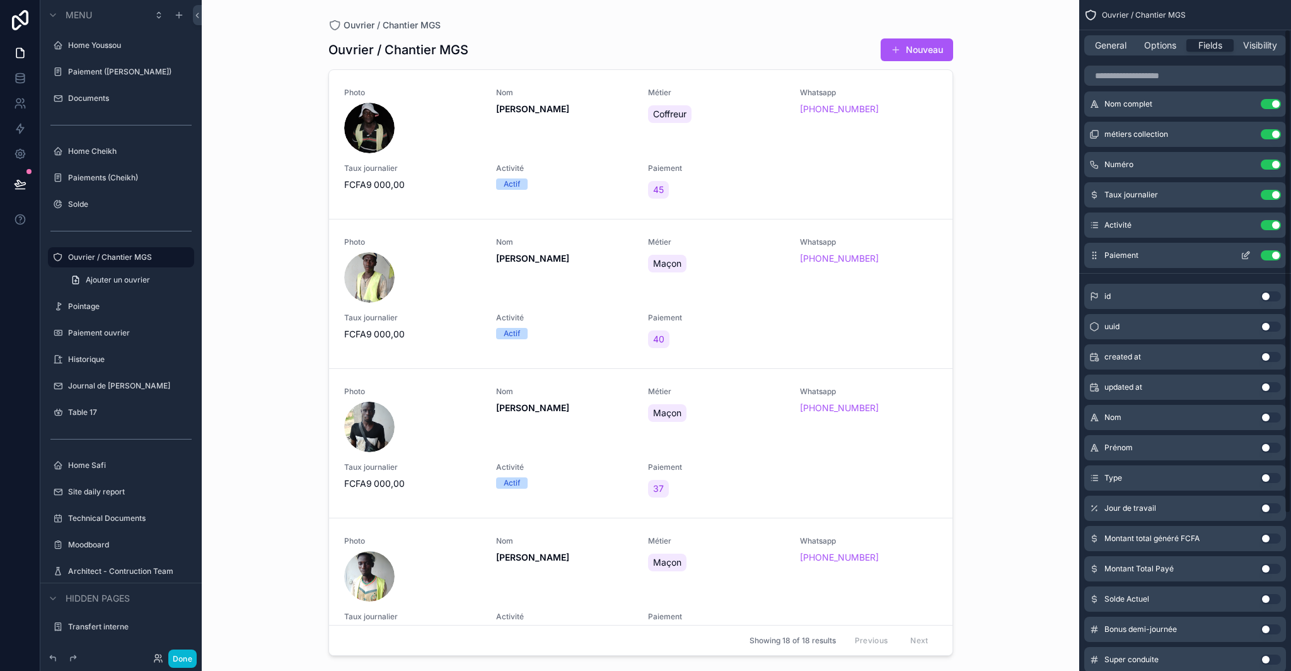
click at [1281, 259] on div "Use setting" at bounding box center [1258, 255] width 45 height 10
click at [1277, 257] on button "Use setting" at bounding box center [1271, 255] width 20 height 10
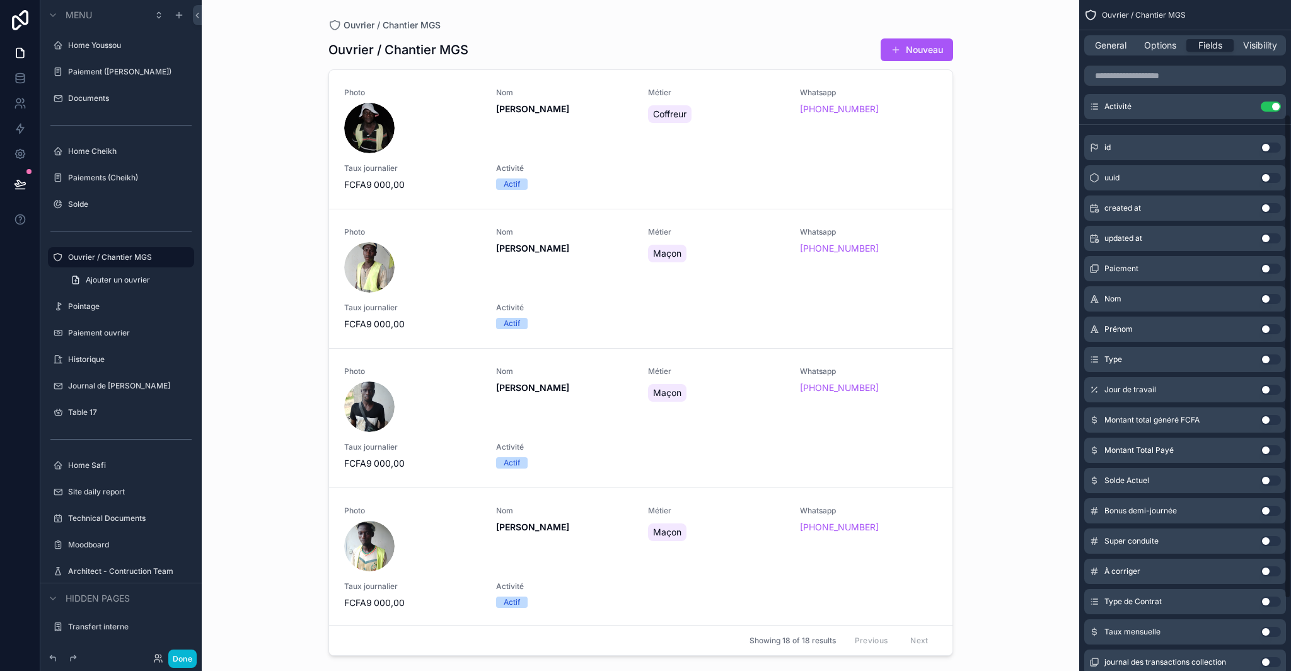
scroll to position [151, 0]
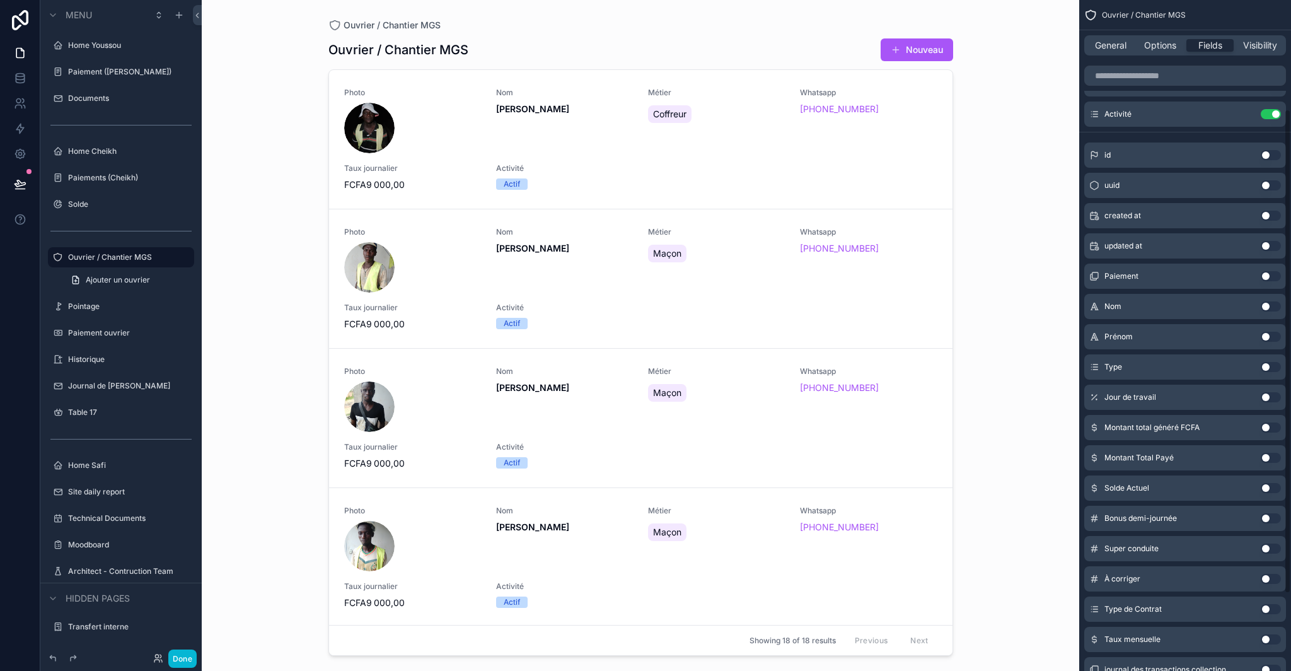
click at [1269, 610] on button "Use setting" at bounding box center [1271, 609] width 20 height 10
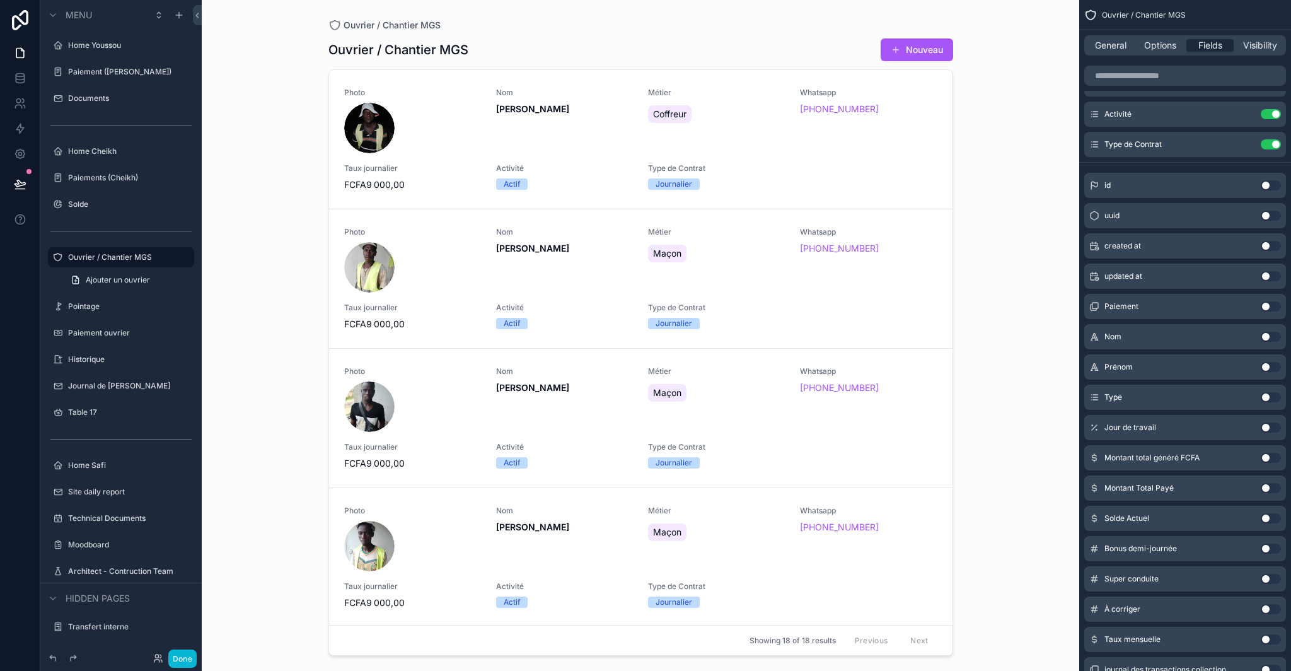
scroll to position [0, 0]
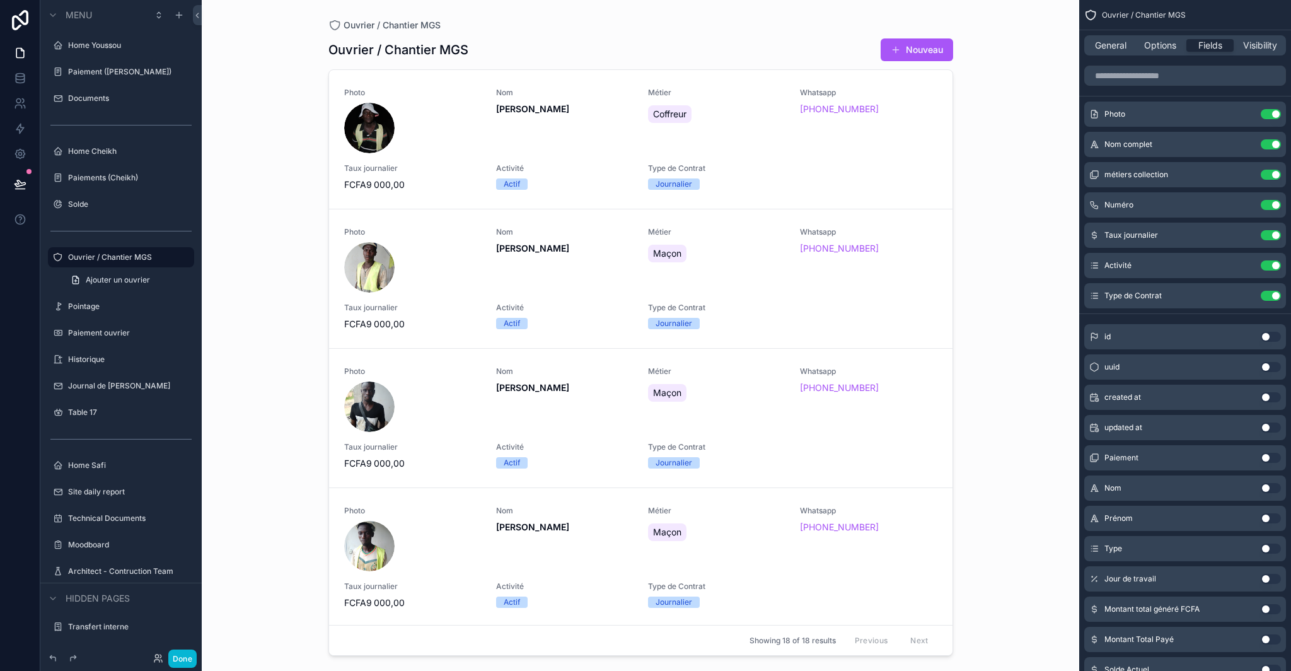
drag, startPoint x: 1009, startPoint y: 224, endPoint x: 961, endPoint y: 200, distance: 53.6
click at [1008, 223] on div "Ouvrier / Chantier MGS Ouvrier / Chantier MGS Nouveau Photo Nom Mamadou Marigo …" at bounding box center [641, 335] width 878 height 671
drag, startPoint x: 947, startPoint y: 193, endPoint x: 948, endPoint y: 208, distance: 15.1
click at [948, 208] on div "scrollable content" at bounding box center [640, 328] width 645 height 656
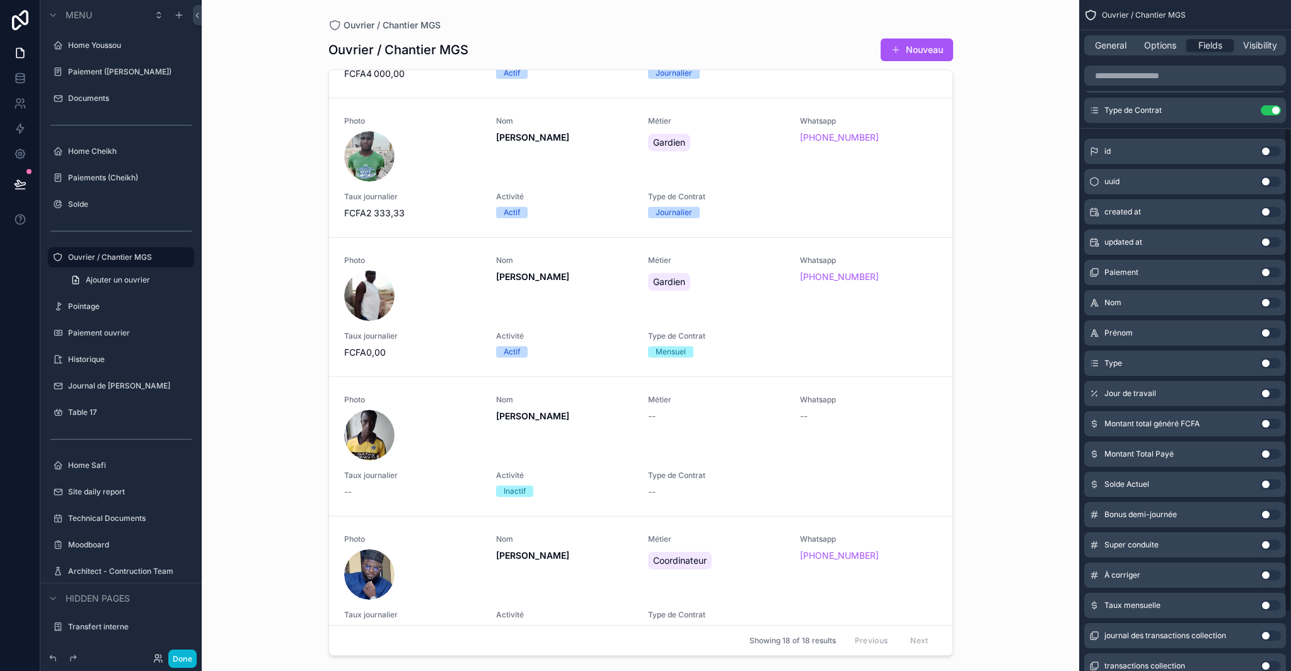
scroll to position [178, 0]
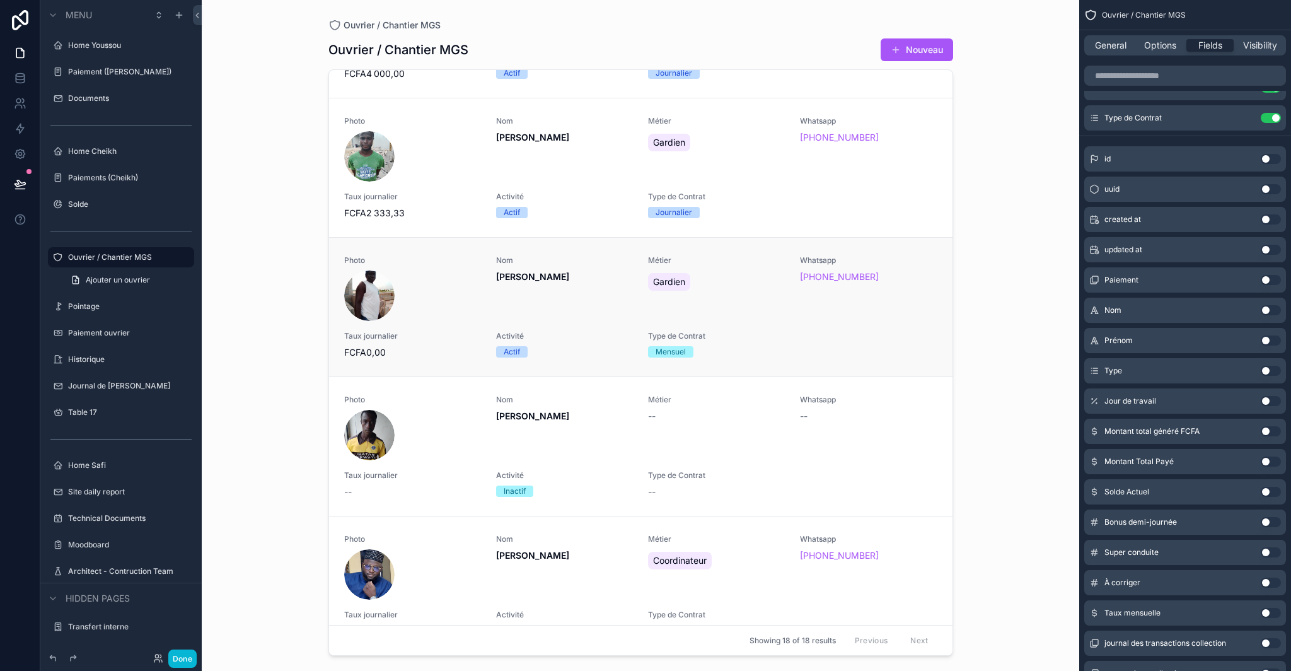
click at [433, 343] on div "Taux journalier FCFA0,00" at bounding box center [412, 345] width 137 height 28
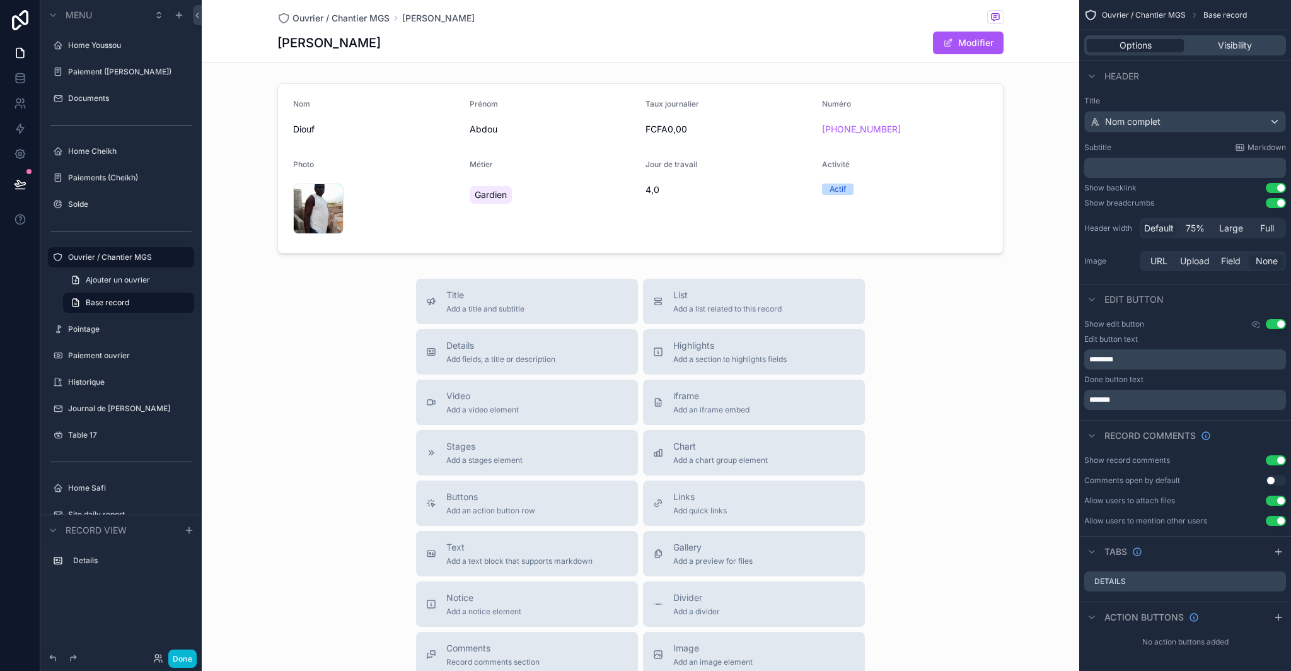
click at [982, 383] on div "Title Add a title and subtitle List Add a list related to this record Details A…" at bounding box center [641, 503] width 878 height 449
click at [1220, 42] on span "Visibility" at bounding box center [1235, 45] width 34 height 13
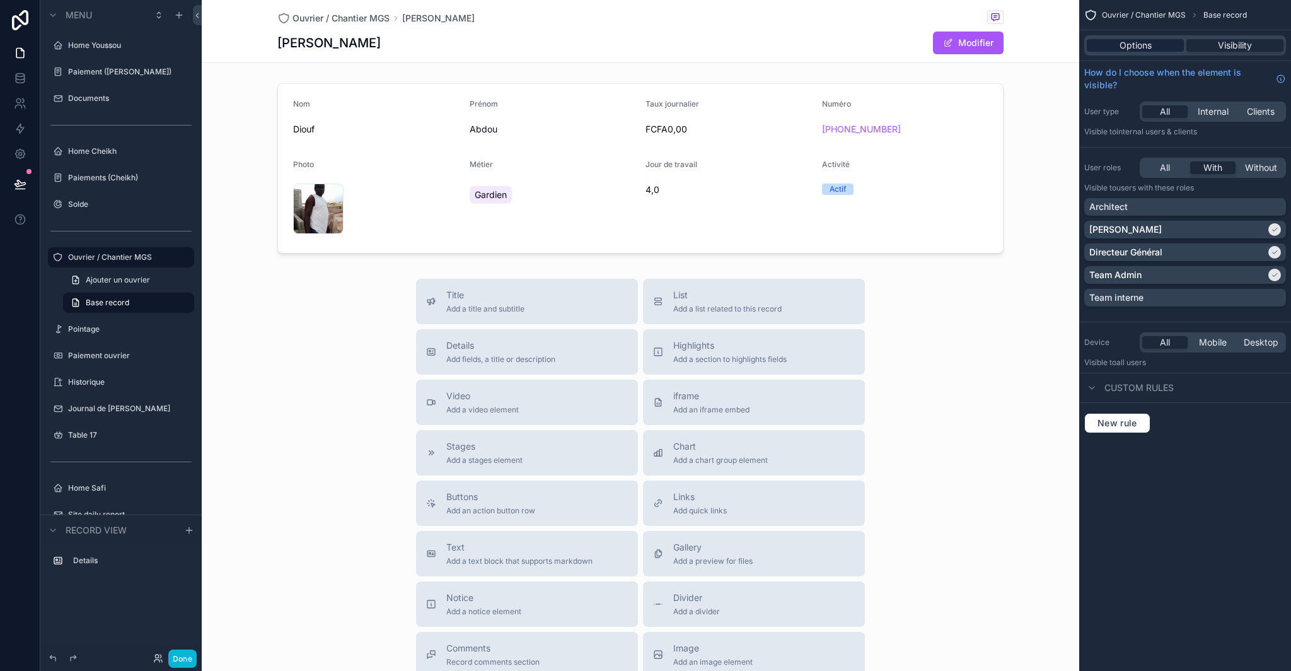
click at [1152, 47] on div "Options" at bounding box center [1135, 45] width 97 height 13
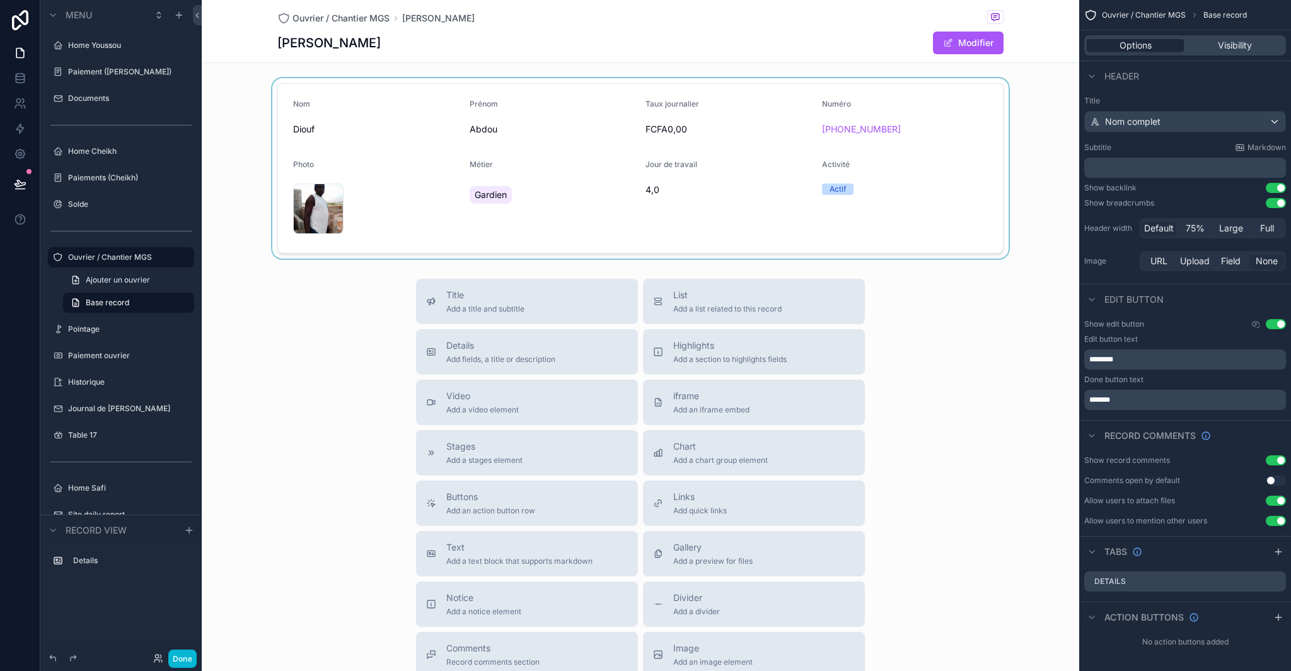
click at [954, 241] on div "scrollable content" at bounding box center [641, 168] width 878 height 180
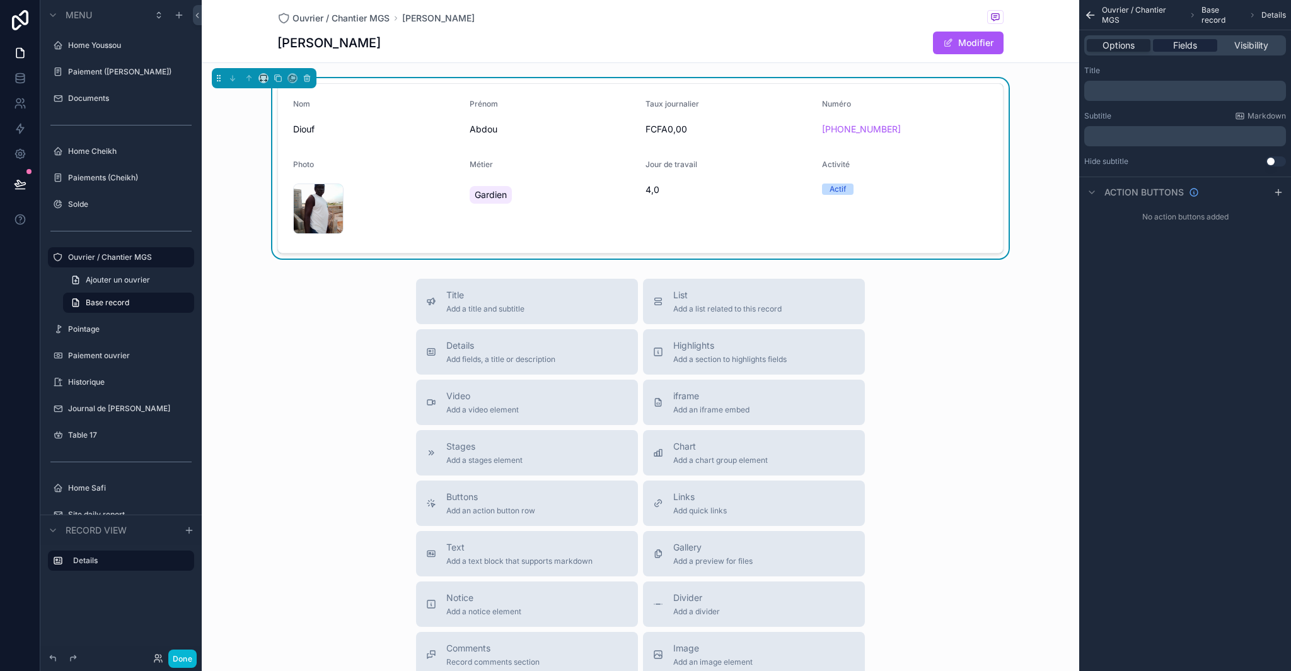
click at [1201, 49] on div "Fields" at bounding box center [1185, 45] width 64 height 13
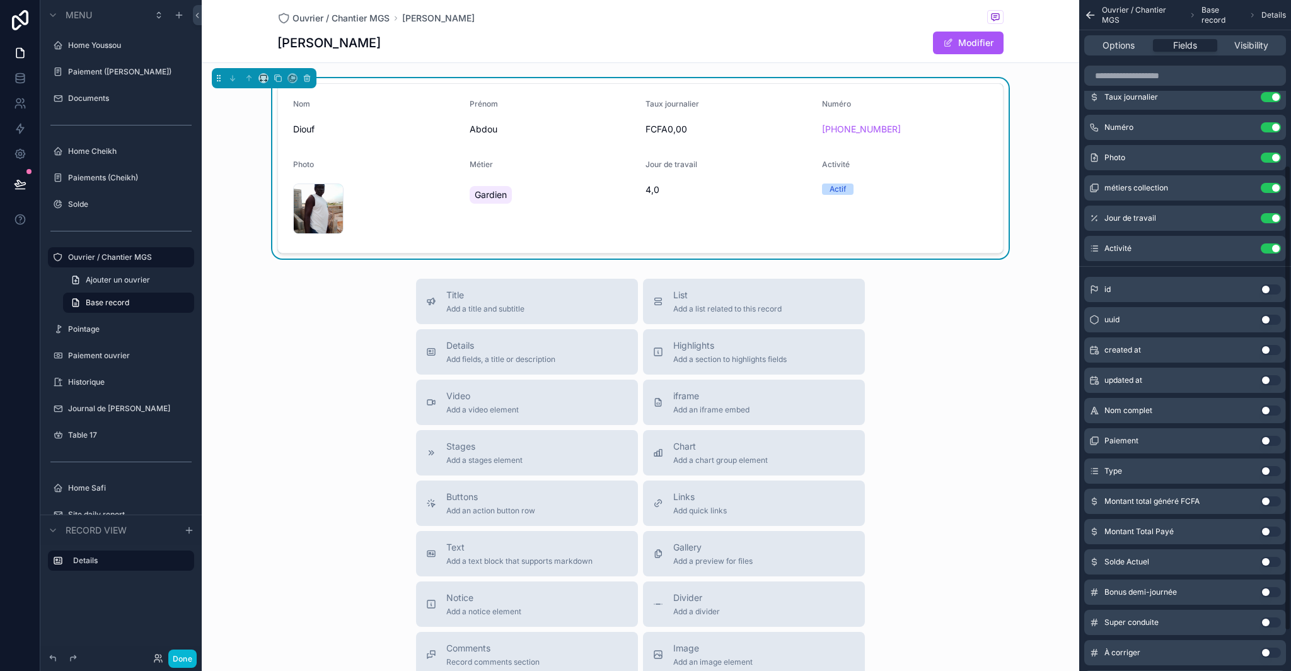
scroll to position [296, 0]
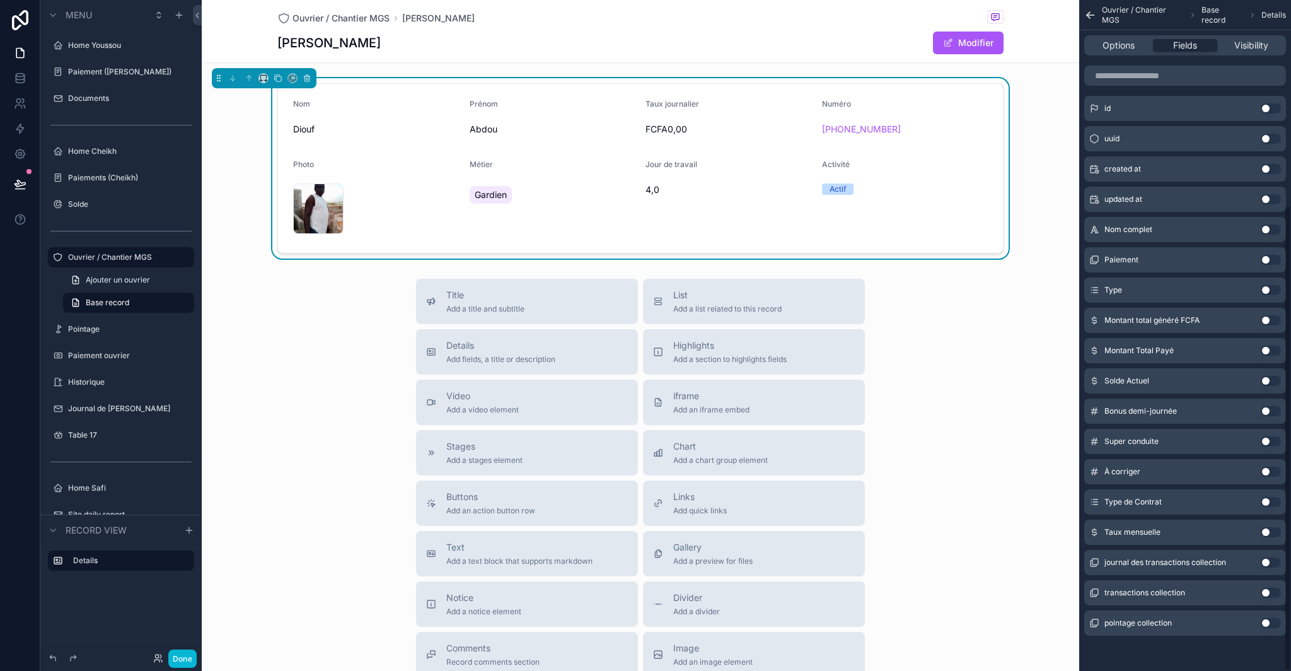
click at [1272, 533] on button "Use setting" at bounding box center [1271, 532] width 20 height 10
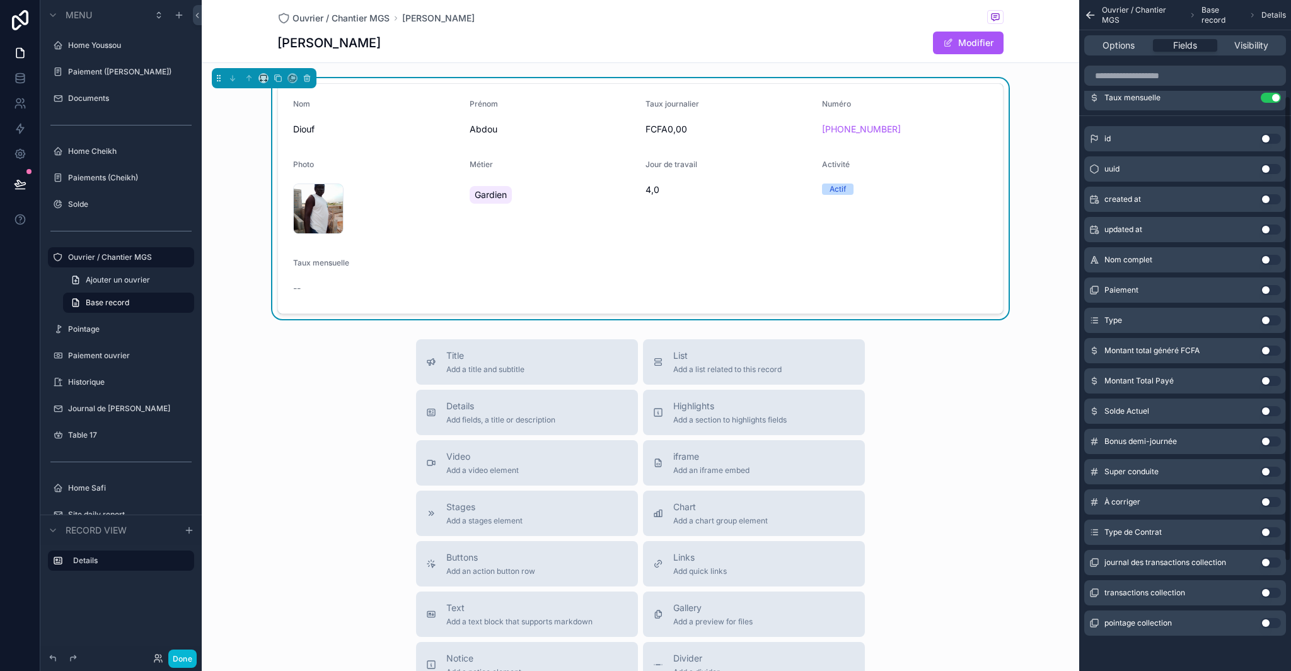
scroll to position [0, 0]
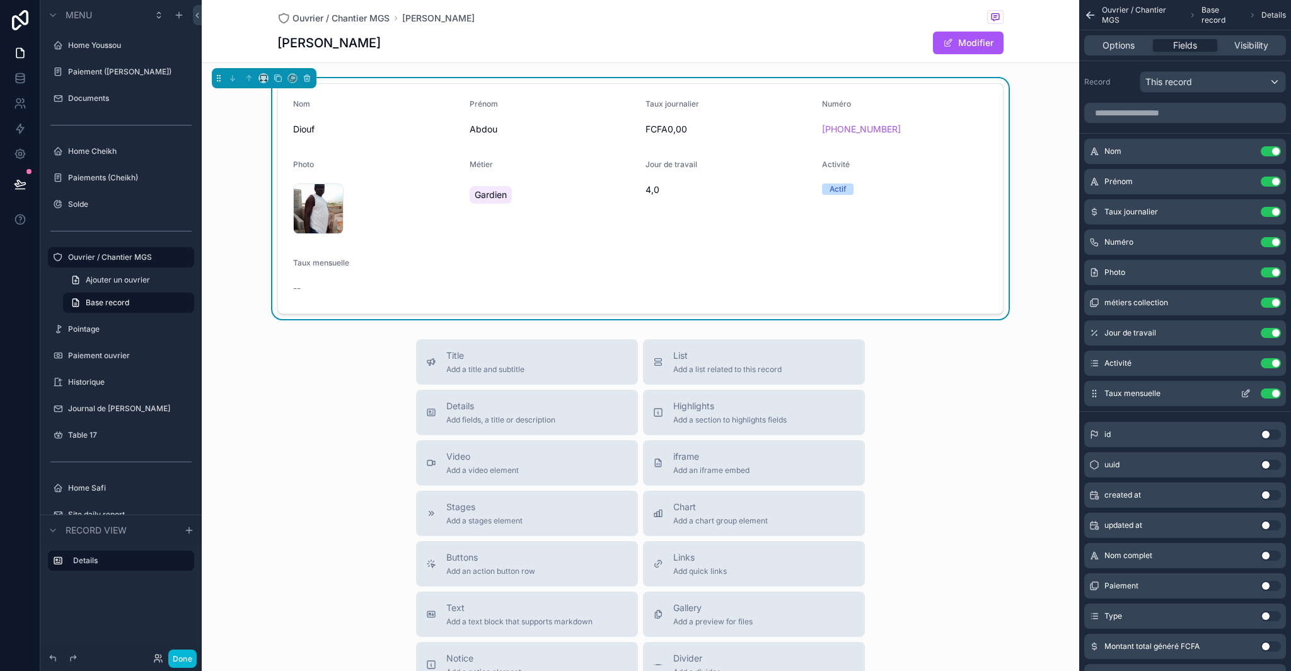
click at [1249, 394] on icon "scrollable content" at bounding box center [1246, 393] width 10 height 10
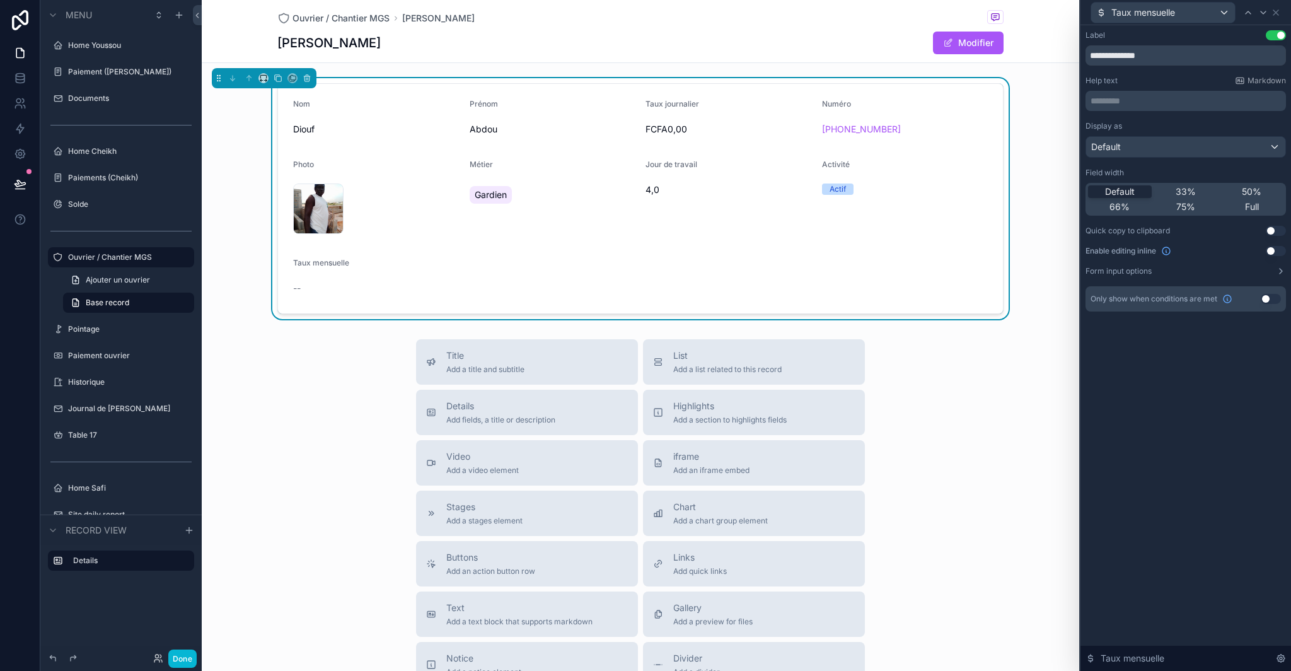
click at [1276, 299] on button "Use setting" at bounding box center [1271, 299] width 20 height 10
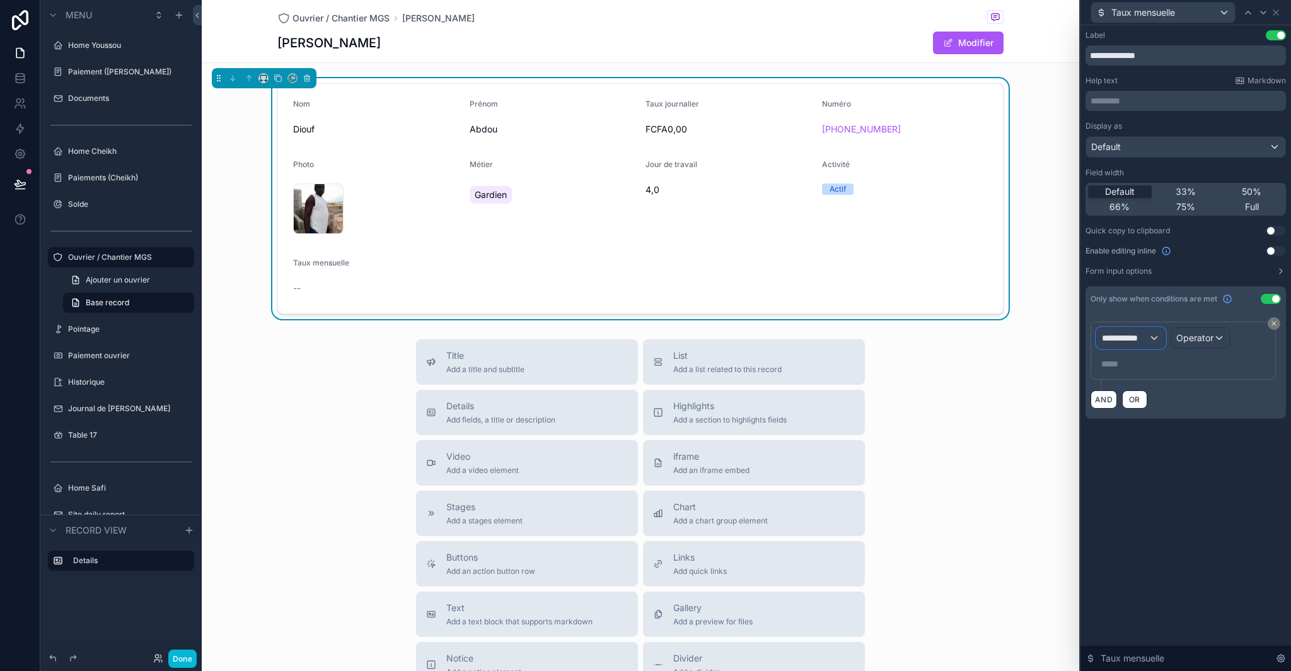
click at [1139, 342] on span "**********" at bounding box center [1125, 338] width 47 height 13
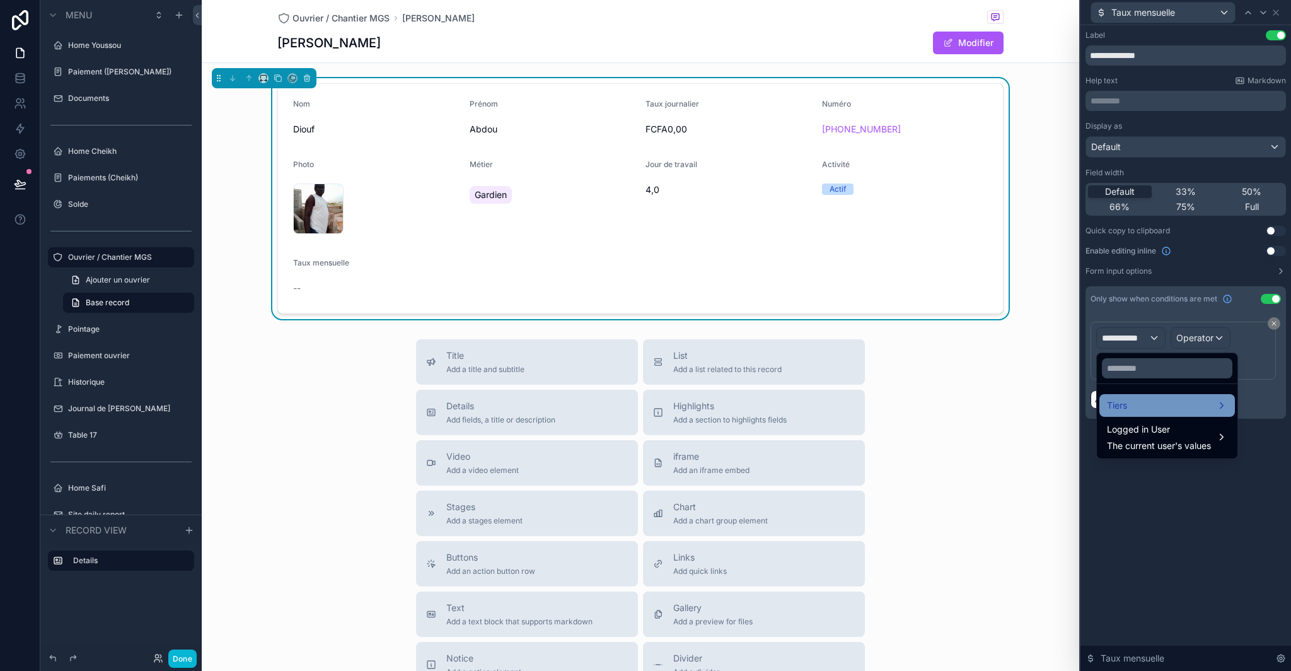
click at [1158, 407] on div "Tiers" at bounding box center [1167, 405] width 120 height 15
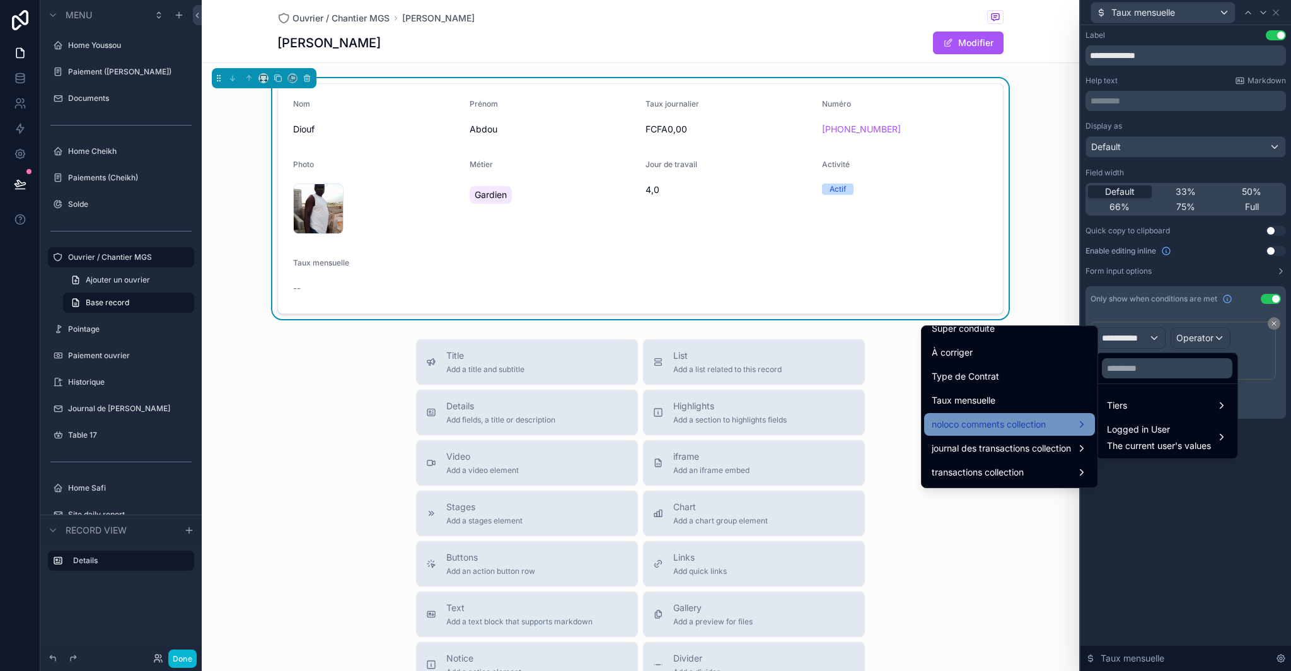
scroll to position [434, 0]
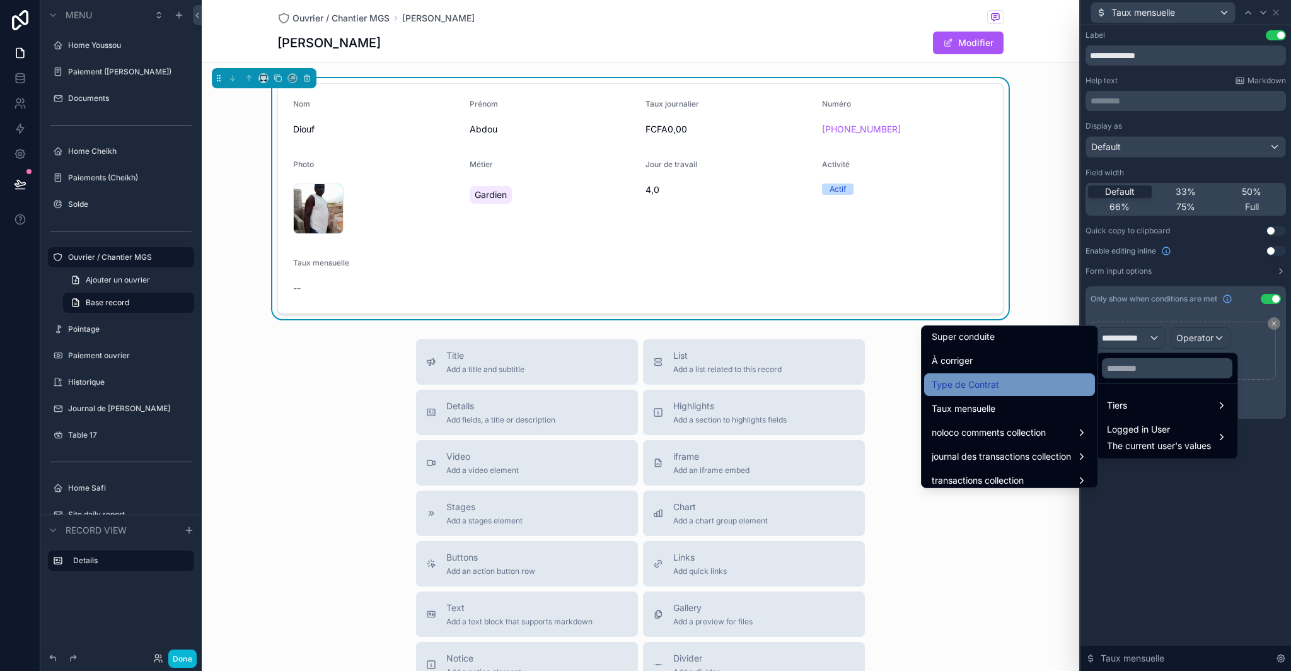
click at [1001, 381] on div "Type de Contrat" at bounding box center [1010, 384] width 156 height 15
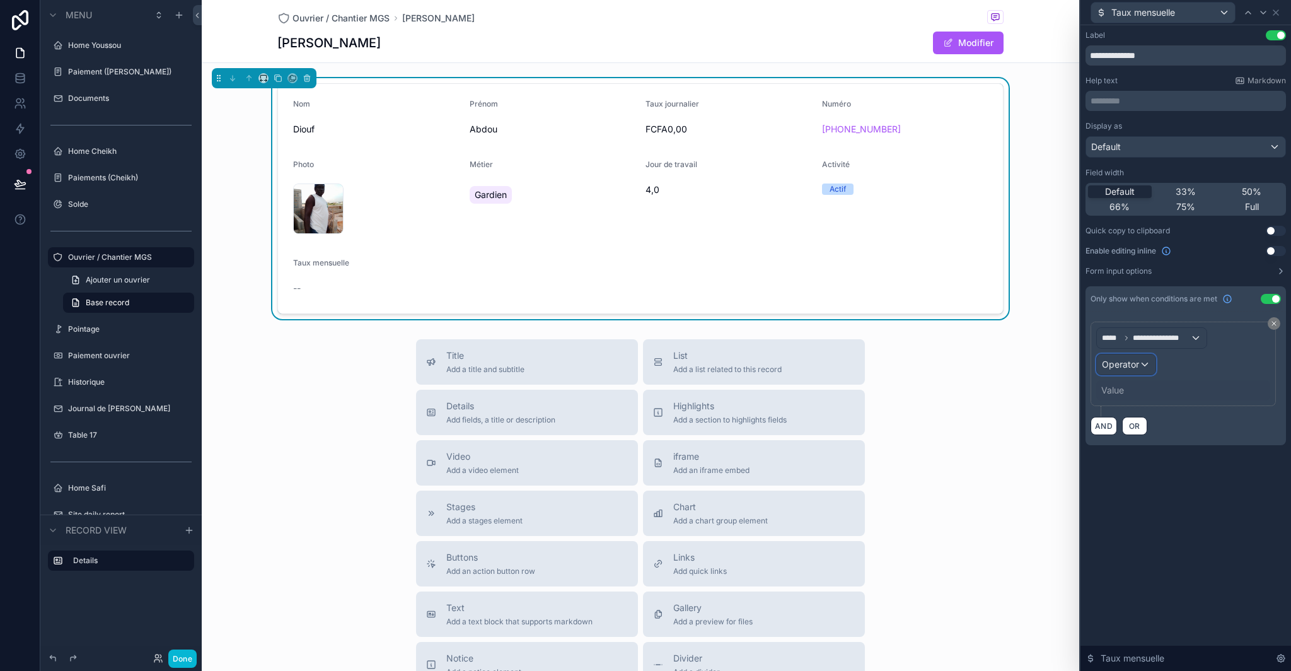
click at [1132, 370] on span "Operator" at bounding box center [1120, 364] width 37 height 13
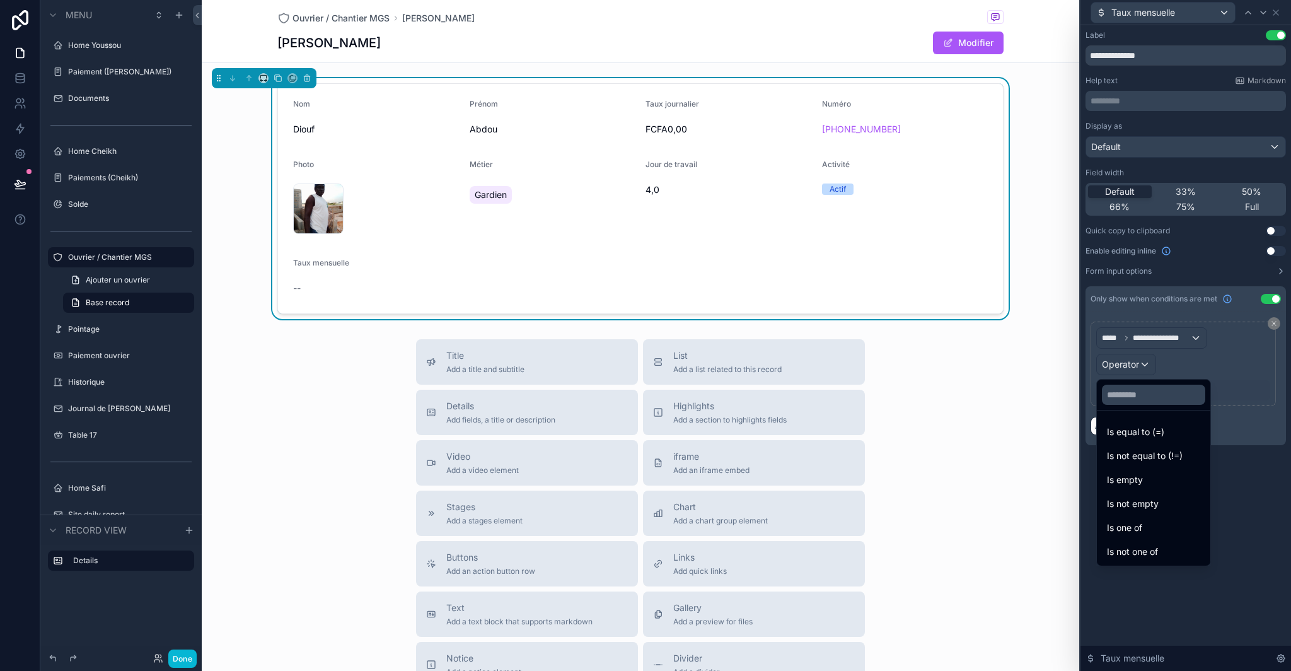
click at [1167, 426] on div "Is equal to (=)" at bounding box center [1153, 431] width 93 height 15
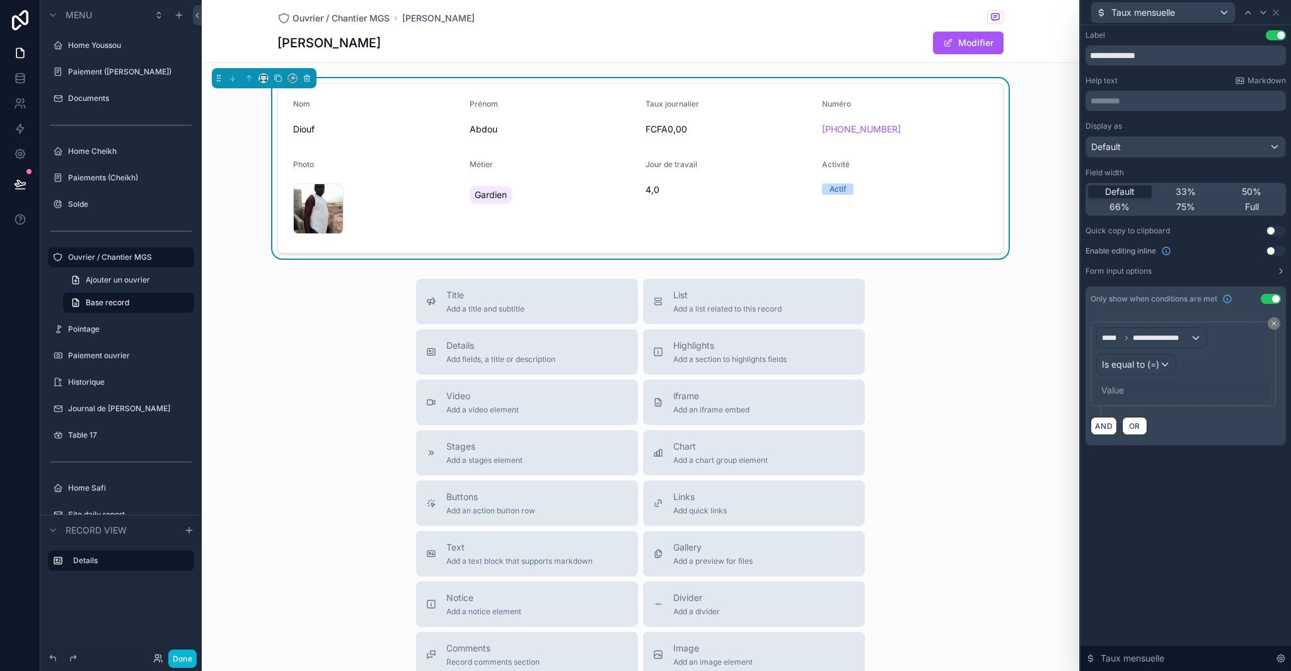
click at [1120, 388] on div "Value" at bounding box center [1113, 390] width 23 height 13
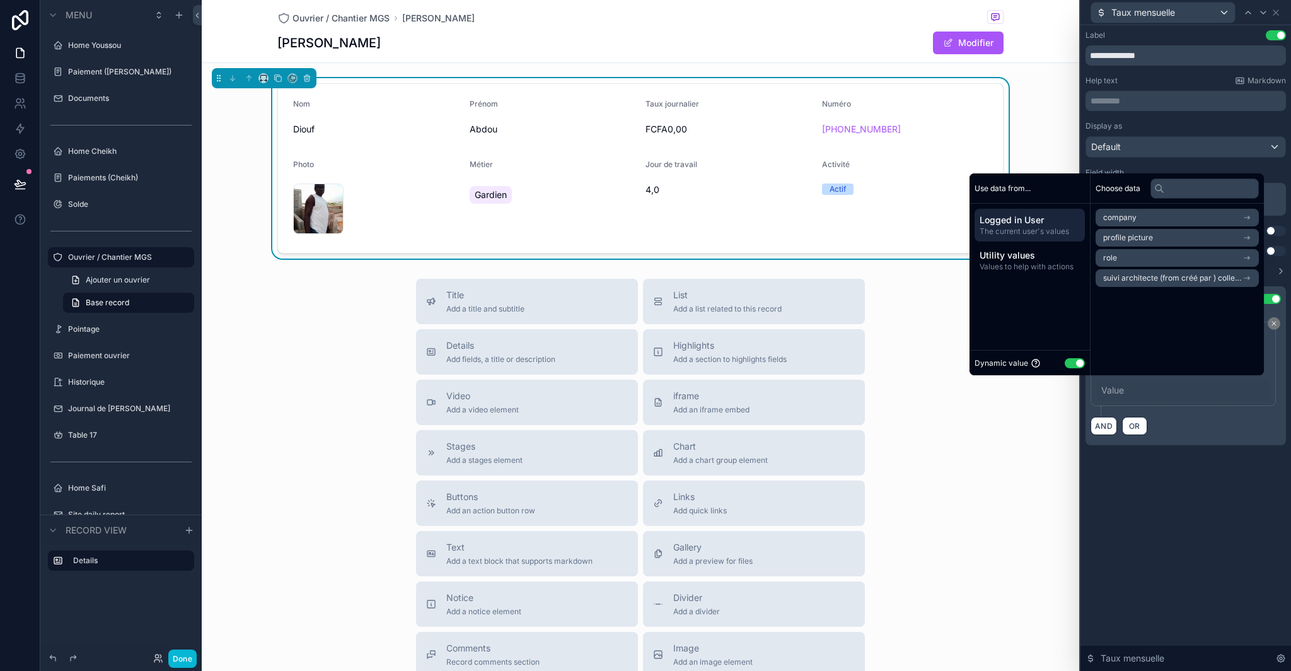
click at [1066, 364] on button "Use setting" at bounding box center [1075, 363] width 20 height 10
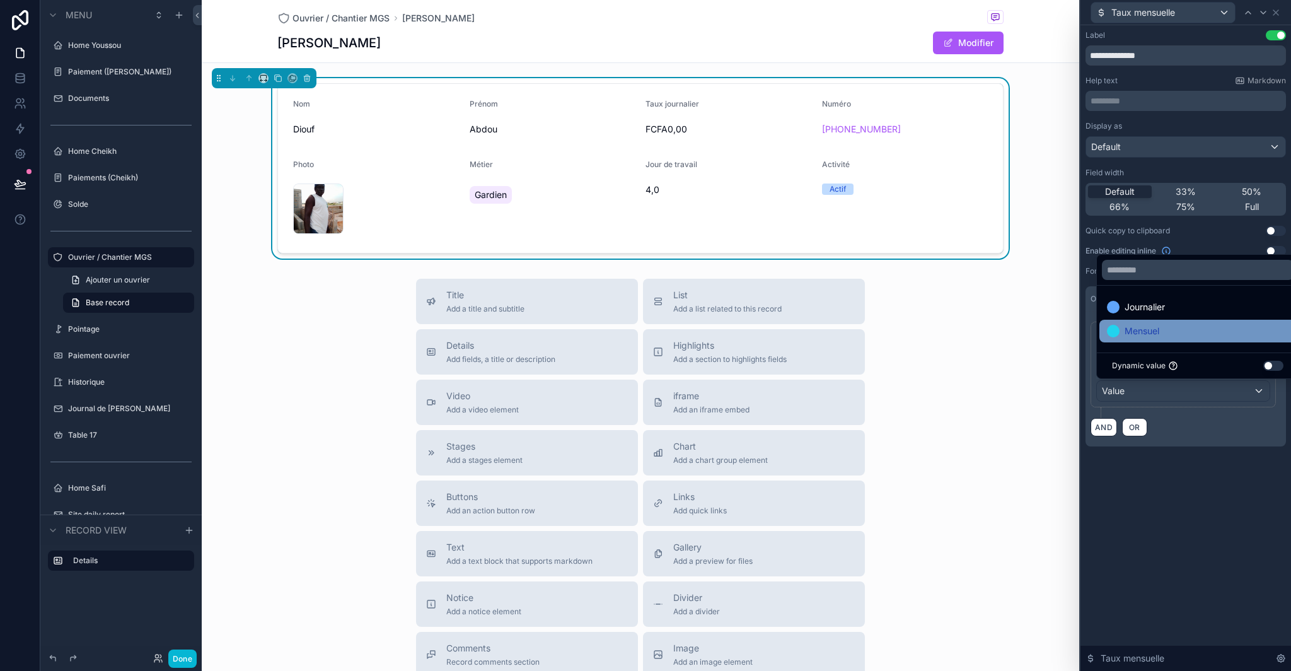
click at [1190, 331] on div "Mensuel" at bounding box center [1198, 330] width 182 height 15
click at [1199, 443] on div "**********" at bounding box center [1186, 378] width 201 height 135
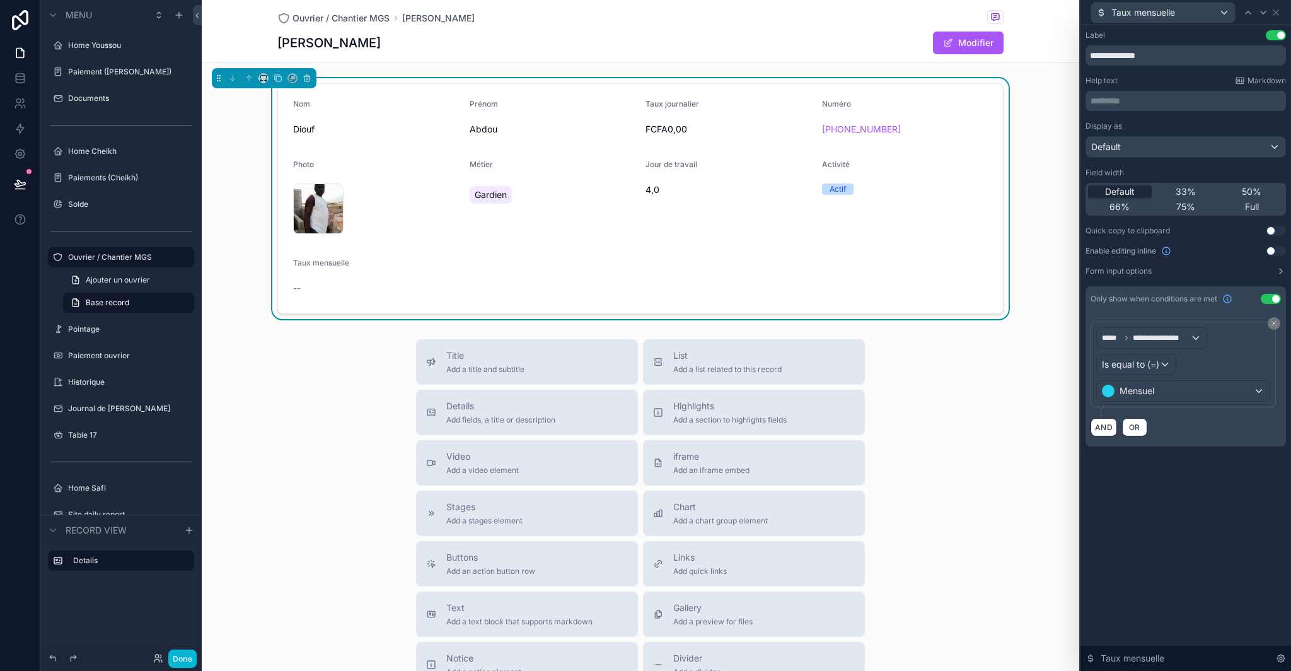
click at [1284, 9] on div "Taux mensuelle" at bounding box center [1186, 12] width 201 height 25
click at [1277, 11] on icon at bounding box center [1276, 12] width 5 height 5
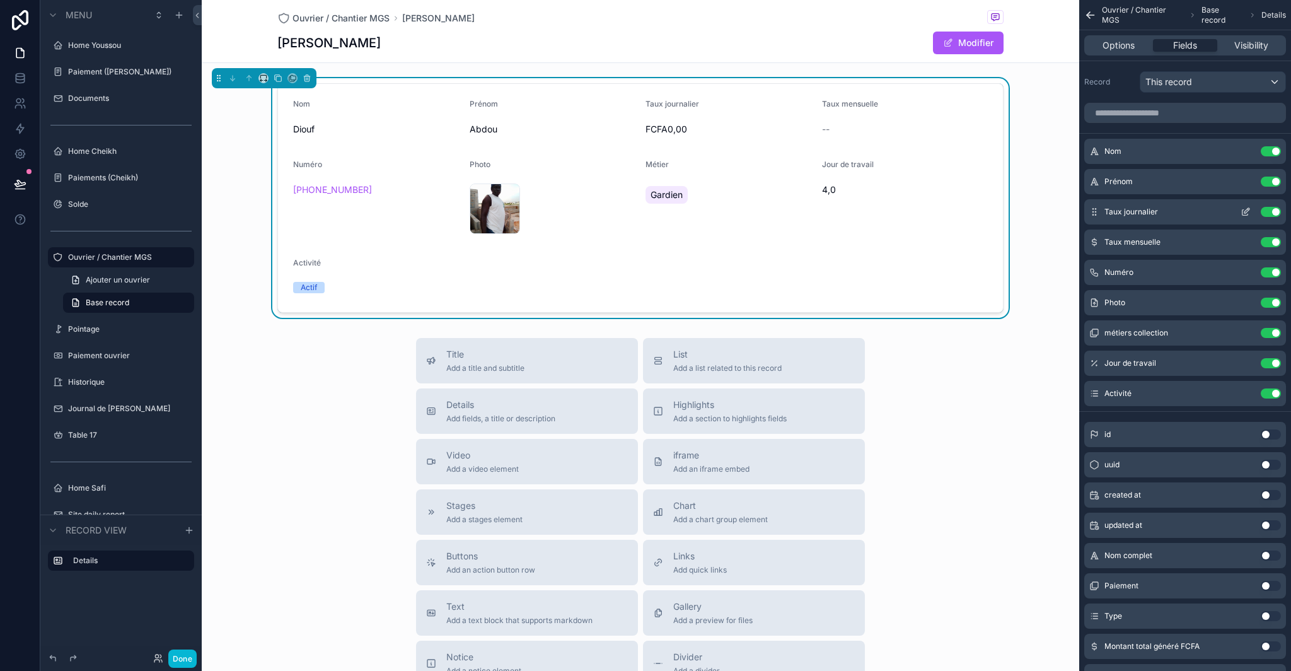
click at [1248, 211] on icon "scrollable content" at bounding box center [1247, 210] width 5 height 5
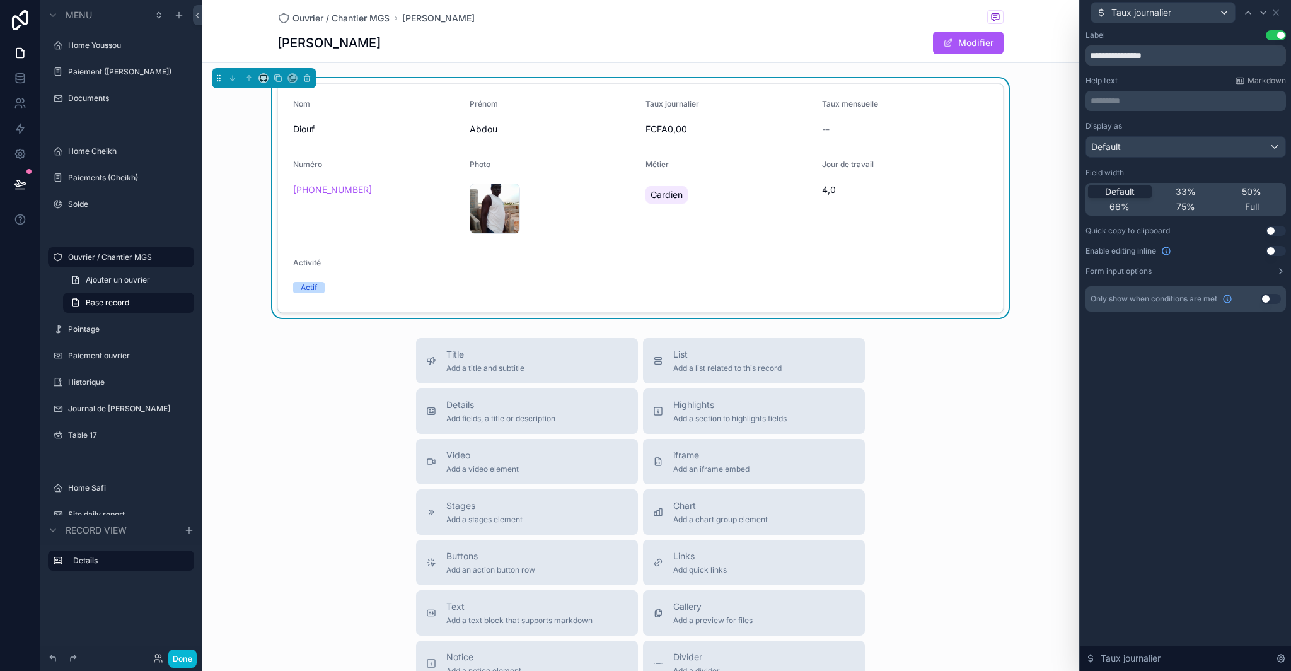
click at [1273, 299] on button "Use setting" at bounding box center [1271, 299] width 20 height 10
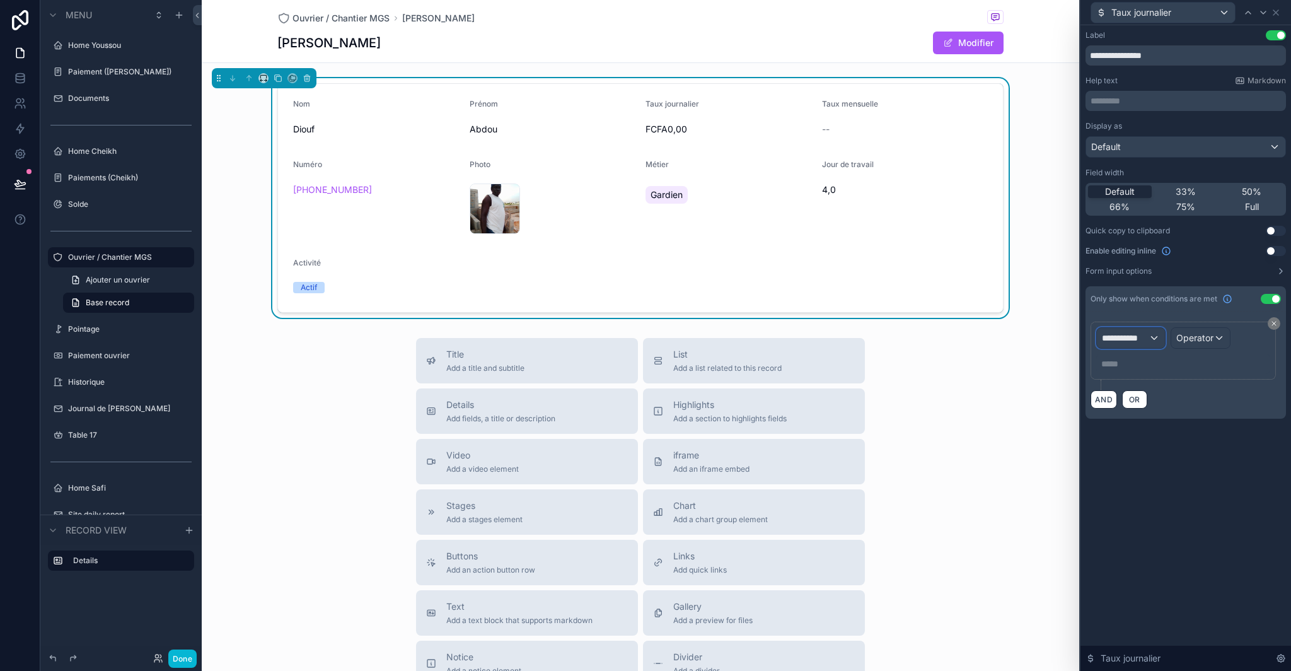
click at [1152, 337] on div "**********" at bounding box center [1131, 338] width 68 height 20
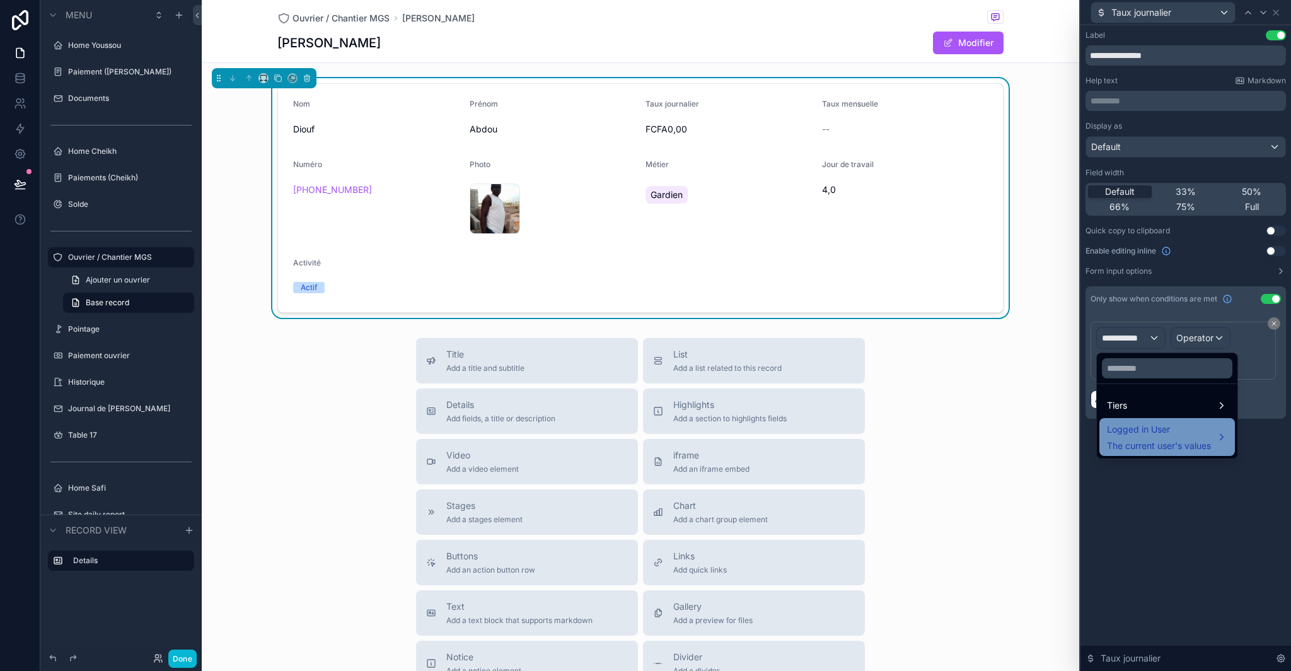
click at [1158, 438] on div "Logged in User The current user's values" at bounding box center [1159, 437] width 104 height 30
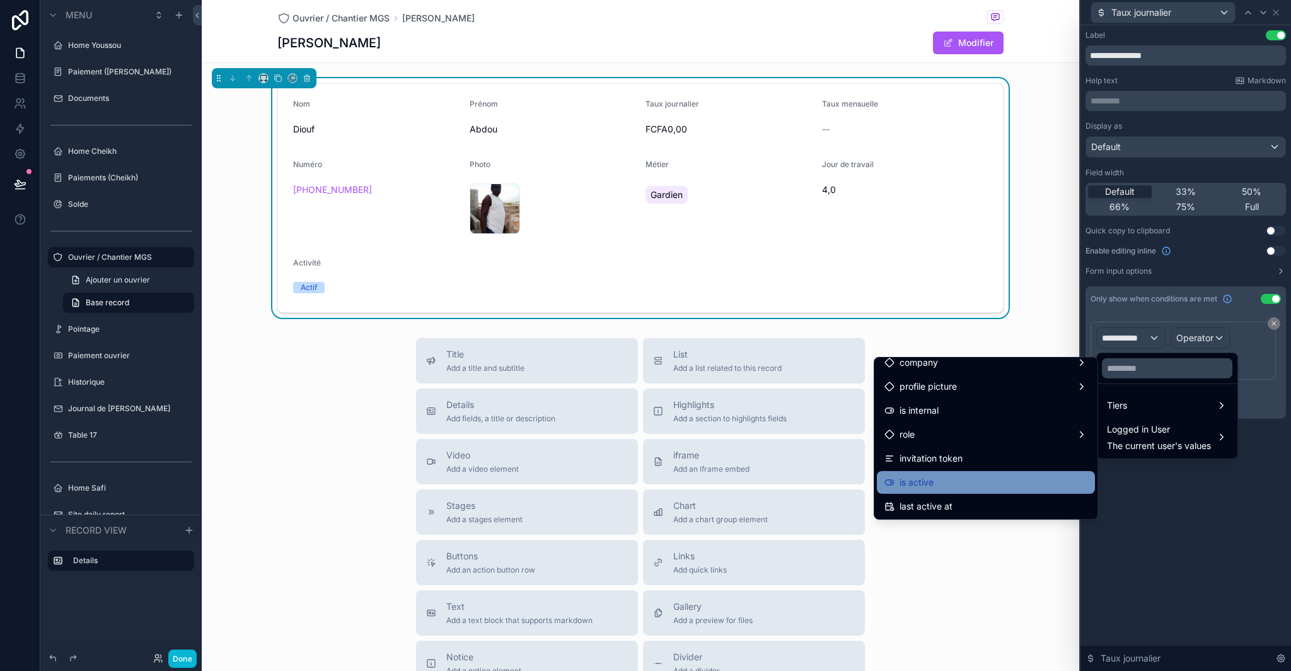
scroll to position [13, 0]
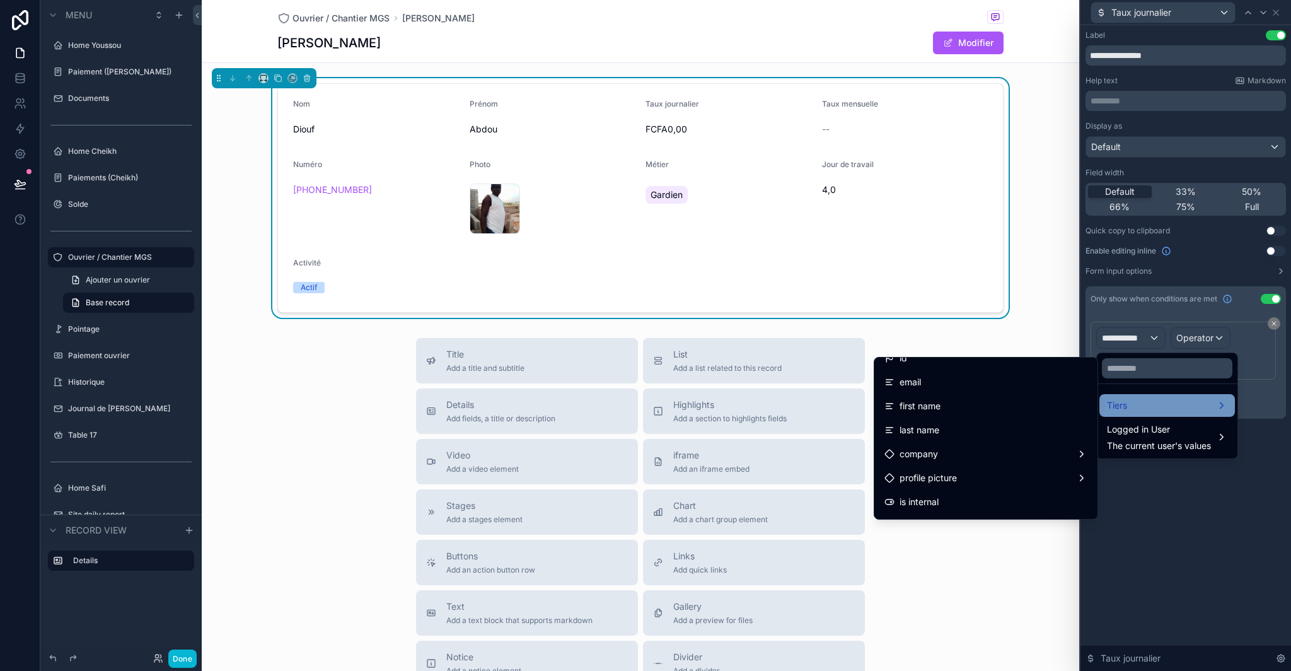
click at [1158, 402] on div "Tiers" at bounding box center [1167, 405] width 120 height 15
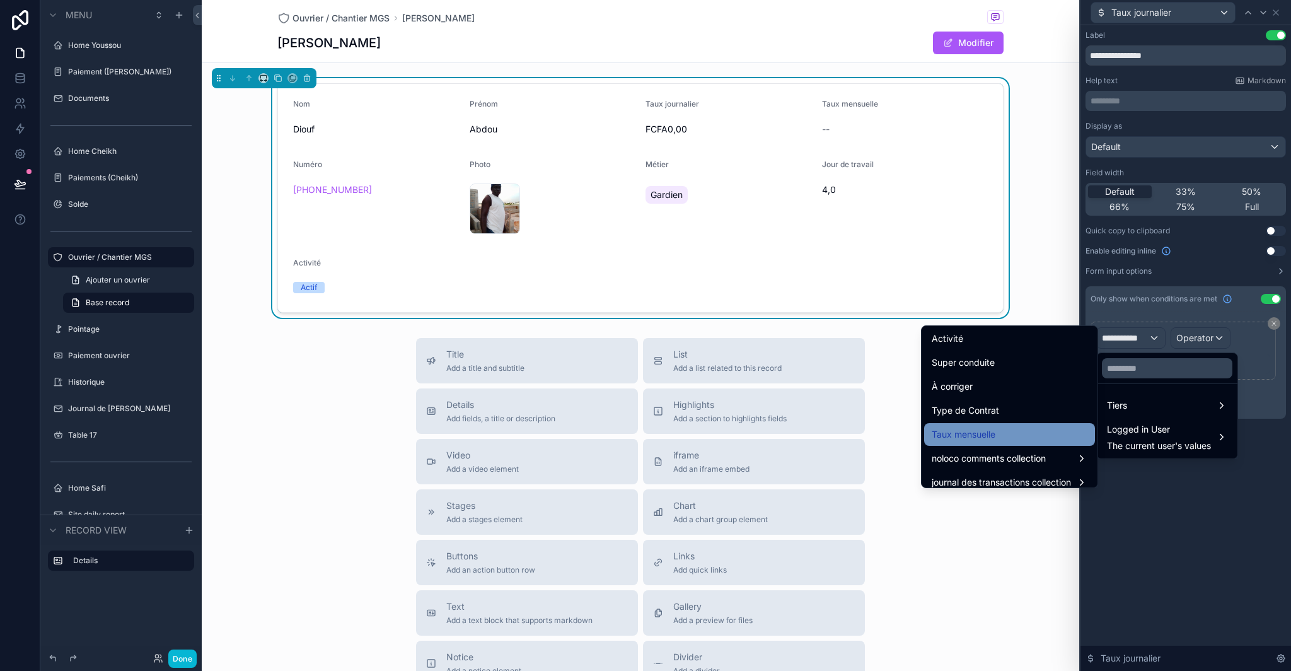
scroll to position [416, 0]
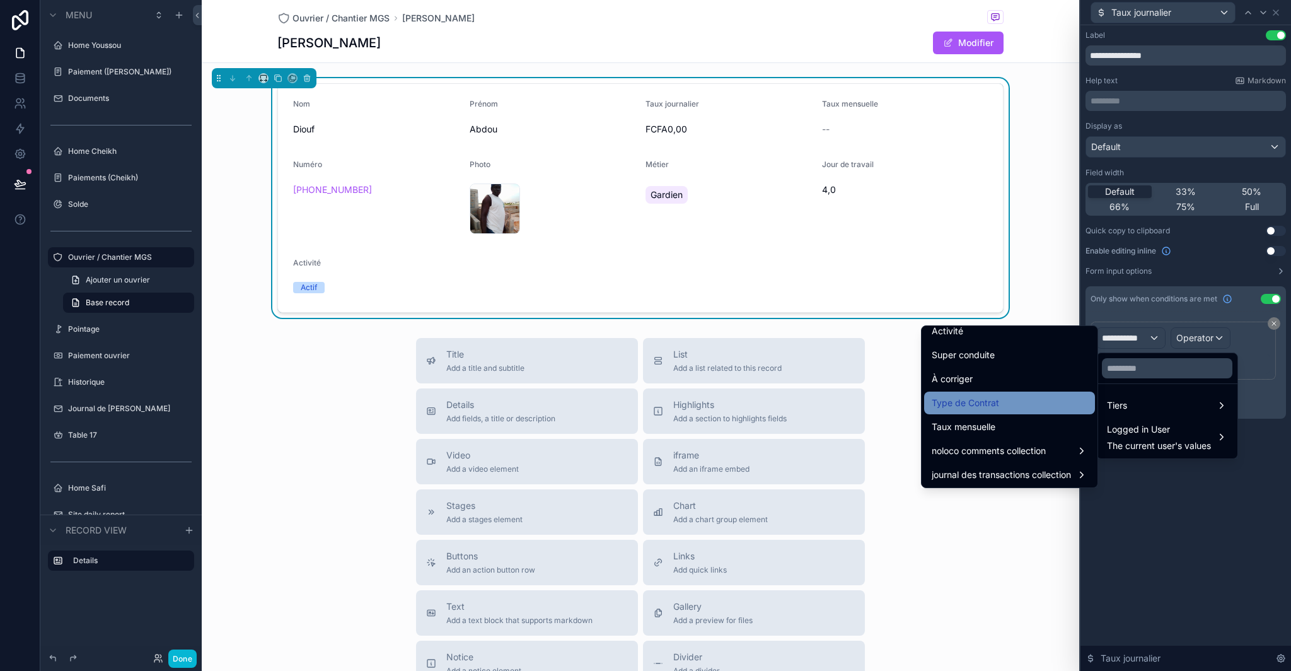
click at [1007, 412] on div "Type de Contrat" at bounding box center [1009, 403] width 171 height 23
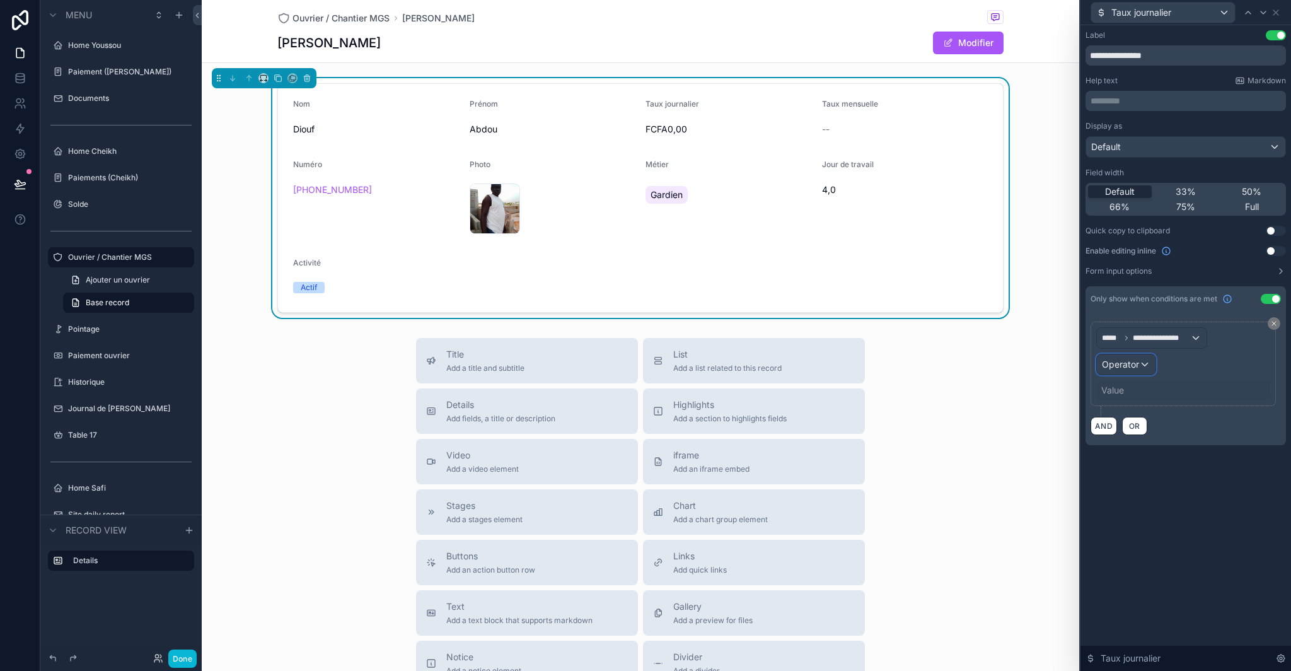
click at [1138, 368] on span "Operator" at bounding box center [1120, 364] width 37 height 11
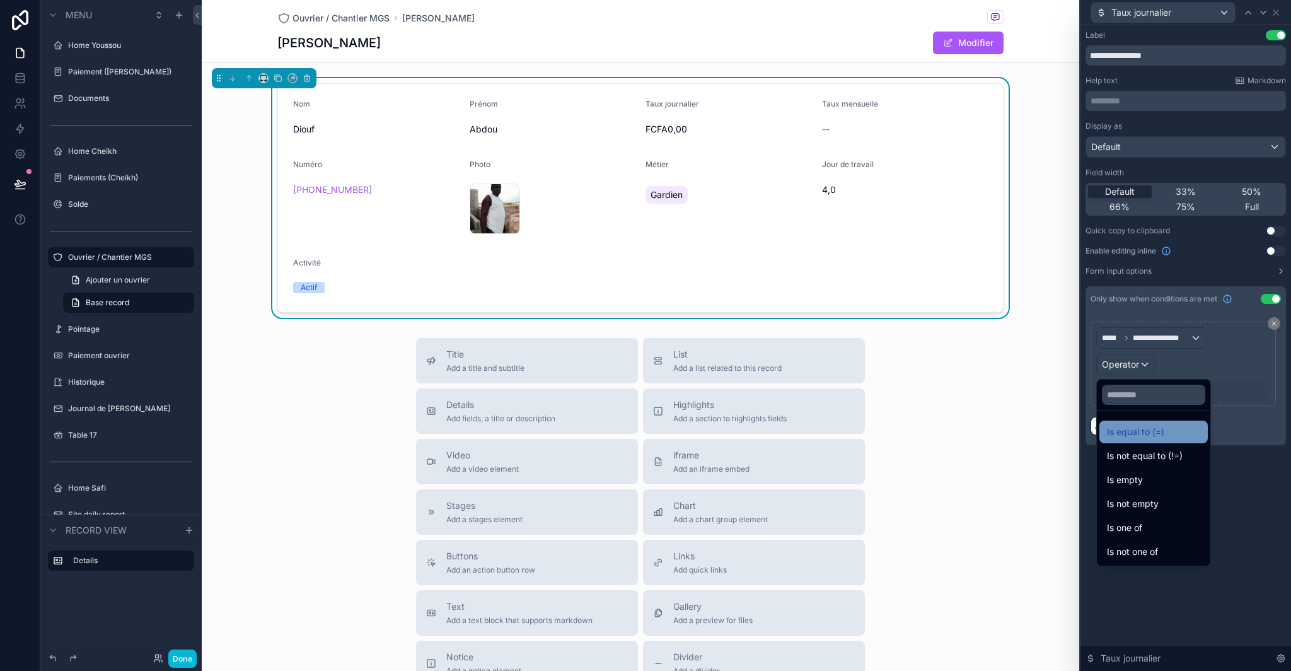
click at [1155, 429] on span "Is equal to (=)" at bounding box center [1135, 431] width 57 height 15
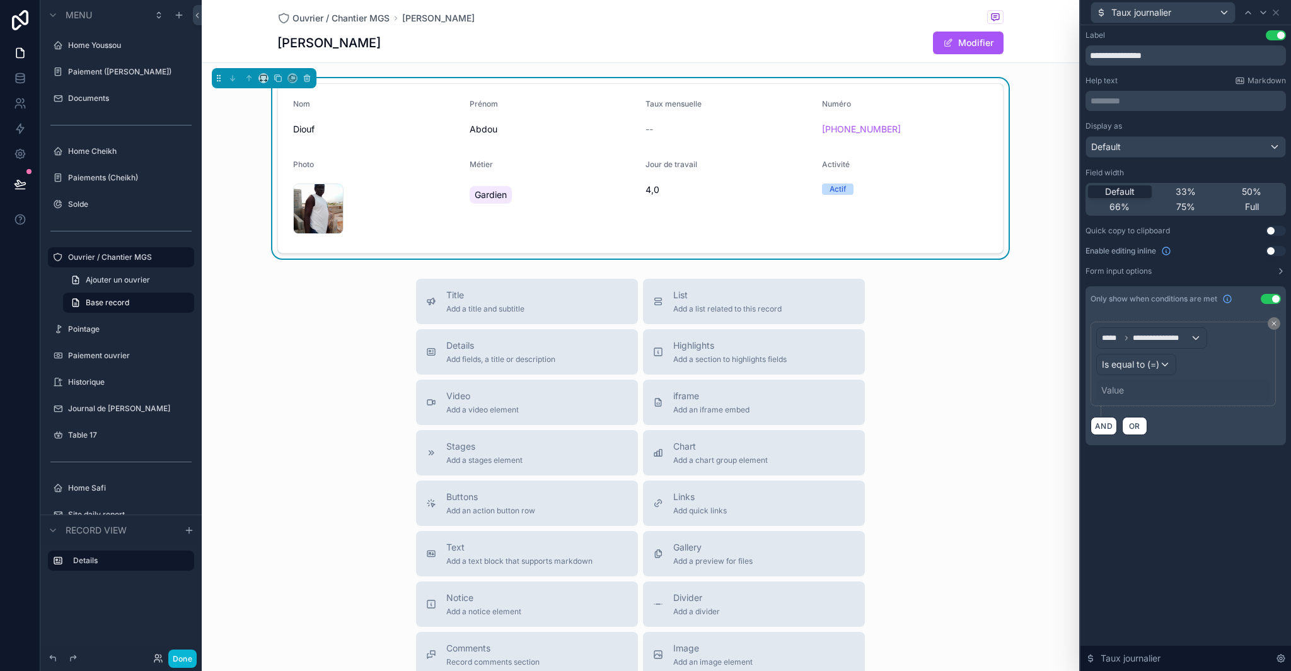
click at [1138, 390] on div "Value" at bounding box center [1184, 390] width 174 height 20
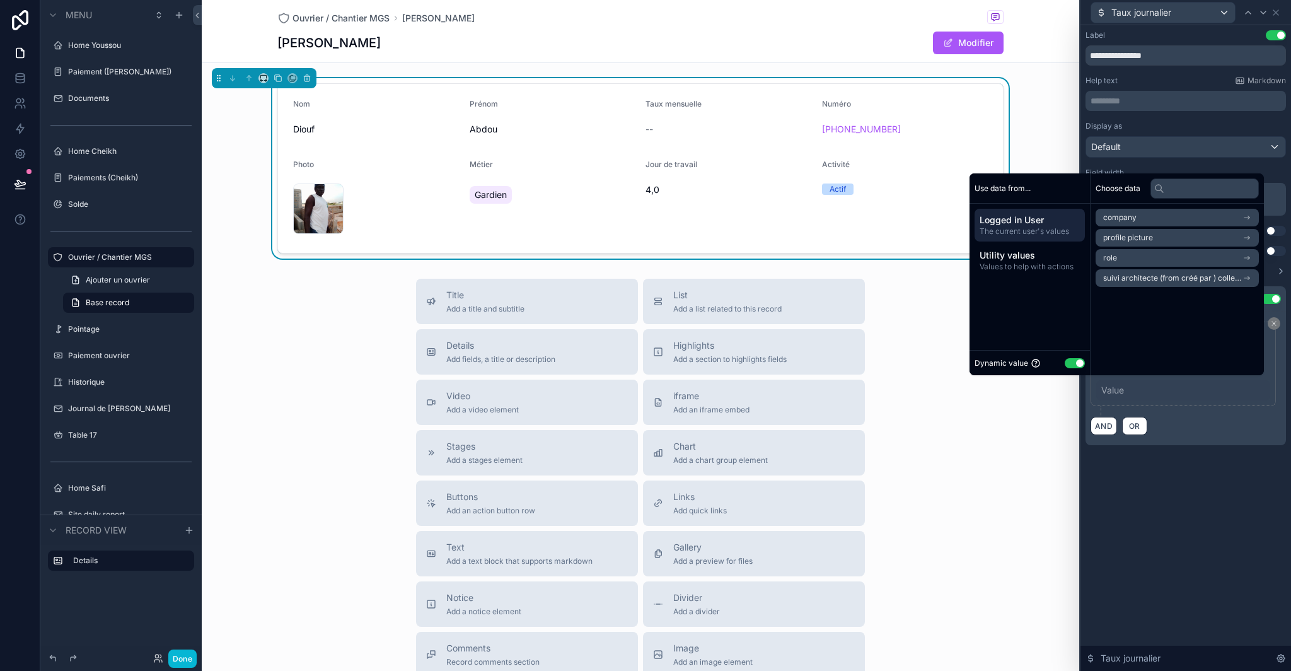
click at [1069, 361] on button "Use setting" at bounding box center [1075, 363] width 20 height 10
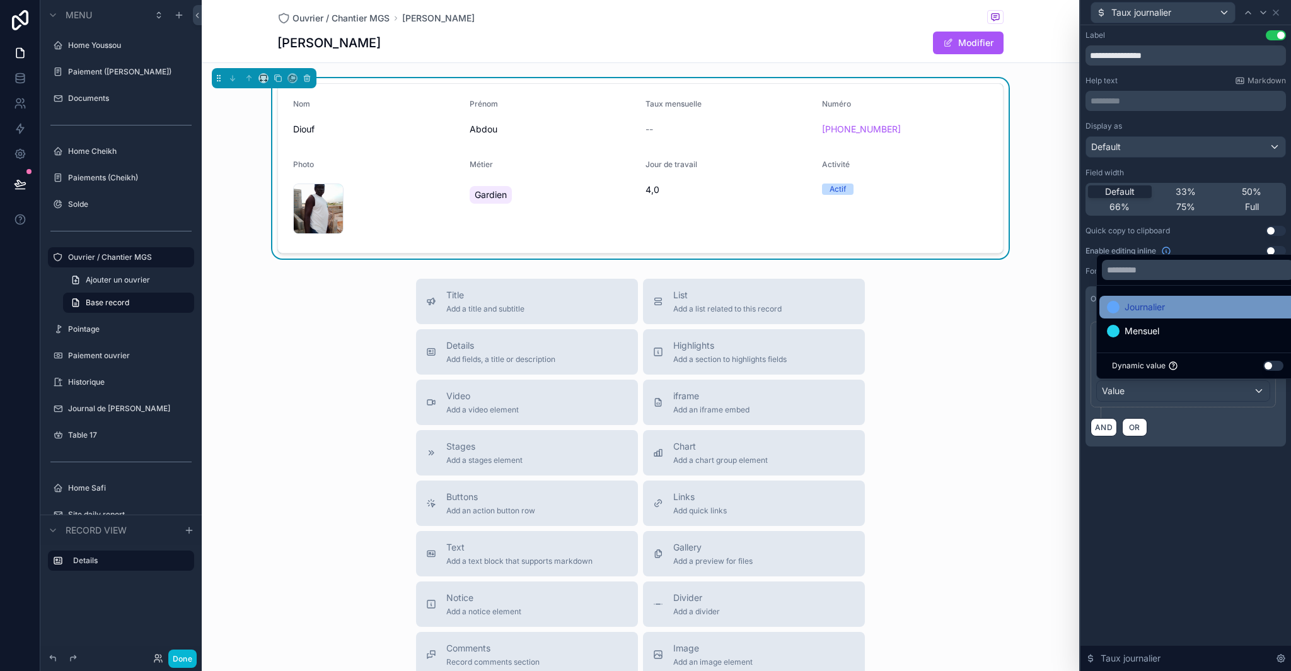
click at [1156, 303] on span "Journalier" at bounding box center [1145, 307] width 40 height 15
click at [1205, 480] on div "**********" at bounding box center [1186, 348] width 211 height 646
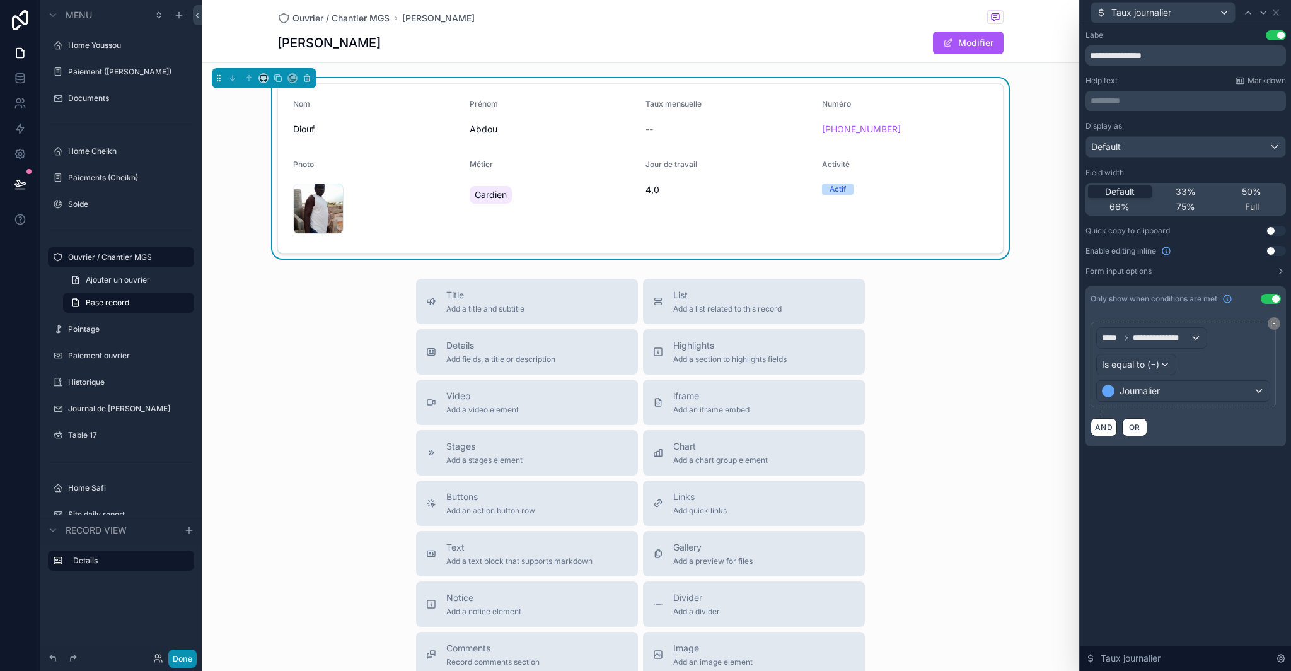
click at [189, 661] on button "Done" at bounding box center [182, 658] width 28 height 18
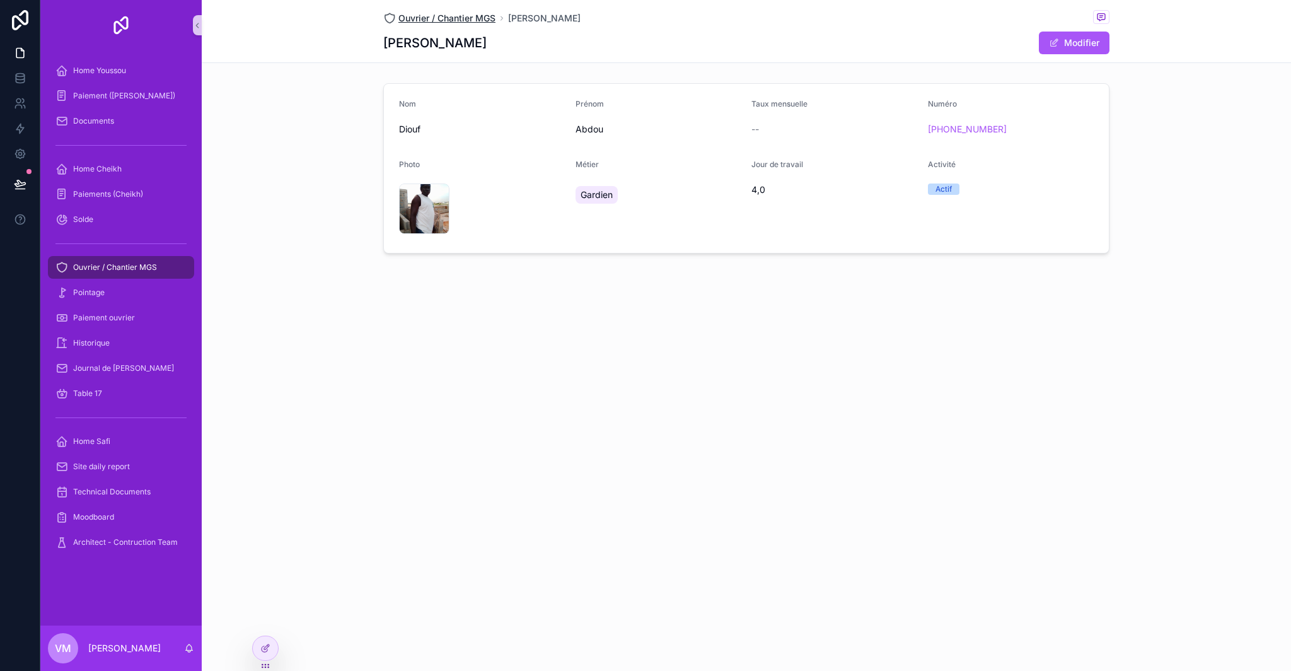
click at [470, 18] on span "Ouvrier / Chantier MGS" at bounding box center [447, 18] width 97 height 13
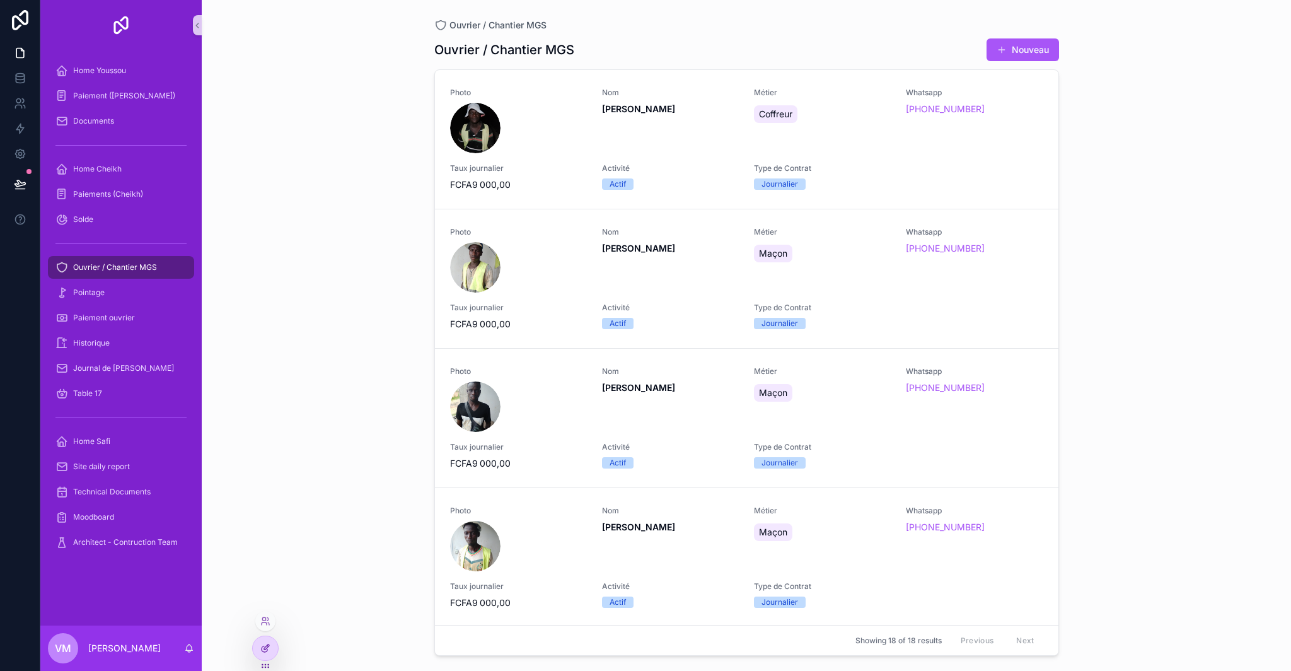
click at [263, 647] on icon at bounding box center [265, 648] width 10 height 10
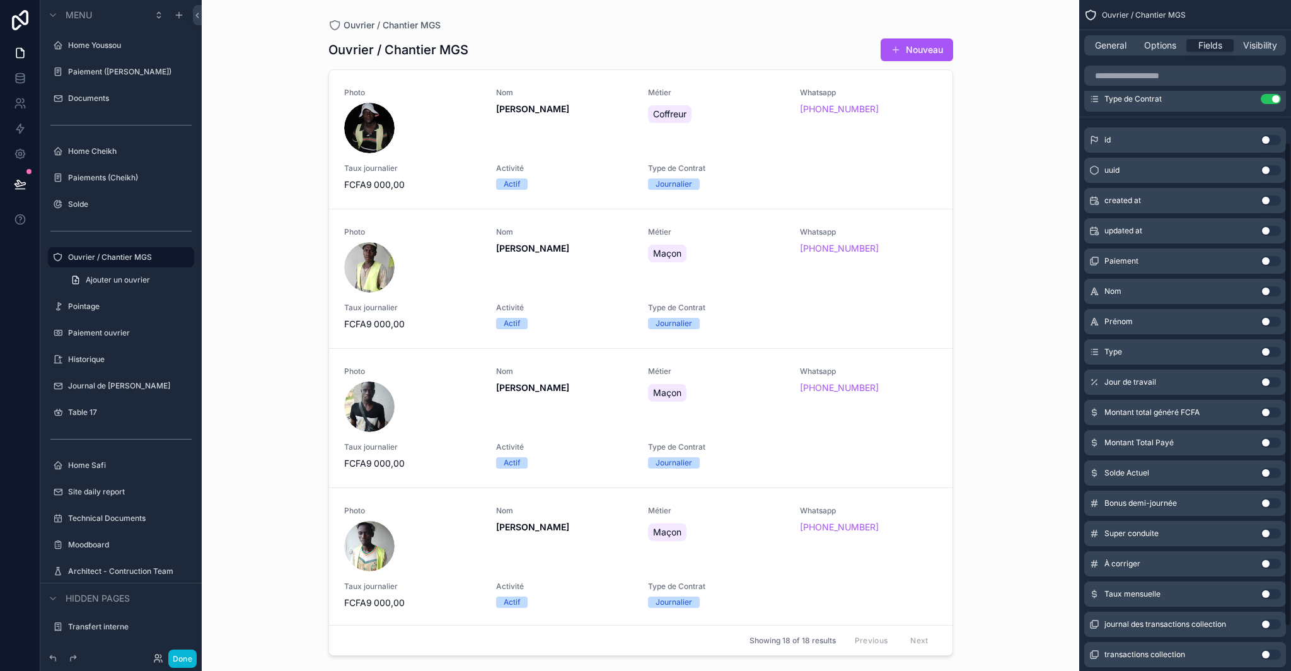
scroll to position [259, 0]
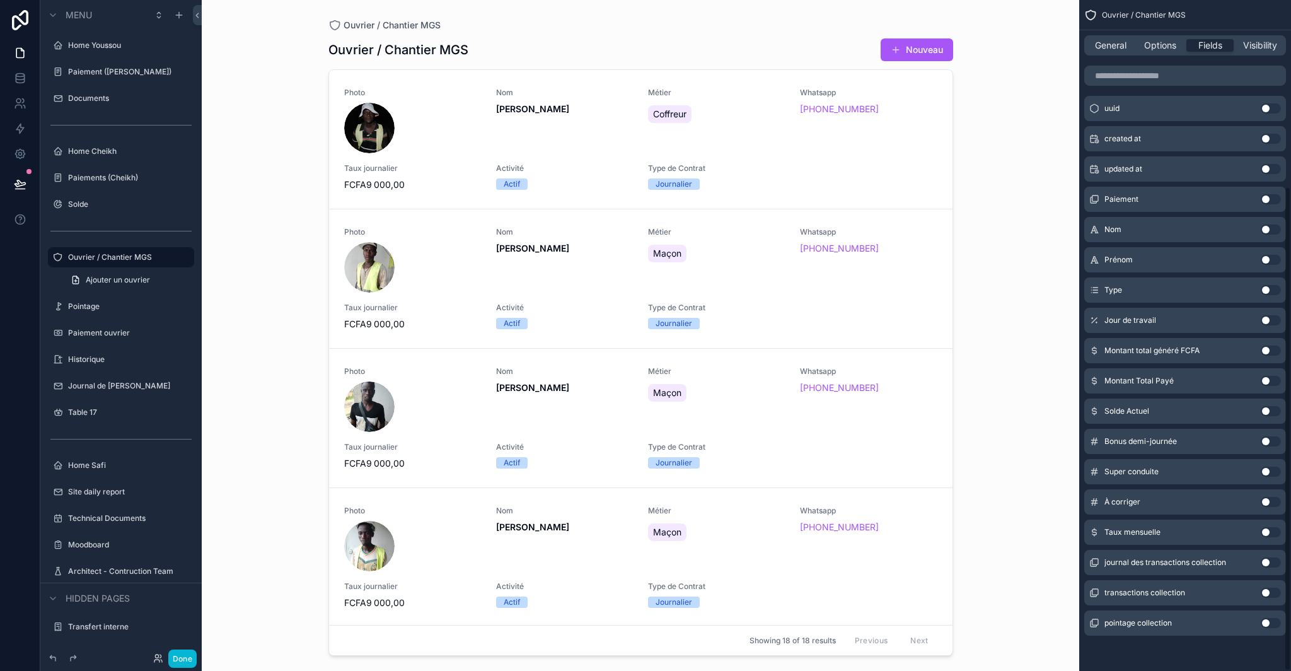
click at [1276, 533] on button "Use setting" at bounding box center [1271, 532] width 20 height 10
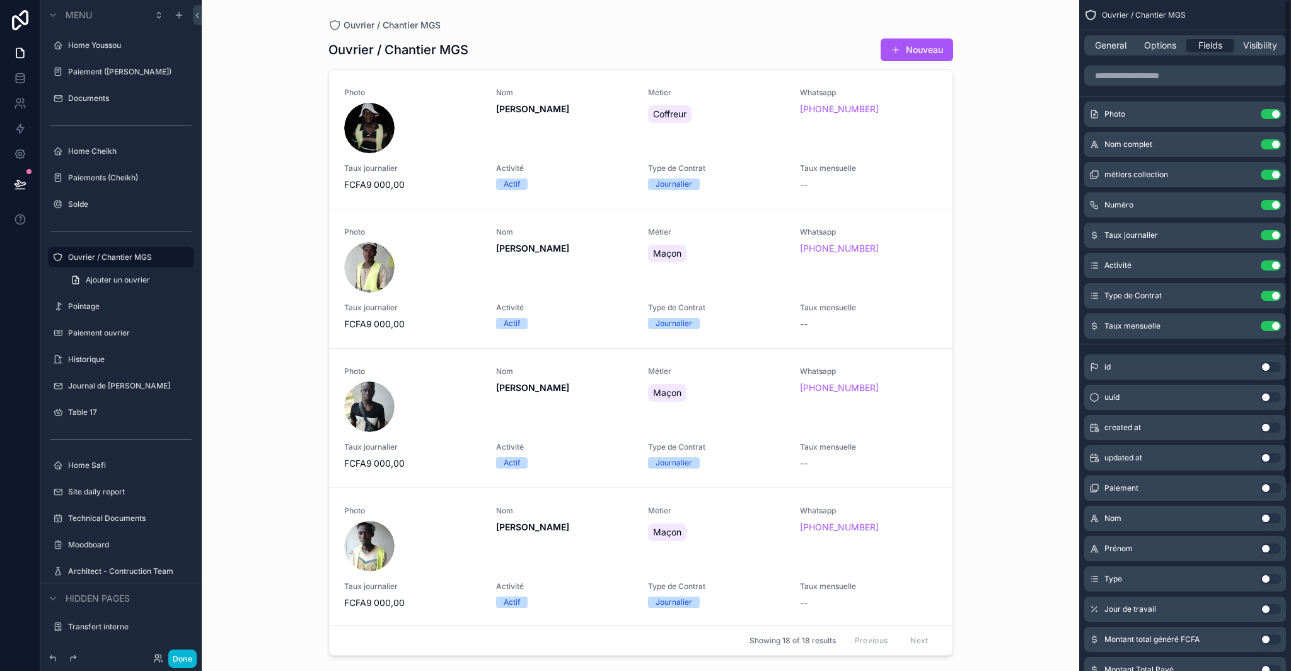
scroll to position [8, 0]
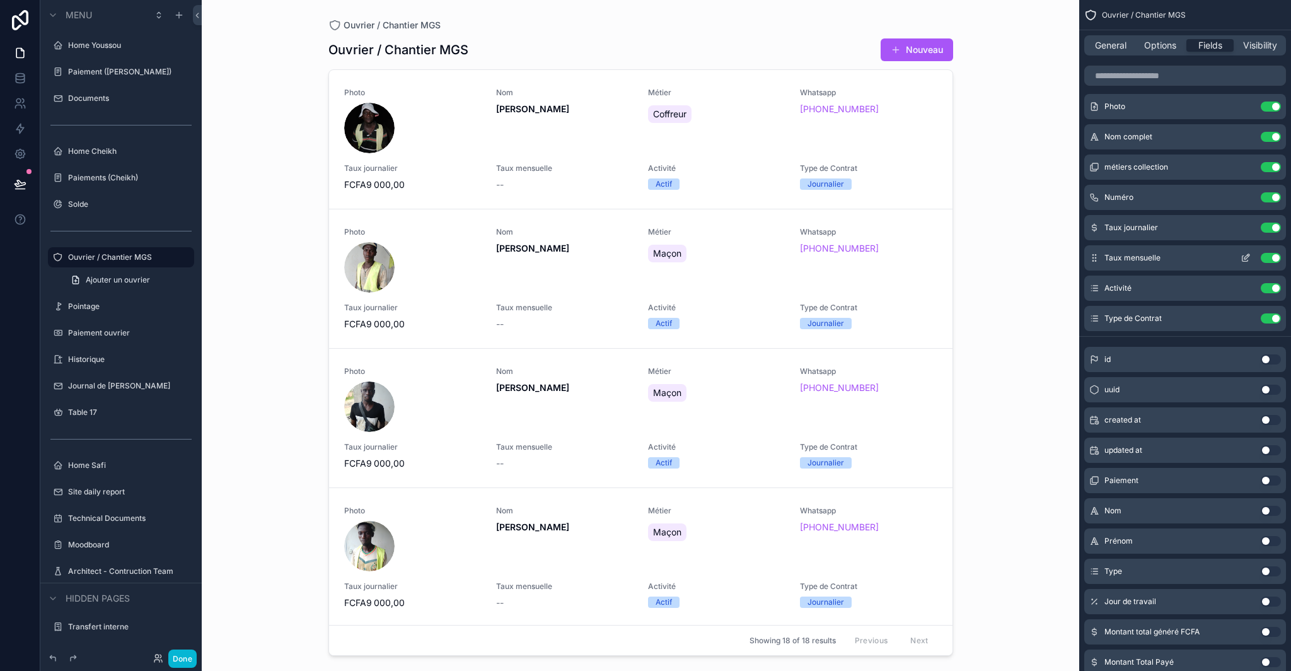
click at [1243, 258] on icon "scrollable content" at bounding box center [1246, 258] width 10 height 10
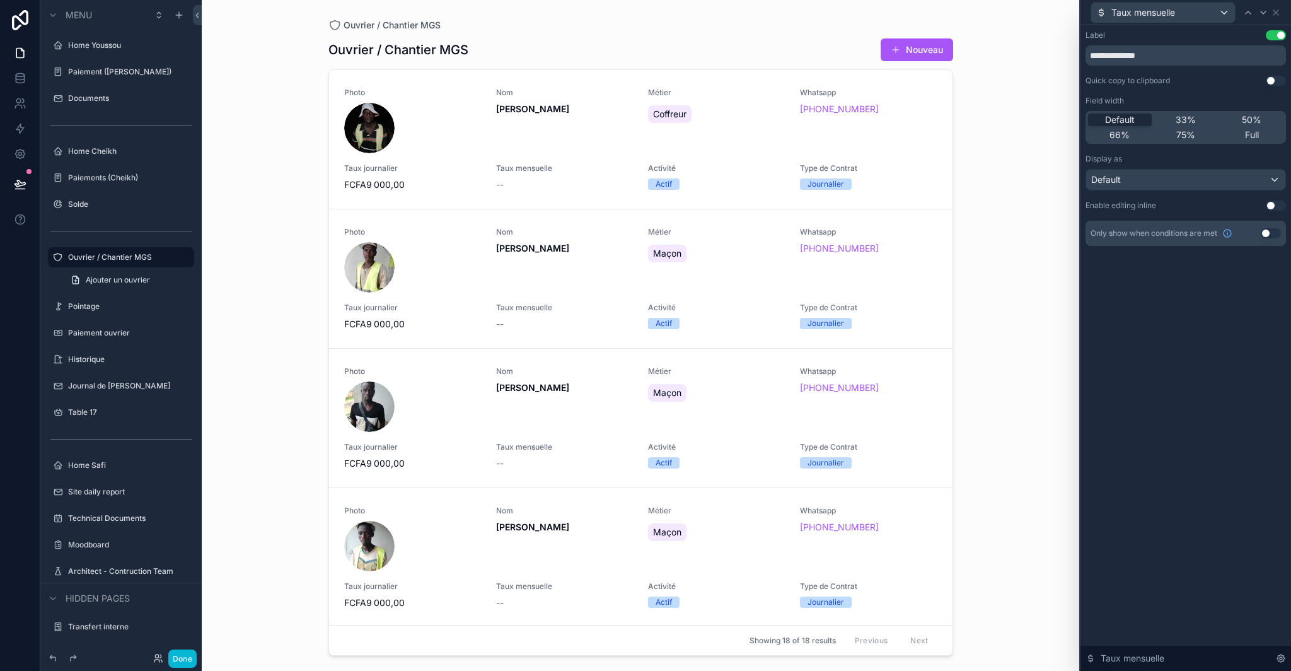
click at [1271, 234] on button "Use setting" at bounding box center [1271, 233] width 20 height 10
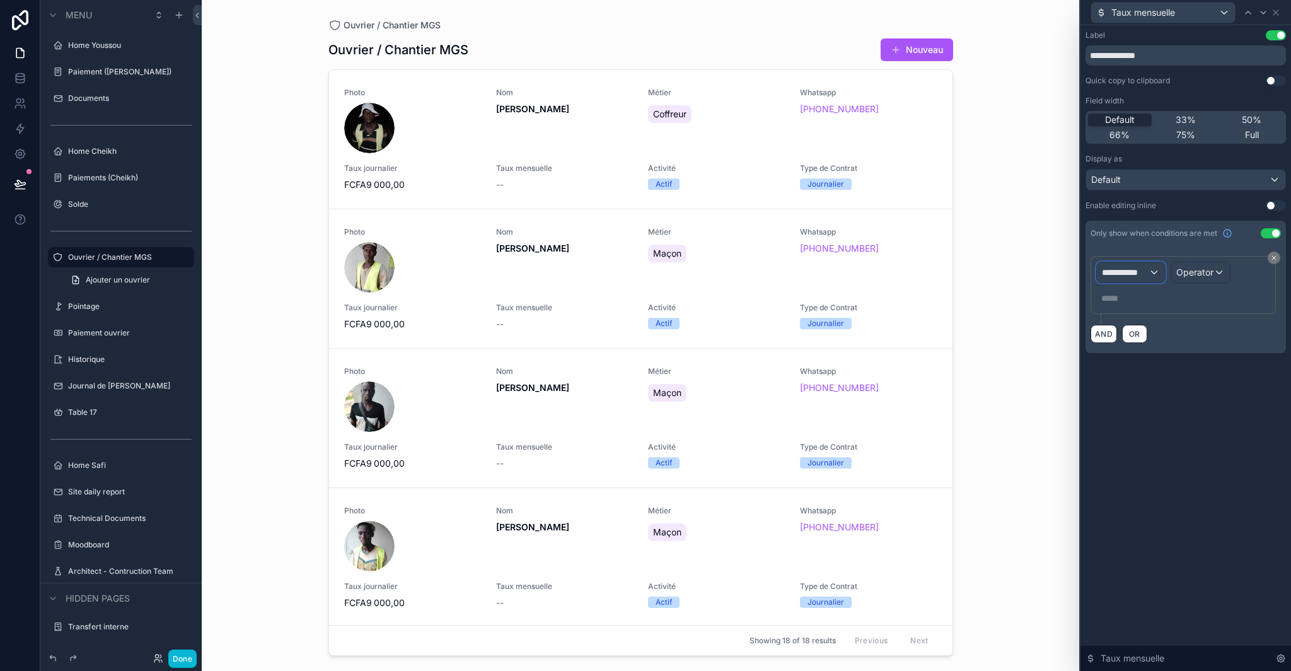
click at [1138, 271] on span "**********" at bounding box center [1125, 272] width 47 height 13
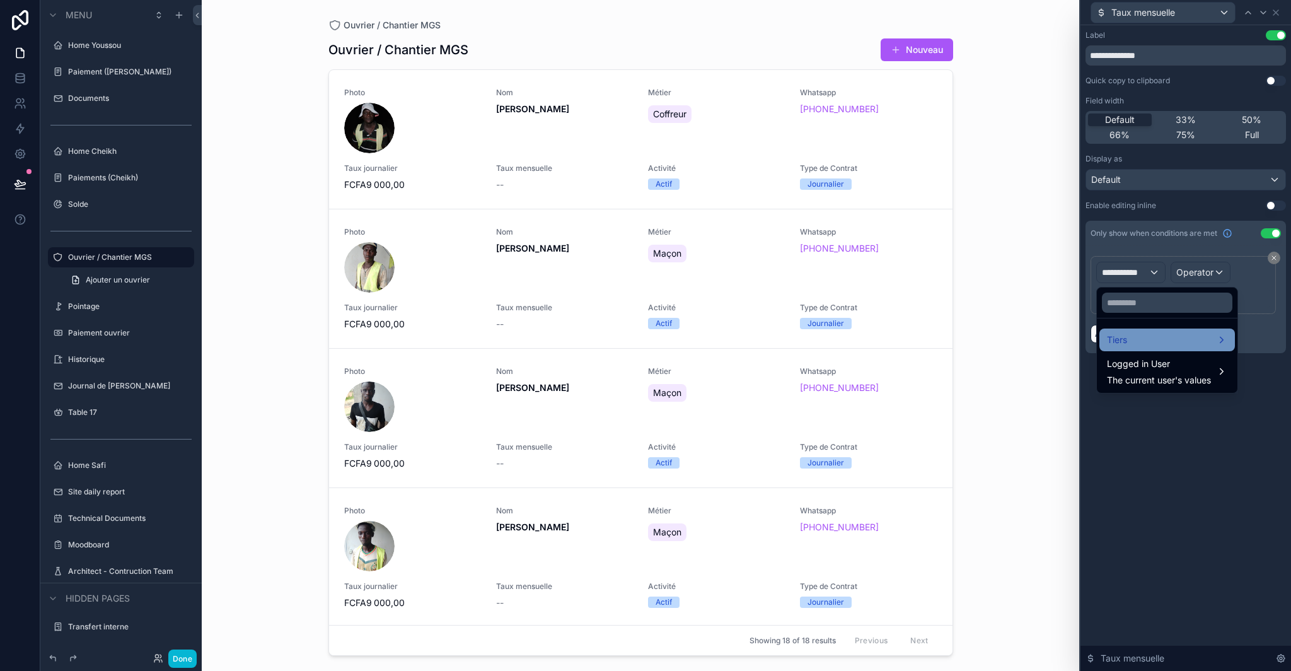
click at [1152, 342] on div "Tiers" at bounding box center [1167, 339] width 120 height 15
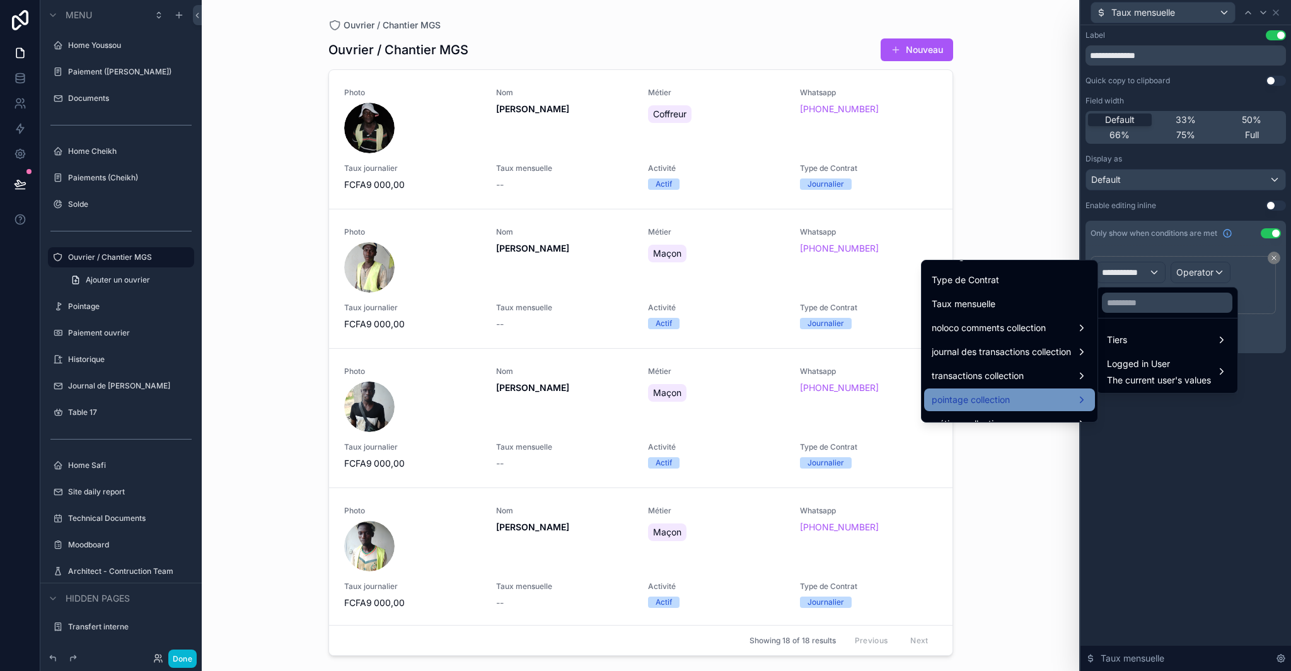
scroll to position [457, 0]
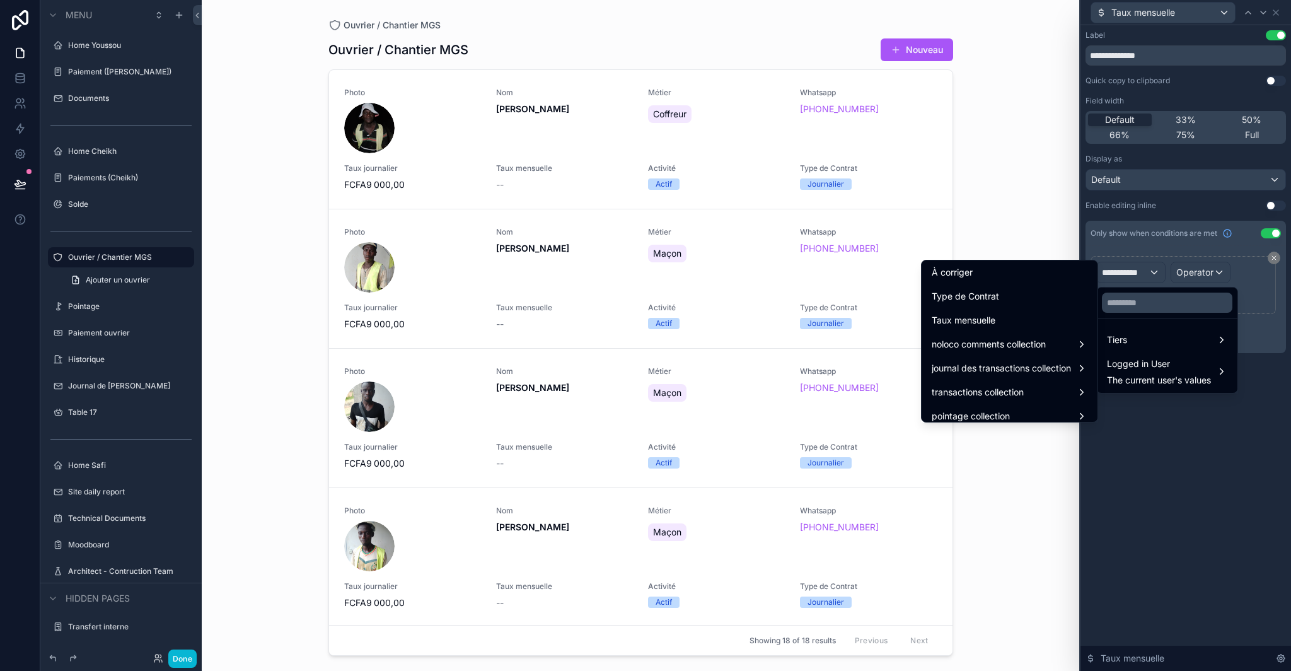
drag, startPoint x: 979, startPoint y: 300, endPoint x: 1138, endPoint y: 301, distance: 159.5
click at [979, 300] on span "Type de Contrat" at bounding box center [965, 296] width 67 height 15
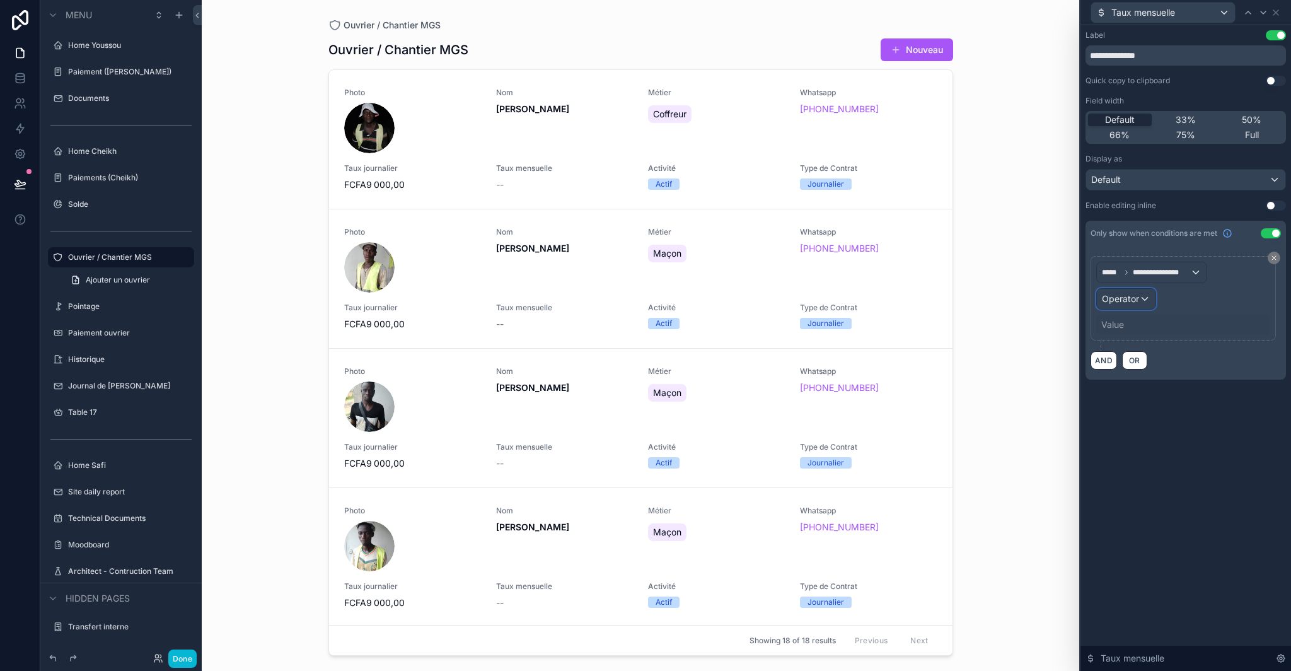
click at [1148, 298] on div "Operator" at bounding box center [1126, 299] width 59 height 20
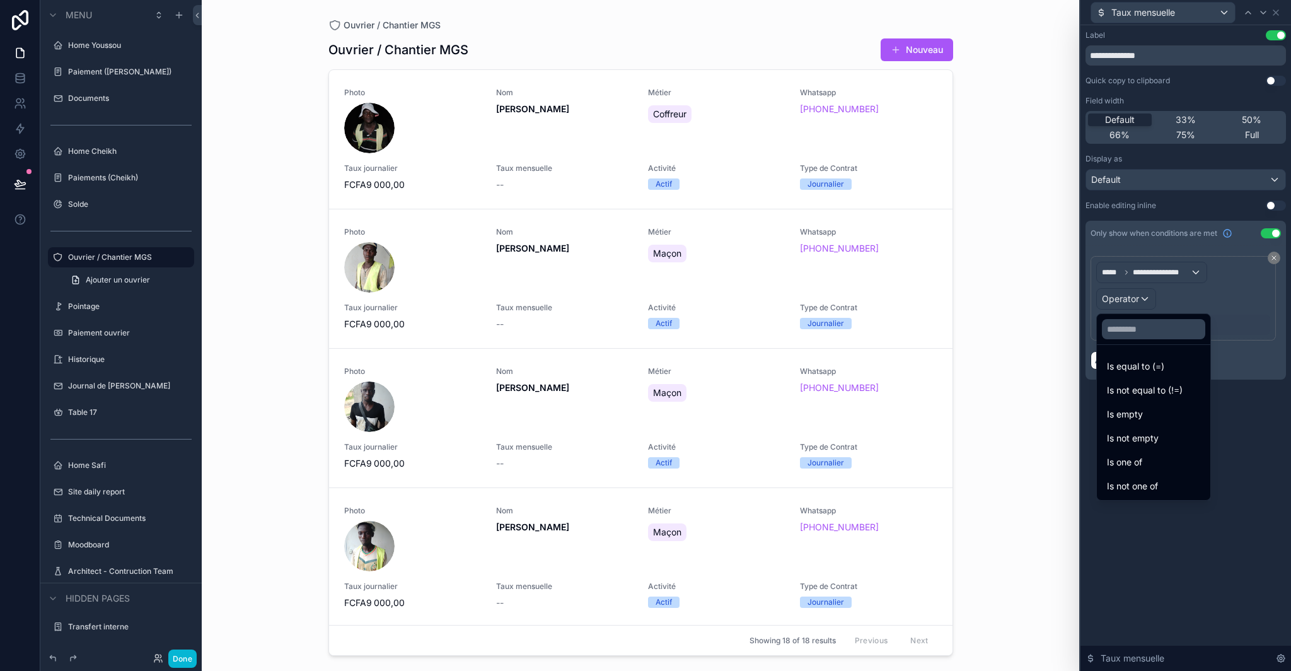
drag, startPoint x: 1161, startPoint y: 363, endPoint x: 1149, endPoint y: 349, distance: 18.8
click at [1161, 363] on span "Is equal to (=)" at bounding box center [1135, 366] width 57 height 15
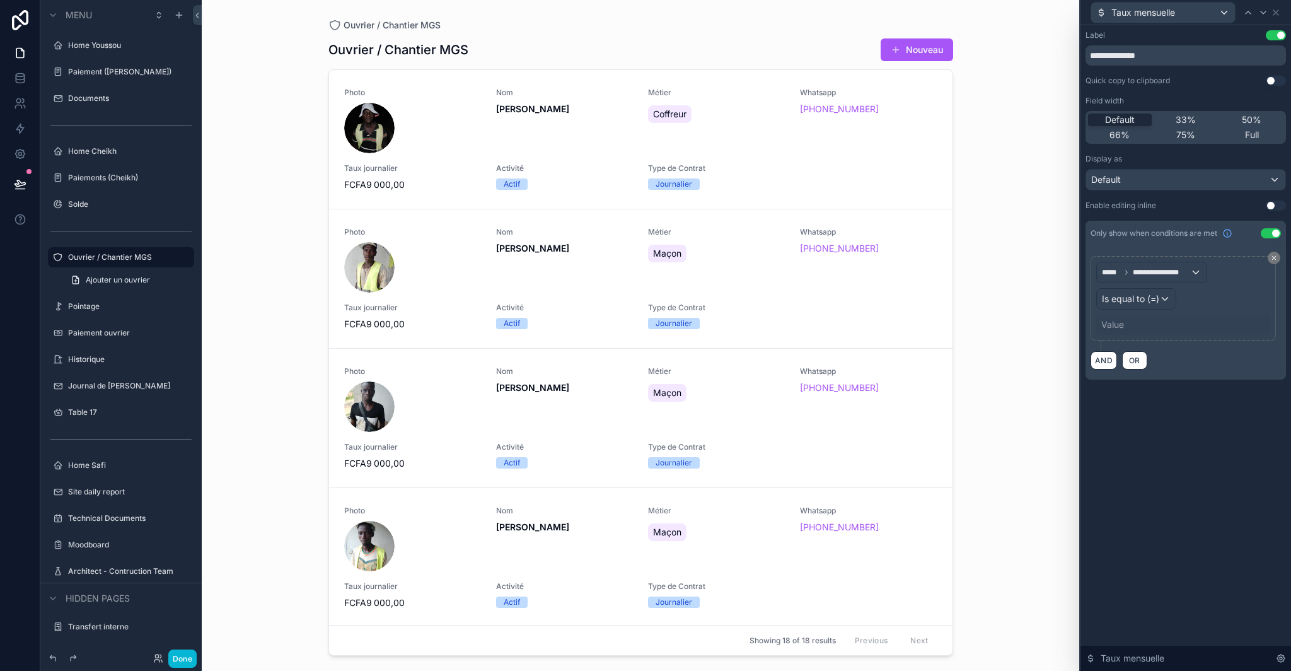
click at [1118, 325] on div "Value" at bounding box center [1113, 324] width 23 height 13
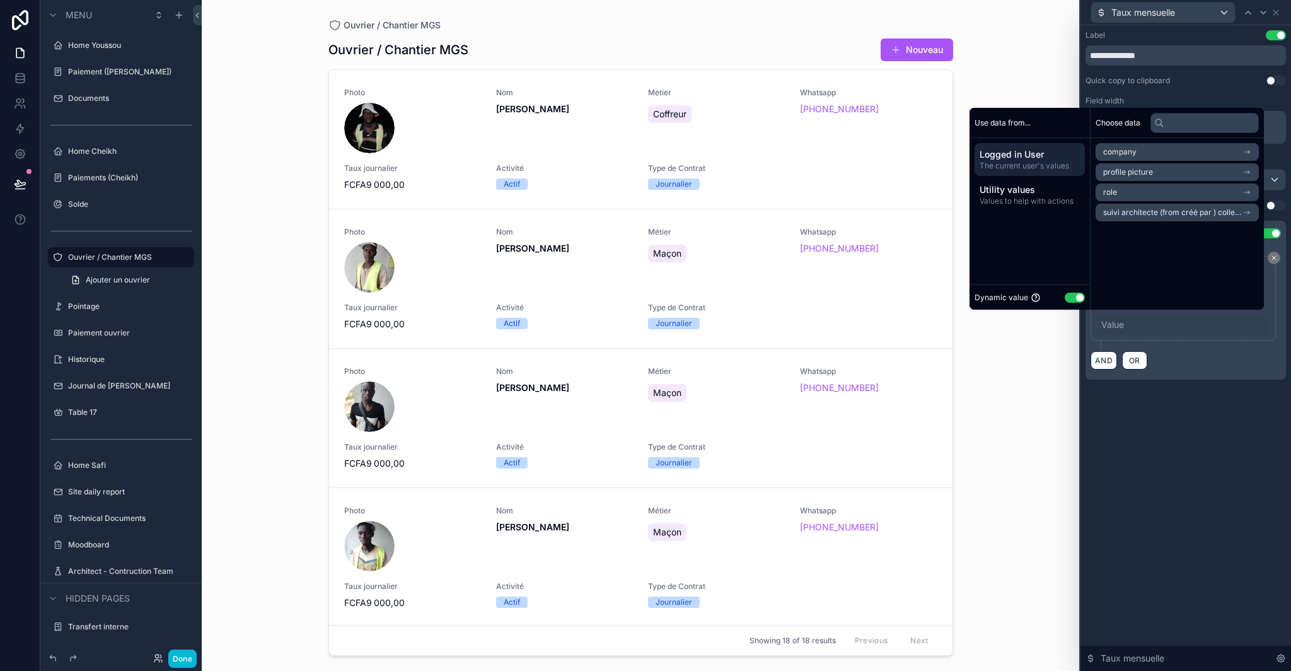
click at [1071, 298] on button "Use setting" at bounding box center [1075, 298] width 20 height 10
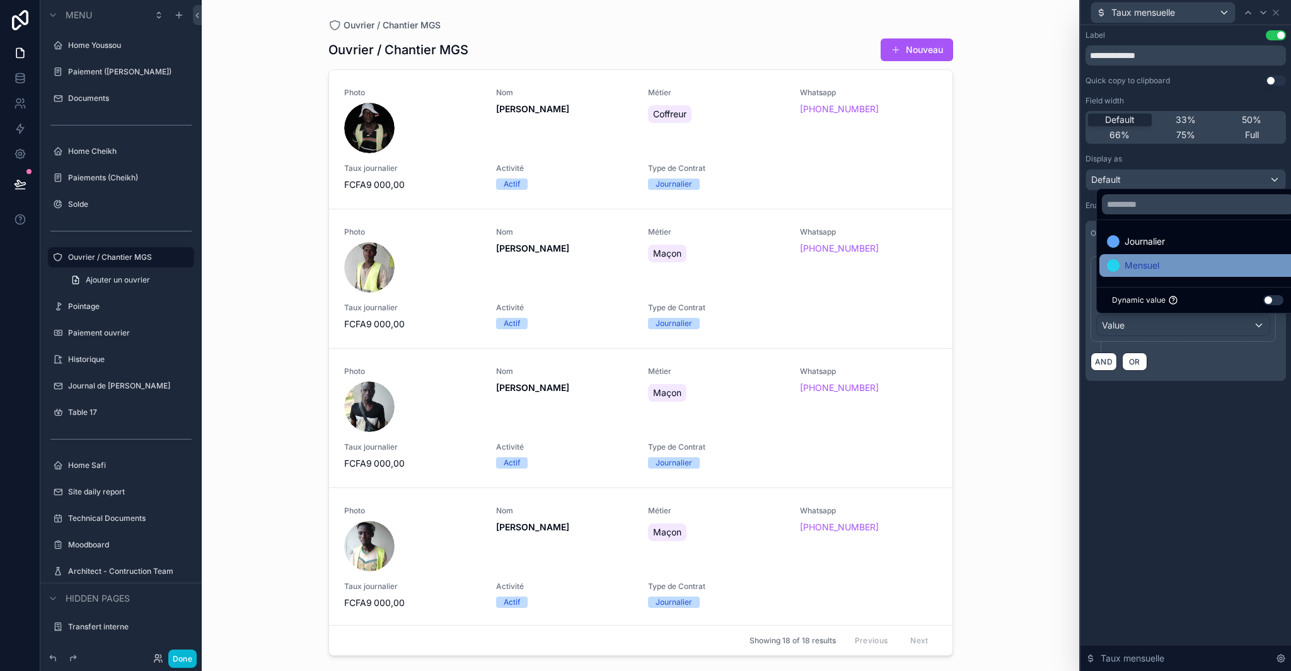
click at [1170, 260] on div "Mensuel" at bounding box center [1198, 265] width 182 height 15
click at [1164, 57] on input "**********" at bounding box center [1186, 55] width 201 height 20
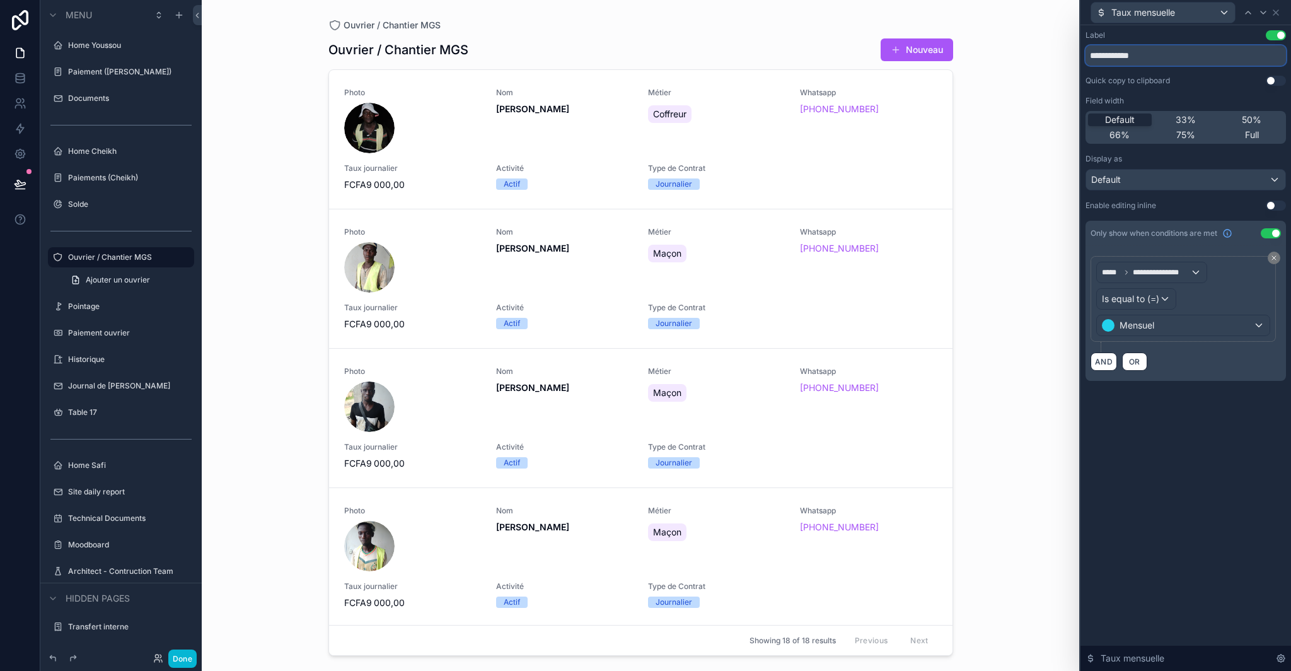
type input "**********"
click at [1175, 515] on div "**********" at bounding box center [1186, 348] width 211 height 646
click at [1170, 436] on div "**********" at bounding box center [1186, 348] width 211 height 646
click at [1281, 9] on div "Taux mensuelle" at bounding box center [1186, 12] width 201 height 25
click at [1278, 15] on icon at bounding box center [1276, 13] width 10 height 10
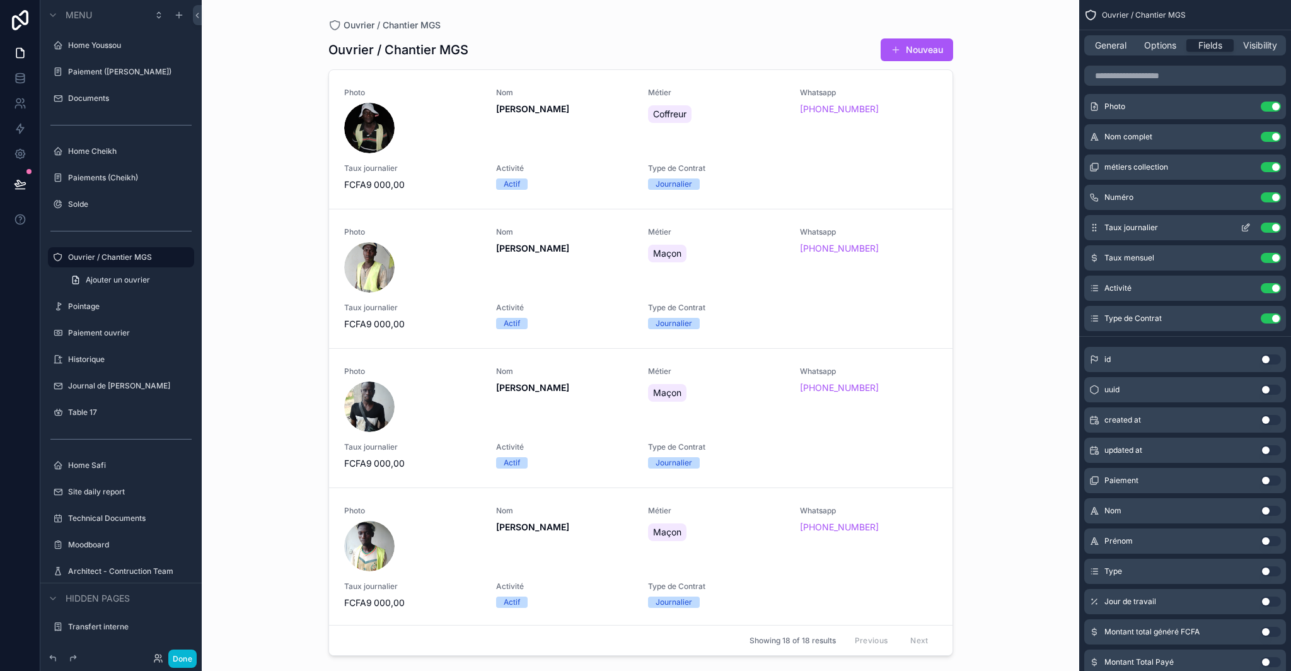
click at [1248, 228] on icon "scrollable content" at bounding box center [1246, 228] width 10 height 10
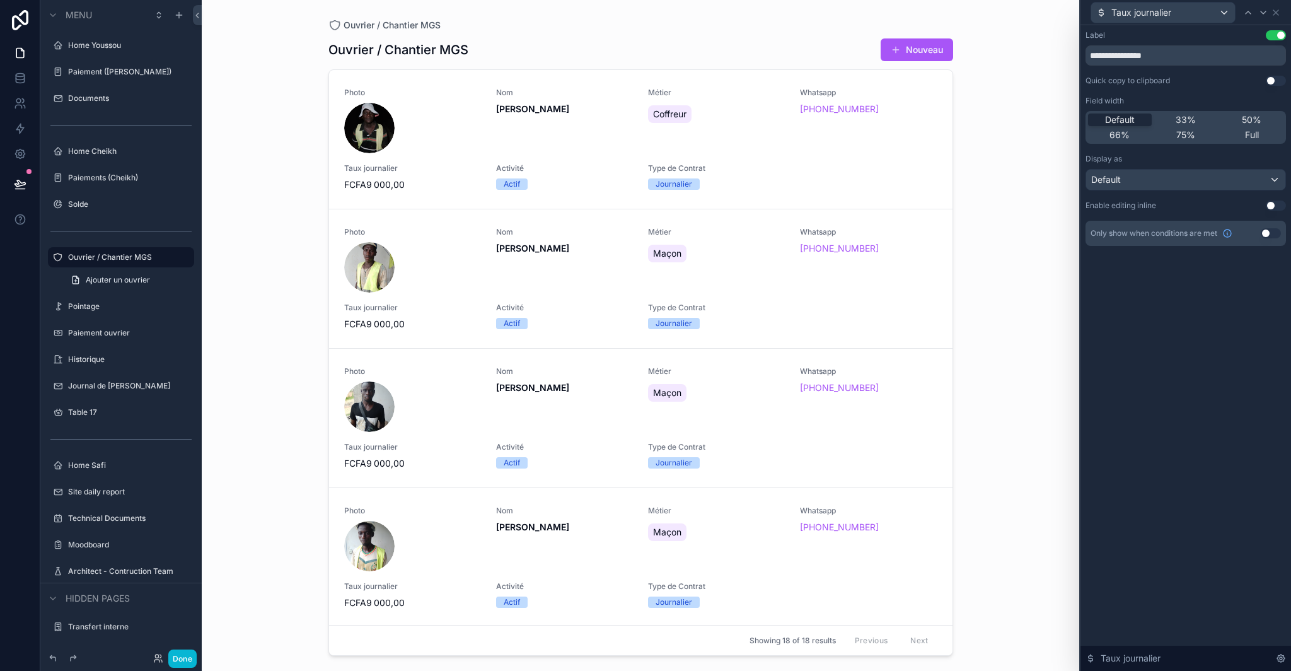
click at [1274, 233] on button "Use setting" at bounding box center [1271, 233] width 20 height 10
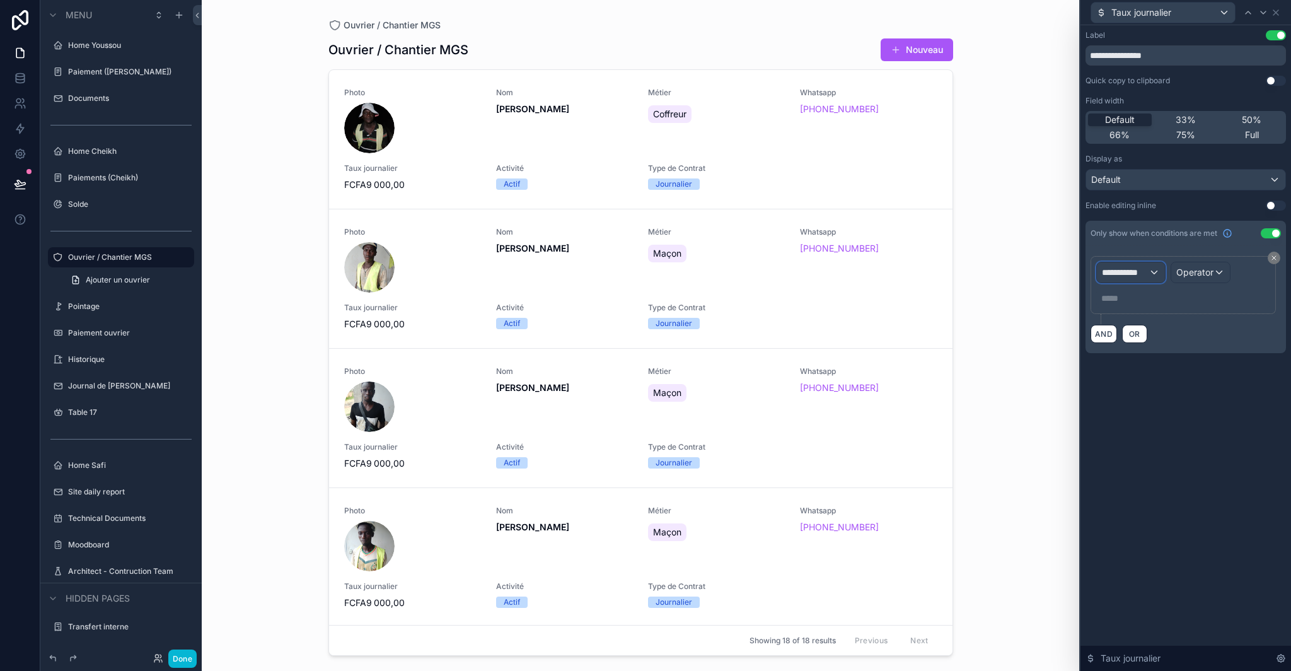
click at [1141, 265] on div "**********" at bounding box center [1131, 272] width 68 height 20
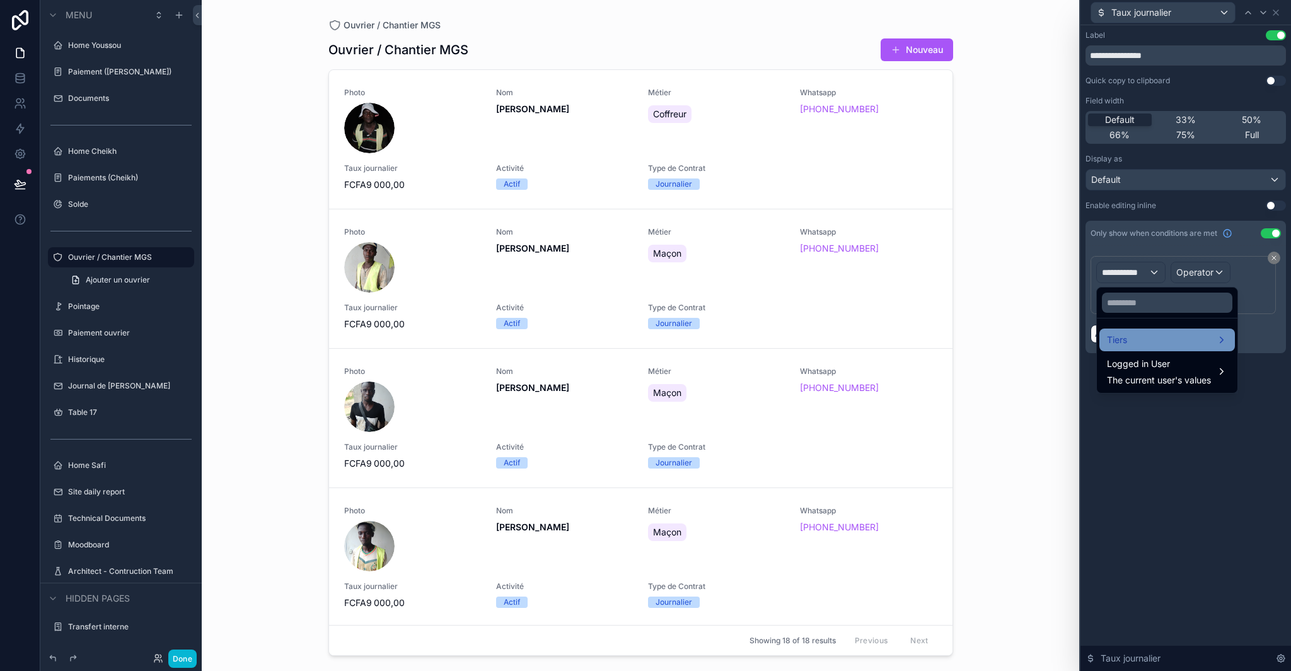
click at [1150, 337] on div "Tiers" at bounding box center [1167, 339] width 120 height 15
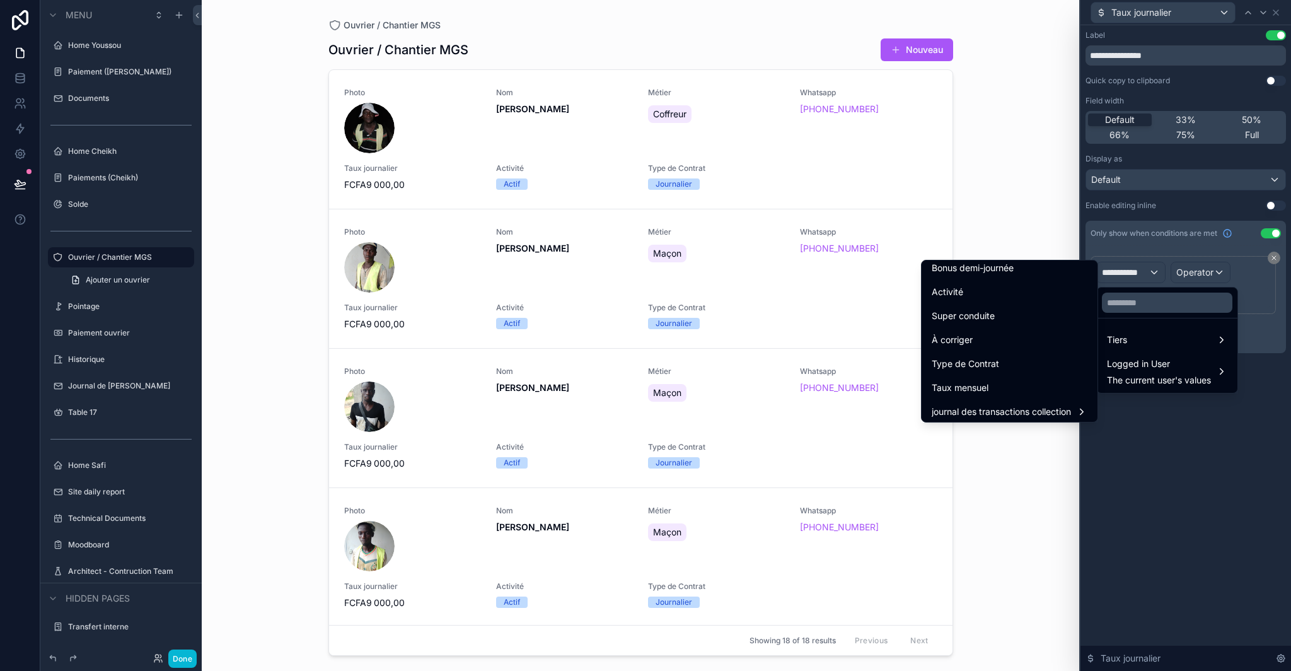
scroll to position [439, 0]
click at [974, 343] on span "Taux mensuel" at bounding box center [960, 338] width 57 height 15
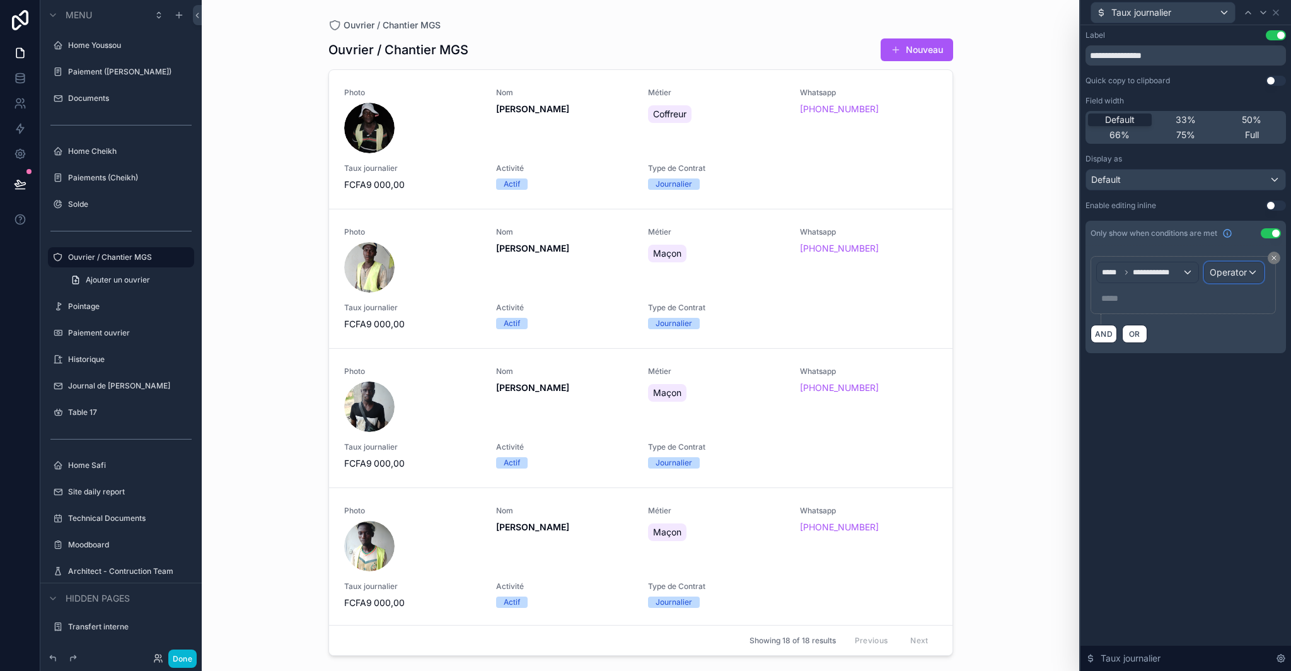
click at [1246, 274] on span "Operator" at bounding box center [1228, 272] width 37 height 11
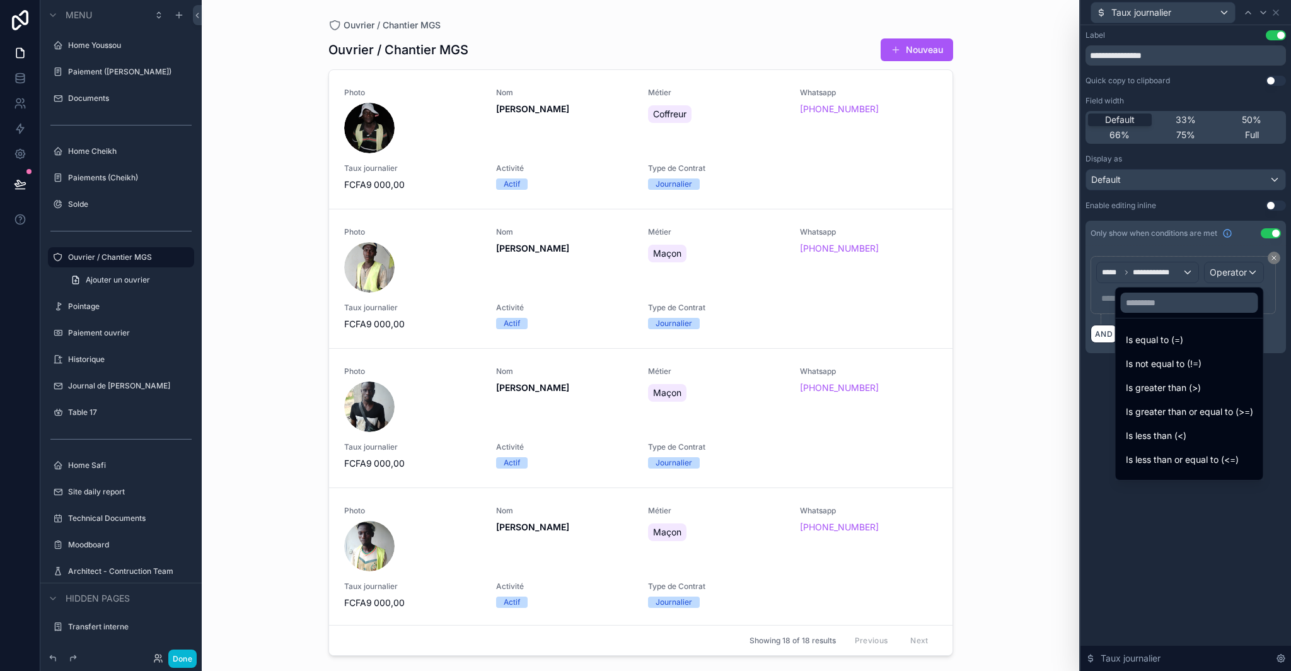
click at [1182, 339] on div "Is equal to (=)" at bounding box center [1189, 339] width 127 height 15
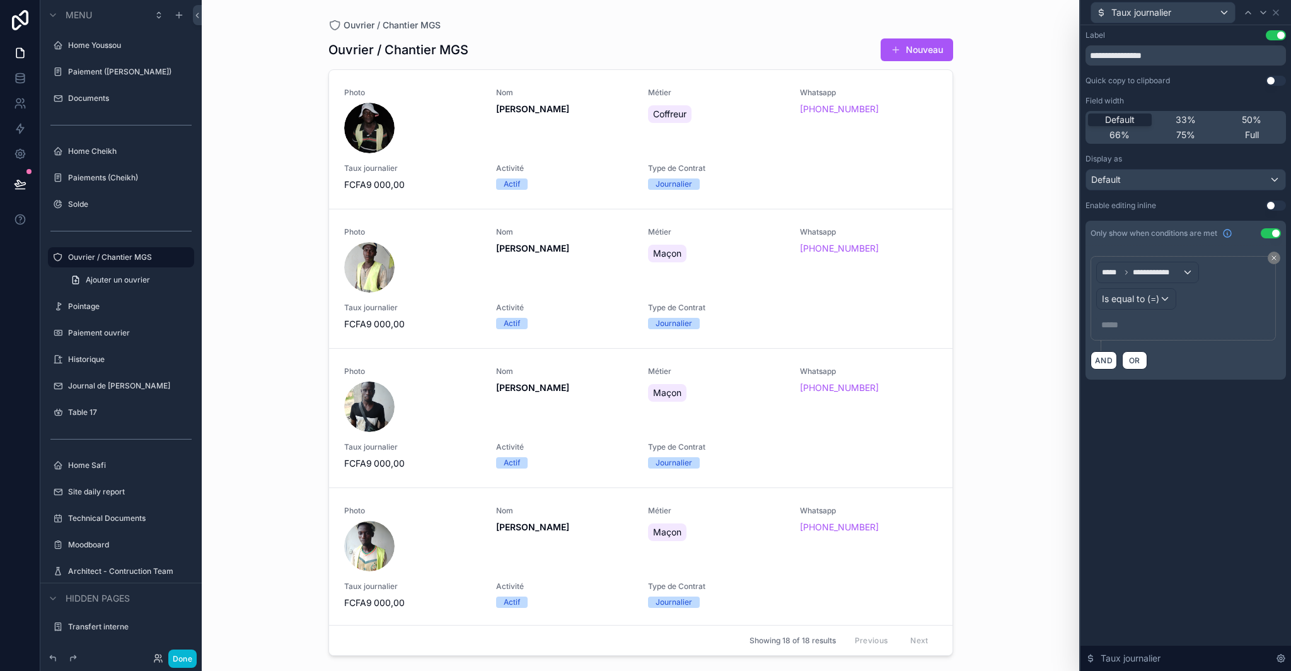
click at [1121, 322] on p "***** ﻿" at bounding box center [1185, 324] width 166 height 13
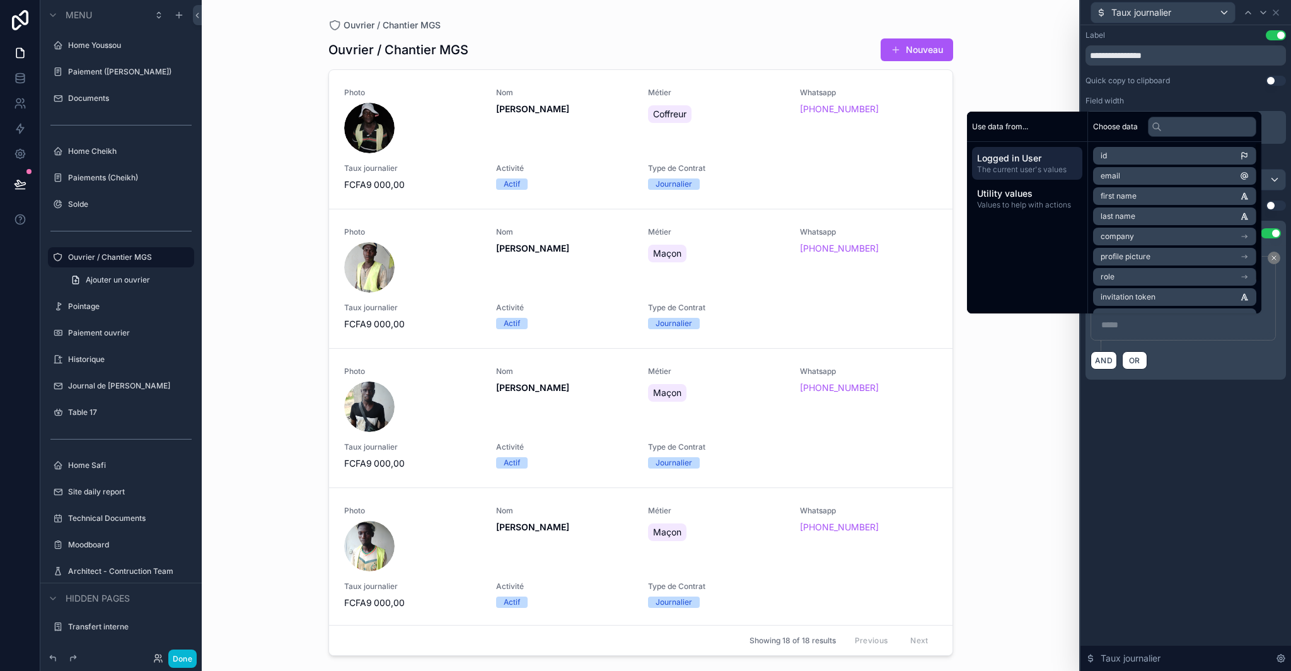
click at [1155, 331] on div "***** ﻿" at bounding box center [1184, 325] width 174 height 20
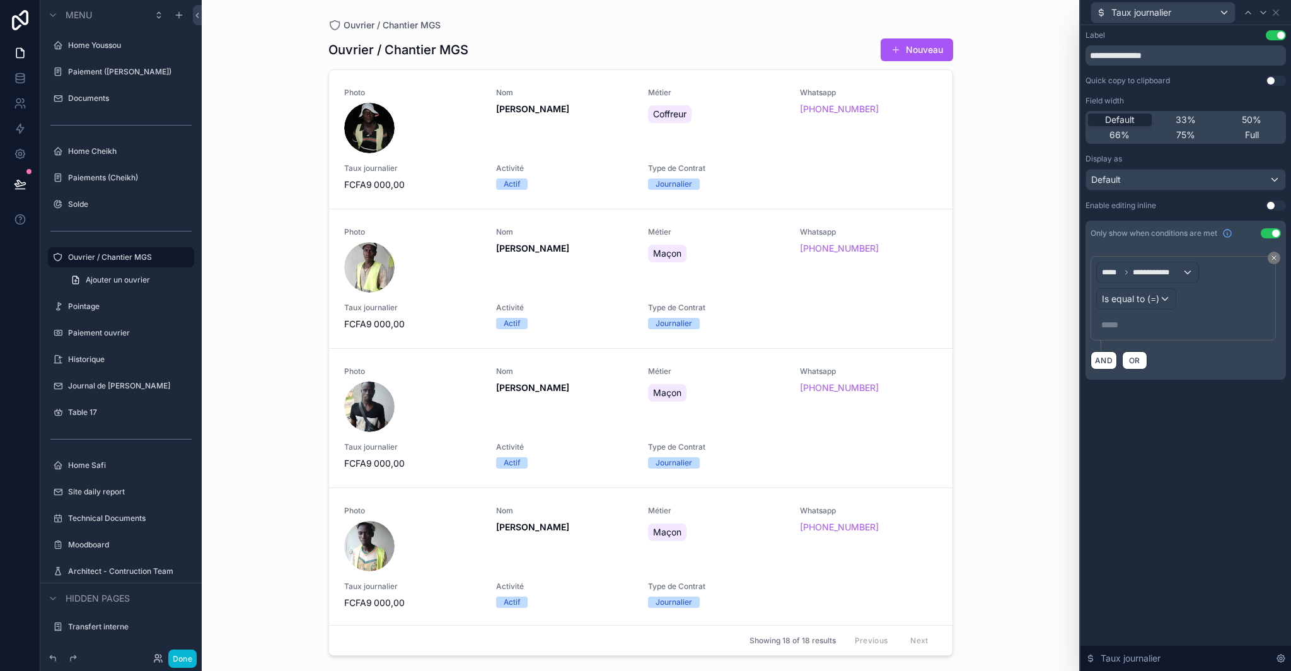
click at [1119, 330] on p "***** ﻿" at bounding box center [1185, 324] width 166 height 13
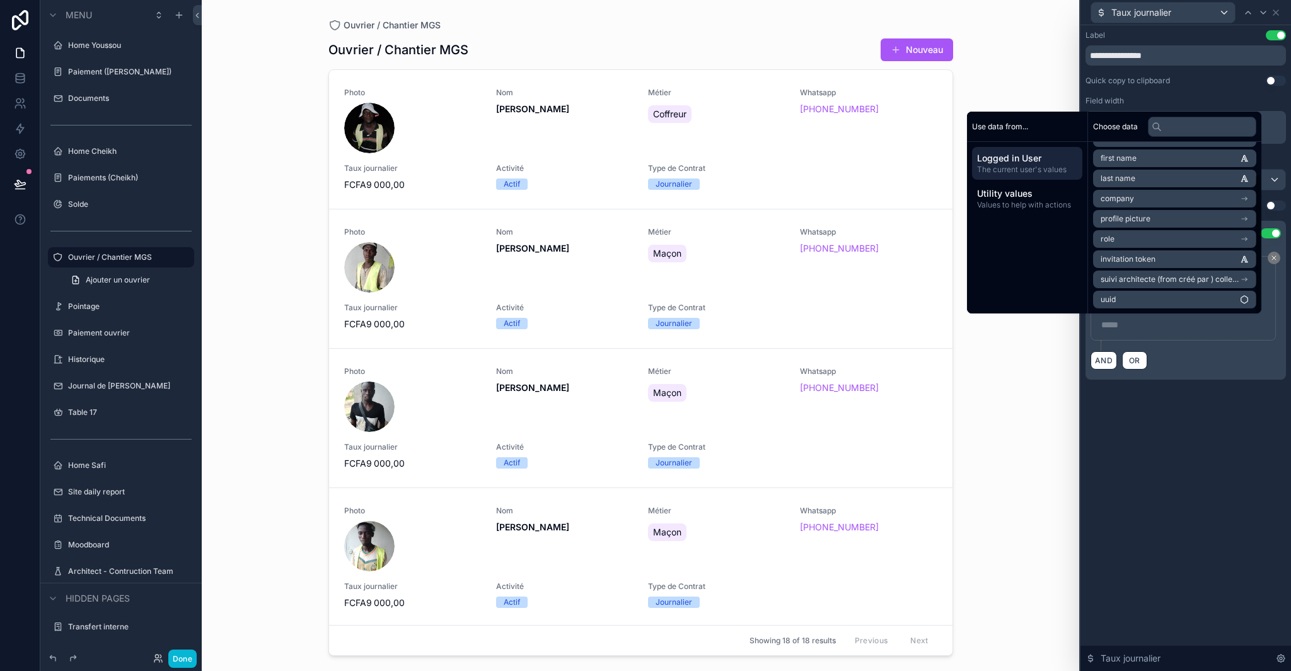
scroll to position [30, 0]
click at [1203, 342] on div "**********" at bounding box center [1186, 303] width 190 height 95
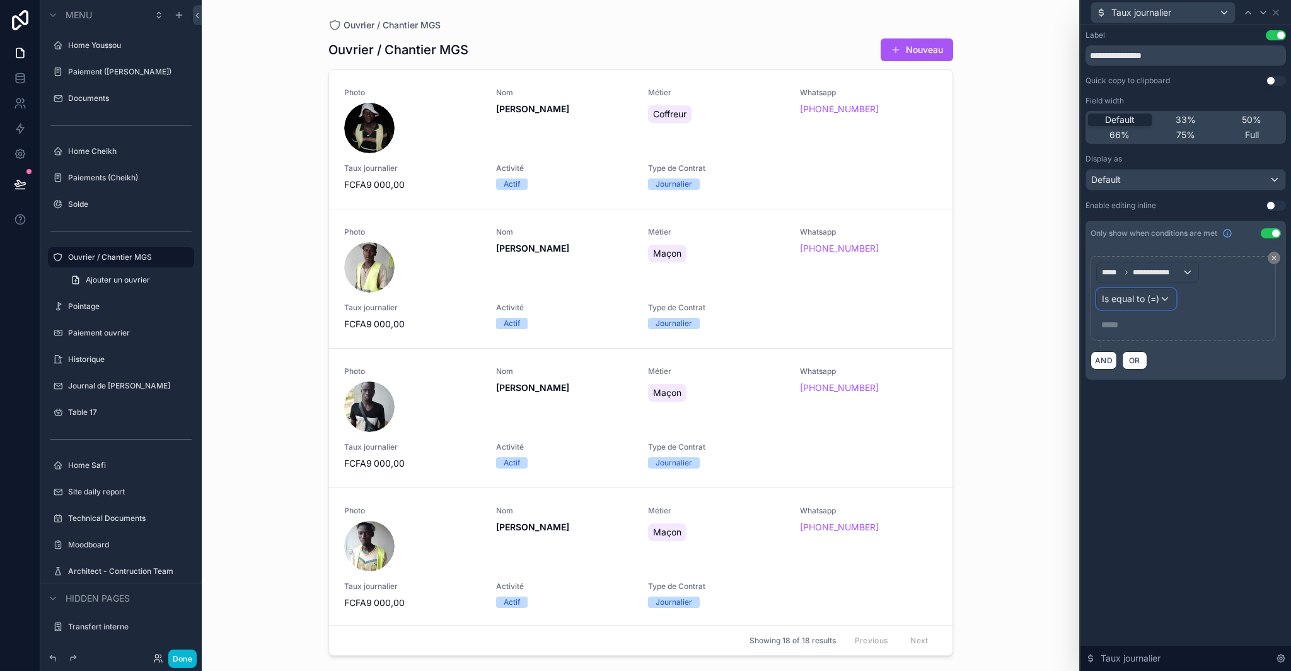
click at [1160, 290] on div "Is equal to (=)" at bounding box center [1136, 299] width 79 height 20
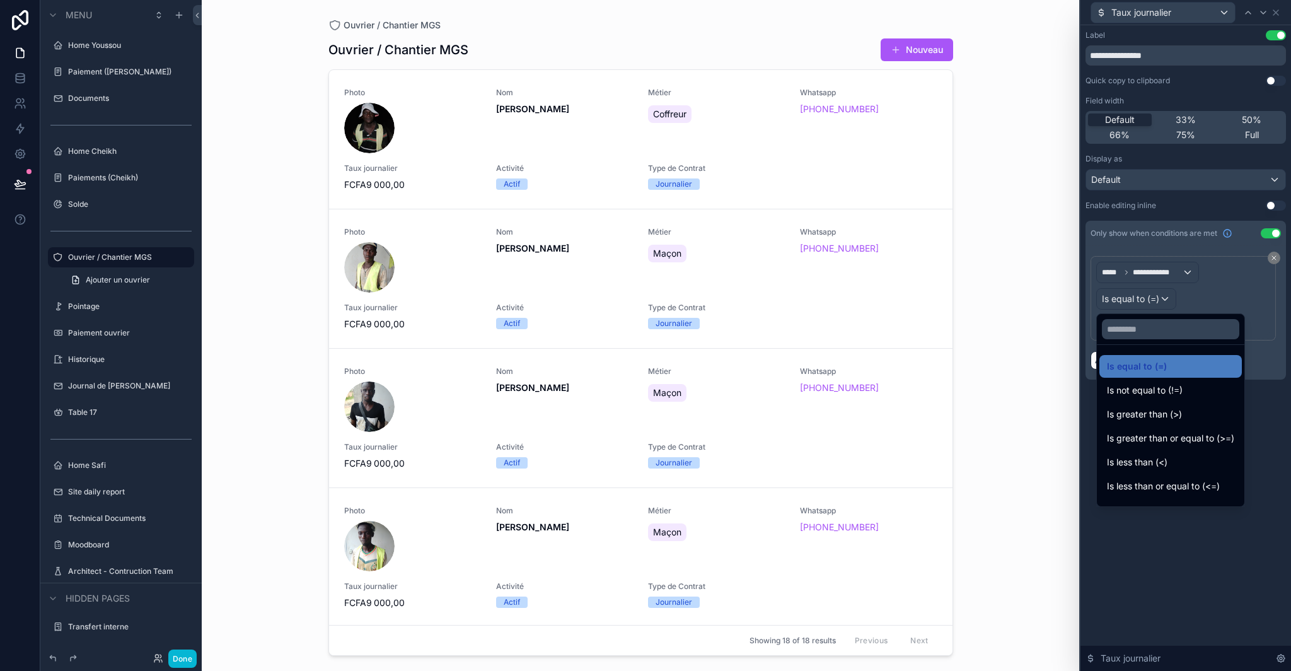
click at [1148, 359] on span "Is equal to (=)" at bounding box center [1137, 366] width 60 height 15
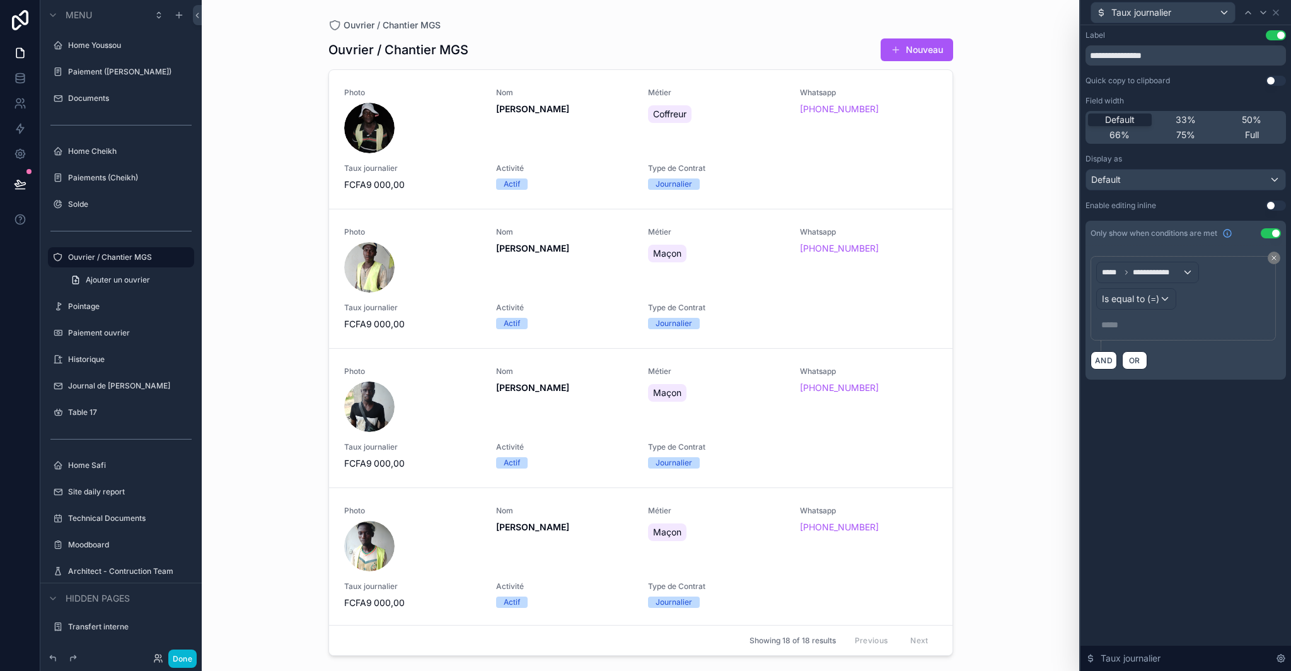
click at [1127, 330] on p "***** ﻿" at bounding box center [1185, 324] width 166 height 13
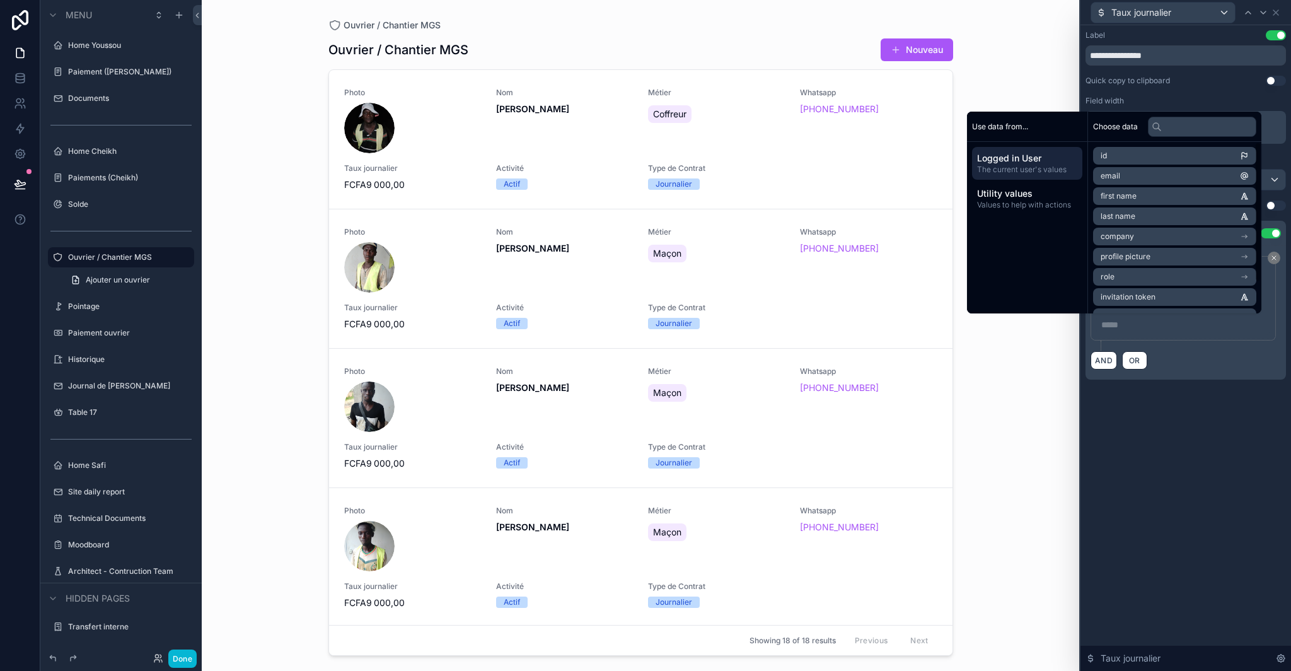
click at [1018, 219] on div "Logged in User The current user's values Utility values Values to help with act…" at bounding box center [1027, 181] width 120 height 78
click at [1016, 201] on span "Values to help with actions" at bounding box center [1027, 205] width 100 height 10
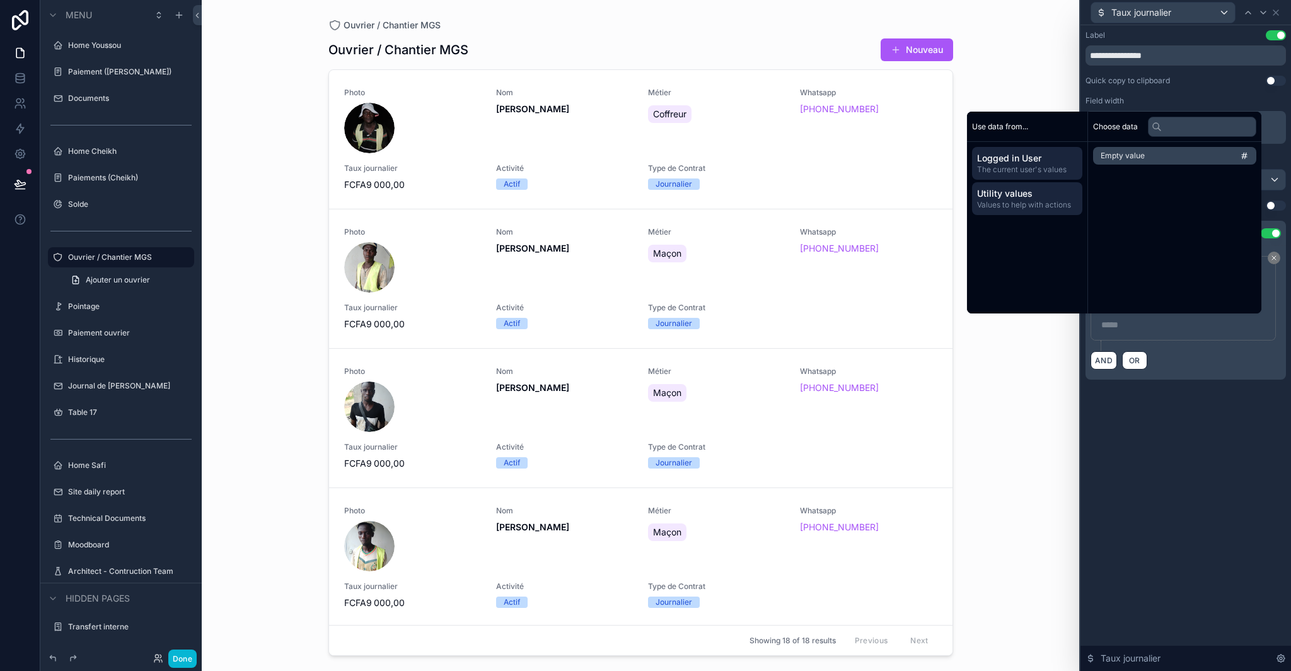
click at [1004, 154] on span "Logged in User" at bounding box center [1027, 158] width 100 height 13
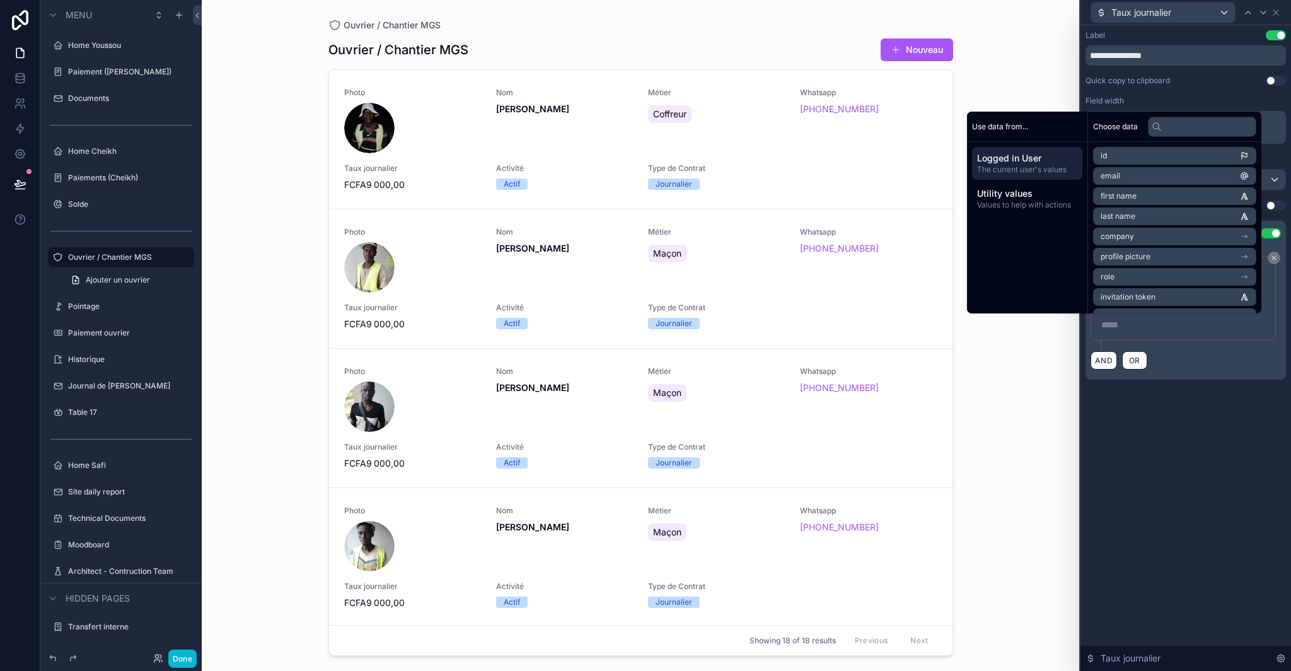
scroll to position [25, 0]
drag, startPoint x: 1138, startPoint y: 334, endPoint x: 1132, endPoint y: 327, distance: 8.6
click at [1138, 334] on div "***** ﻿" at bounding box center [1184, 325] width 174 height 20
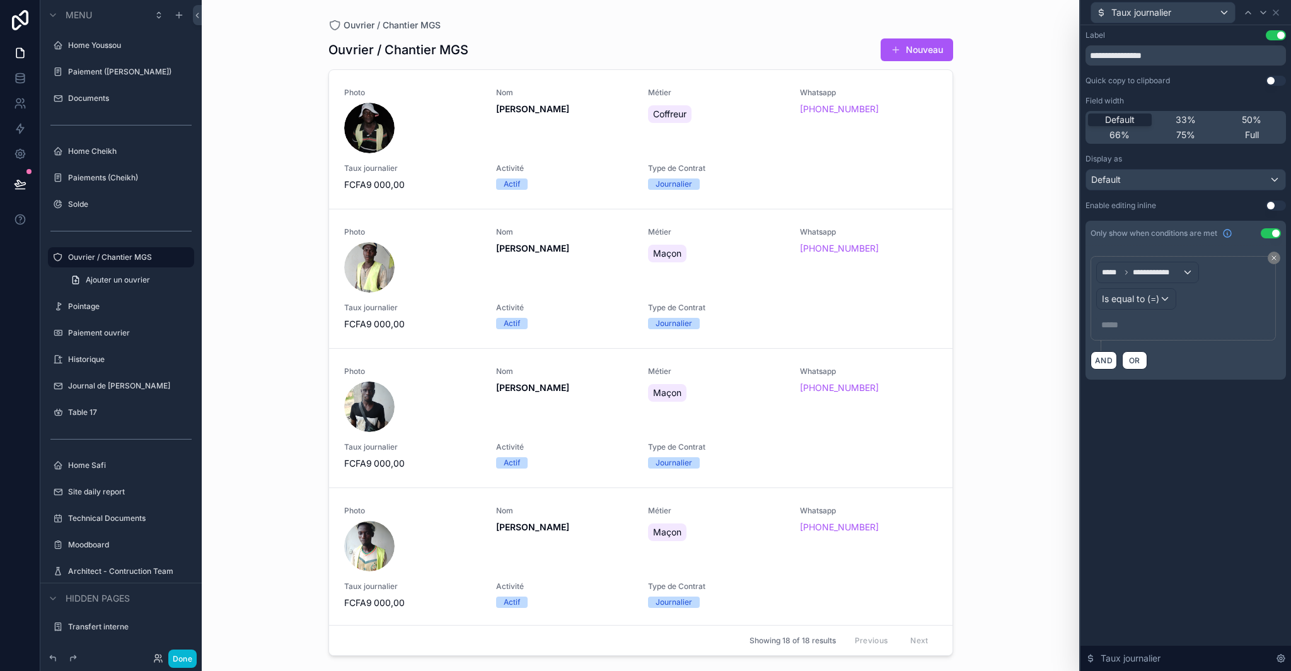
drag, startPoint x: 1192, startPoint y: 289, endPoint x: 1186, endPoint y: 296, distance: 9.8
click at [1192, 289] on div "**********" at bounding box center [1184, 298] width 174 height 73
click at [1170, 300] on div "Is equal to (=)" at bounding box center [1136, 299] width 79 height 20
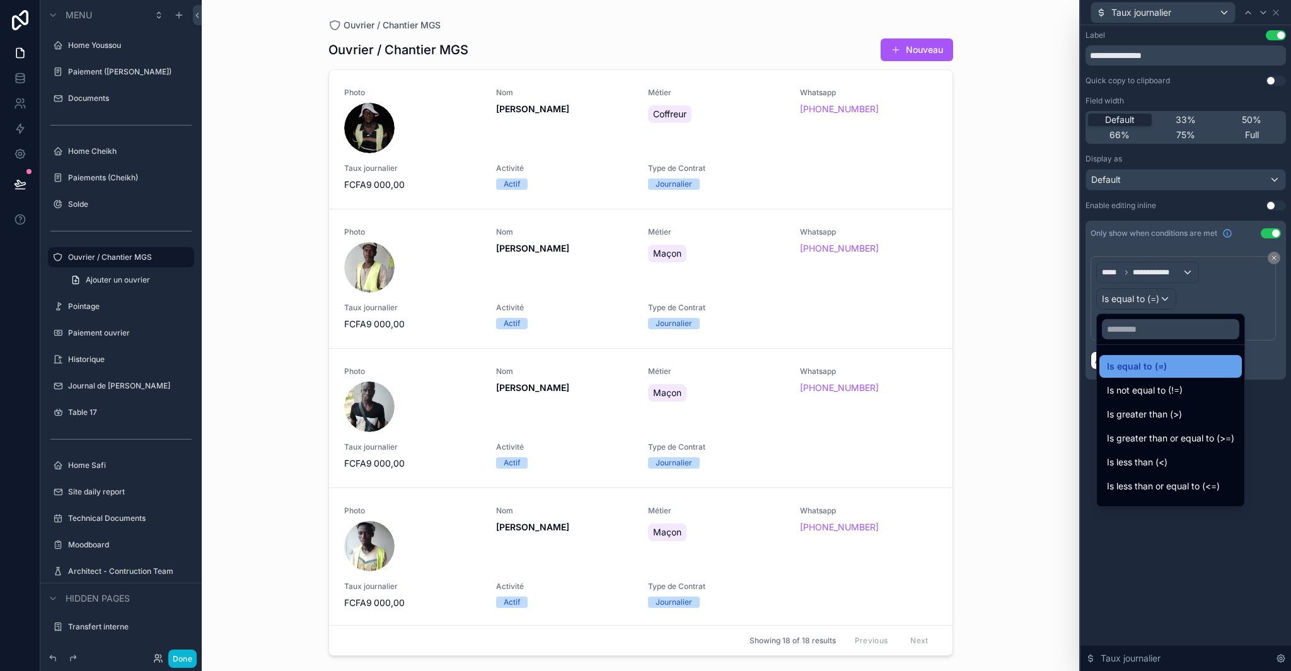
click at [1175, 370] on div "Is equal to (=)" at bounding box center [1170, 366] width 127 height 15
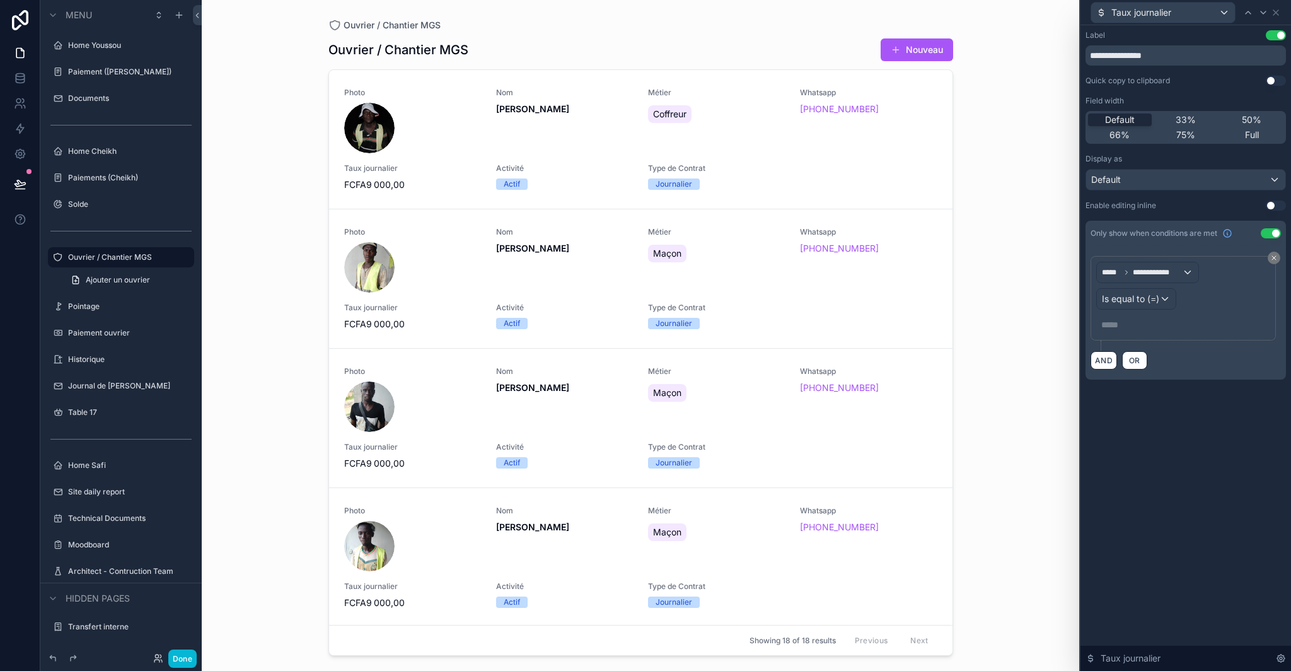
click at [1184, 334] on div "***** ﻿" at bounding box center [1184, 325] width 174 height 20
click at [1143, 323] on p "***** ﻿" at bounding box center [1185, 324] width 166 height 13
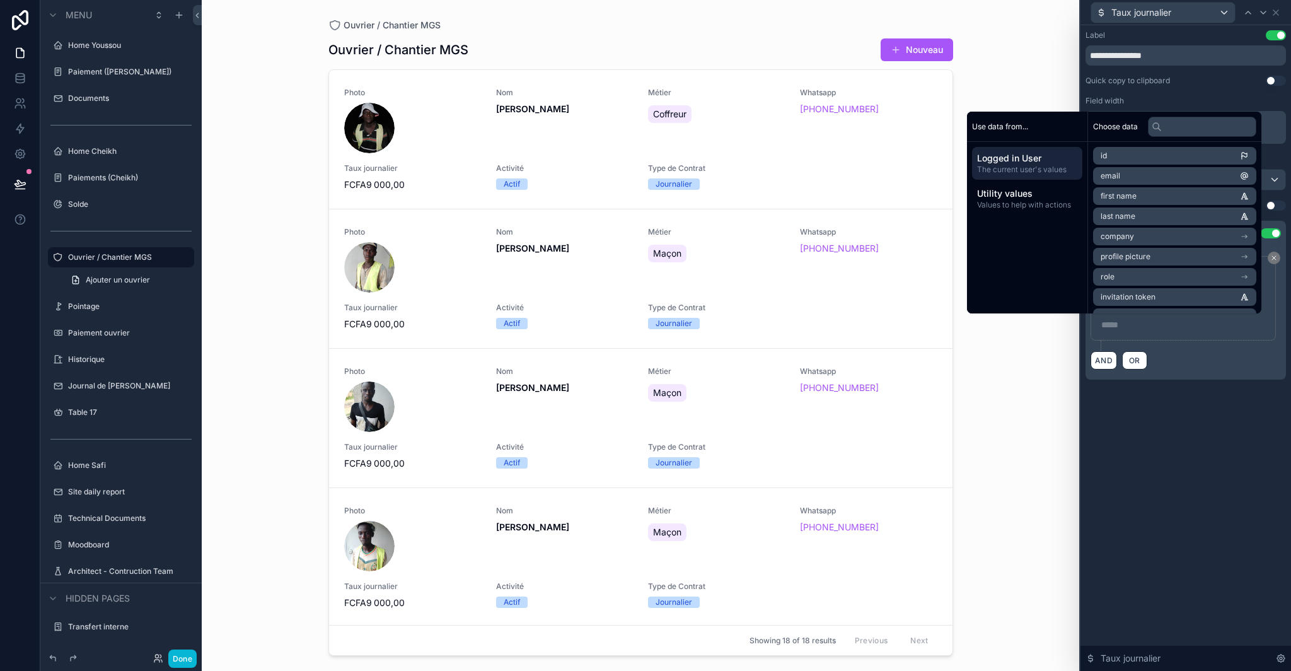
drag, startPoint x: 1177, startPoint y: 362, endPoint x: 1171, endPoint y: 344, distance: 18.7
click at [1177, 361] on div "AND OR" at bounding box center [1186, 360] width 190 height 19
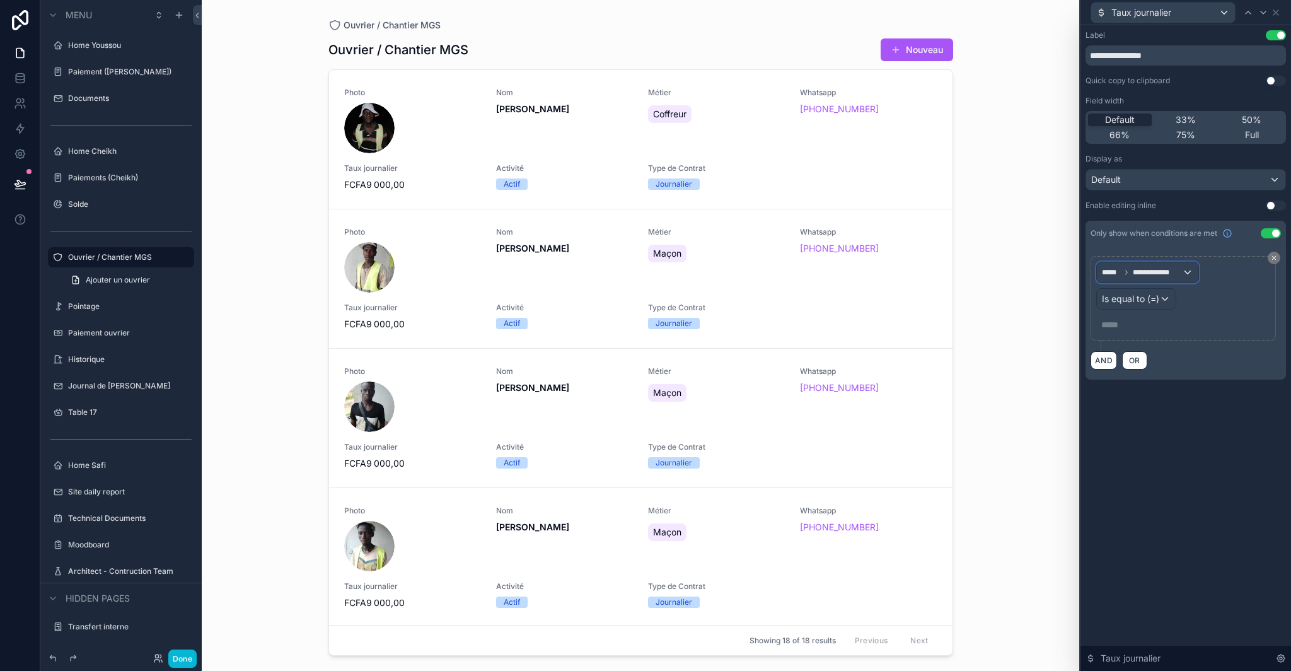
click at [1158, 272] on span "**********" at bounding box center [1158, 272] width 50 height 10
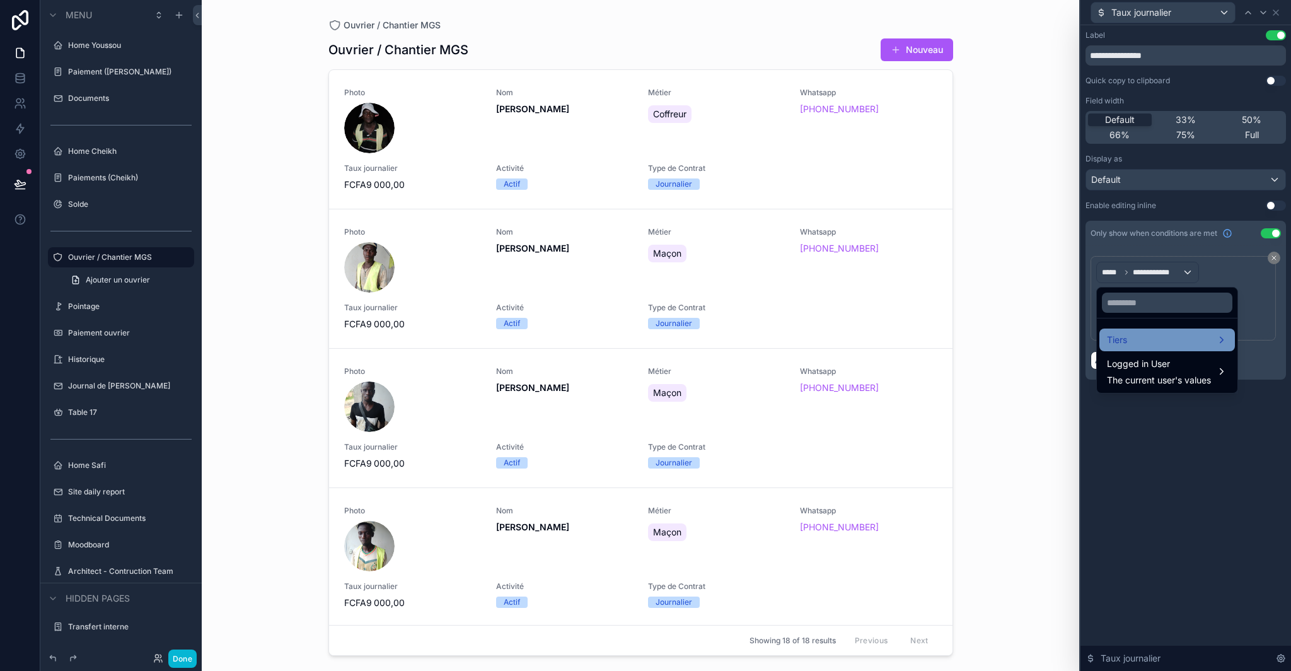
click at [1162, 335] on div "Tiers" at bounding box center [1167, 339] width 120 height 15
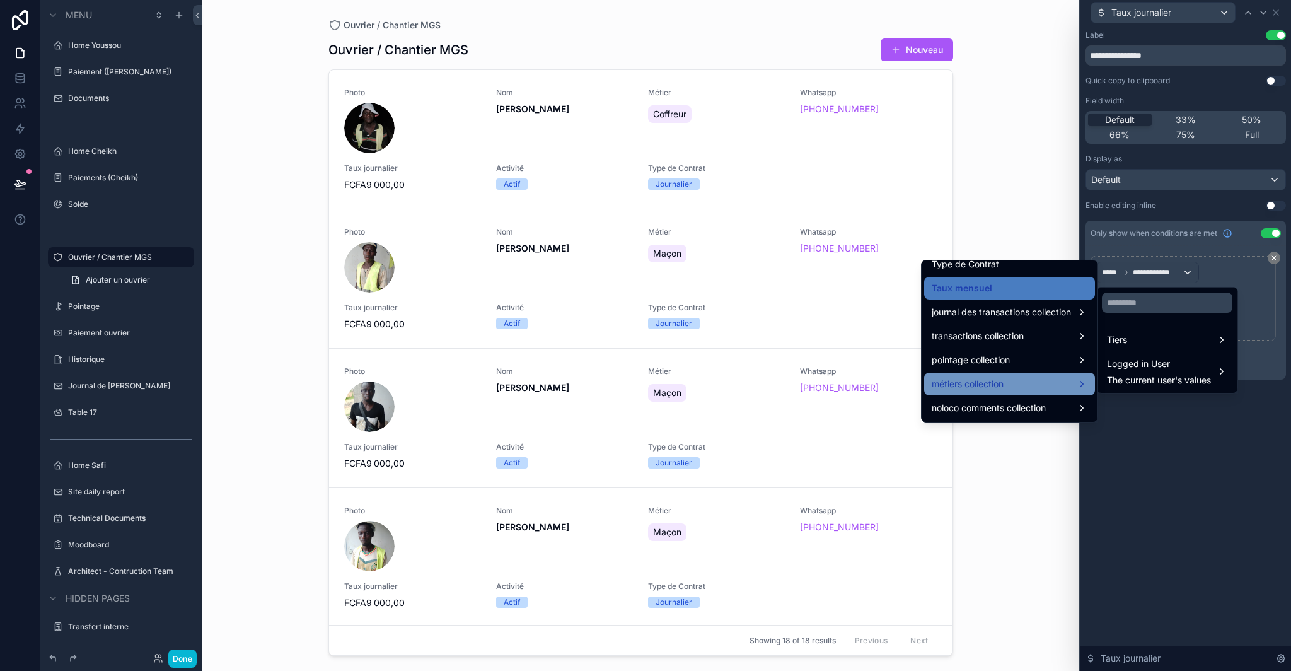
scroll to position [438, 0]
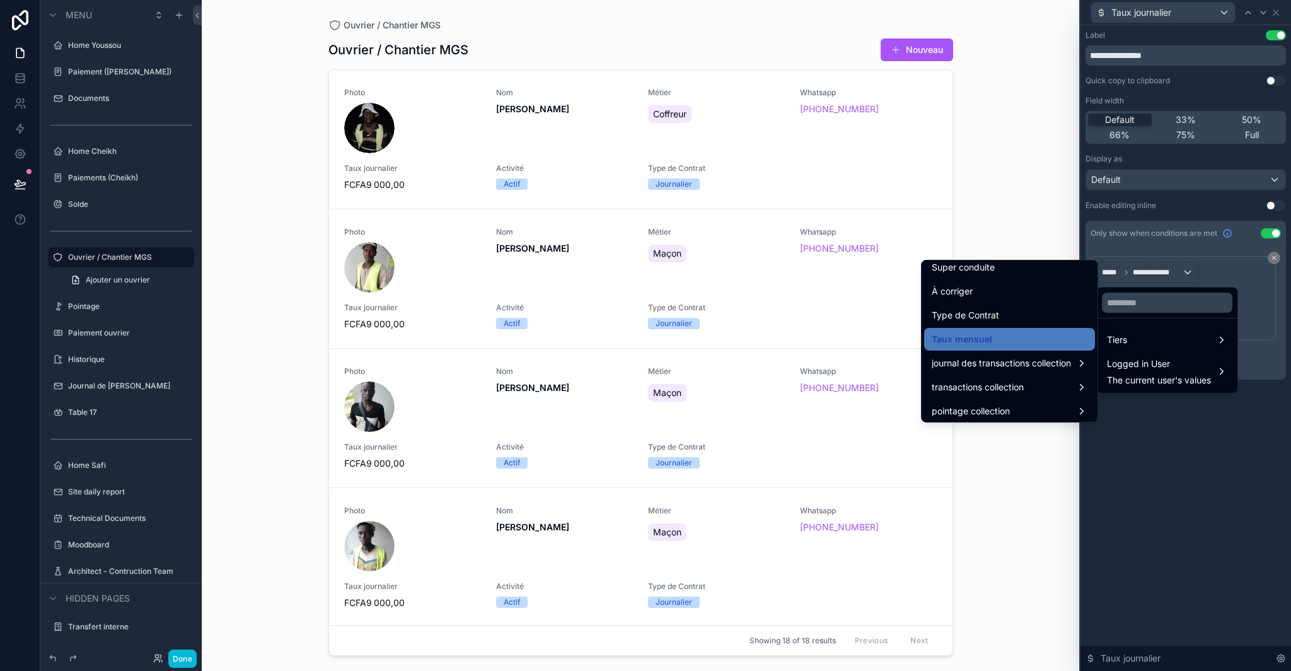
drag, startPoint x: 984, startPoint y: 310, endPoint x: 1008, endPoint y: 317, distance: 24.9
click at [984, 310] on span "Type de Contrat" at bounding box center [965, 315] width 67 height 15
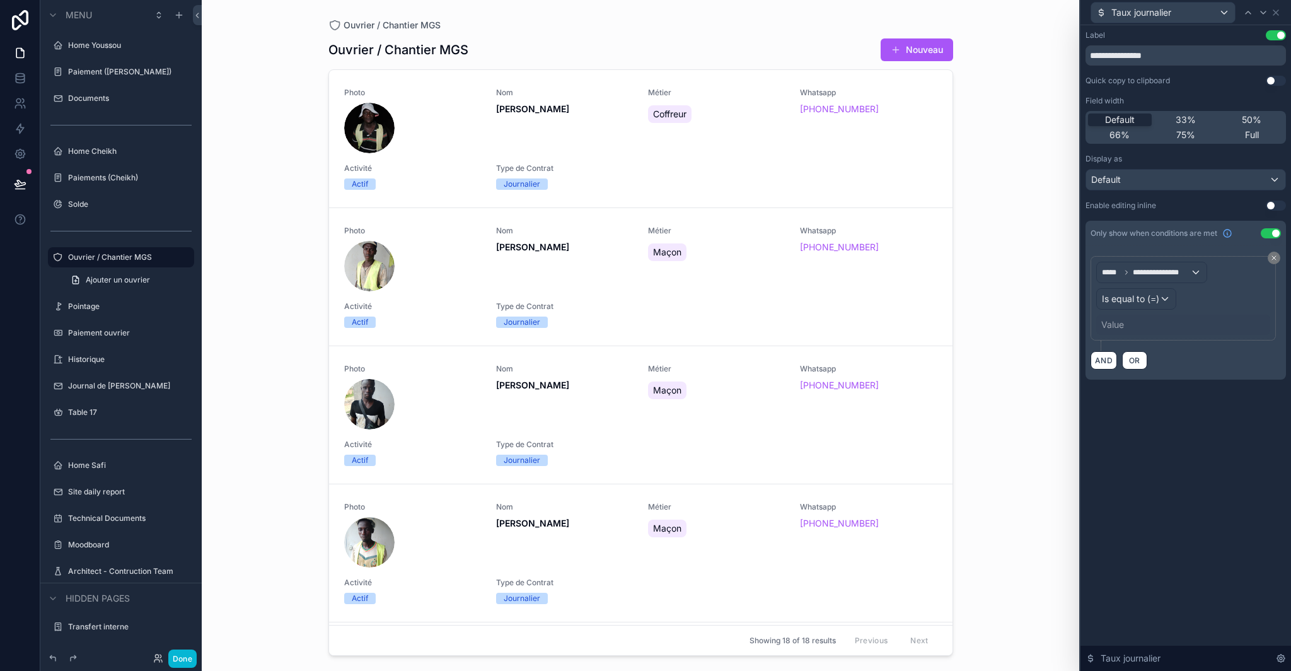
click at [1129, 327] on div "Value" at bounding box center [1184, 325] width 174 height 20
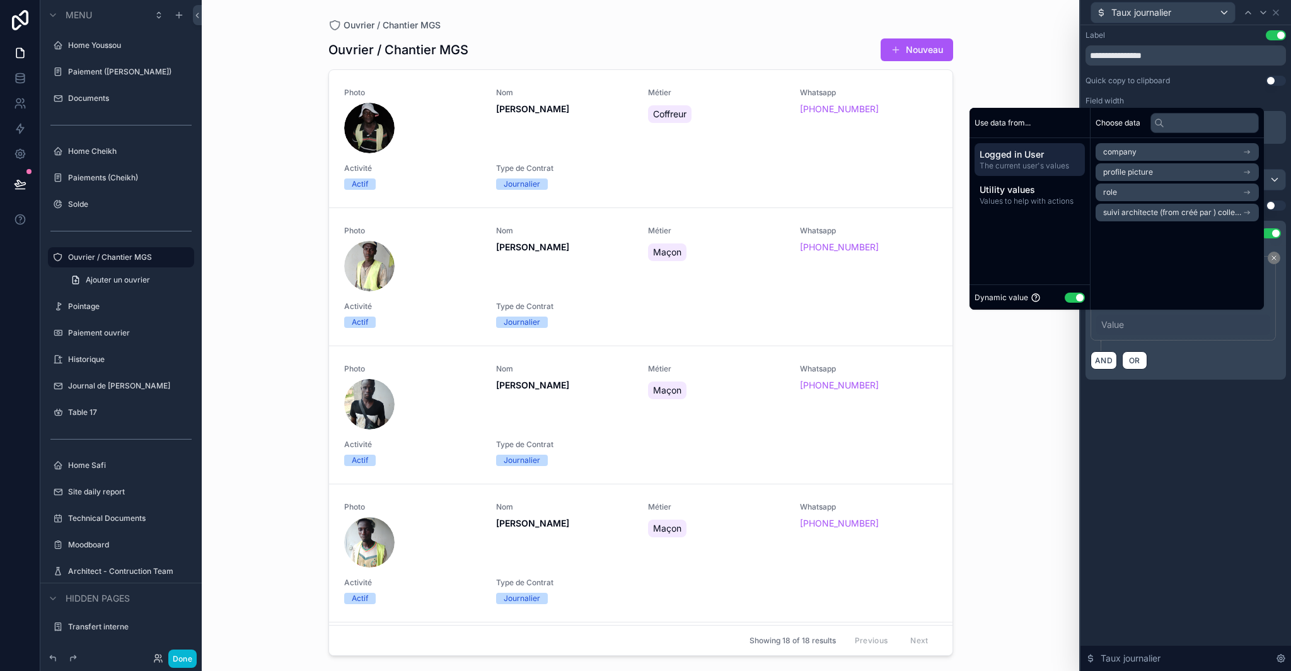
click at [1068, 299] on button "Use setting" at bounding box center [1075, 298] width 20 height 10
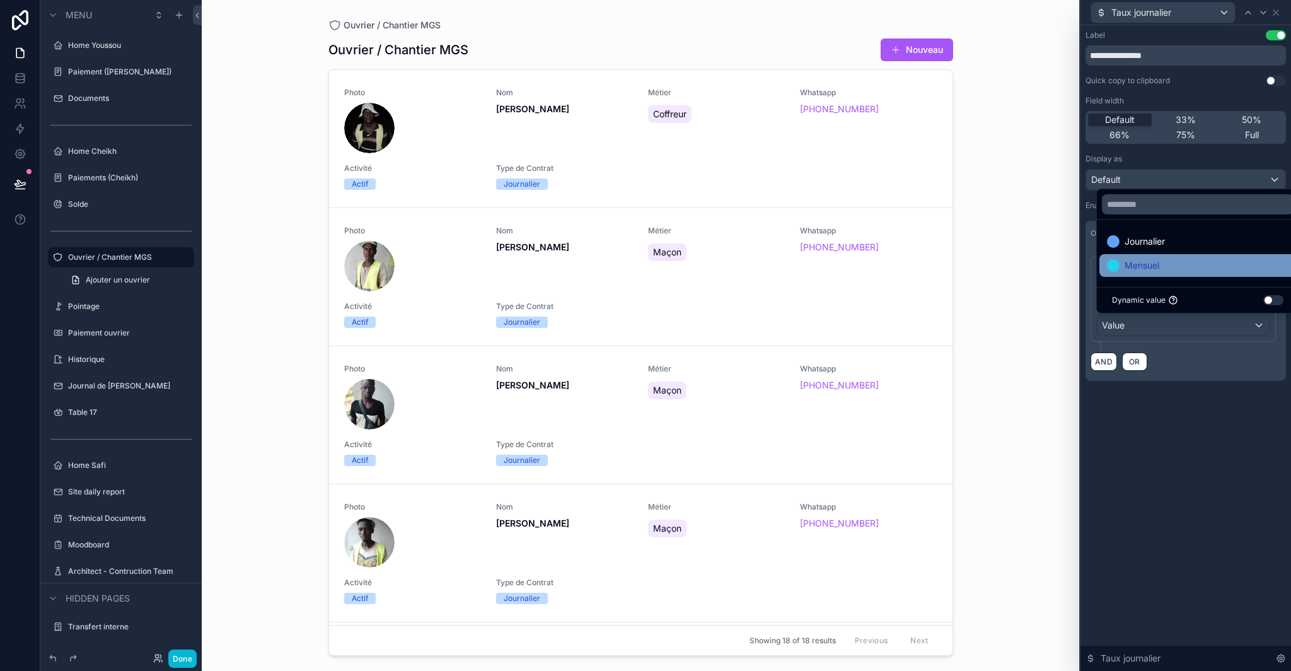
click at [1156, 265] on span "Mensuel" at bounding box center [1142, 265] width 35 height 15
click at [1196, 433] on div "**********" at bounding box center [1186, 348] width 211 height 646
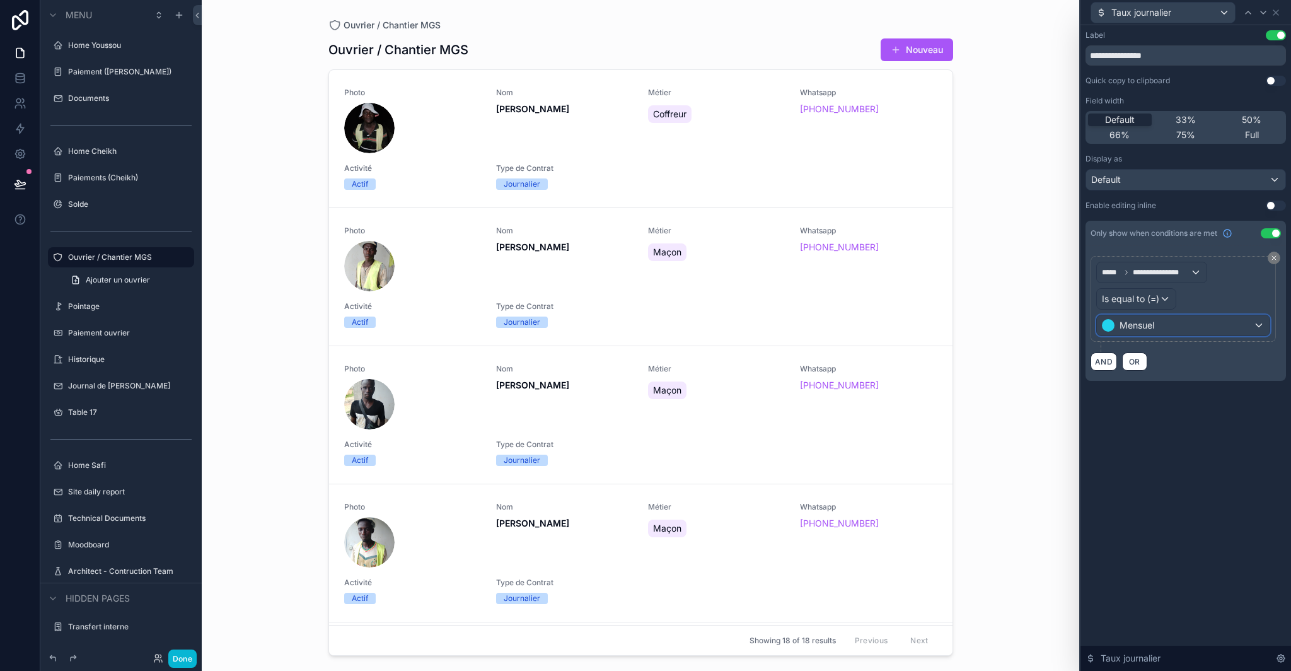
click at [1148, 332] on div "Mensuel" at bounding box center [1183, 325] width 173 height 20
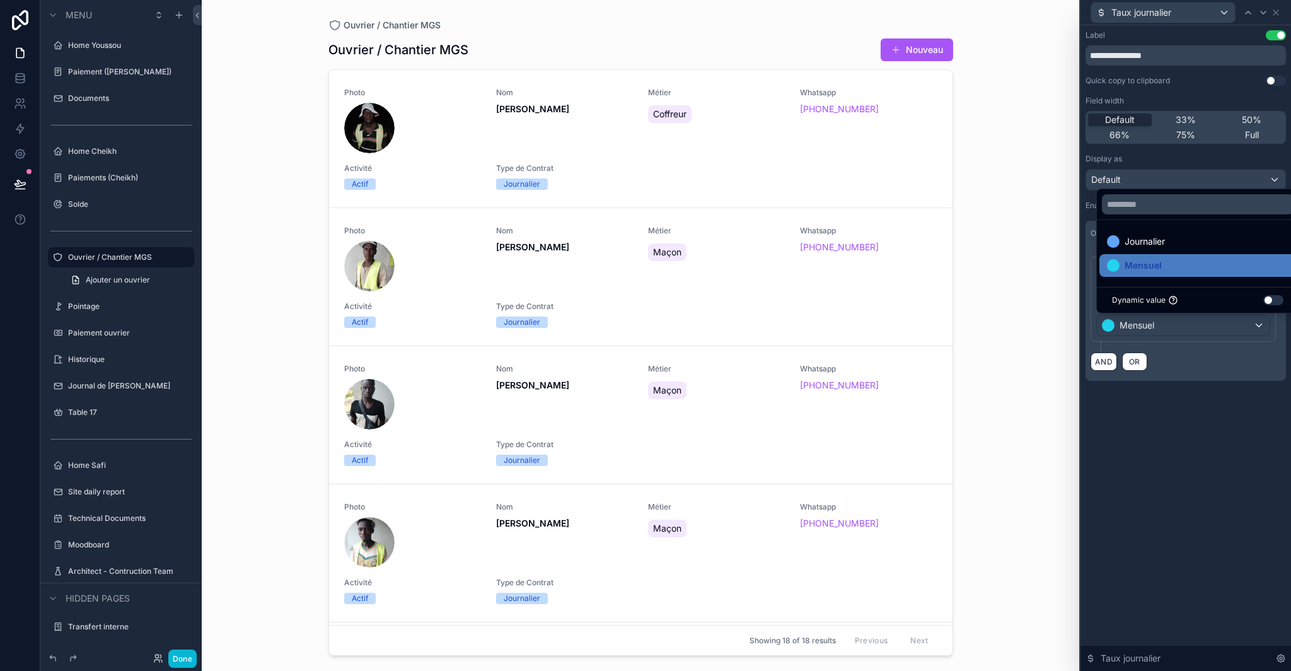
click at [1147, 327] on div at bounding box center [1186, 335] width 211 height 671
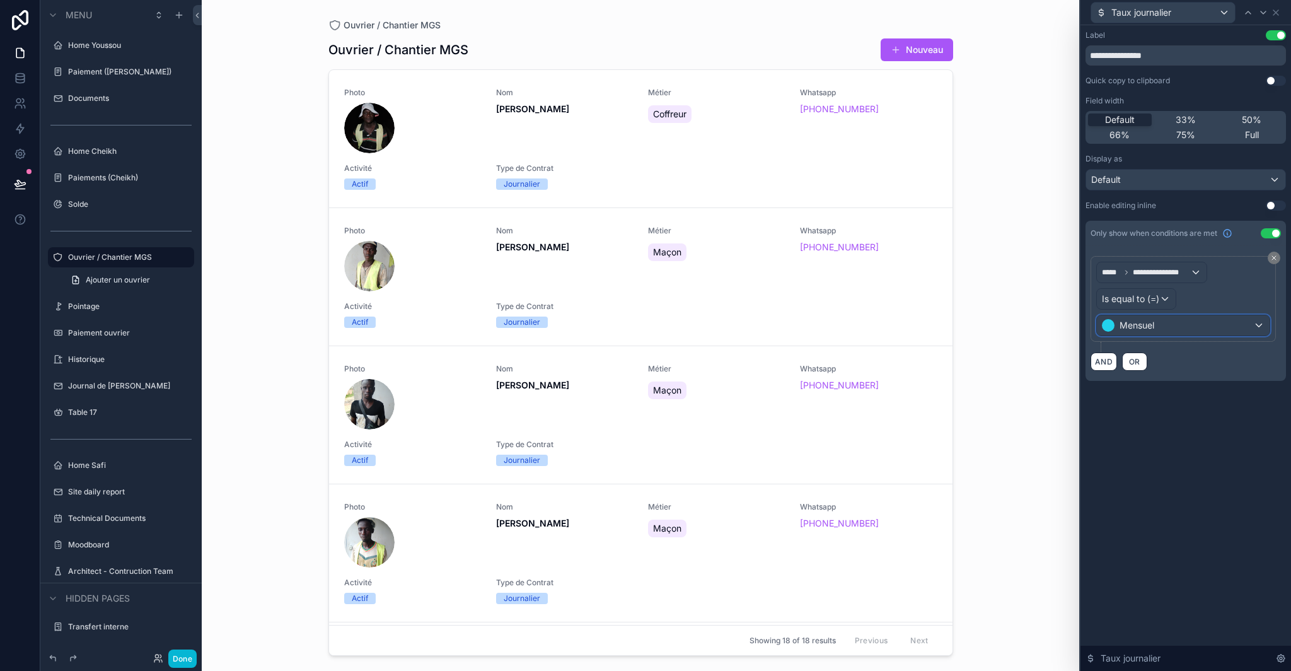
click at [1147, 327] on span "Mensuel" at bounding box center [1137, 325] width 35 height 13
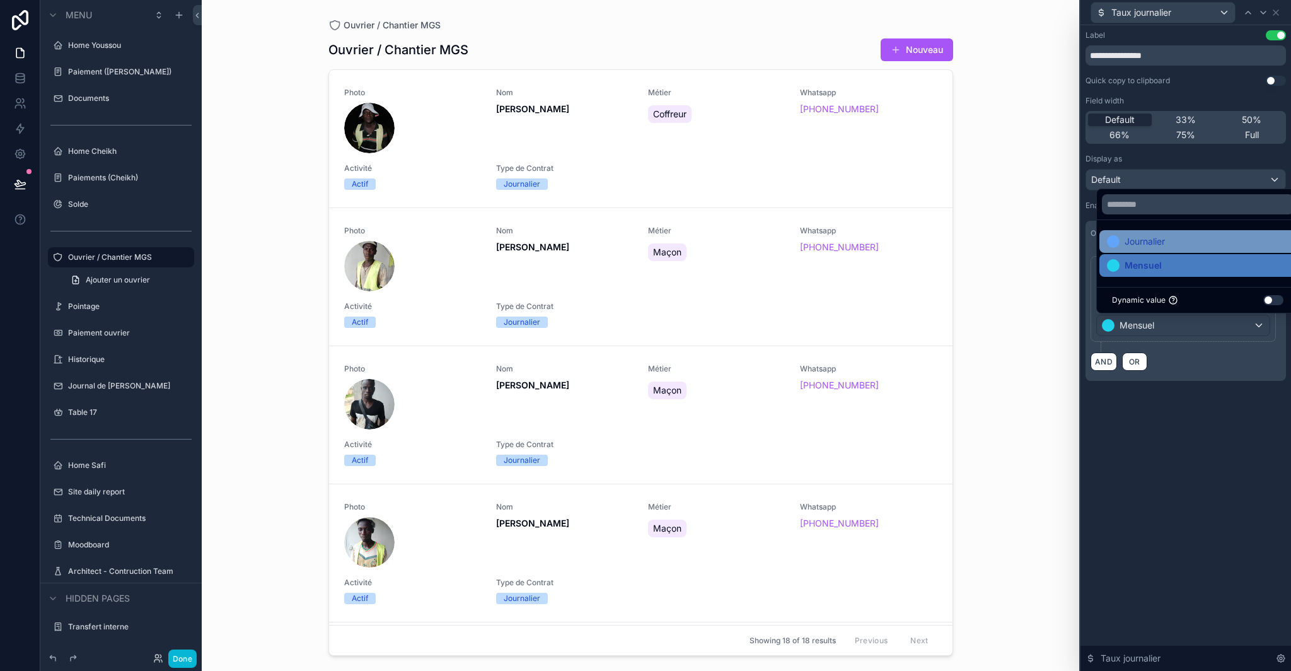
click at [1152, 240] on span "Journalier" at bounding box center [1145, 241] width 40 height 15
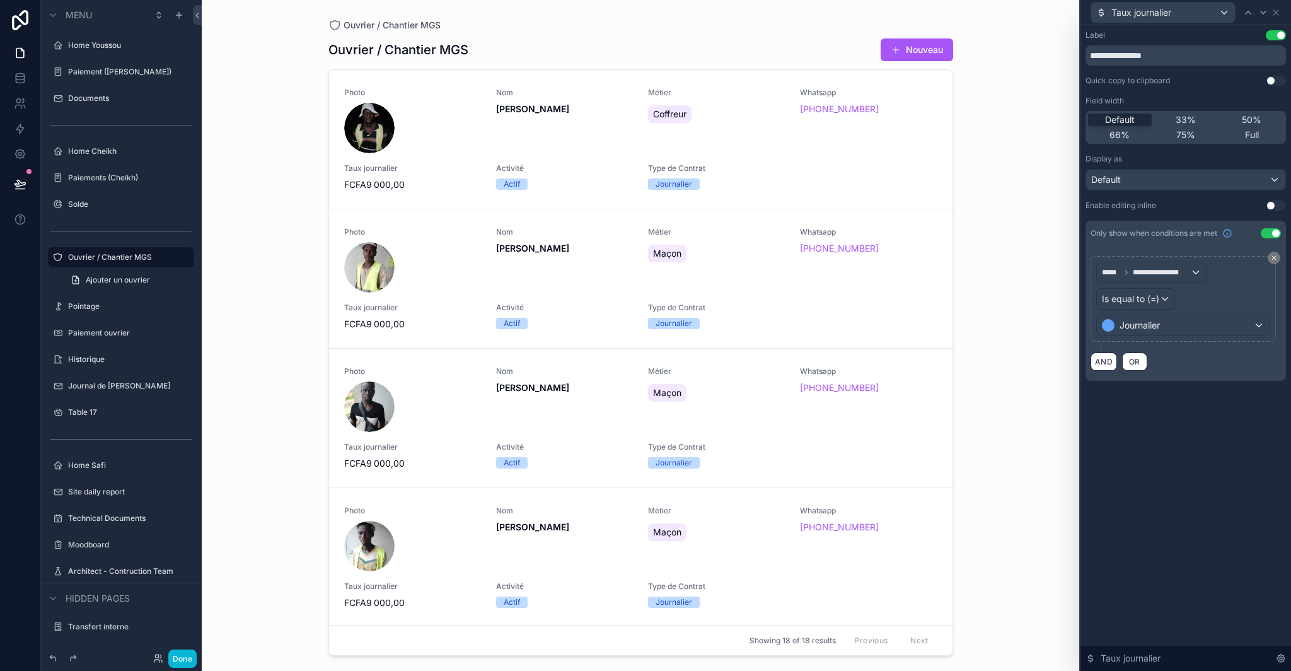
click at [1181, 431] on div "**********" at bounding box center [1186, 348] width 211 height 646
click at [180, 661] on button "Done" at bounding box center [182, 658] width 28 height 18
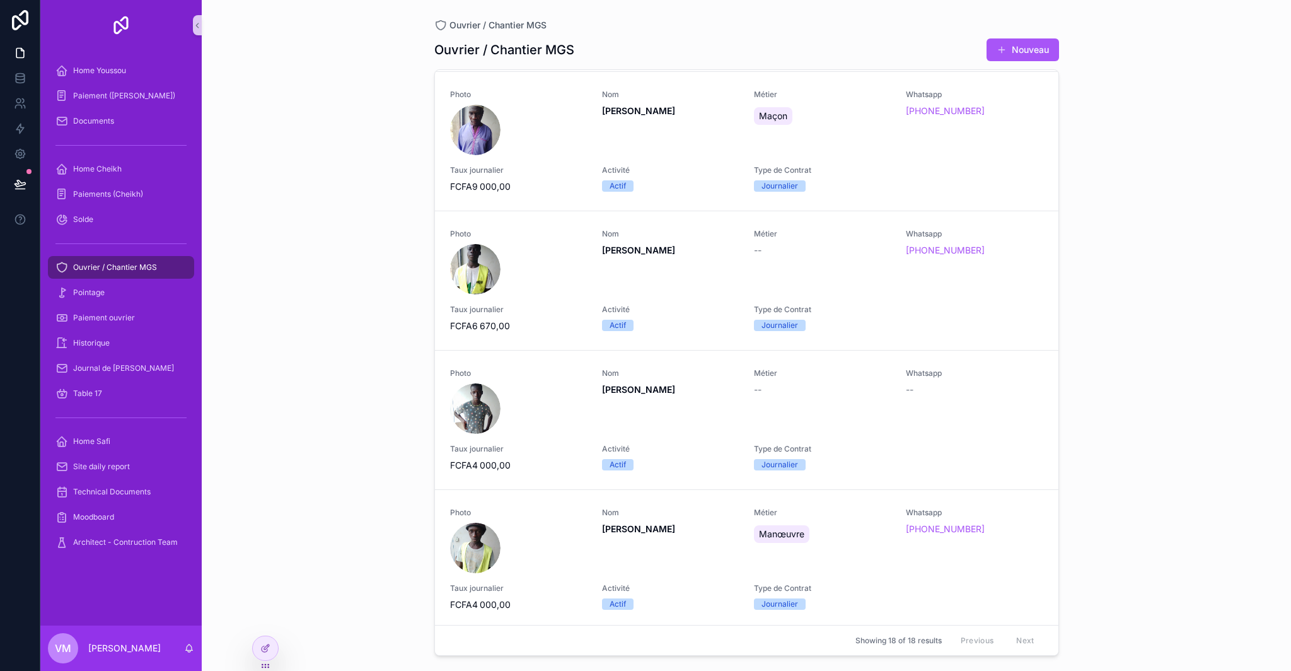
scroll to position [0, 0]
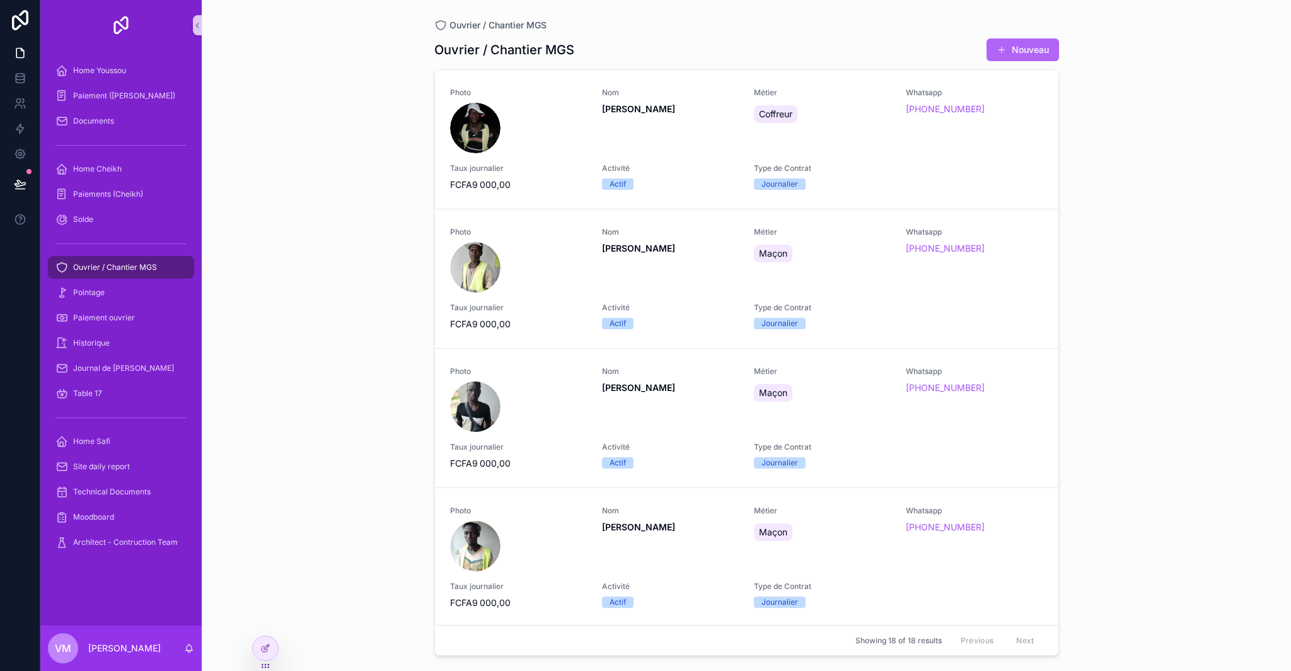
click at [1000, 50] on span "scrollable content" at bounding box center [1002, 50] width 10 height 10
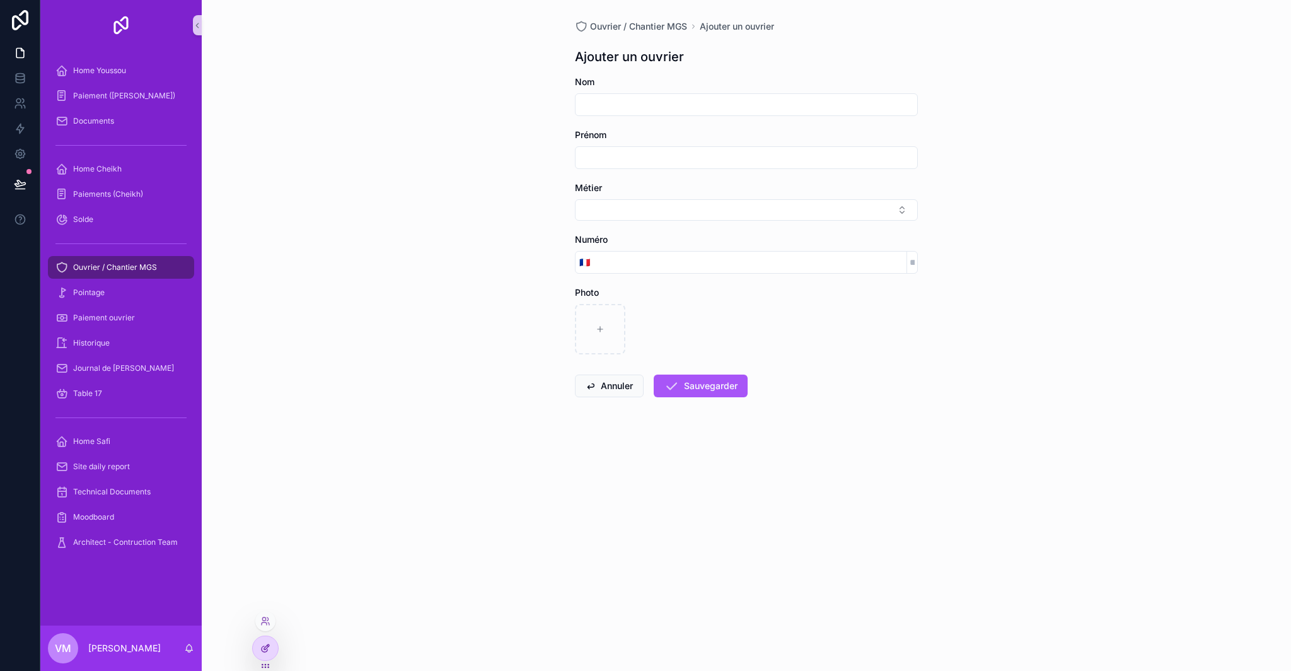
click at [259, 653] on div at bounding box center [265, 648] width 25 height 24
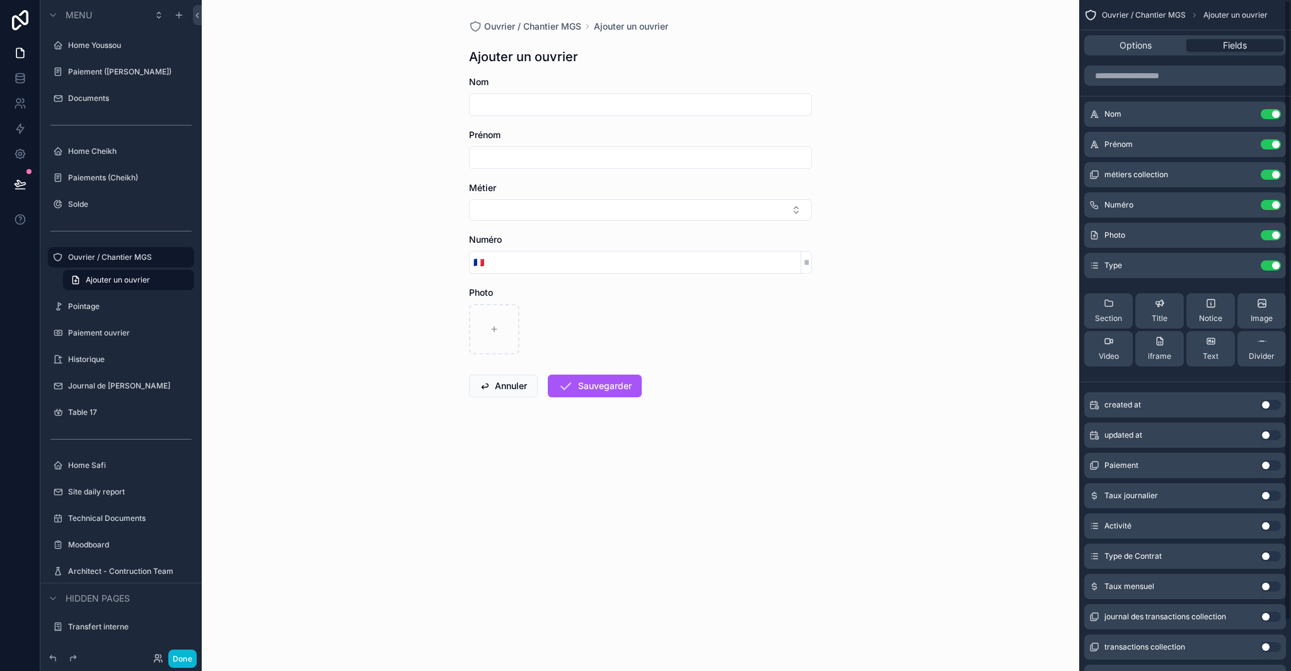
scroll to position [54, 0]
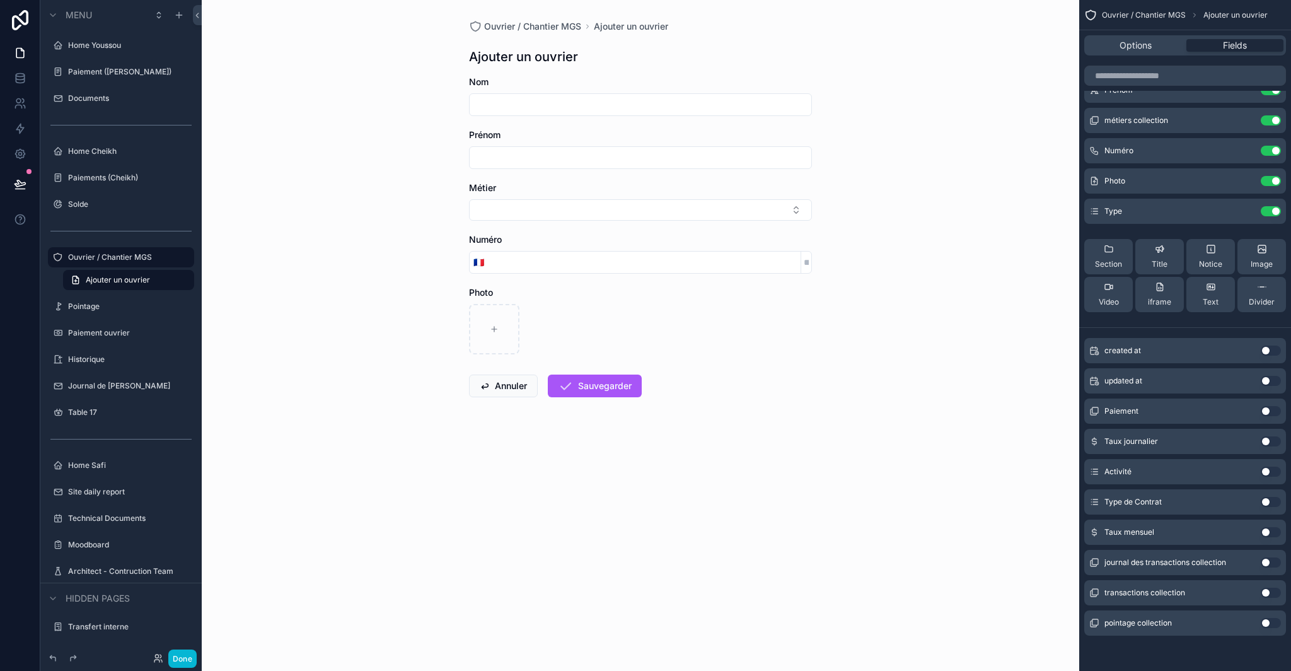
click at [1271, 501] on button "Use setting" at bounding box center [1271, 502] width 20 height 10
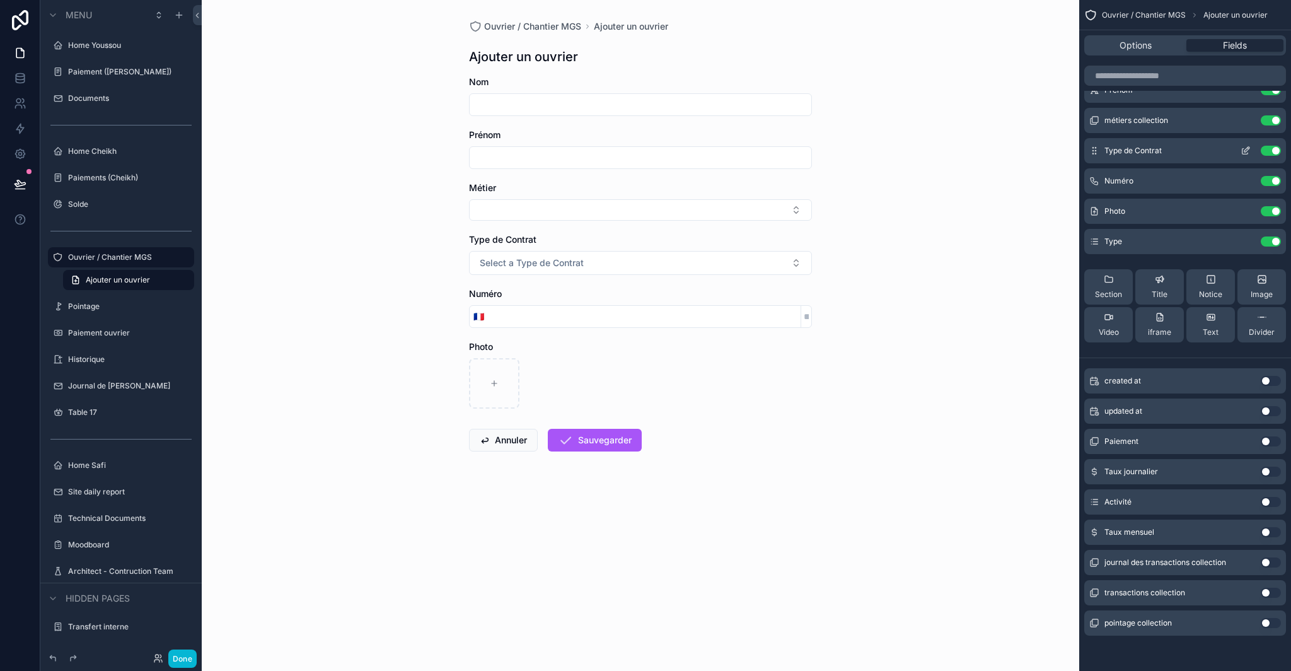
click at [1247, 149] on icon "scrollable content" at bounding box center [1247, 149] width 5 height 5
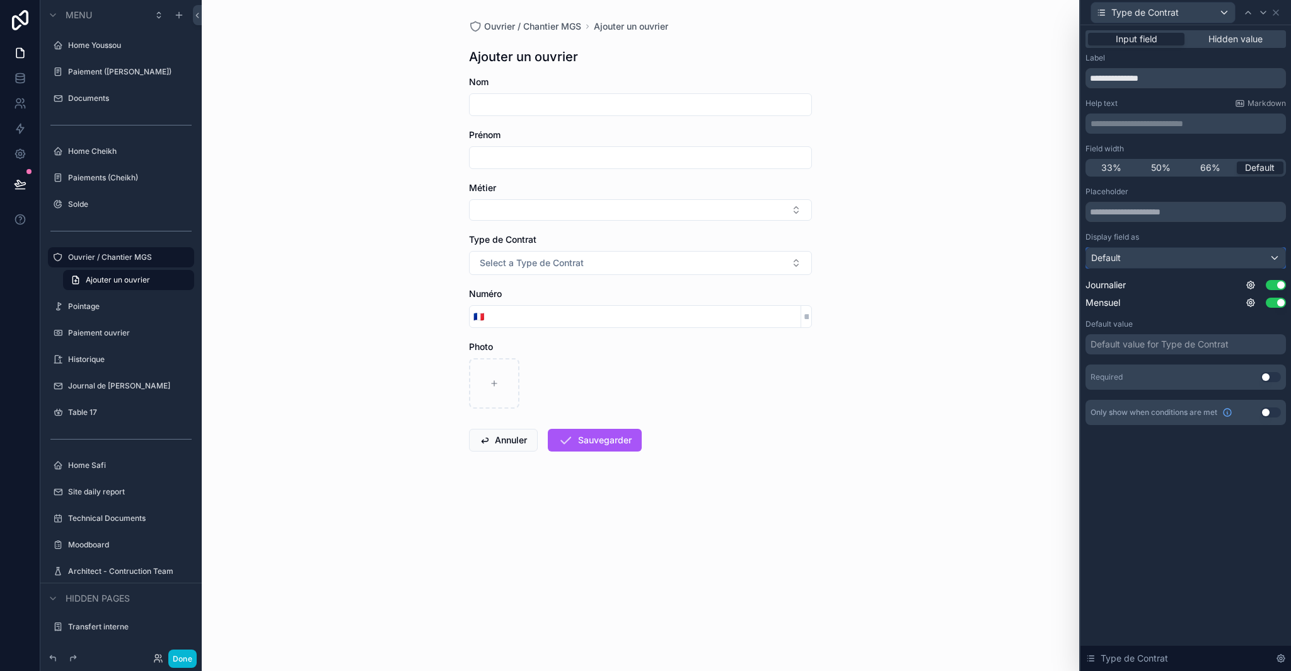
click at [1254, 253] on div "Default" at bounding box center [1185, 258] width 199 height 20
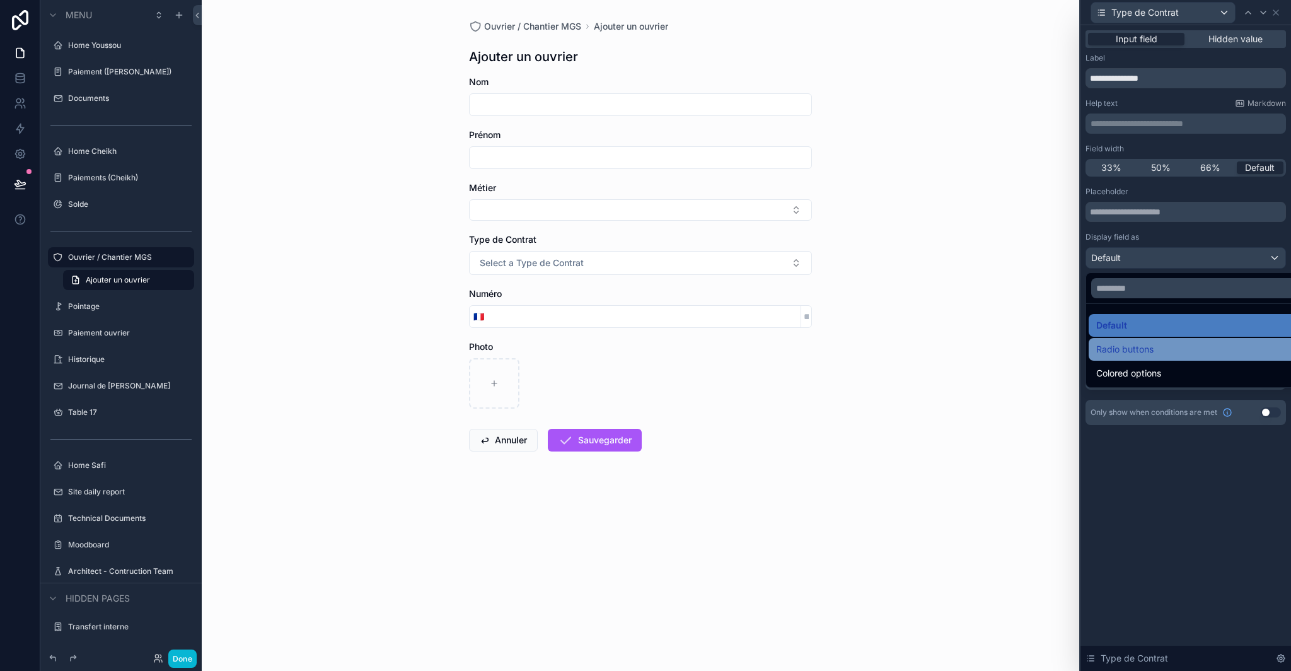
click at [1167, 351] on div "Radio buttons" at bounding box center [1201, 349] width 208 height 15
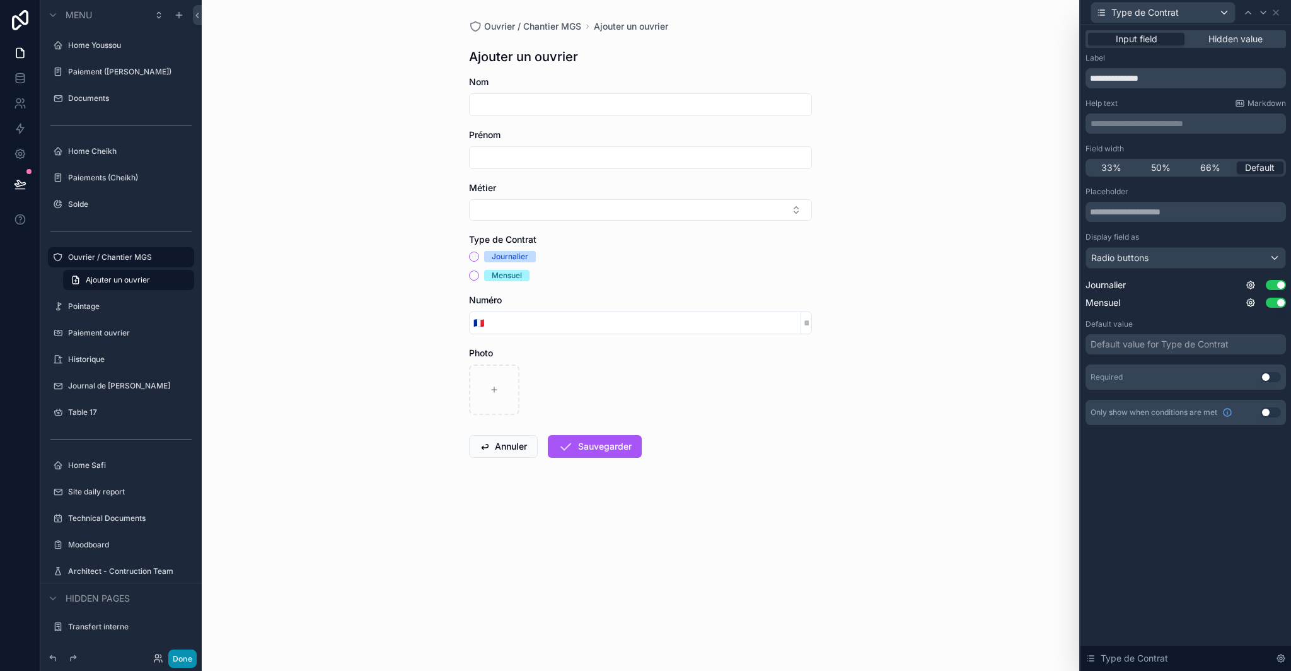
click at [188, 658] on button "Done" at bounding box center [182, 658] width 28 height 18
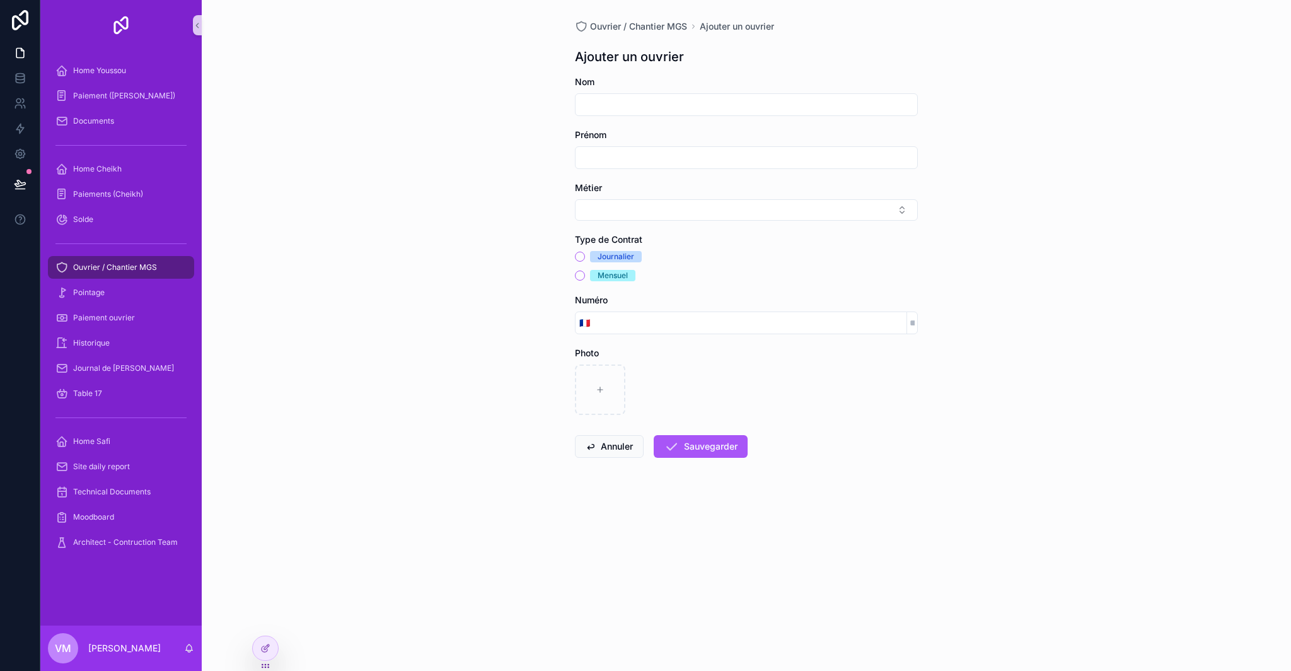
click at [585, 276] on div "Mensuel" at bounding box center [746, 275] width 343 height 11
click at [581, 262] on div "Journalier" at bounding box center [746, 256] width 343 height 11
click at [581, 257] on button "Journalier" at bounding box center [580, 257] width 10 height 10
click at [581, 257] on circle "scrollable content" at bounding box center [580, 257] width 8 height 8
click at [582, 276] on button "Mensuel" at bounding box center [580, 276] width 10 height 10
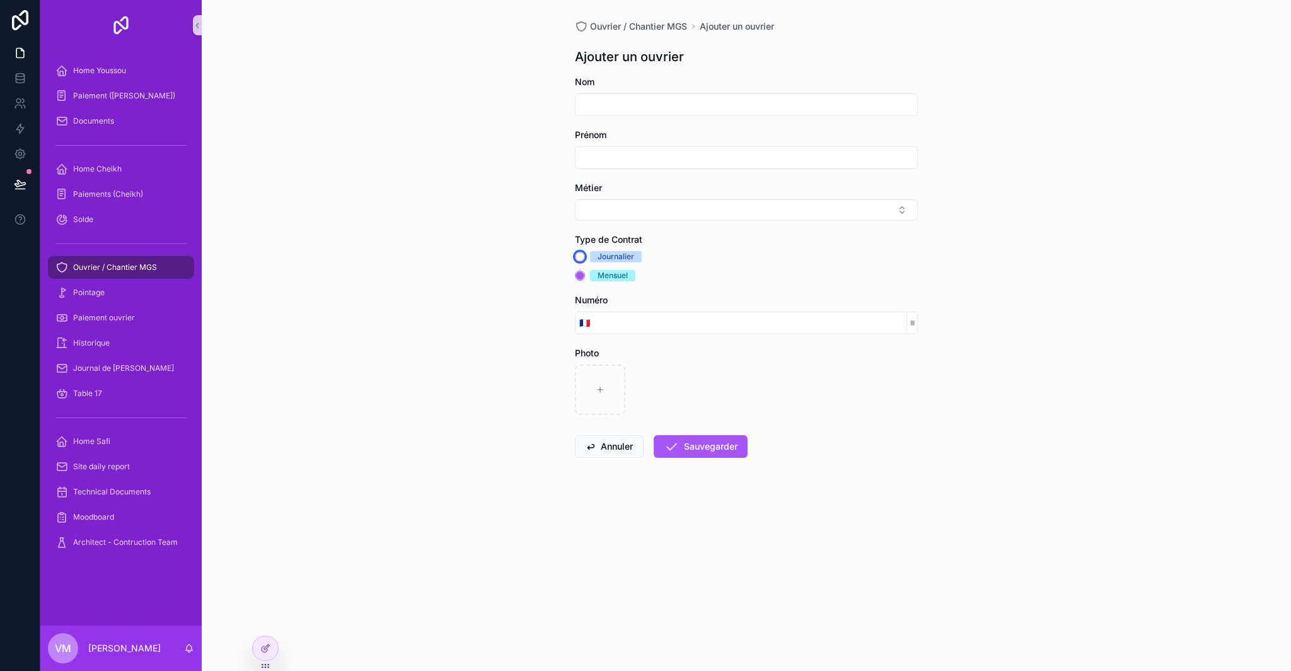
click at [581, 253] on button "Journalier" at bounding box center [580, 257] width 10 height 10
click at [552, 272] on div "Ouvrier / Chantier MGS Ajouter un ouvrier Ajouter un ouvrier Nom Prénom Métier …" at bounding box center [747, 335] width 1090 height 671
click at [580, 259] on circle "scrollable content" at bounding box center [580, 257] width 8 height 8
click at [520, 284] on div "Ouvrier / Chantier MGS Ajouter un ouvrier Ajouter un ouvrier Nom Prénom Métier …" at bounding box center [747, 335] width 1090 height 671
click at [148, 265] on span "Ouvrier / Chantier MGS" at bounding box center [115, 267] width 84 height 10
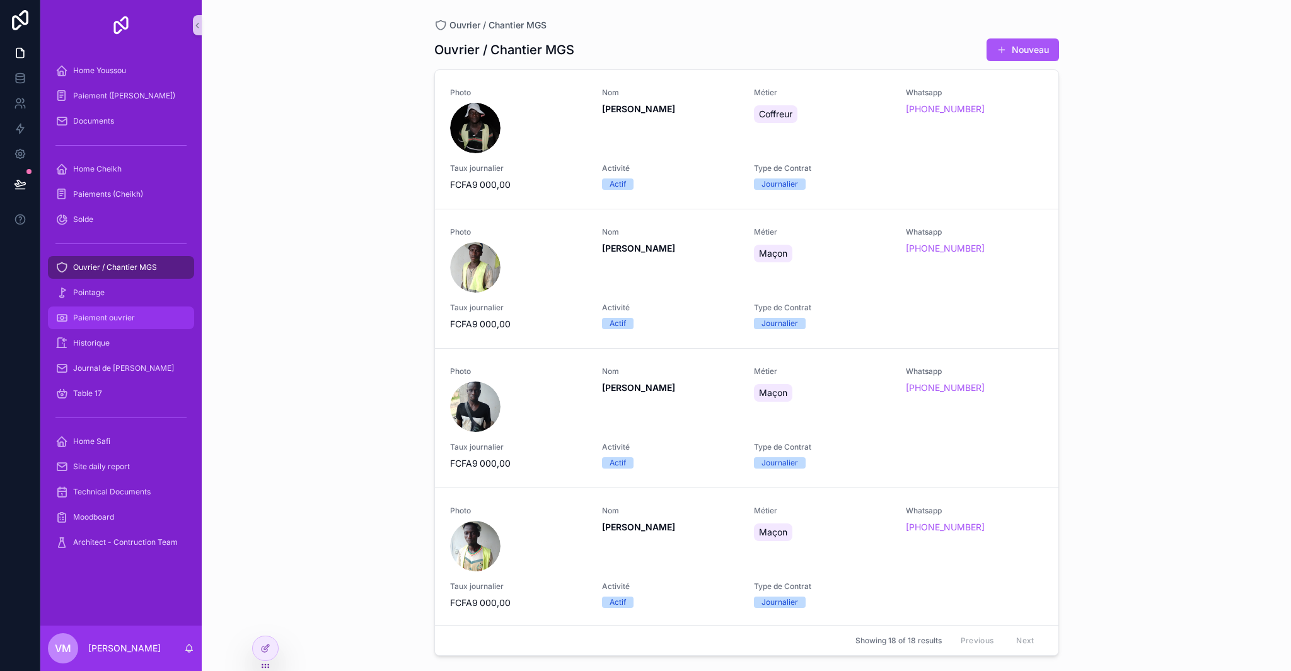
click at [134, 308] on div "Paiement ouvrier" at bounding box center [120, 318] width 131 height 20
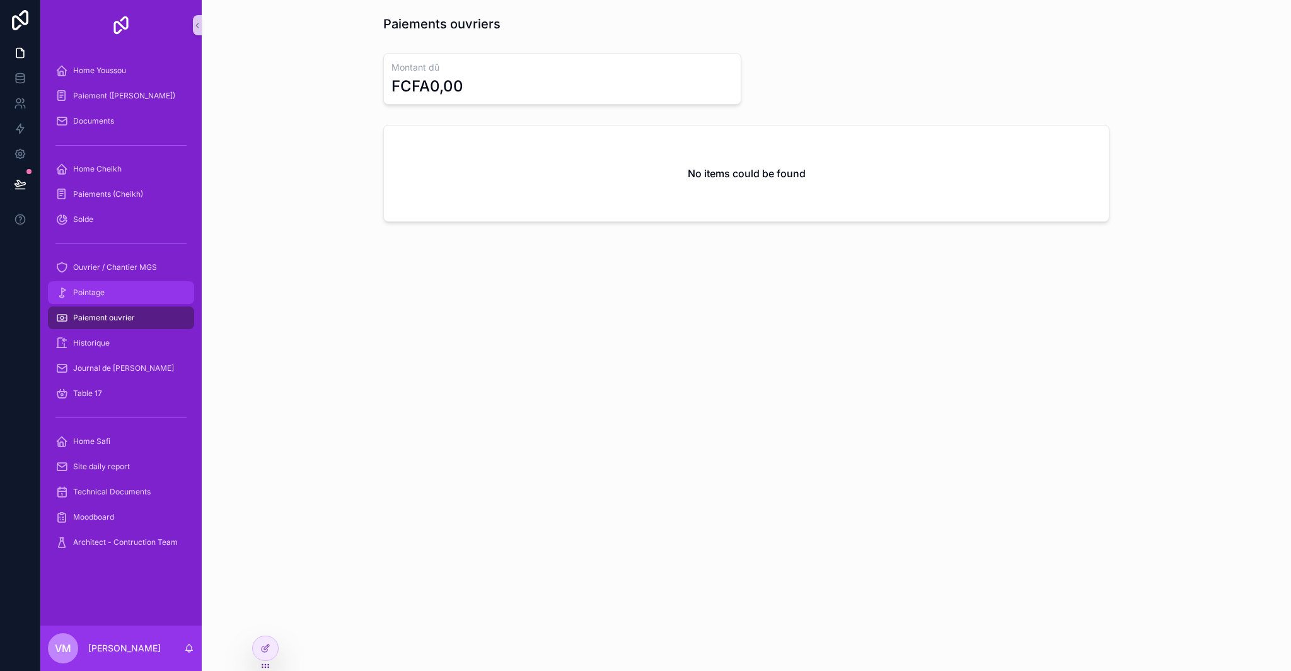
click at [134, 290] on div "Pointage" at bounding box center [120, 292] width 131 height 20
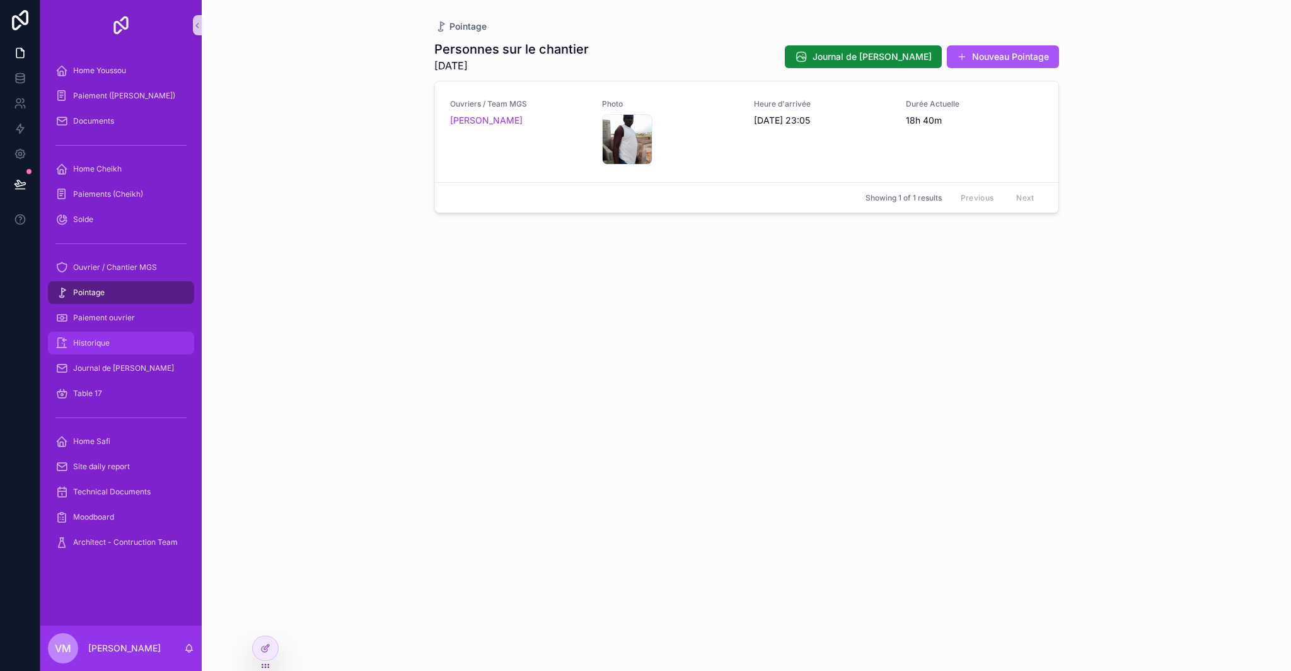
click at [125, 347] on div "Historique" at bounding box center [120, 343] width 131 height 20
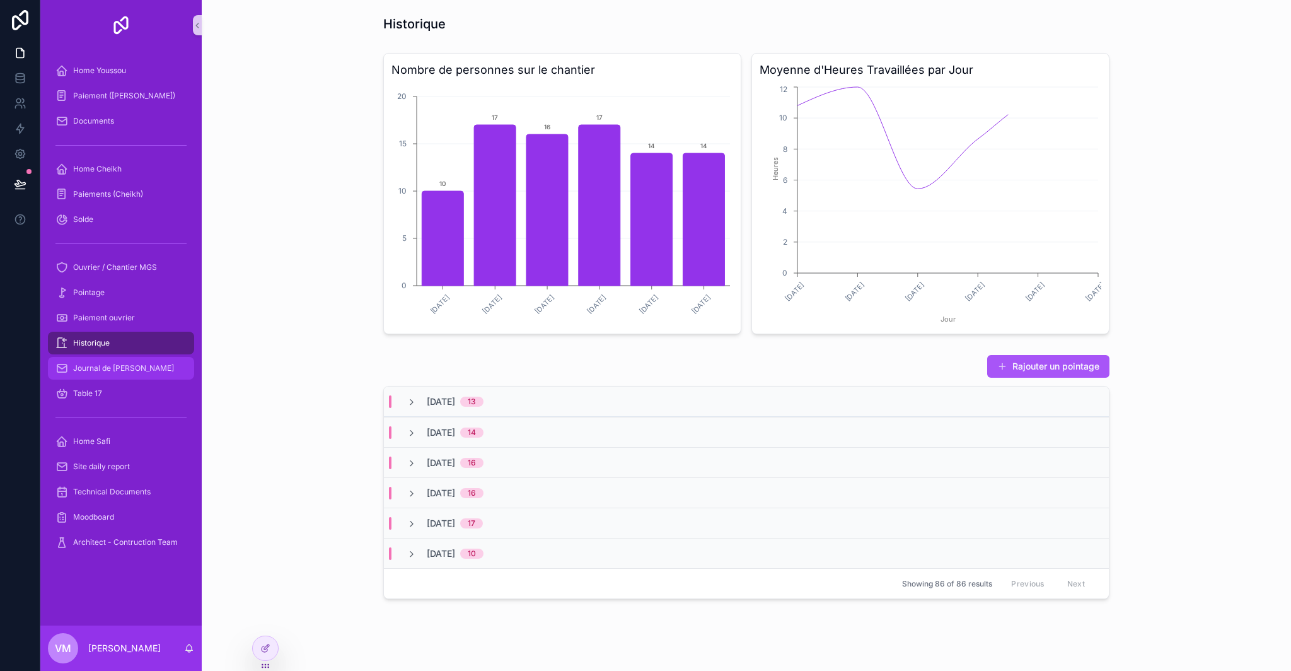
click at [123, 368] on span "Journal de [PERSON_NAME]" at bounding box center [123, 368] width 101 height 10
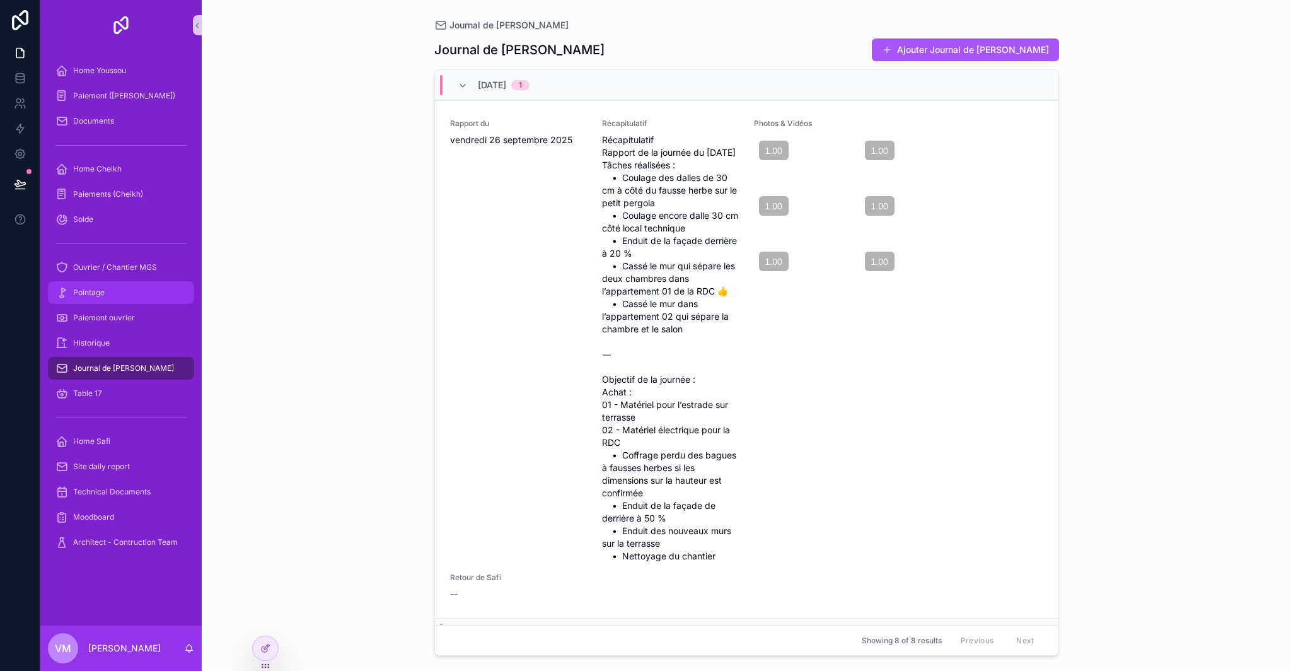
click at [115, 295] on div "Pointage" at bounding box center [120, 292] width 131 height 20
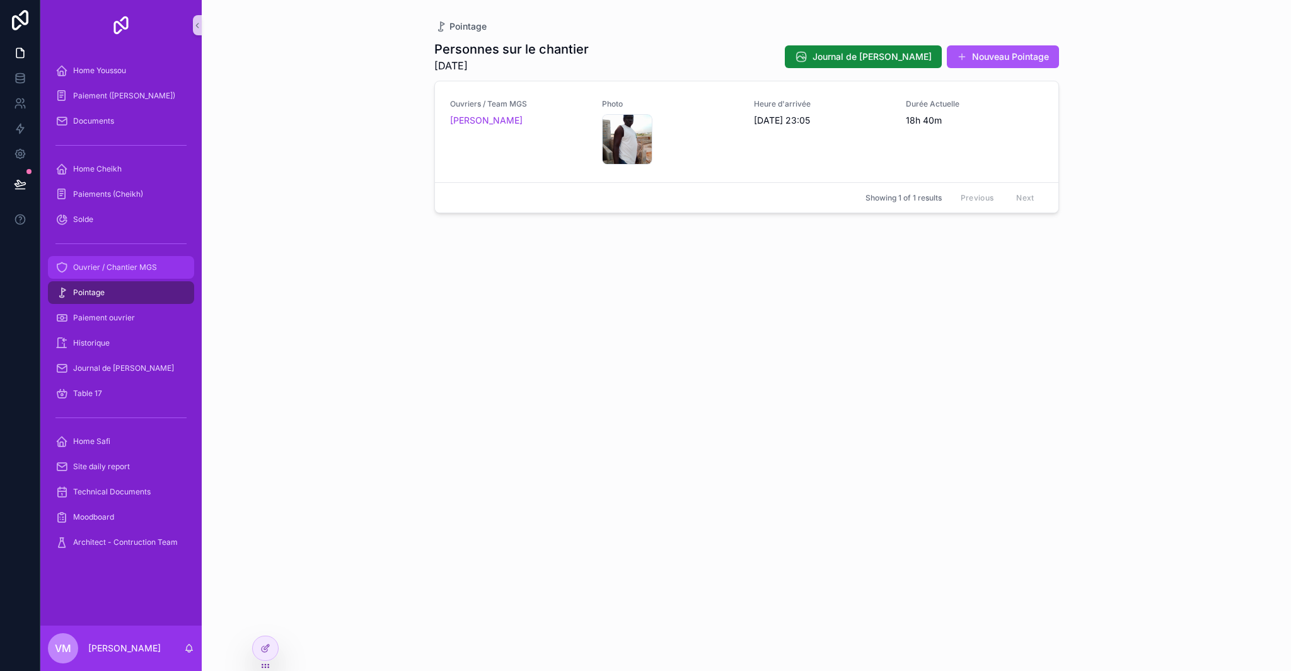
click at [127, 273] on div "Ouvrier / Chantier MGS" at bounding box center [120, 267] width 131 height 20
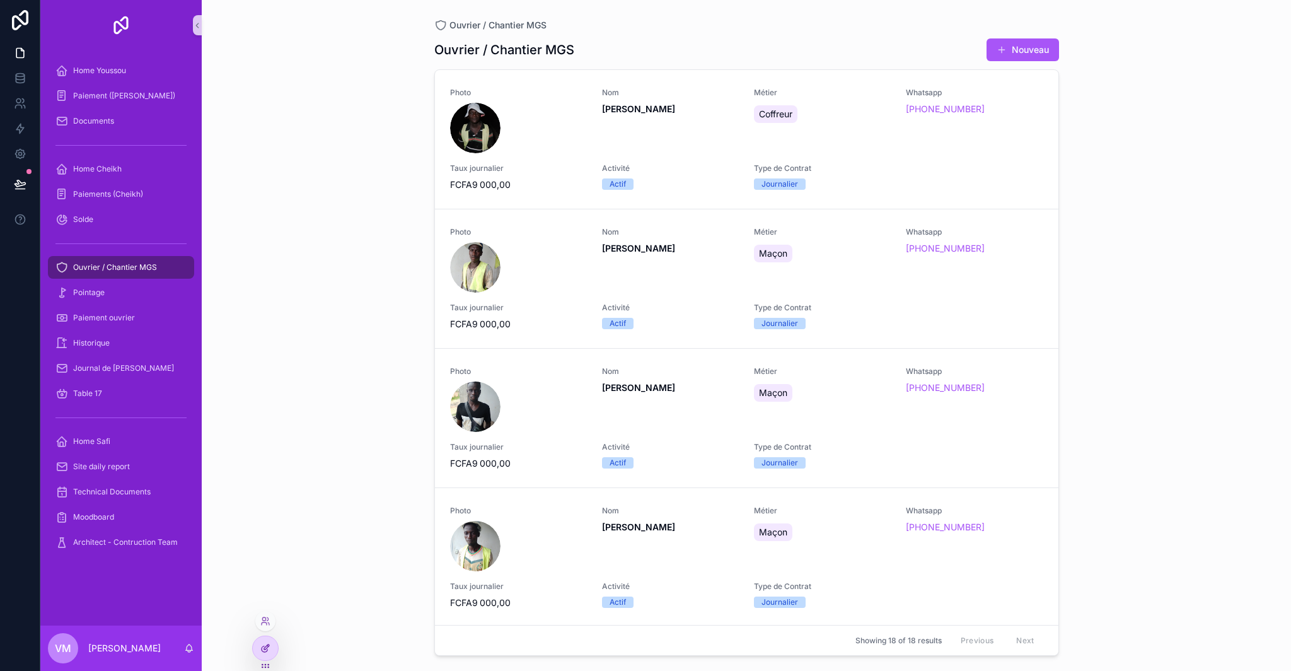
click at [272, 649] on div at bounding box center [265, 648] width 25 height 24
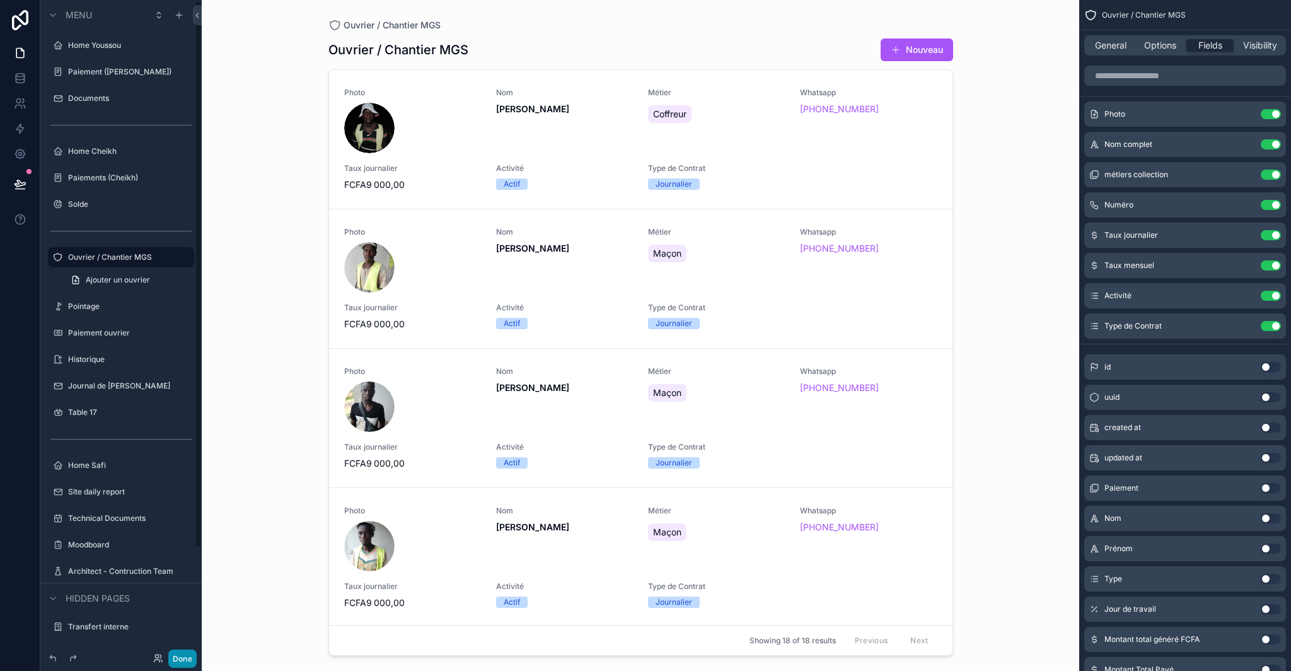
click at [177, 655] on button "Done" at bounding box center [182, 658] width 28 height 18
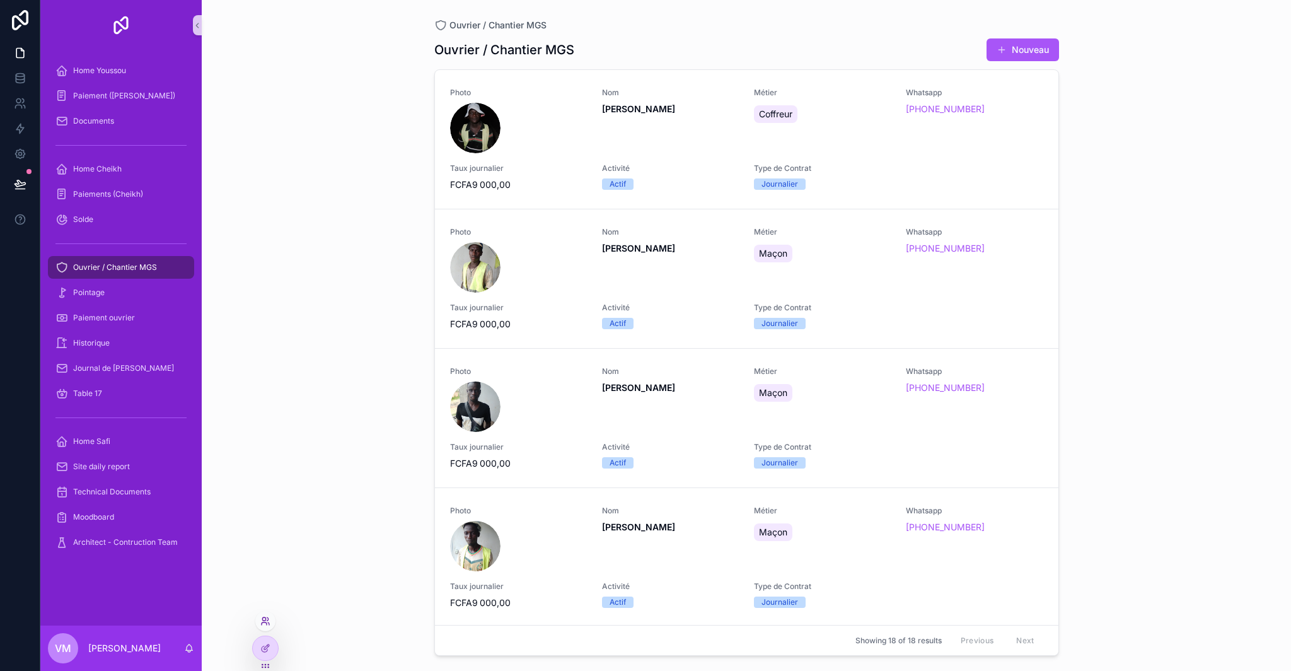
click at [267, 625] on icon at bounding box center [264, 623] width 5 height 3
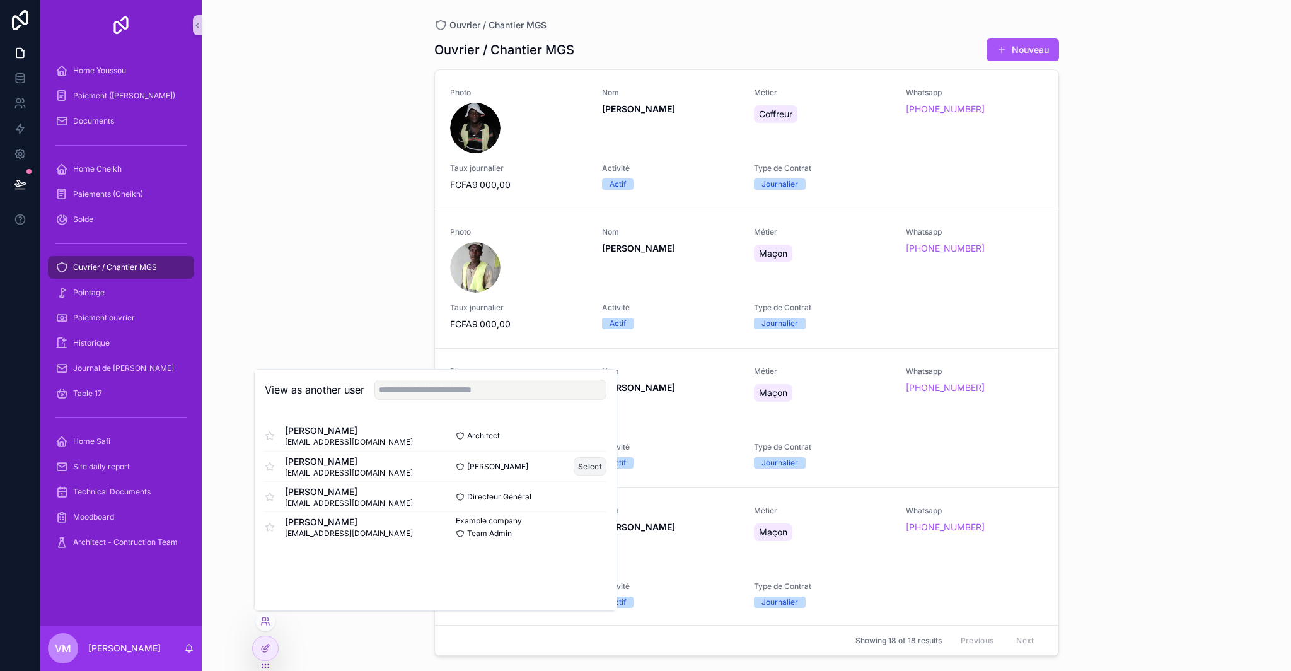
click at [589, 470] on button "Select" at bounding box center [590, 466] width 33 height 18
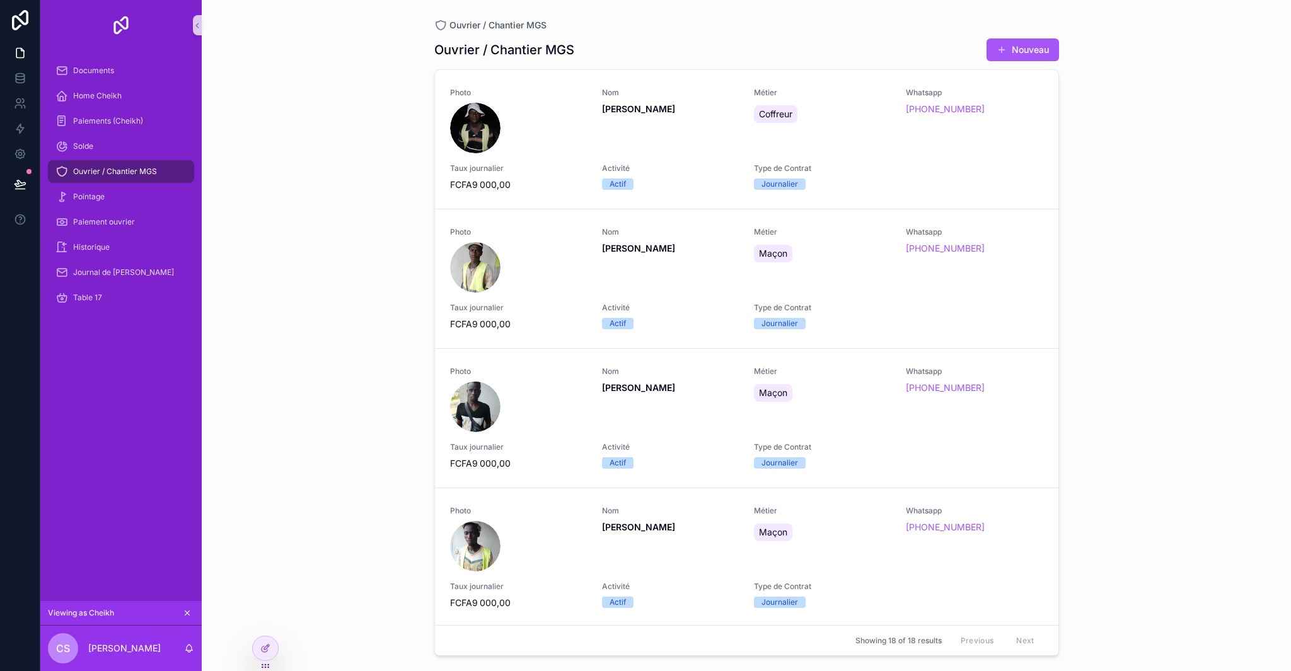
click at [133, 83] on div "Documents" at bounding box center [120, 70] width 161 height 25
click at [115, 73] on div "Documents" at bounding box center [120, 71] width 131 height 20
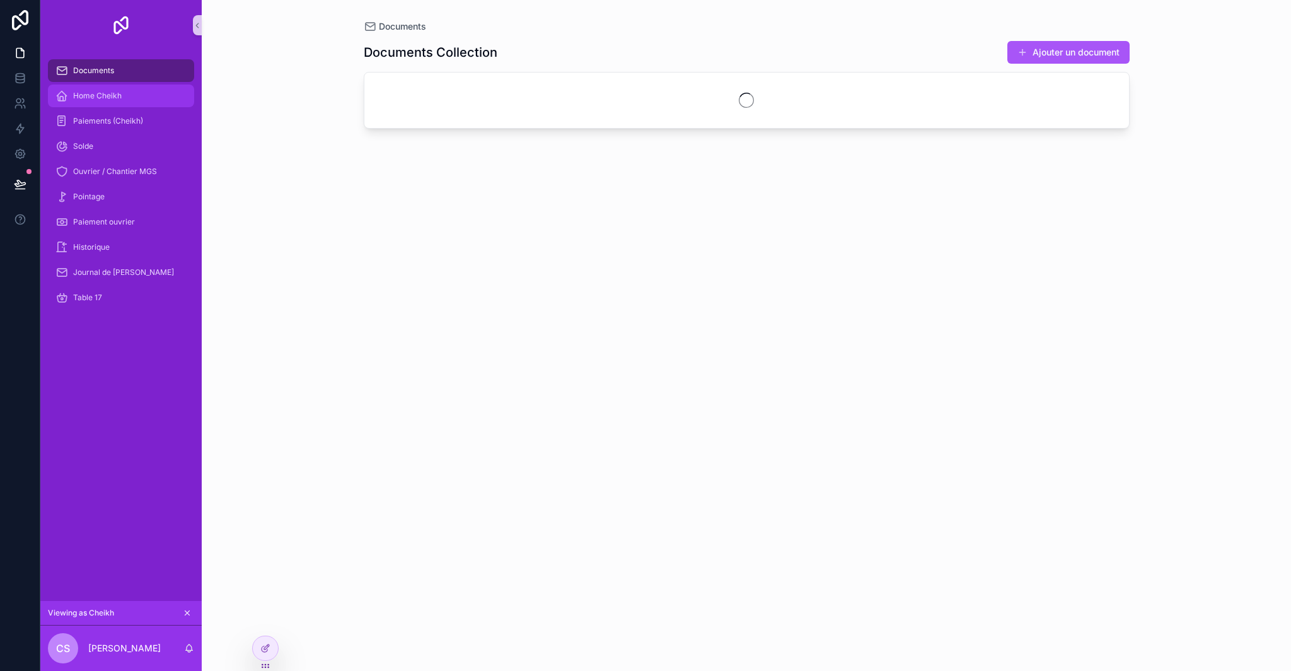
click at [111, 89] on div "Home Cheikh" at bounding box center [120, 96] width 131 height 20
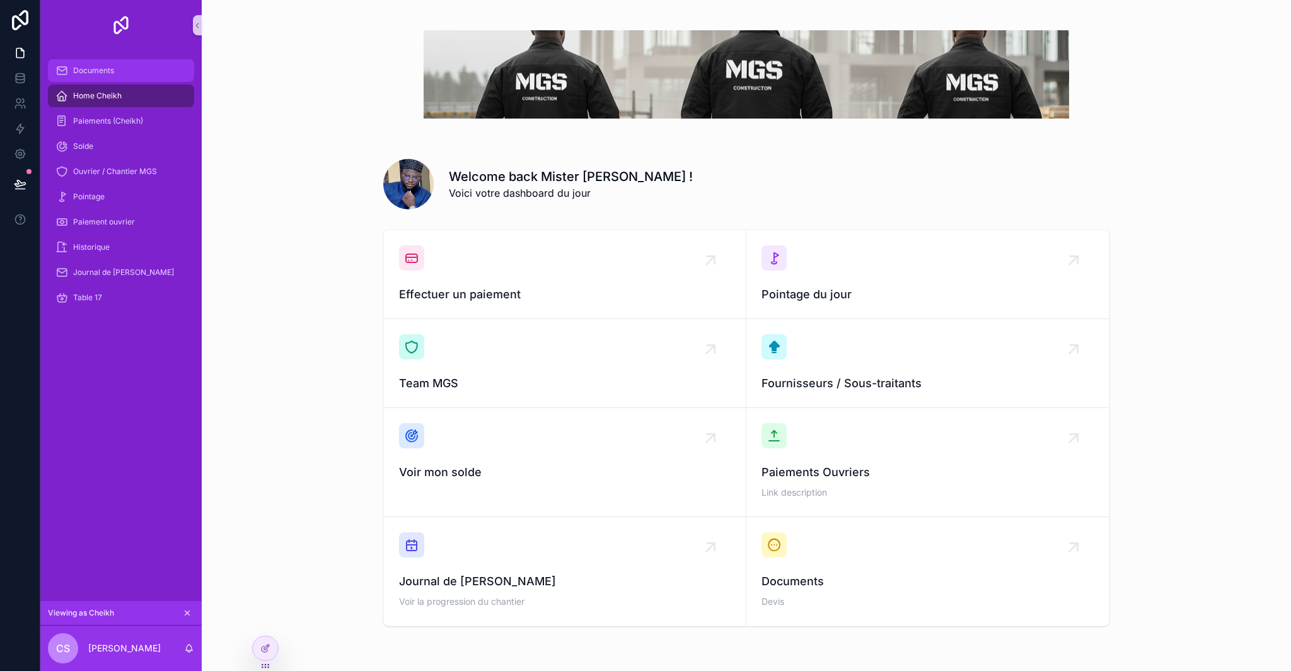
click at [143, 68] on div "Documents" at bounding box center [120, 71] width 131 height 20
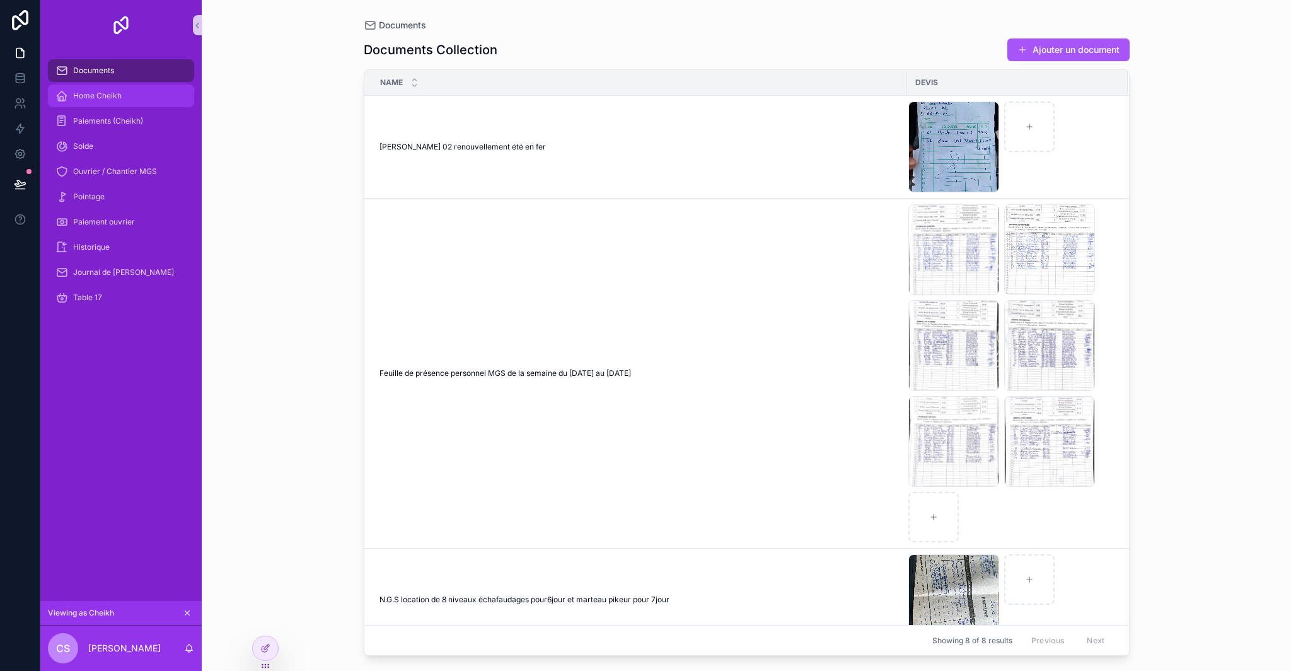
click at [143, 94] on div "Home Cheikh" at bounding box center [120, 96] width 131 height 20
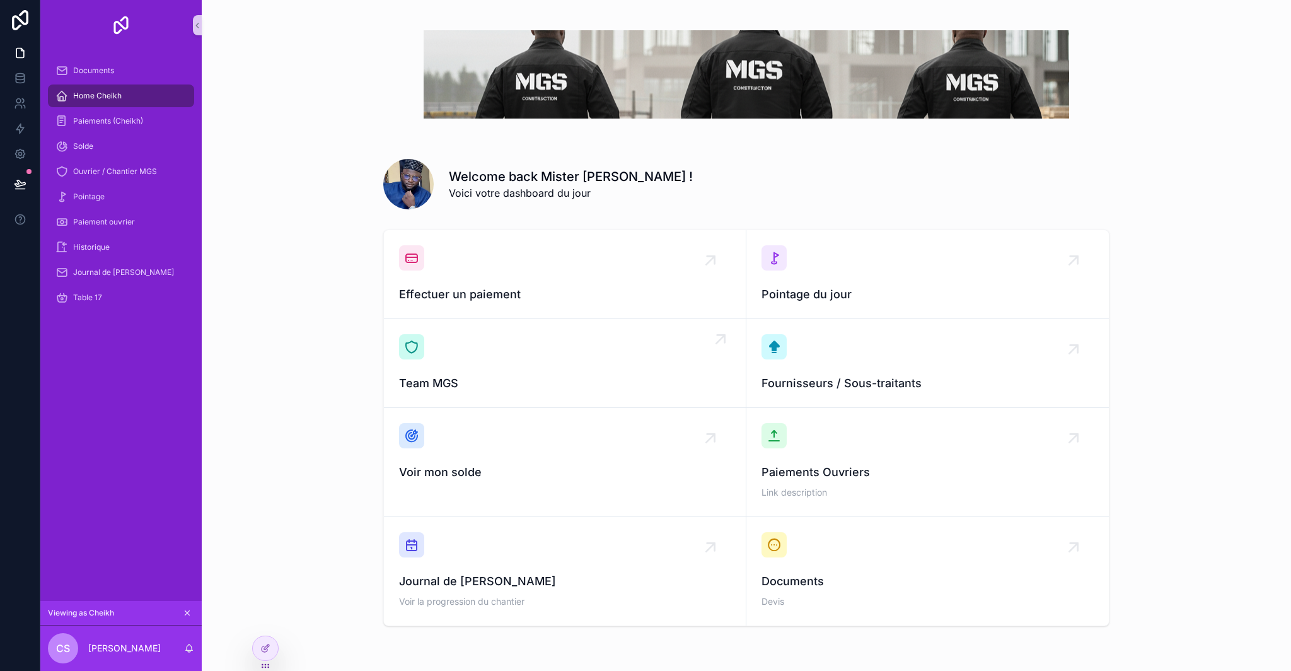
click at [504, 380] on span "Team MGS" at bounding box center [565, 384] width 332 height 18
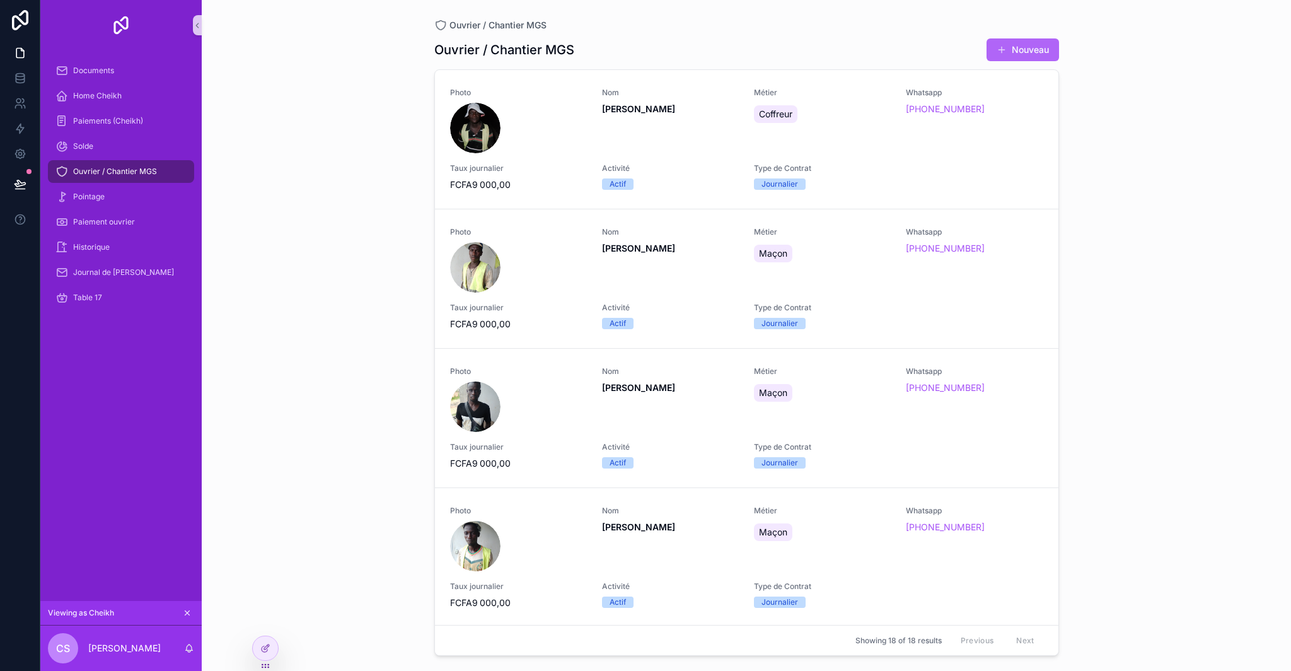
click at [1032, 48] on button "Nouveau" at bounding box center [1023, 49] width 73 height 23
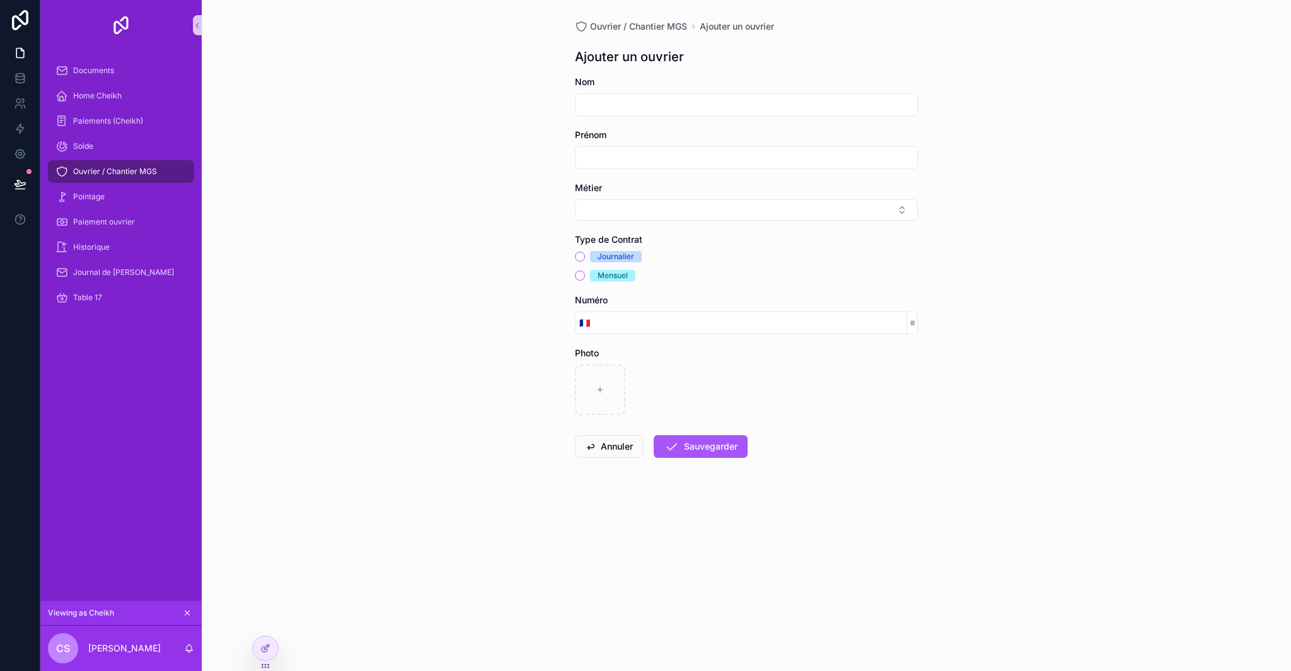
click at [102, 169] on span "Ouvrier / Chantier MGS" at bounding box center [115, 171] width 84 height 10
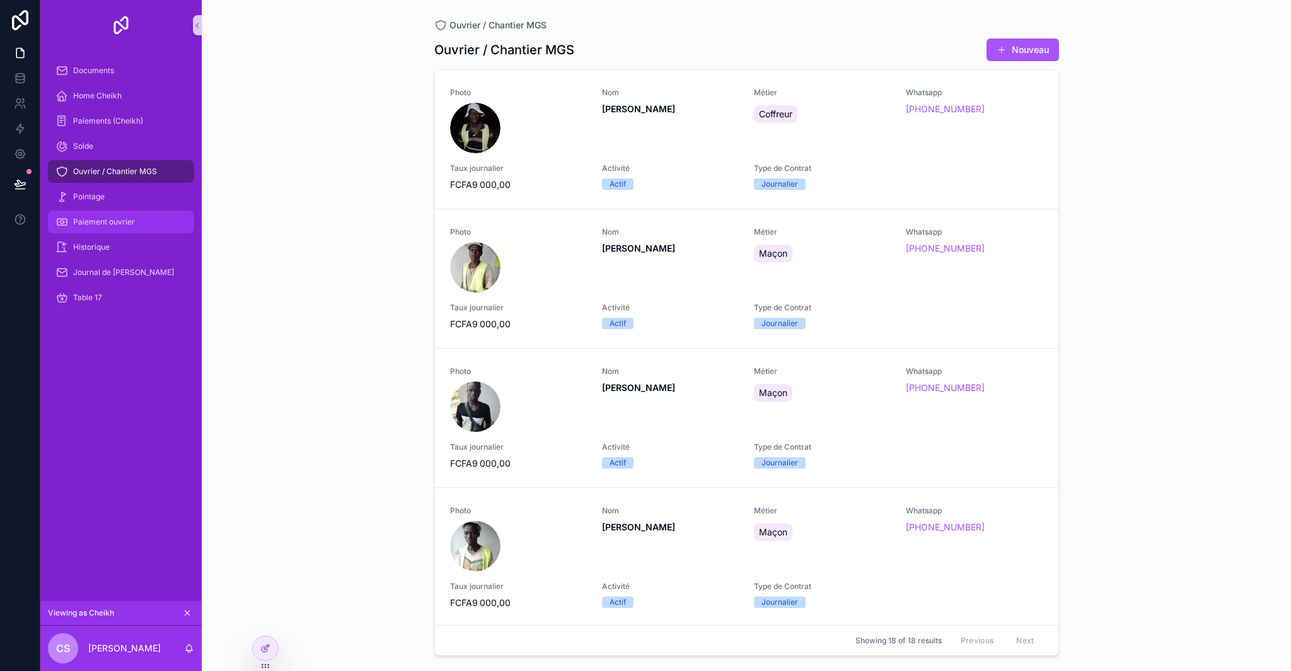
click at [127, 218] on span "Paiement ouvrier" at bounding box center [104, 222] width 62 height 10
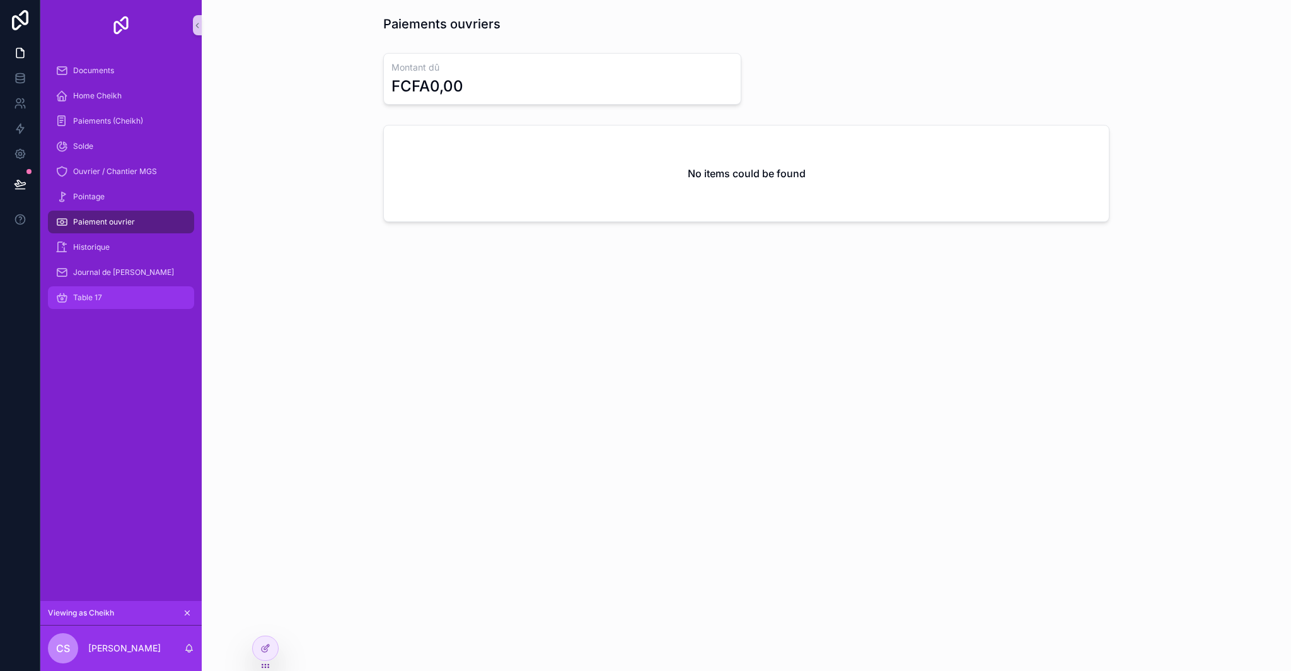
click at [91, 298] on span "Table 17" at bounding box center [87, 298] width 29 height 10
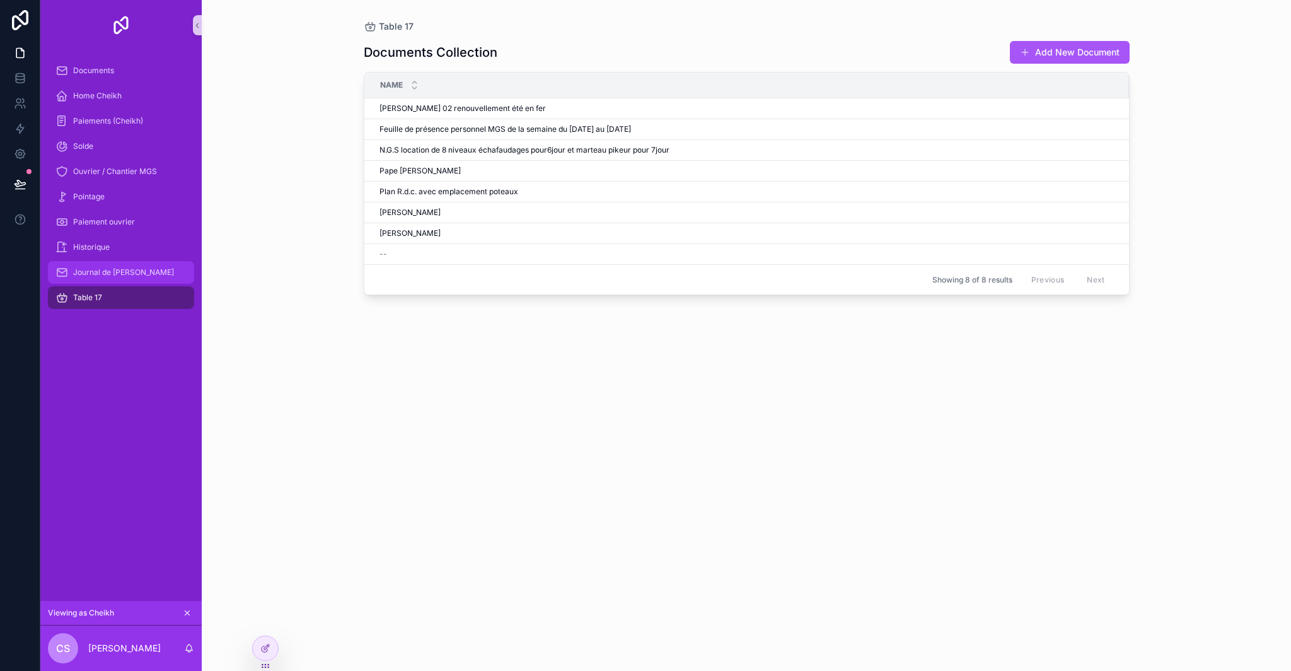
click at [117, 262] on div "Journal de [PERSON_NAME]" at bounding box center [120, 272] width 131 height 20
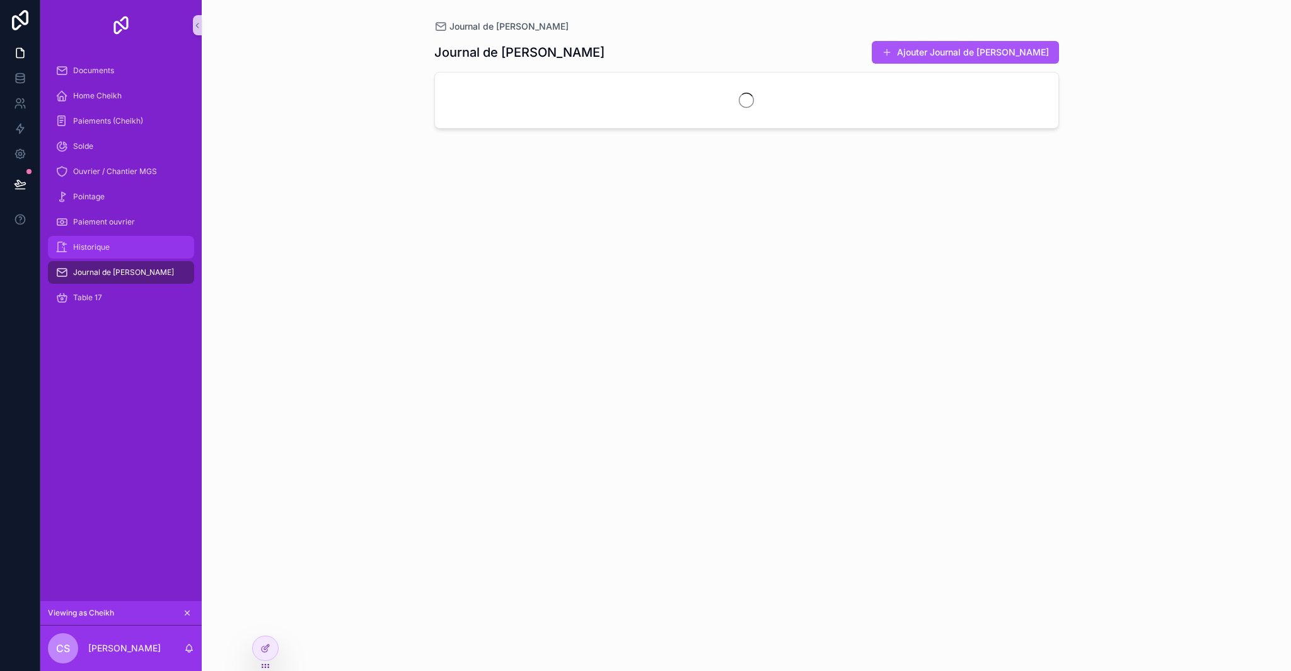
click at [117, 254] on div "Historique" at bounding box center [120, 247] width 131 height 20
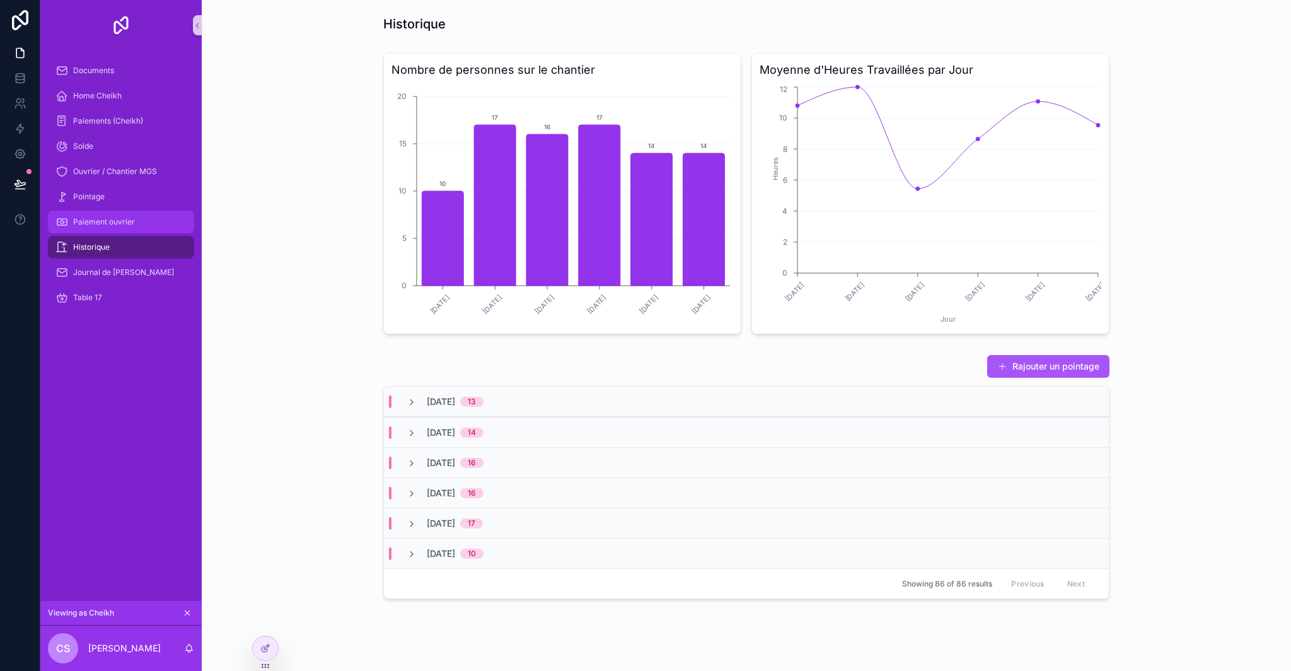
click at [122, 216] on div "Paiement ouvrier" at bounding box center [120, 222] width 131 height 20
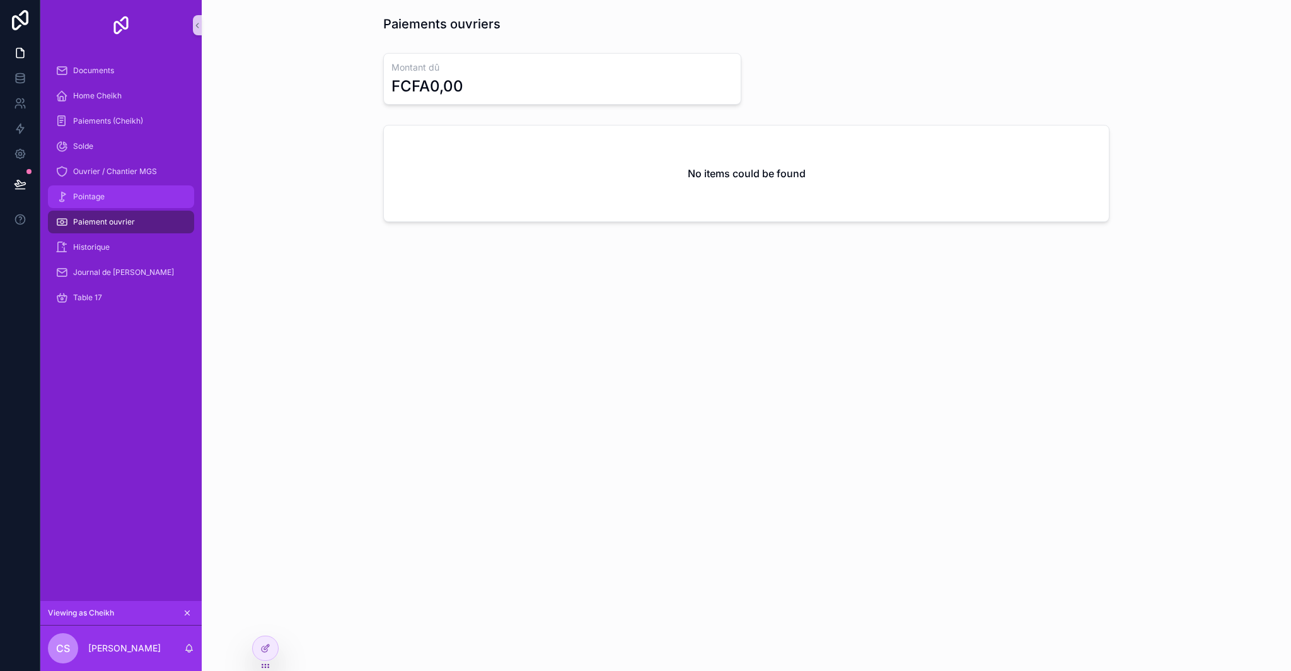
click at [122, 199] on div "Pointage" at bounding box center [120, 197] width 131 height 20
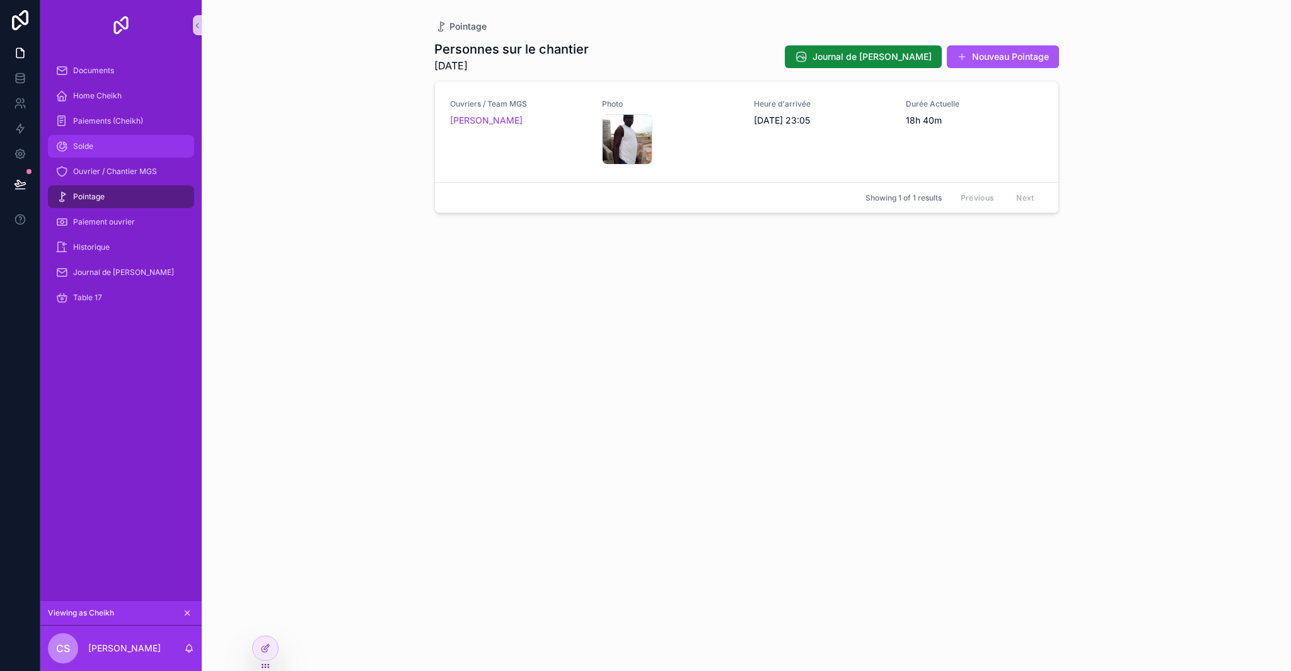
click at [127, 156] on link "Solde" at bounding box center [121, 146] width 146 height 23
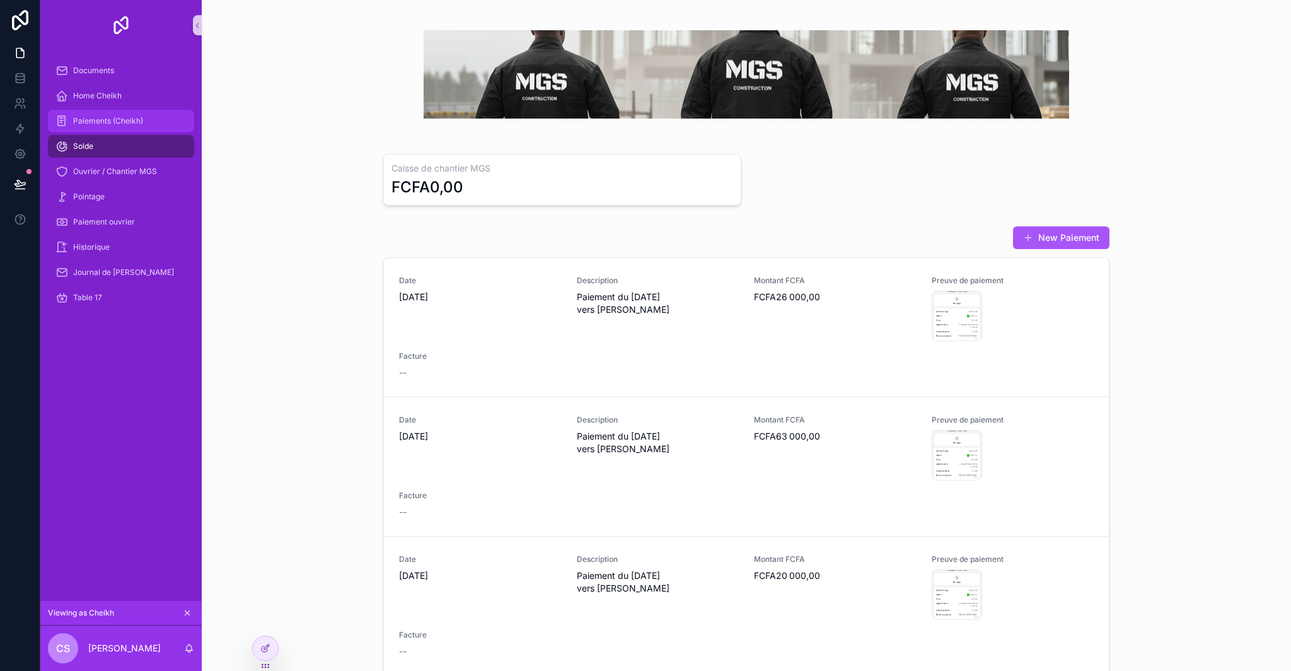
click at [123, 126] on div "Paiements (Cheikh)" at bounding box center [120, 121] width 131 height 20
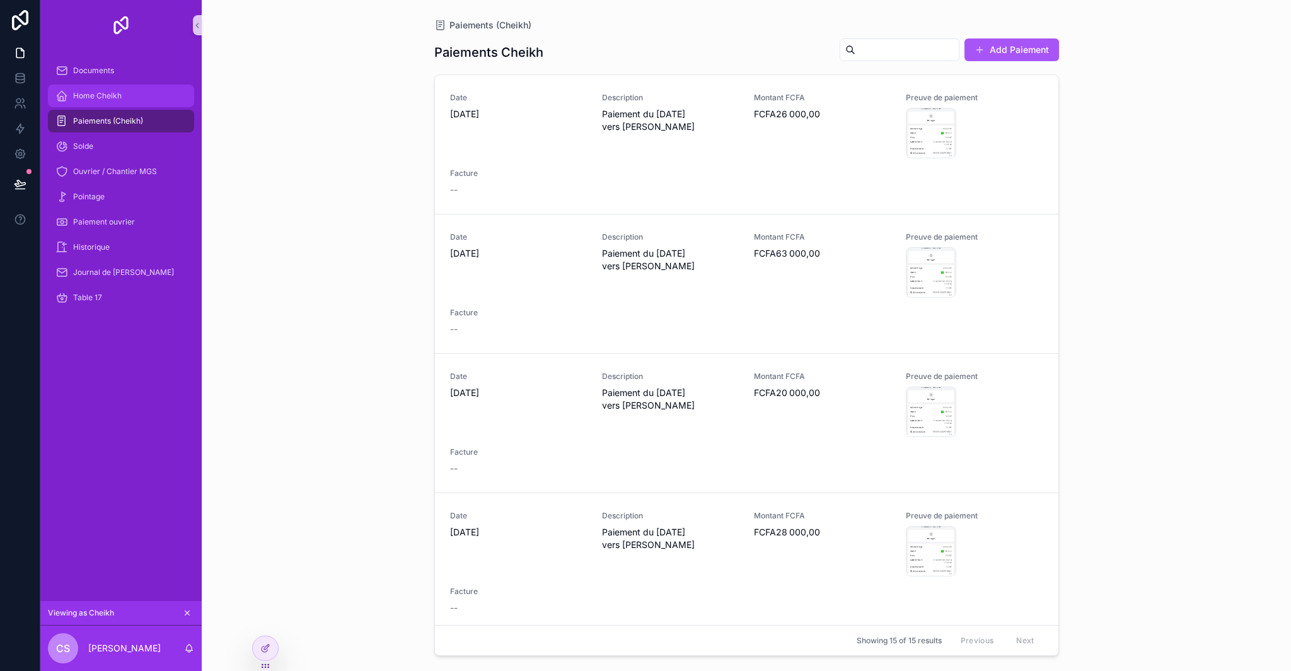
click at [124, 102] on div "Home Cheikh" at bounding box center [120, 96] width 131 height 20
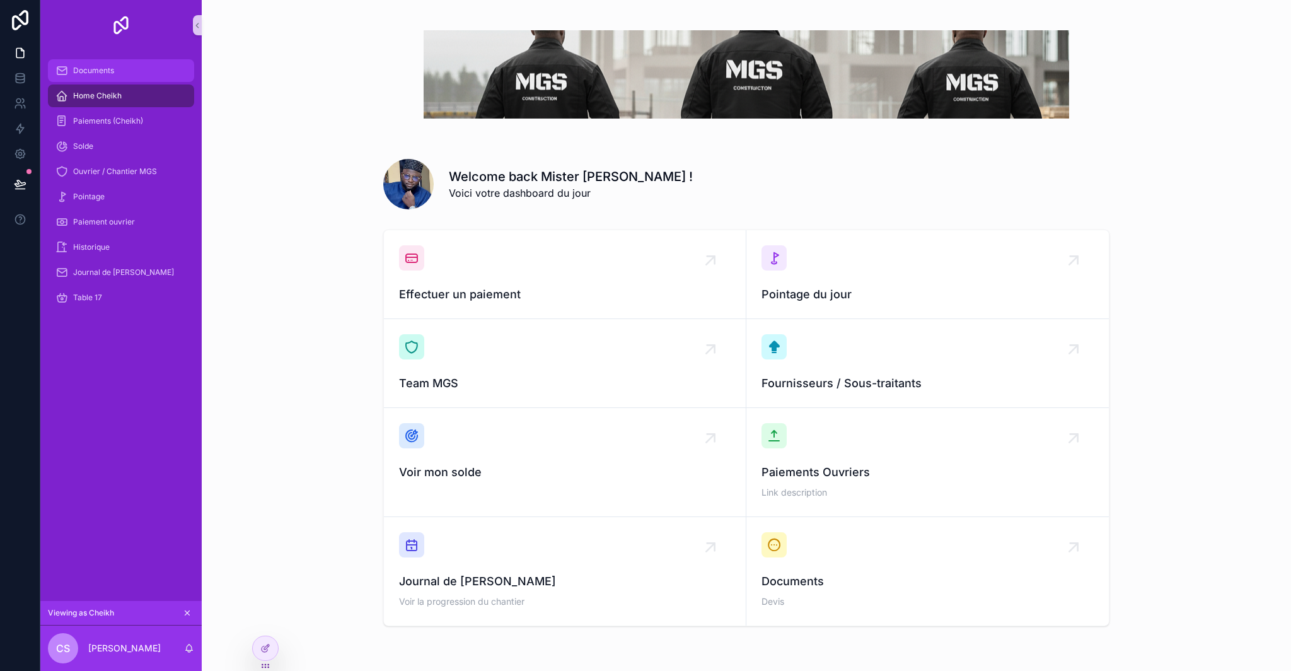
click at [123, 77] on div "Documents" at bounding box center [120, 71] width 131 height 20
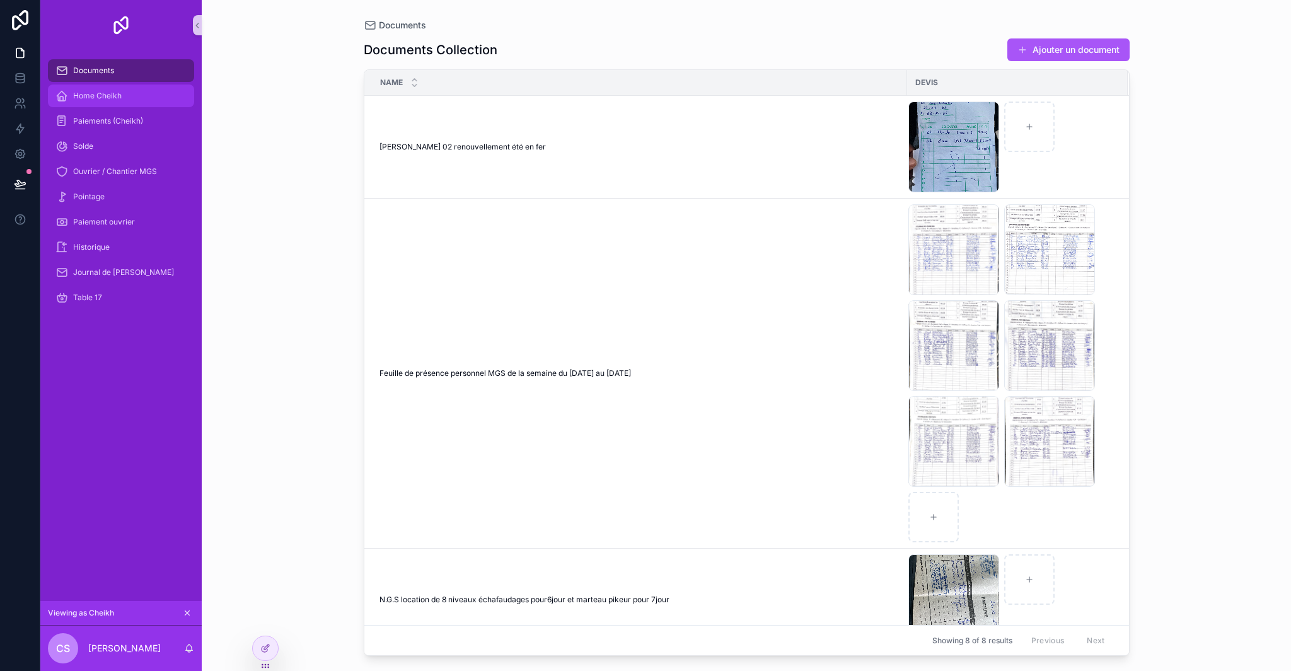
click at [114, 102] on div "Home Cheikh" at bounding box center [120, 96] width 131 height 20
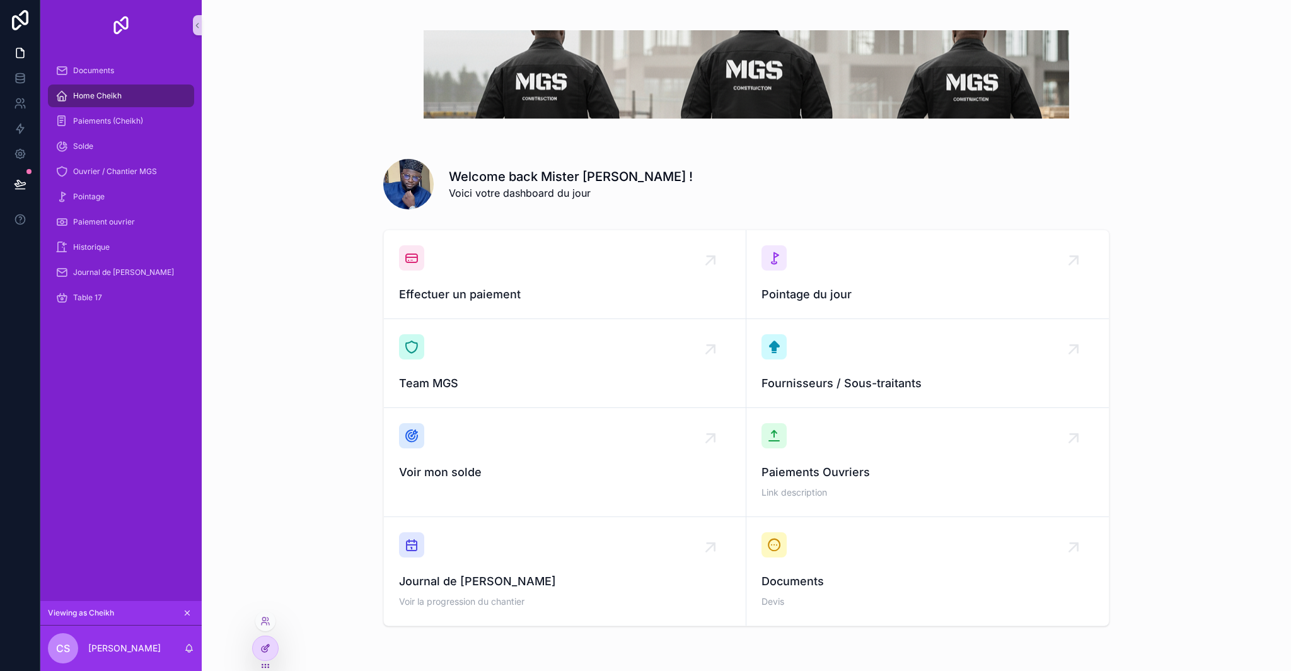
click at [269, 653] on div at bounding box center [265, 648] width 25 height 24
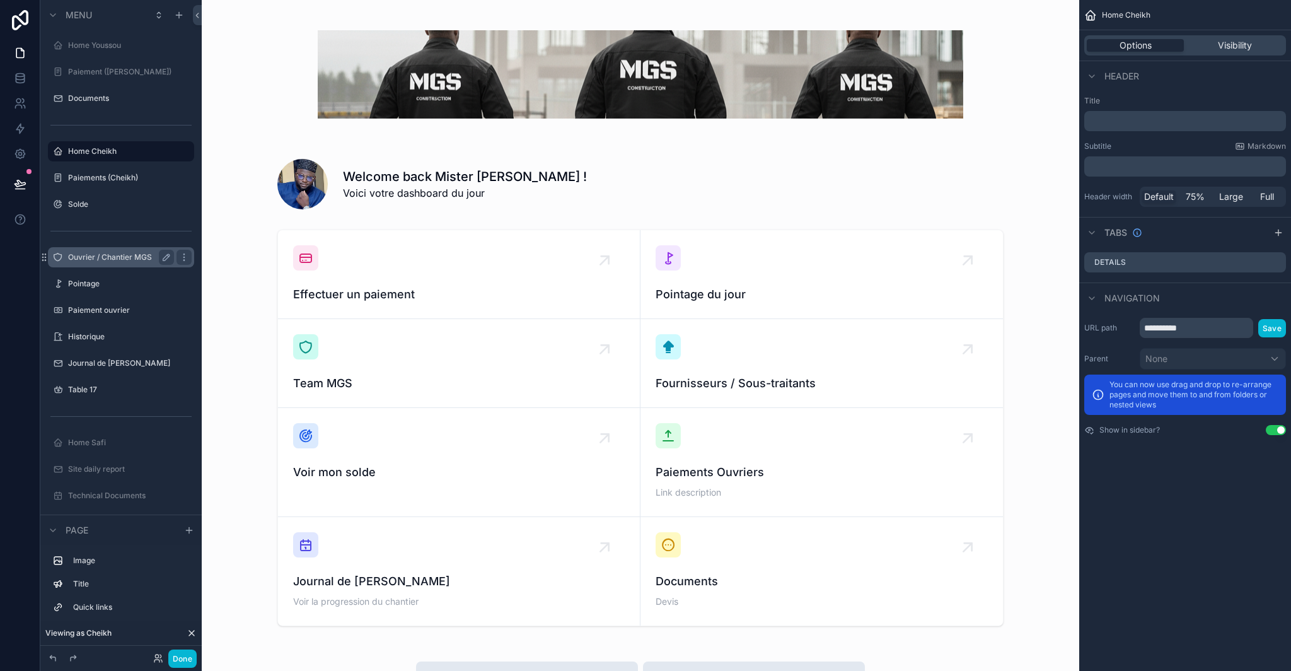
click at [108, 257] on label "Ouvrier / Chantier MGS" at bounding box center [118, 257] width 101 height 10
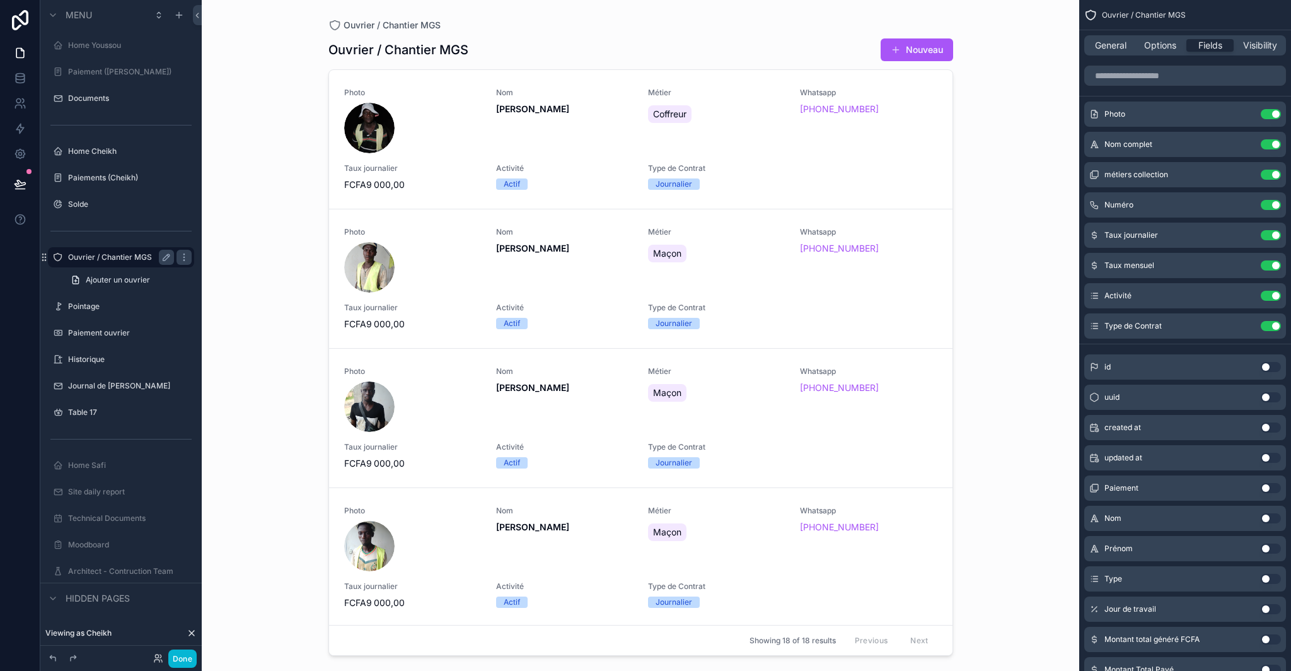
click at [905, 48] on div "scrollable content" at bounding box center [640, 328] width 645 height 656
click at [922, 54] on button "Nouveau" at bounding box center [917, 49] width 73 height 23
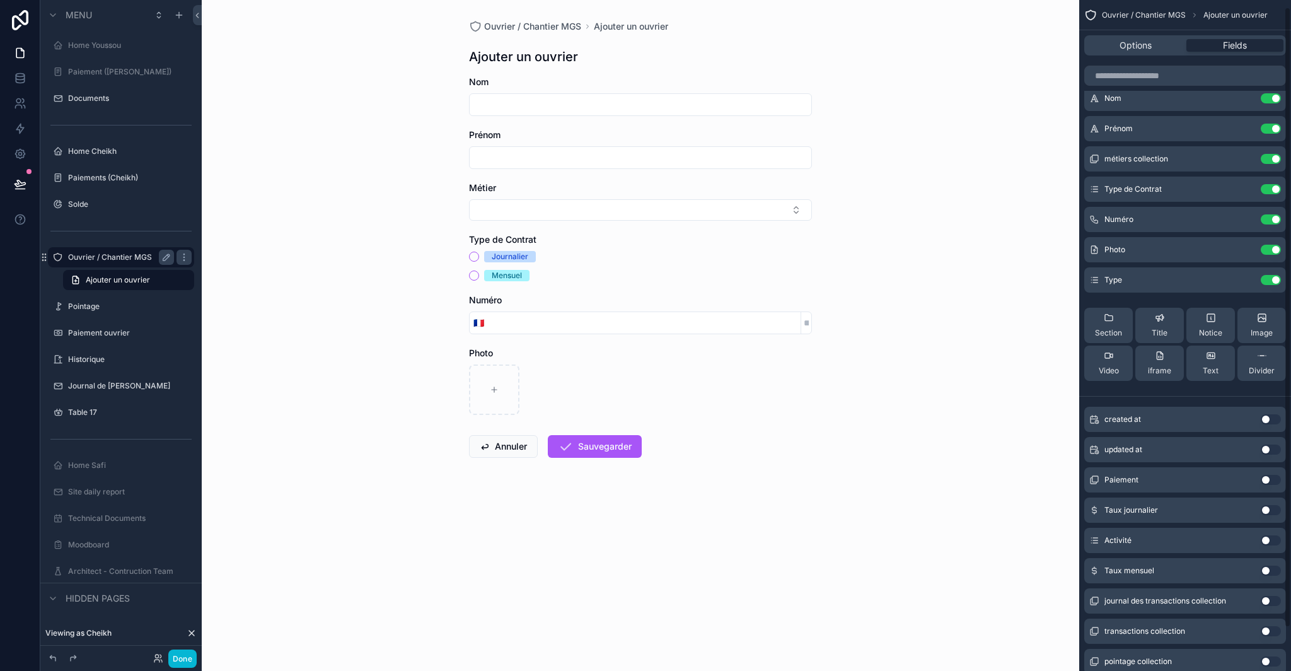
scroll to position [24, 0]
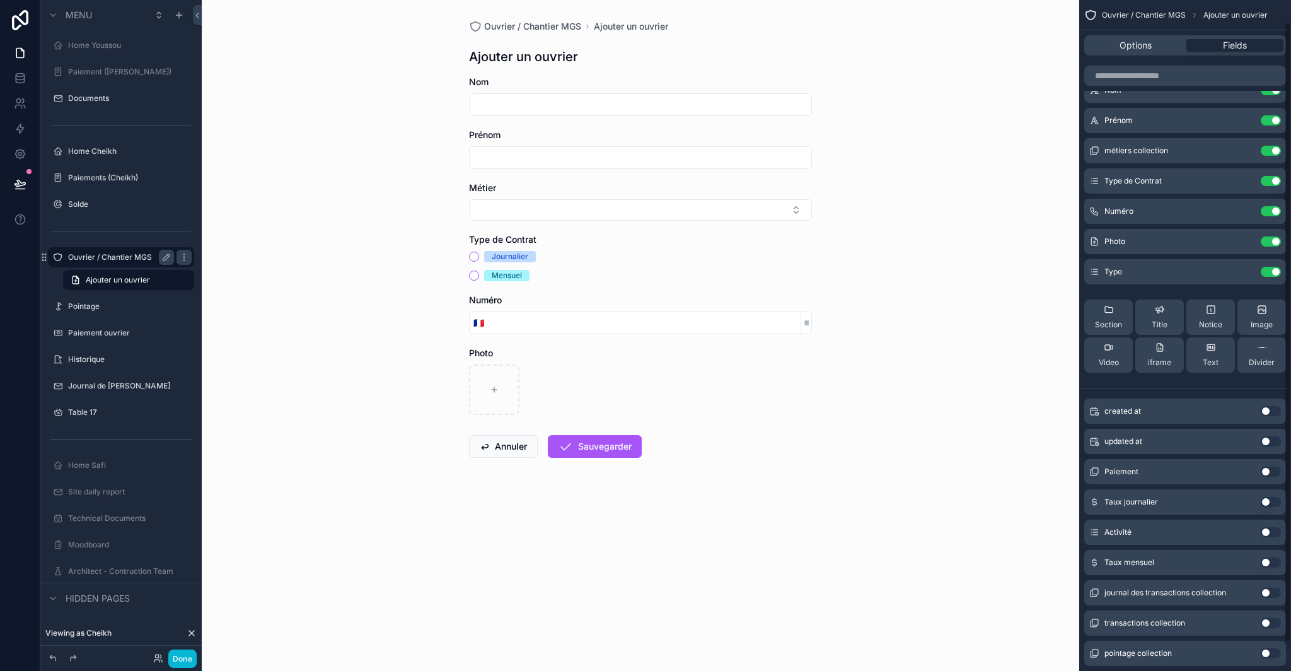
click at [1273, 501] on button "Use setting" at bounding box center [1271, 502] width 20 height 10
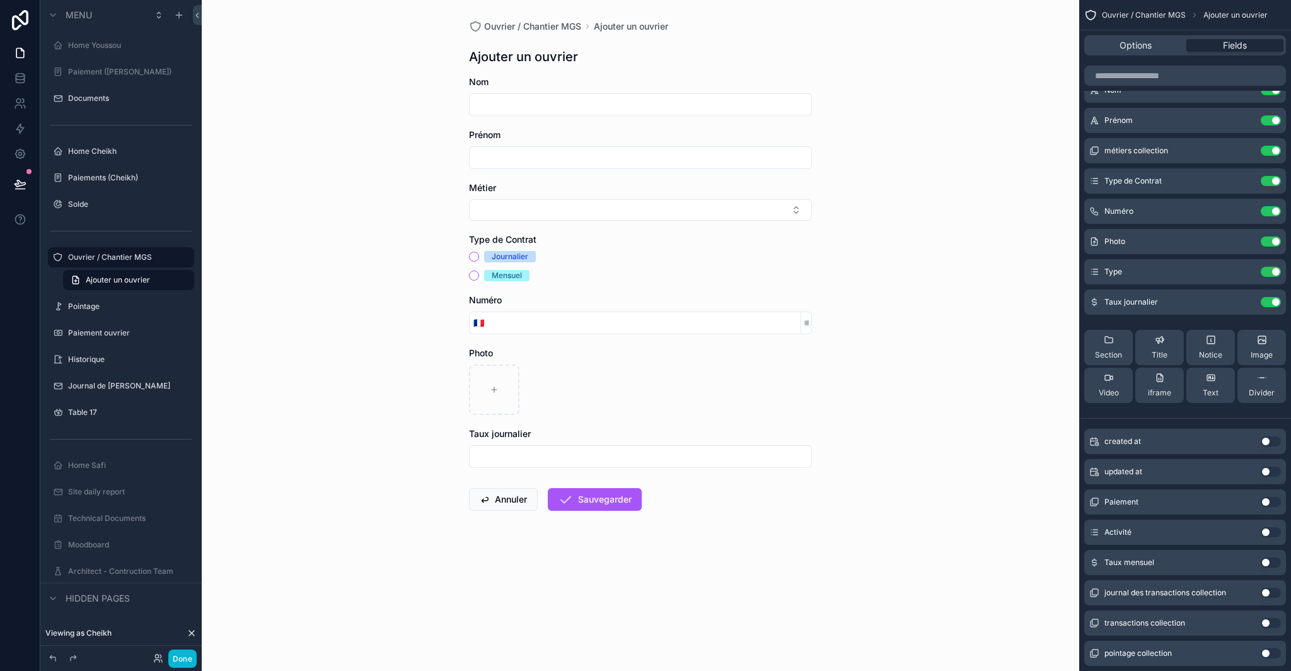
click at [1271, 564] on button "Use setting" at bounding box center [1271, 562] width 20 height 10
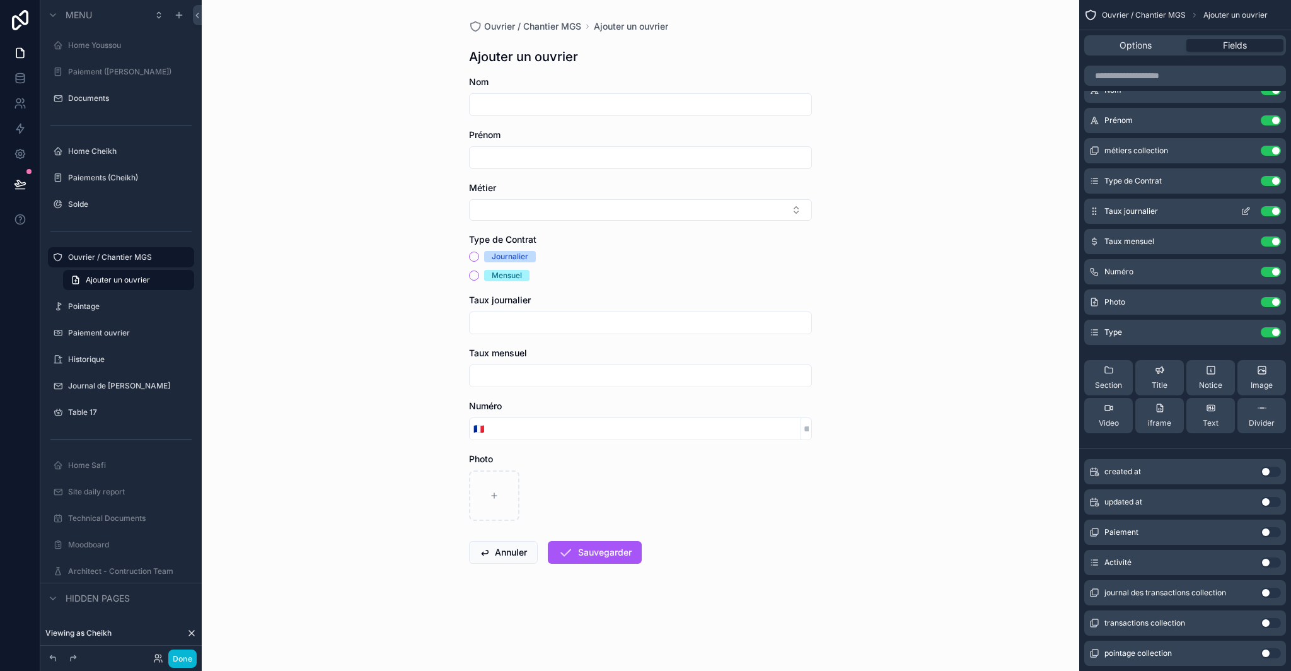
click at [1247, 212] on icon "scrollable content" at bounding box center [1247, 209] width 5 height 5
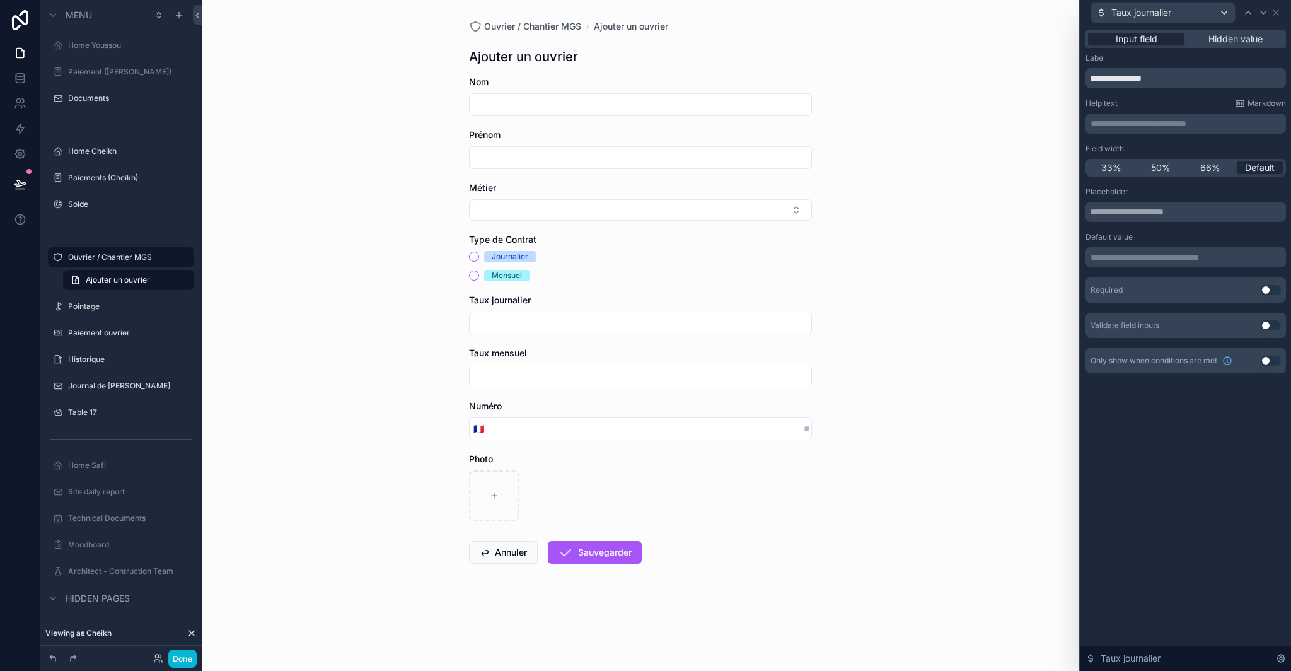
click at [1267, 363] on button "Use setting" at bounding box center [1271, 361] width 20 height 10
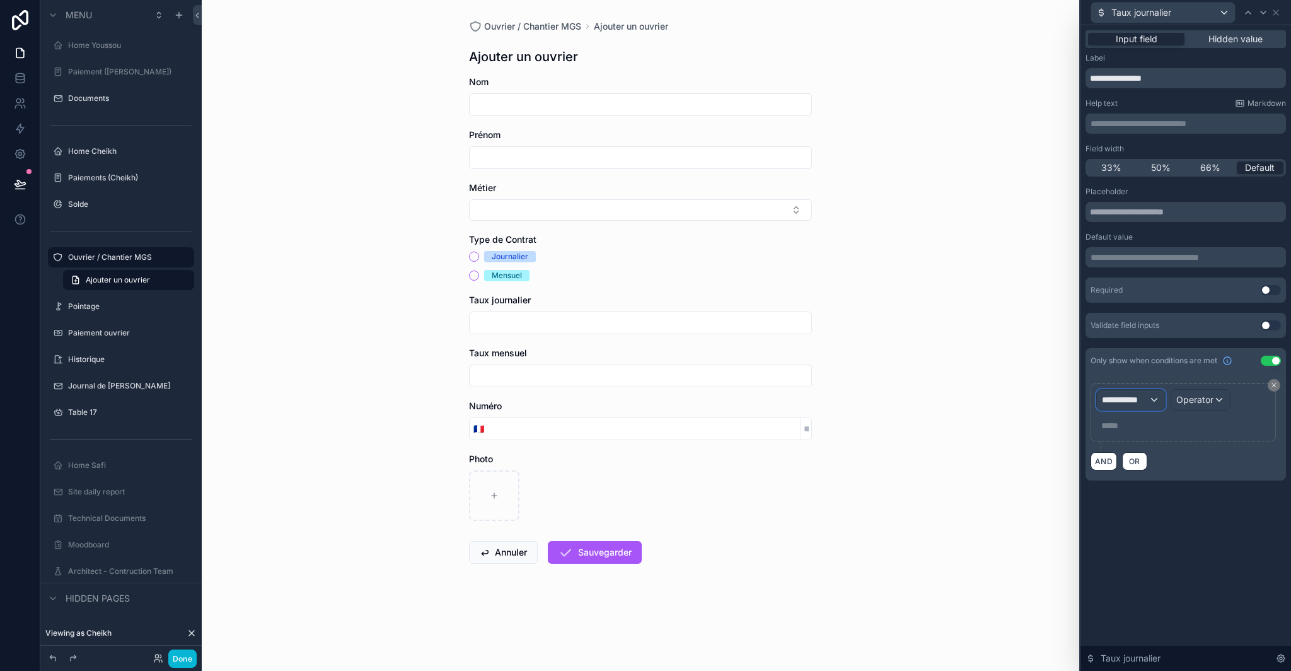
click at [1144, 398] on span "**********" at bounding box center [1125, 399] width 47 height 13
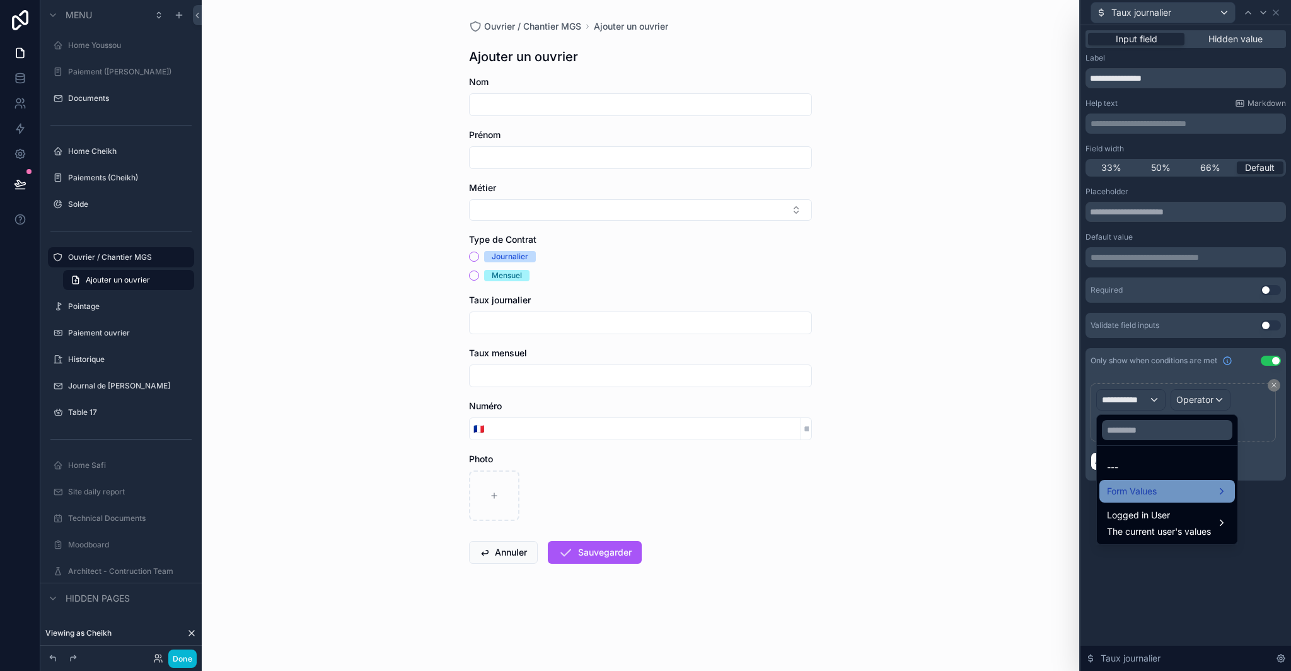
click at [1165, 489] on div "Form Values" at bounding box center [1167, 491] width 120 height 15
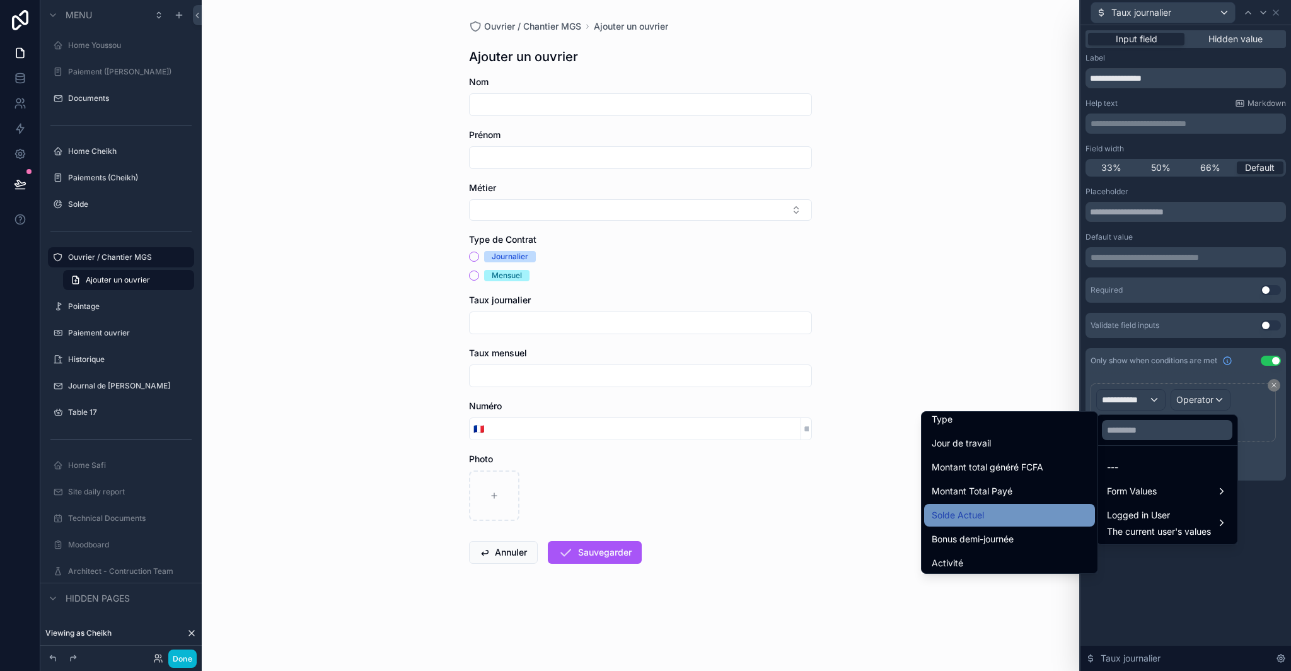
scroll to position [367, 0]
click at [996, 542] on div "Type de Contrat" at bounding box center [1010, 537] width 156 height 15
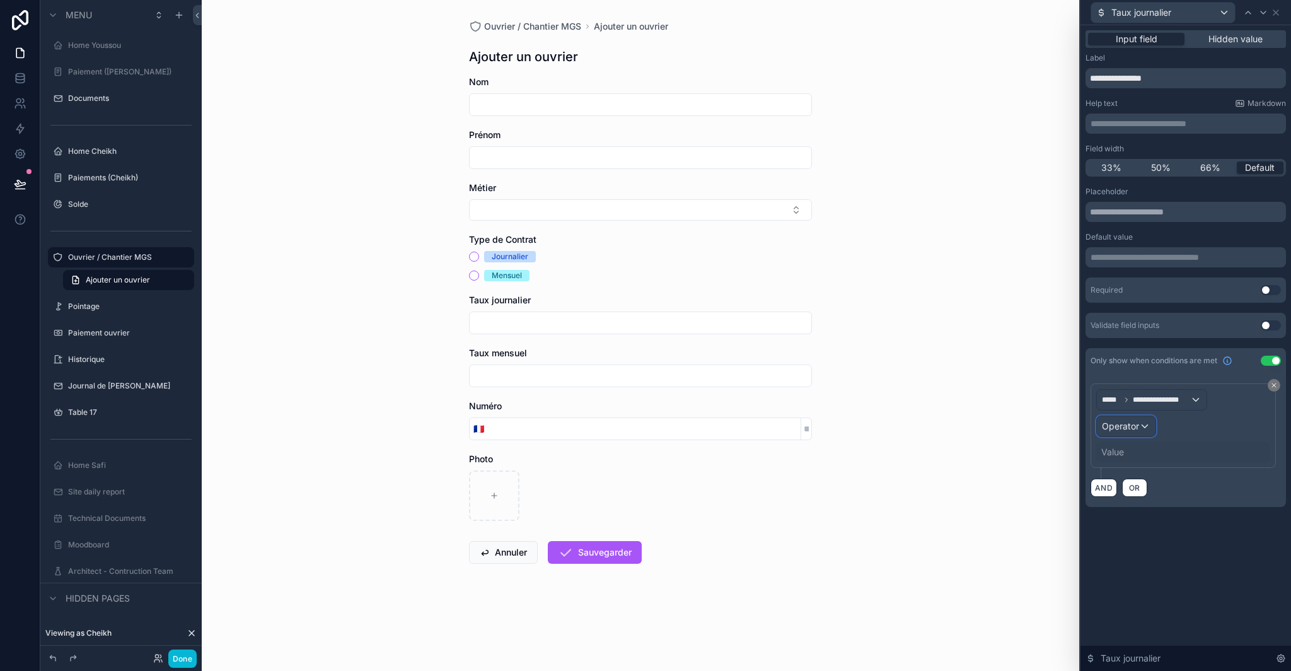
click at [1136, 429] on span "Operator" at bounding box center [1120, 426] width 37 height 11
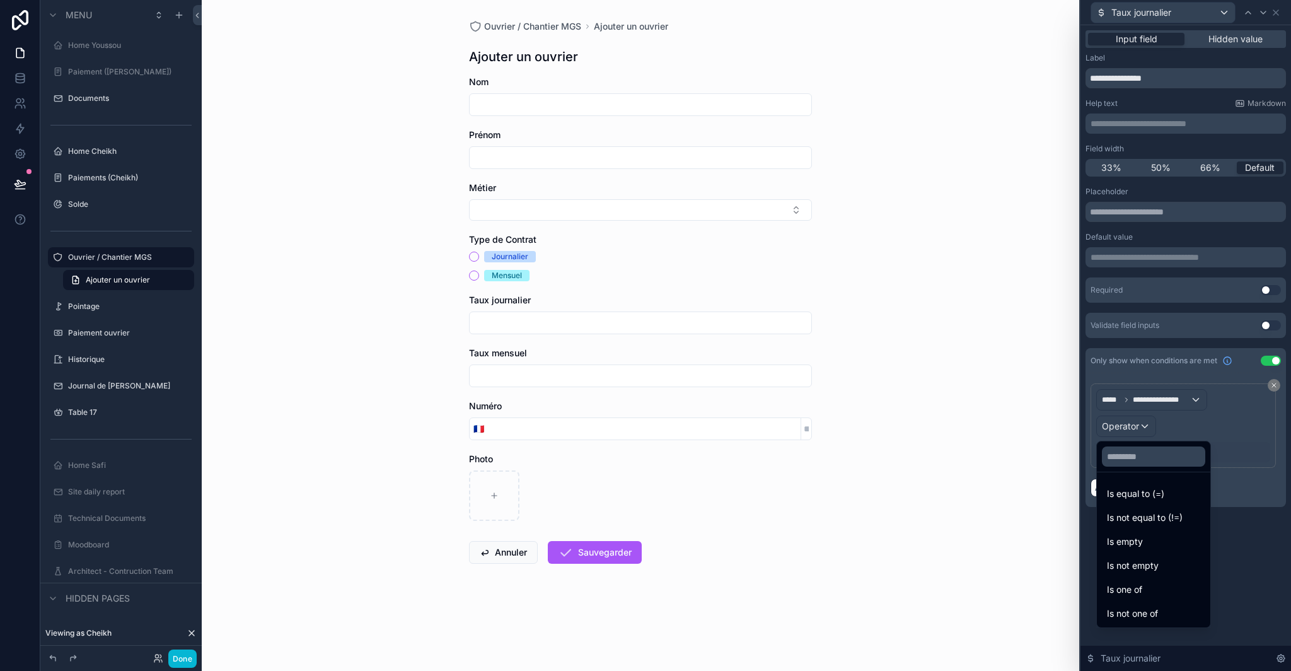
click at [1138, 500] on span "Is equal to (=)" at bounding box center [1135, 493] width 57 height 15
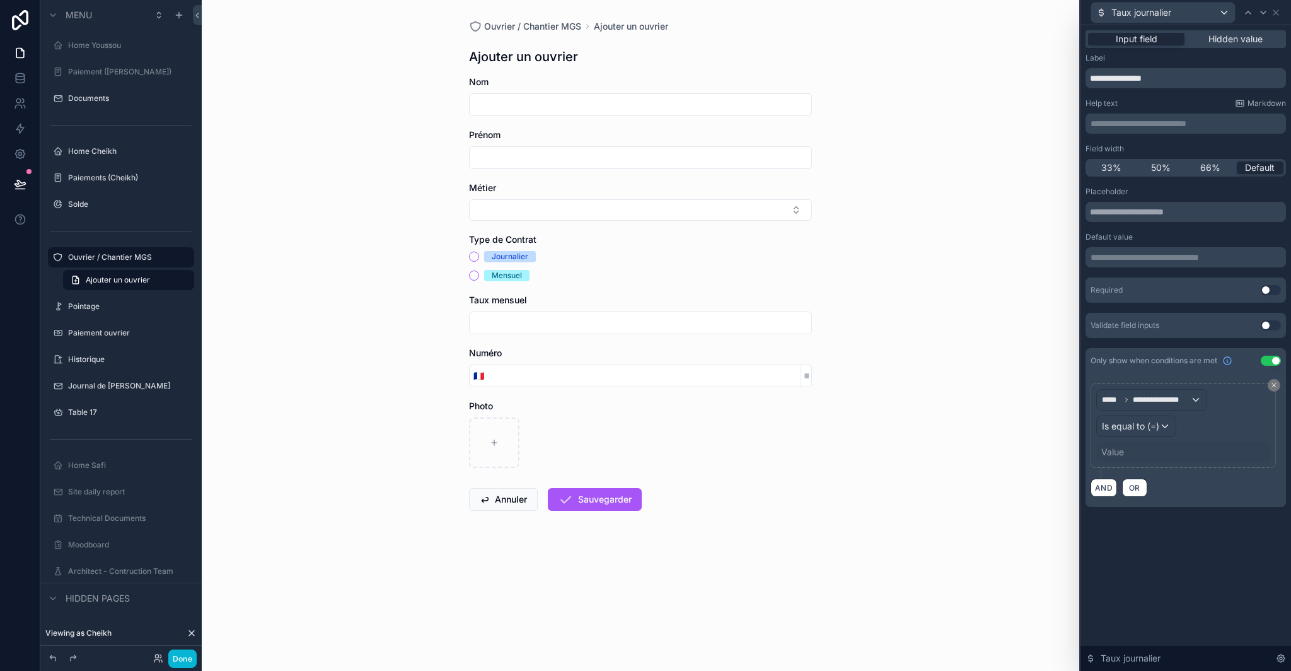
click at [1127, 460] on div "Value" at bounding box center [1184, 452] width 174 height 20
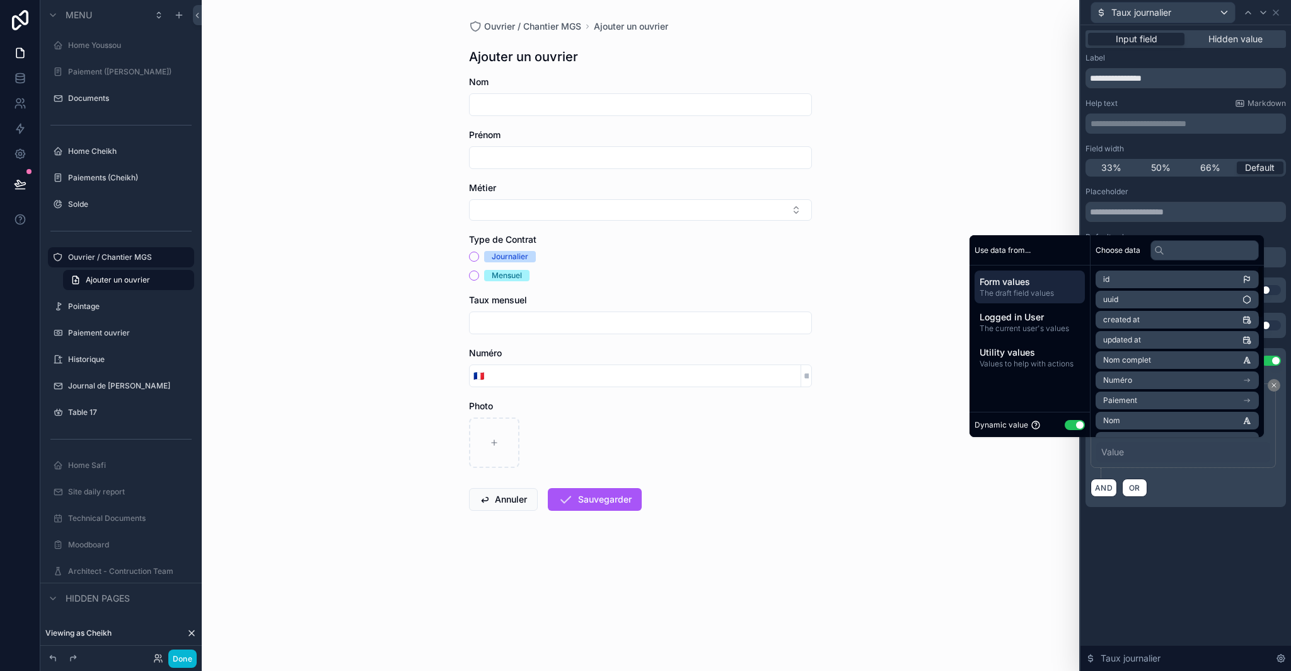
click at [1073, 424] on button "Use setting" at bounding box center [1075, 425] width 20 height 10
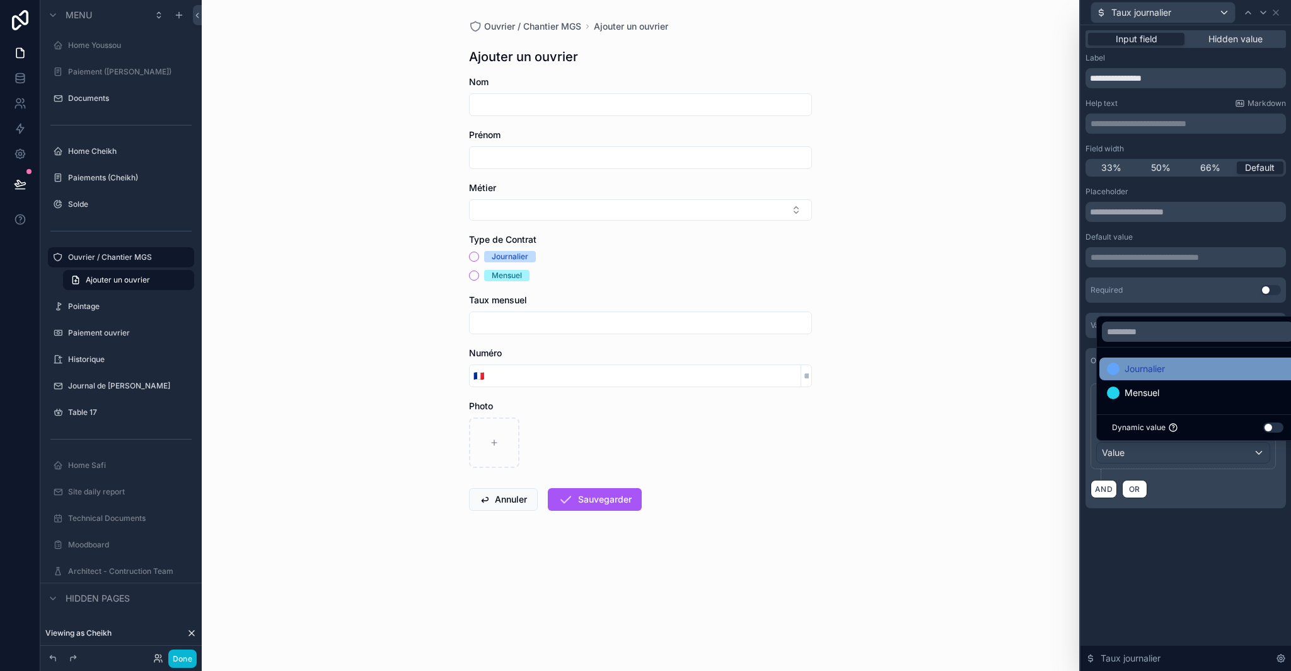
click at [1184, 372] on div "Journalier" at bounding box center [1198, 368] width 182 height 15
click at [1180, 506] on div "**********" at bounding box center [1186, 440] width 201 height 135
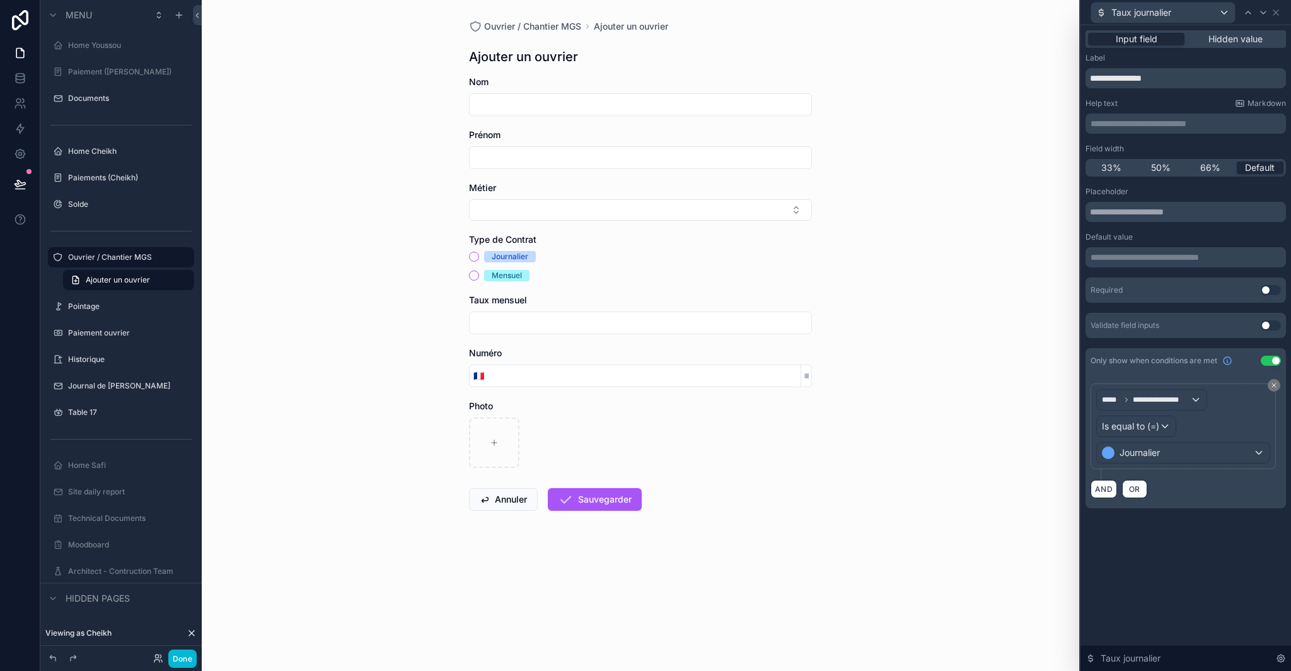
click at [1160, 552] on div "**********" at bounding box center [1186, 348] width 211 height 646
click at [1276, 8] on icon at bounding box center [1276, 13] width 10 height 10
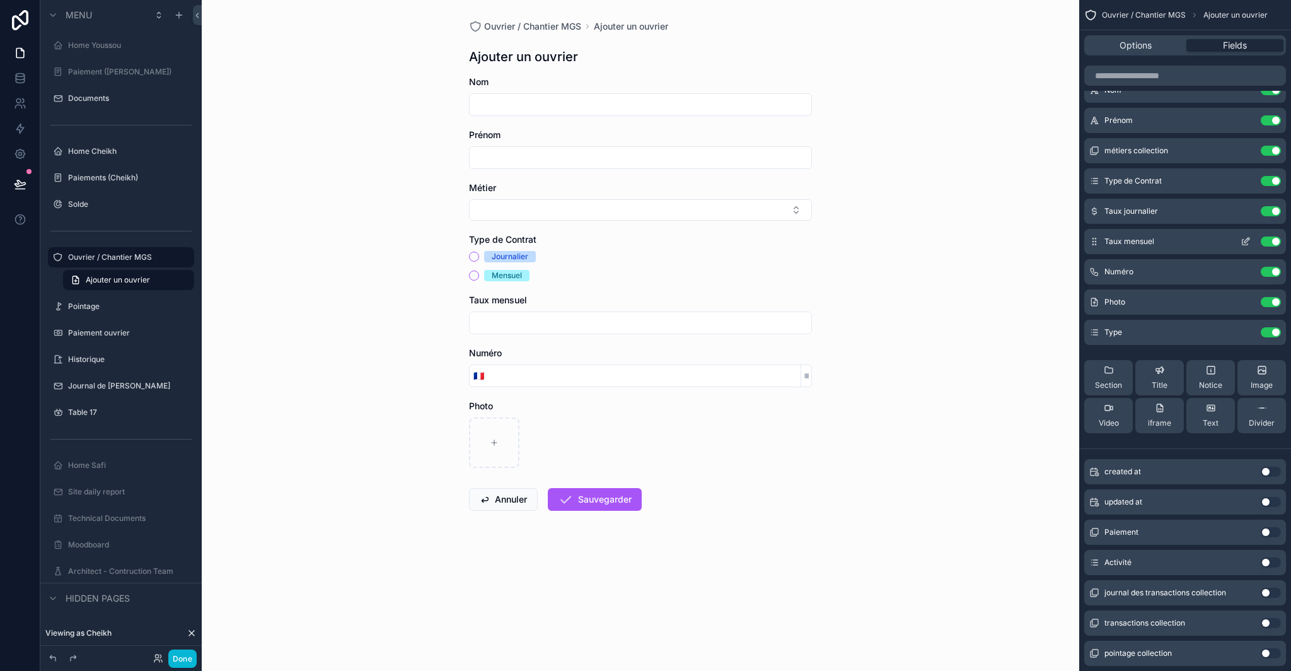
click at [1247, 239] on icon "scrollable content" at bounding box center [1246, 241] width 10 height 10
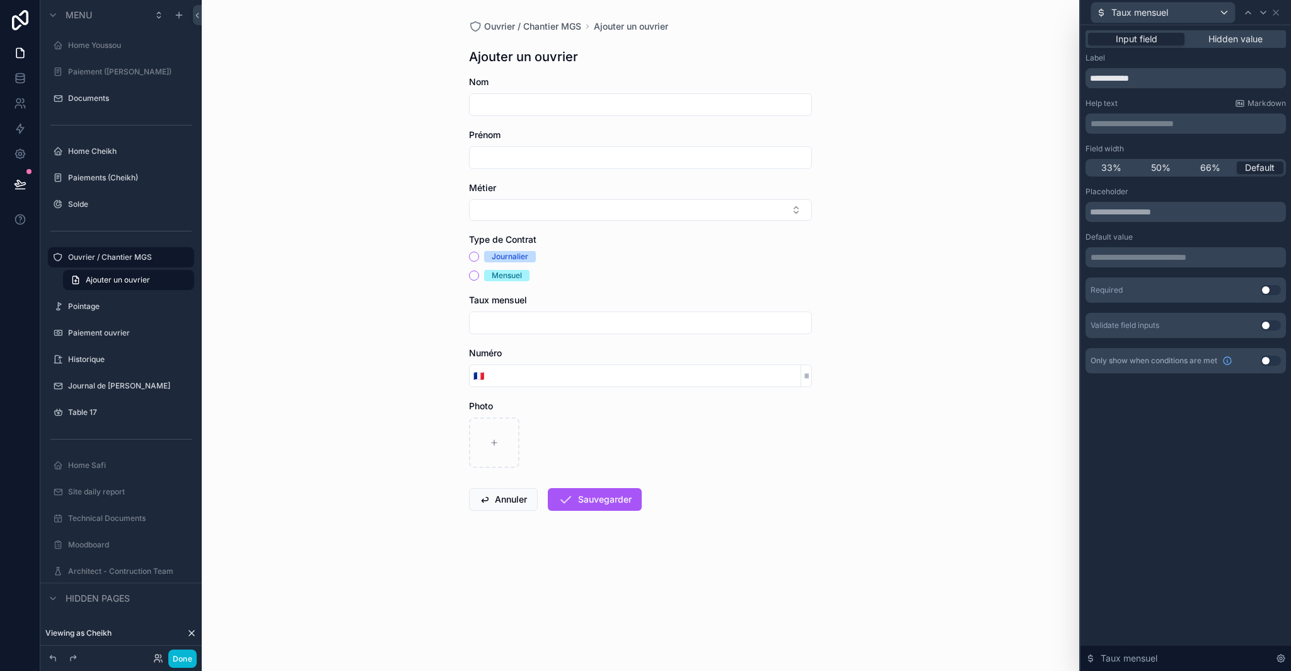
click at [1271, 357] on button "Use setting" at bounding box center [1271, 361] width 20 height 10
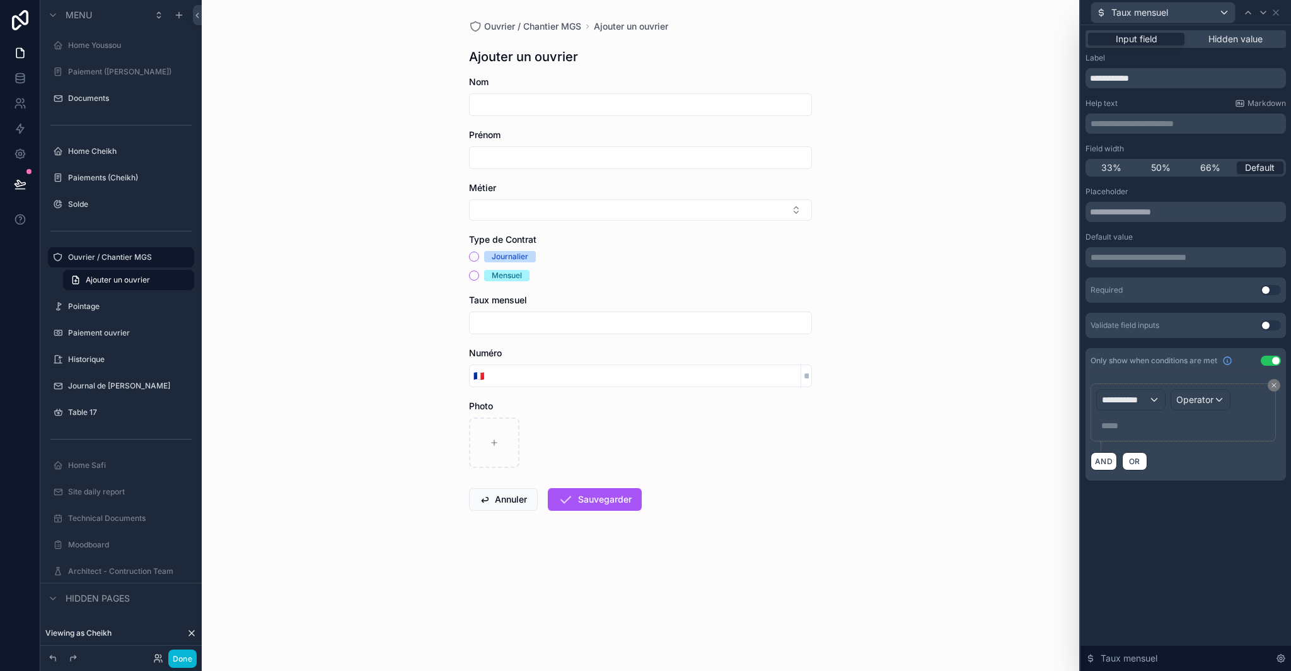
click at [1167, 405] on div "**********" at bounding box center [1184, 412] width 174 height 47
click at [1156, 402] on div "**********" at bounding box center [1131, 400] width 68 height 20
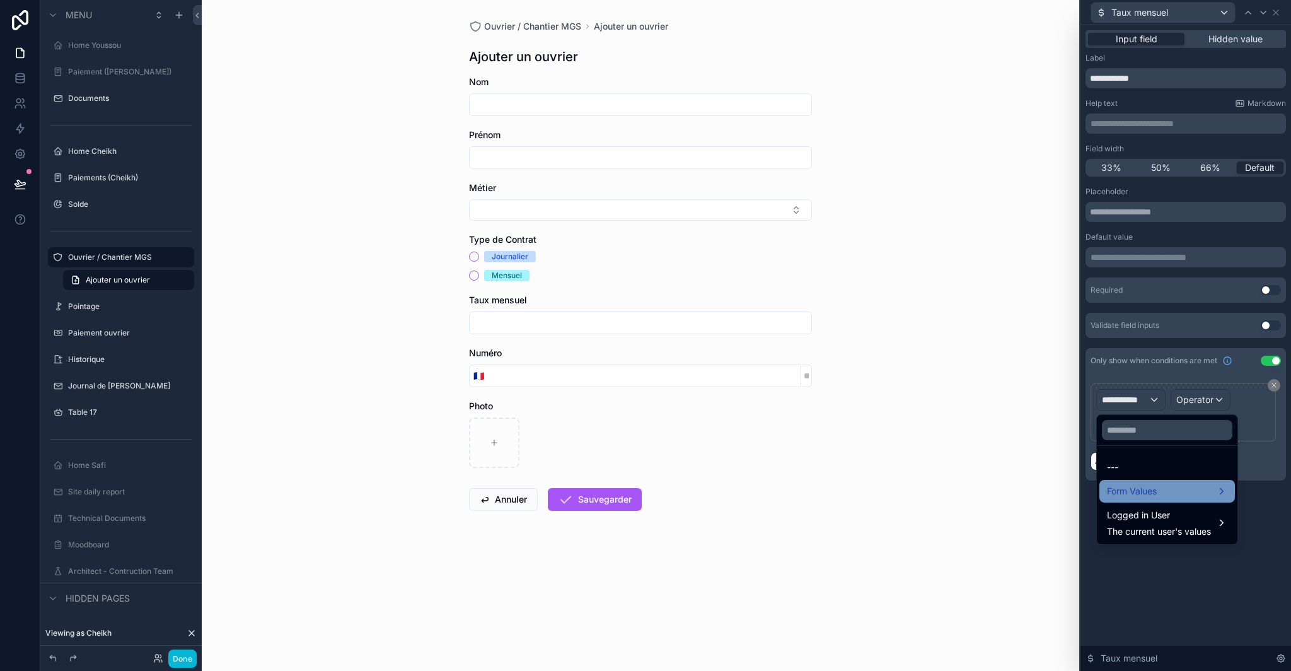
click at [1168, 491] on div "Form Values" at bounding box center [1167, 491] width 120 height 15
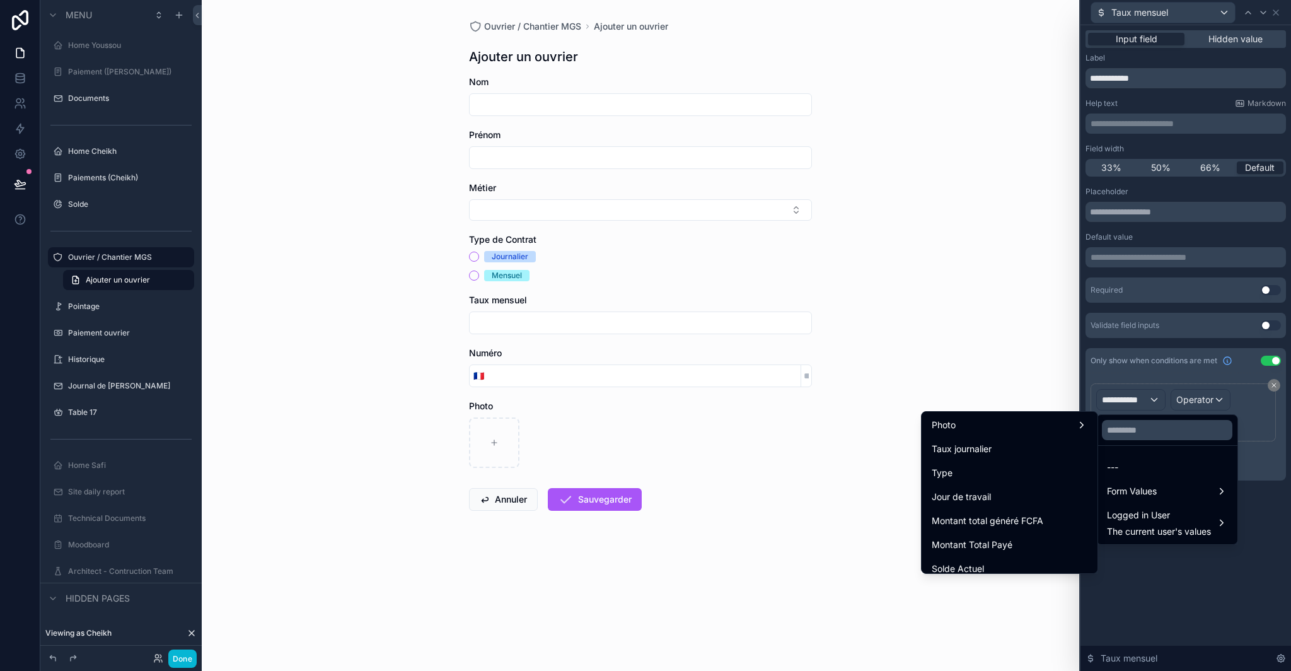
scroll to position [419, 0]
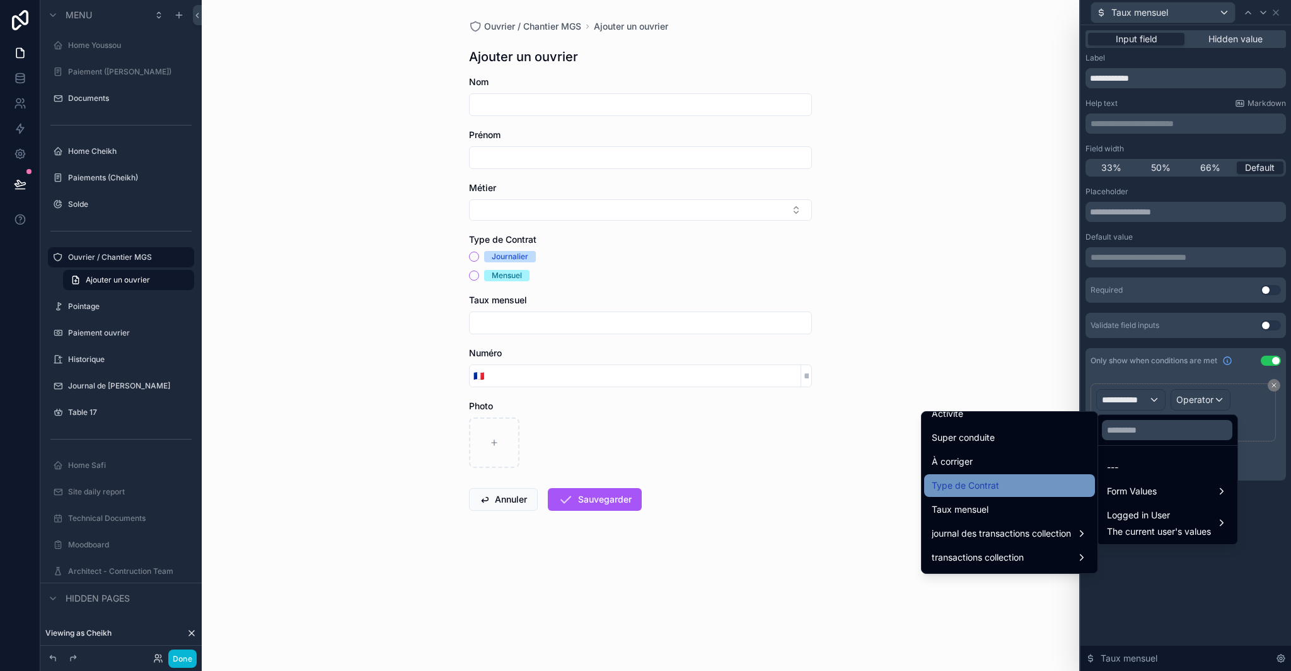
click at [981, 488] on span "Type de Contrat" at bounding box center [965, 485] width 67 height 15
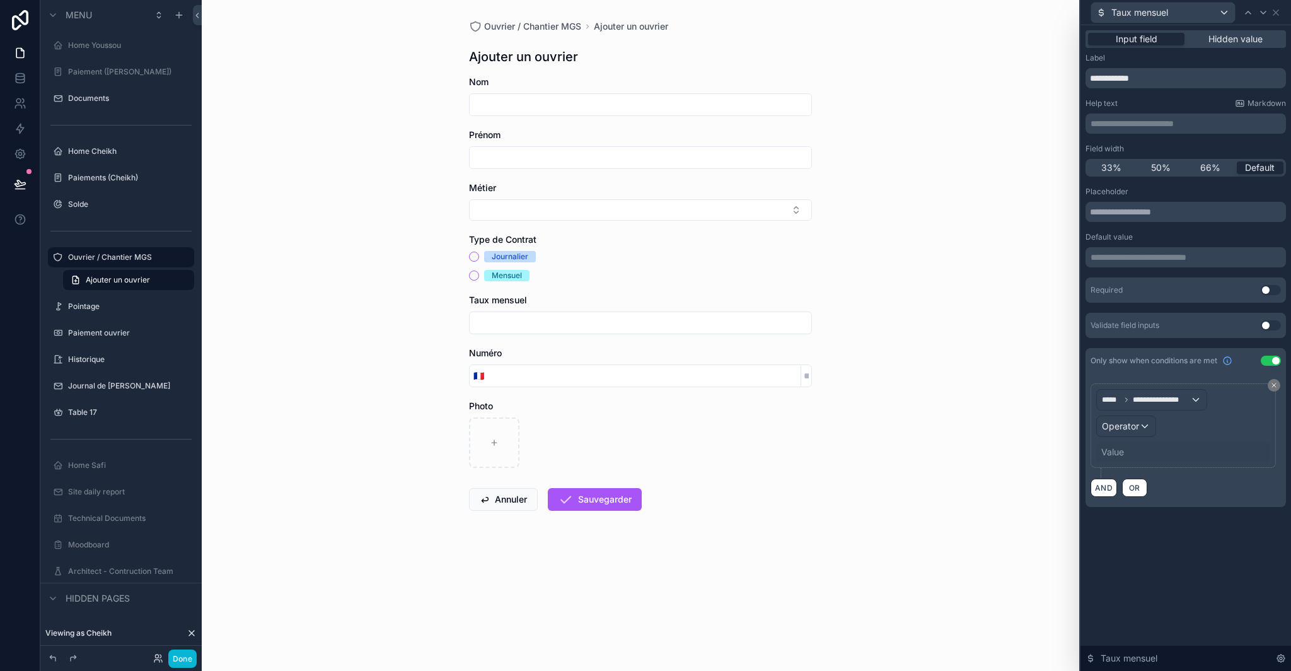
click at [1120, 449] on div "Value" at bounding box center [1113, 452] width 23 height 13
click at [1126, 430] on span "Operator" at bounding box center [1120, 426] width 37 height 11
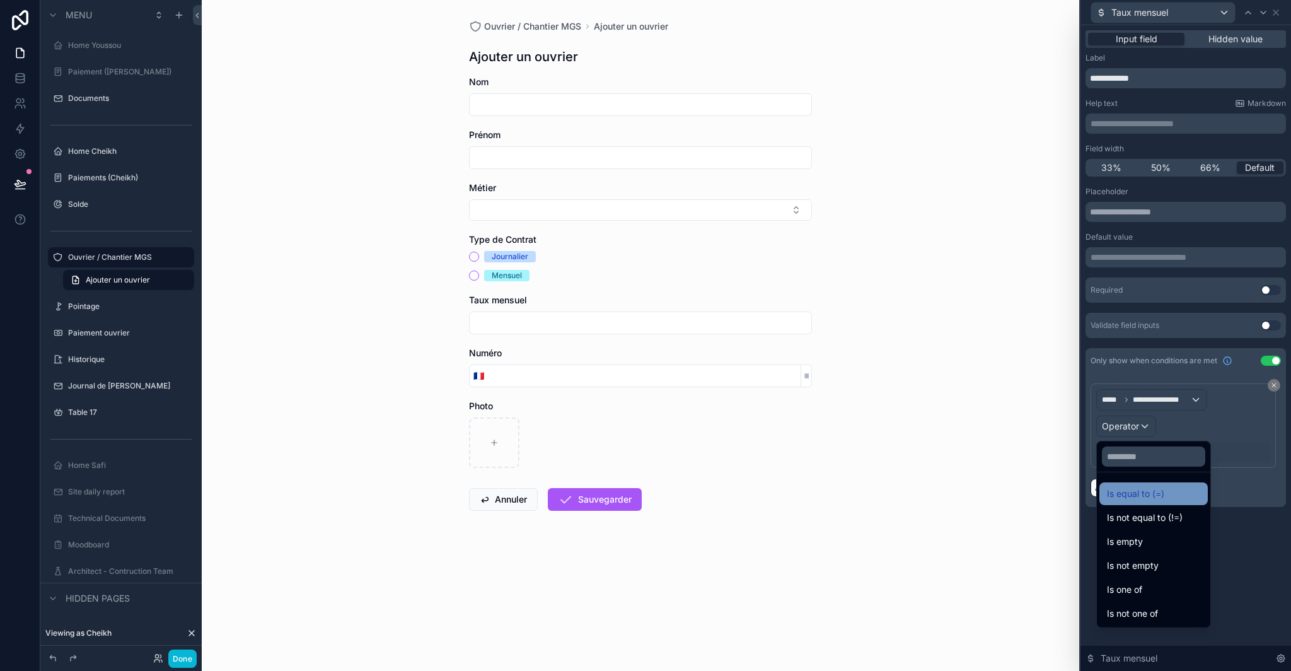
click at [1136, 491] on span "Is equal to (=)" at bounding box center [1135, 493] width 57 height 15
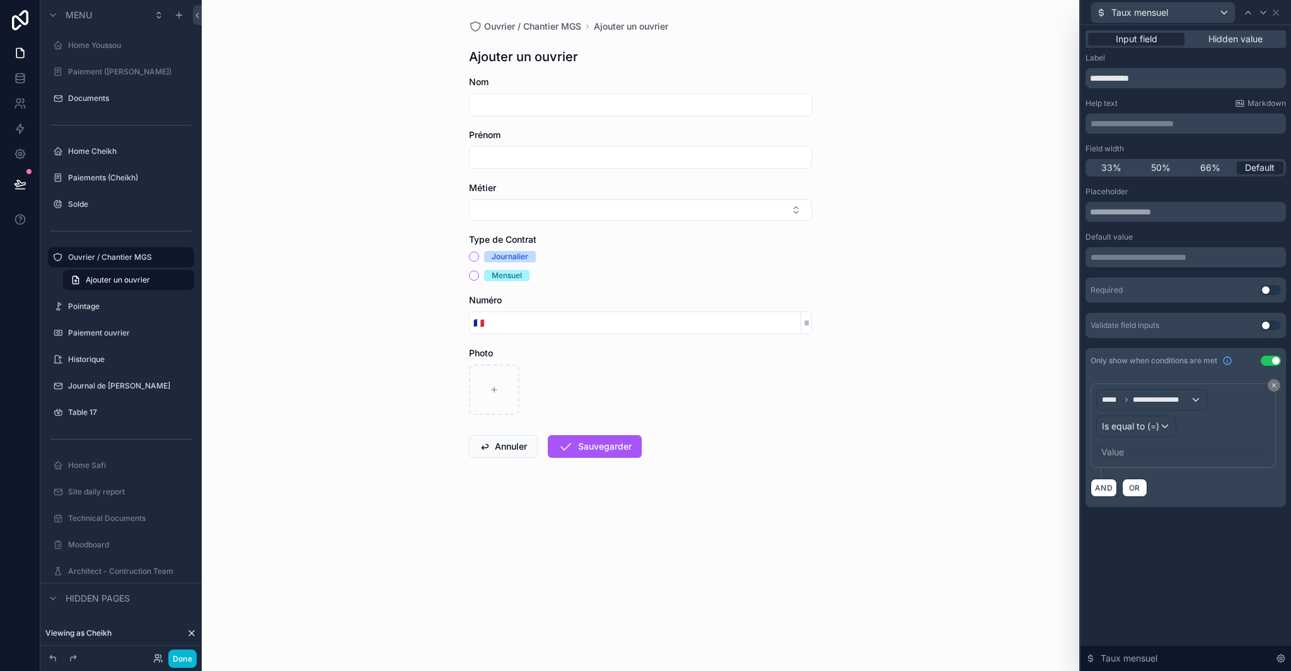
click at [1118, 453] on div "Value" at bounding box center [1113, 452] width 23 height 13
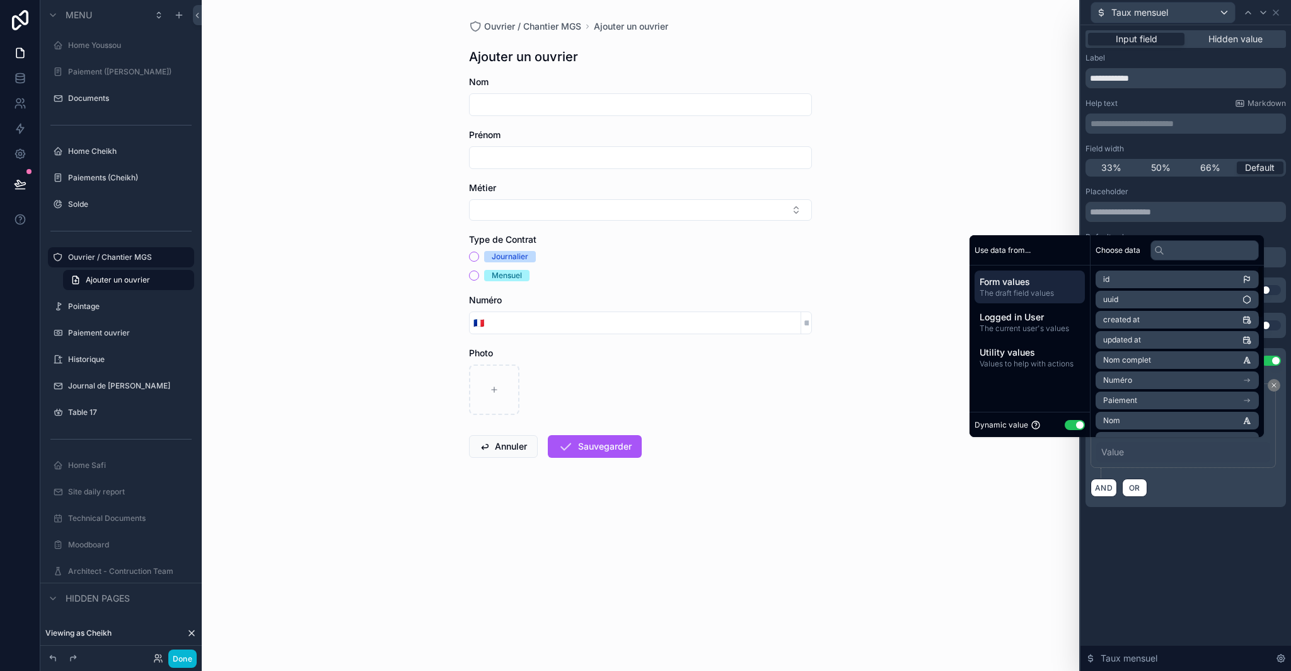
click at [1071, 428] on button "Use setting" at bounding box center [1075, 425] width 20 height 10
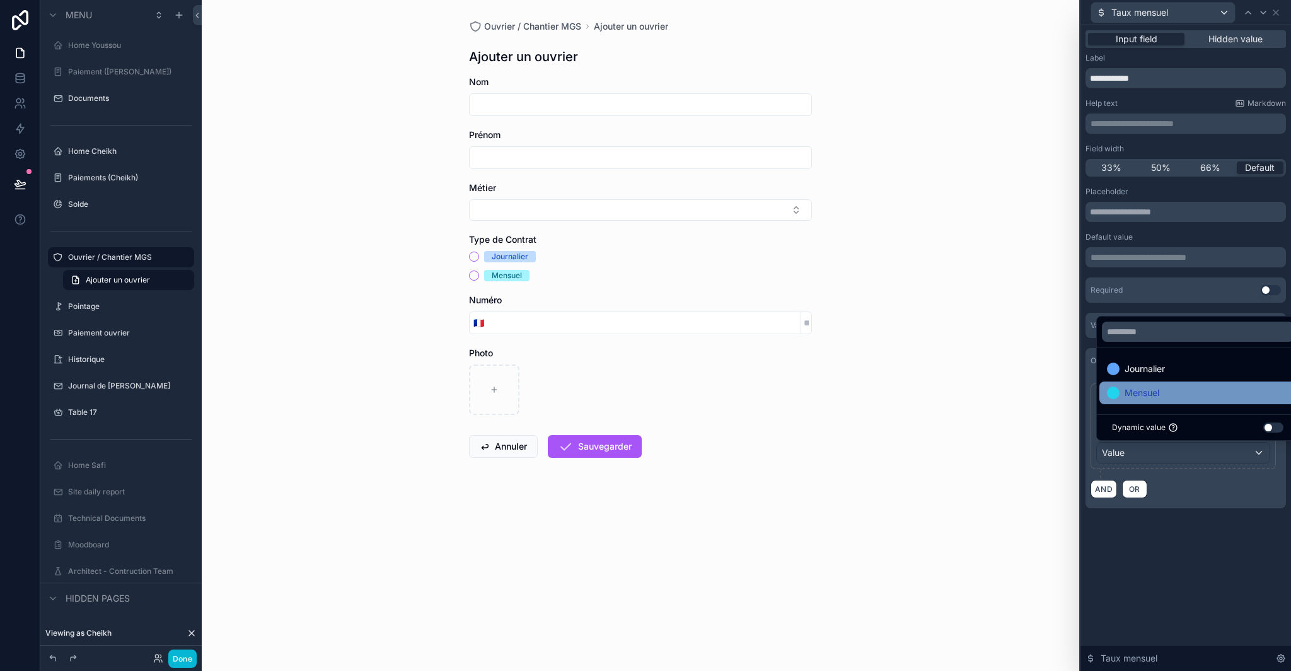
click at [1163, 392] on div "Mensuel" at bounding box center [1198, 392] width 182 height 15
click at [1178, 581] on div "**********" at bounding box center [1186, 348] width 211 height 646
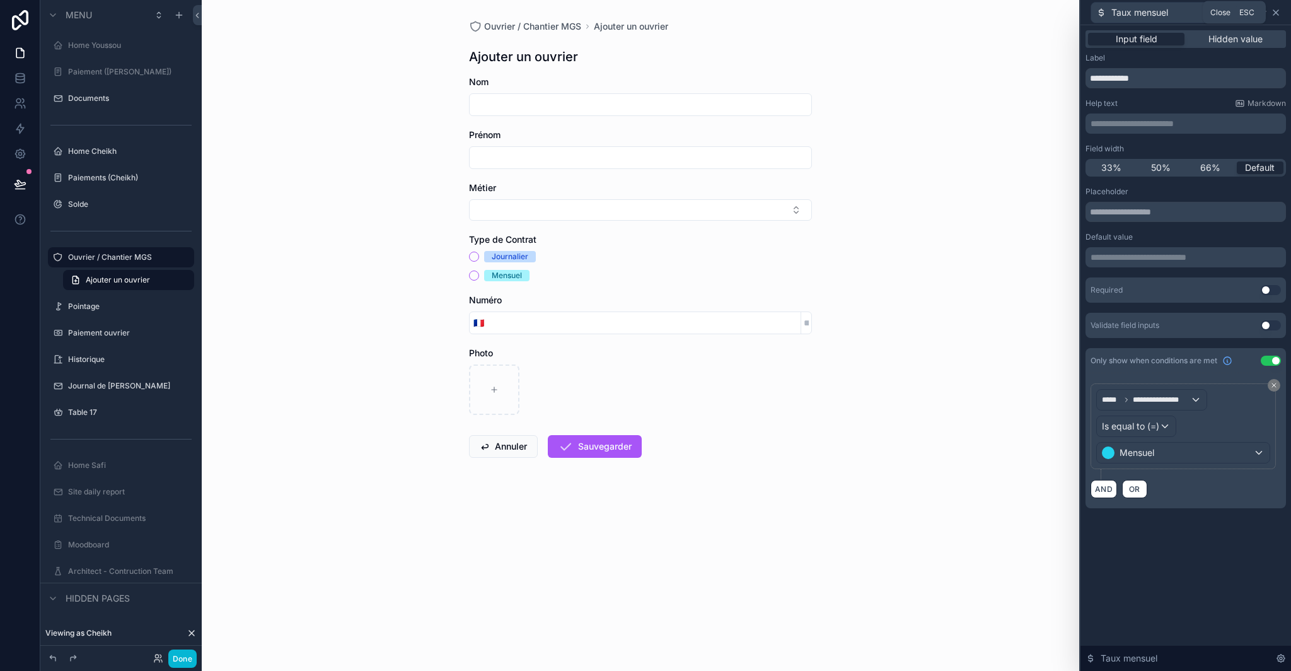
click at [1279, 13] on icon at bounding box center [1276, 13] width 10 height 10
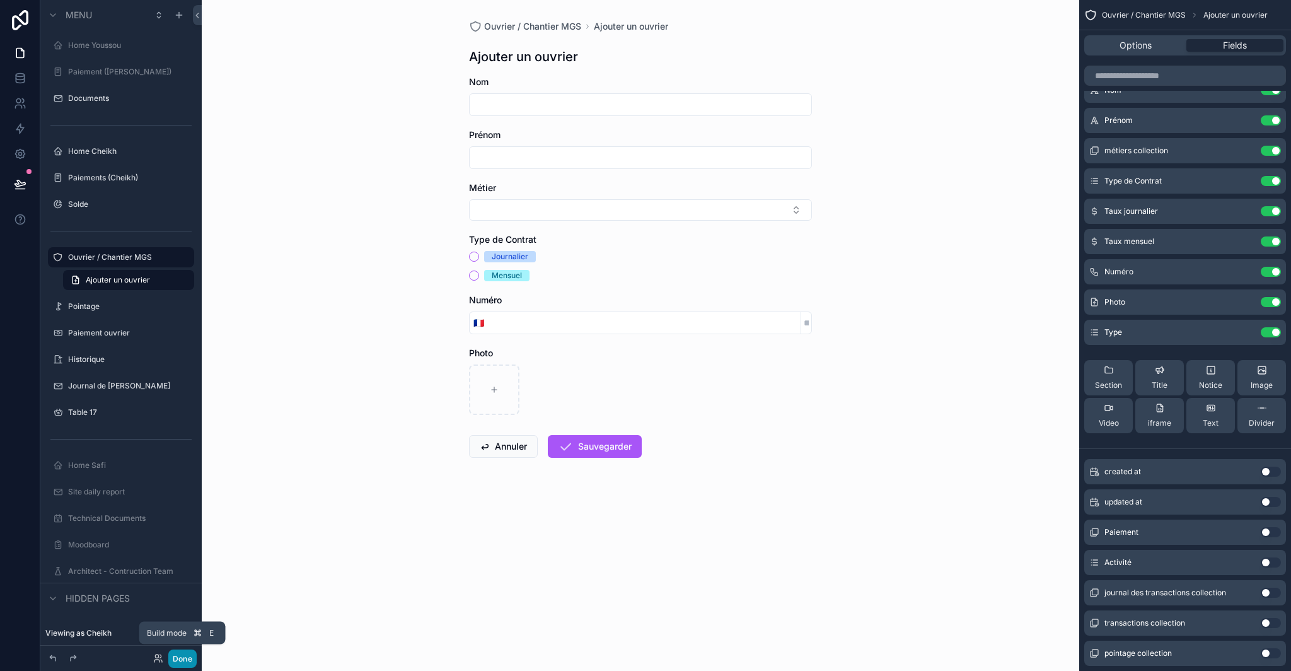
click at [190, 660] on button "Done" at bounding box center [182, 658] width 28 height 18
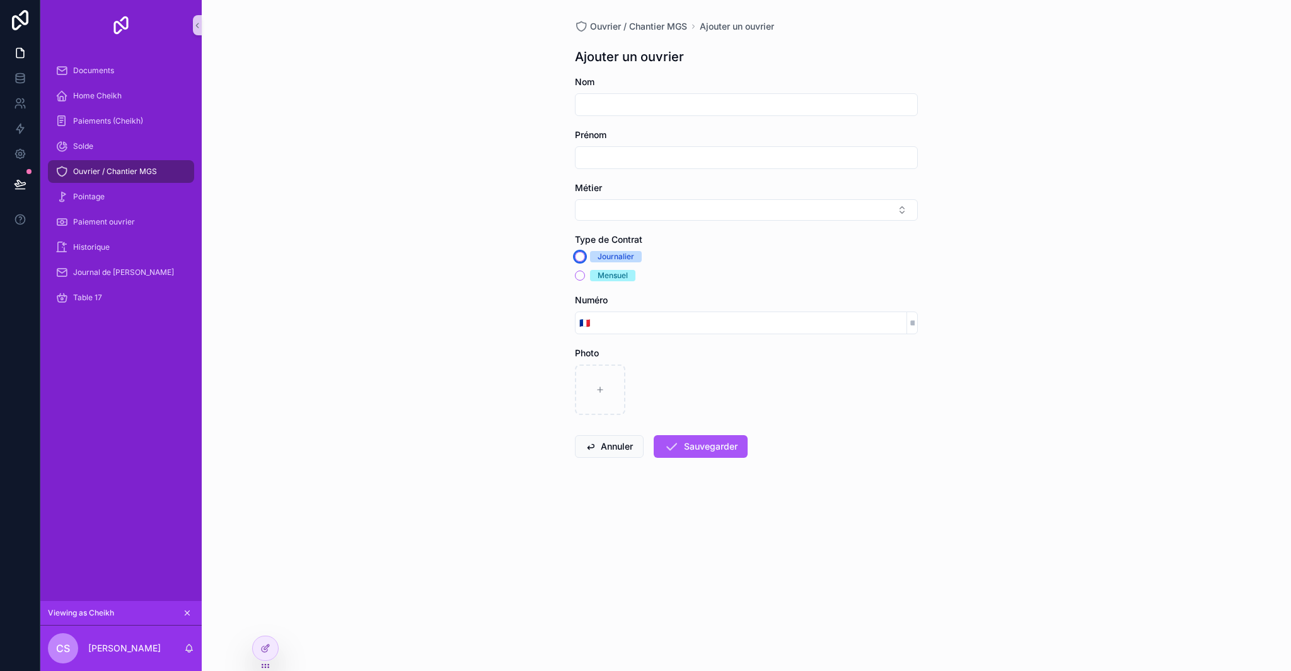
click at [585, 258] on button "Journalier" at bounding box center [580, 257] width 10 height 10
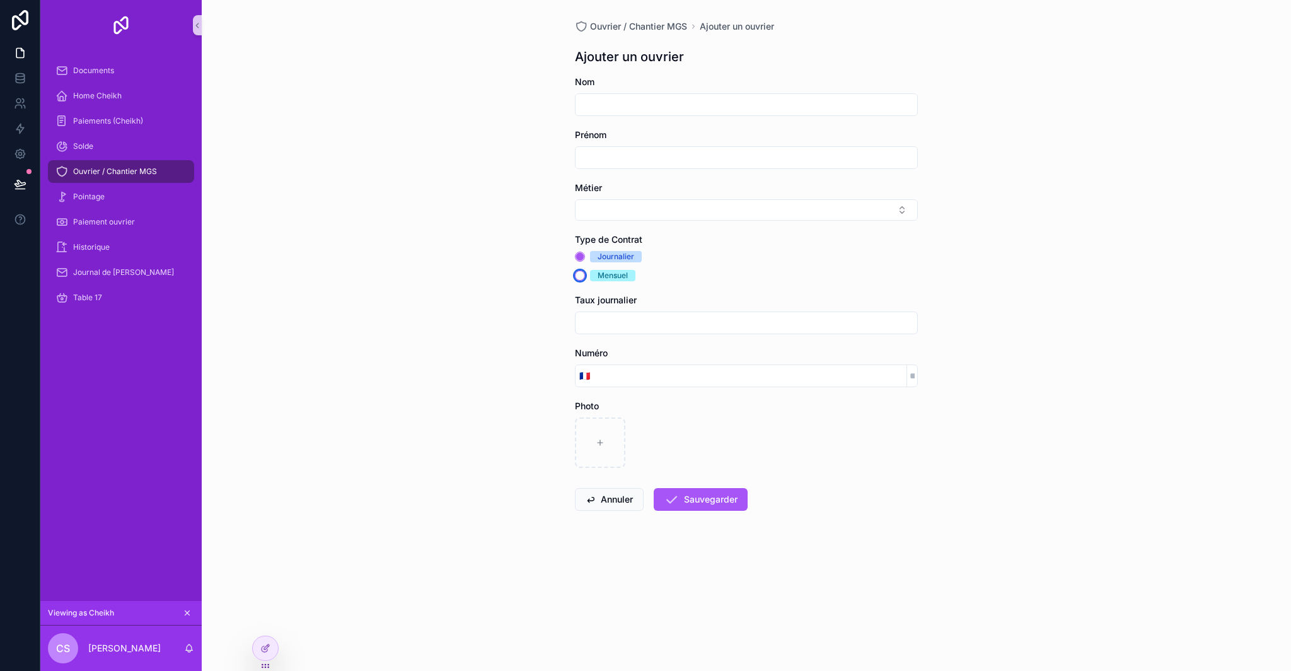
click at [585, 274] on button "Mensuel" at bounding box center [580, 276] width 10 height 10
click at [583, 258] on button "Journalier" at bounding box center [580, 257] width 10 height 10
click at [579, 272] on button "Mensuel" at bounding box center [580, 276] width 10 height 10
click at [532, 256] on div "Ouvrier / Chantier MGS Ajouter un ouvrier Ajouter un ouvrier Nom Prénom Métier …" at bounding box center [747, 335] width 1090 height 671
click at [579, 255] on button "Journalier" at bounding box center [580, 257] width 10 height 10
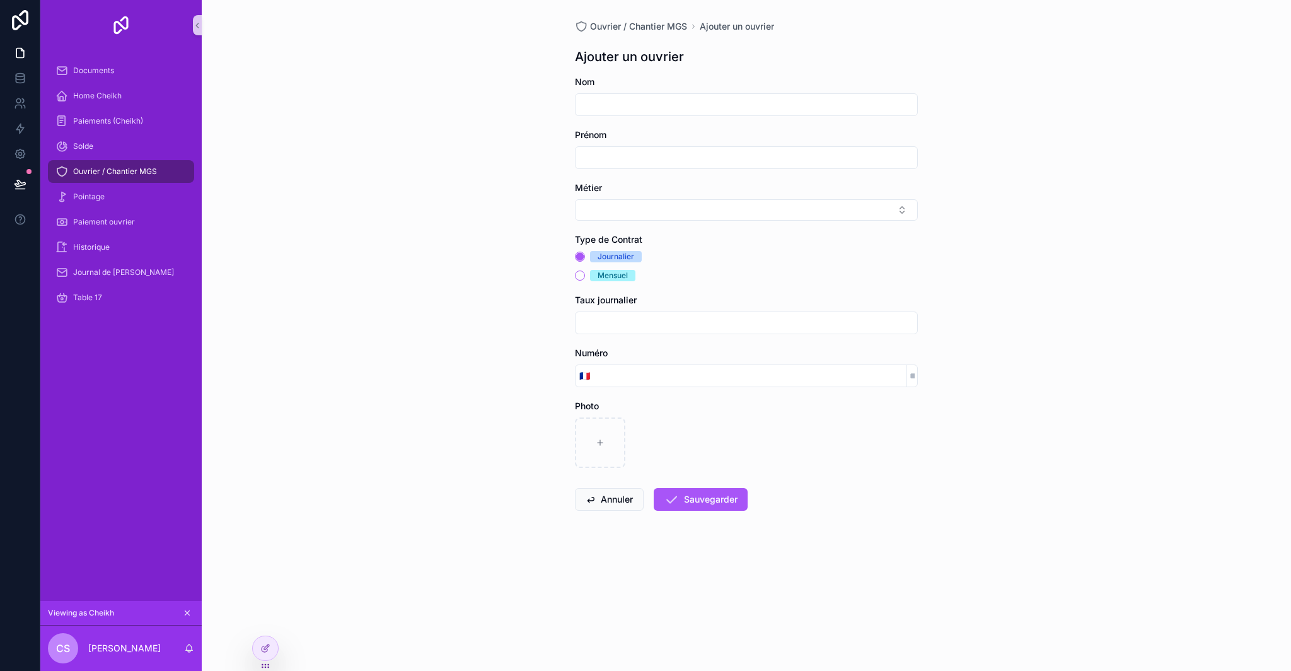
click at [542, 292] on div "Ouvrier / Chantier MGS Ajouter un ouvrier Ajouter un ouvrier Nom Prénom Métier …" at bounding box center [747, 335] width 1090 height 671
click at [580, 274] on button "Mensuel" at bounding box center [580, 276] width 10 height 10
click at [523, 294] on div "Ouvrier / Chantier MGS Ajouter un ouvrier Ajouter un ouvrier Nom Prénom Métier …" at bounding box center [747, 335] width 1090 height 671
click at [130, 168] on span "Ouvrier / Chantier MGS" at bounding box center [115, 171] width 84 height 10
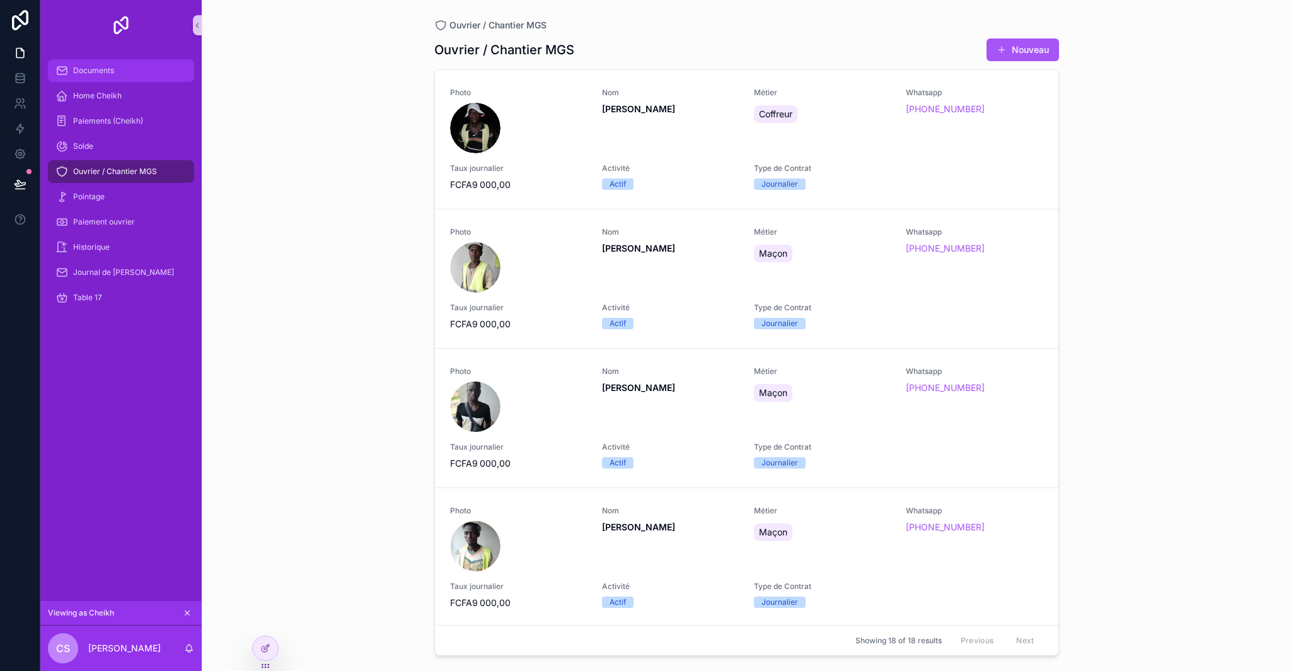
click at [110, 70] on span "Documents" at bounding box center [93, 71] width 41 height 10
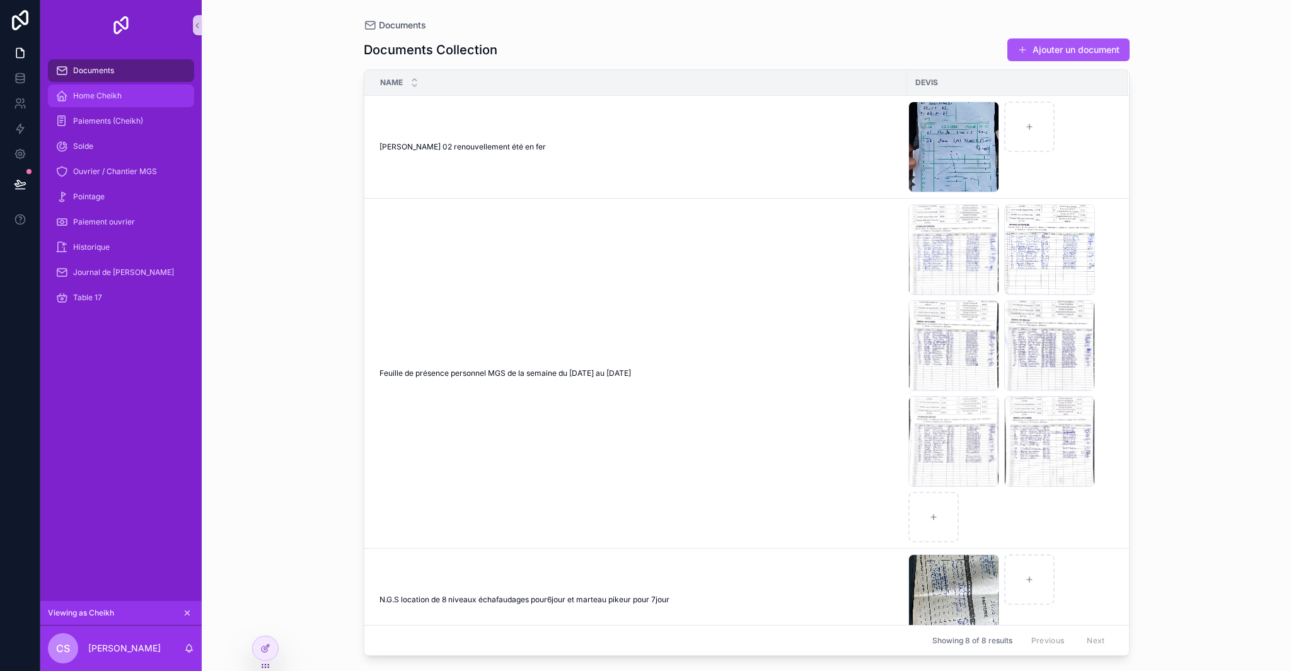
click at [105, 101] on div "Home Cheikh" at bounding box center [120, 96] width 131 height 20
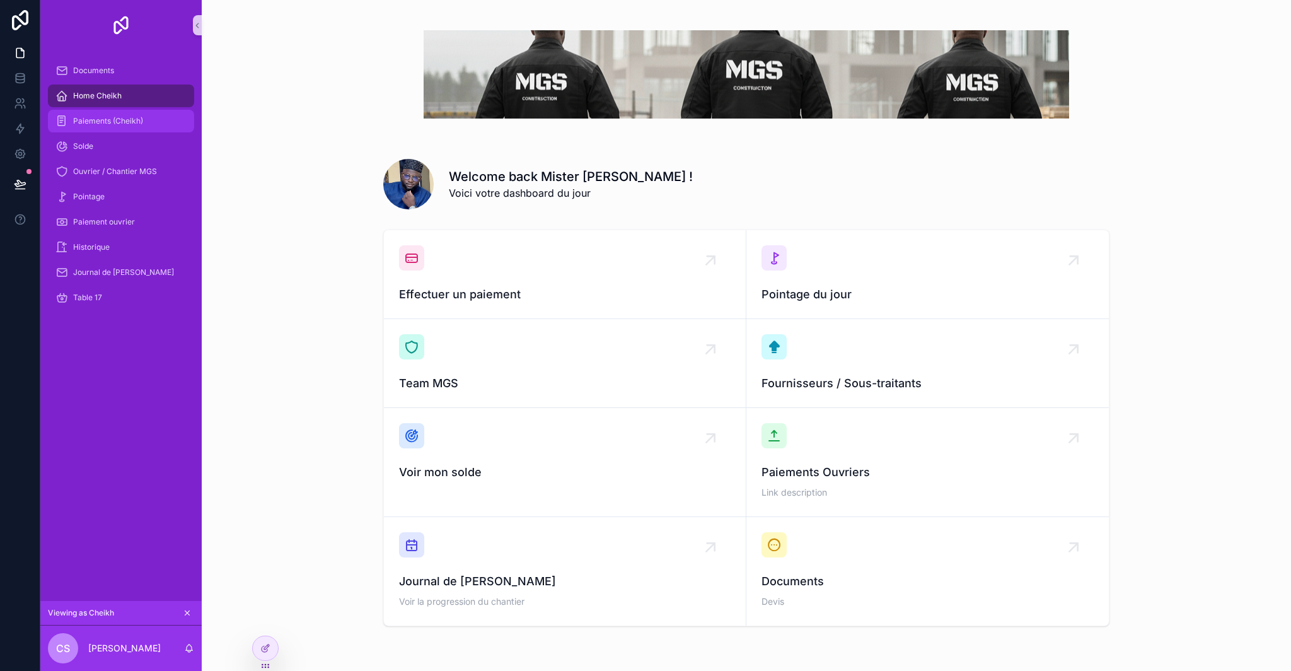
click at [110, 115] on div "Paiements (Cheikh)" at bounding box center [120, 121] width 131 height 20
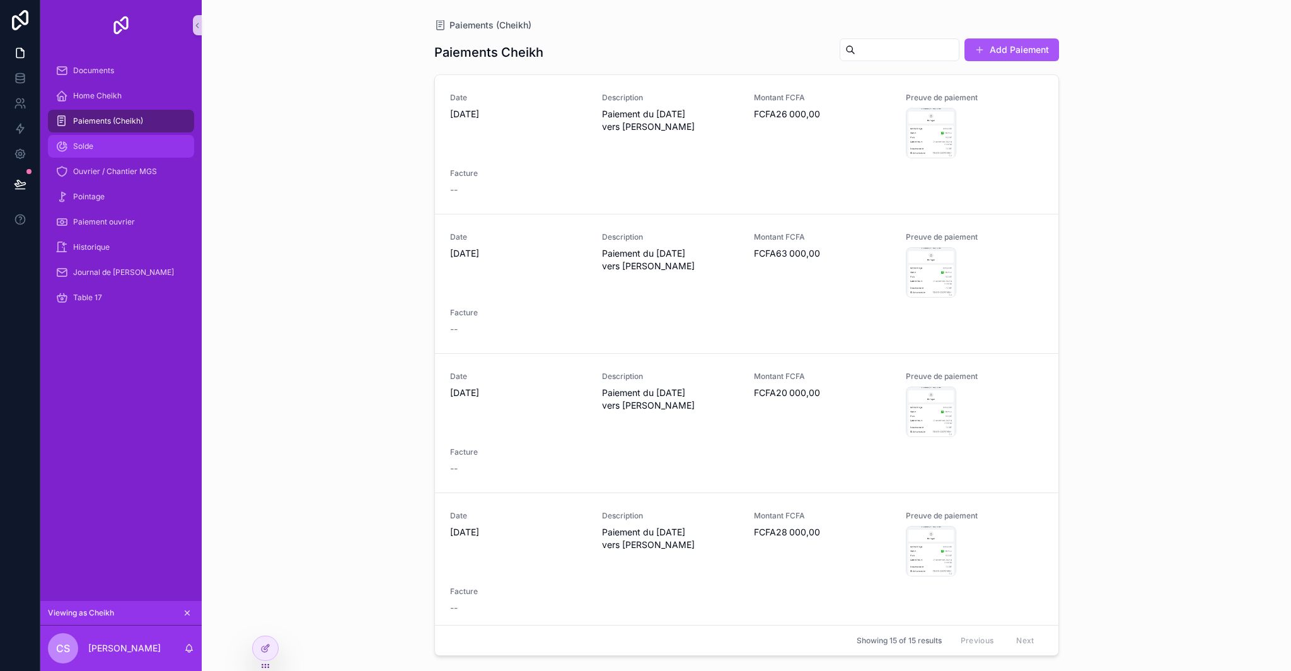
click at [115, 148] on div "Solde" at bounding box center [120, 146] width 131 height 20
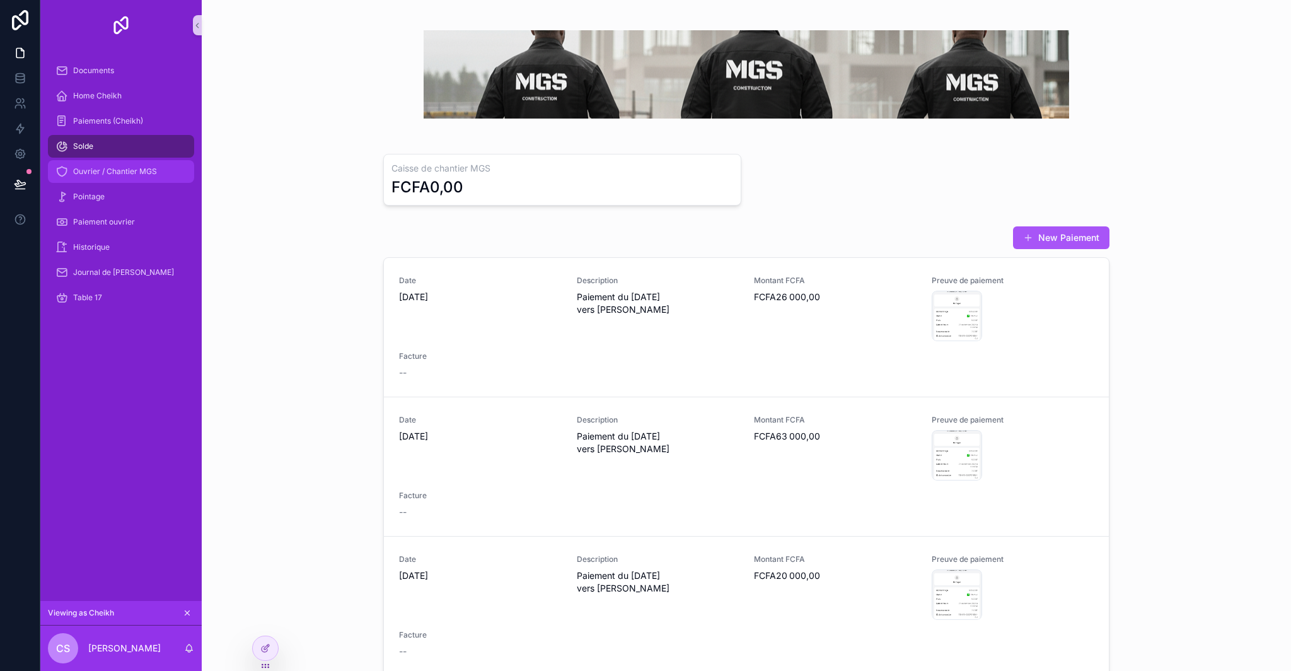
click at [115, 163] on div "Ouvrier / Chantier MGS" at bounding box center [120, 171] width 131 height 20
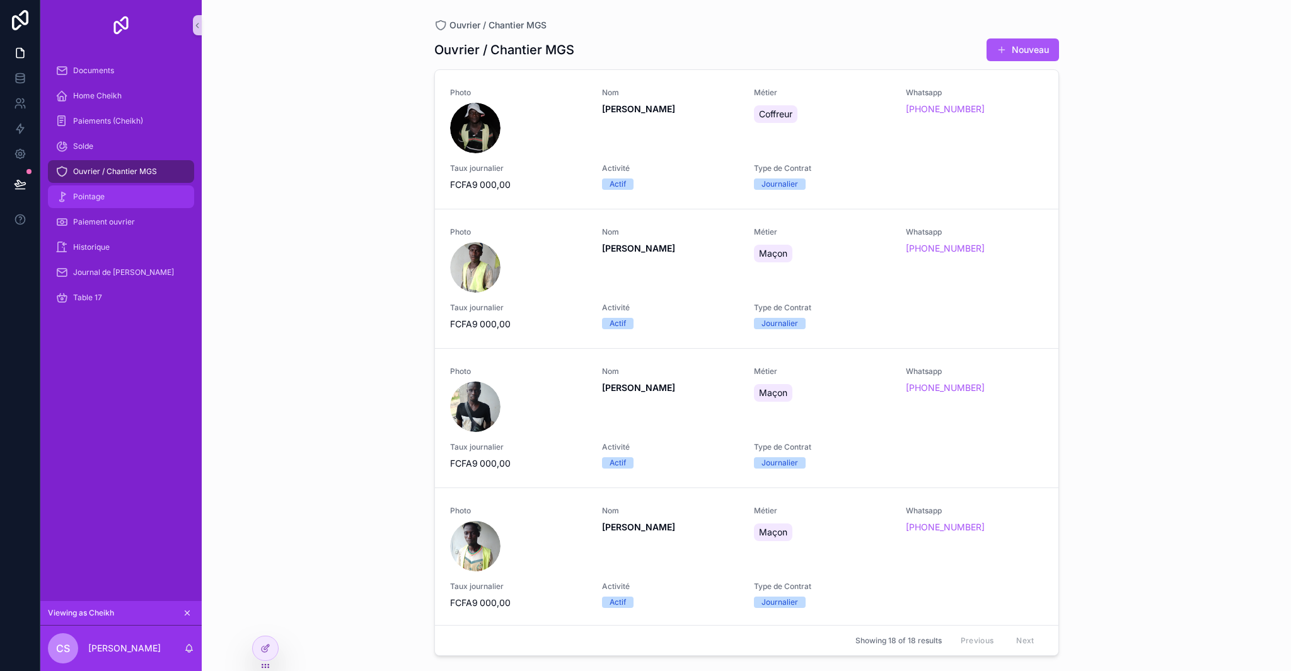
click at [127, 190] on div "Pointage" at bounding box center [120, 197] width 131 height 20
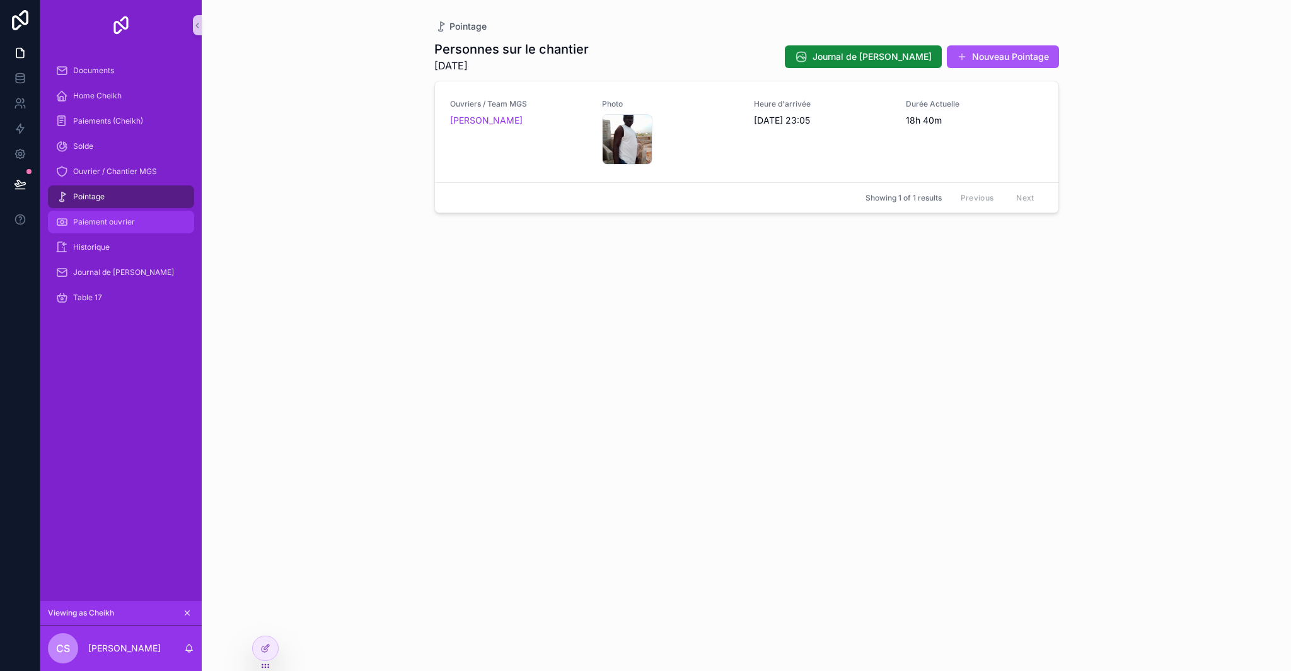
click at [135, 218] on div "Paiement ouvrier" at bounding box center [120, 222] width 131 height 20
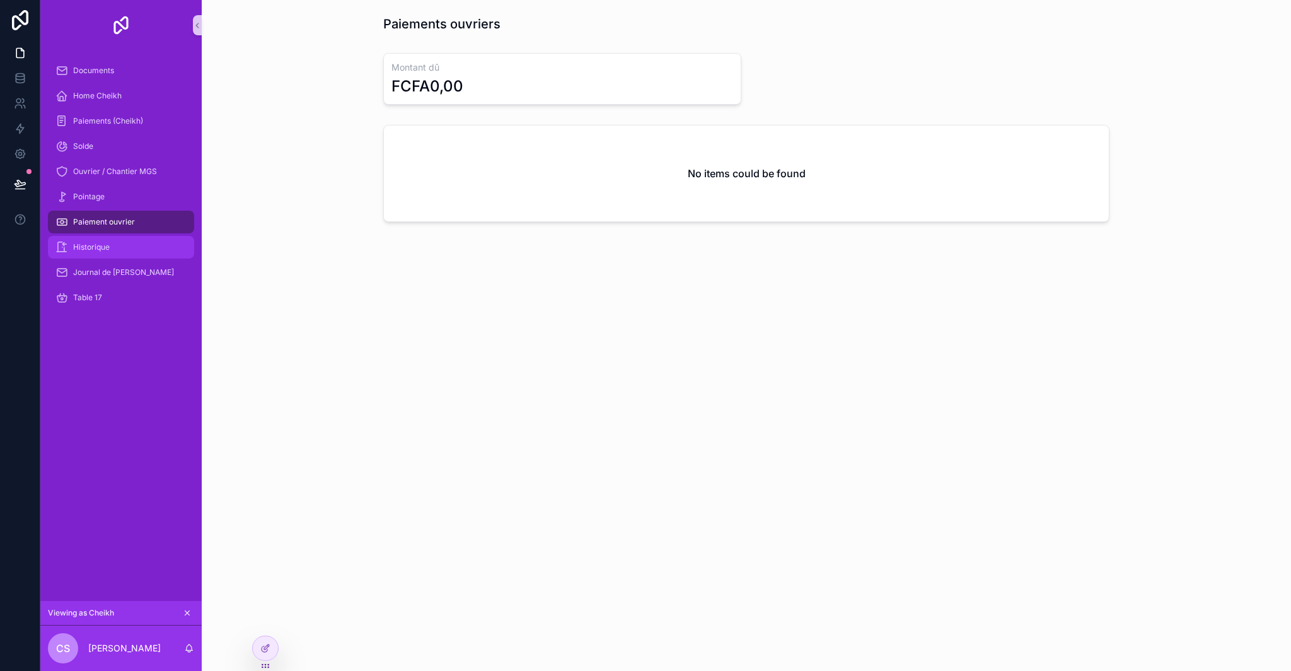
click at [136, 243] on div "Historique" at bounding box center [120, 247] width 131 height 20
